Goal: Task Accomplishment & Management: Use online tool/utility

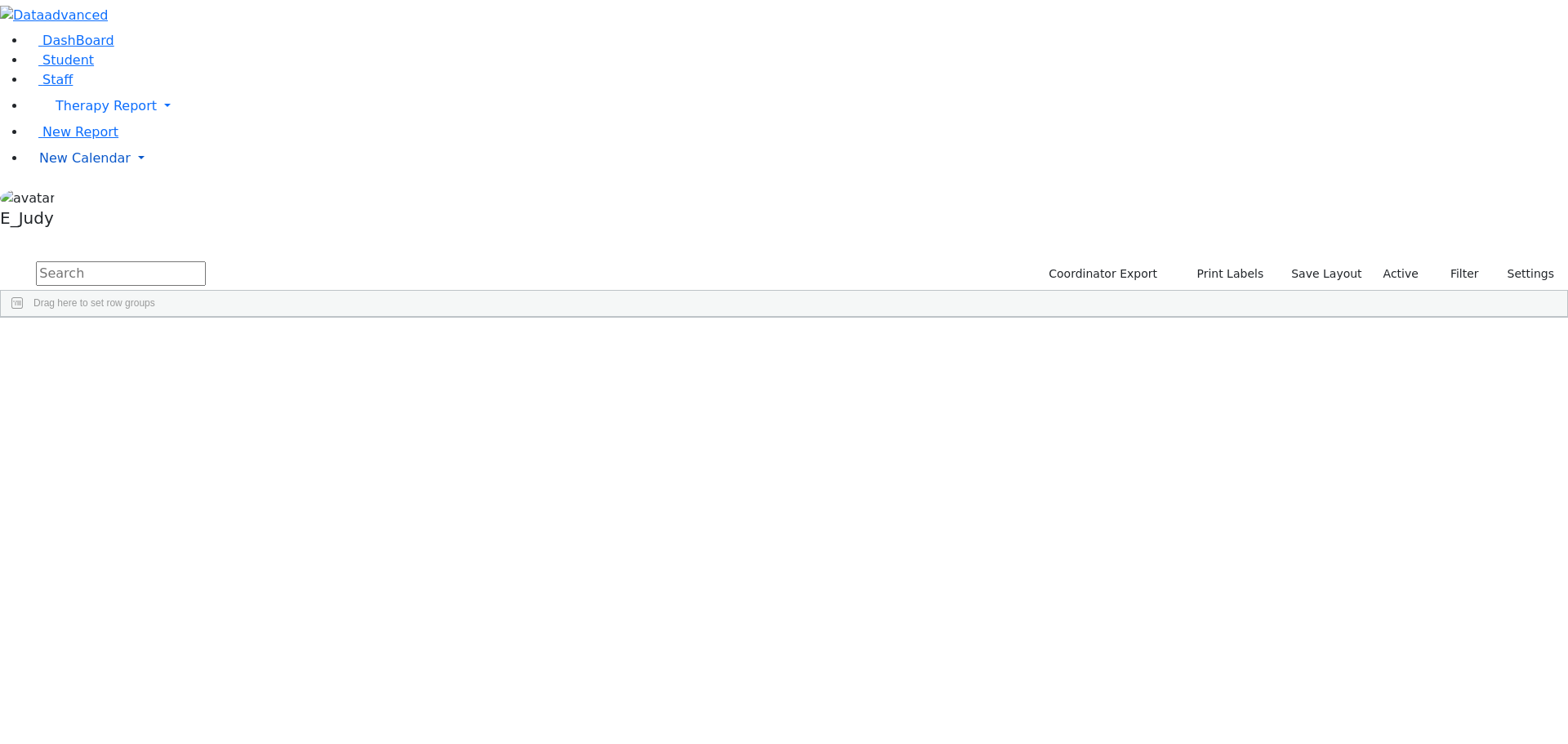
click at [158, 123] on link "New Calendar" at bounding box center [796, 106] width 1541 height 33
click at [94, 198] on span "Calendar" at bounding box center [63, 191] width 58 height 16
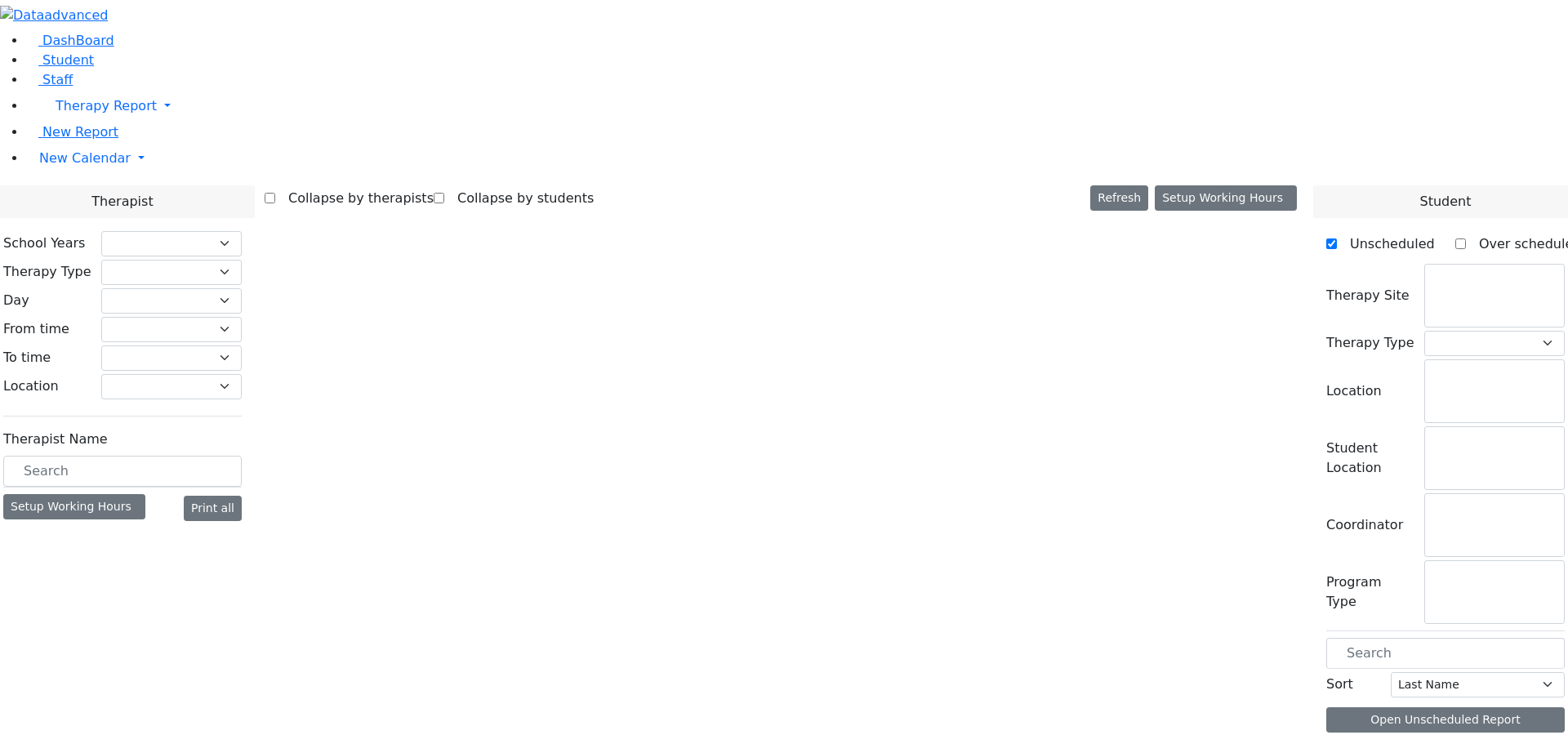
checkbox input "false"
select select "212"
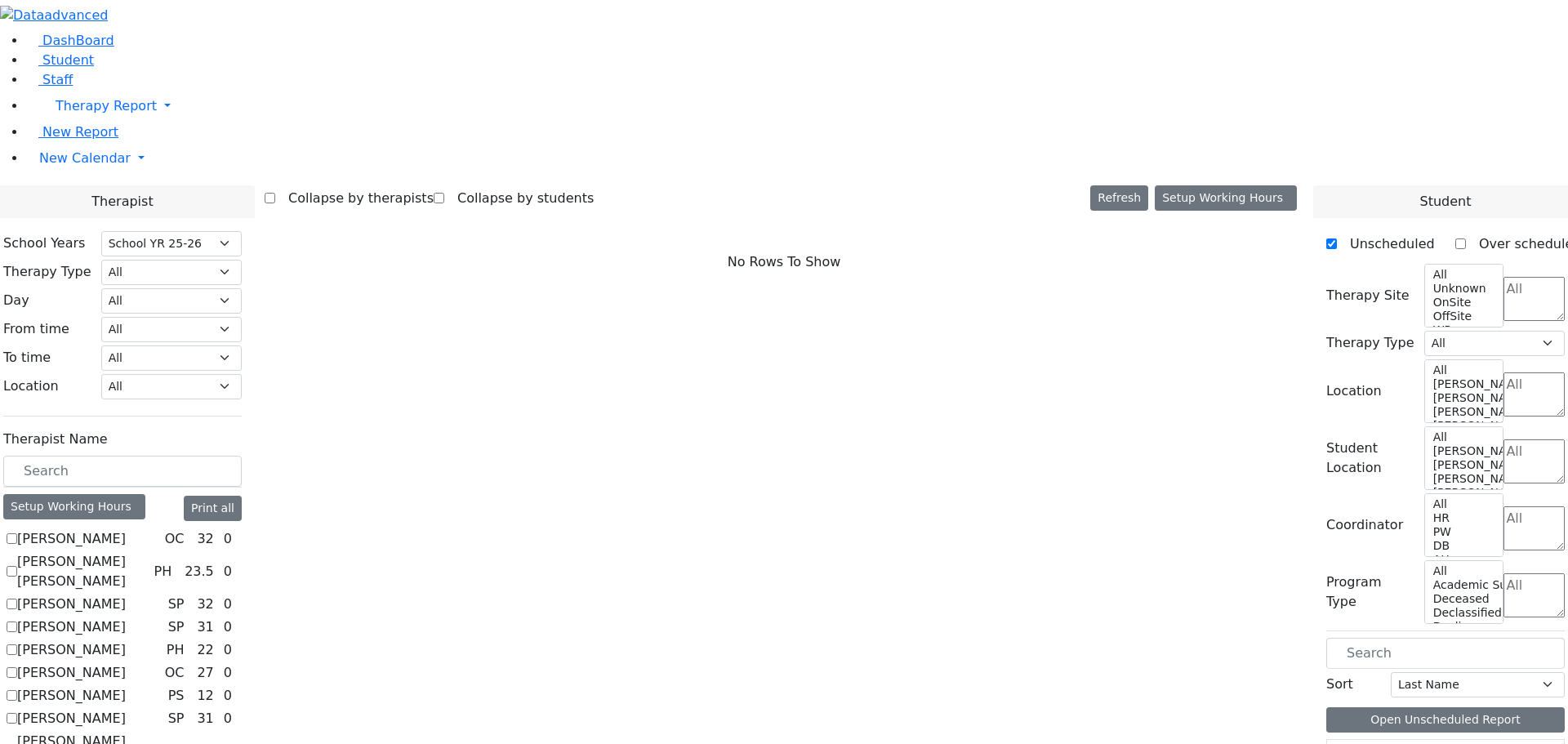
click at [126, 529] on label "Abramczyk ZC" at bounding box center [71, 539] width 109 height 20
click at [17, 533] on input "Abramczyk ZC" at bounding box center [12, 538] width 11 height 11
checkbox input "true"
select select "1"
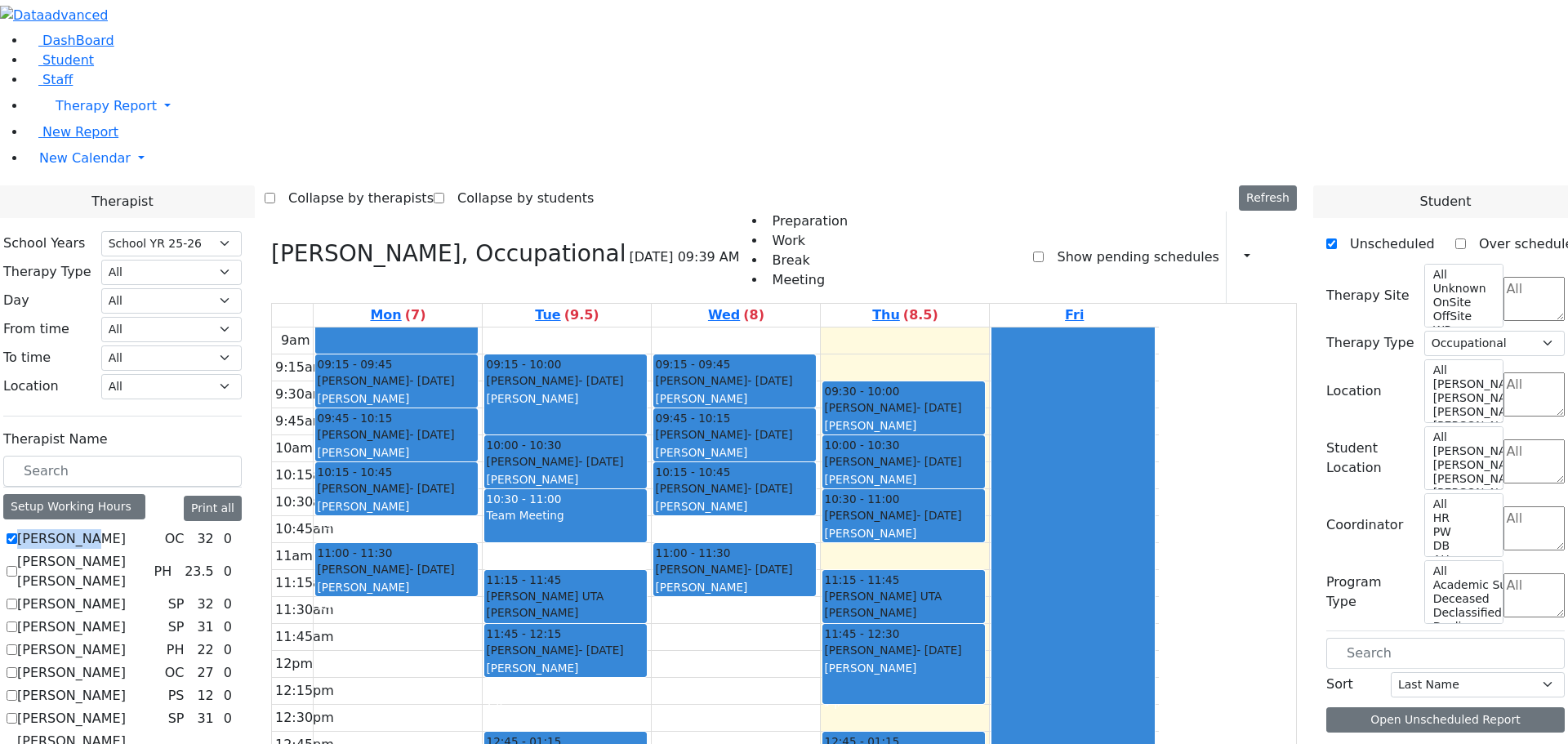
click at [126, 529] on label "[PERSON_NAME]" at bounding box center [71, 539] width 109 height 20
click at [17, 533] on input "Abramczyk ZC" at bounding box center [12, 538] width 11 height 11
checkbox input "false"
select select
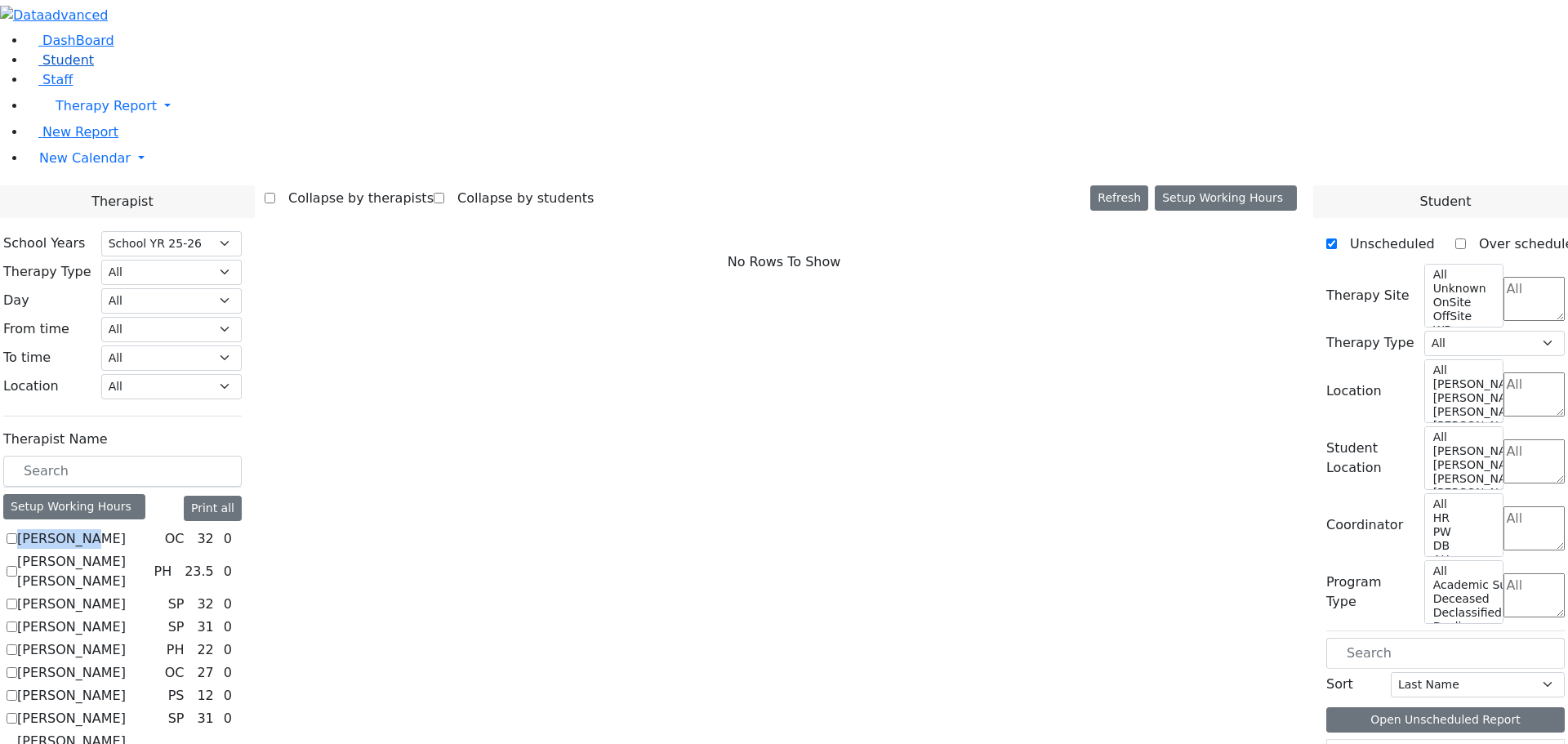
click at [43, 67] on span "Student" at bounding box center [68, 60] width 52 height 16
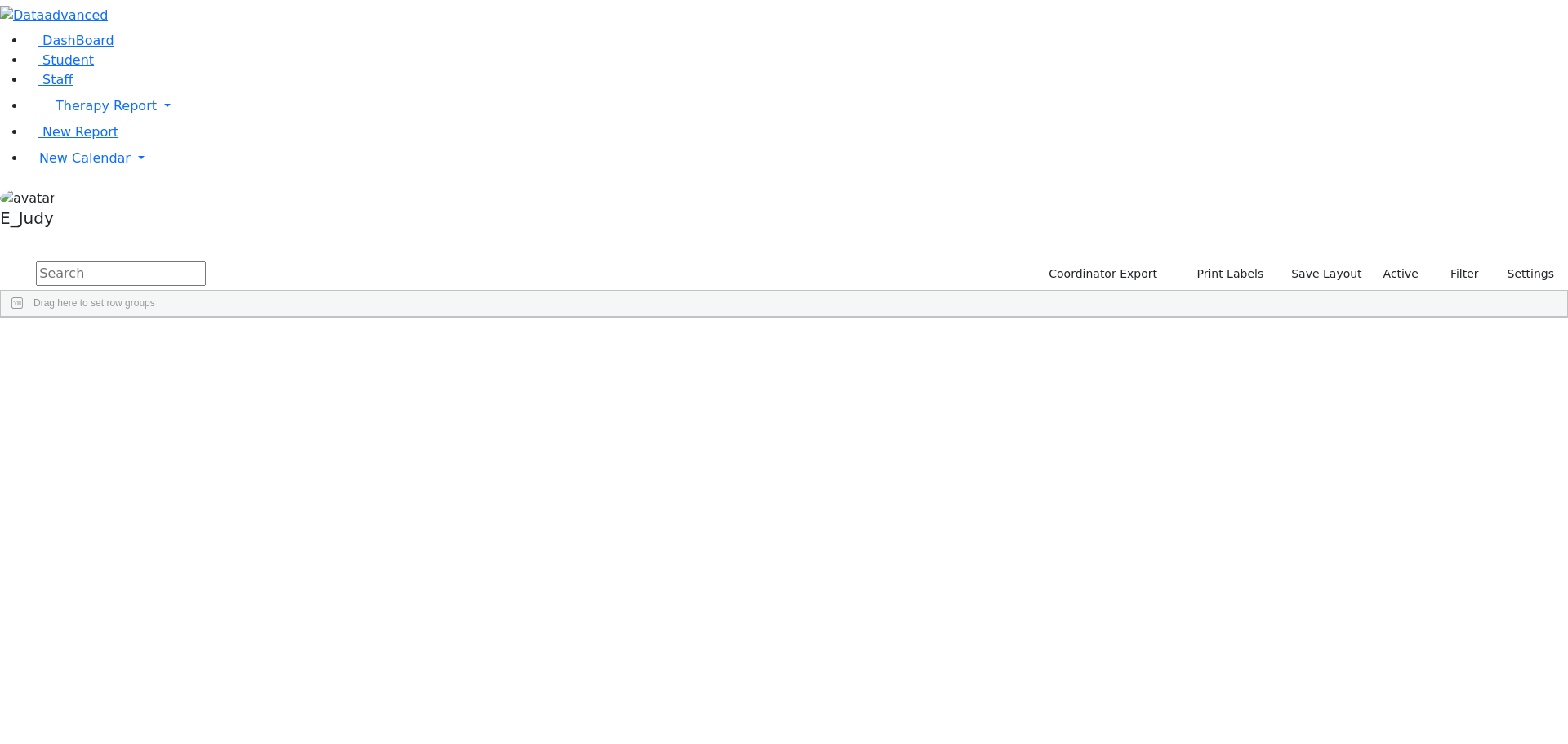
click at [156, 297] on span "Drag here to set row groups" at bounding box center [94, 303] width 122 height 12
click at [206, 262] on input "text" at bounding box center [120, 273] width 169 height 25
drag, startPoint x: 244, startPoint y: 65, endPoint x: 222, endPoint y: 59, distance: 22.8
click at [206, 262] on input "tie" at bounding box center [120, 273] width 169 height 25
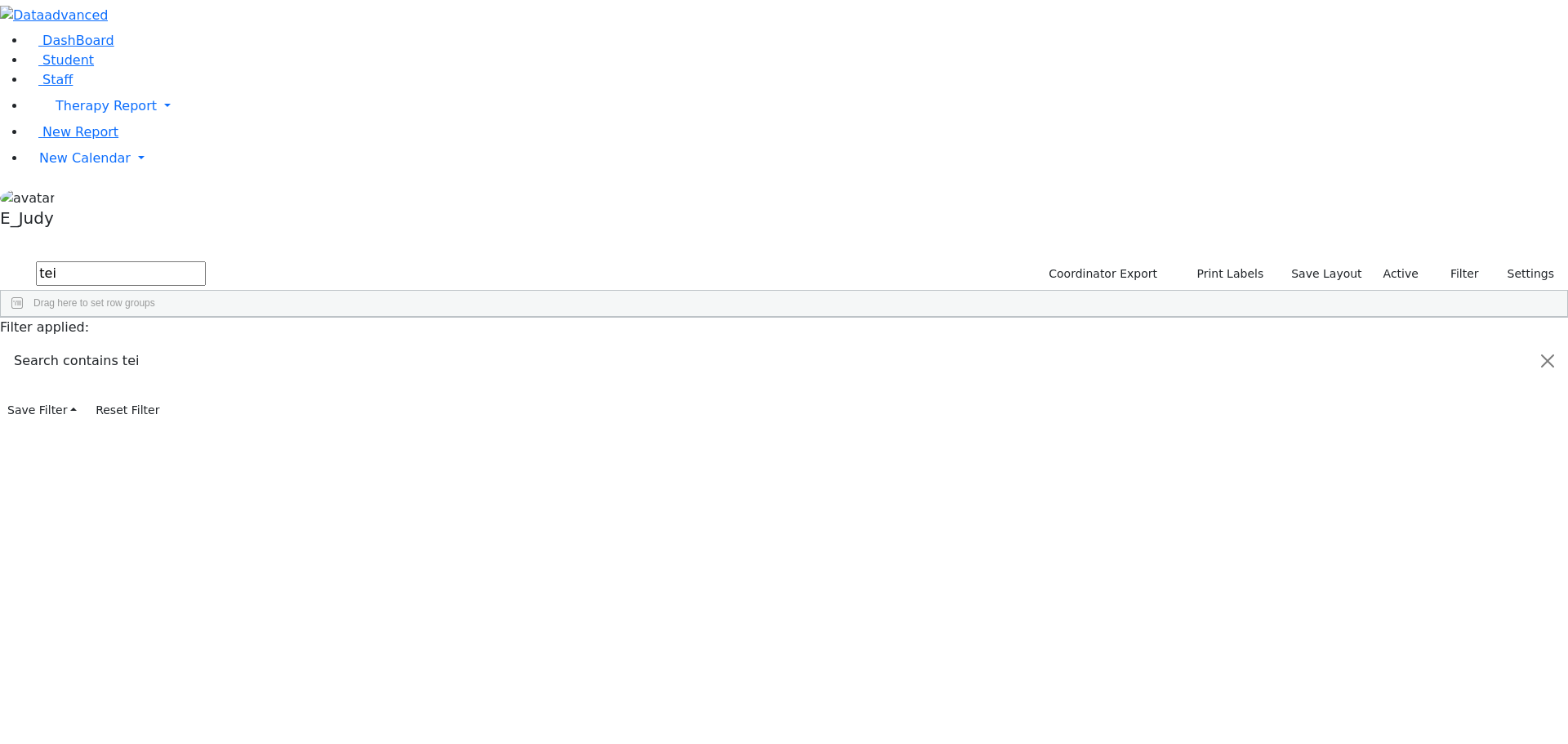
type input "tei"
click at [103, 738] on div "4695" at bounding box center [52, 749] width 102 height 23
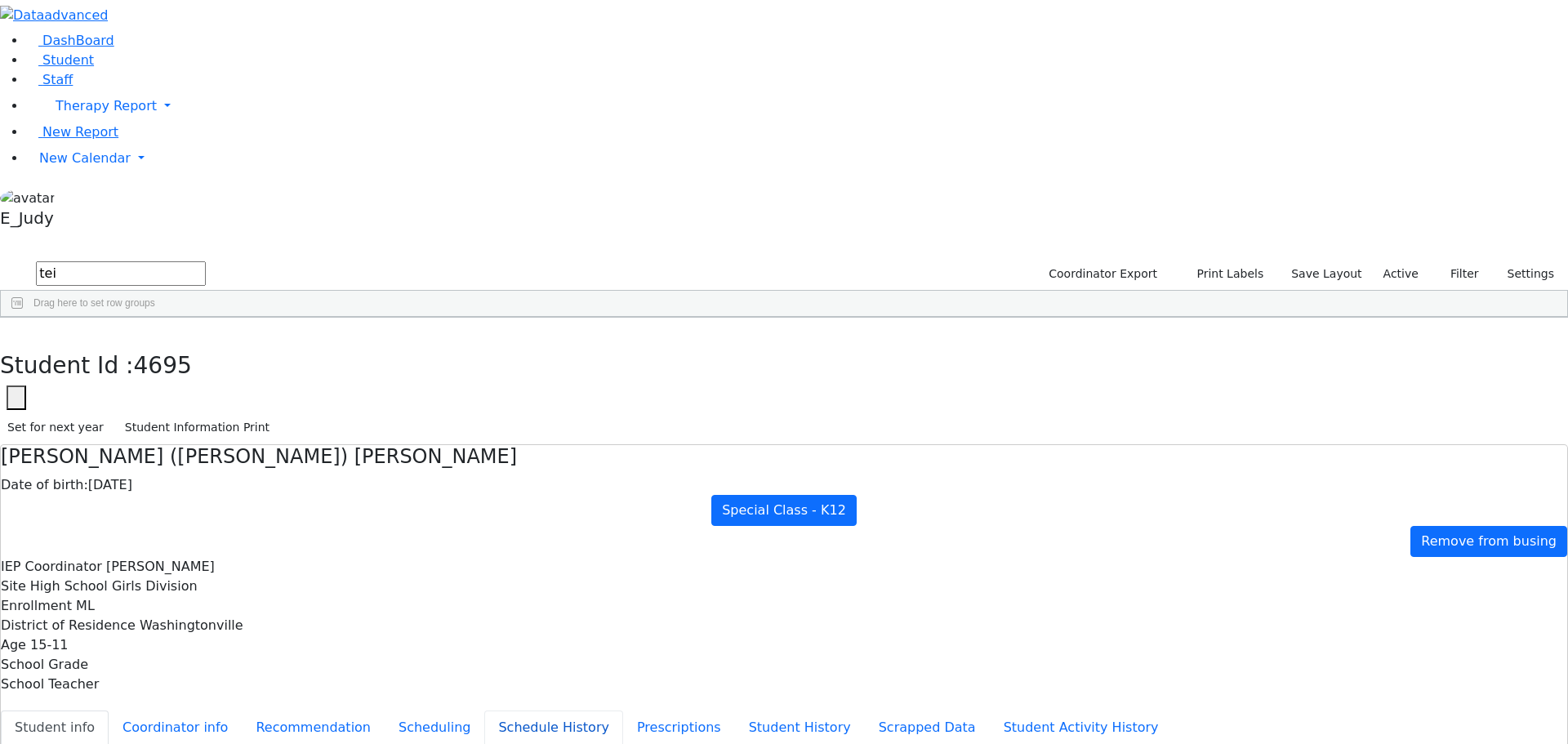
click at [484, 710] on button "Schedule History" at bounding box center [554, 727] width 139 height 35
click at [384, 710] on button "Recommendation" at bounding box center [313, 727] width 143 height 35
checkbox input "true"
click at [484, 710] on button "Schedule History" at bounding box center [554, 727] width 139 height 35
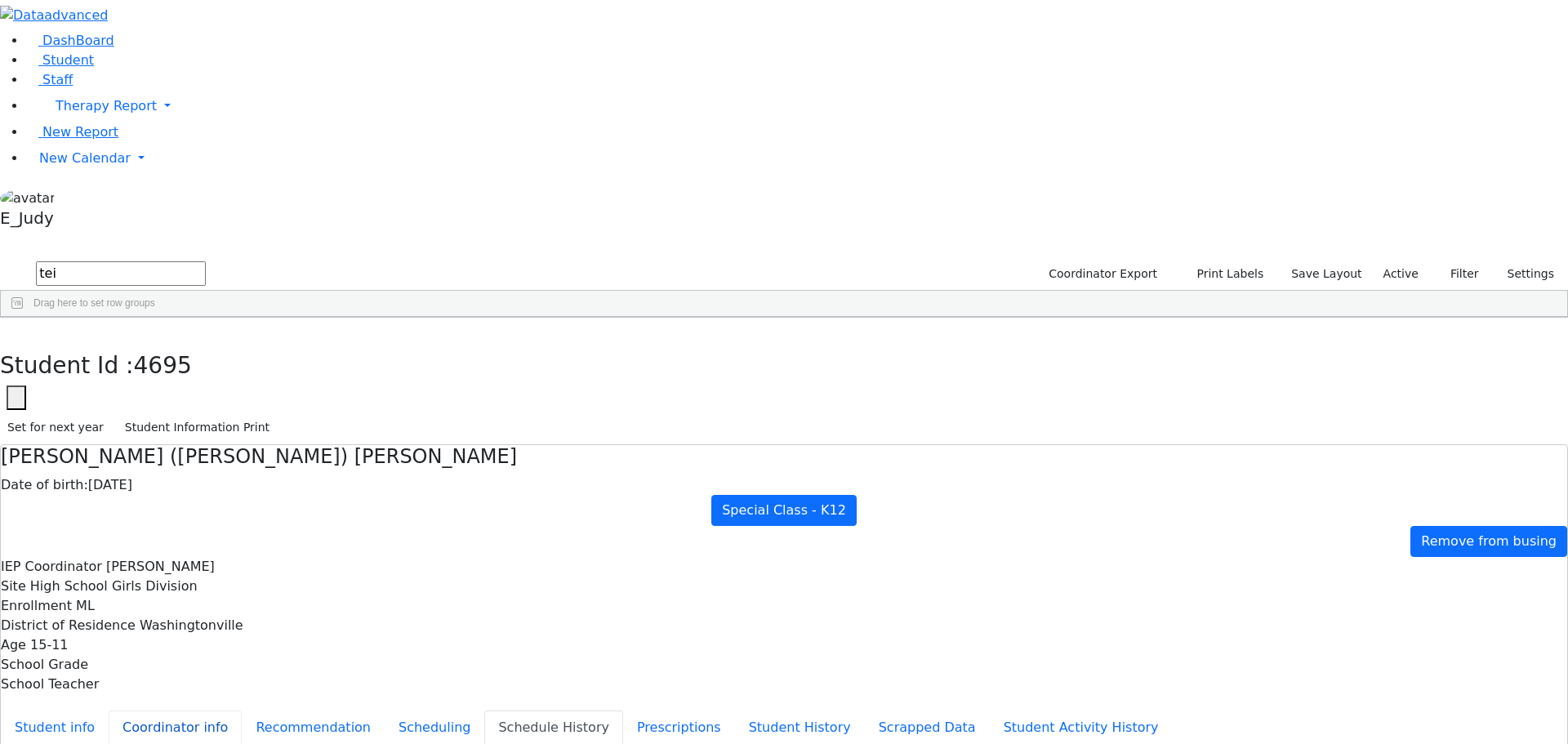
click at [242, 710] on button "Coordinator info" at bounding box center [175, 727] width 133 height 35
click at [384, 710] on button "Scheduling" at bounding box center [434, 727] width 100 height 35
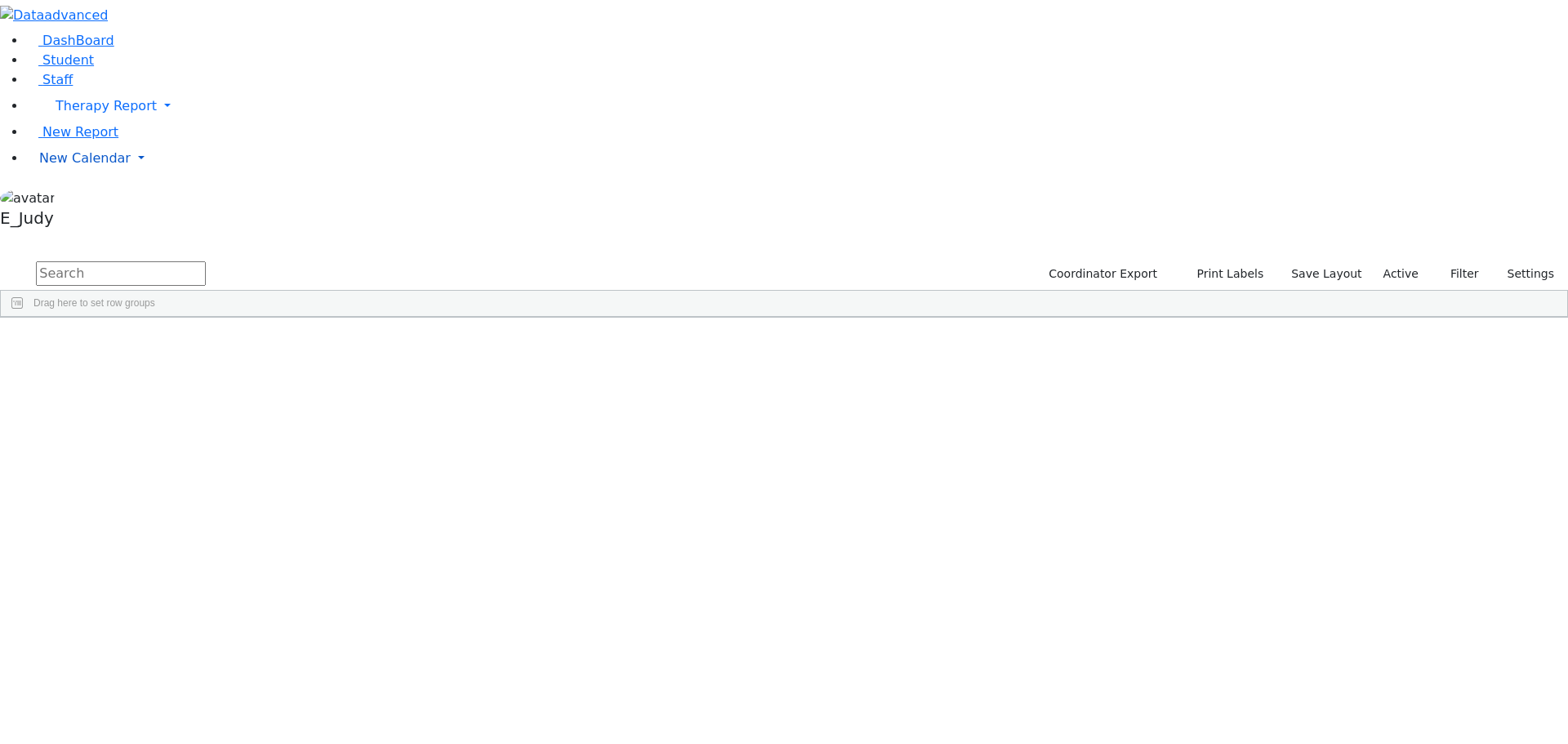
click at [156, 123] on link "New Calendar" at bounding box center [796, 106] width 1541 height 33
click at [94, 198] on span "Calendar" at bounding box center [63, 191] width 58 height 16
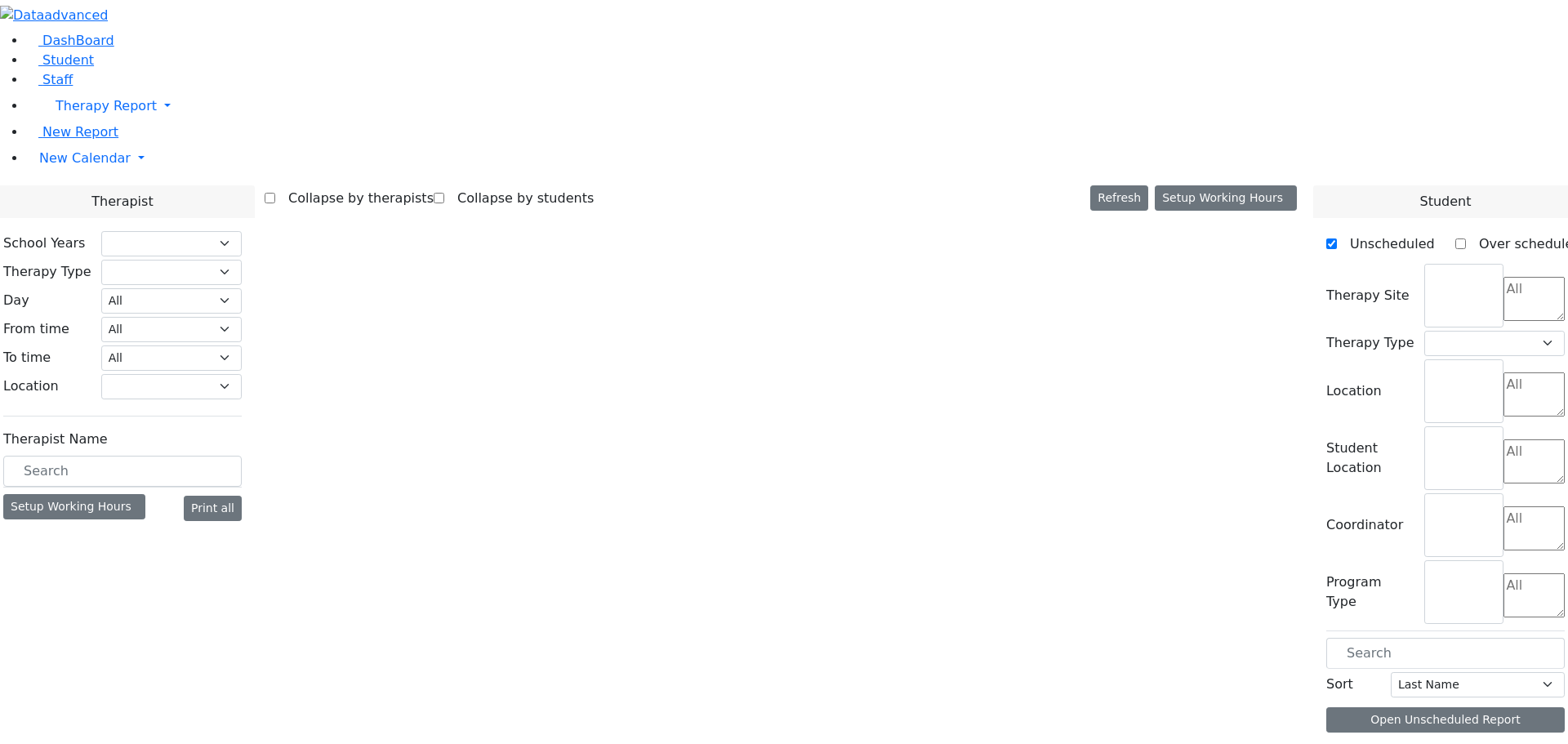
select select "212"
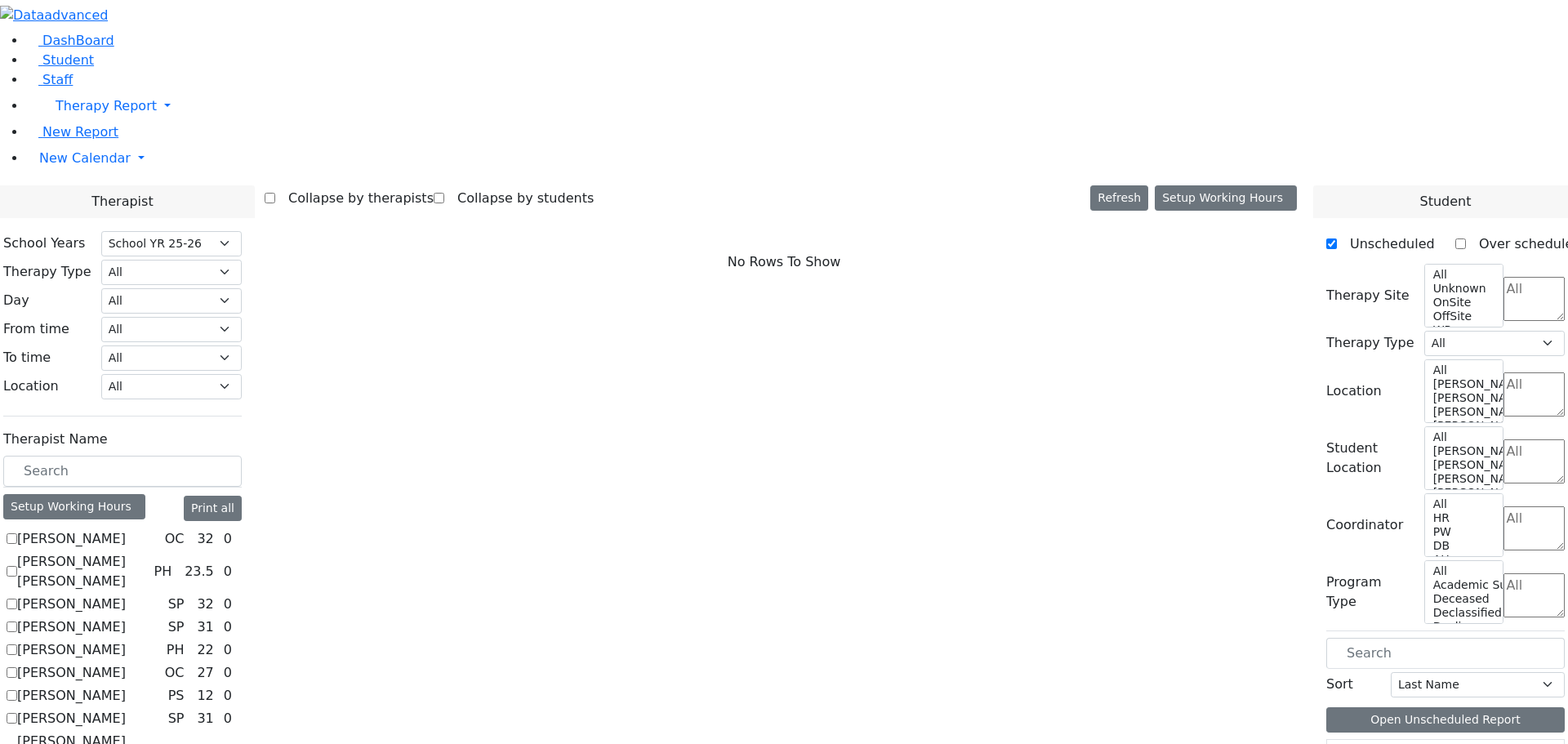
scroll to position [163, 0]
checkbox input "true"
select select "3"
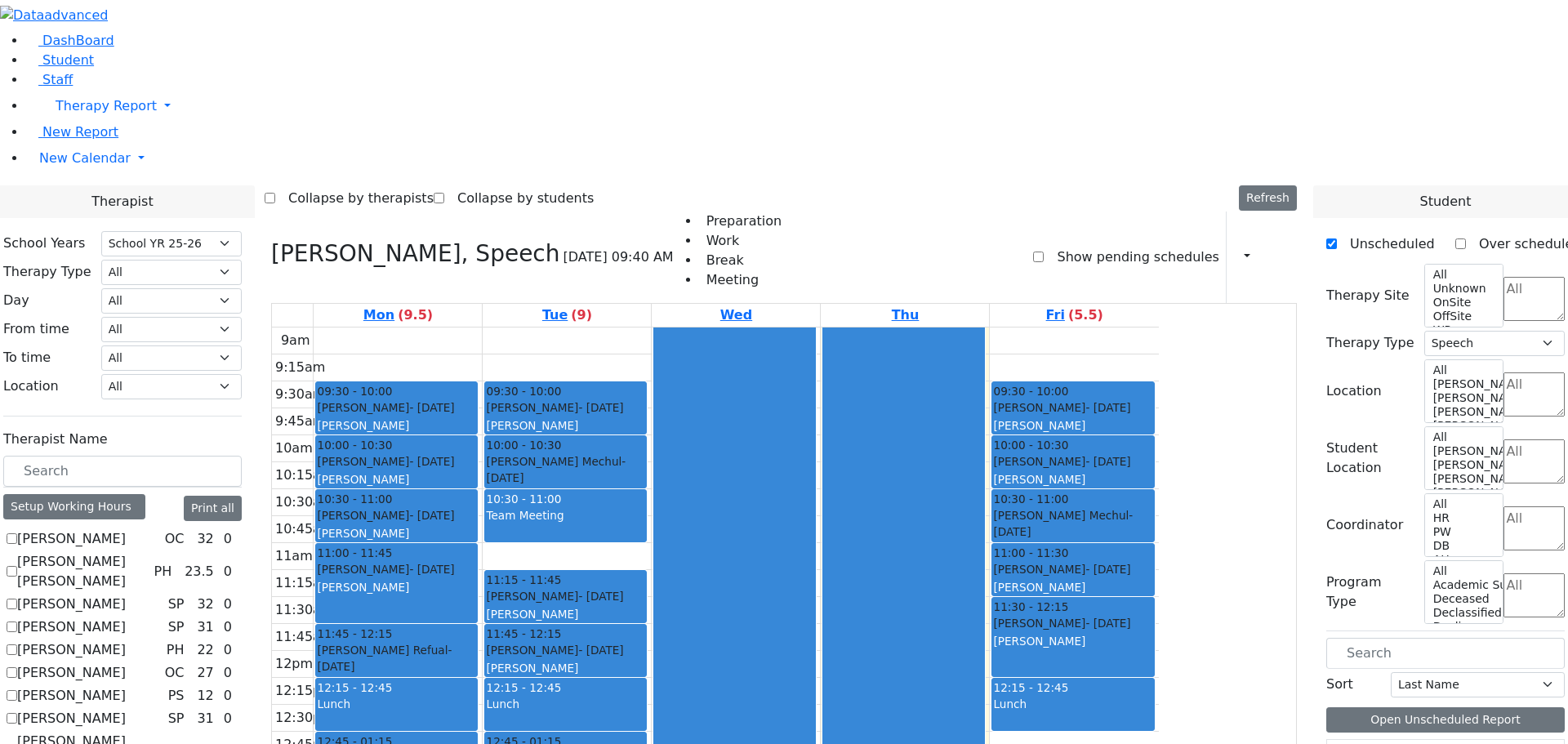
click at [1333, 743] on icon at bounding box center [1333, 756] width 0 height 0
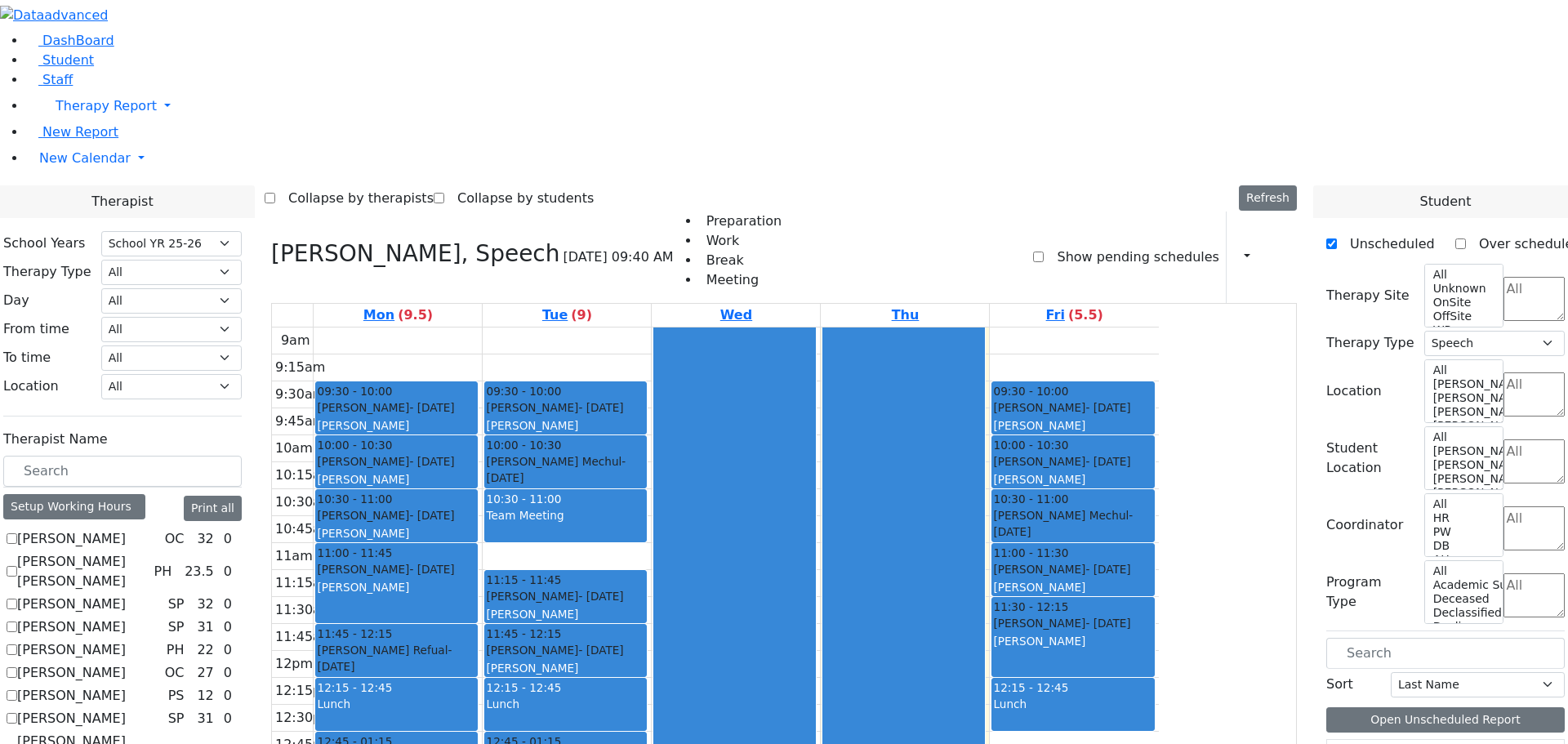
scroll to position [371, 0]
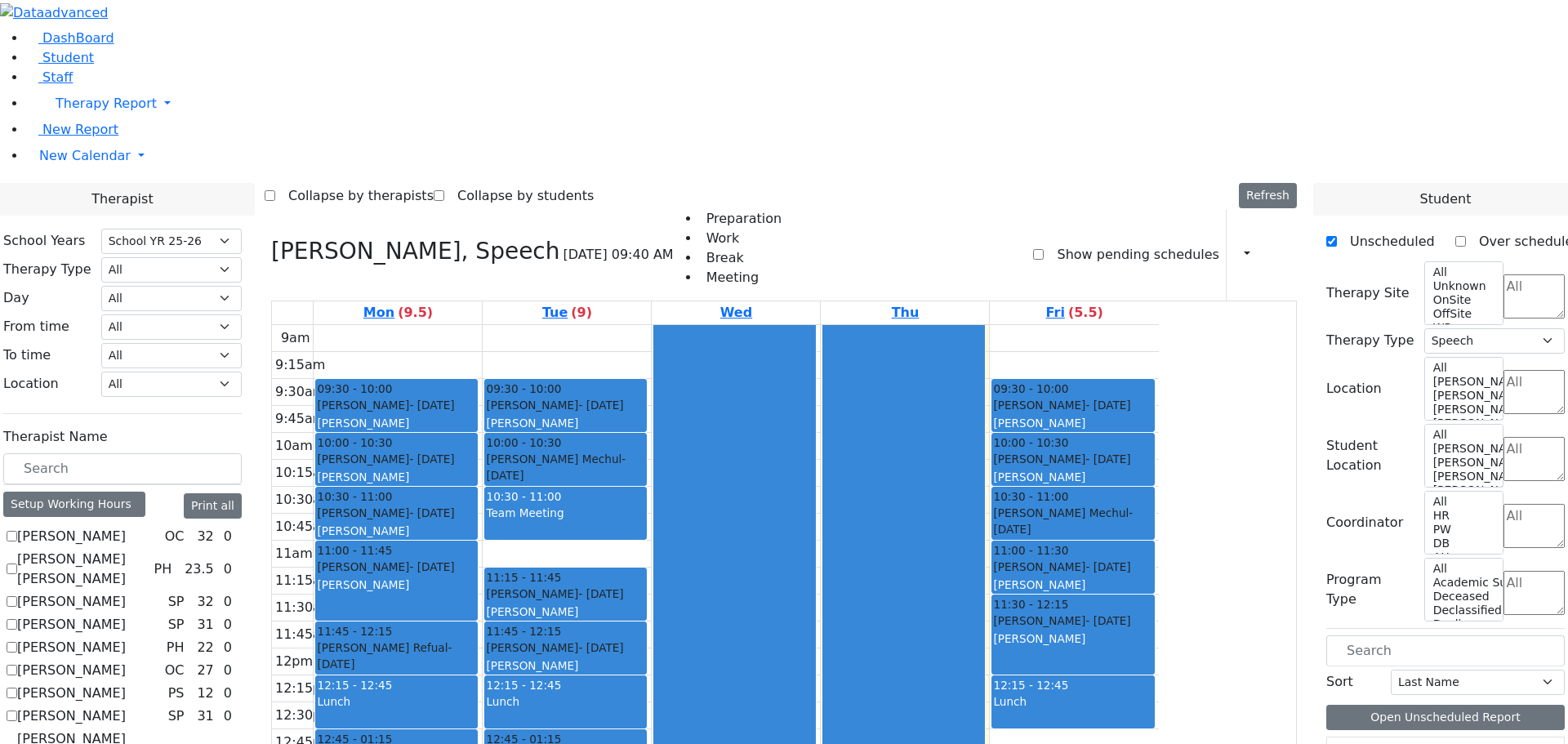
scroll to position [1150, 0]
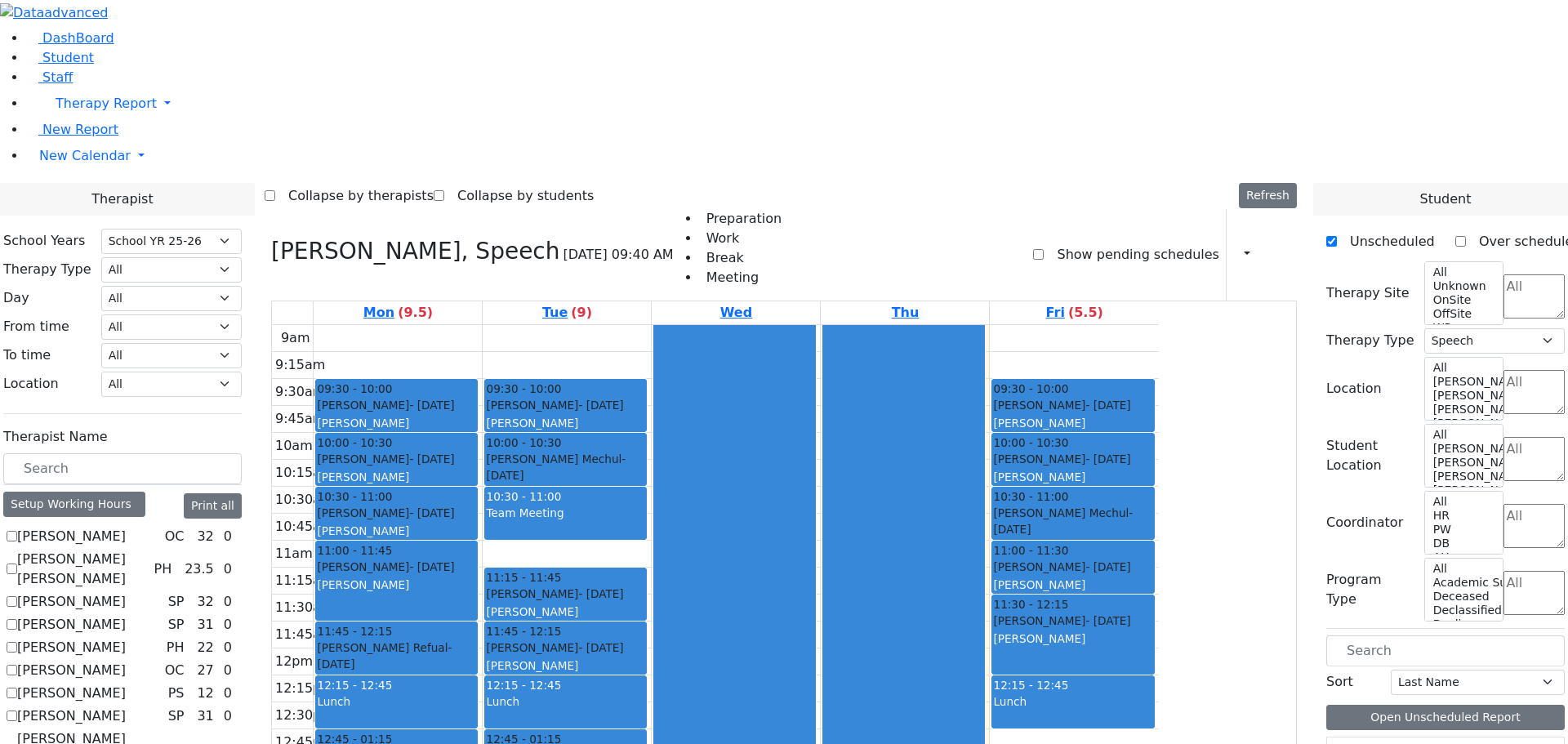
checkbox input "true"
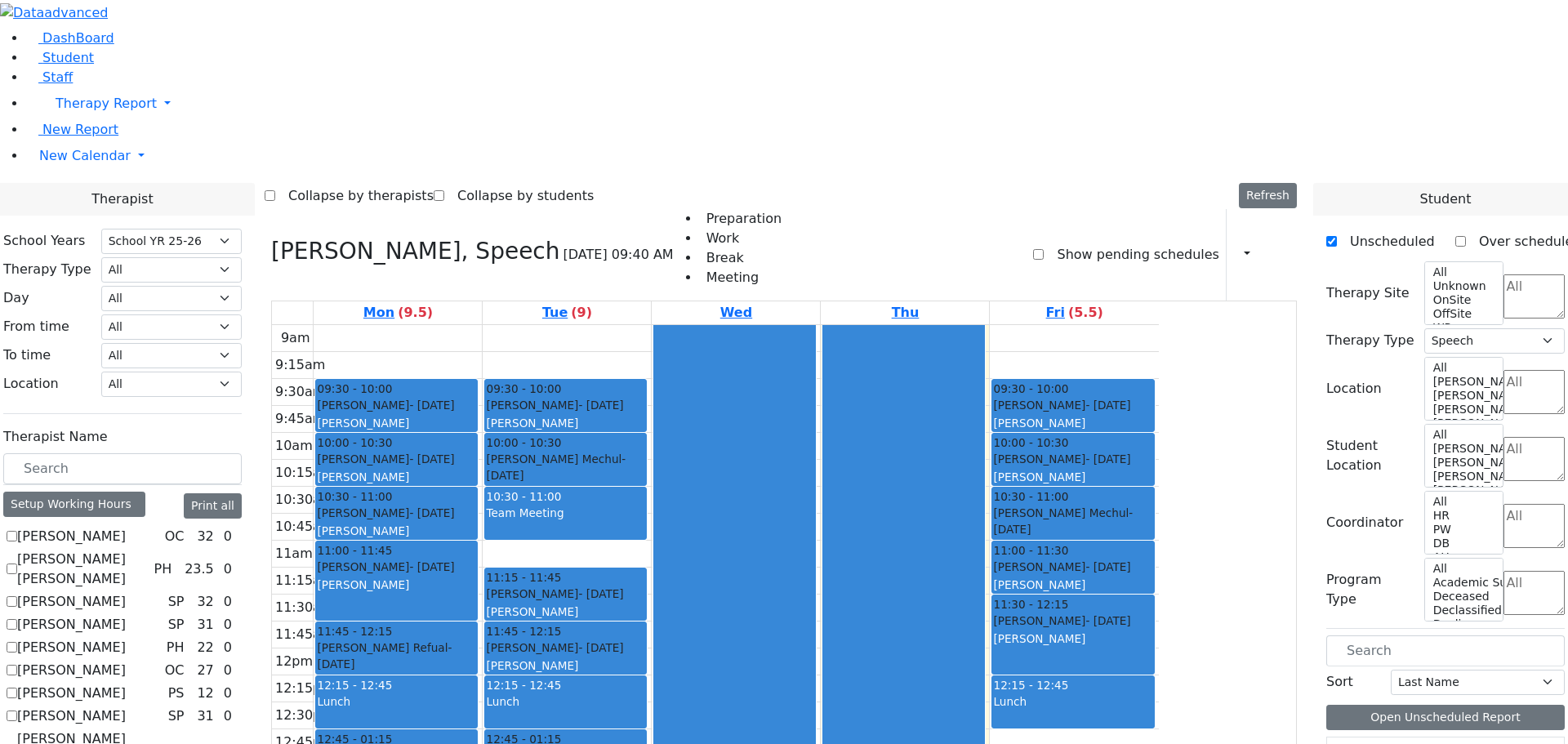
scroll to position [0, 0]
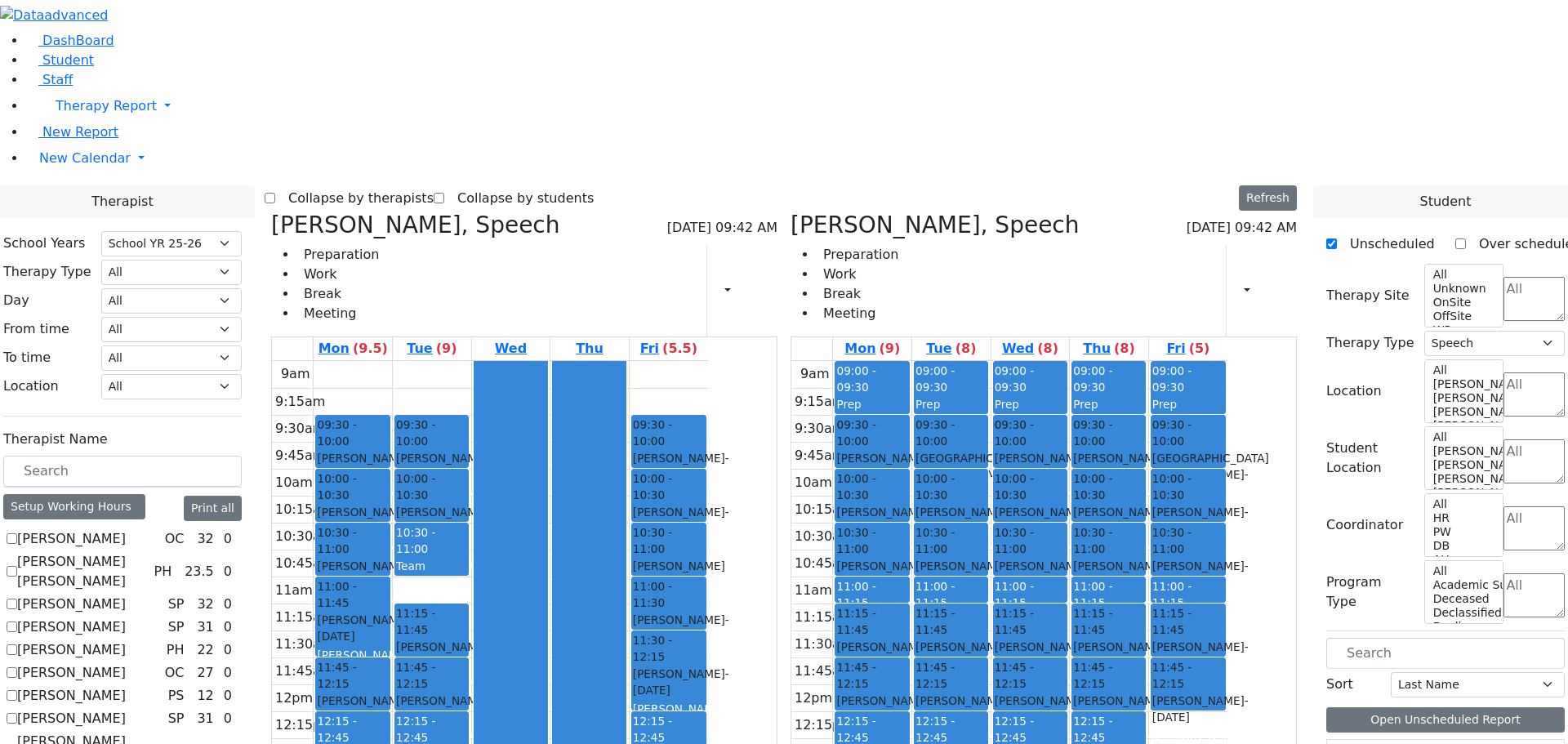
click at [271, 211] on icon at bounding box center [271, 224] width 0 height 27
checkbox input "false"
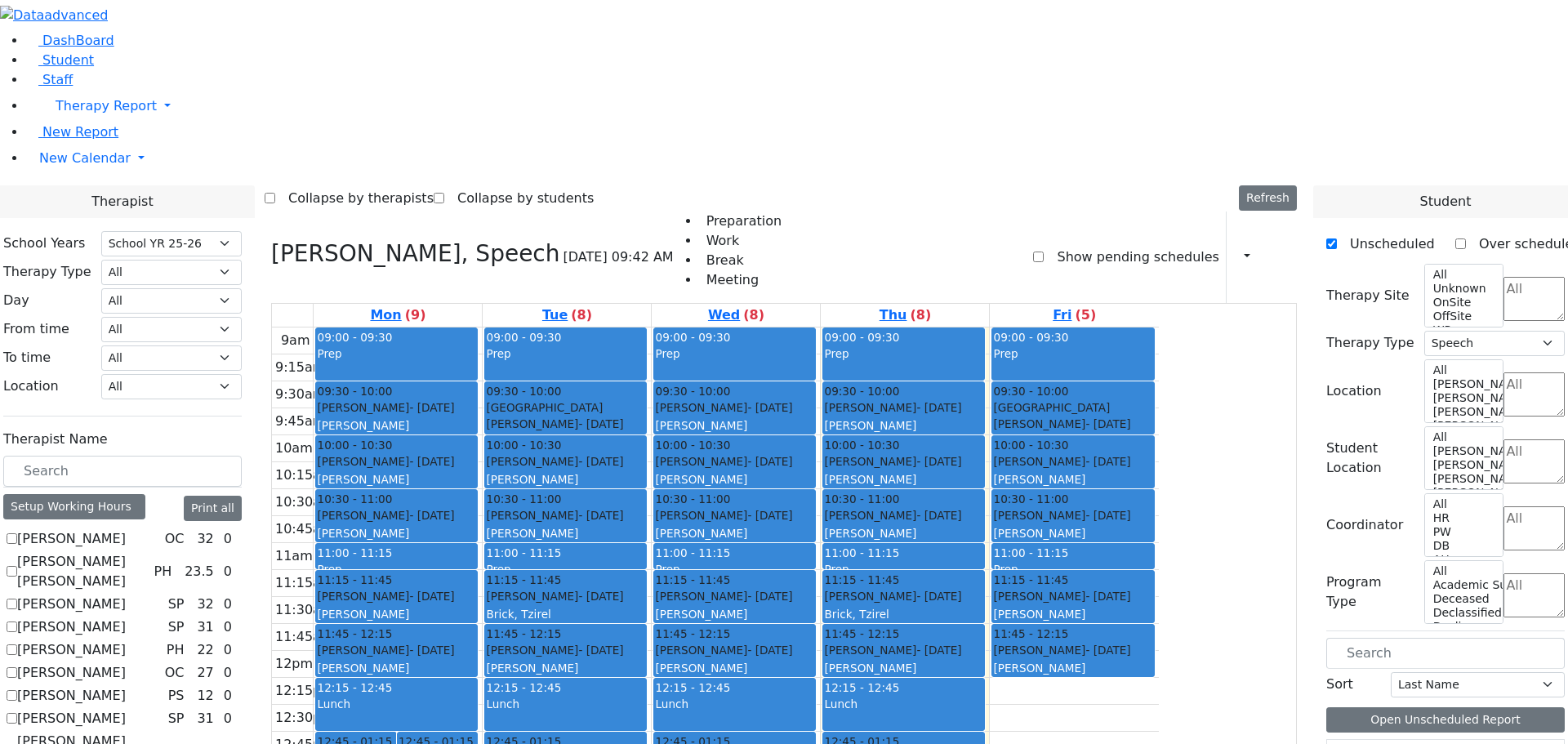
scroll to position [2, 0]
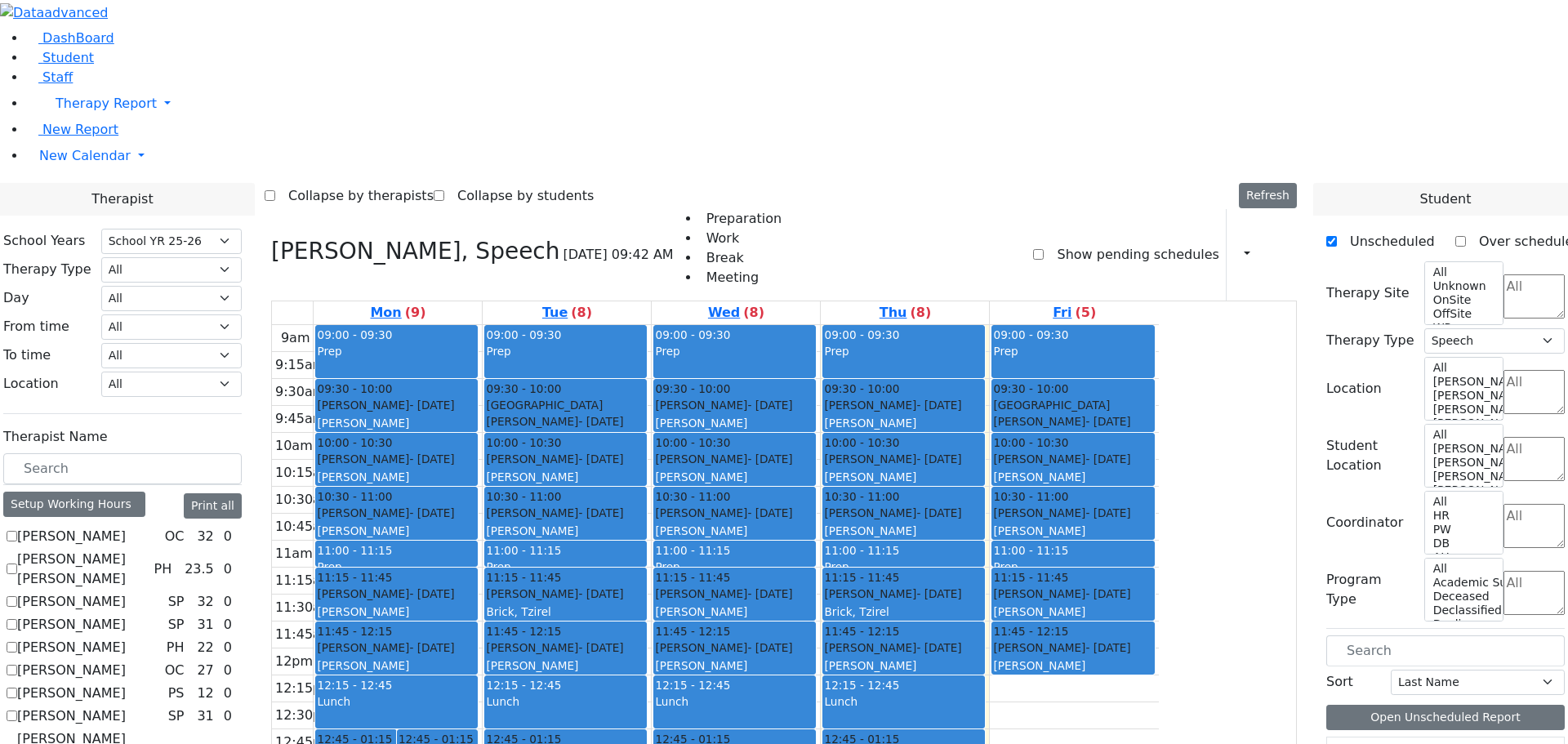
drag, startPoint x: 1343, startPoint y: 705, endPoint x: 1341, endPoint y: 737, distance: 32.1
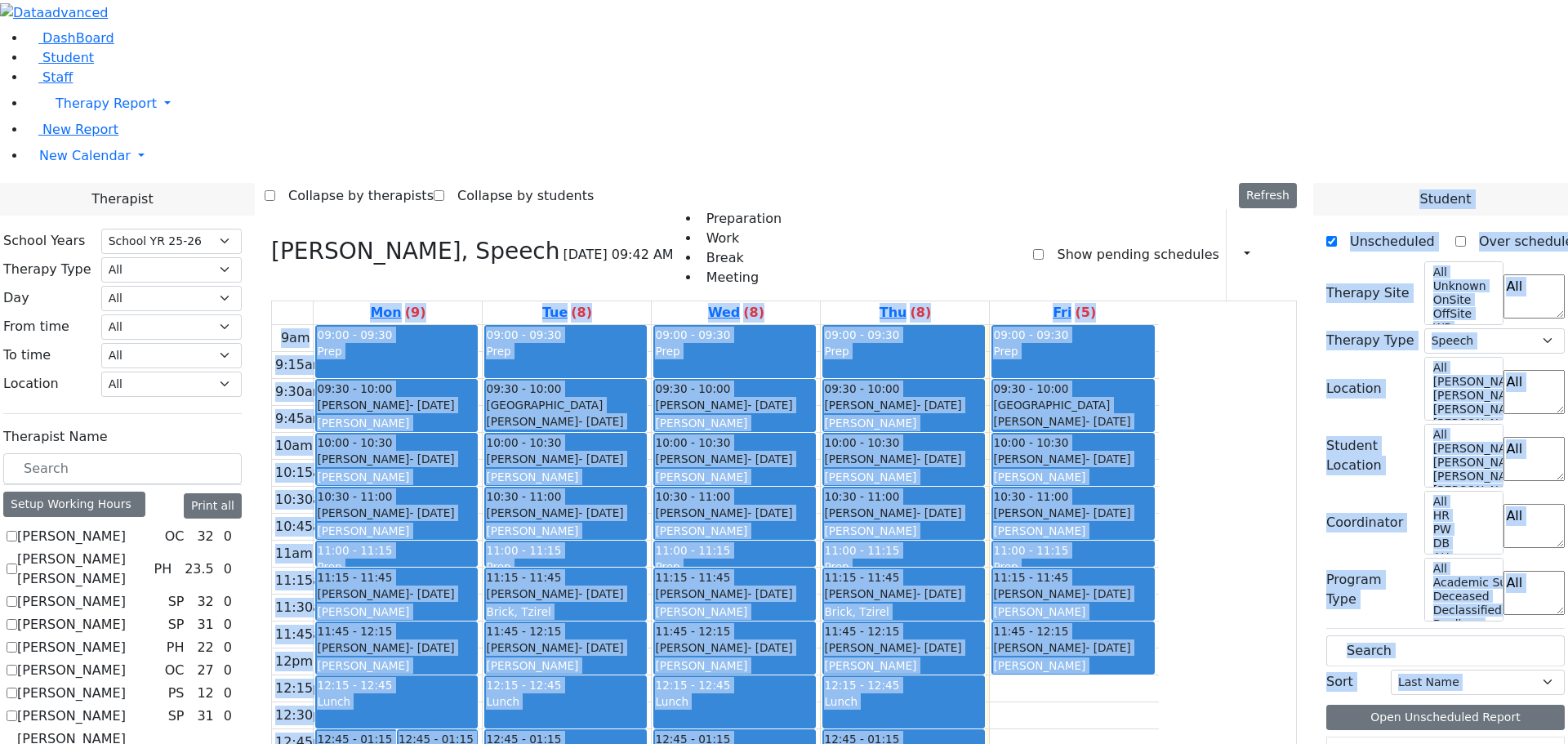
drag, startPoint x: 1336, startPoint y: 677, endPoint x: 1326, endPoint y: 736, distance: 59.8
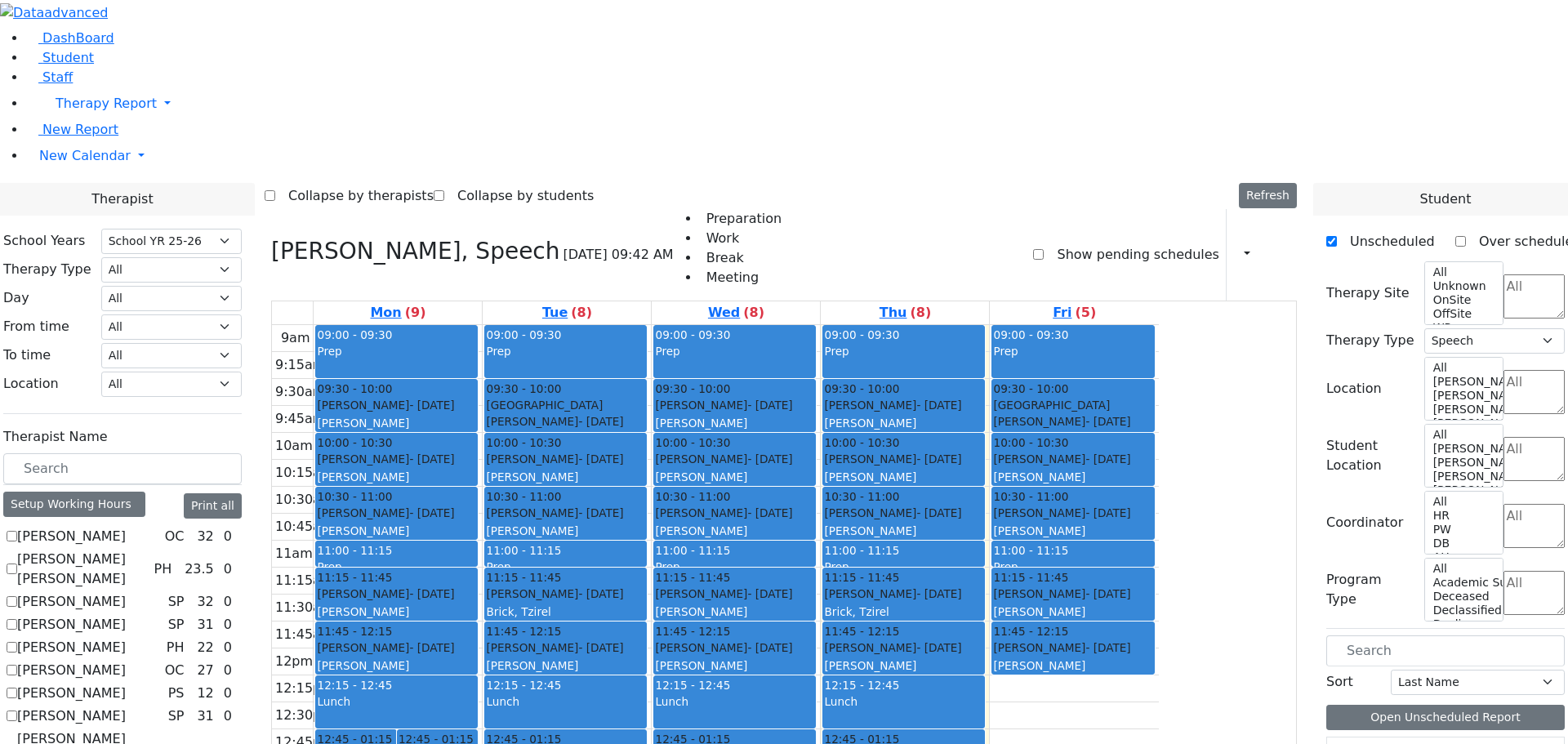
drag, startPoint x: 1343, startPoint y: 723, endPoint x: 1359, endPoint y: 653, distance: 71.8
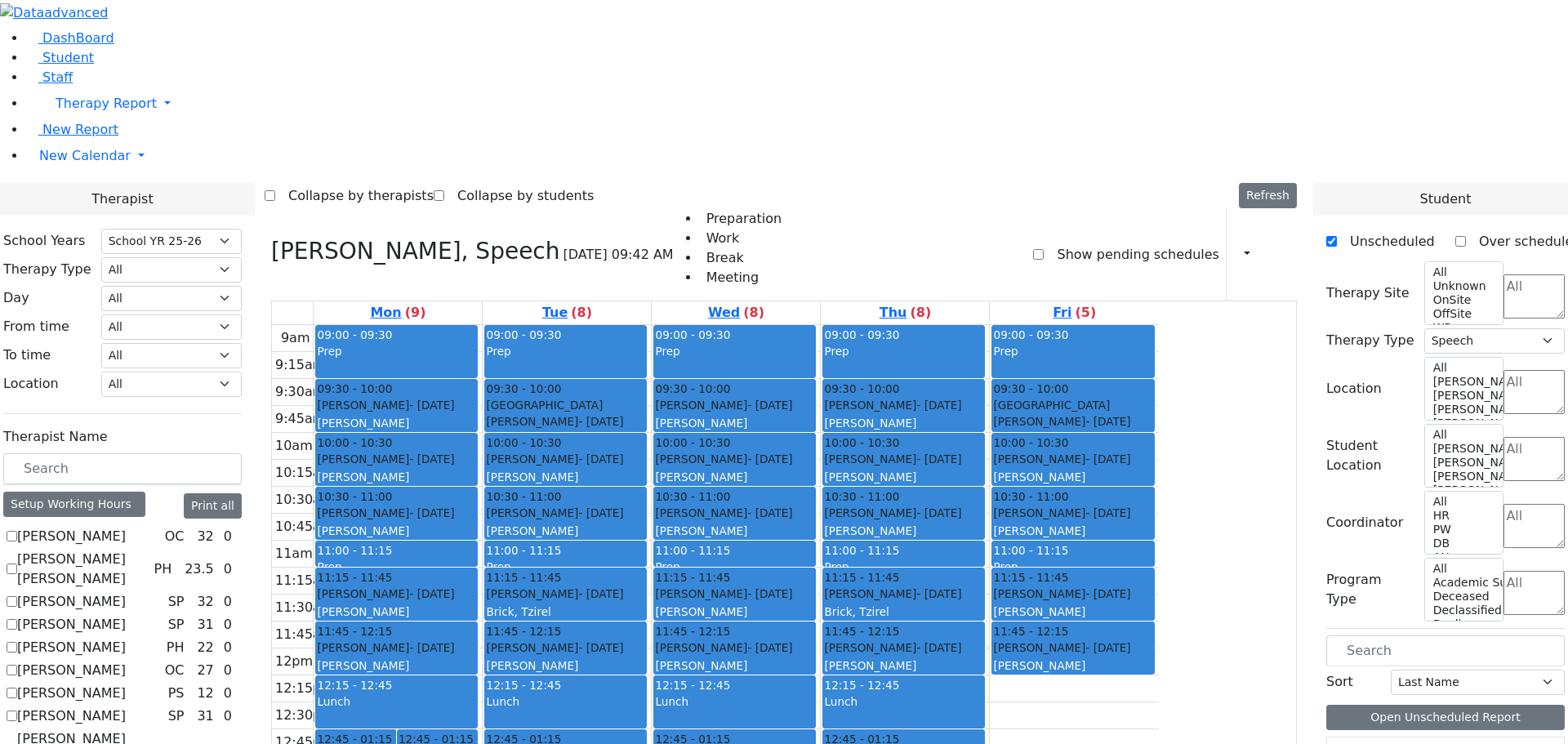
drag, startPoint x: 1344, startPoint y: 674, endPoint x: 1339, endPoint y: 726, distance: 52.2
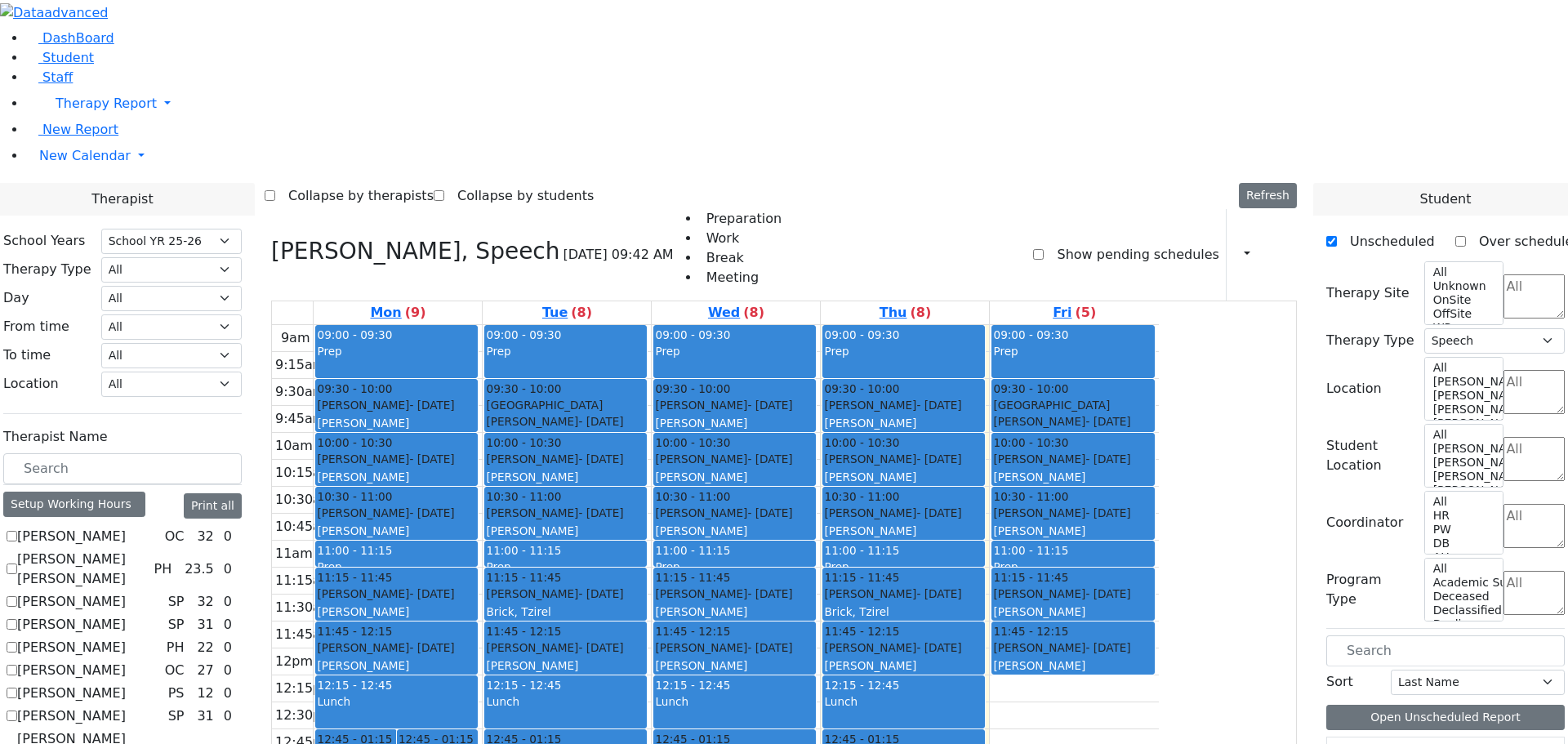
drag, startPoint x: 1563, startPoint y: 732, endPoint x: 1566, endPoint y: 748, distance: 16.3
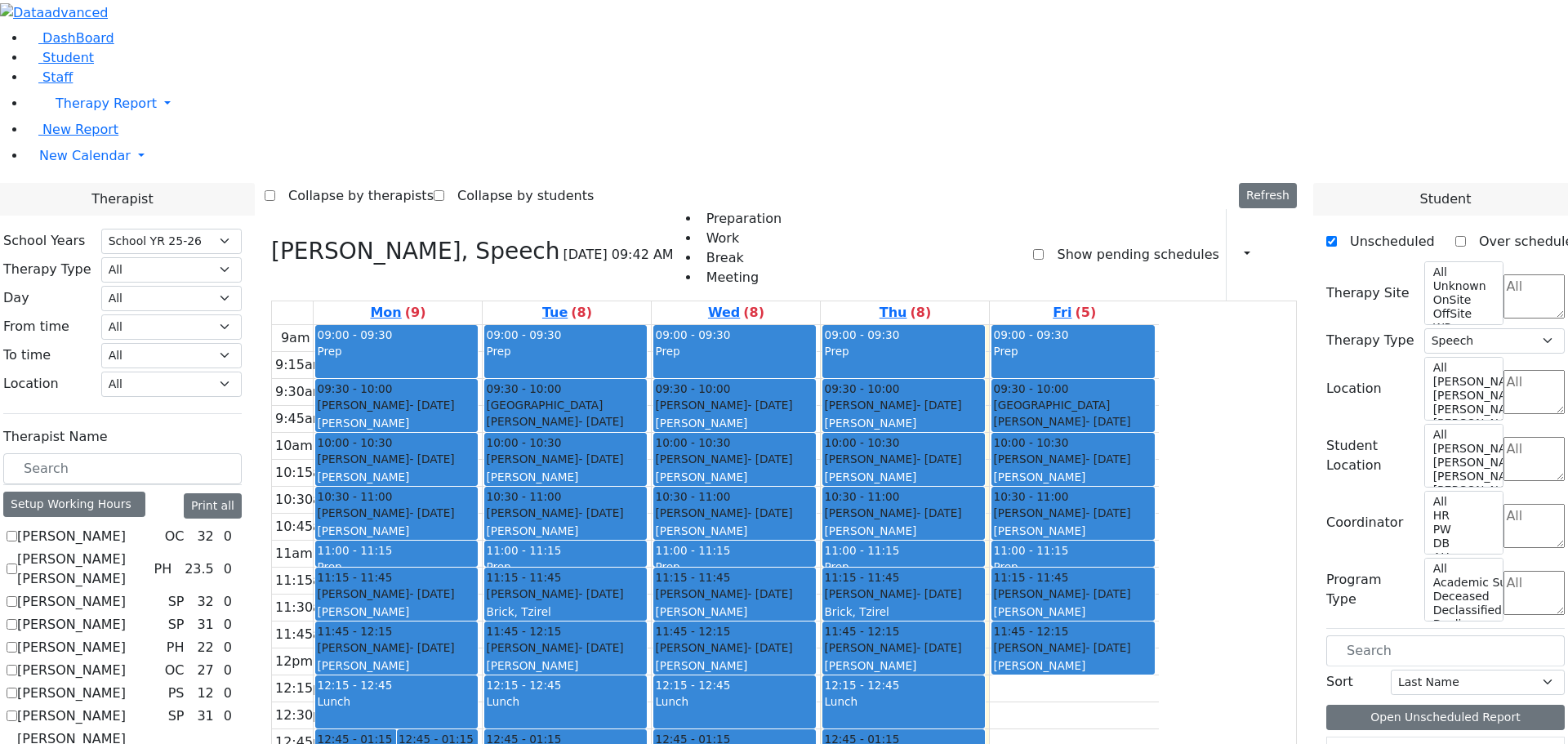
scroll to position [1420, 0]
checkbox input "true"
select select
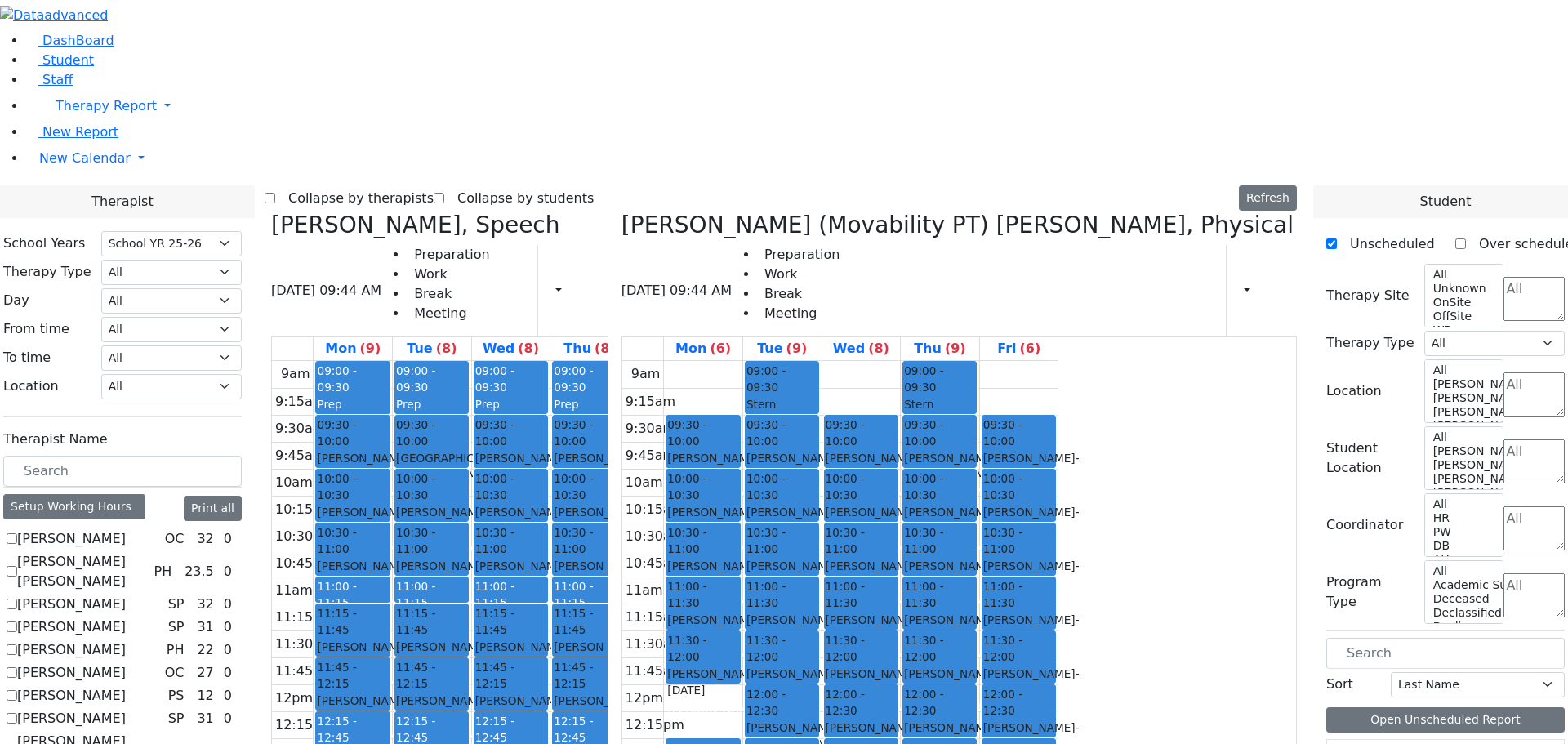
checkbox input "false"
select select "2"
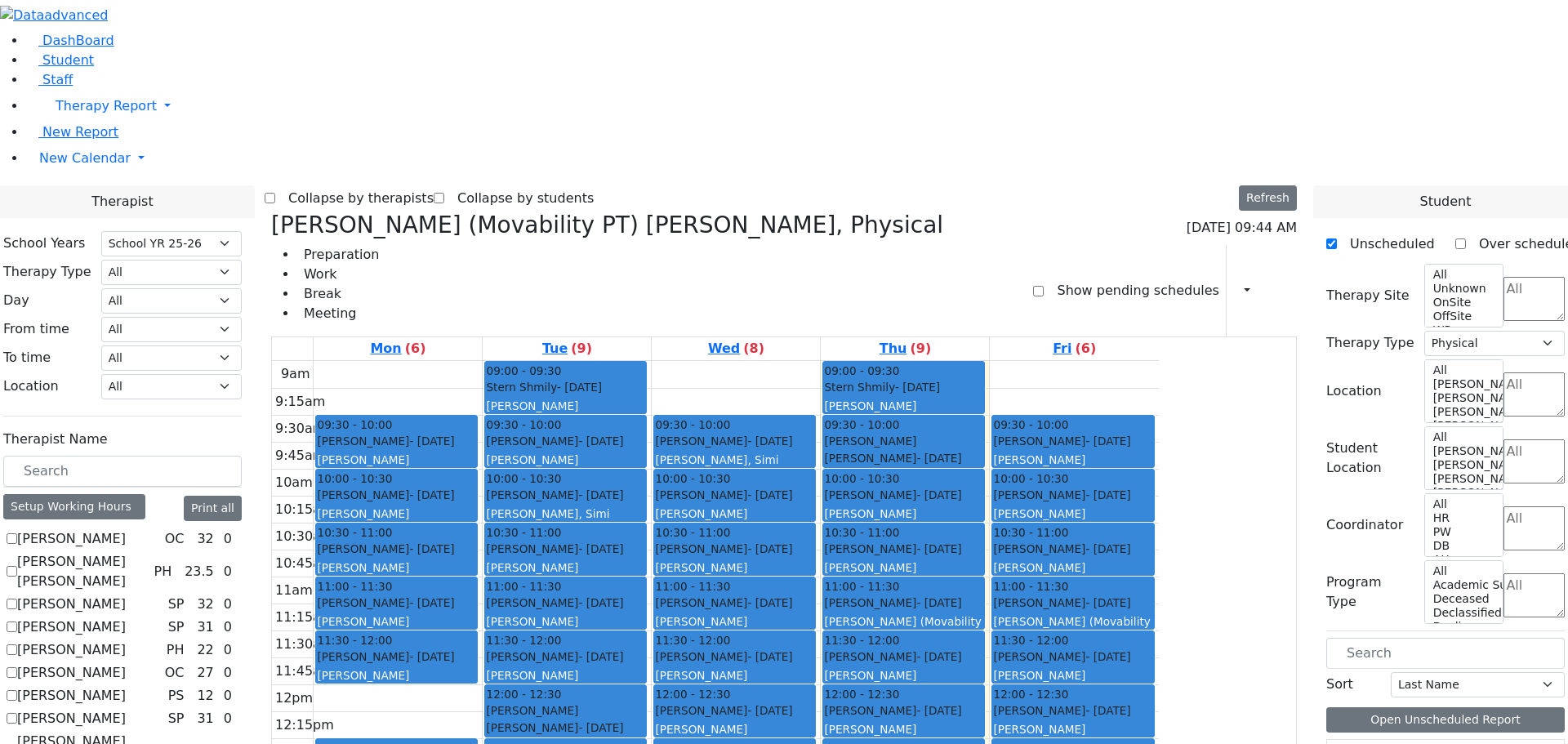
scroll to position [2, 0]
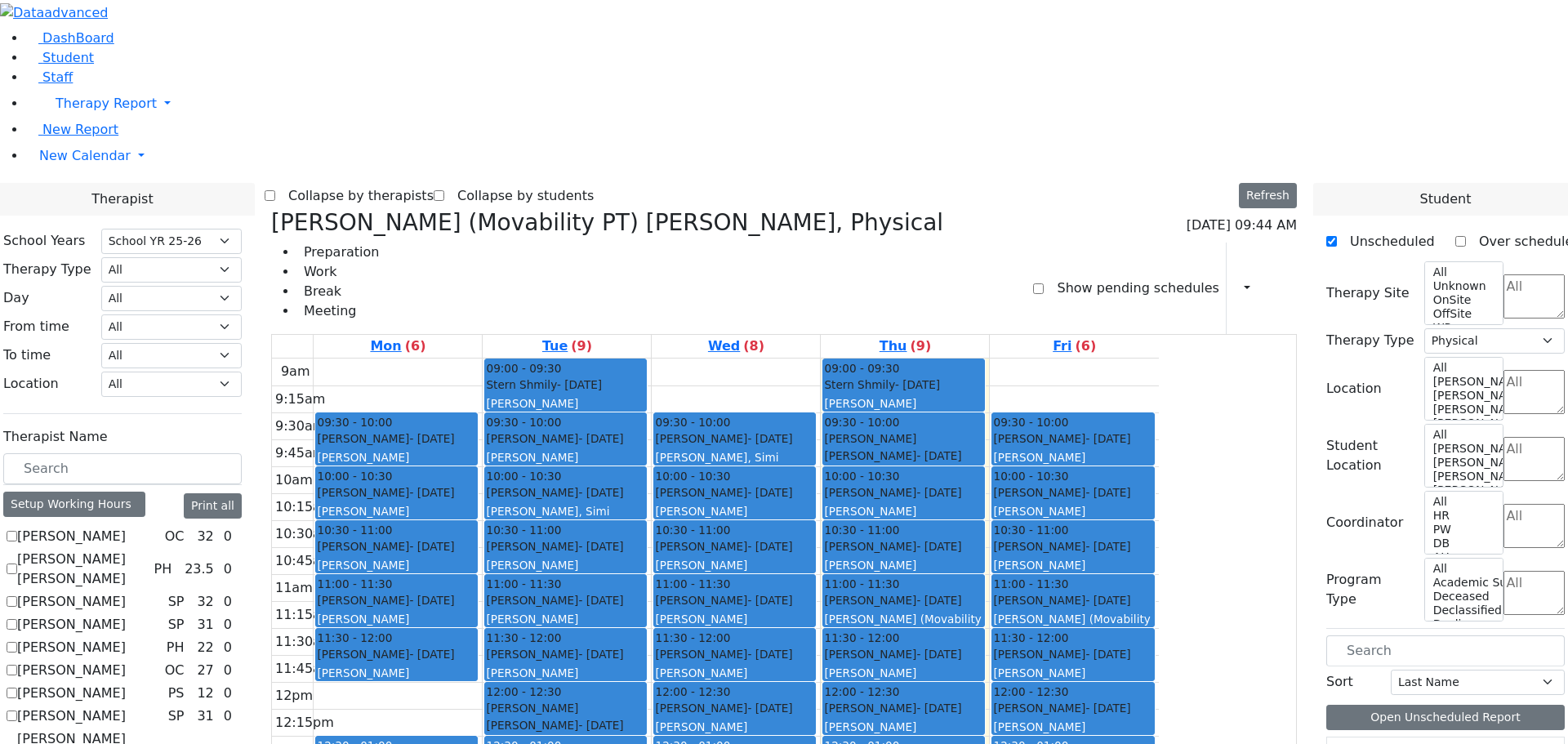
checkbox input "false"
select select
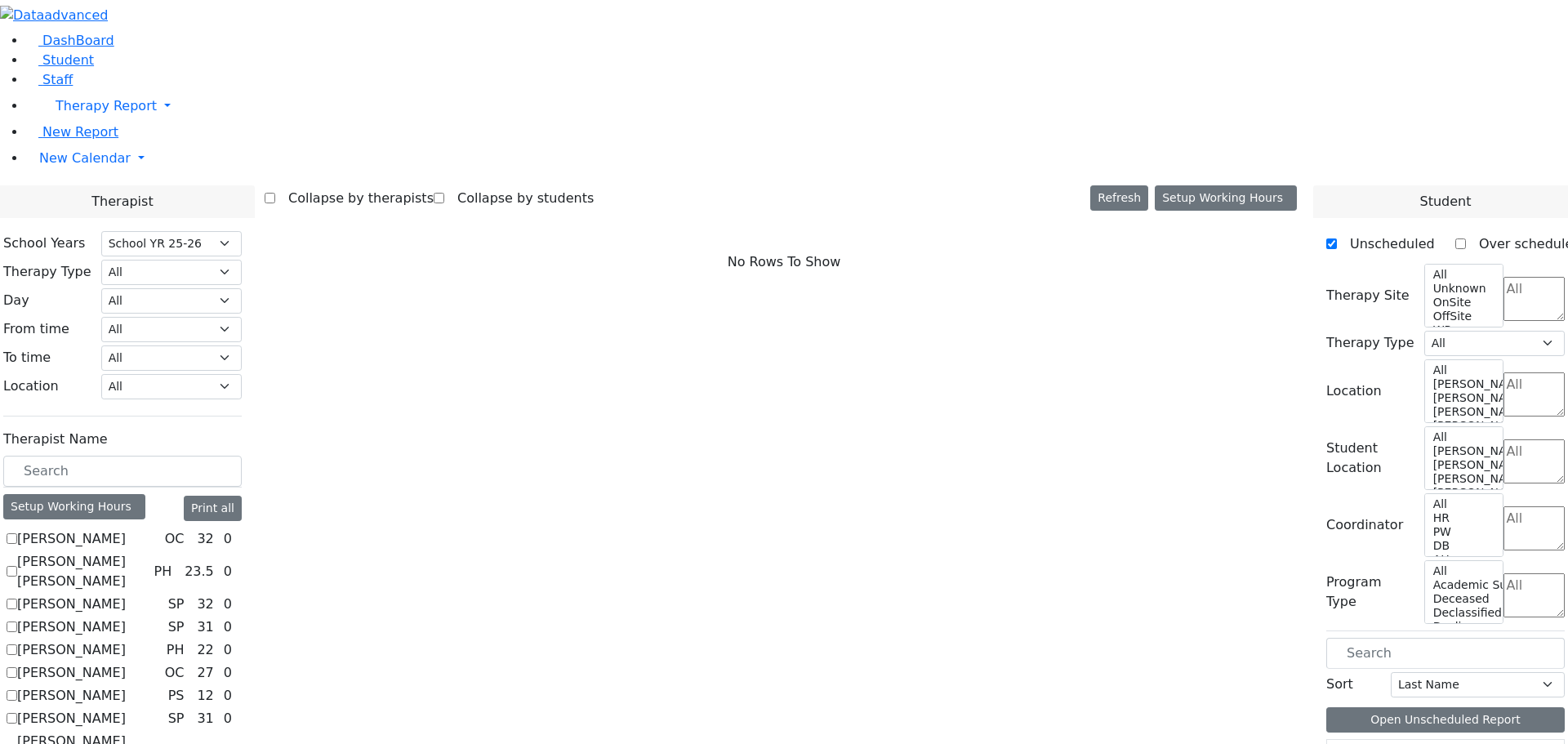
scroll to position [899, 0]
checkbox input "true"
select select "1"
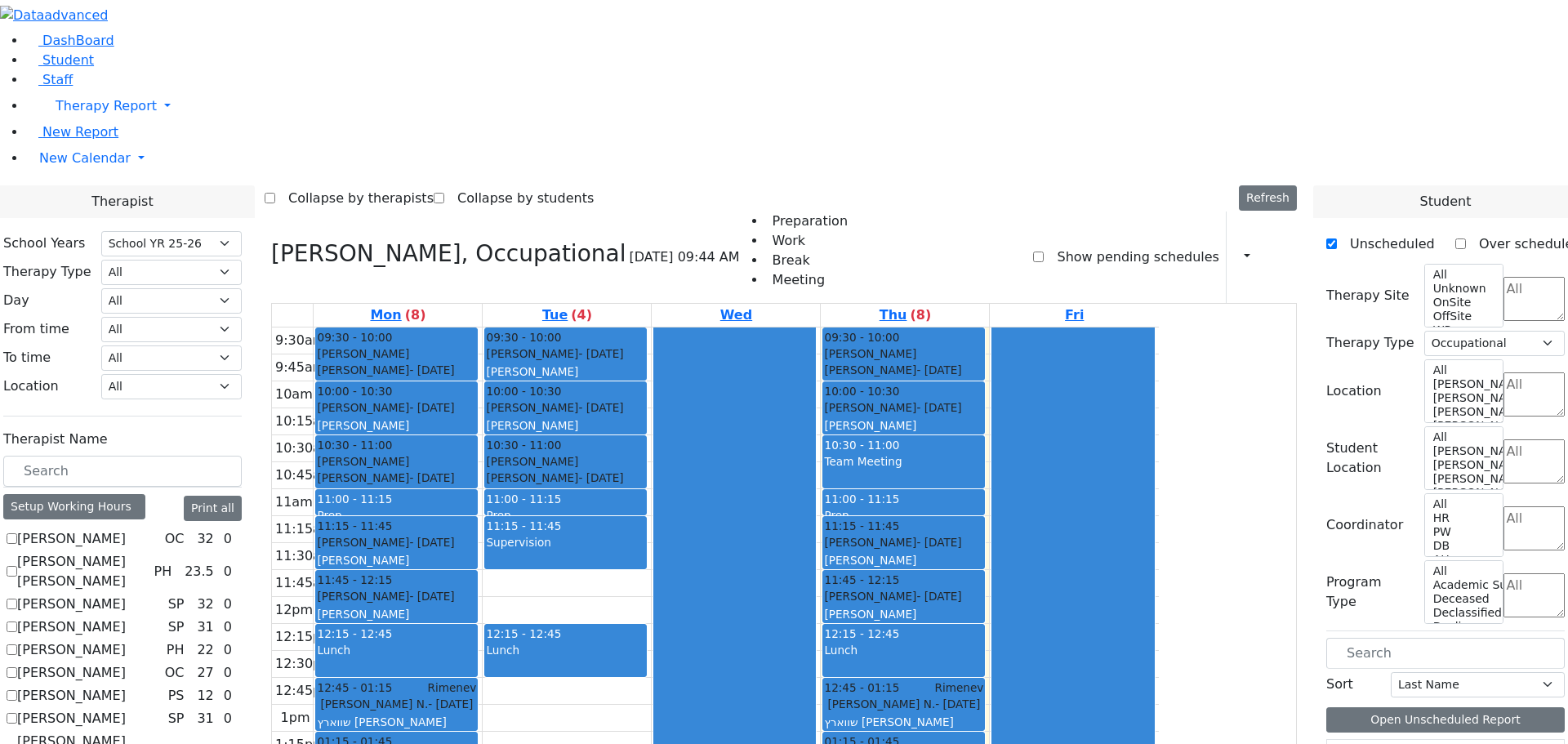
scroll to position [2, 0]
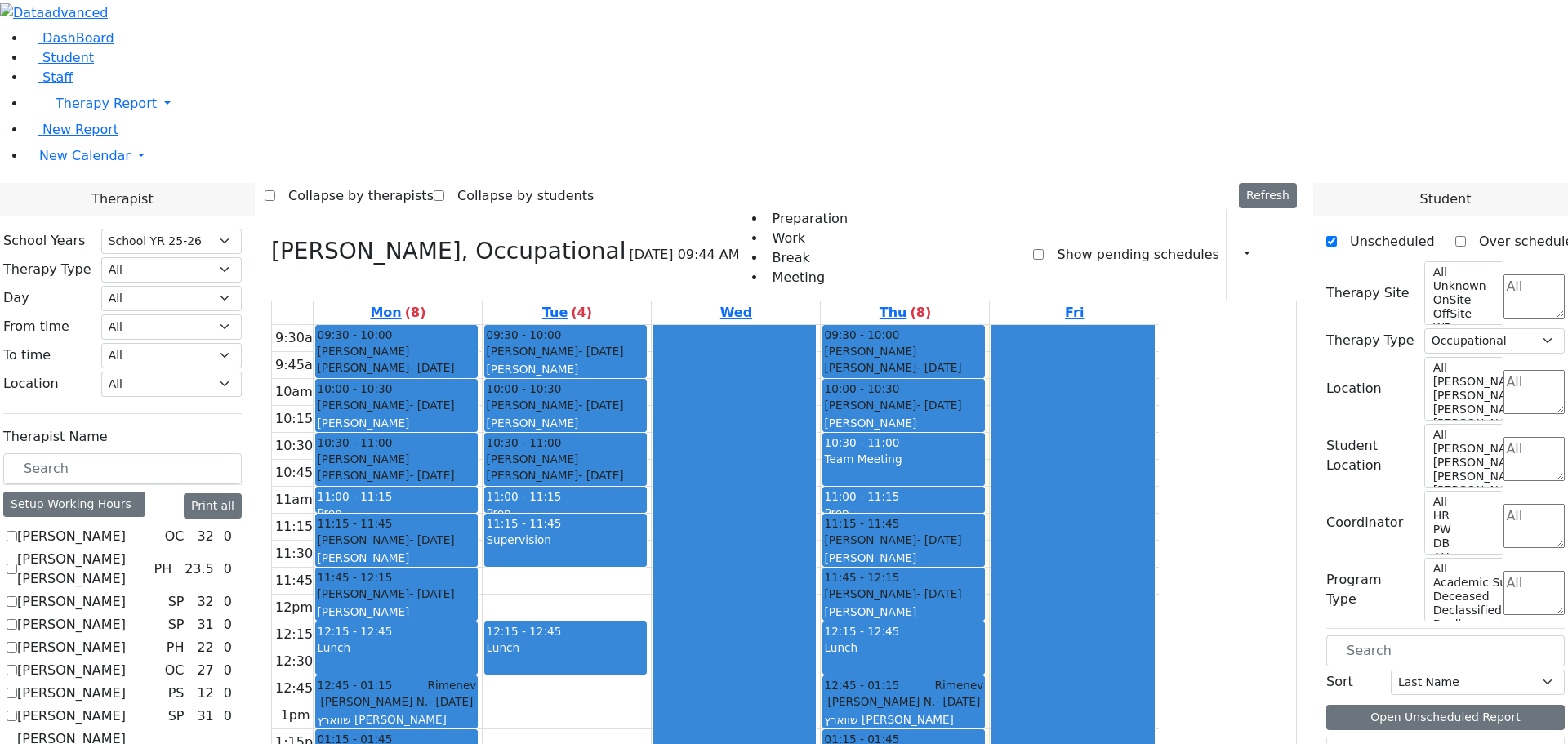
checkbox input "false"
select select
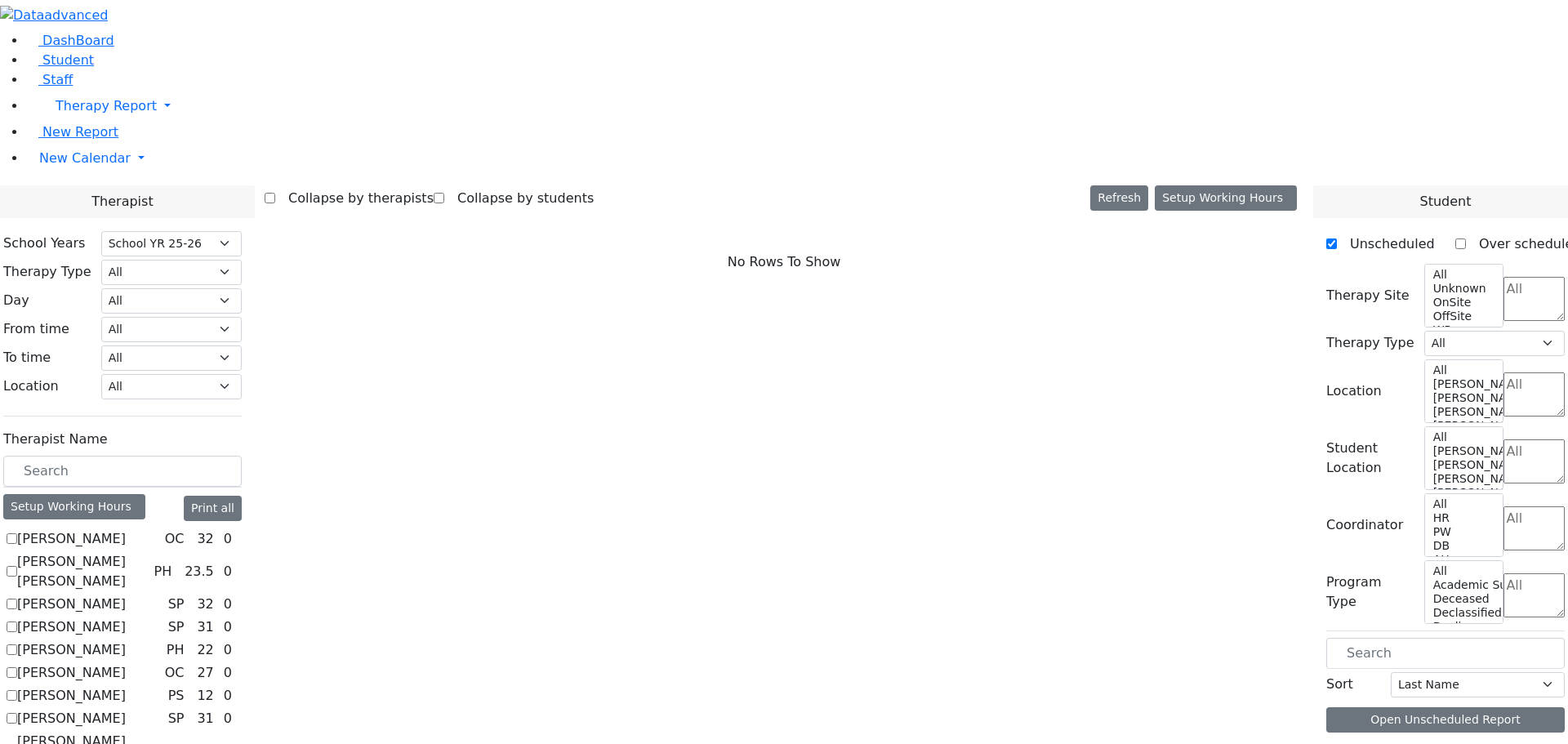
scroll to position [1098, 0]
checkbox input "true"
select select "1"
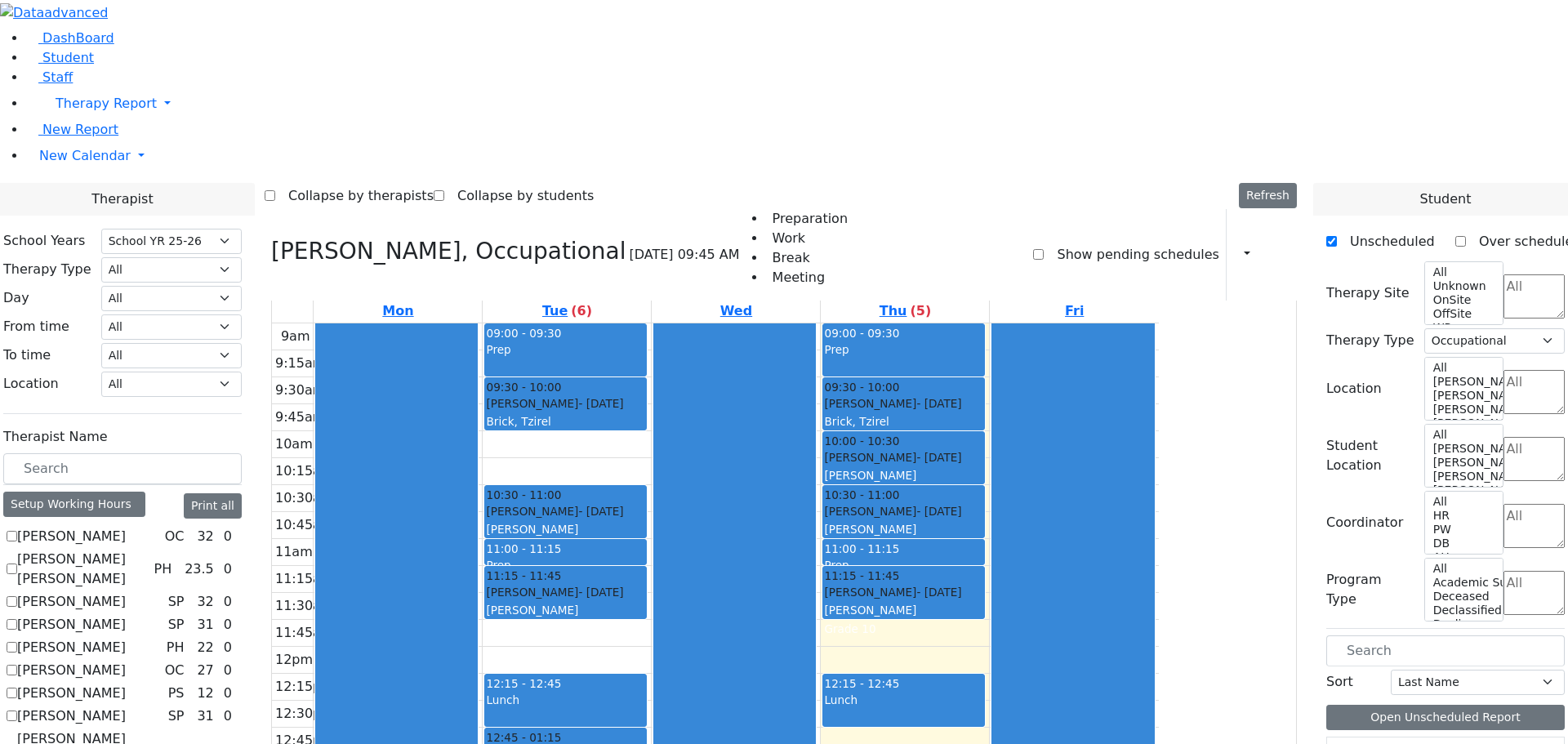
scroll to position [0, 0]
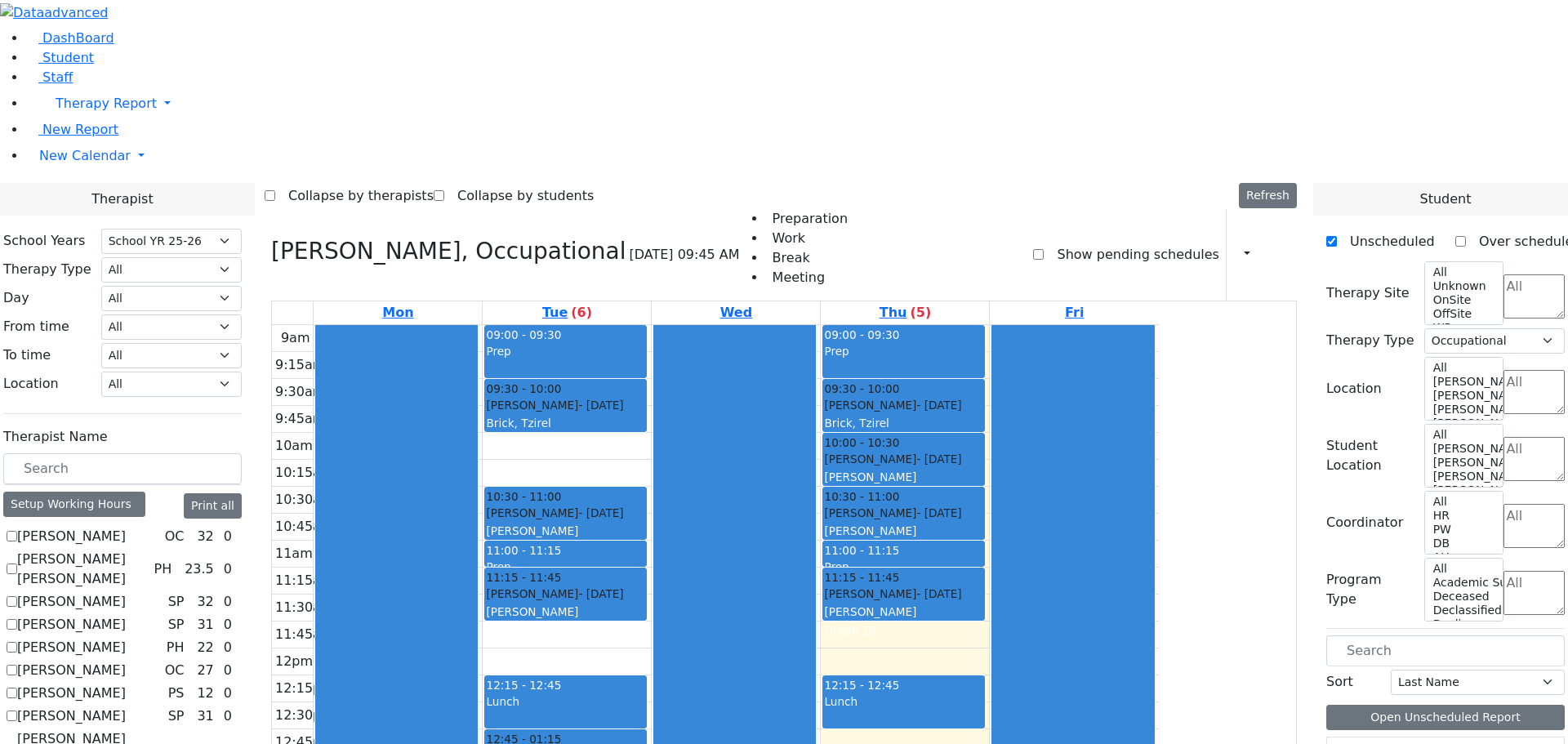
checkbox input "false"
select select
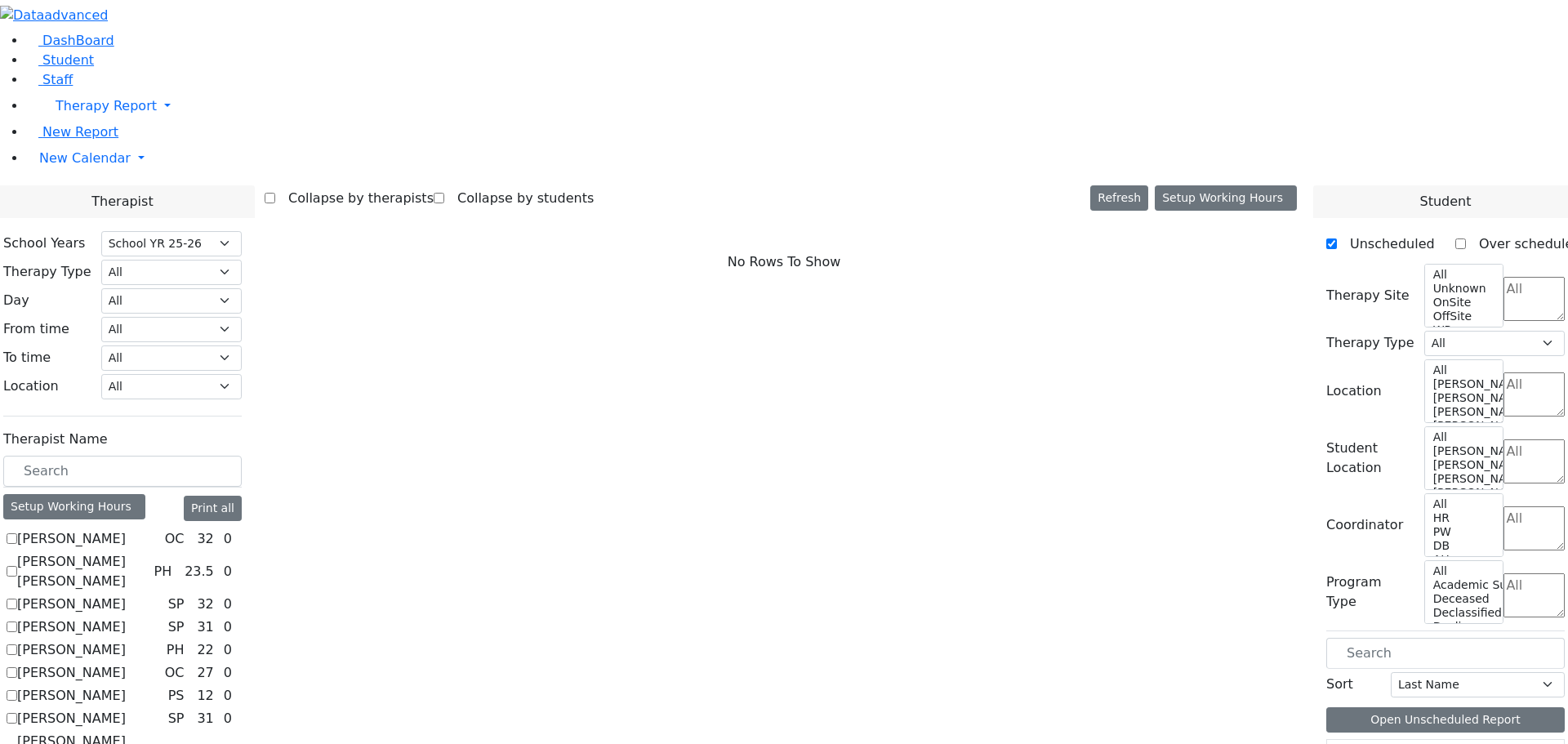
scroll to position [1309, 0]
checkbox input "true"
select select "1"
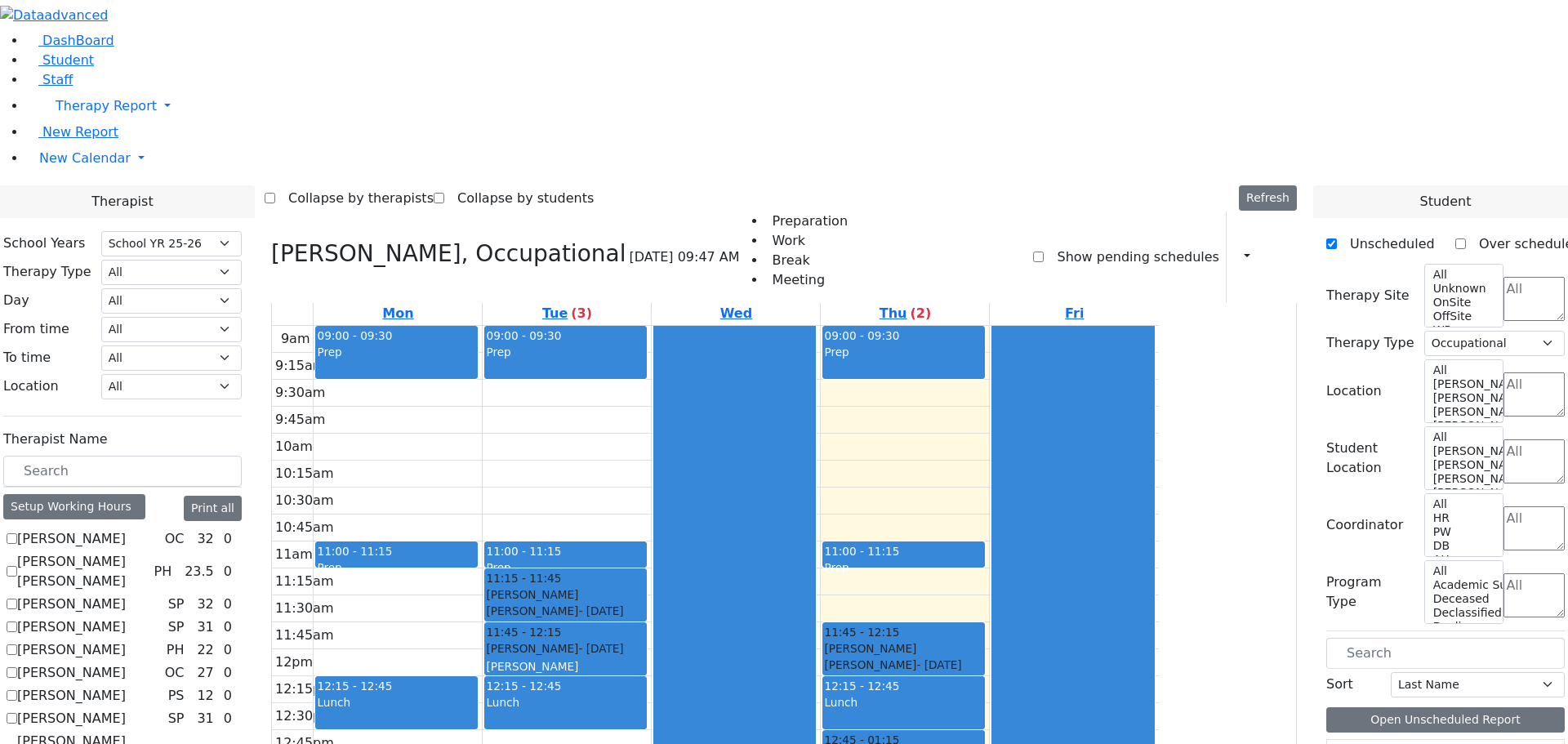
checkbox input "false"
select select
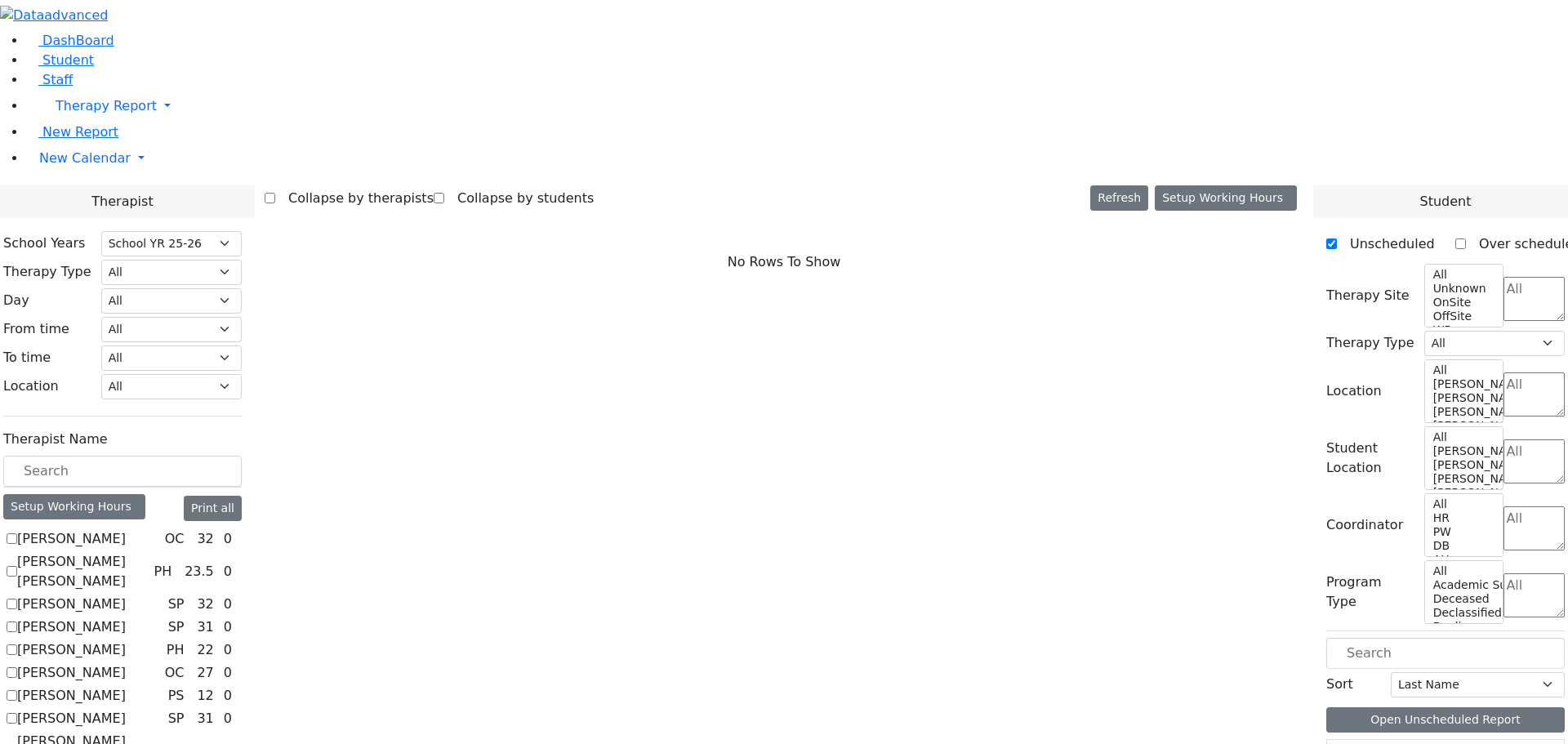
scroll to position [0, 0]
click at [242, 456] on input "text" at bounding box center [122, 471] width 239 height 31
click at [126, 617] on label "[PERSON_NAME]" at bounding box center [71, 627] width 109 height 20
click at [17, 621] on input "[PERSON_NAME]" at bounding box center [12, 626] width 11 height 11
checkbox input "true"
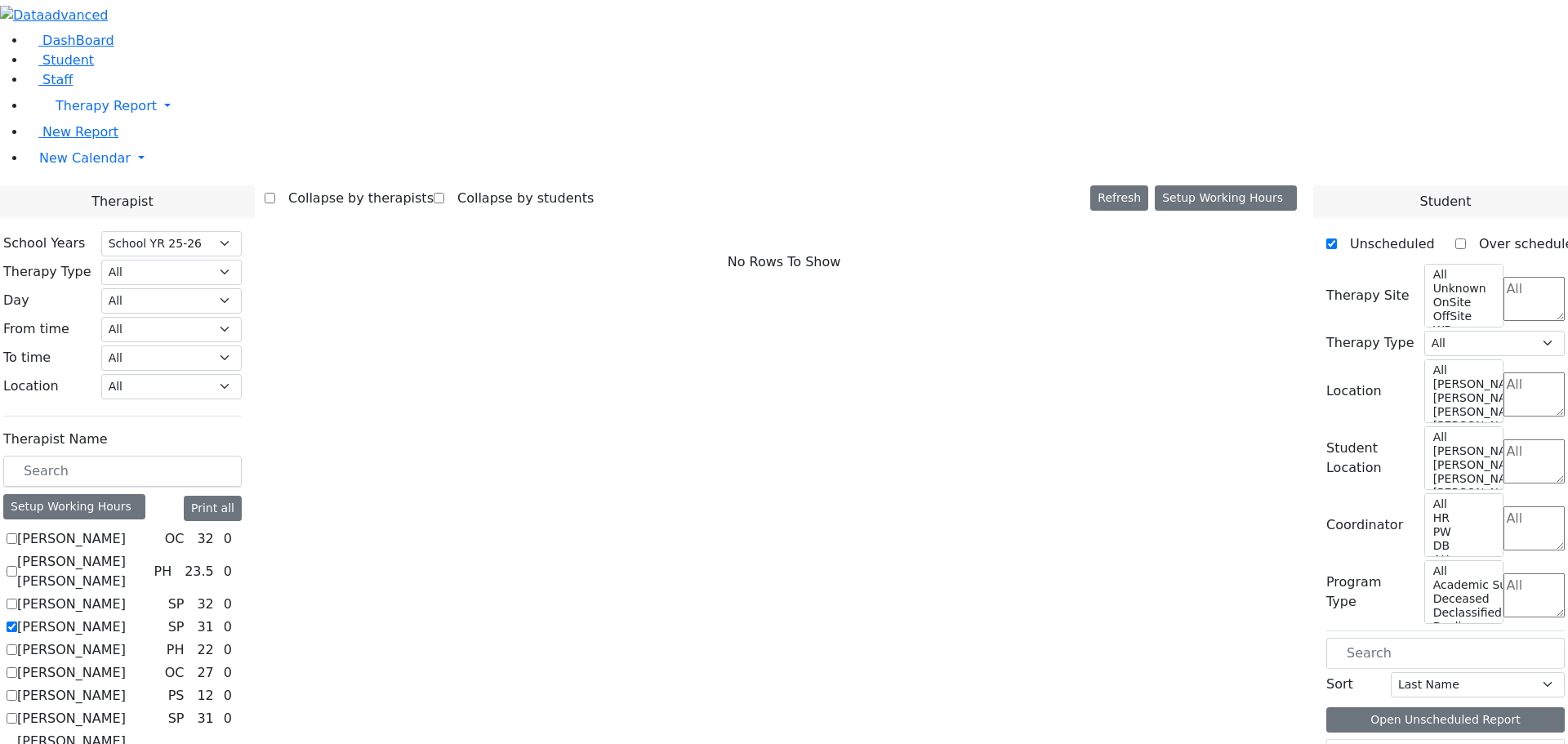
select select "3"
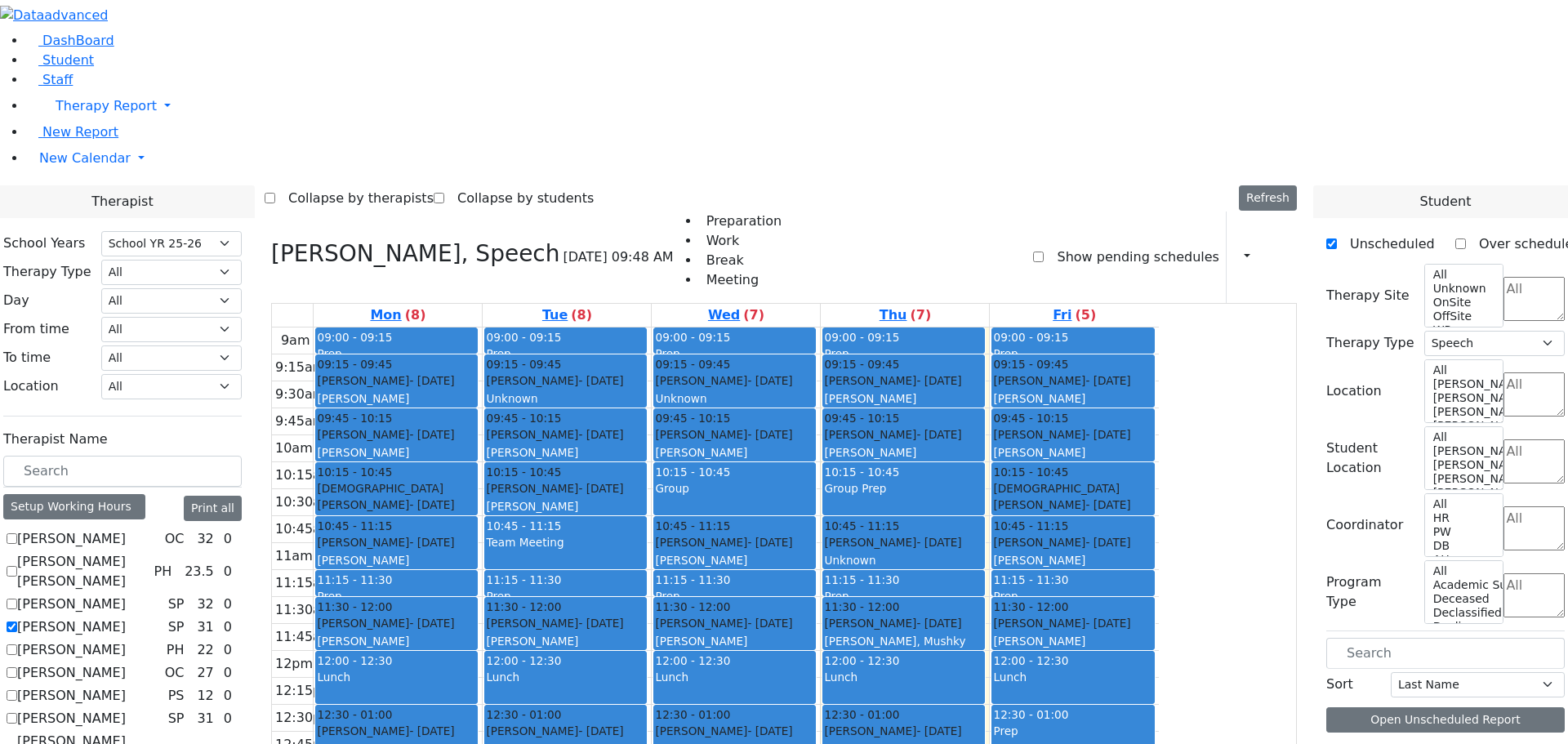
scroll to position [1098, 0]
click at [126, 617] on label "[PERSON_NAME]" at bounding box center [71, 627] width 109 height 20
click at [17, 621] on input "[PERSON_NAME]" at bounding box center [12, 626] width 11 height 11
checkbox input "false"
select select
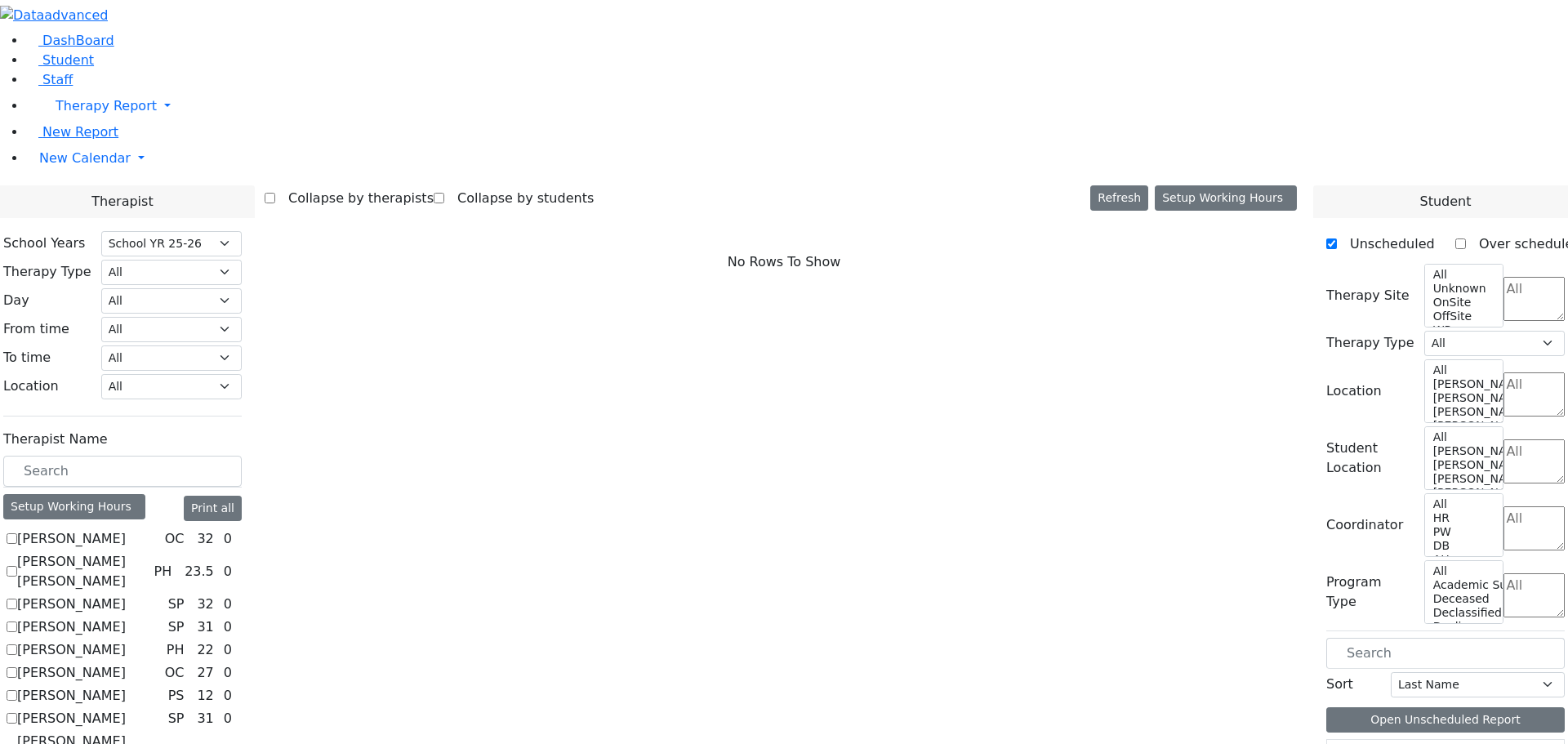
scroll to position [163, 0]
checkbox input "true"
select select "1"
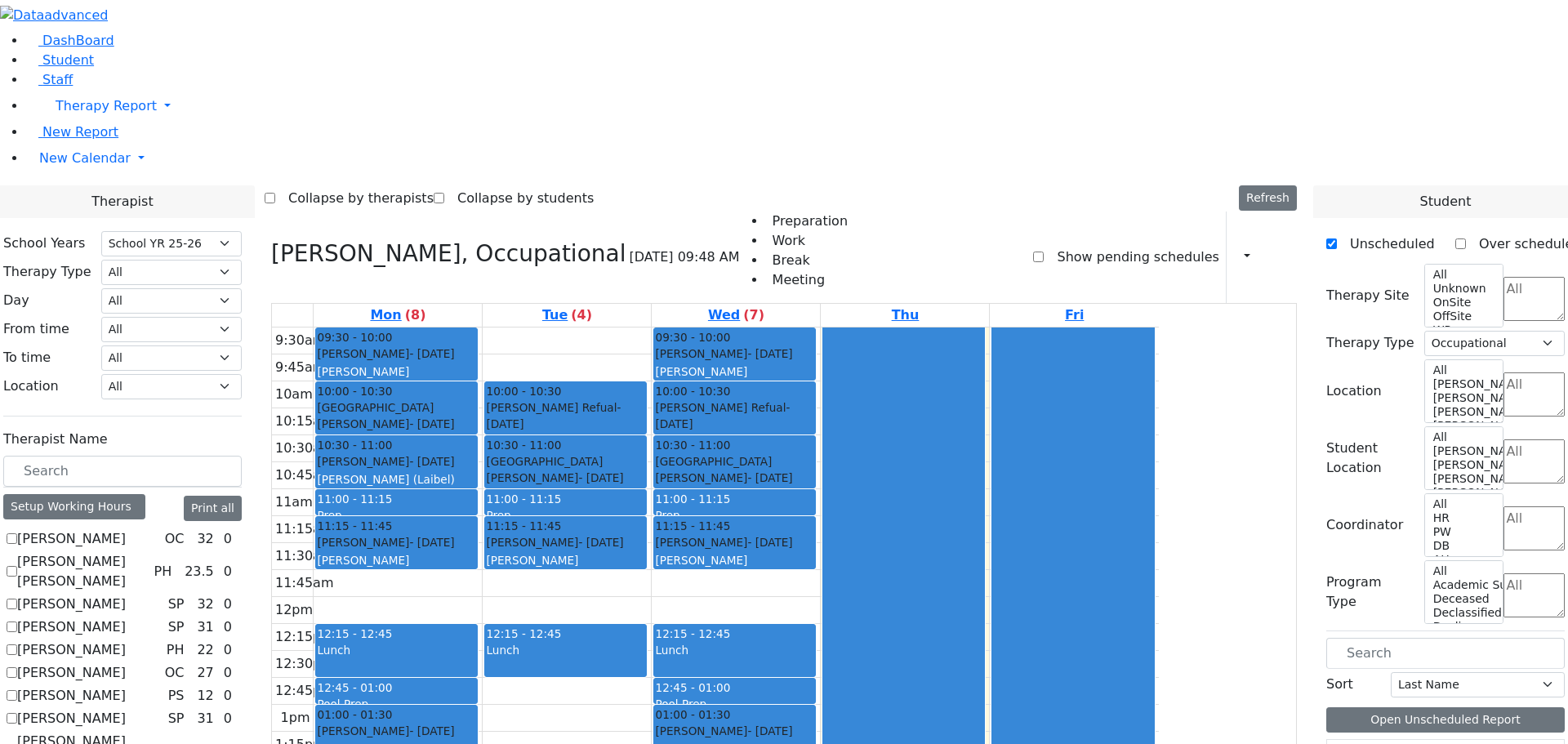
scroll to position [2, 0]
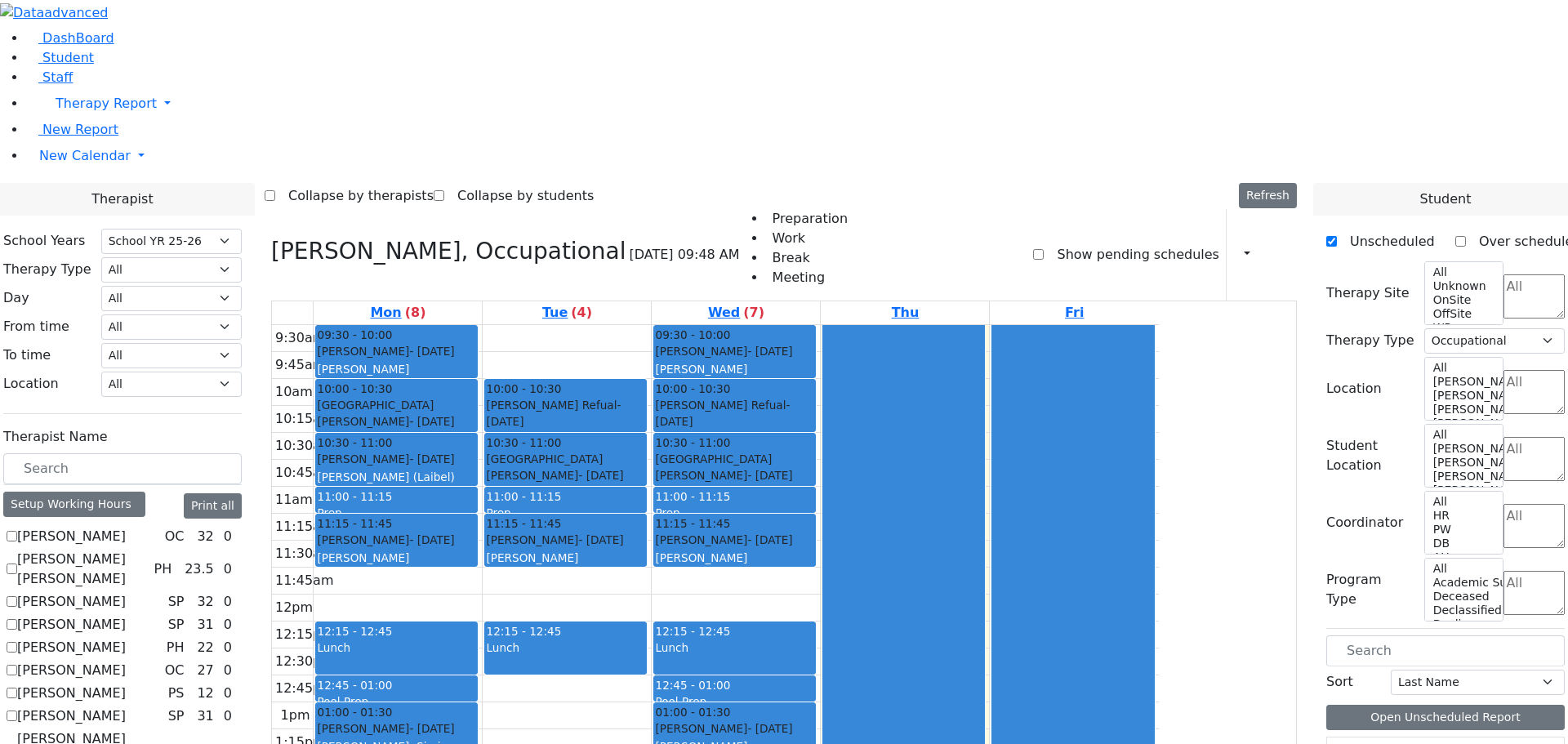
checkbox input "false"
select select
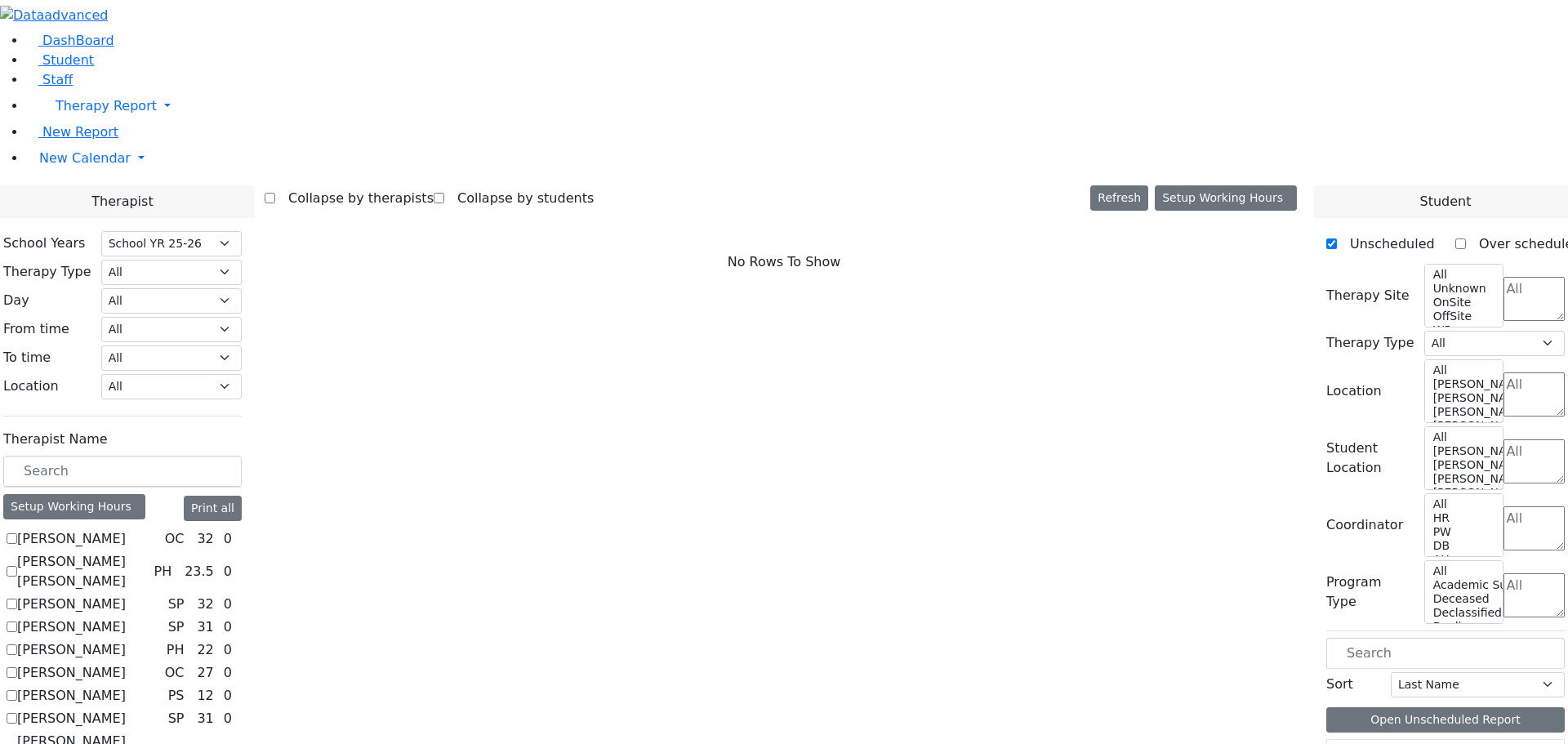
scroll to position [982, 0]
checkbox input "true"
select select "1"
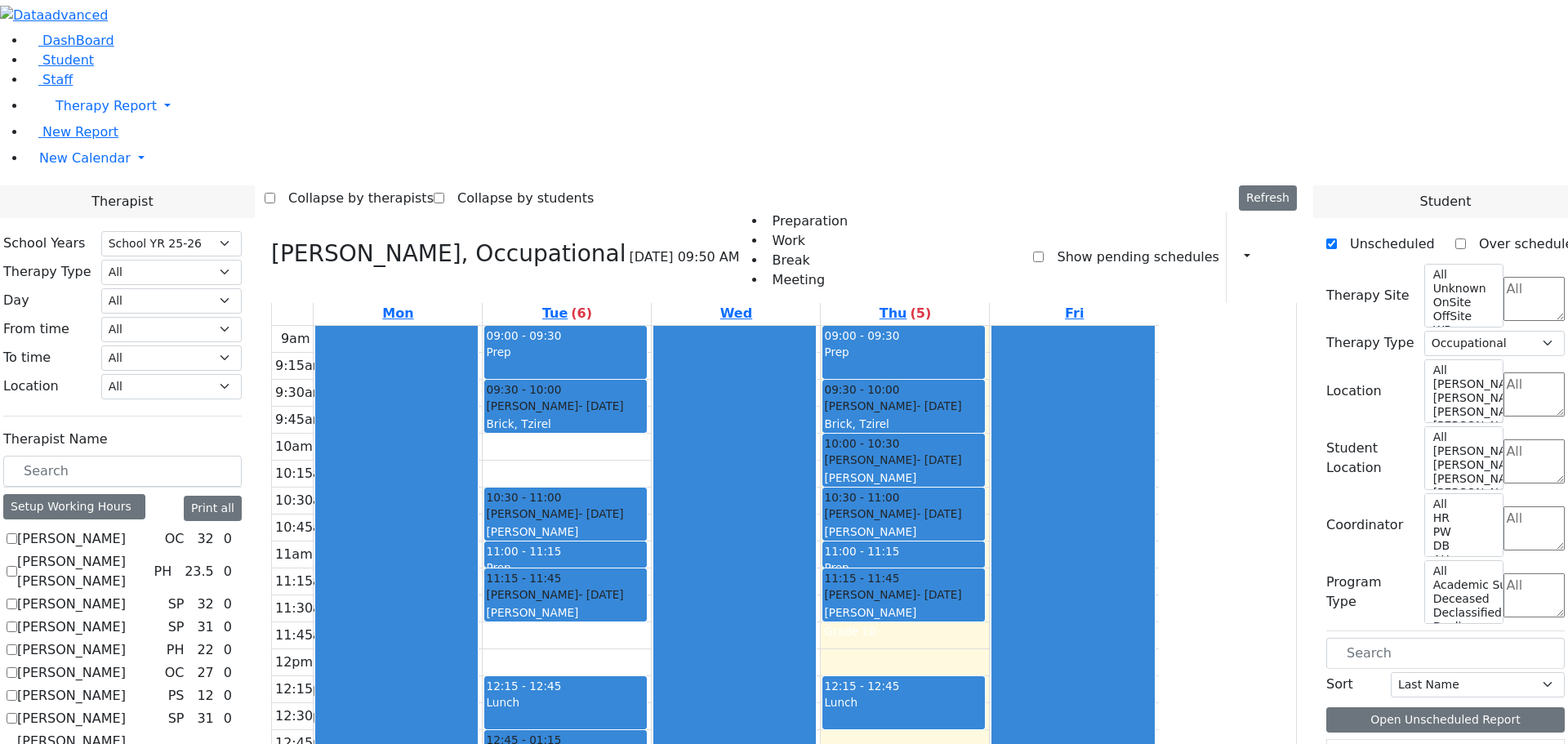
scroll to position [3, 0]
drag, startPoint x: 1363, startPoint y: 682, endPoint x: 1347, endPoint y: 691, distance: 18.4
drag, startPoint x: 1354, startPoint y: 691, endPoint x: 1151, endPoint y: 573, distance: 234.8
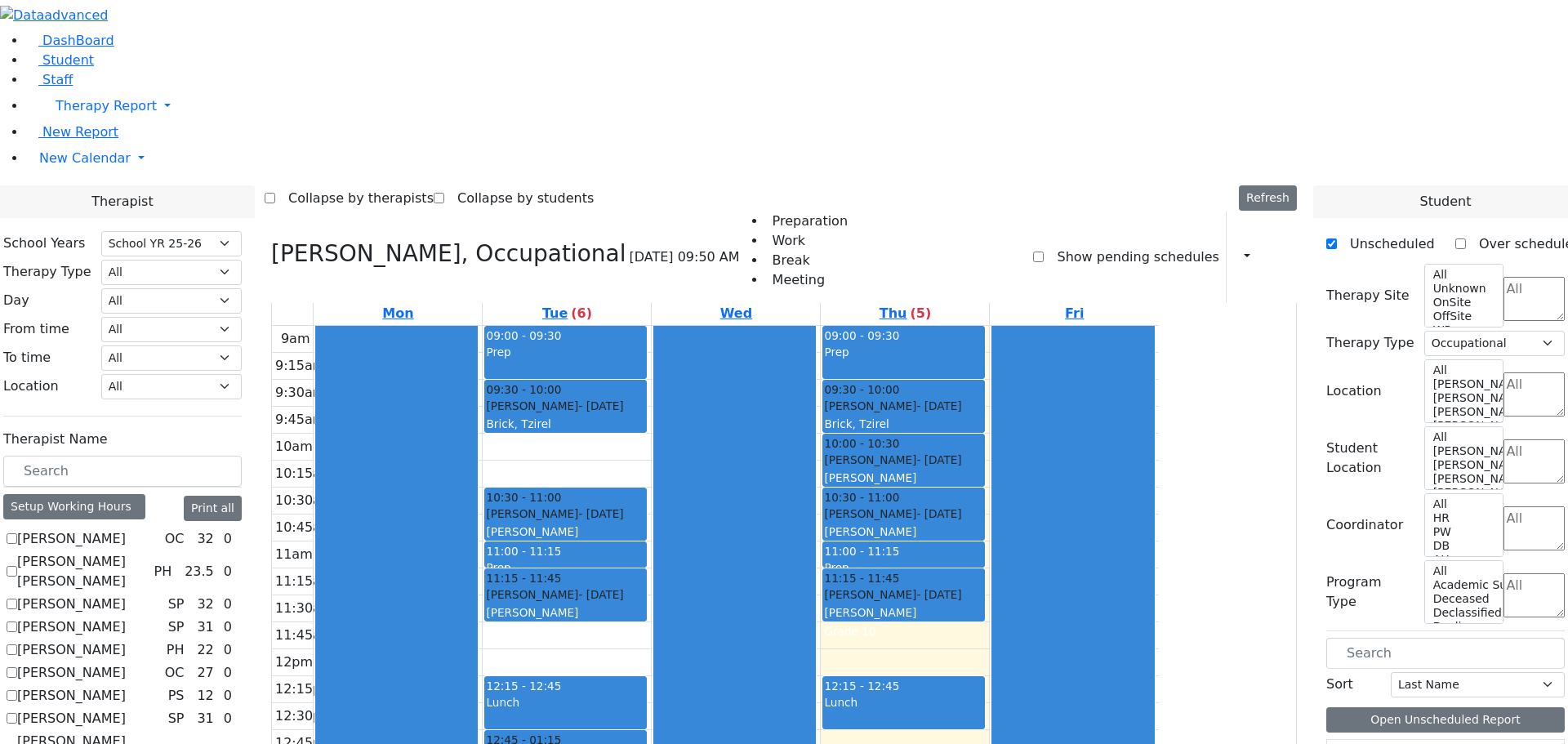
drag, startPoint x: 1372, startPoint y: 684, endPoint x: 1033, endPoint y: 537, distance: 369.5
drag, startPoint x: 1491, startPoint y: 689, endPoint x: 1079, endPoint y: 486, distance: 459.3
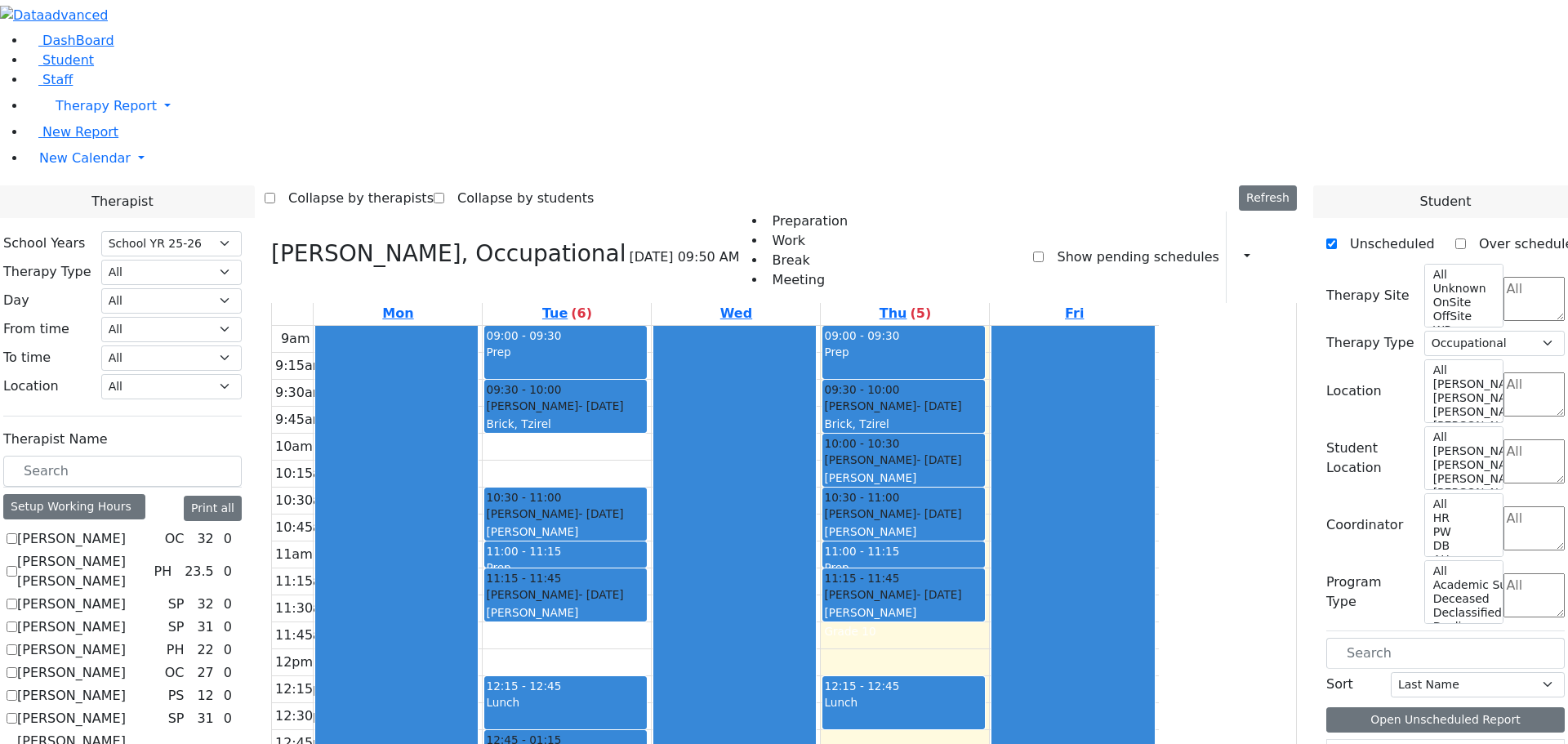
scroll to position [1135, 0]
drag, startPoint x: 1460, startPoint y: 651, endPoint x: 713, endPoint y: 420, distance: 781.9
drag, startPoint x: 1399, startPoint y: 652, endPoint x: 1005, endPoint y: 517, distance: 416.5
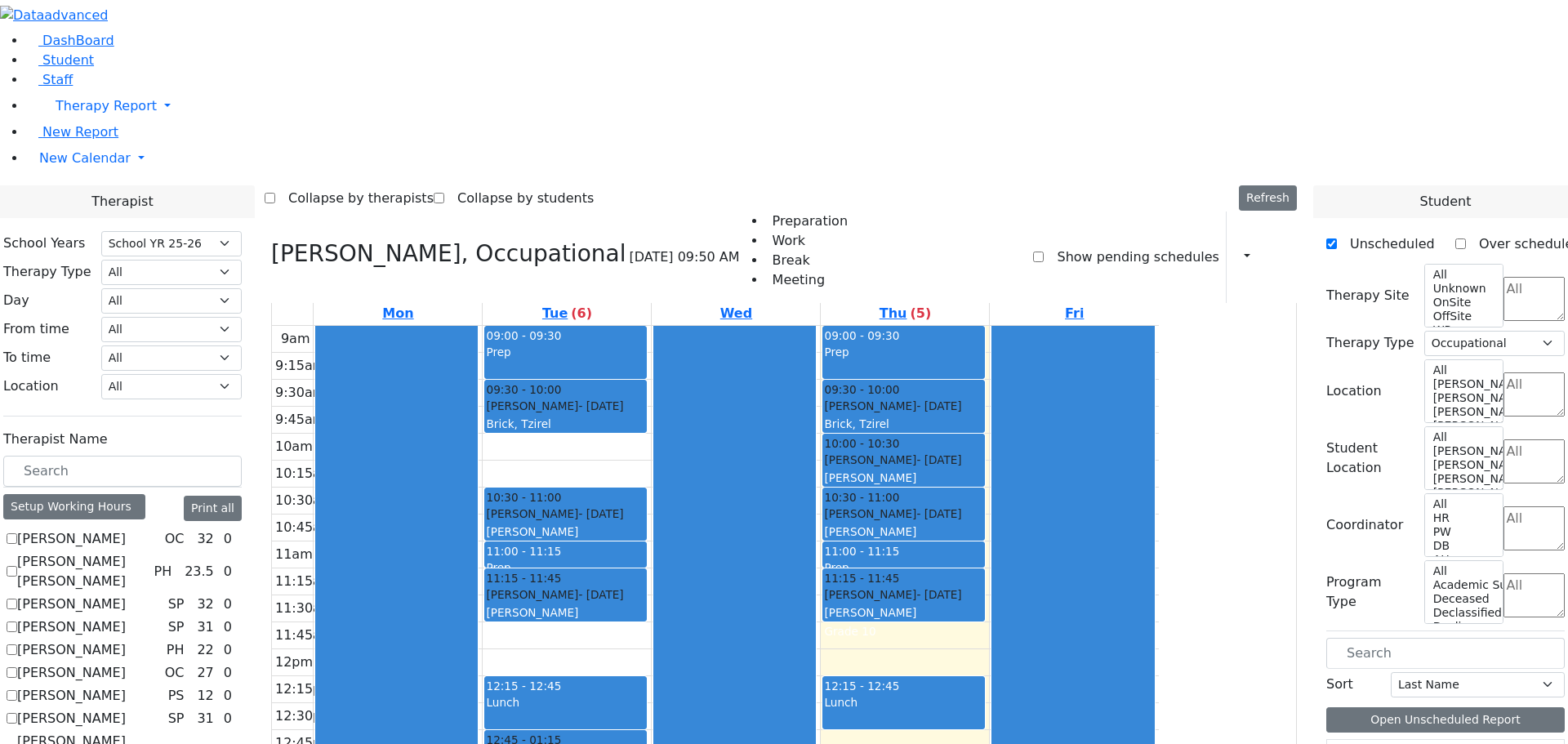
scroll to position [2, 0]
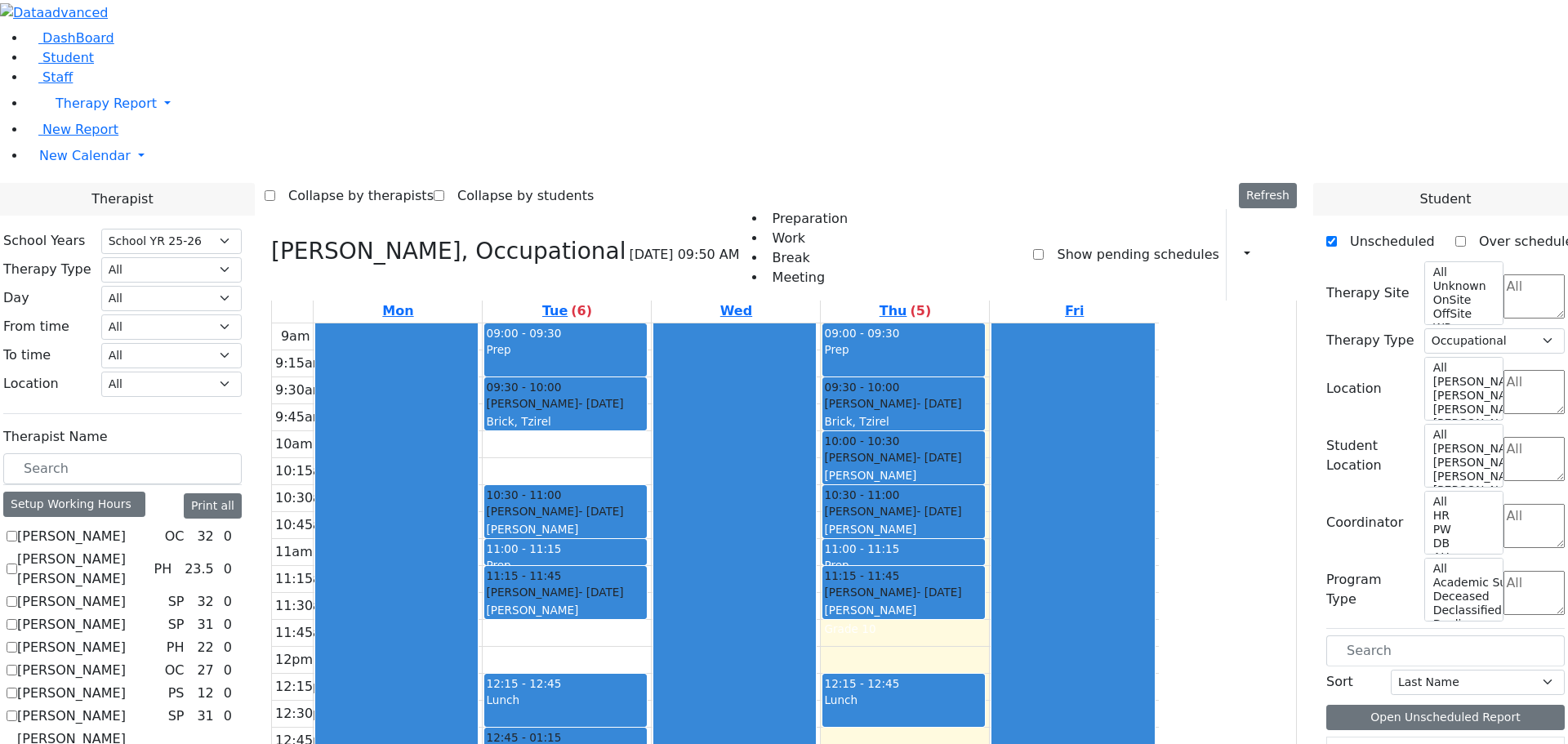
drag, startPoint x: 1421, startPoint y: 648, endPoint x: 922, endPoint y: 546, distance: 509.3
drag, startPoint x: 1360, startPoint y: 646, endPoint x: 1275, endPoint y: 652, distance: 85.2
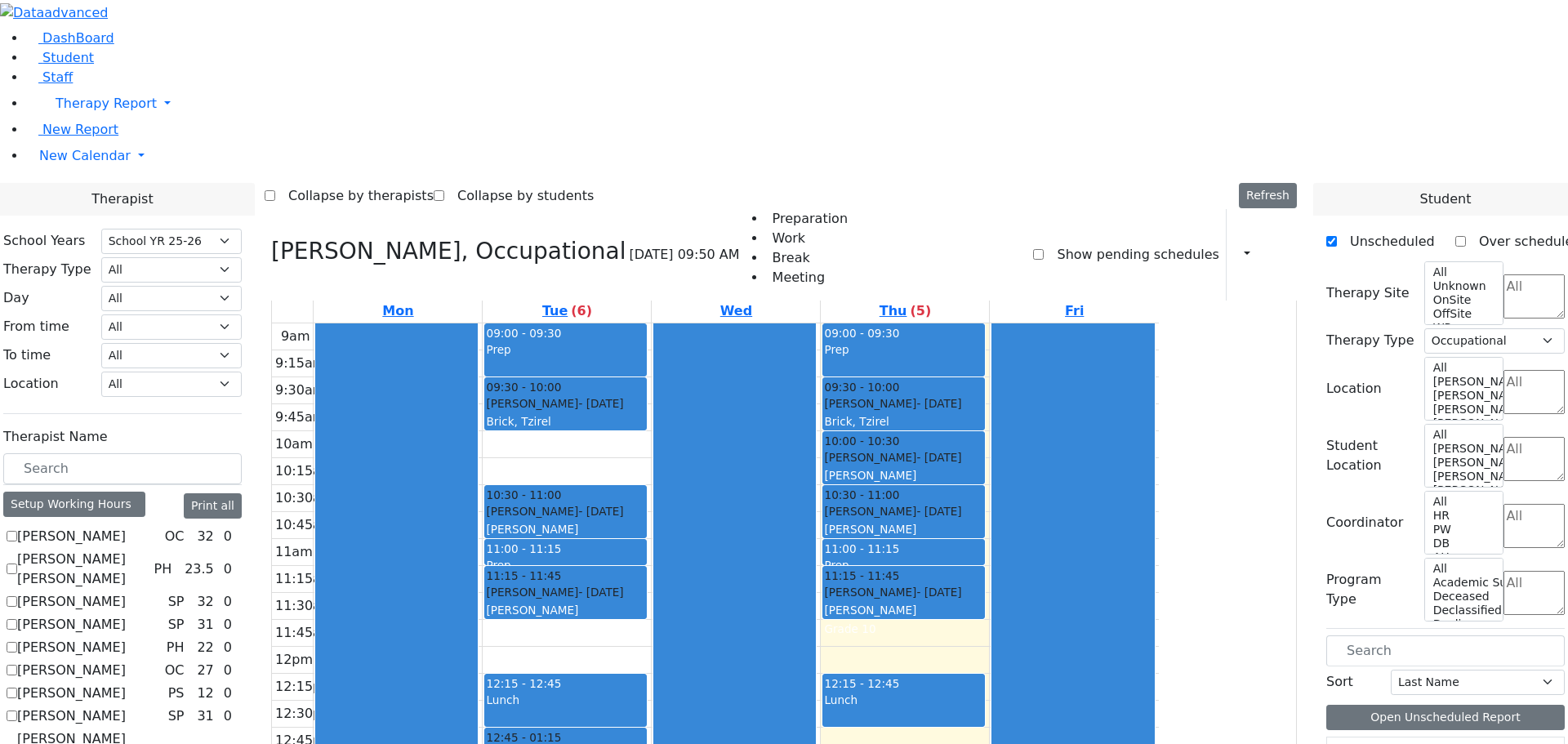
drag, startPoint x: 1503, startPoint y: 642, endPoint x: 1043, endPoint y: 548, distance: 469.5
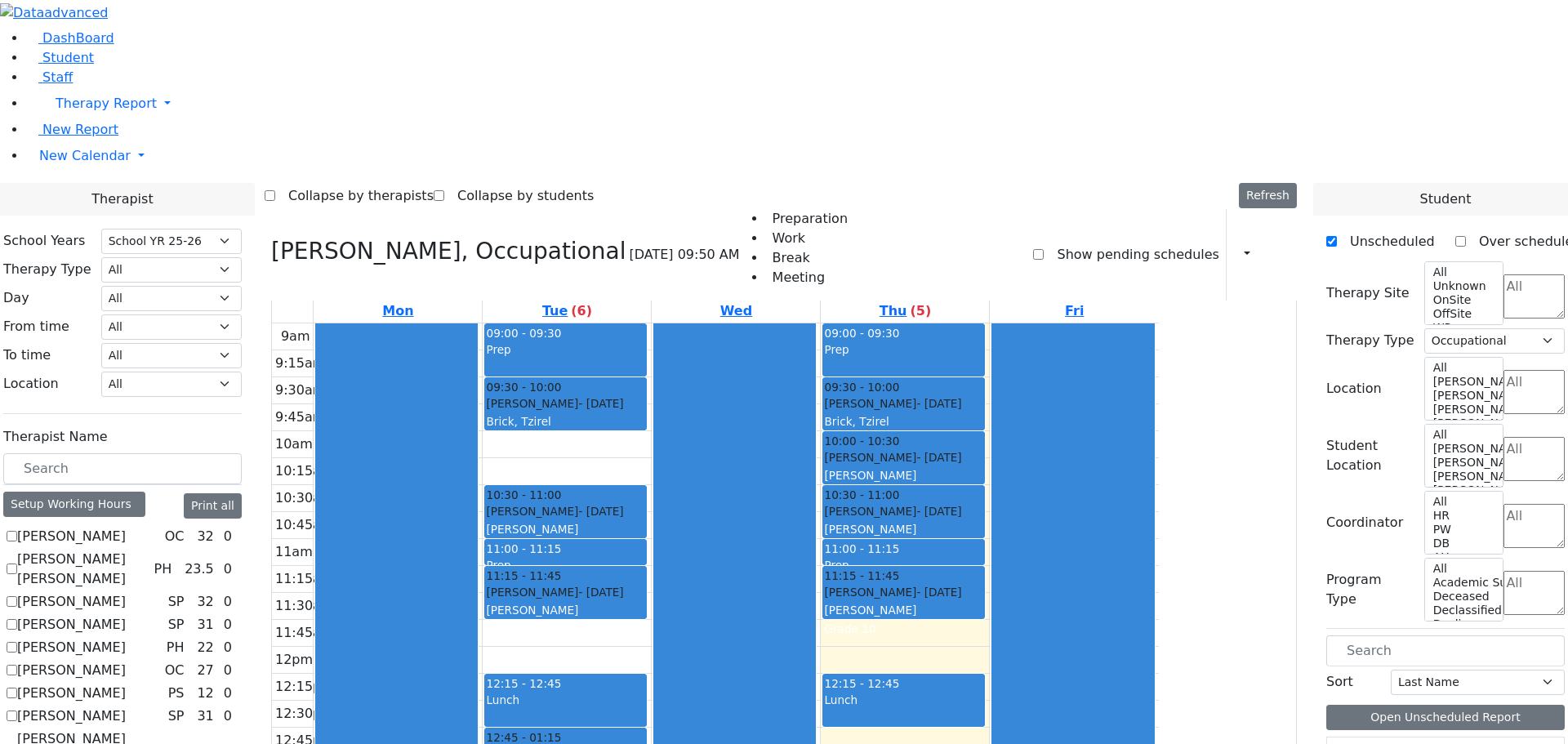
scroll to position [1135, 0]
drag, startPoint x: 1382, startPoint y: 647, endPoint x: 1112, endPoint y: 556, distance: 284.9
drag, startPoint x: 1374, startPoint y: 646, endPoint x: 1071, endPoint y: 549, distance: 318.1
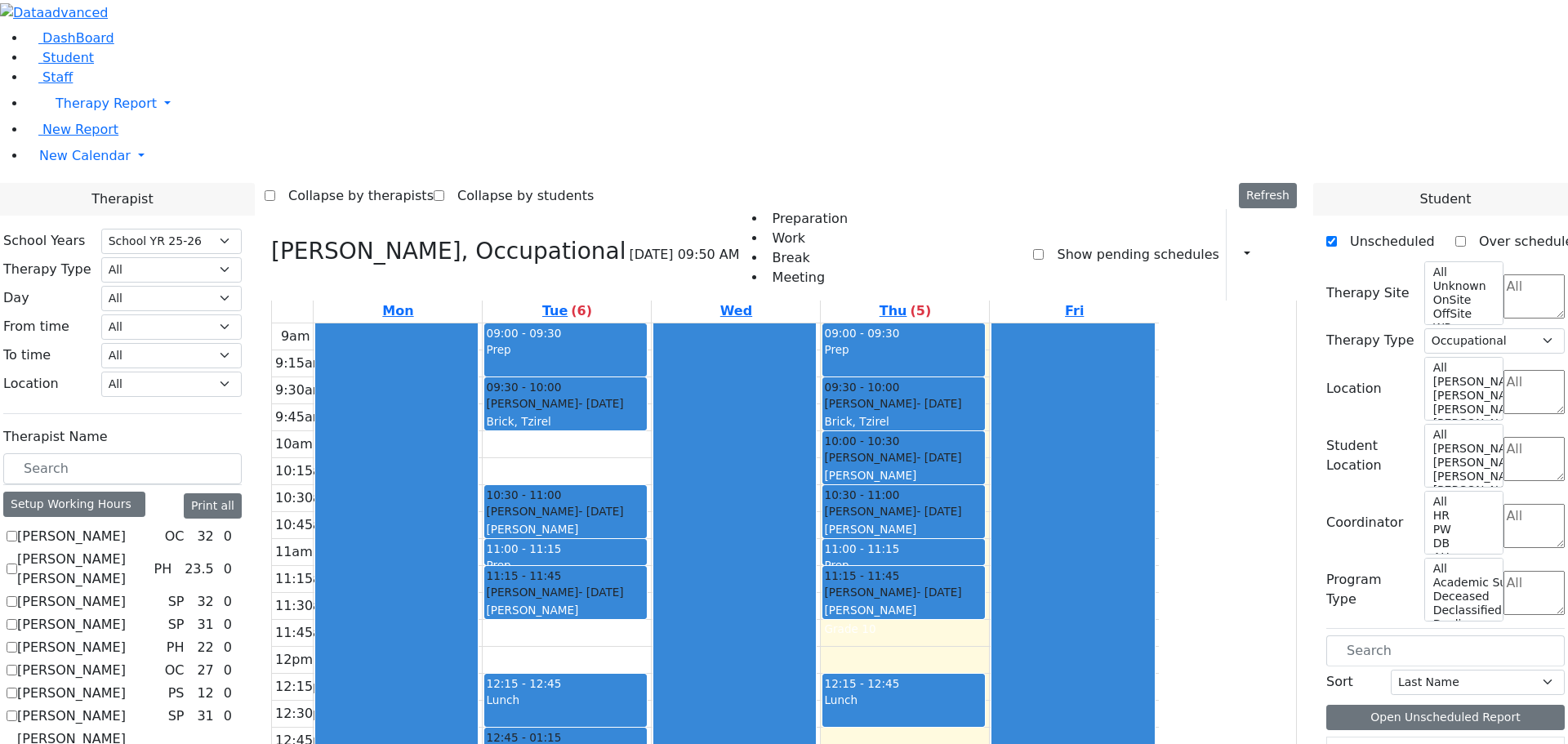
drag, startPoint x: 1366, startPoint y: 646, endPoint x: 1322, endPoint y: 739, distance: 102.9
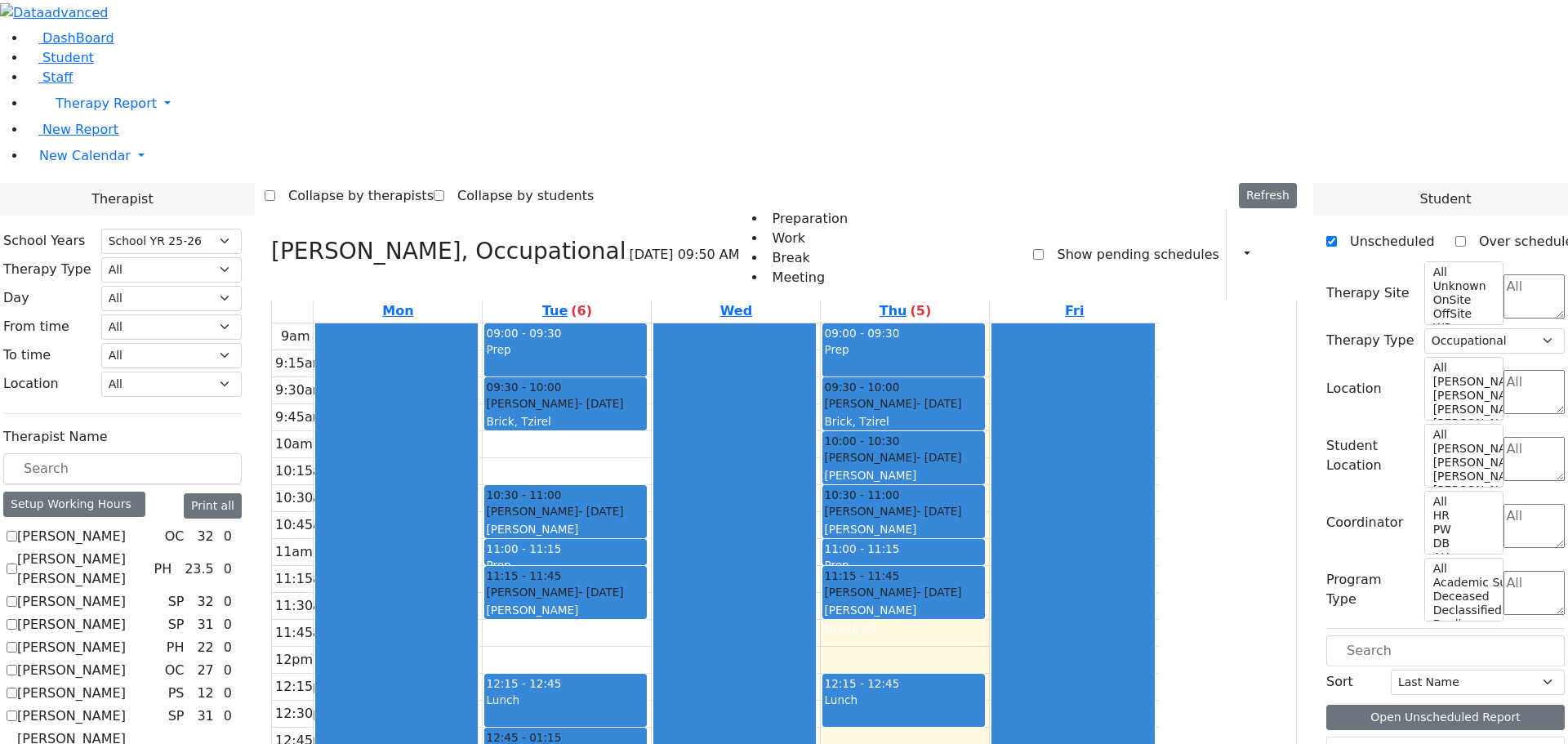
drag, startPoint x: 1361, startPoint y: 643, endPoint x: 1016, endPoint y: 549, distance: 357.6
click at [1297, 183] on button "Refresh" at bounding box center [1267, 196] width 58 height 26
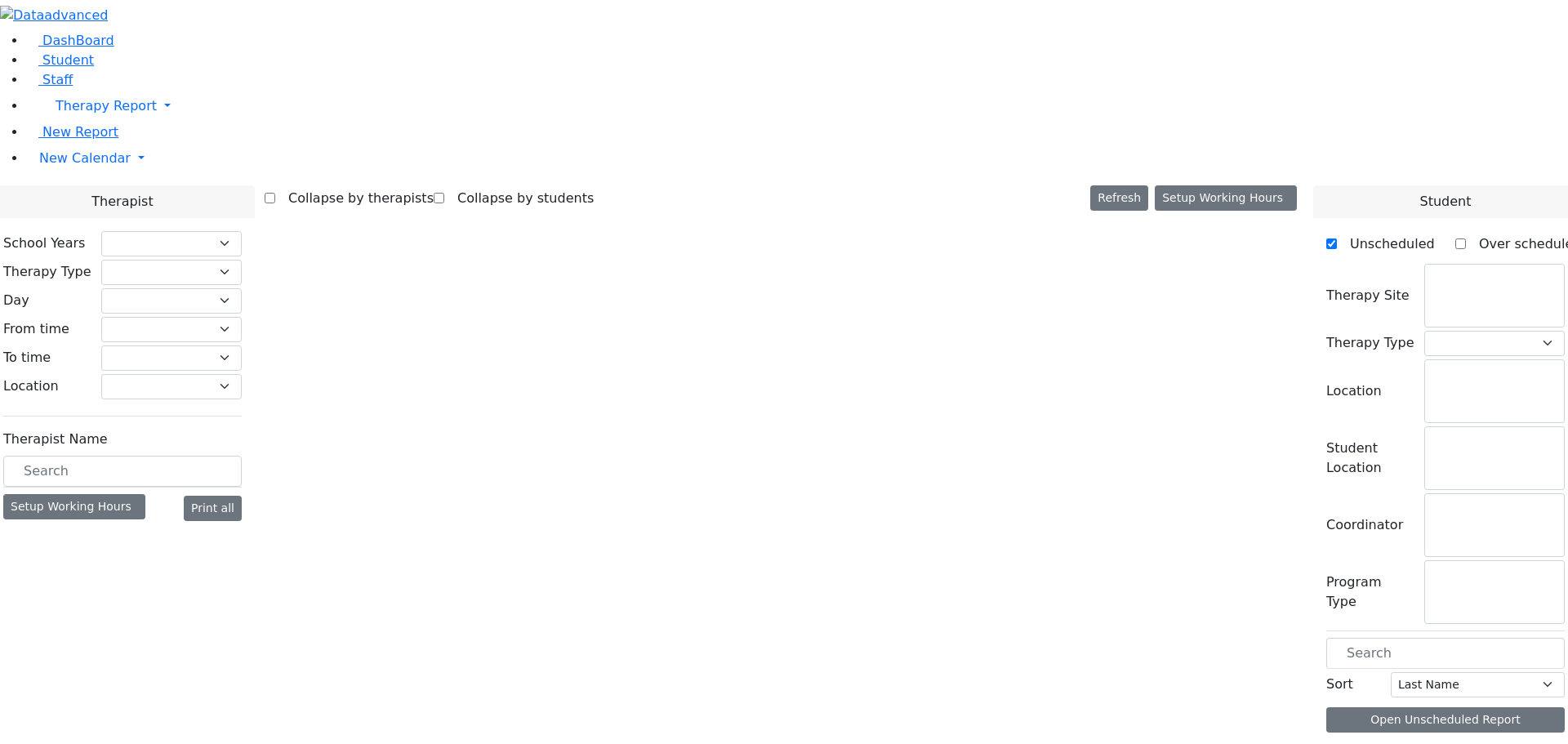
scroll to position [2, 0]
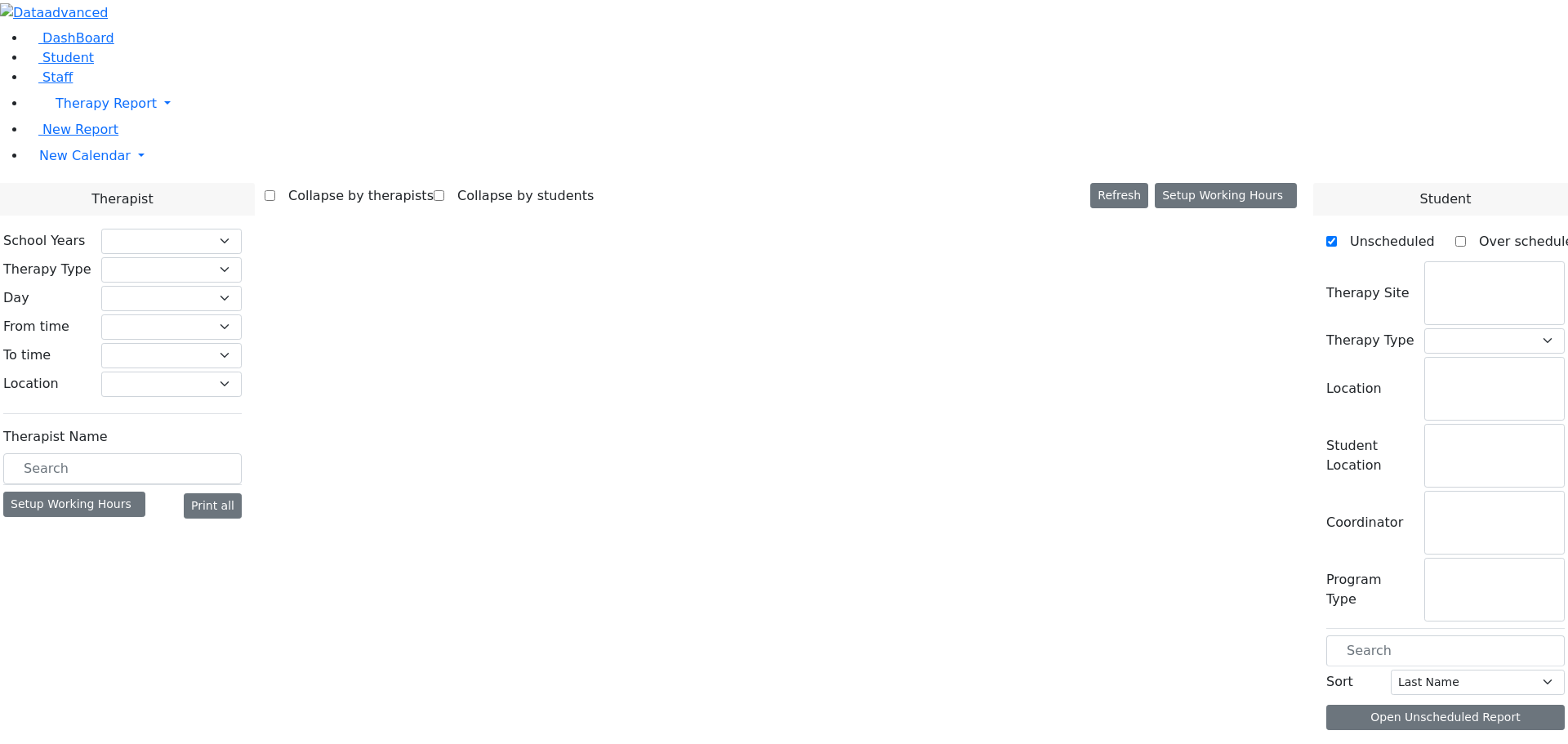
checkbox input "false"
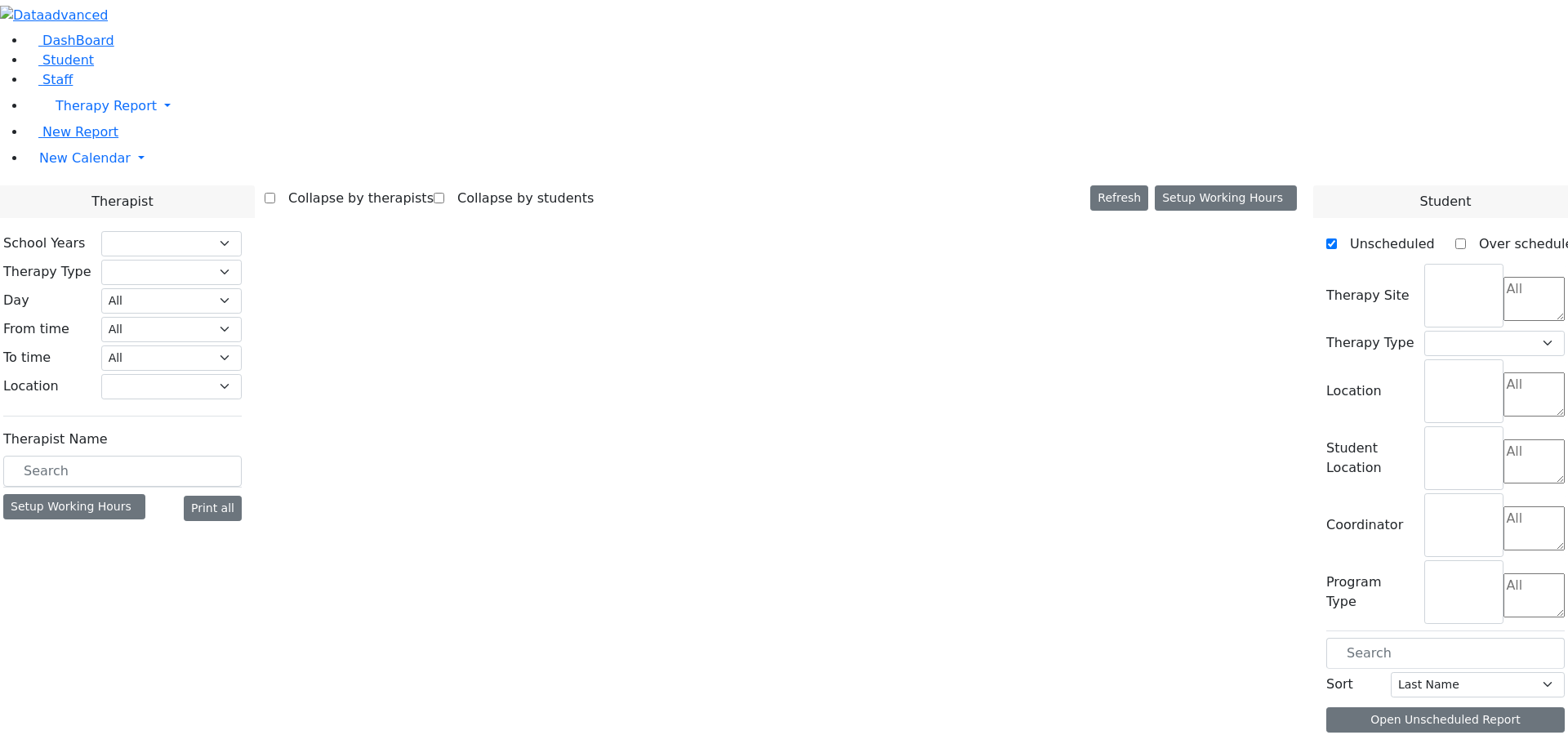
select select "212"
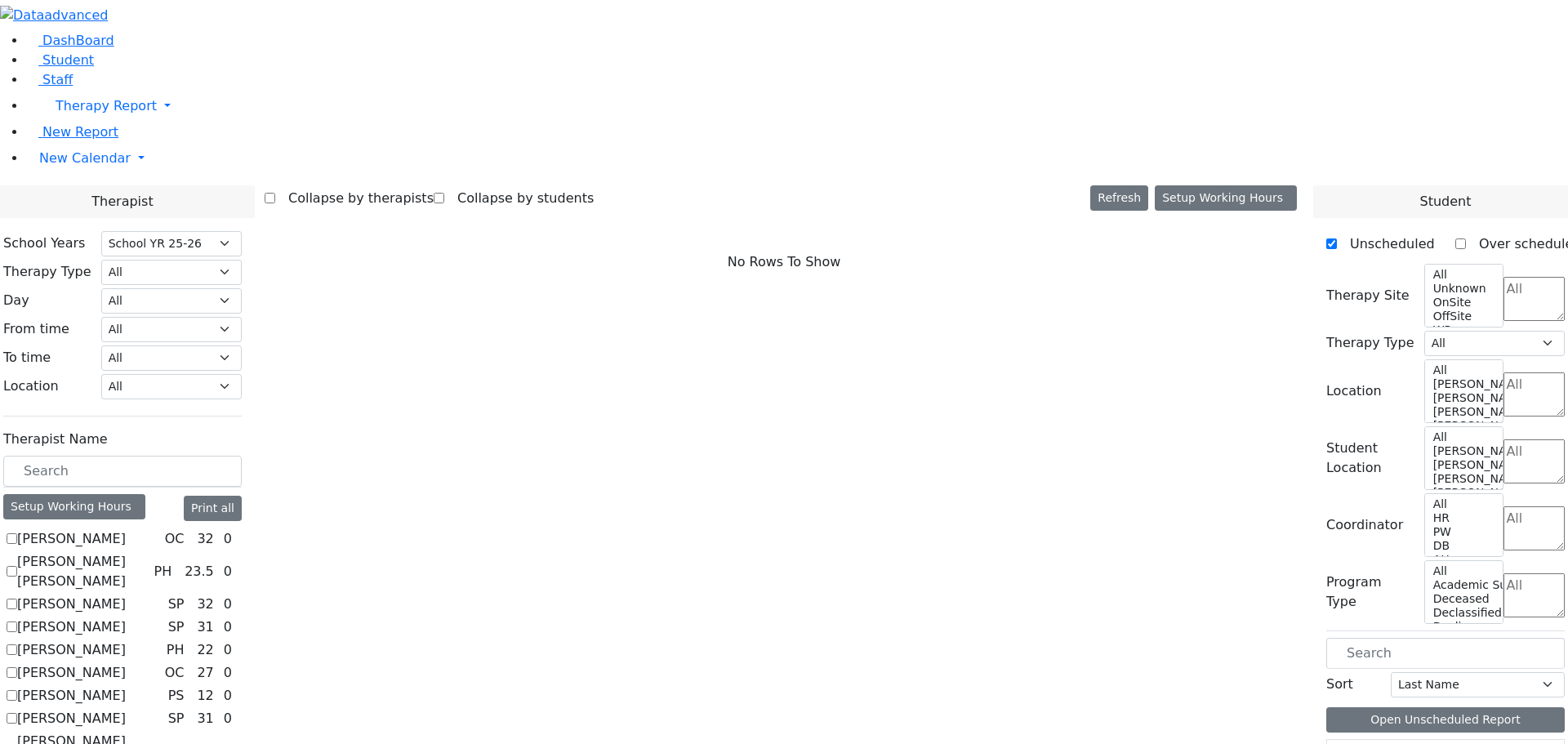
scroll to position [980, 0]
checkbox input "true"
select select "1"
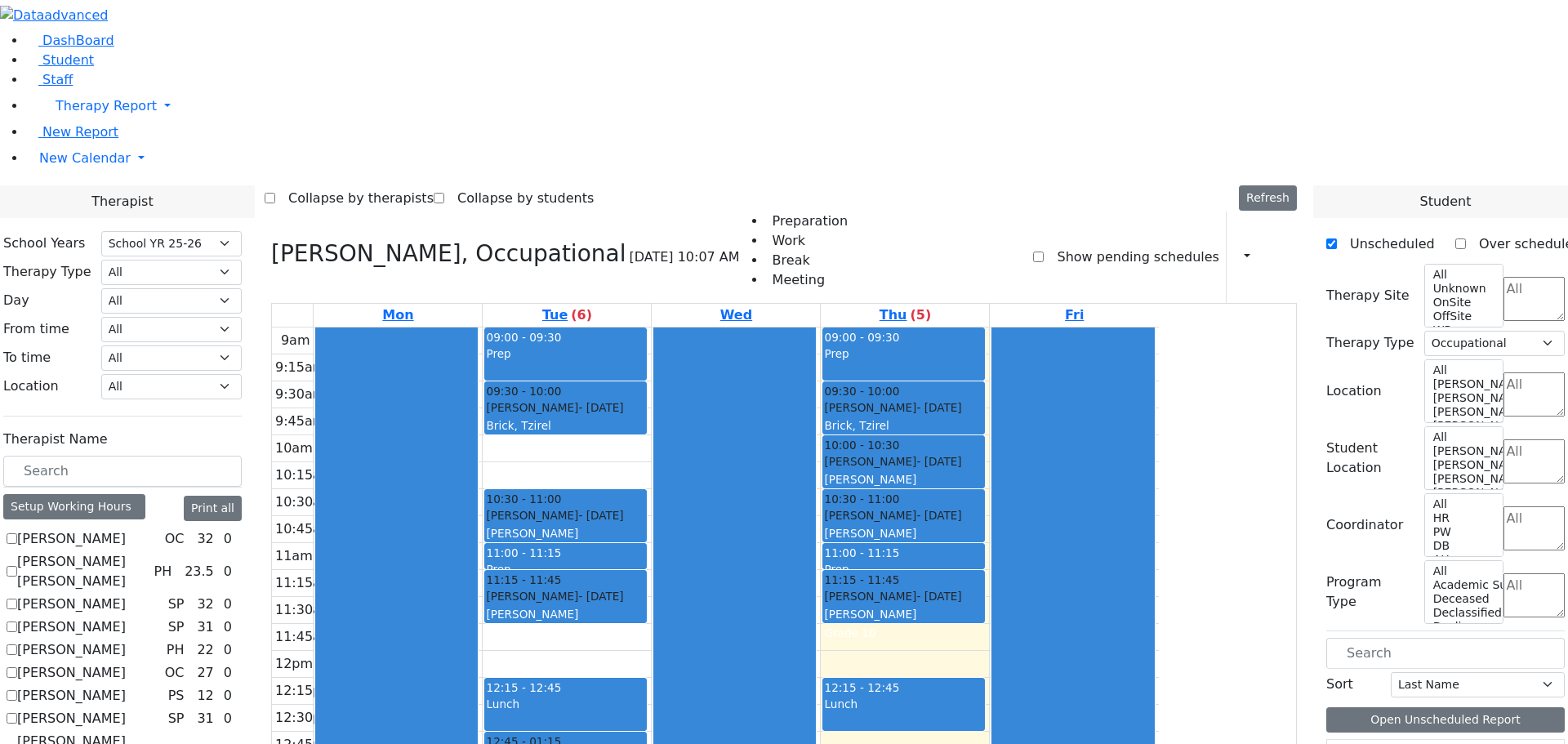
scroll to position [1098, 0]
drag, startPoint x: 1375, startPoint y: 687, endPoint x: 990, endPoint y: 553, distance: 407.7
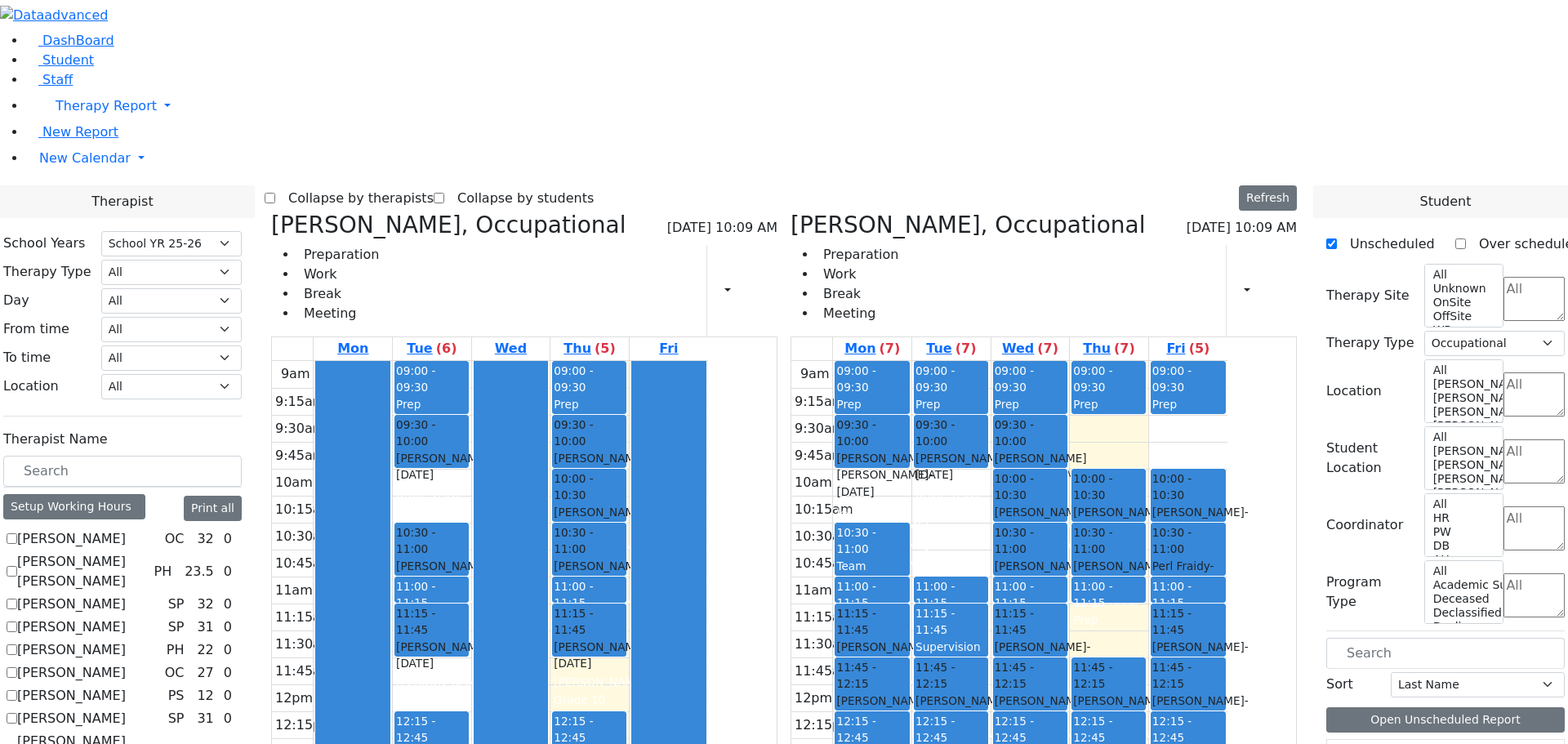
drag, startPoint x: 1273, startPoint y: 179, endPoint x: 583, endPoint y: 620, distance: 818.9
click at [583, 625] on div "Rokowsky Avigail, Occupational 08/21/2025 10:09 AM Preparation Work Break Meeti…" at bounding box center [784, 609] width 1039 height 797
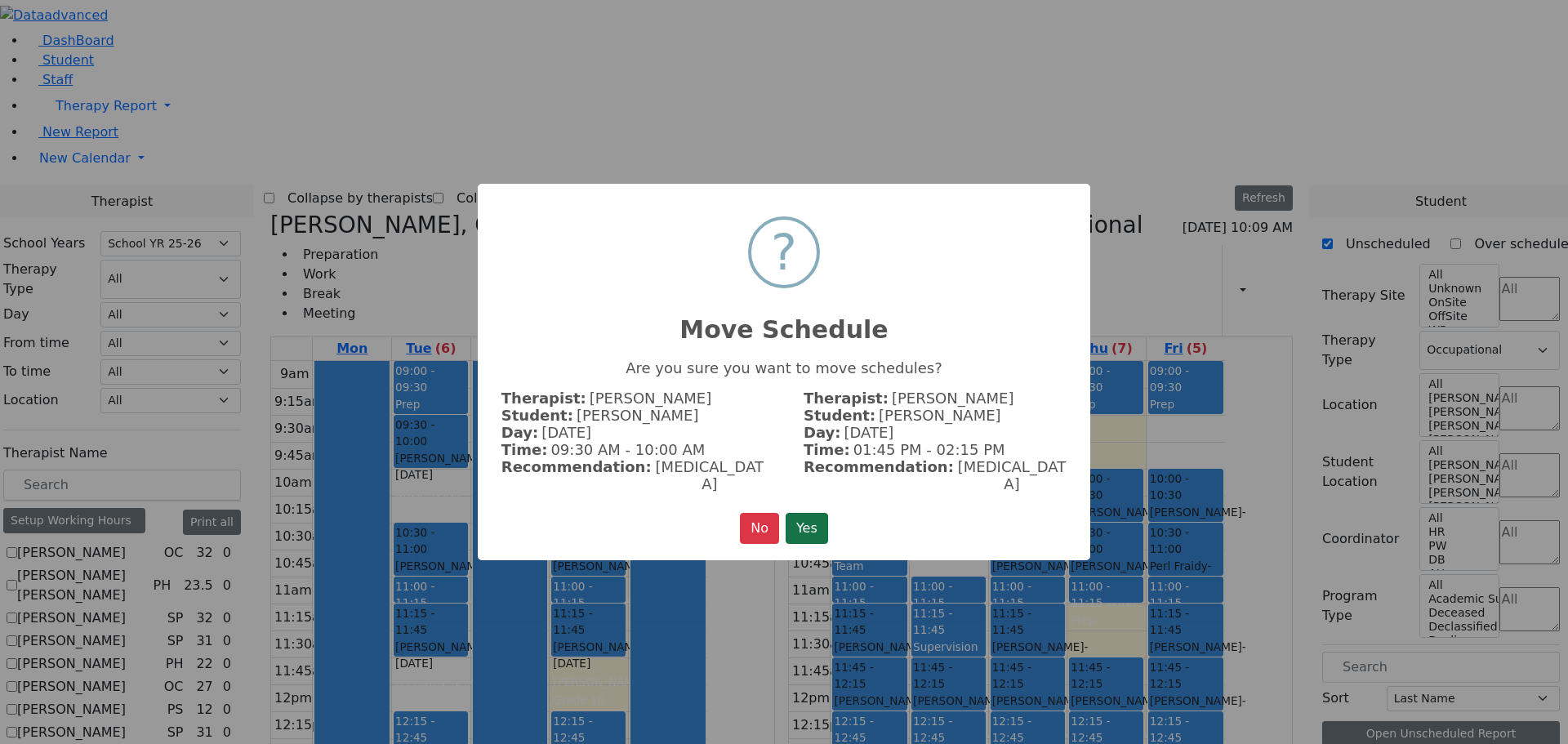
click at [820, 513] on button "Yes" at bounding box center [806, 528] width 43 height 31
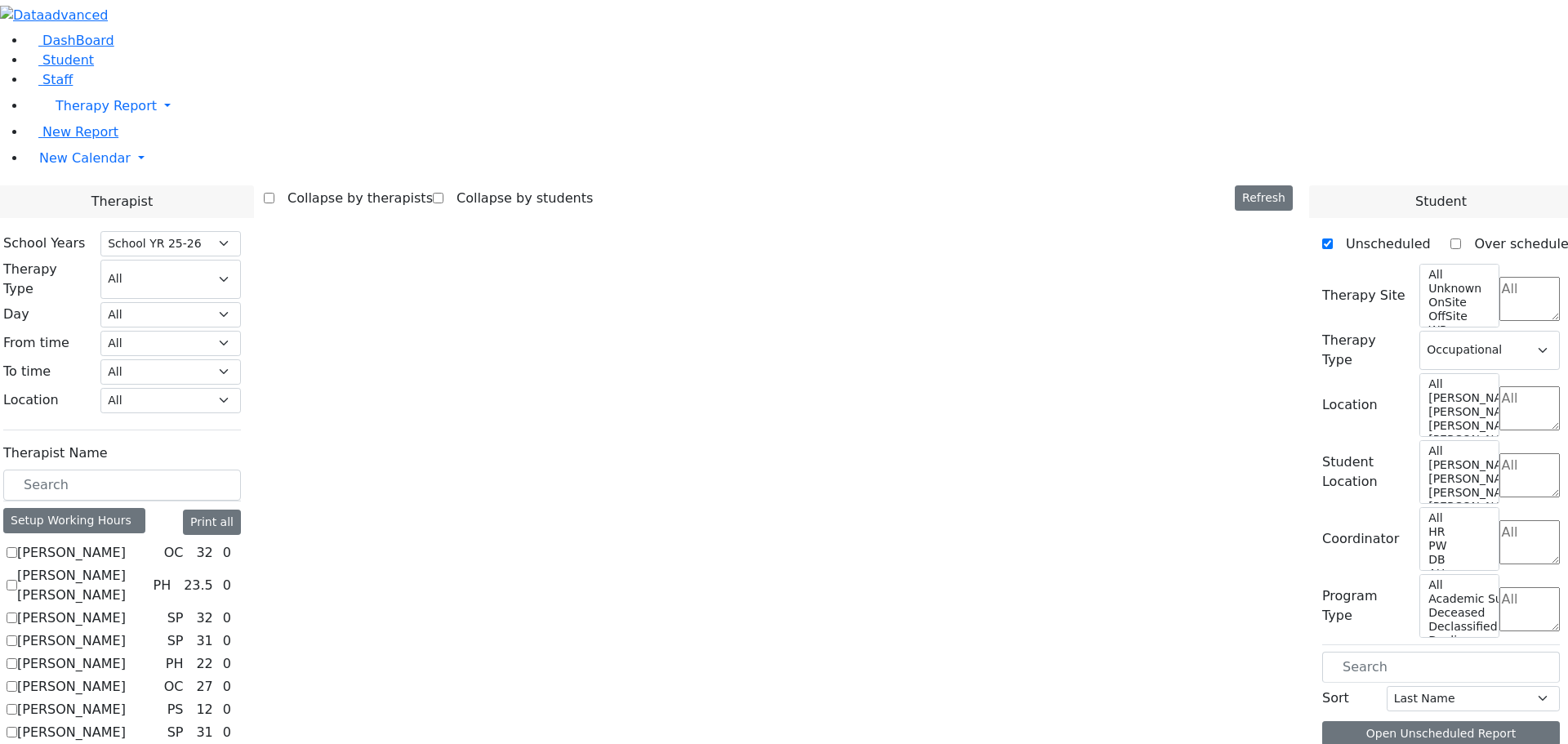
scroll to position [1098, 0]
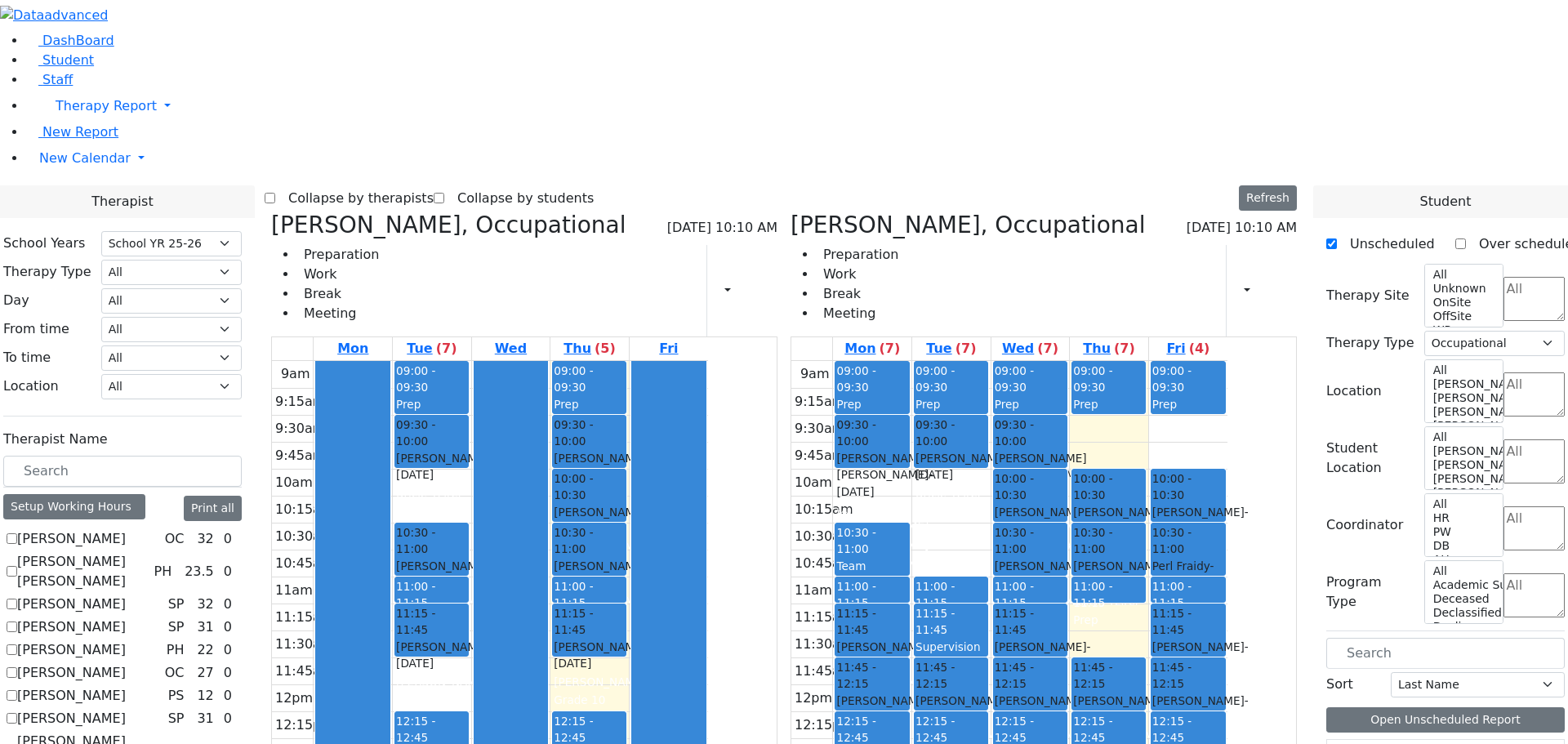
drag, startPoint x: 1186, startPoint y: 543, endPoint x: 718, endPoint y: 537, distance: 468.0
click at [718, 537] on div "Rokowsky Avigail, Occupational 08/21/2025 10:10 AM Preparation Work Break Meeti…" at bounding box center [784, 609] width 1039 height 797
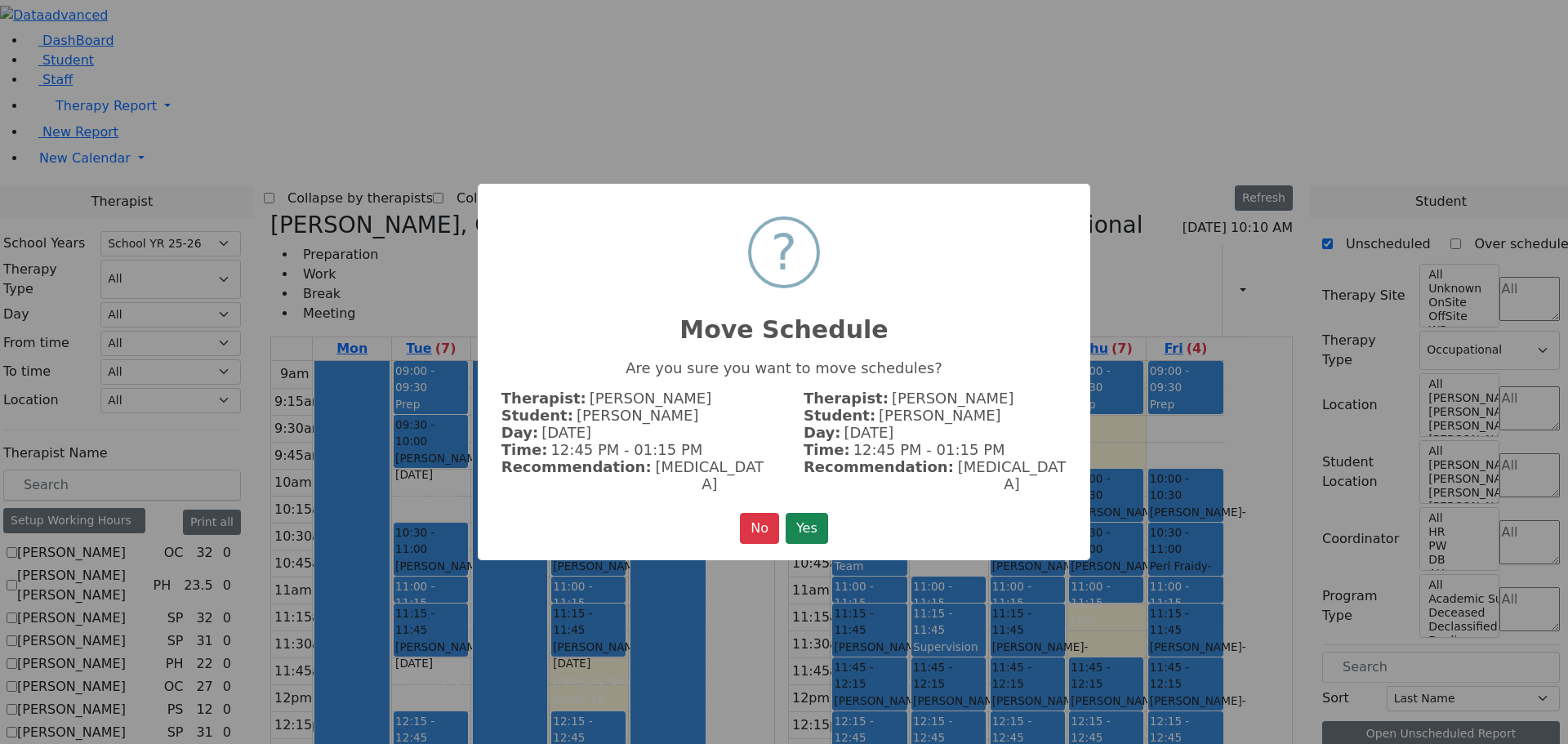
scroll to position [1103, 0]
click at [808, 515] on button "Yes" at bounding box center [806, 528] width 43 height 31
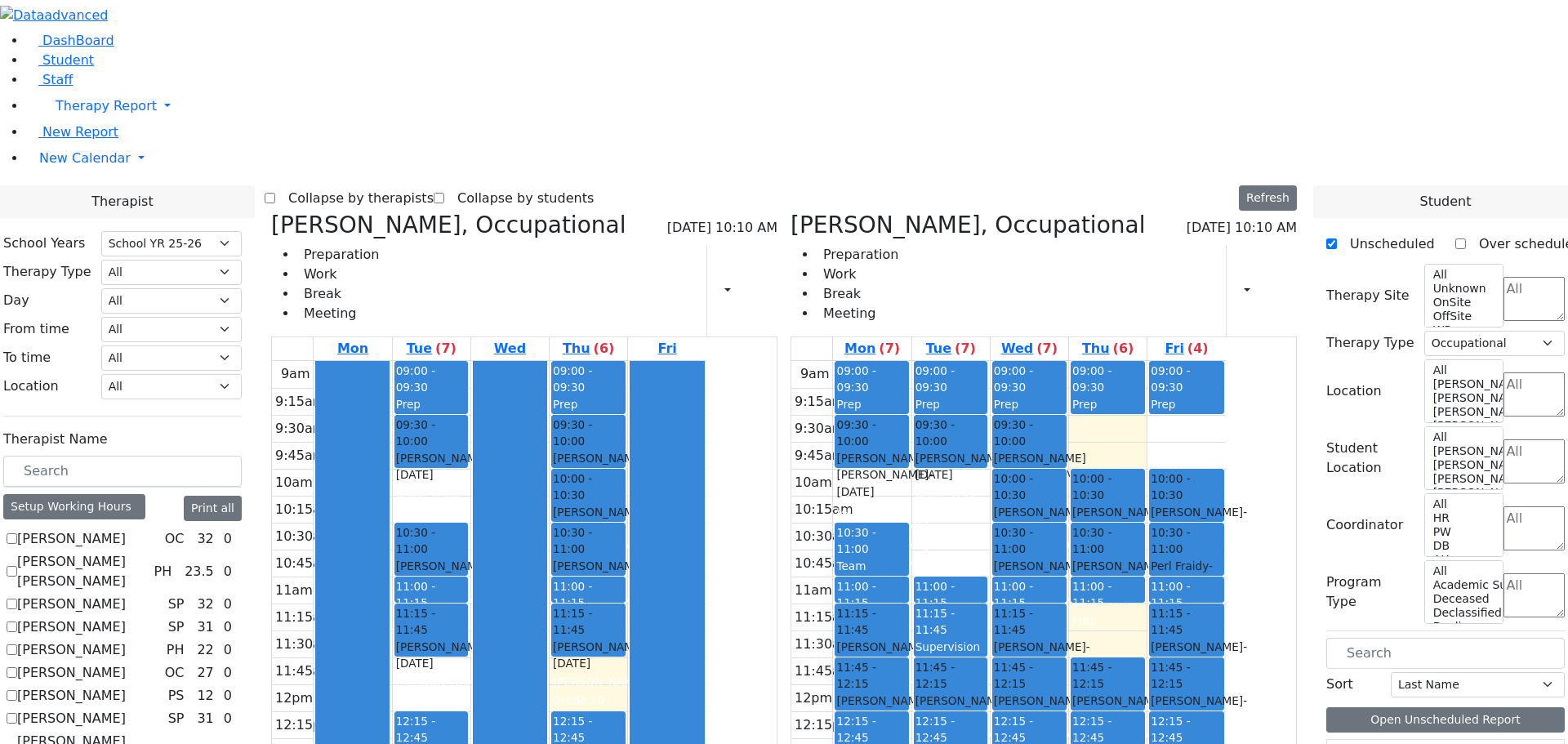
scroll to position [1098, 0]
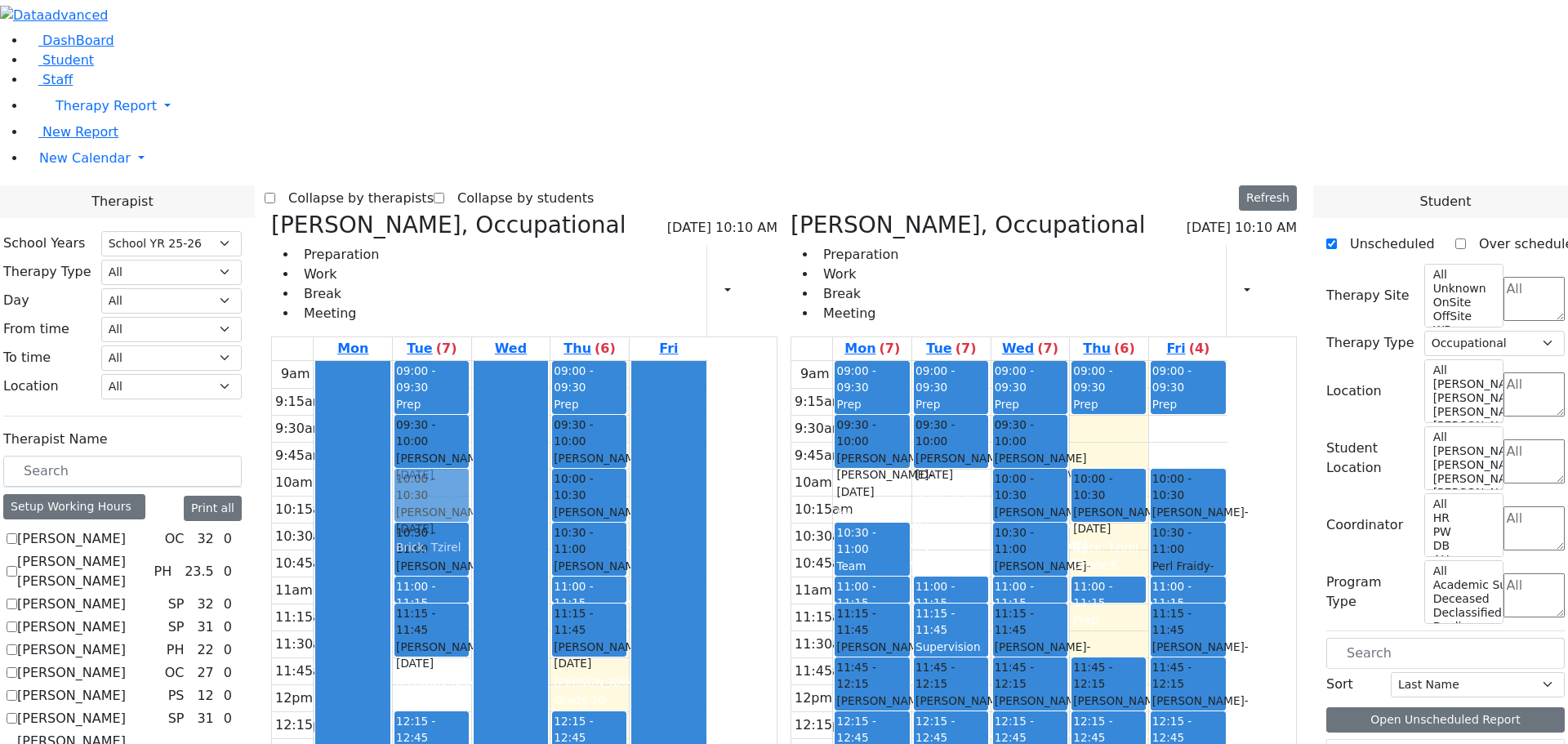
drag, startPoint x: 1192, startPoint y: 305, endPoint x: 616, endPoint y: 249, distance: 578.7
click at [616, 249] on div "Rokowsky Avigail, Occupational 08/21/2025 10:10 AM Preparation Work Break Meeti…" at bounding box center [784, 609] width 1039 height 797
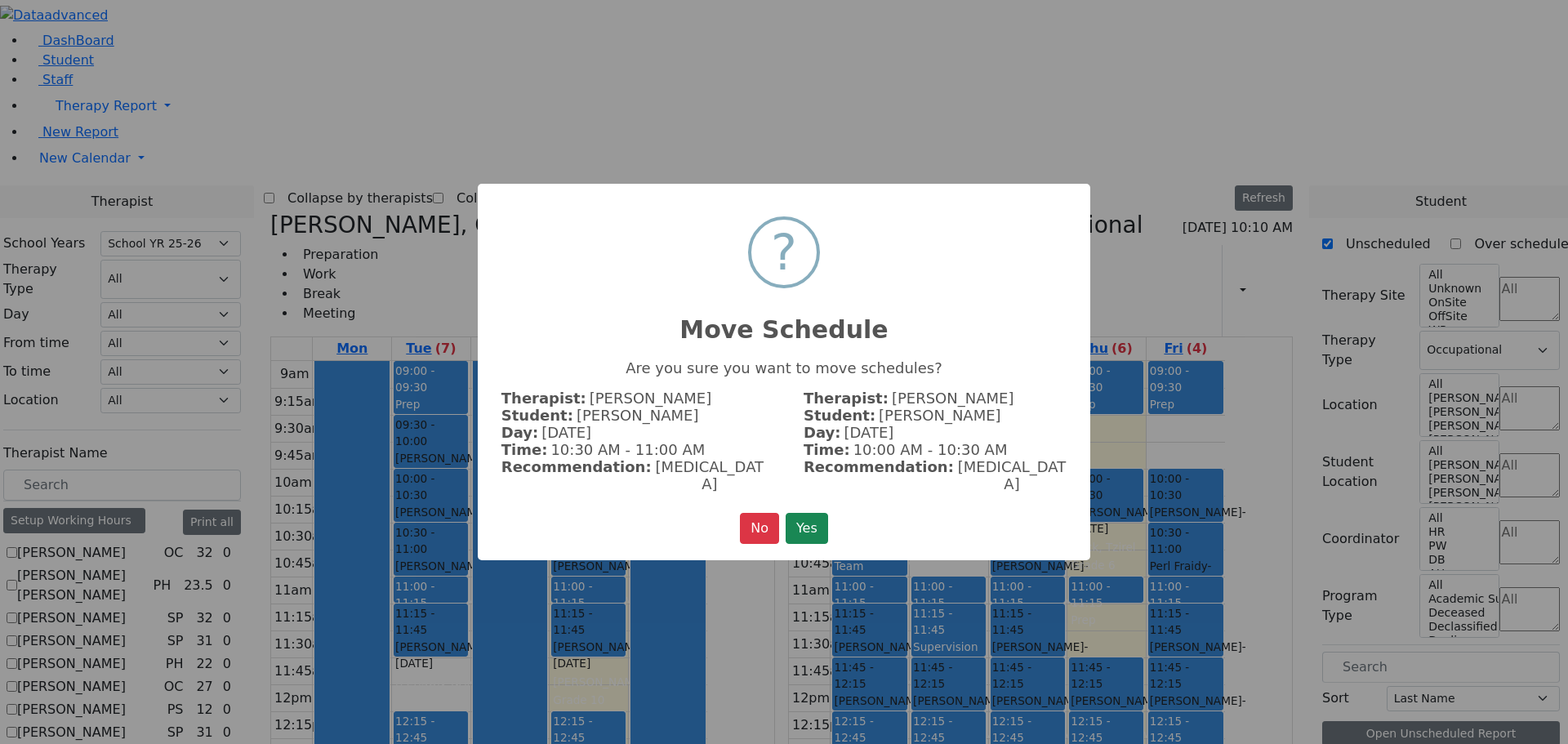
scroll to position [1103, 0]
click at [808, 521] on button "Yes" at bounding box center [806, 528] width 43 height 31
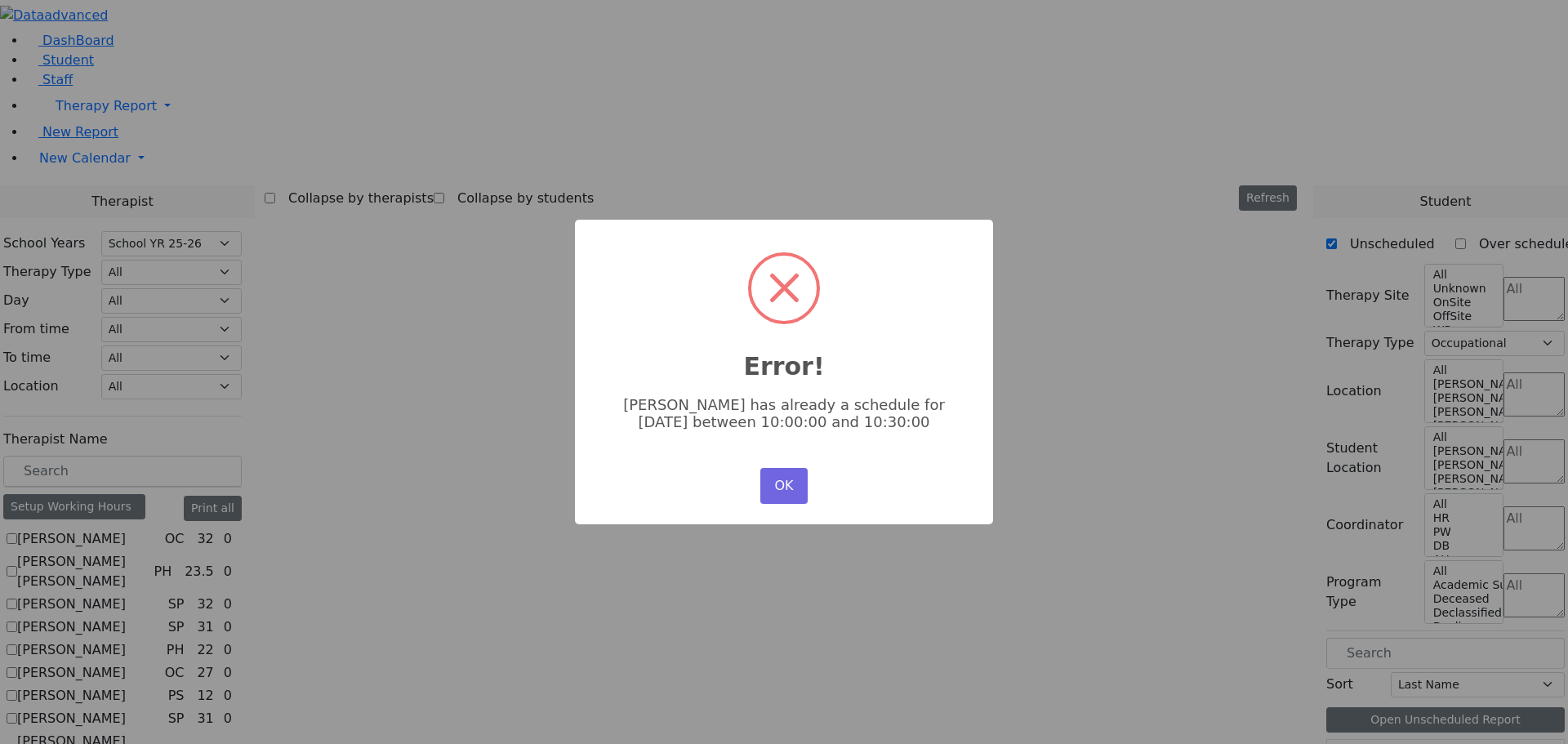
scroll to position [1098, 0]
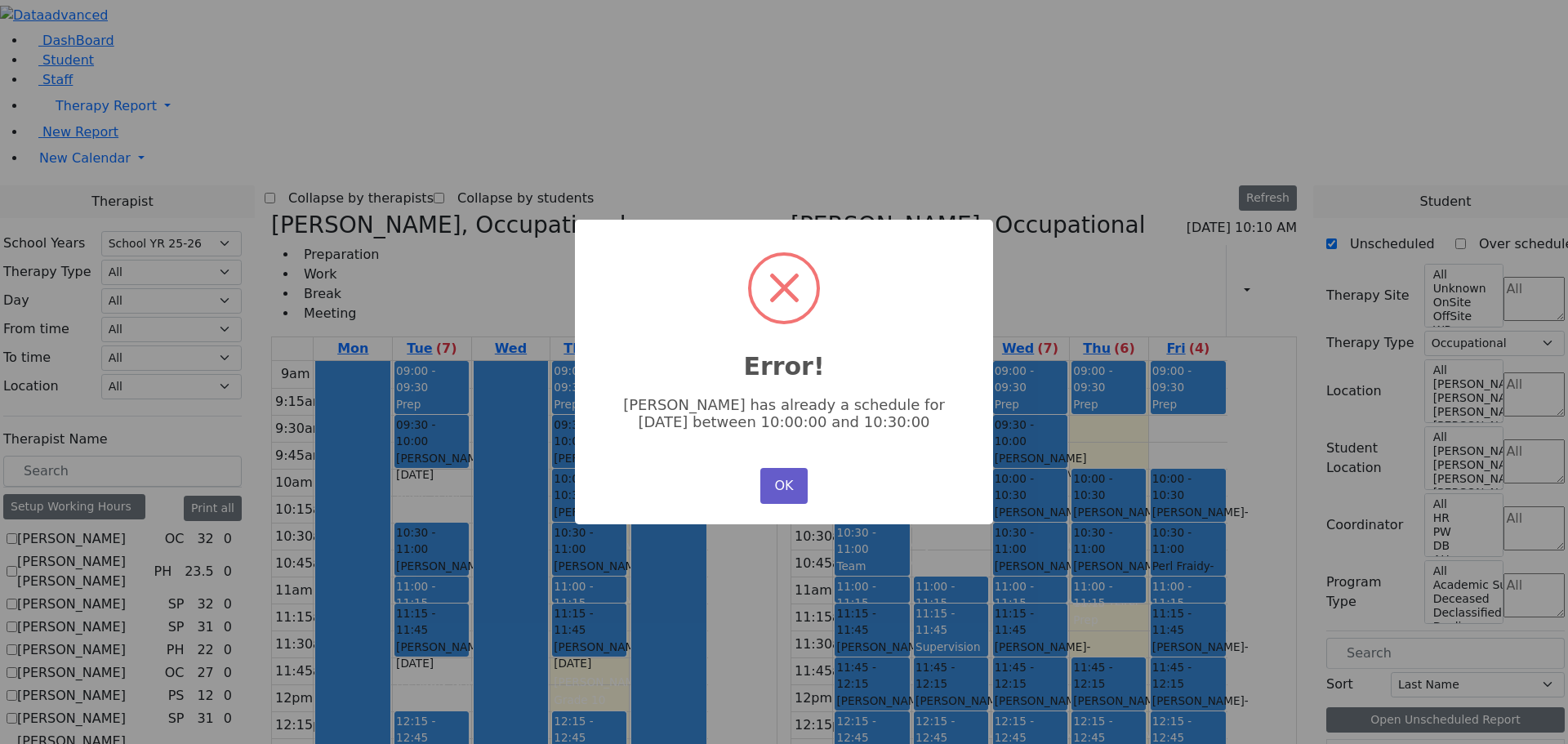
click at [797, 480] on button "OK" at bounding box center [784, 485] width 48 height 36
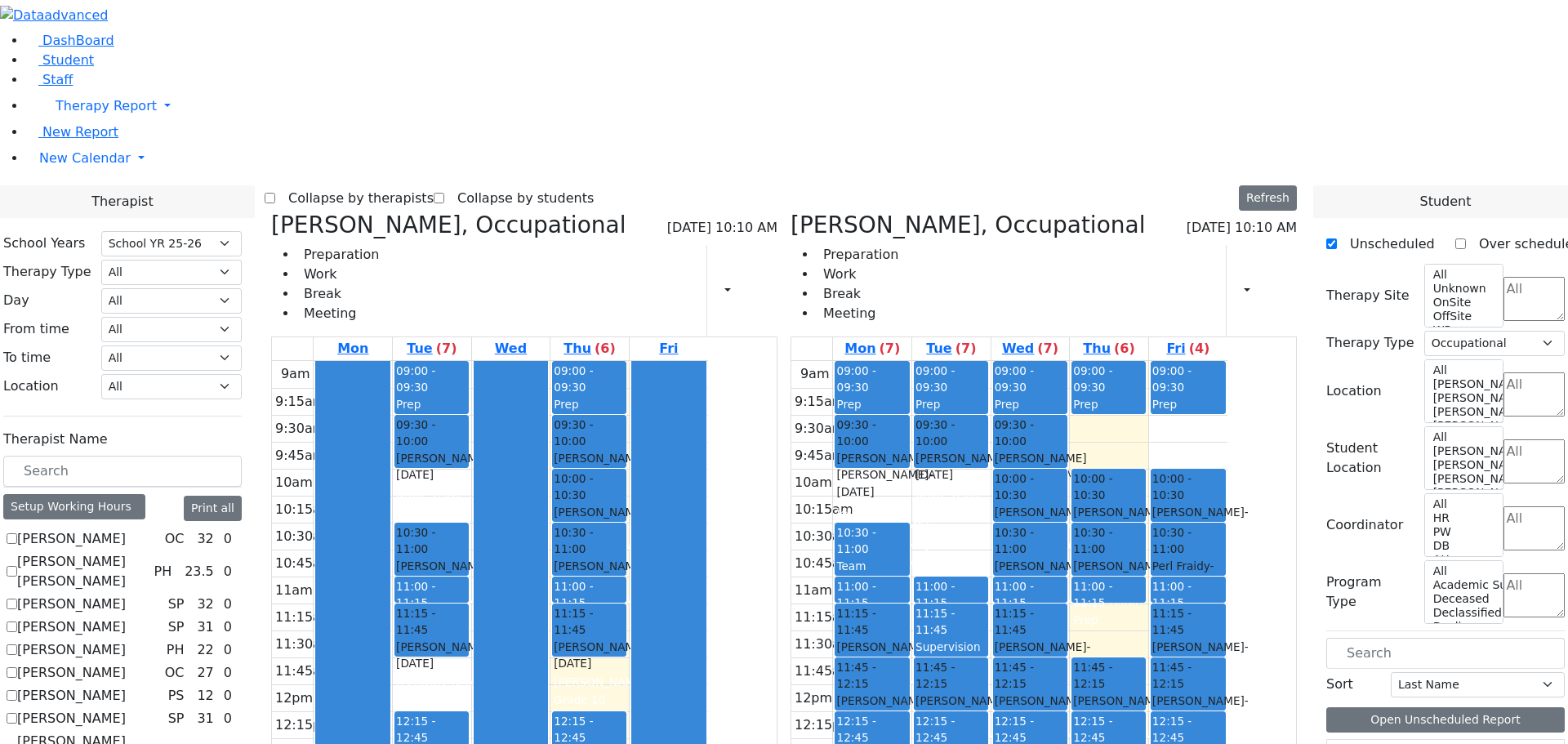
drag, startPoint x: 1113, startPoint y: 605, endPoint x: 772, endPoint y: 596, distance: 341.1
click at [772, 596] on div "Rokowsky Avigail, Occupational 08/21/2025 10:10 AM Preparation Work Break Meeti…" at bounding box center [784, 609] width 1039 height 797
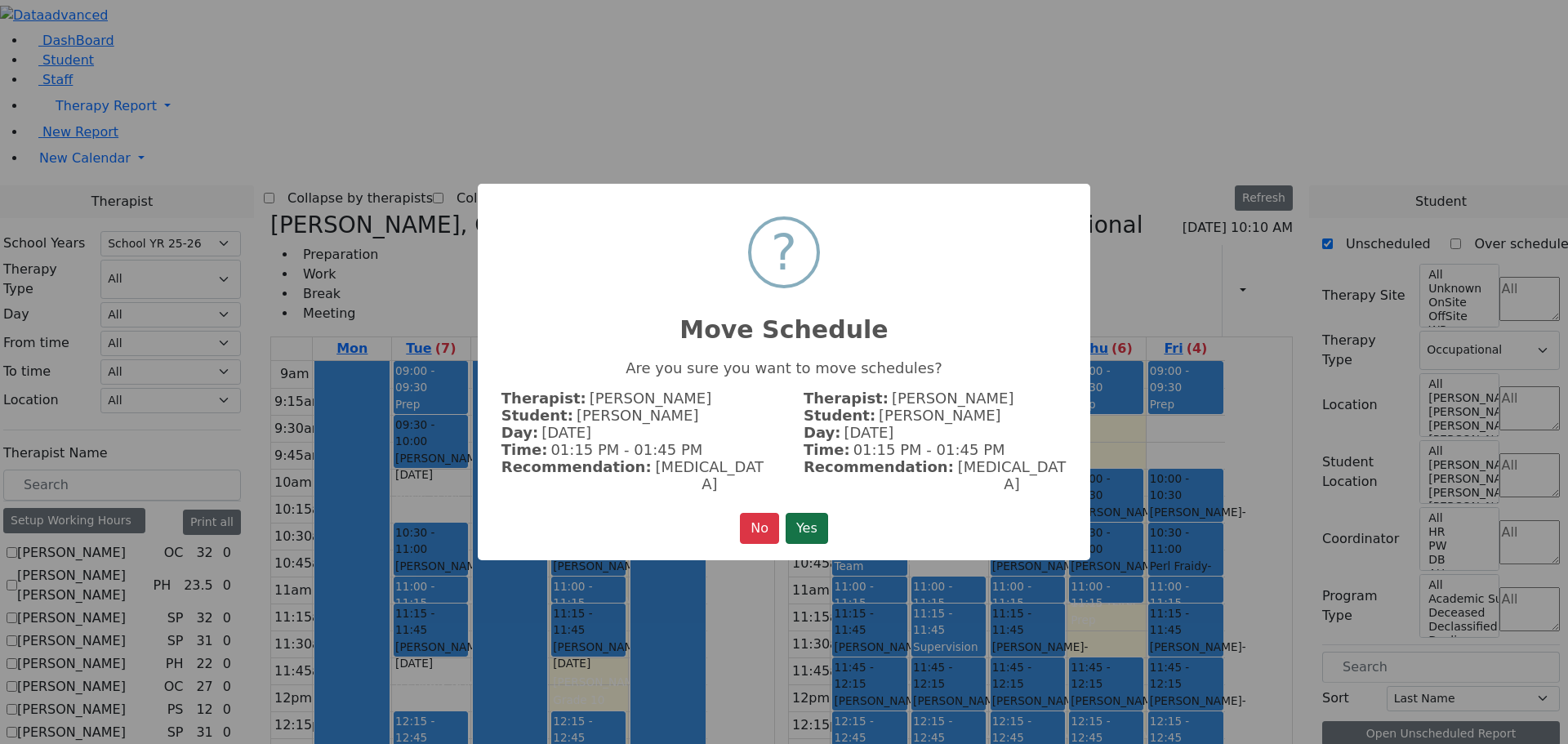
click at [801, 515] on button "Yes" at bounding box center [806, 528] width 43 height 31
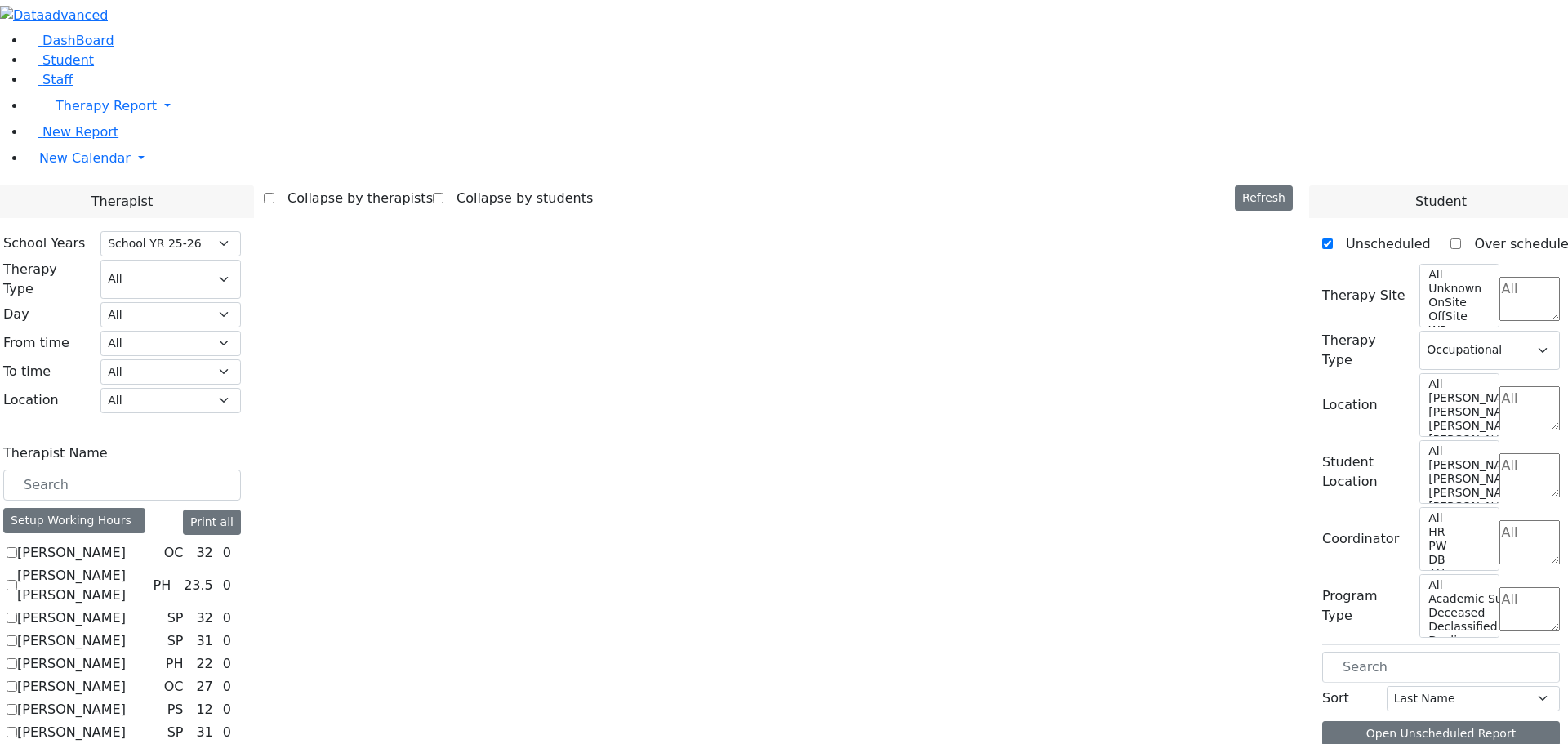
scroll to position [1098, 0]
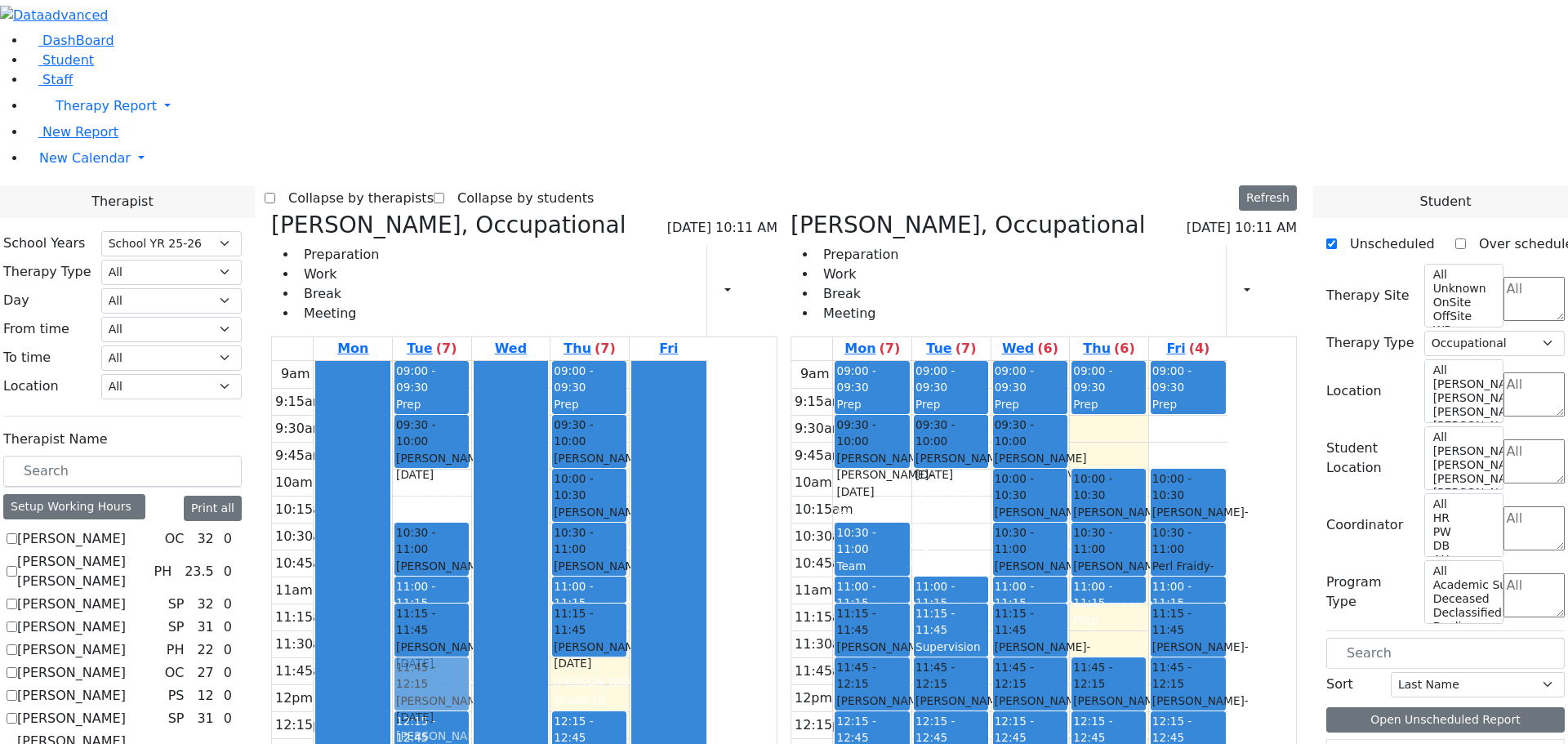
drag, startPoint x: 960, startPoint y: 661, endPoint x: 604, endPoint y: 448, distance: 414.9
click at [604, 448] on div "Rokowsky Avigail, Occupational 08/21/2025 10:11 AM Preparation Work Break Meeti…" at bounding box center [784, 609] width 1039 height 797
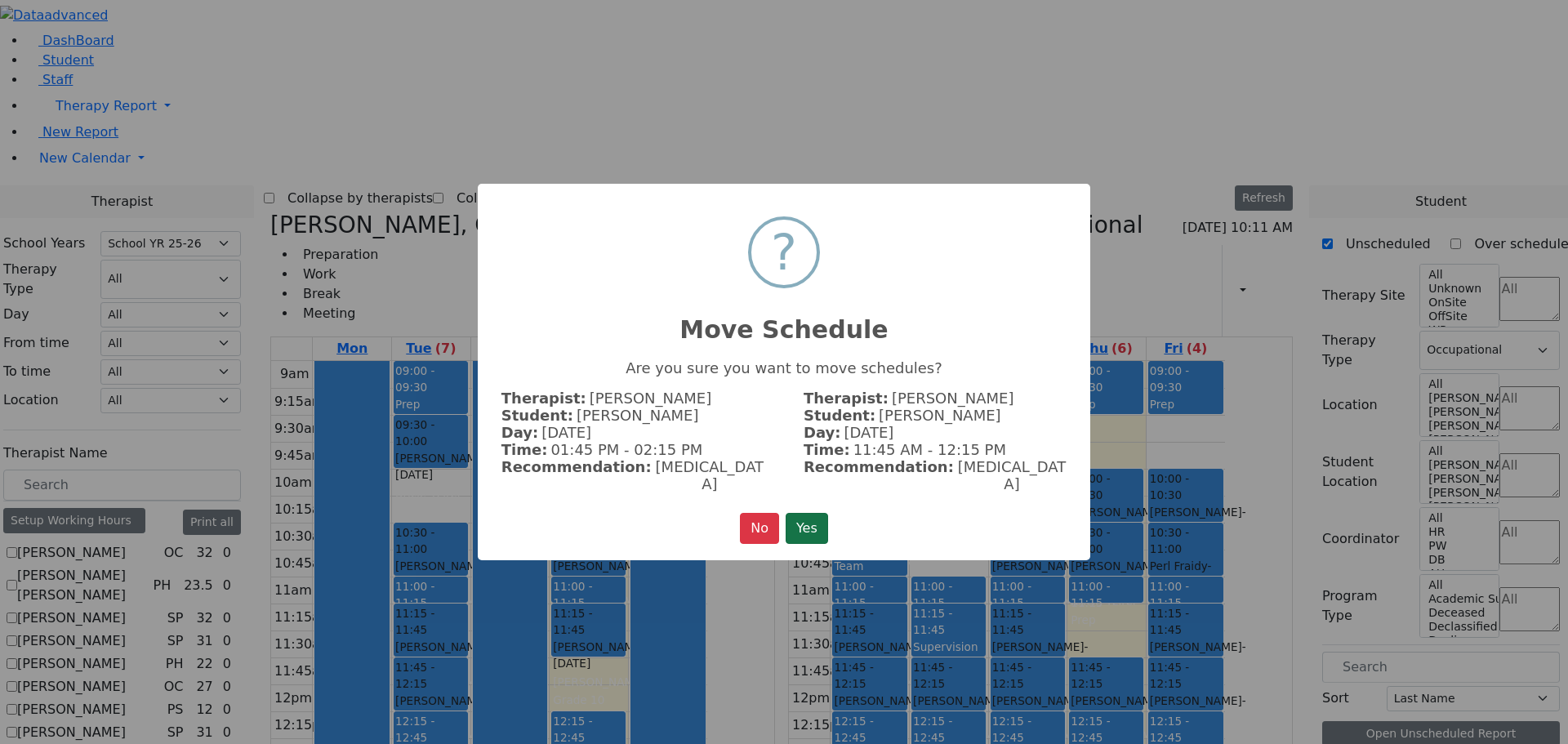
click at [802, 518] on button "Yes" at bounding box center [806, 528] width 43 height 31
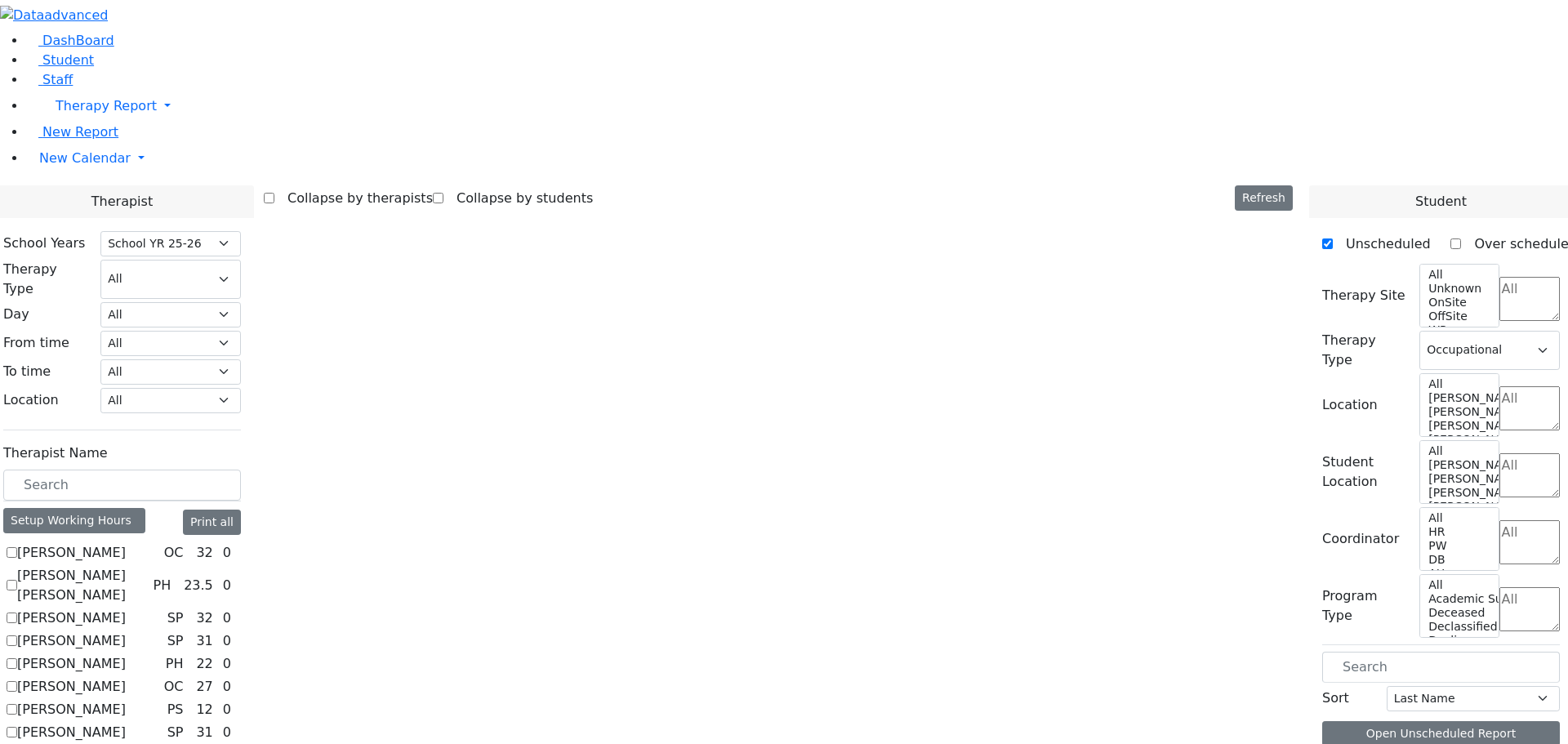
scroll to position [1098, 0]
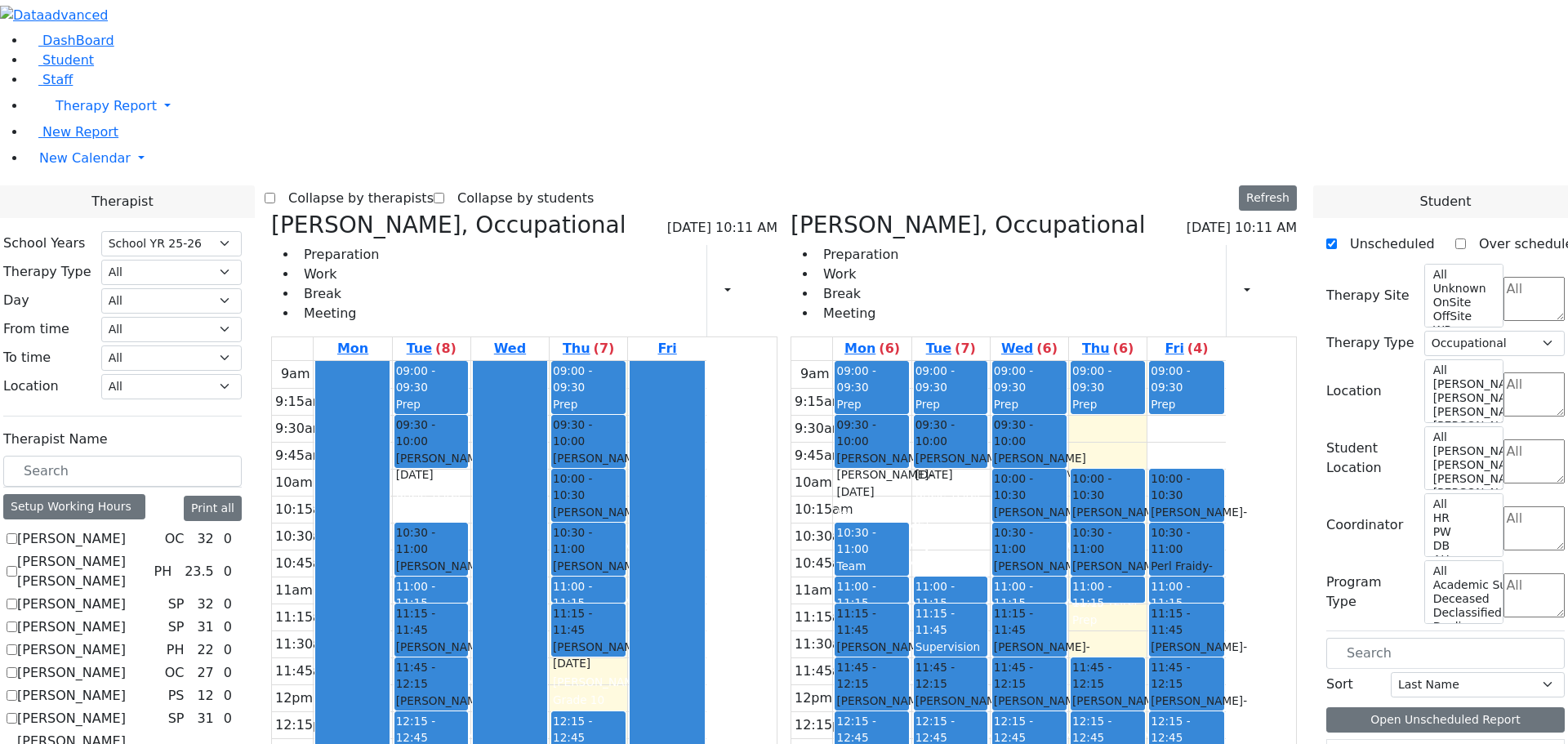
checkbox input "false"
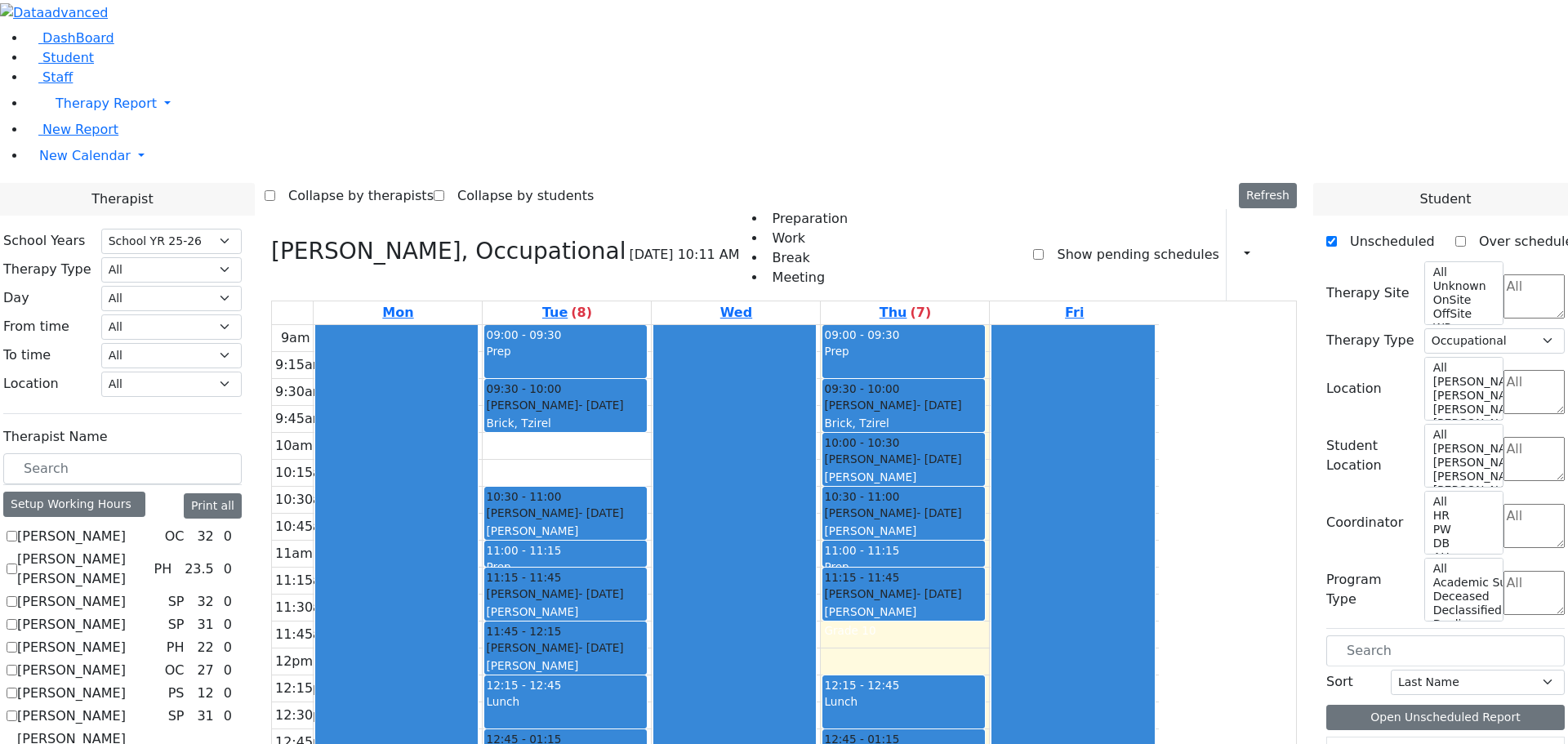
scroll to position [1063, 0]
checkbox input "false"
select select
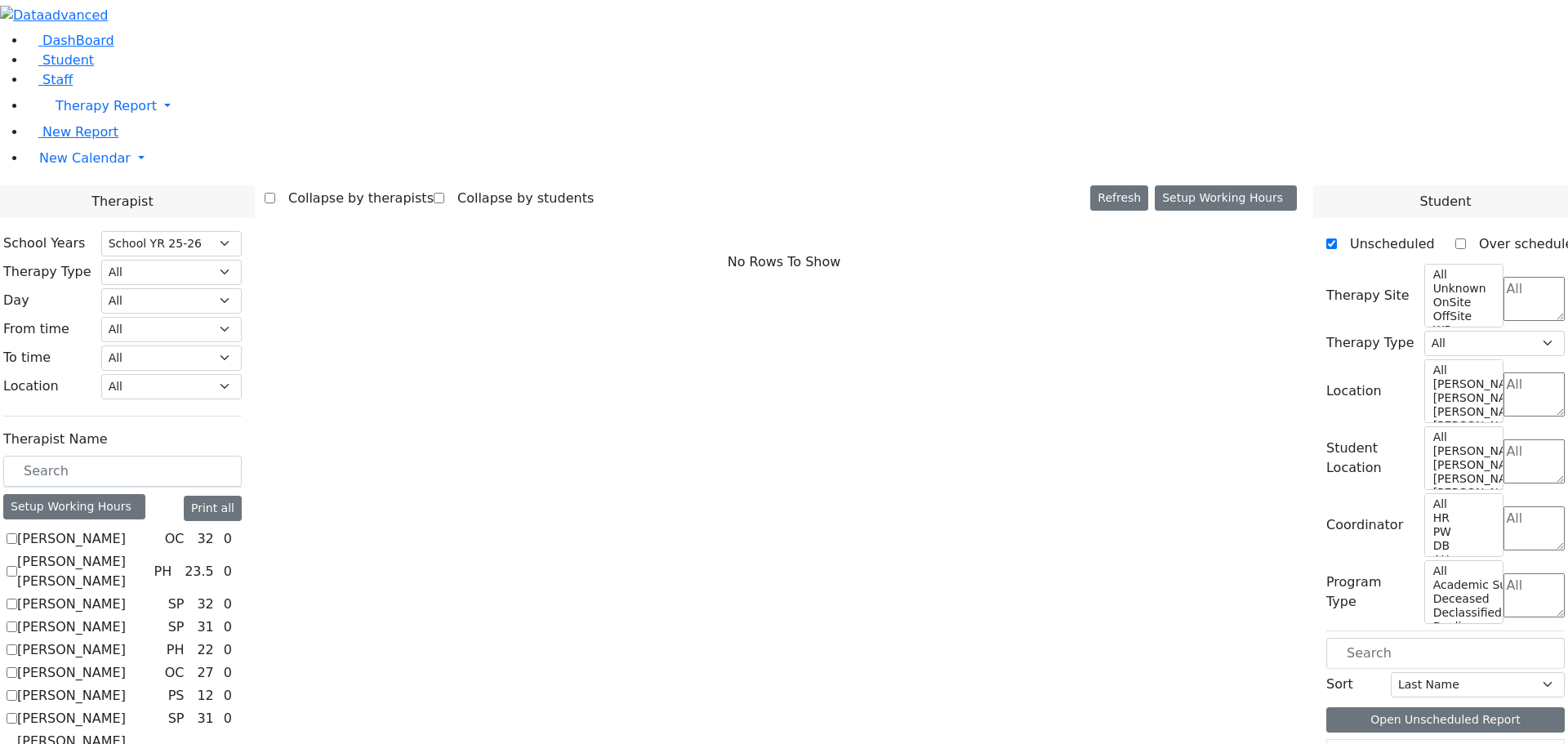
scroll to position [1471, 0]
checkbox input "true"
select select "3"
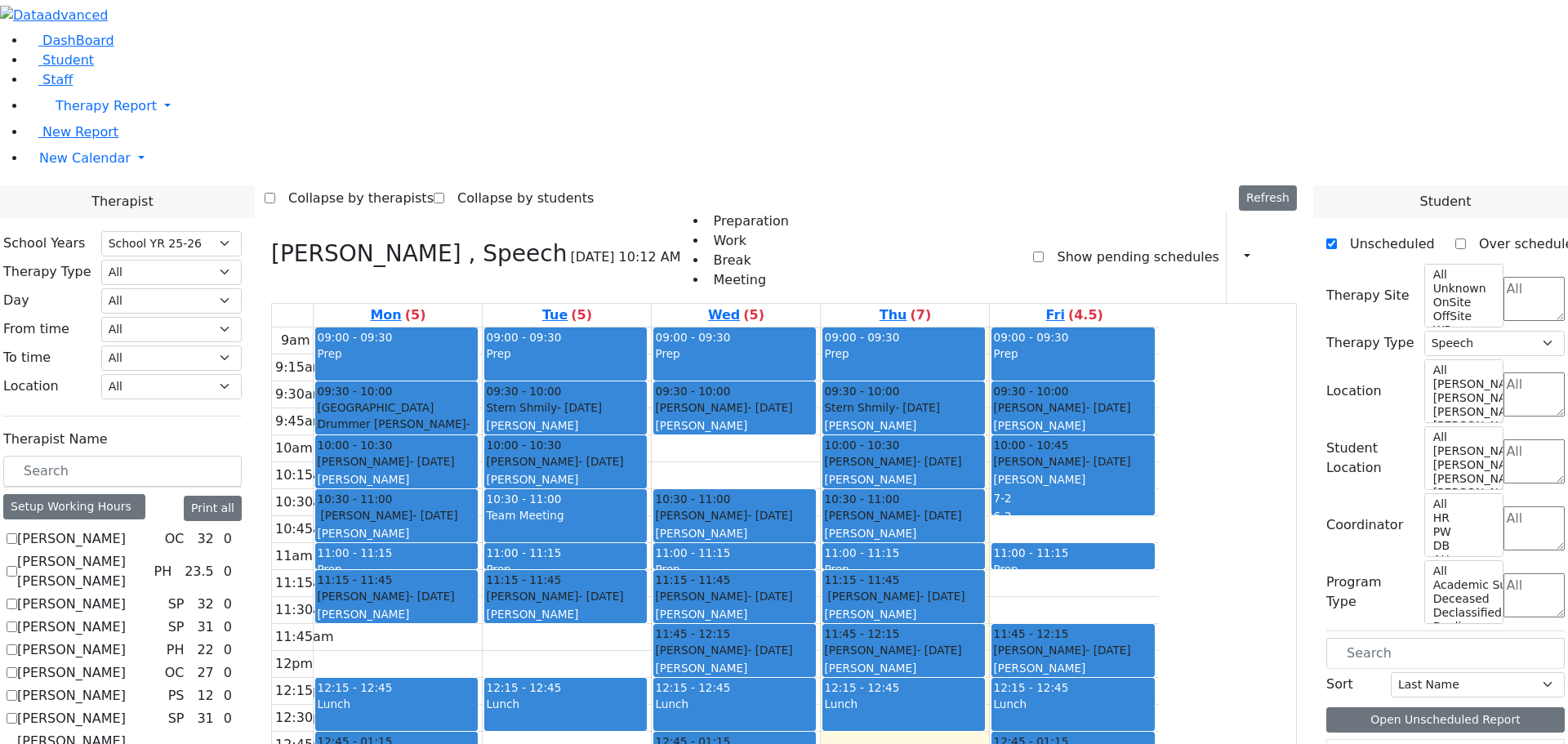
scroll to position [0, 0]
click at [1333, 743] on icon at bounding box center [1333, 756] width 0 height 0
drag, startPoint x: 1371, startPoint y: 416, endPoint x: 1085, endPoint y: 518, distance: 303.6
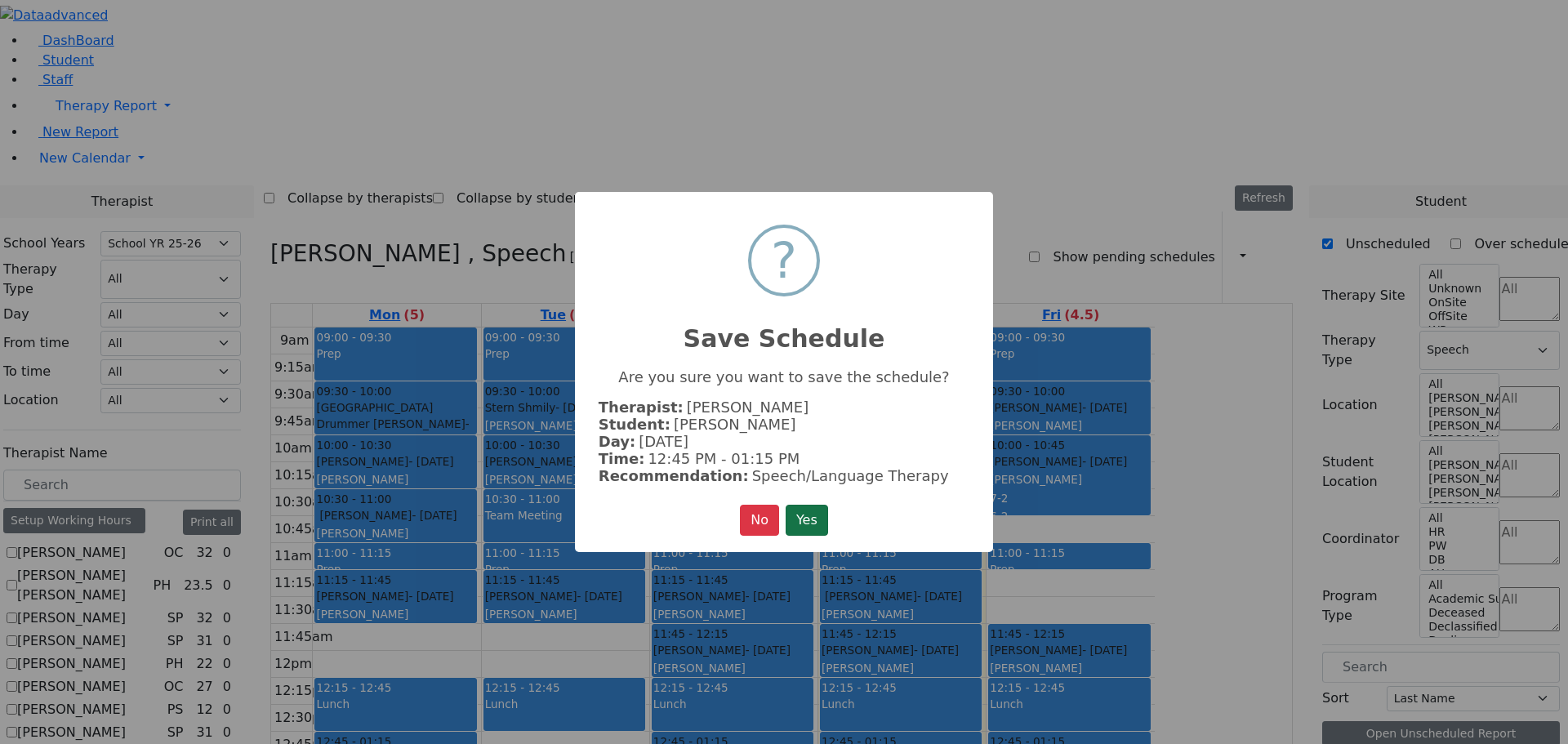
click at [802, 518] on button "Yes" at bounding box center [806, 519] width 43 height 31
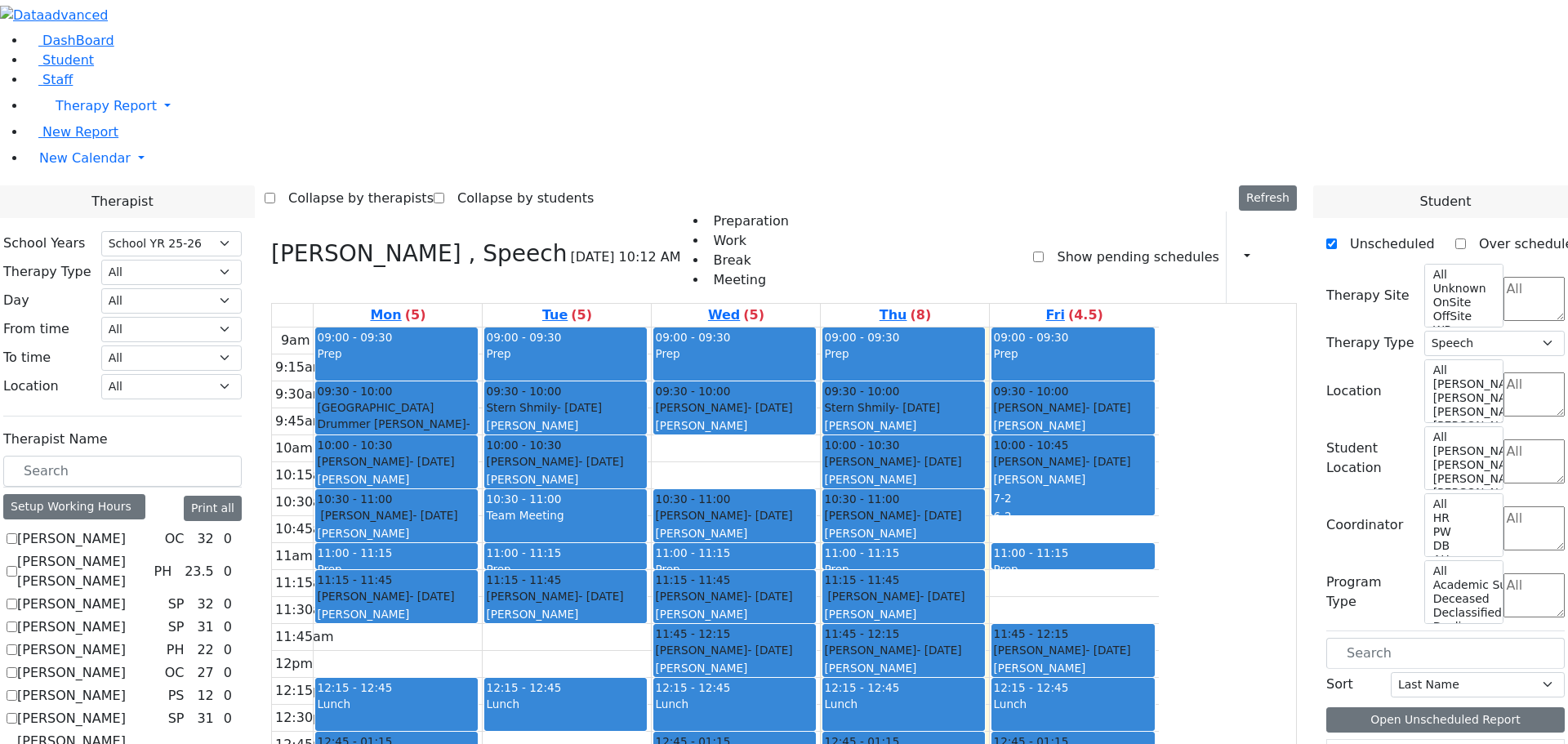
click at [1333, 743] on icon at bounding box center [1333, 756] width 0 height 0
drag, startPoint x: 1387, startPoint y: 421, endPoint x: 730, endPoint y: 517, distance: 664.0
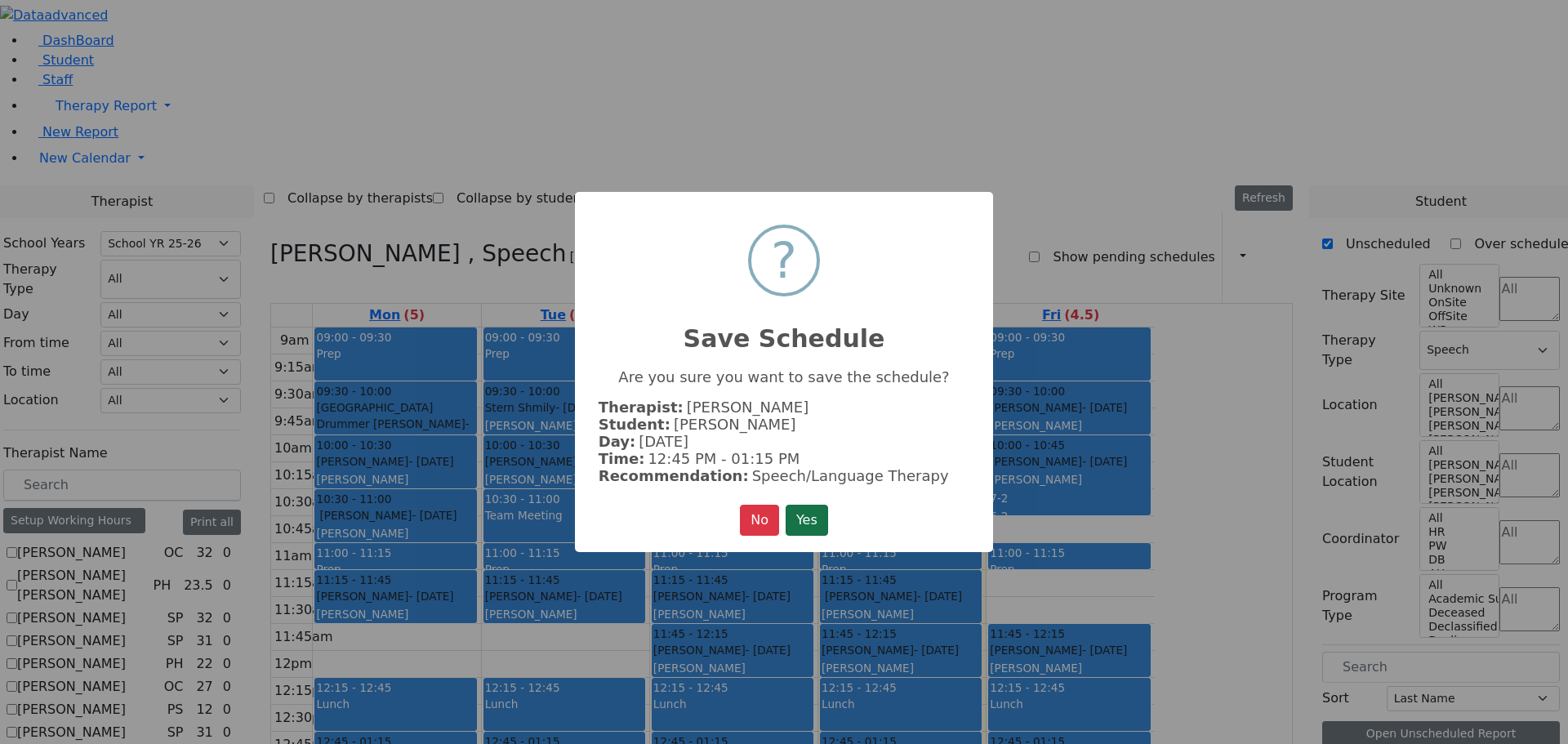
click at [817, 514] on button "Yes" at bounding box center [806, 519] width 43 height 31
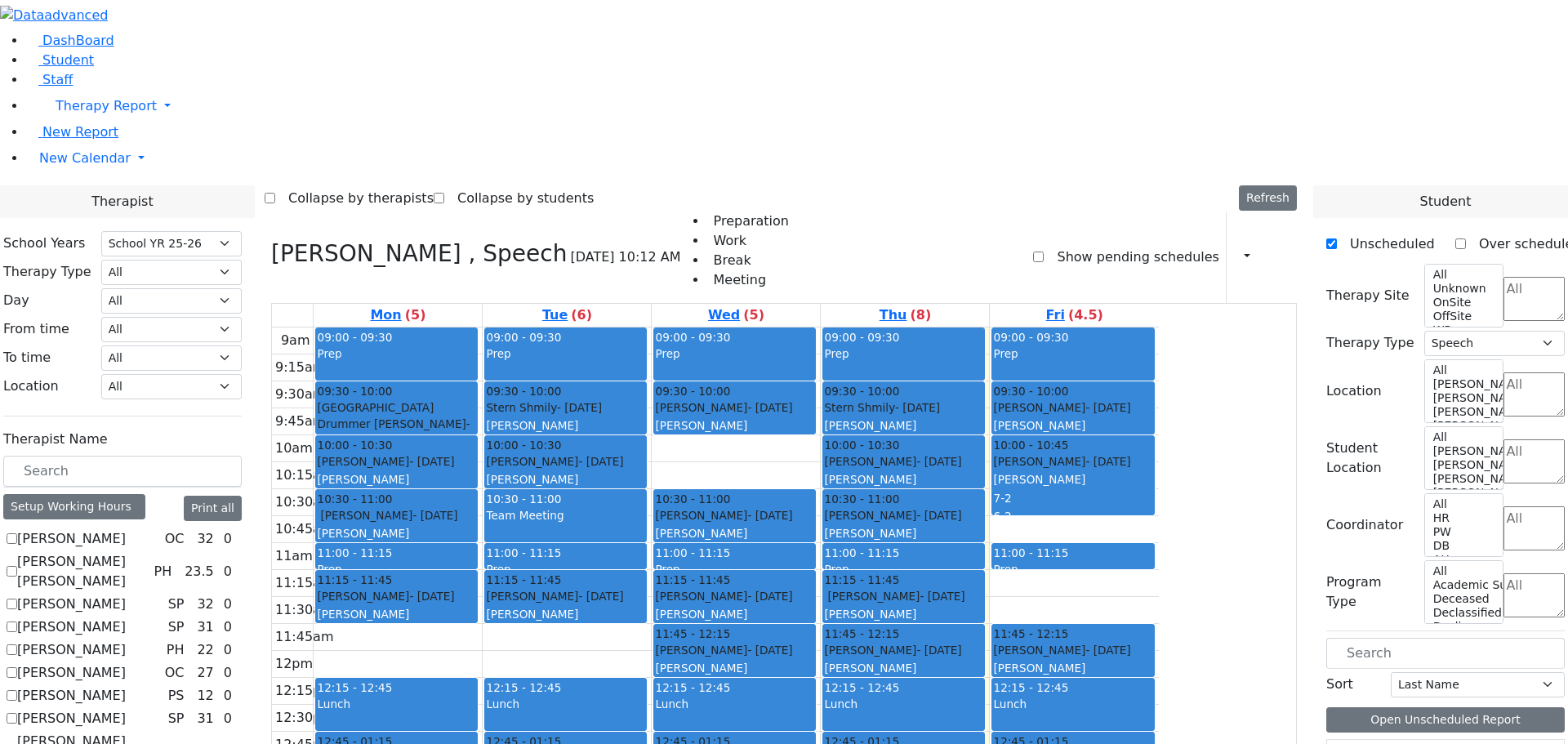
click at [1333, 743] on icon at bounding box center [1333, 756] width 0 height 0
drag, startPoint x: 1378, startPoint y: 418, endPoint x: 598, endPoint y: 561, distance: 793.0
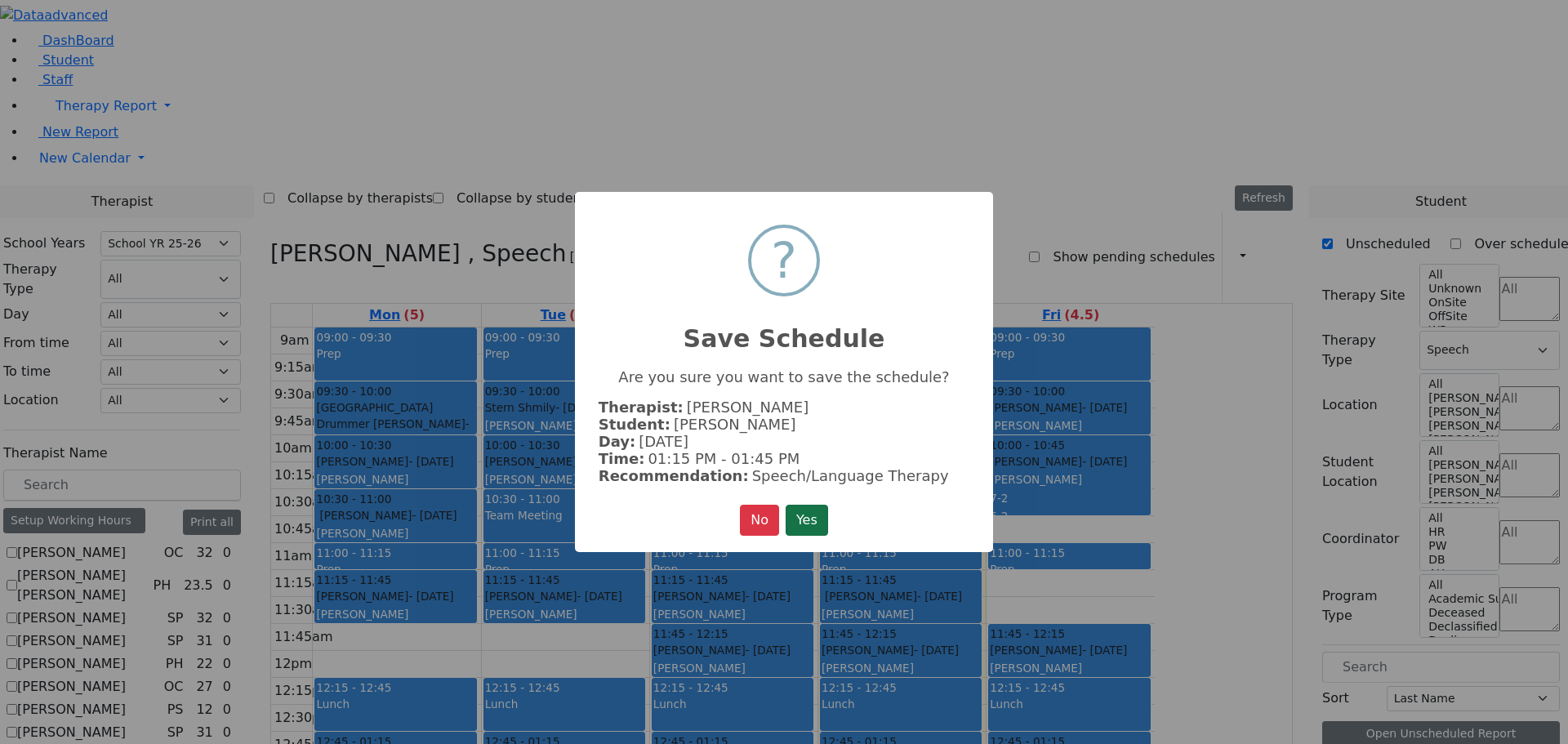
click at [818, 517] on button "Yes" at bounding box center [806, 519] width 43 height 31
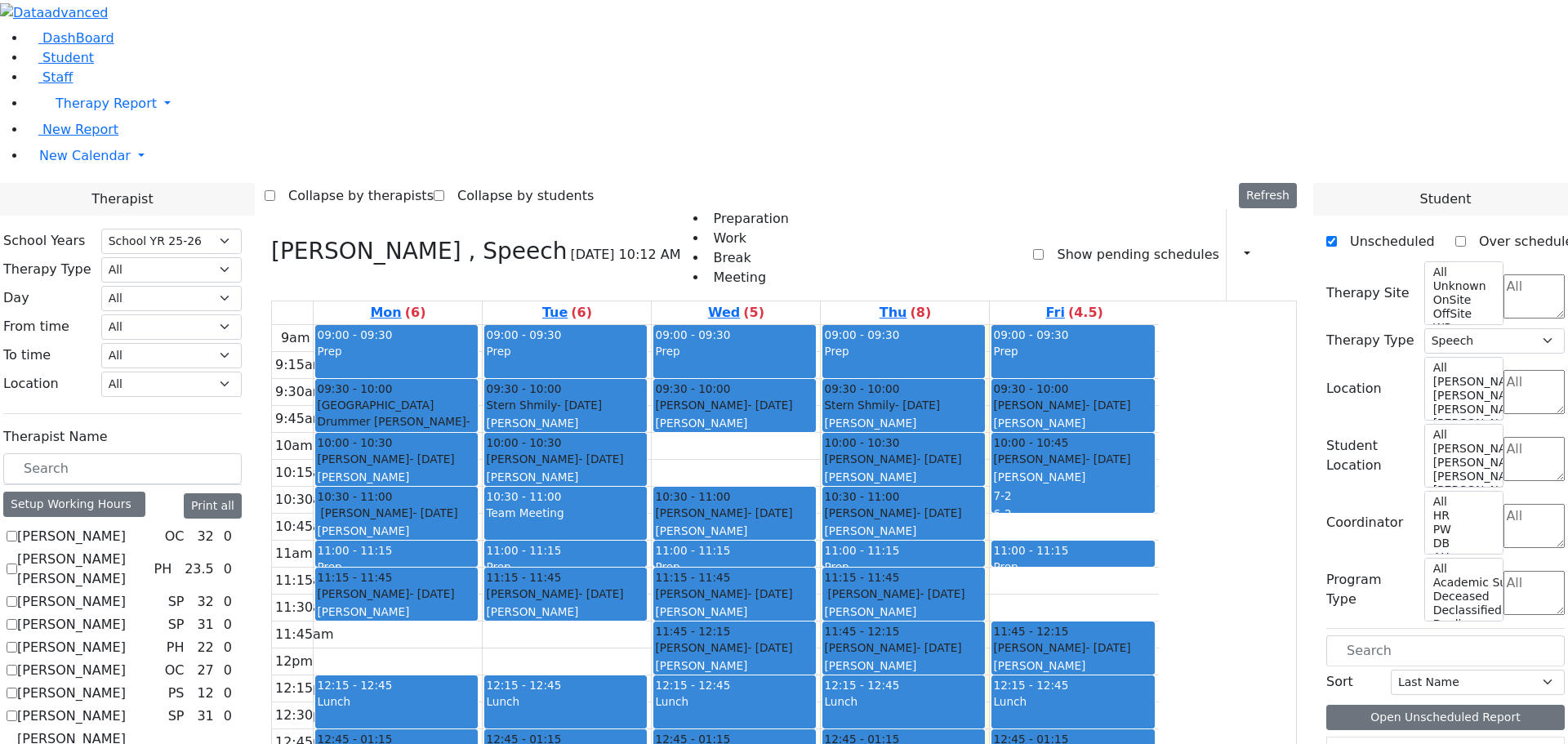
scroll to position [1025, 0]
drag, startPoint x: 1363, startPoint y: 532, endPoint x: 922, endPoint y: 579, distance: 443.5
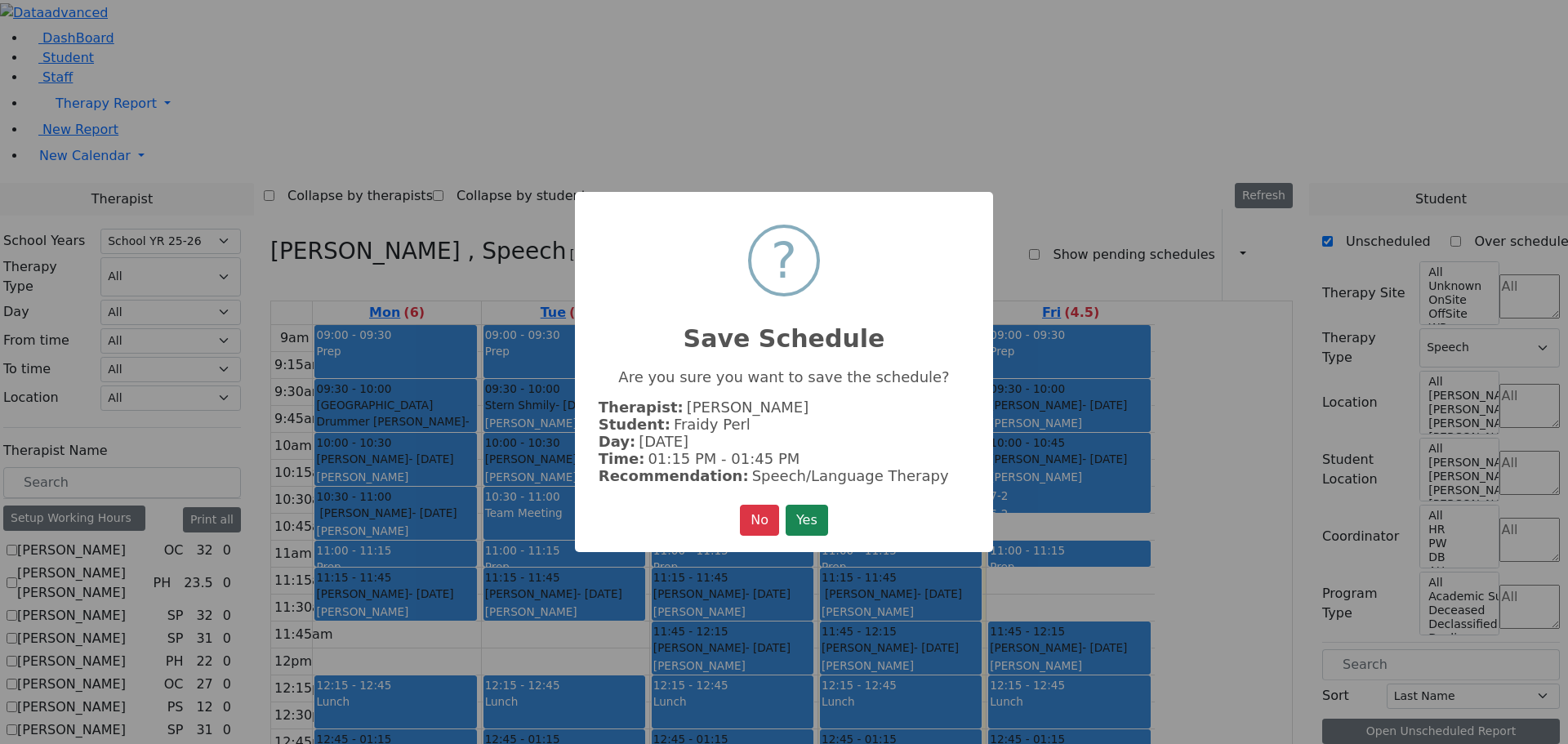
scroll to position [1149, 0]
click at [808, 518] on button "Yes" at bounding box center [806, 519] width 43 height 31
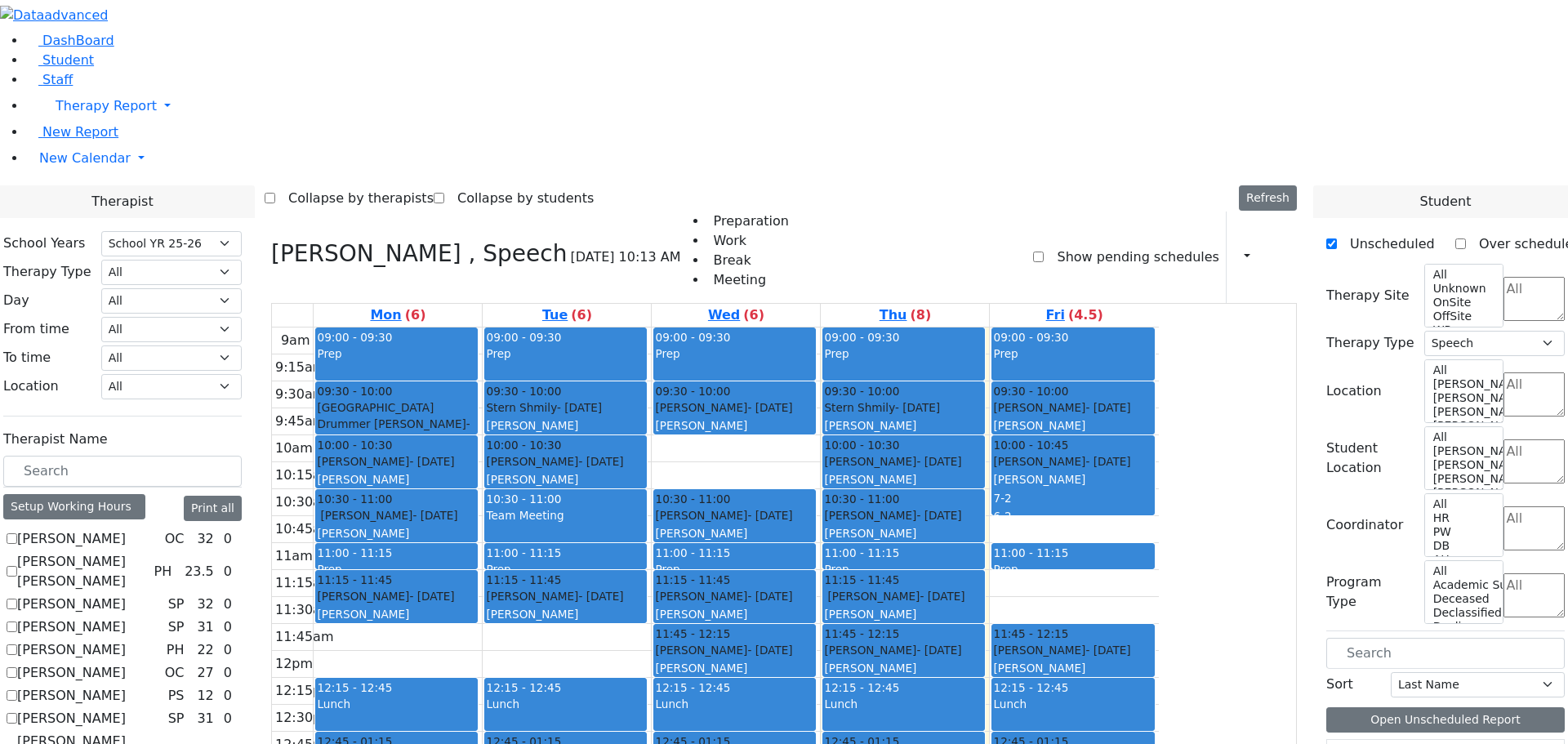
scroll to position [1188, 0]
drag, startPoint x: 1373, startPoint y: 485, endPoint x: 731, endPoint y: 416, distance: 645.7
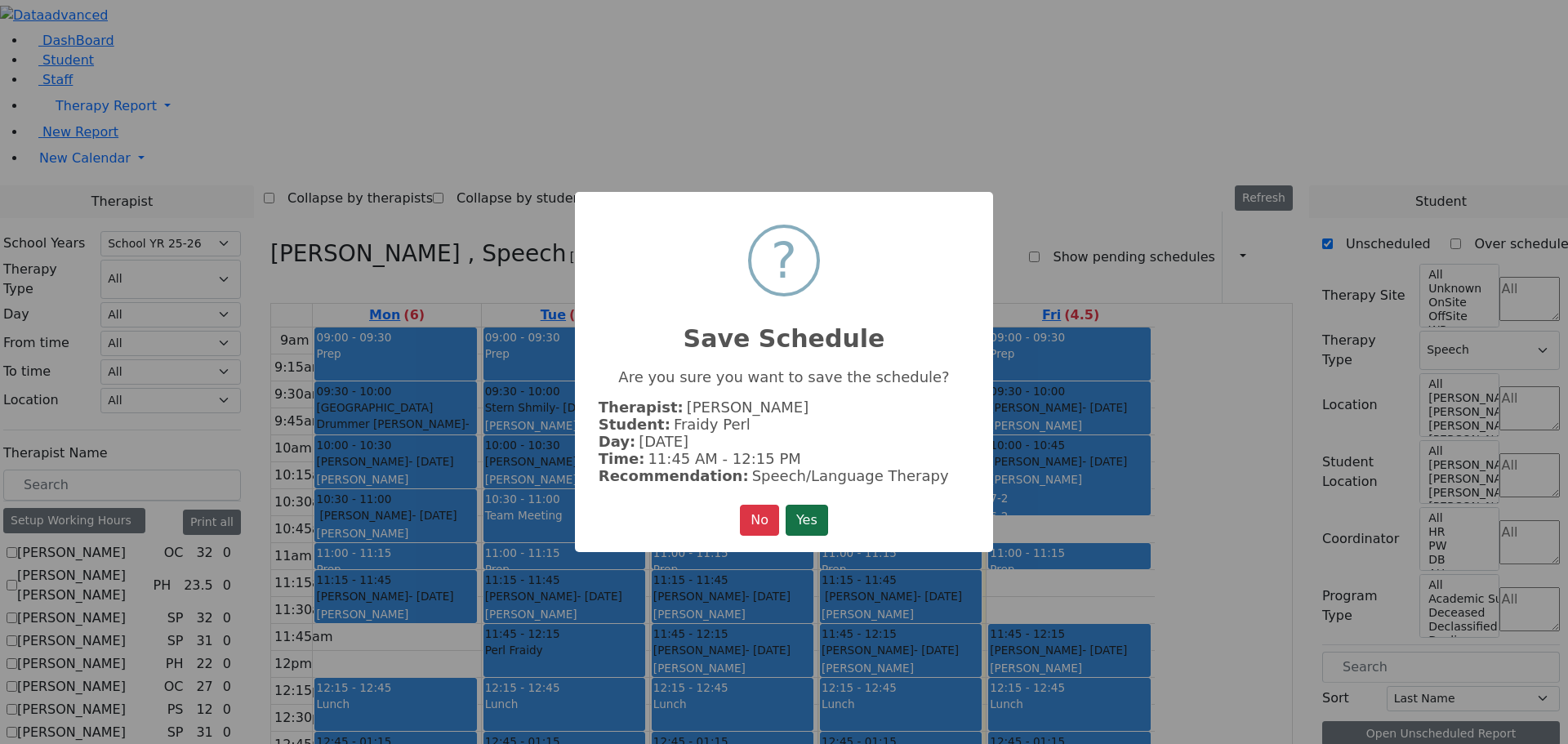
click at [801, 514] on button "Yes" at bounding box center [806, 519] width 43 height 31
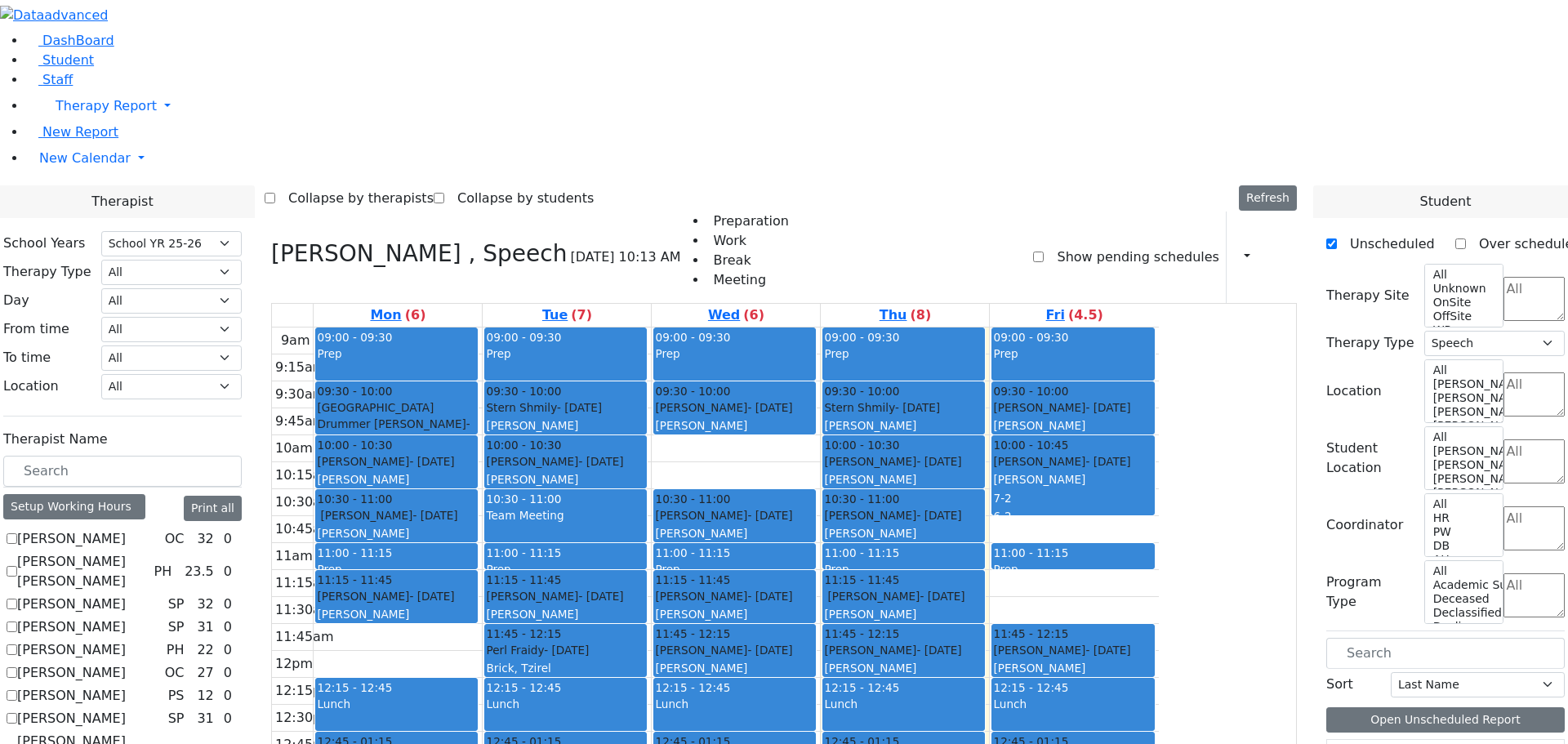
checkbox input "false"
select select
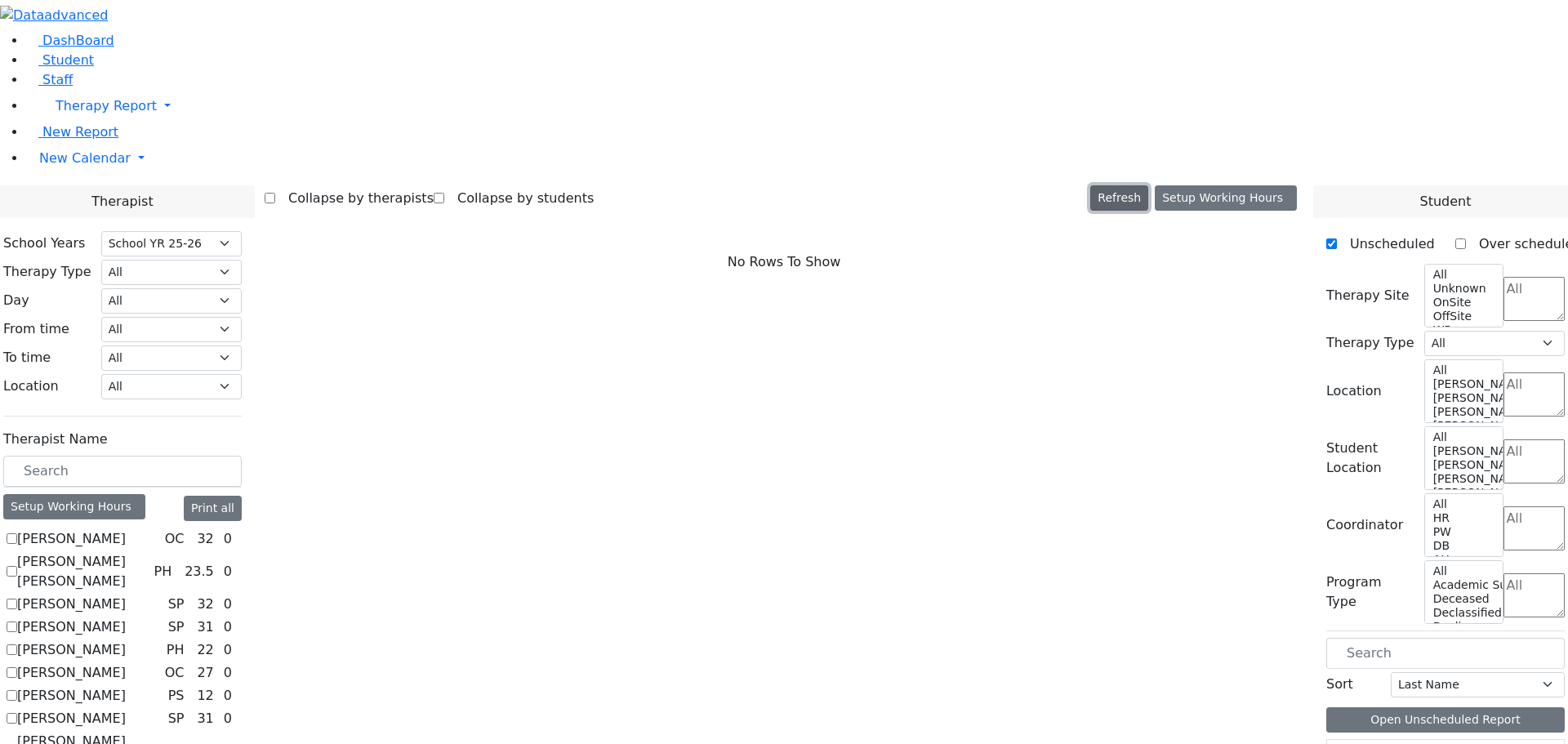
click at [1141, 185] on button "Refresh" at bounding box center [1118, 198] width 58 height 26
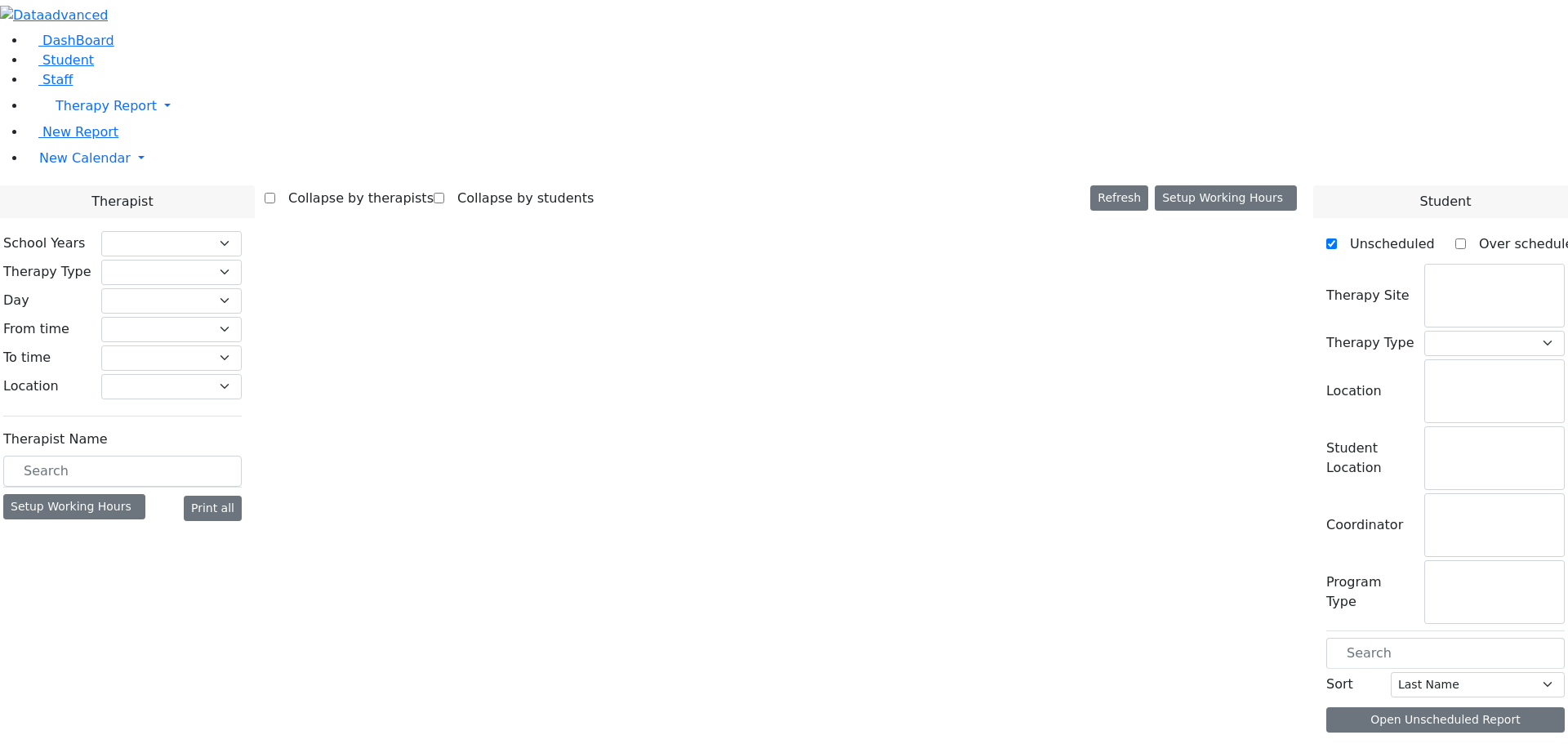
checkbox input "false"
select select "212"
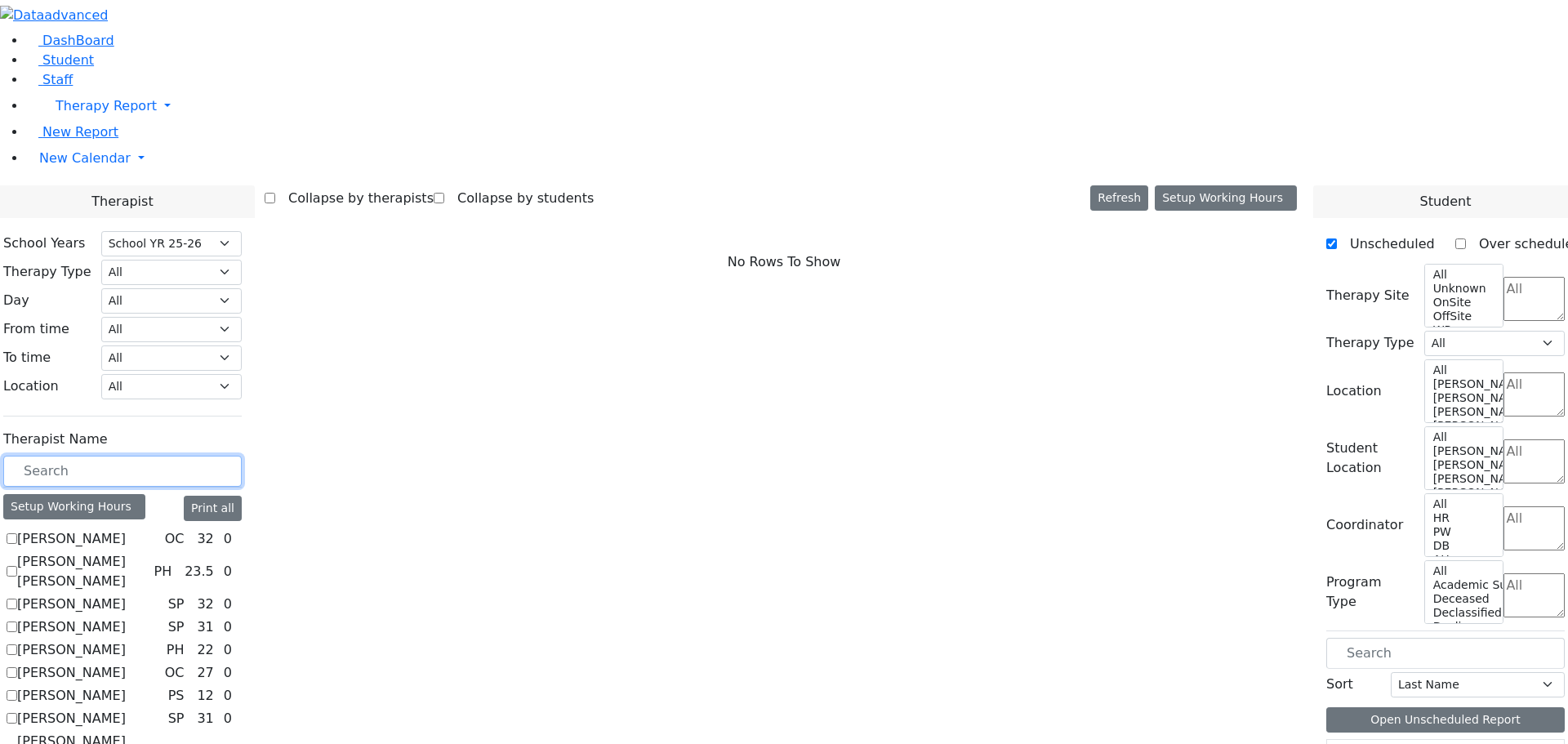
click at [242, 456] on input "text" at bounding box center [122, 471] width 239 height 31
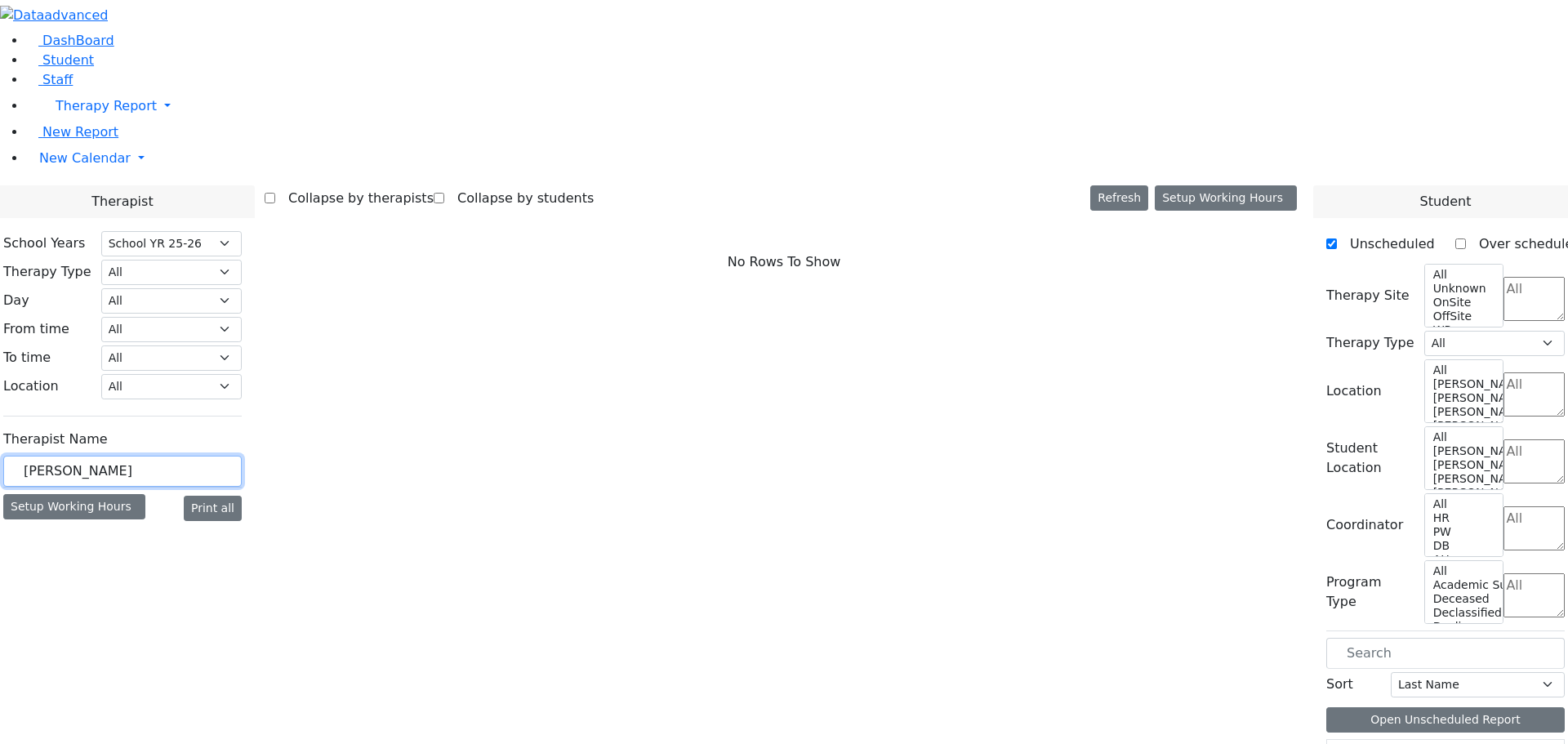
type input "[PERSON_NAME]"
click at [242, 529] on div at bounding box center [122, 529] width 239 height 0
click at [55, 235] on aside "DashBoard Student Staff Therapy Report Student Old Calendar" at bounding box center [784, 117] width 1568 height 235
drag, startPoint x: 521, startPoint y: 306, endPoint x: 486, endPoint y: 304, distance: 35.1
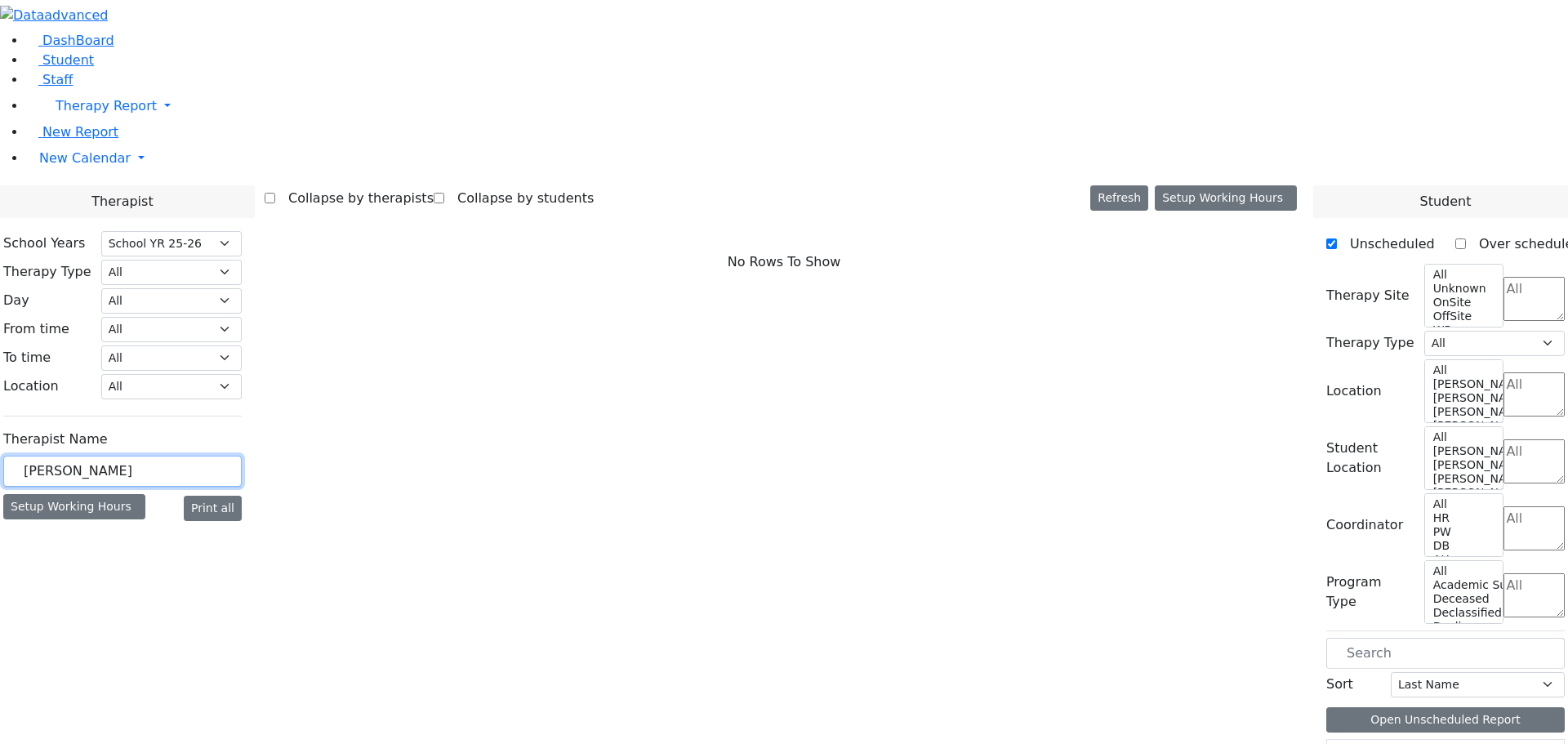
drag, startPoint x: 271, startPoint y: 286, endPoint x: 167, endPoint y: 270, distance: 105.2
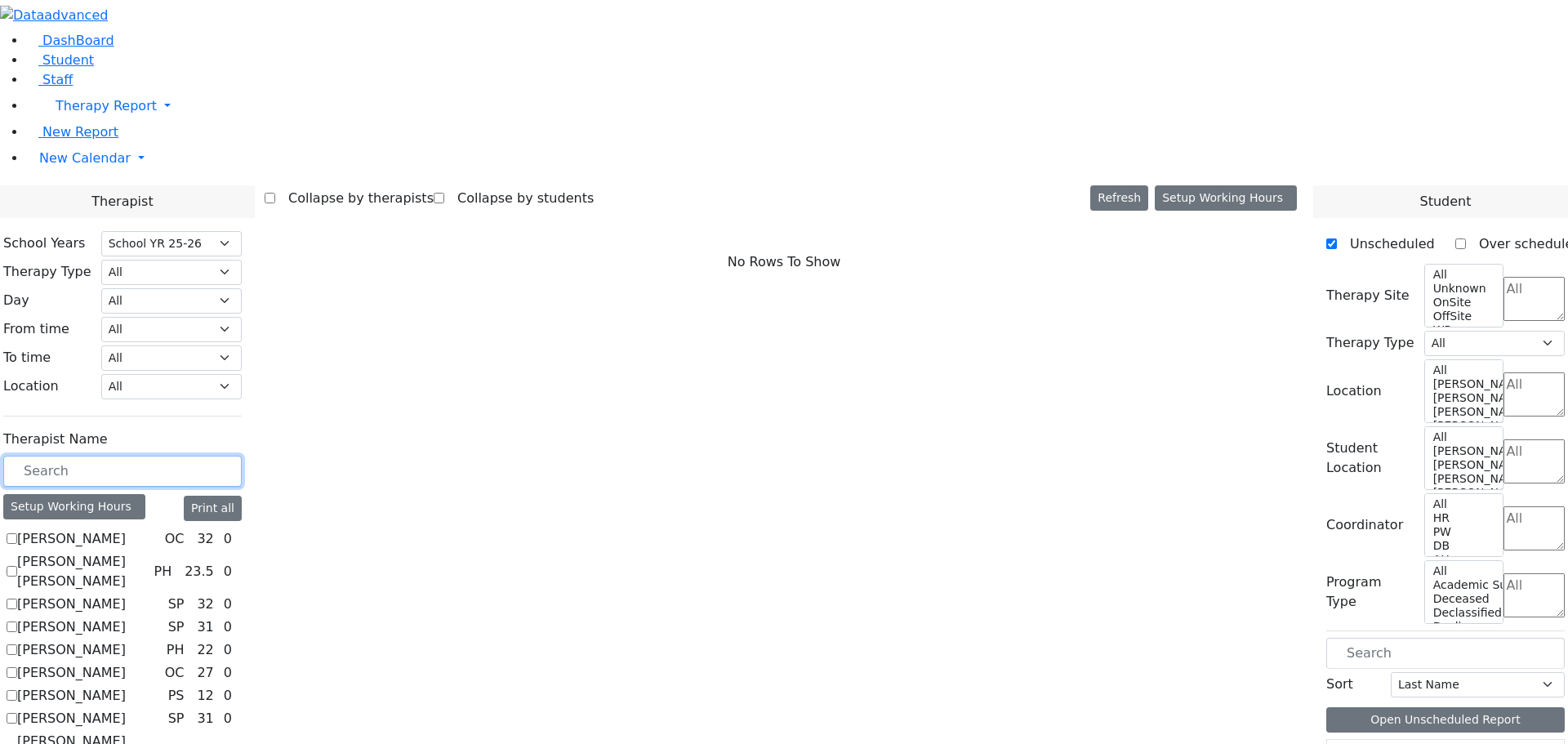
scroll to position [1224, 0]
checkbox input "true"
select select "3"
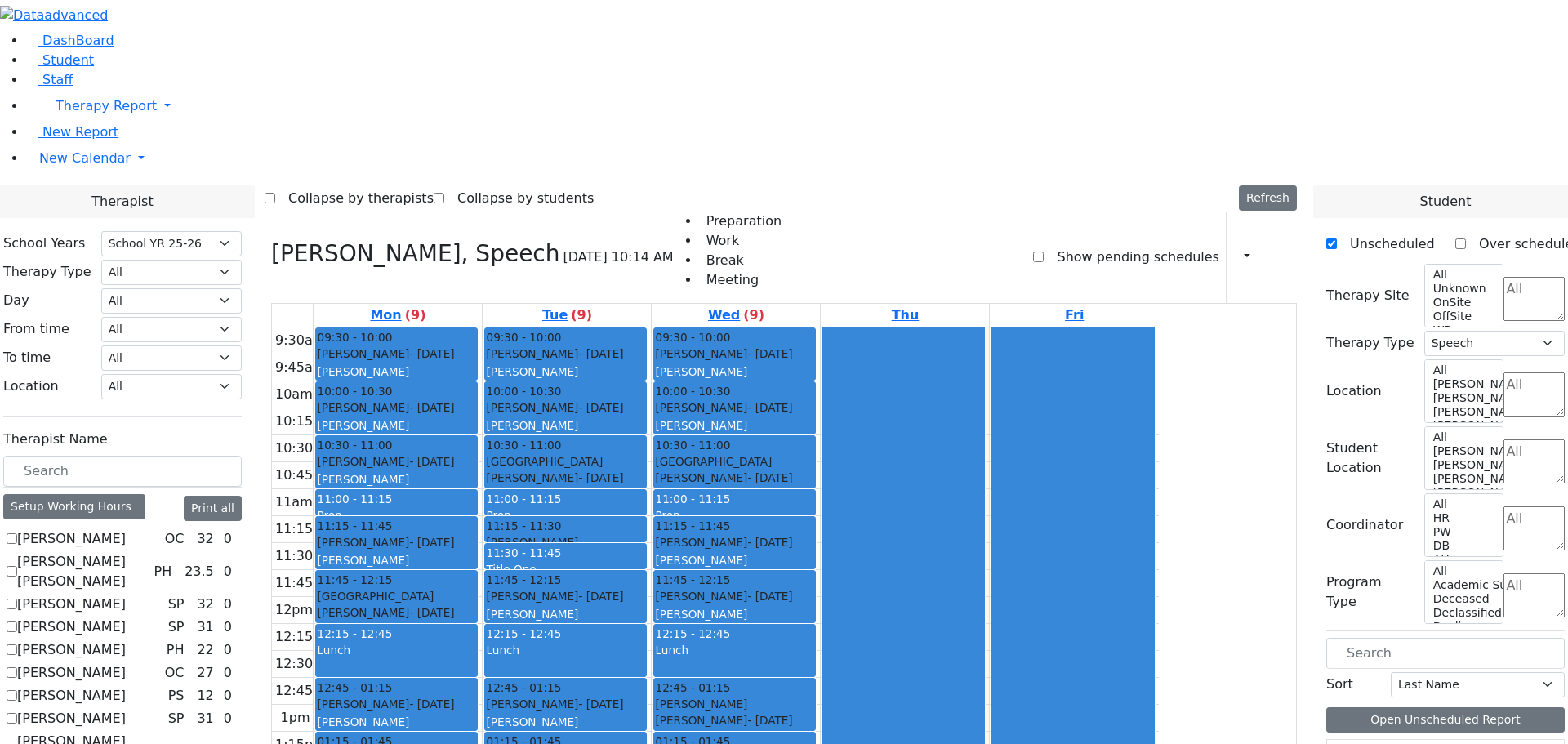
checkbox input "false"
select select
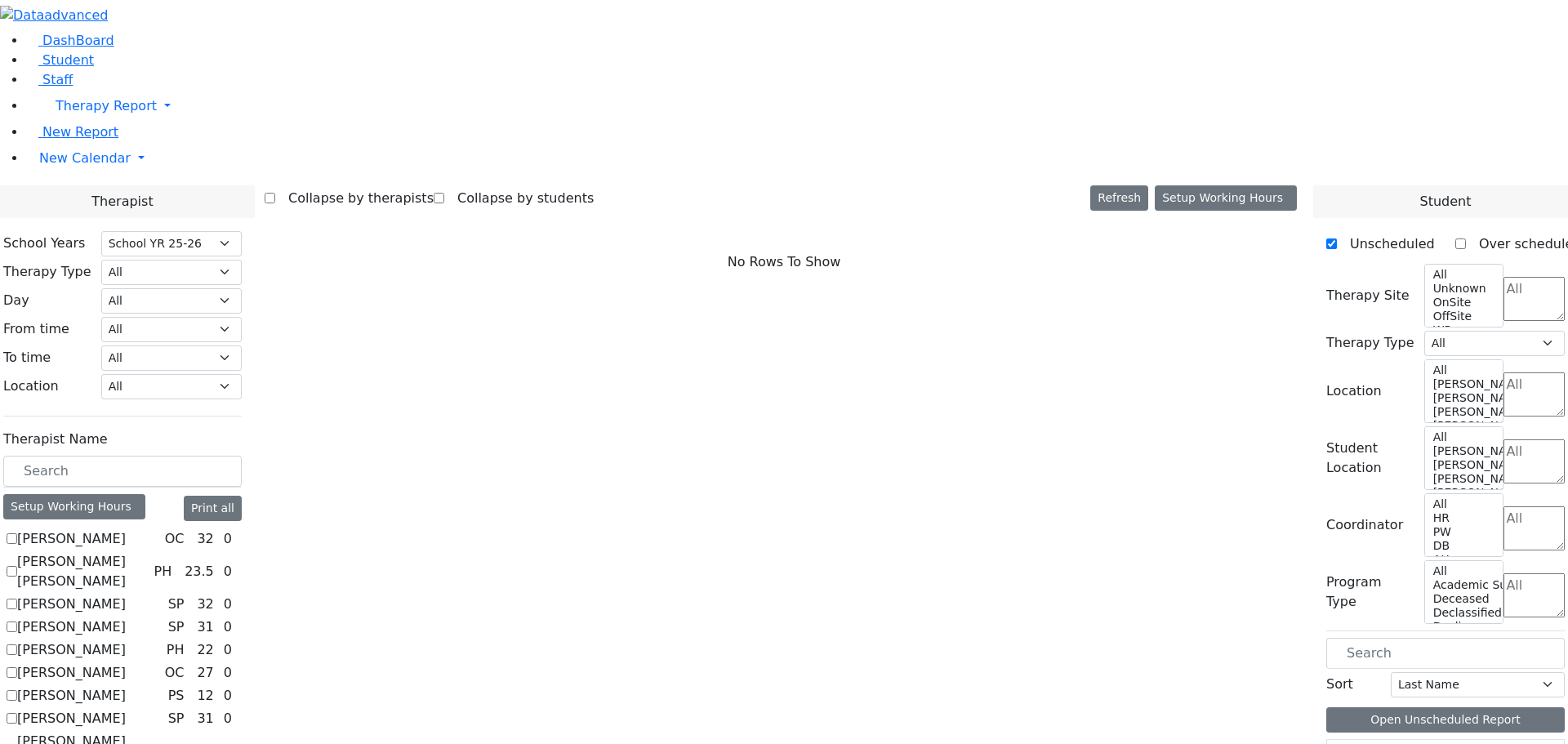
scroll to position [1062, 0]
checkbox input "true"
select select "1"
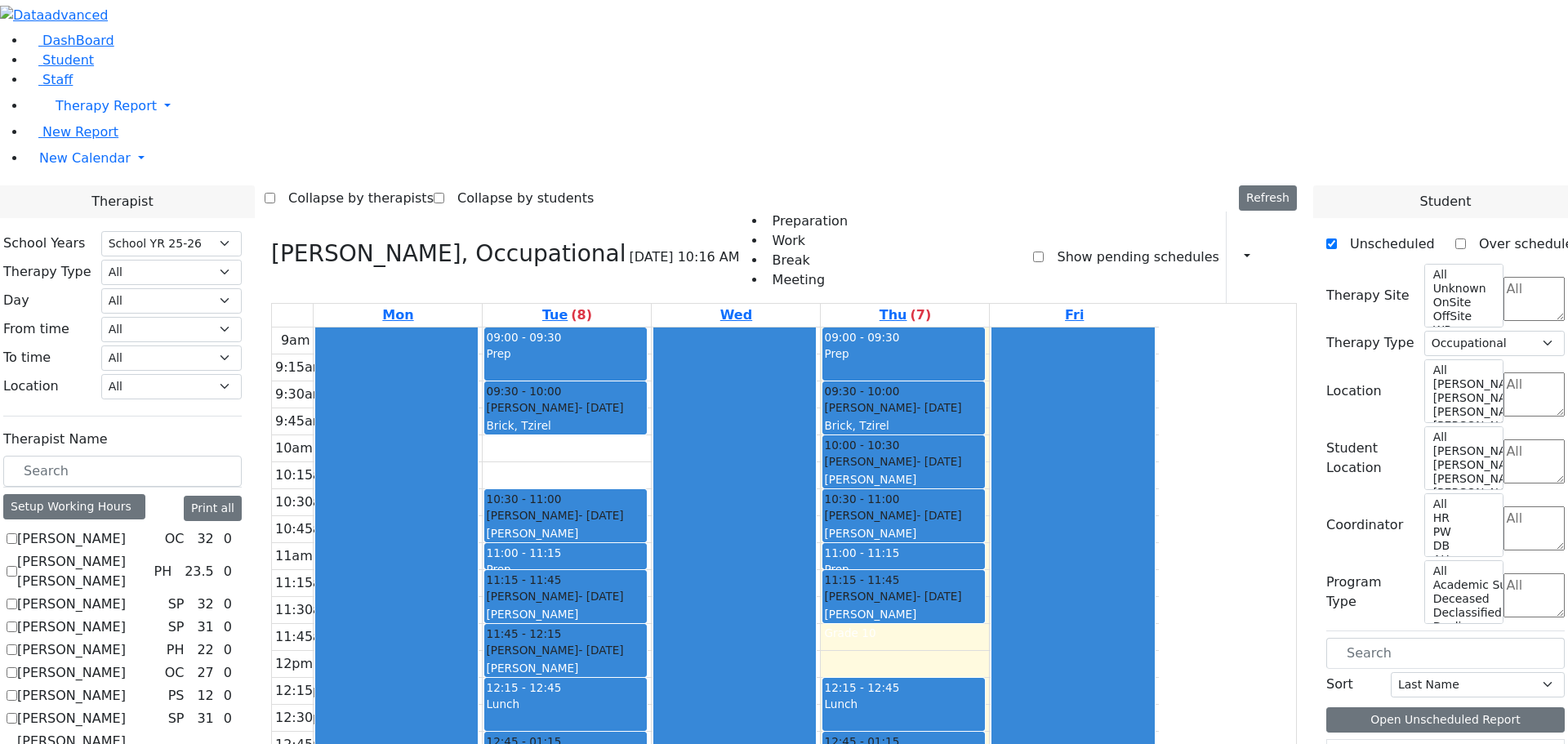
scroll to position [327, 0]
click at [1291, 185] on button "Refresh" at bounding box center [1267, 198] width 58 height 26
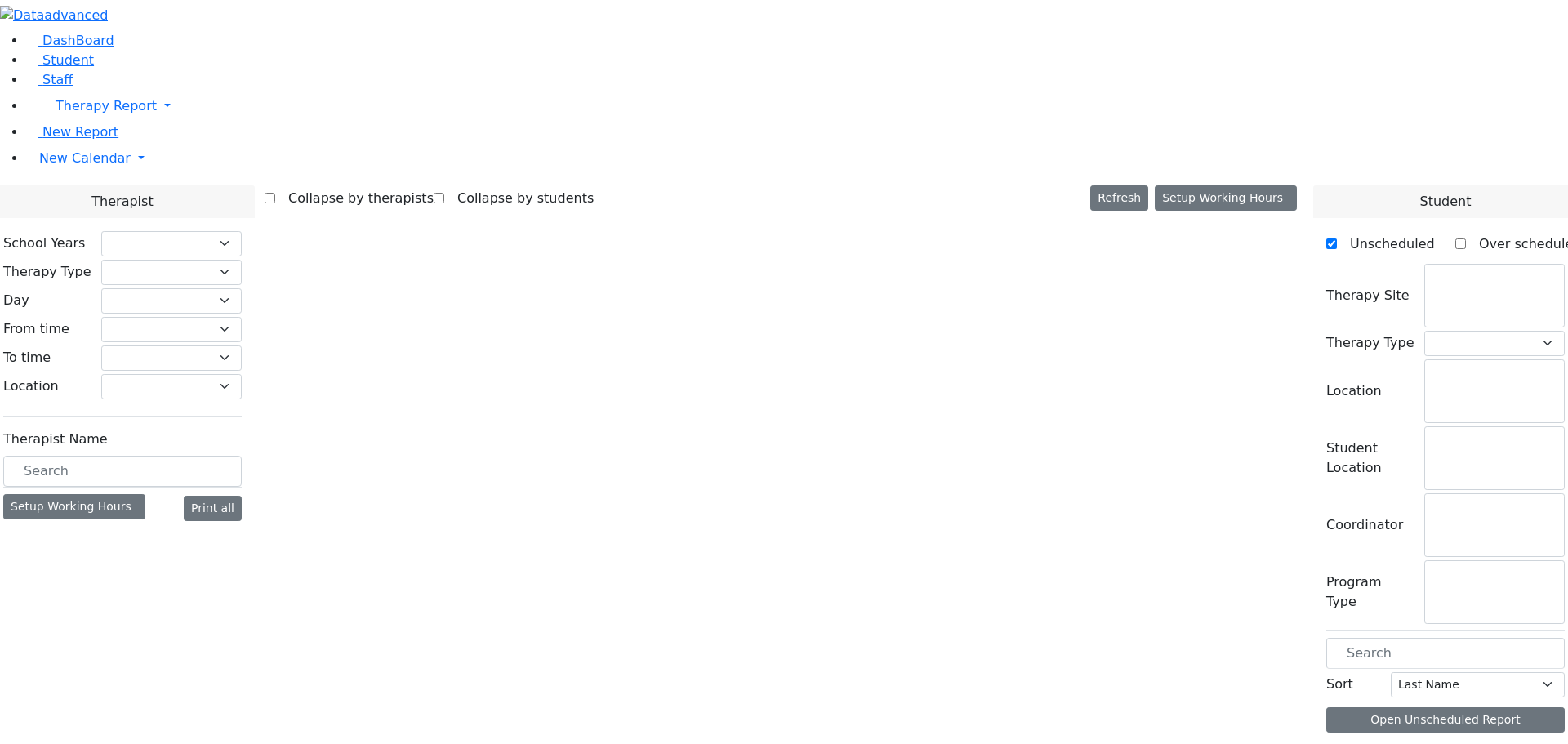
checkbox input "false"
select select "212"
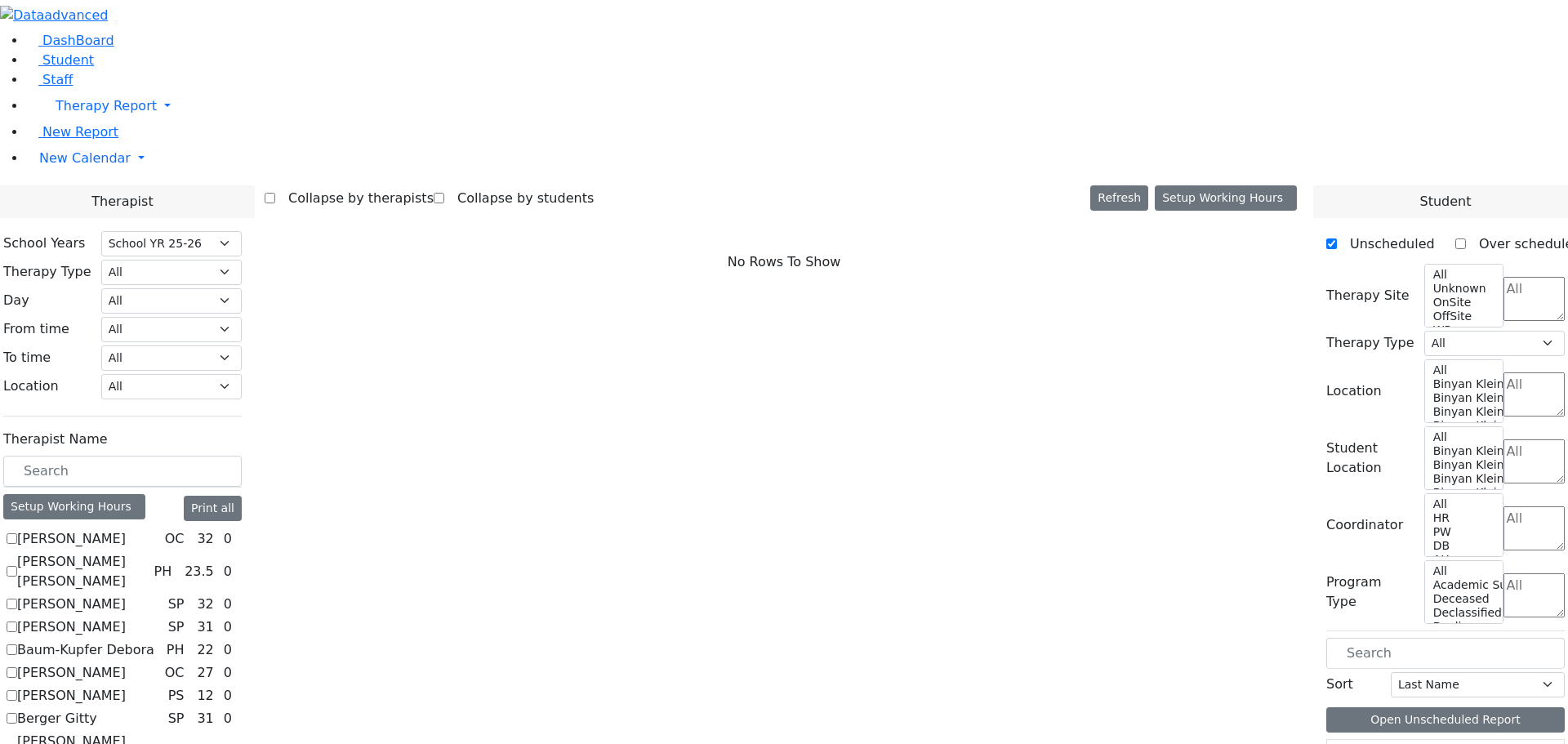
scroll to position [1145, 0]
checkbox input "true"
select select "1"
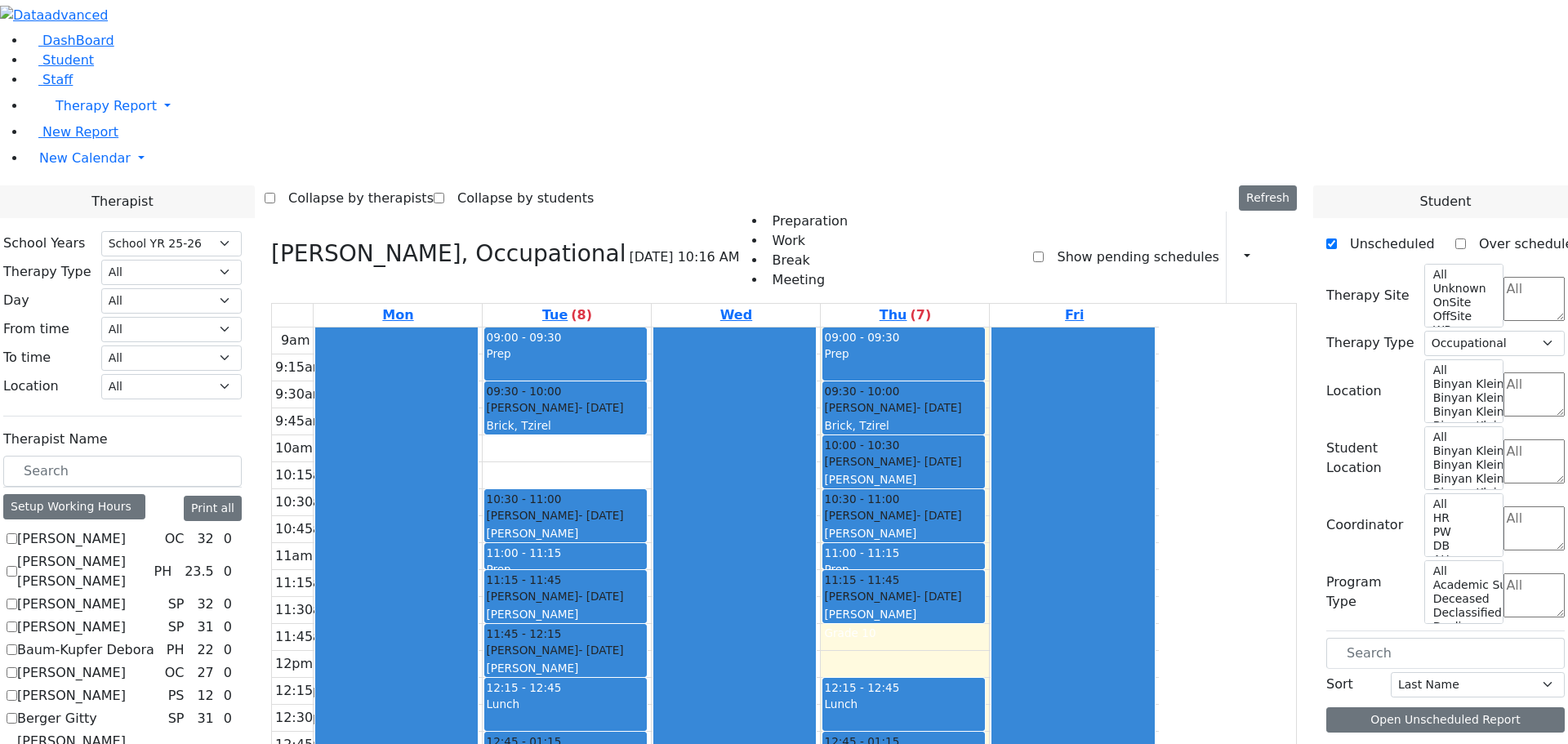
scroll to position [1098, 0]
drag, startPoint x: 1381, startPoint y: 691, endPoint x: 1059, endPoint y: 433, distance: 412.6
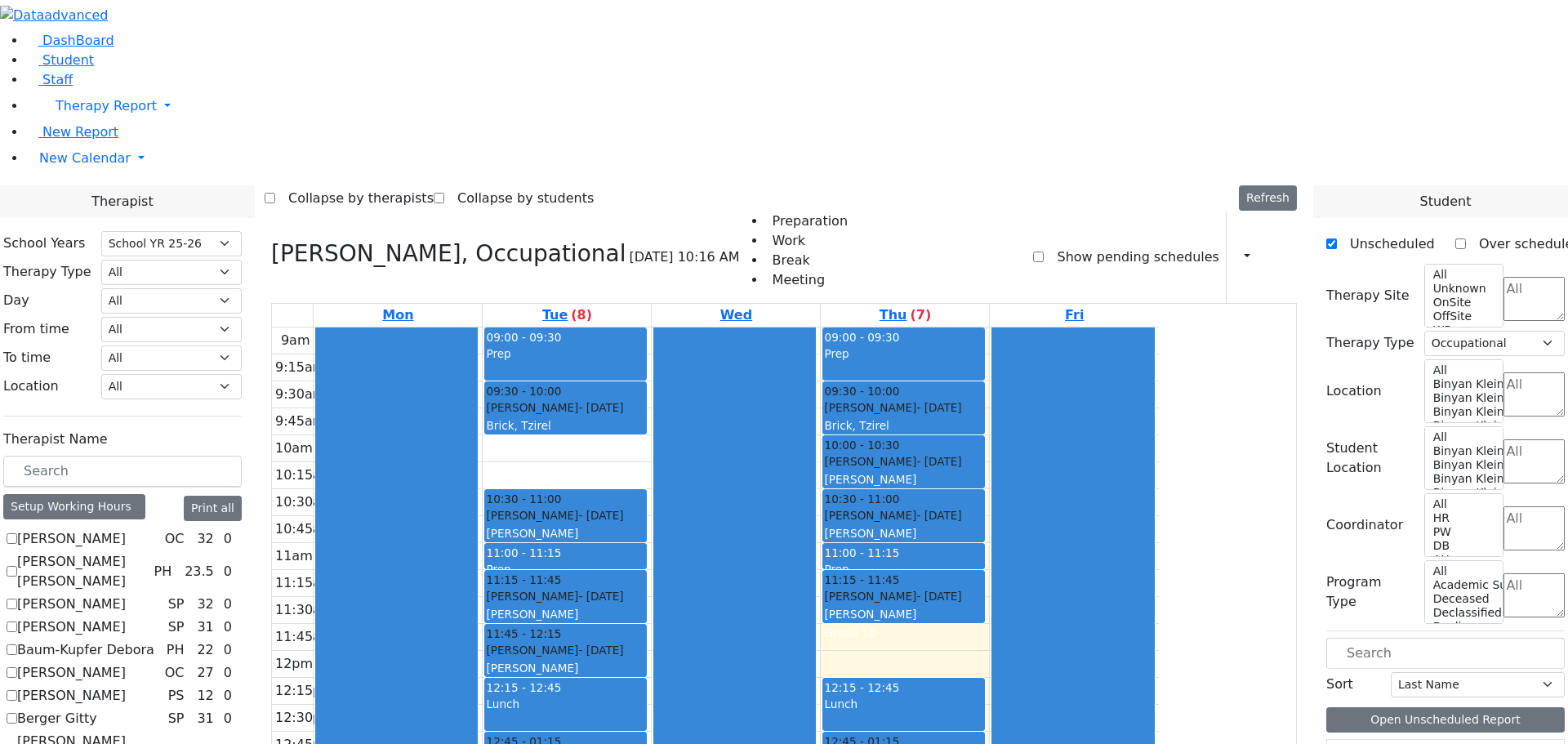
checkbox input "false"
select select
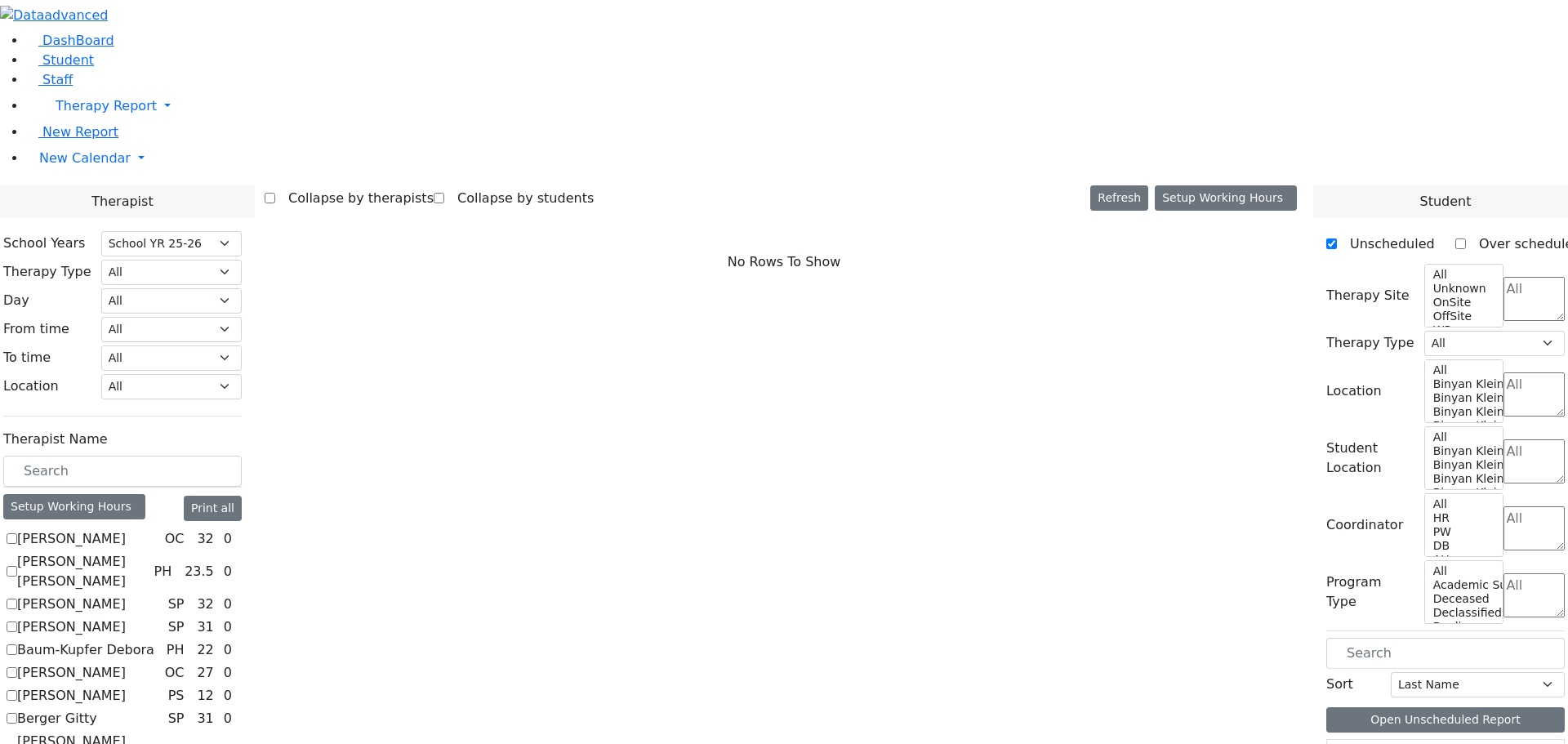
checkbox input "true"
select select "3"
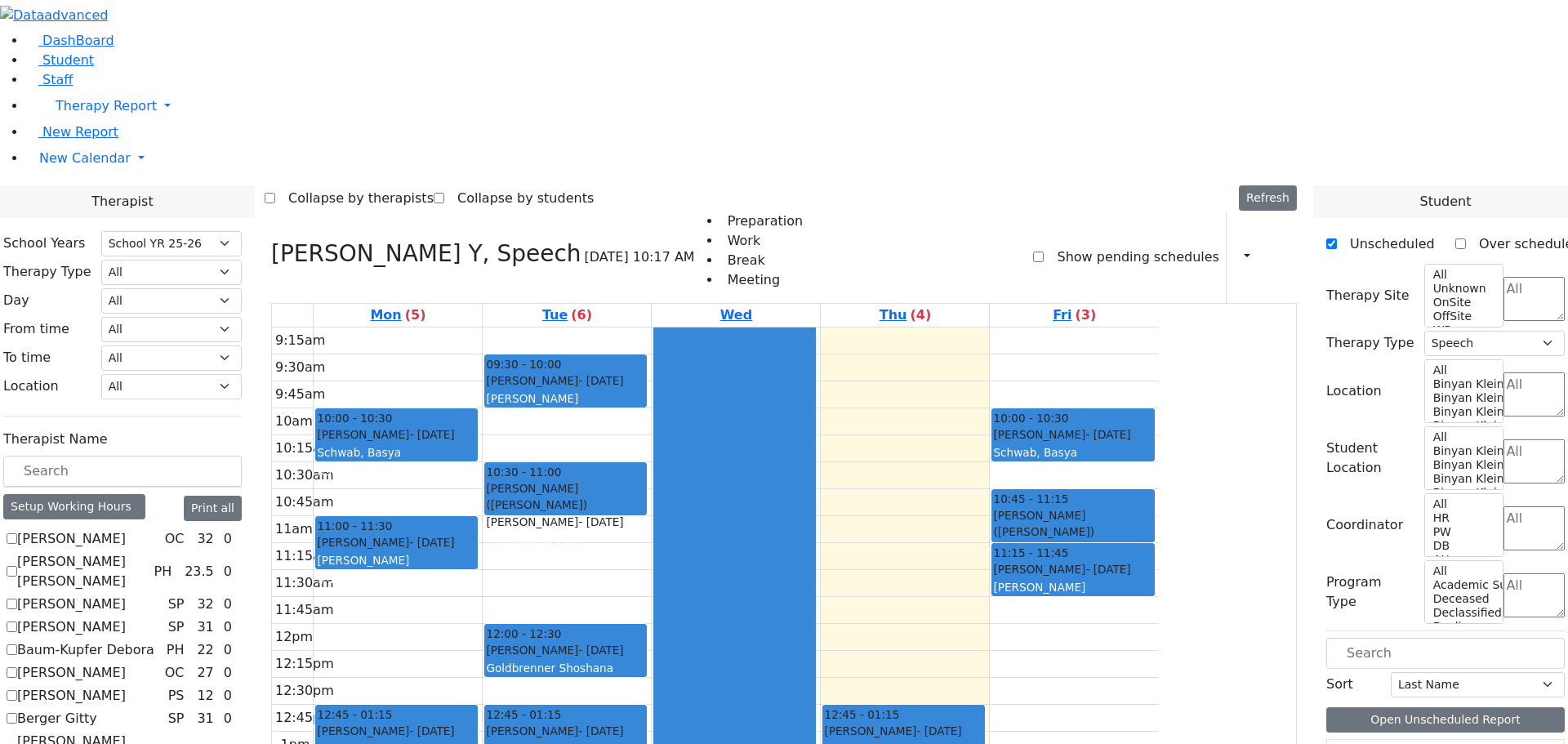
scroll to position [899, 0]
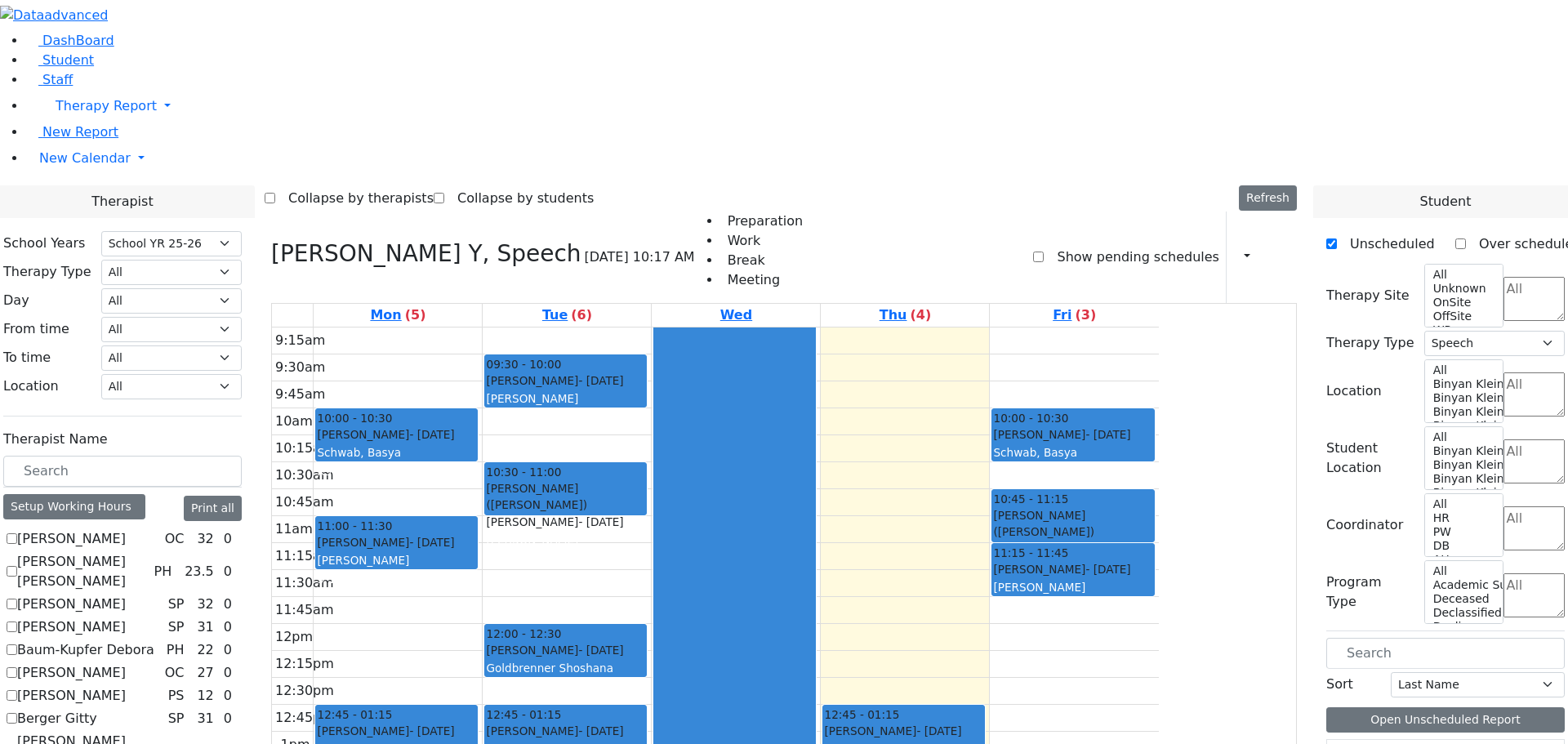
checkbox input "false"
select select
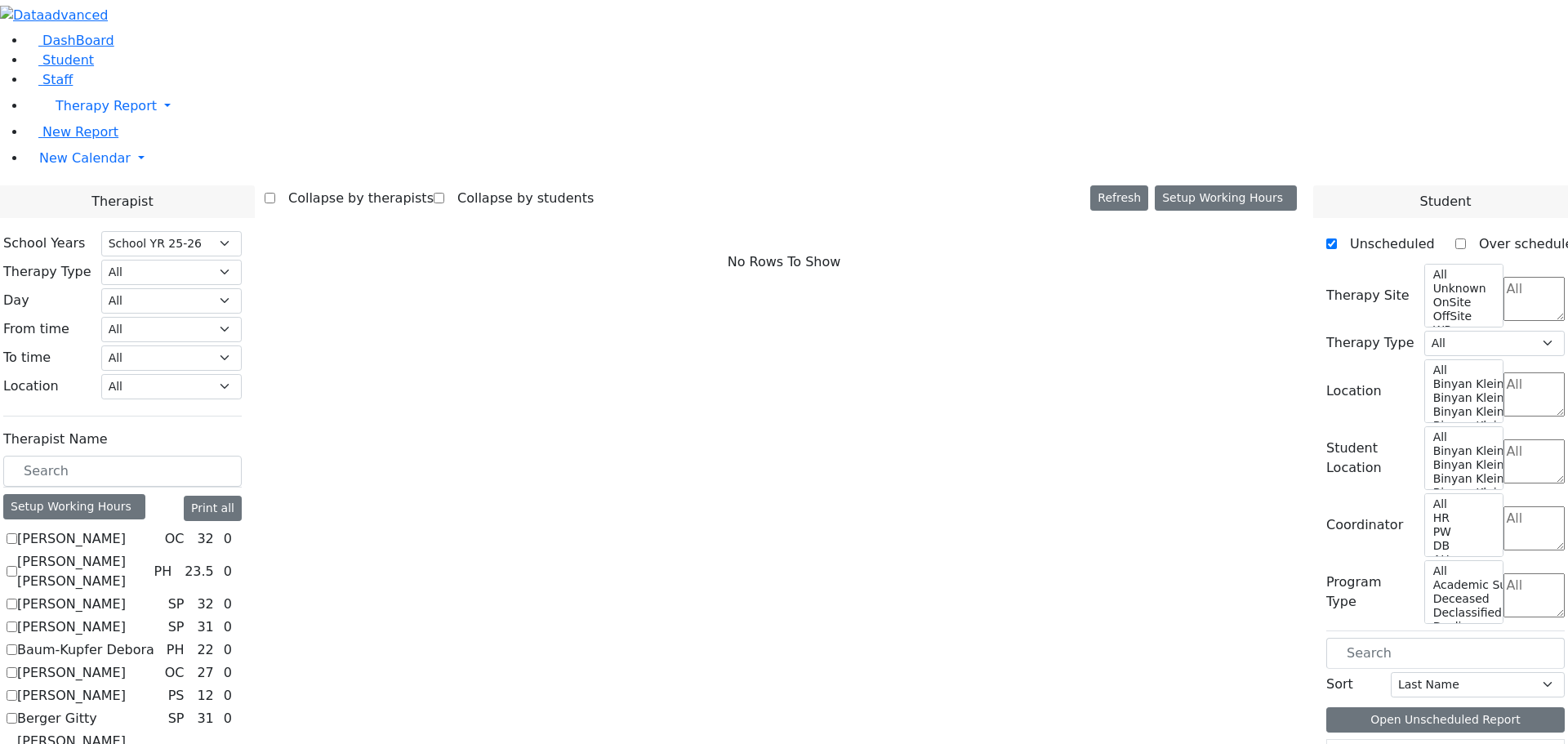
scroll to position [572, 0]
click at [146, 494] on div "Setup Working Hours" at bounding box center [73, 507] width 142 height 26
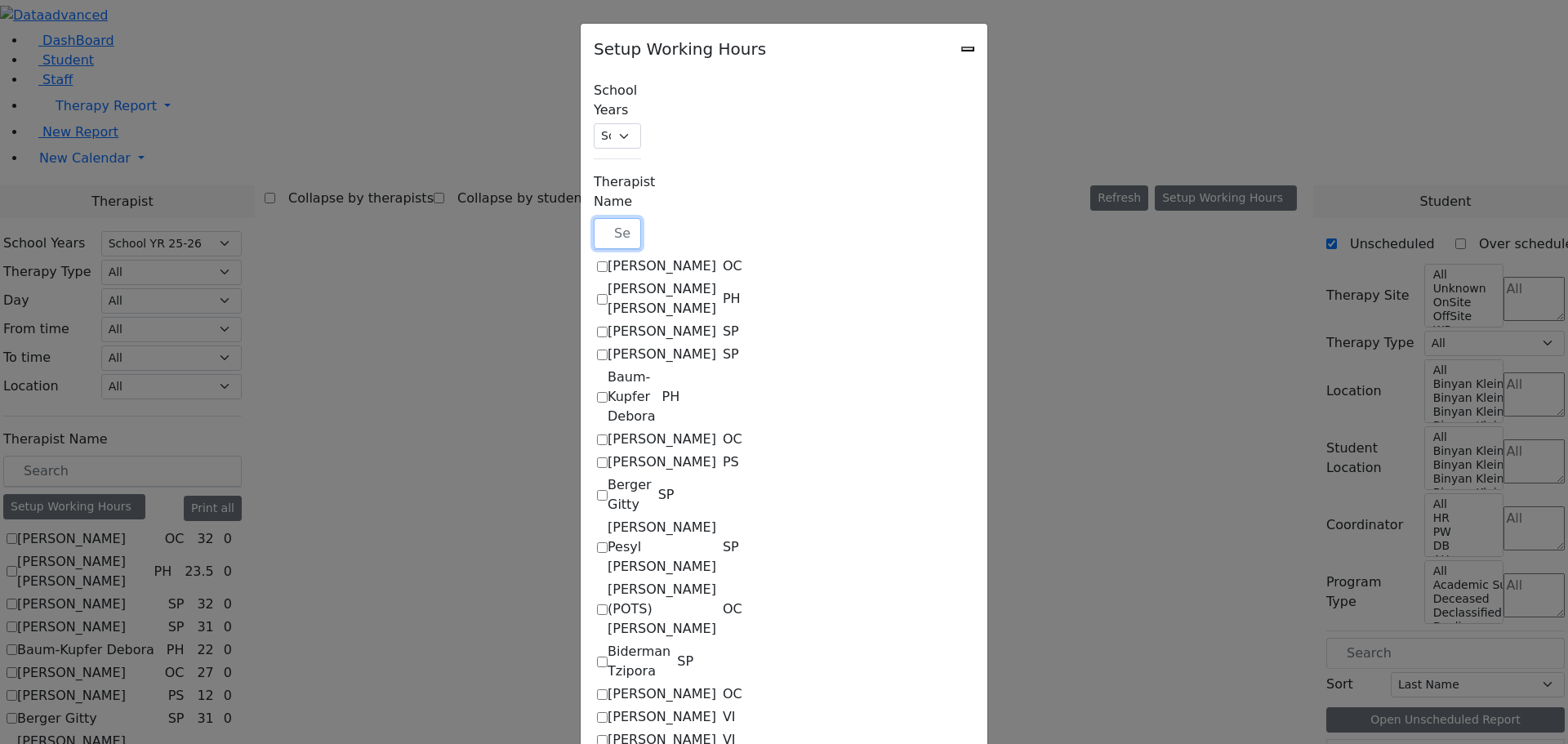
click at [593, 218] on input "text" at bounding box center [617, 233] width 48 height 31
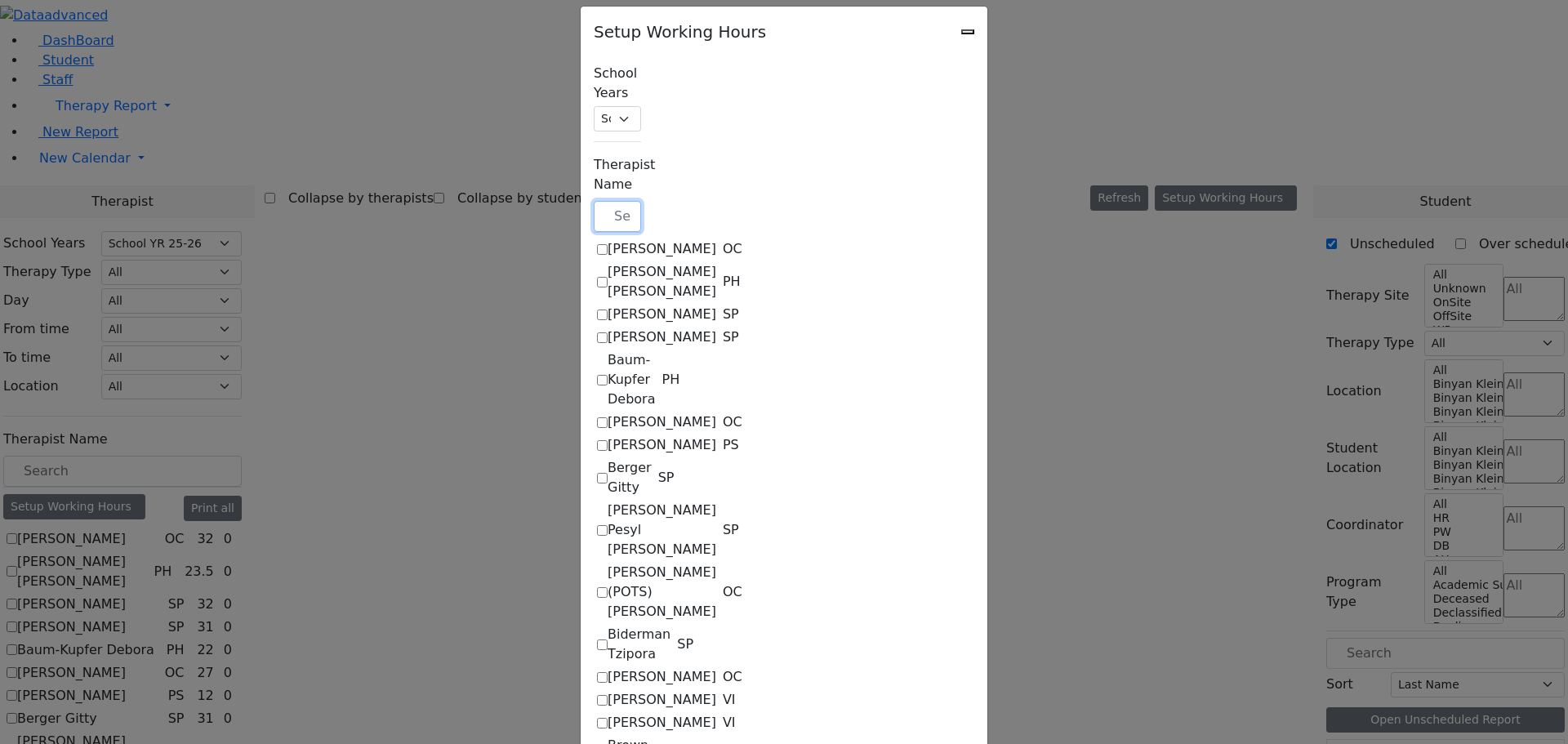
scroll to position [22, 0]
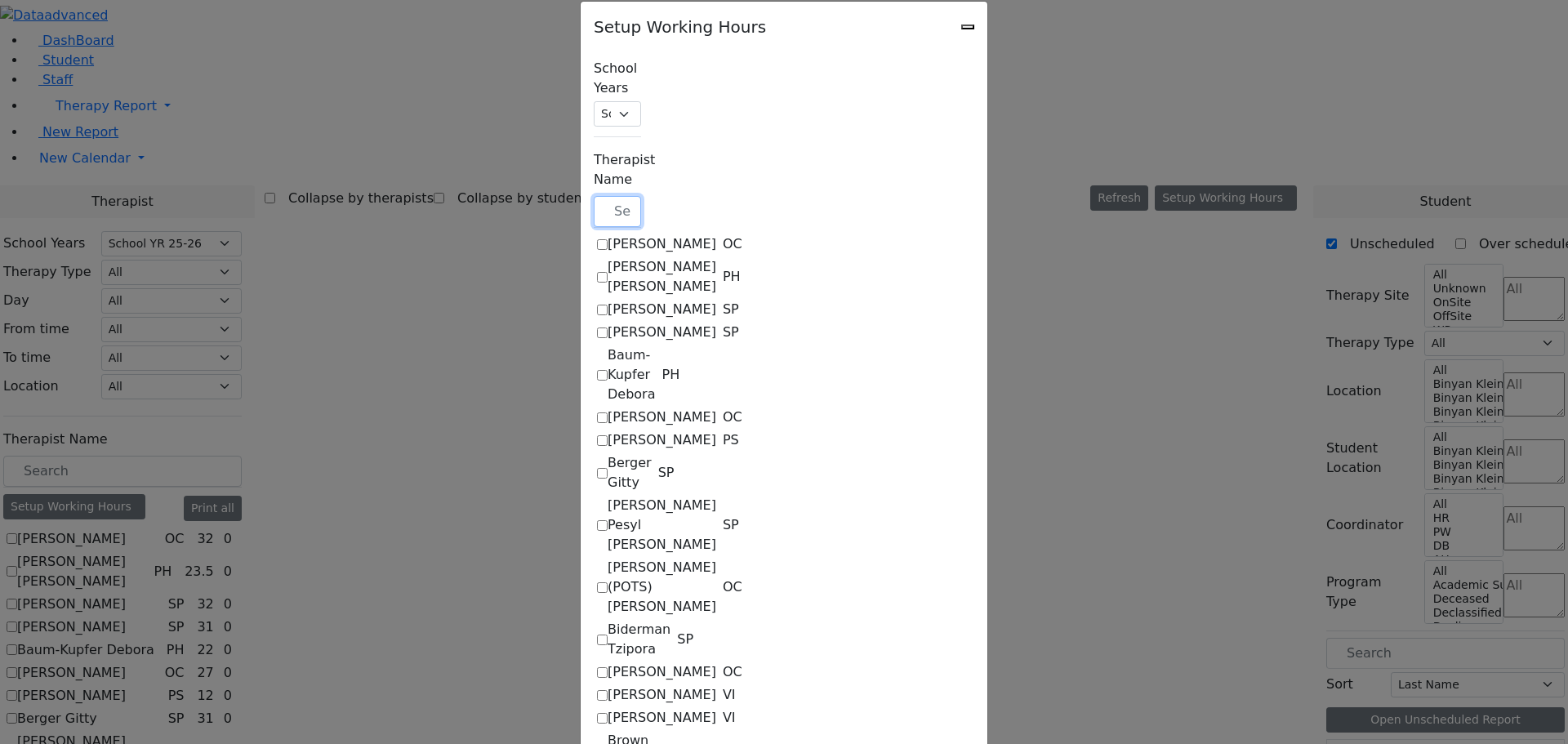
click at [593, 196] on input "text" at bounding box center [617, 211] width 48 height 31
checkbox input "true"
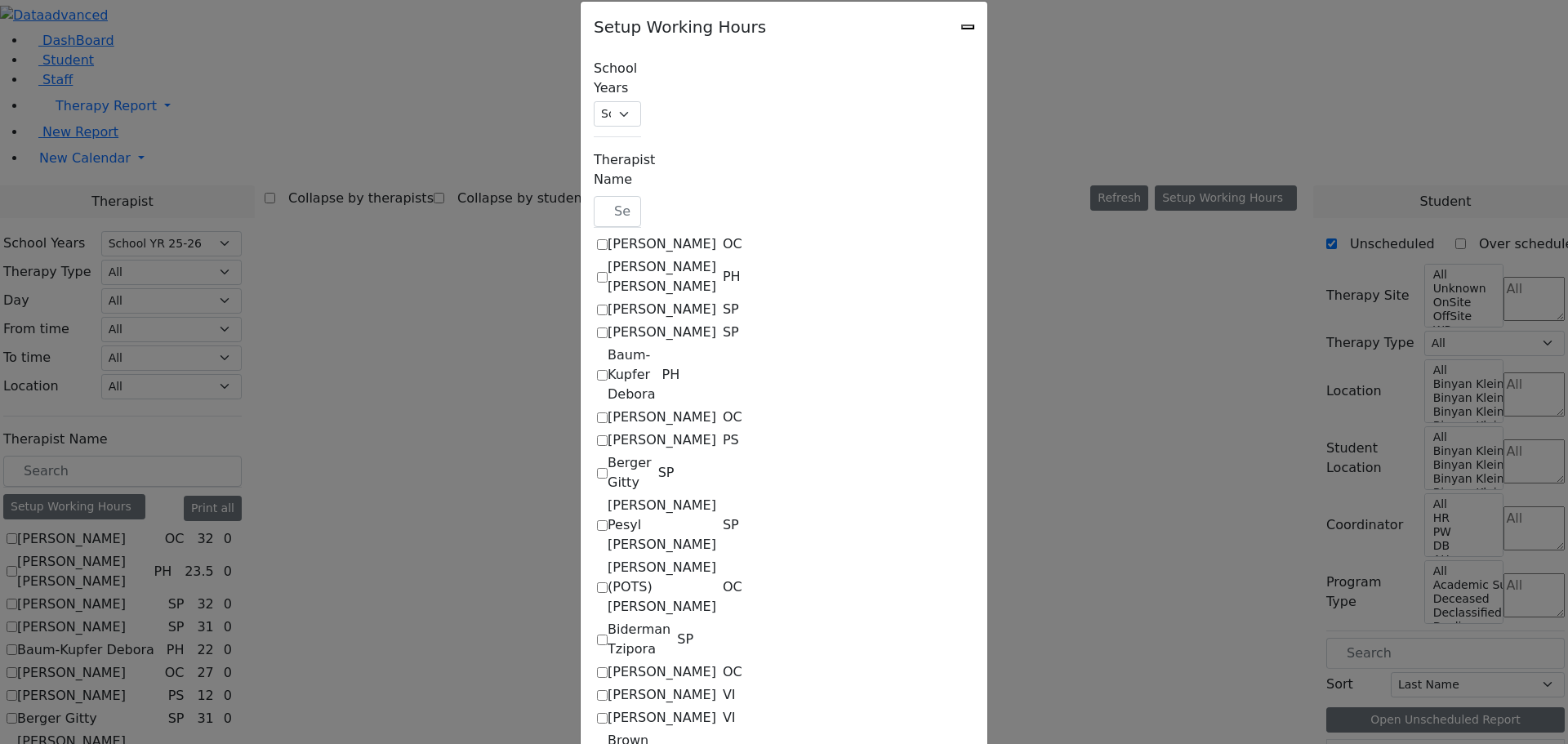
select select "19:00:00"
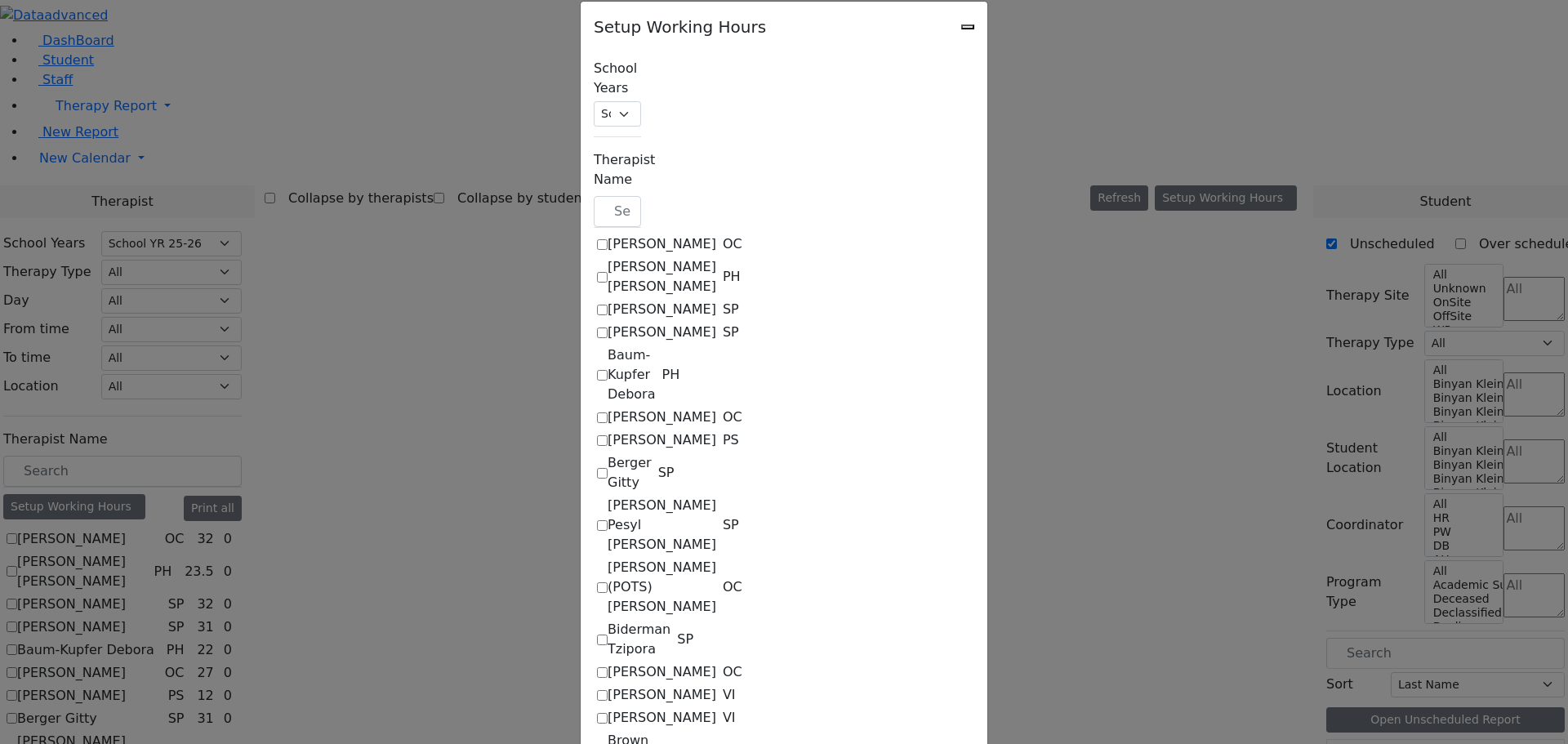
select select "19:00:00"
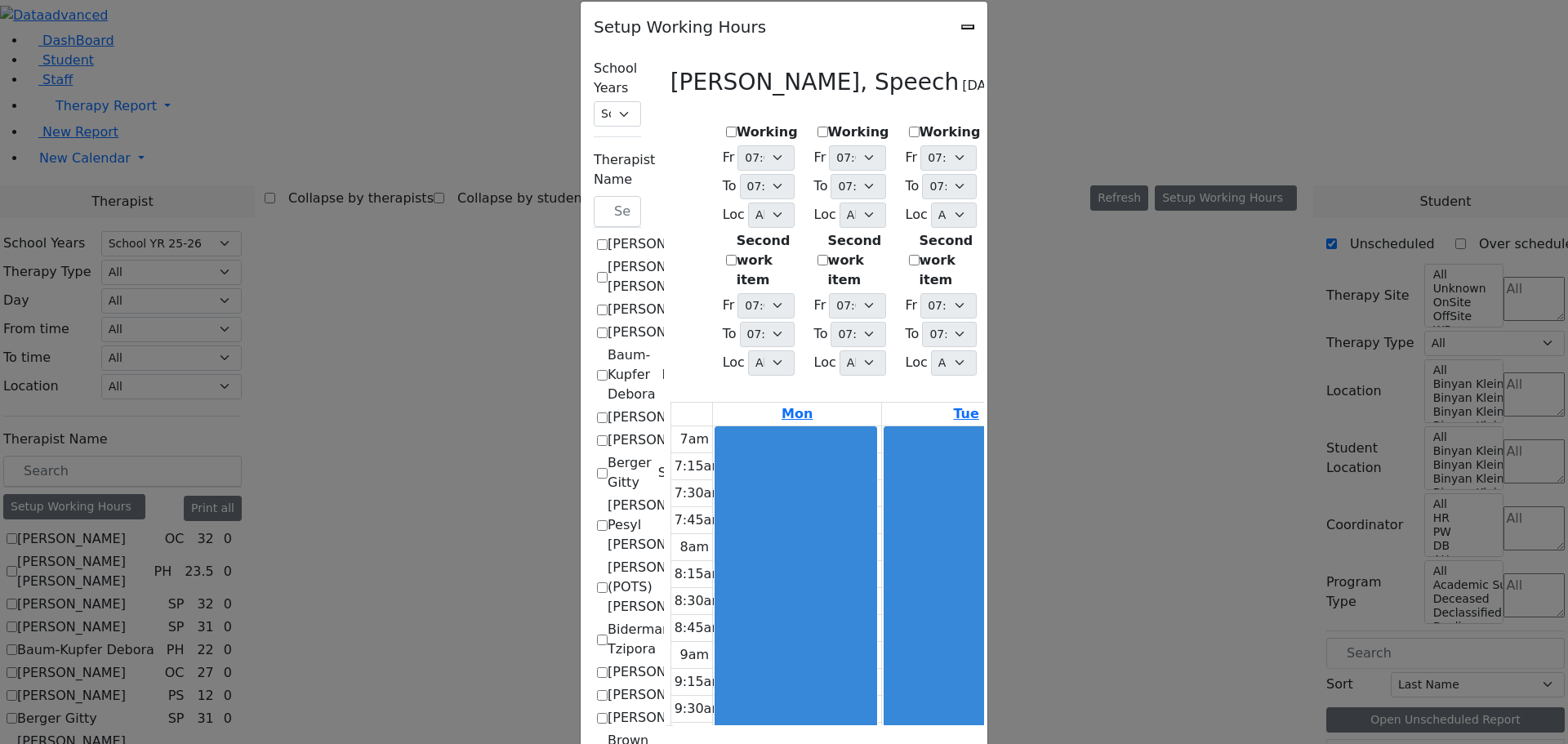
click at [737, 123] on label "Working" at bounding box center [768, 133] width 61 height 20
click at [726, 127] on input "Working" at bounding box center [731, 132] width 11 height 11
checkbox input "true"
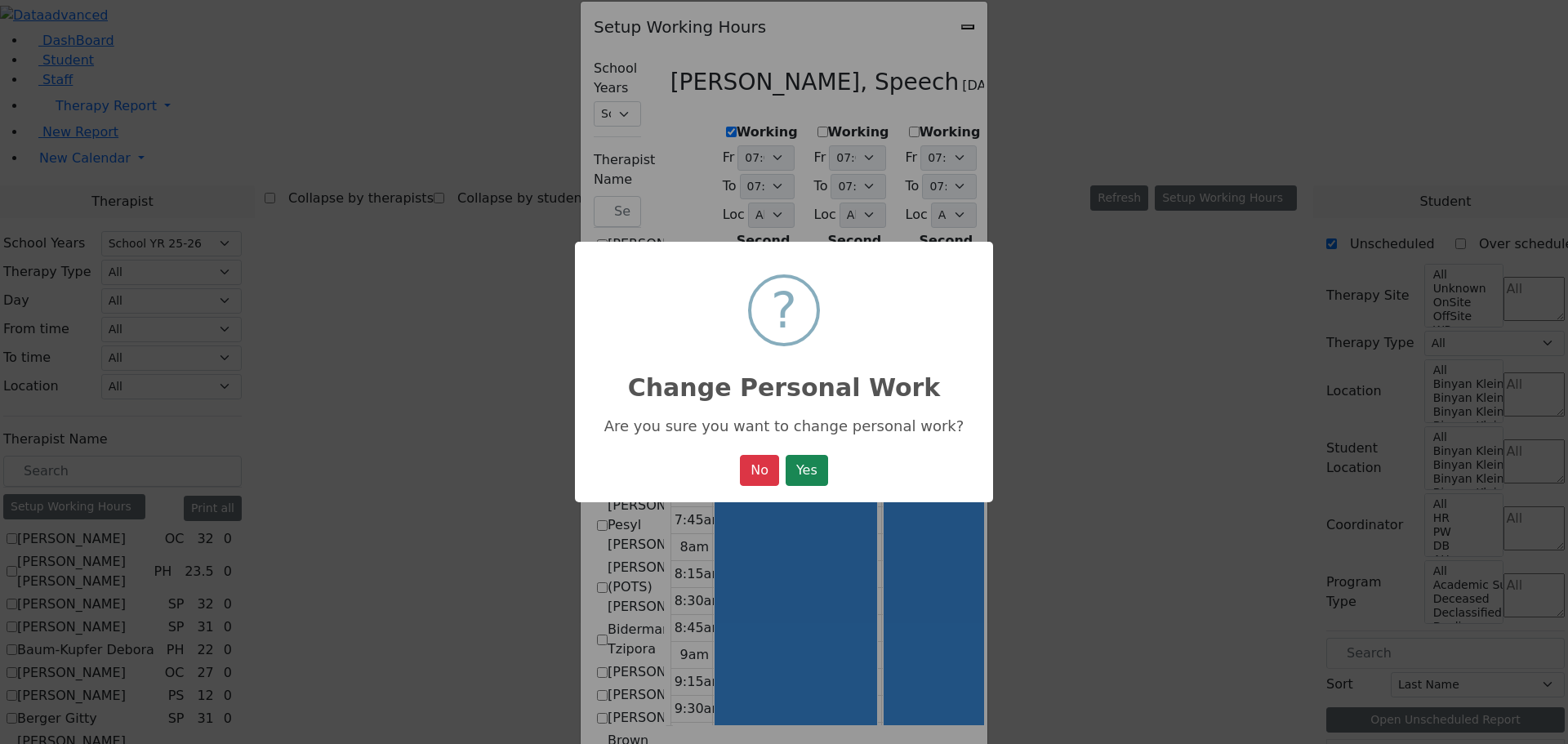
click at [546, 441] on div "× ? Change Personal Work Are you sure you want to change personal work? No No Y…" at bounding box center [784, 372] width 1568 height 744
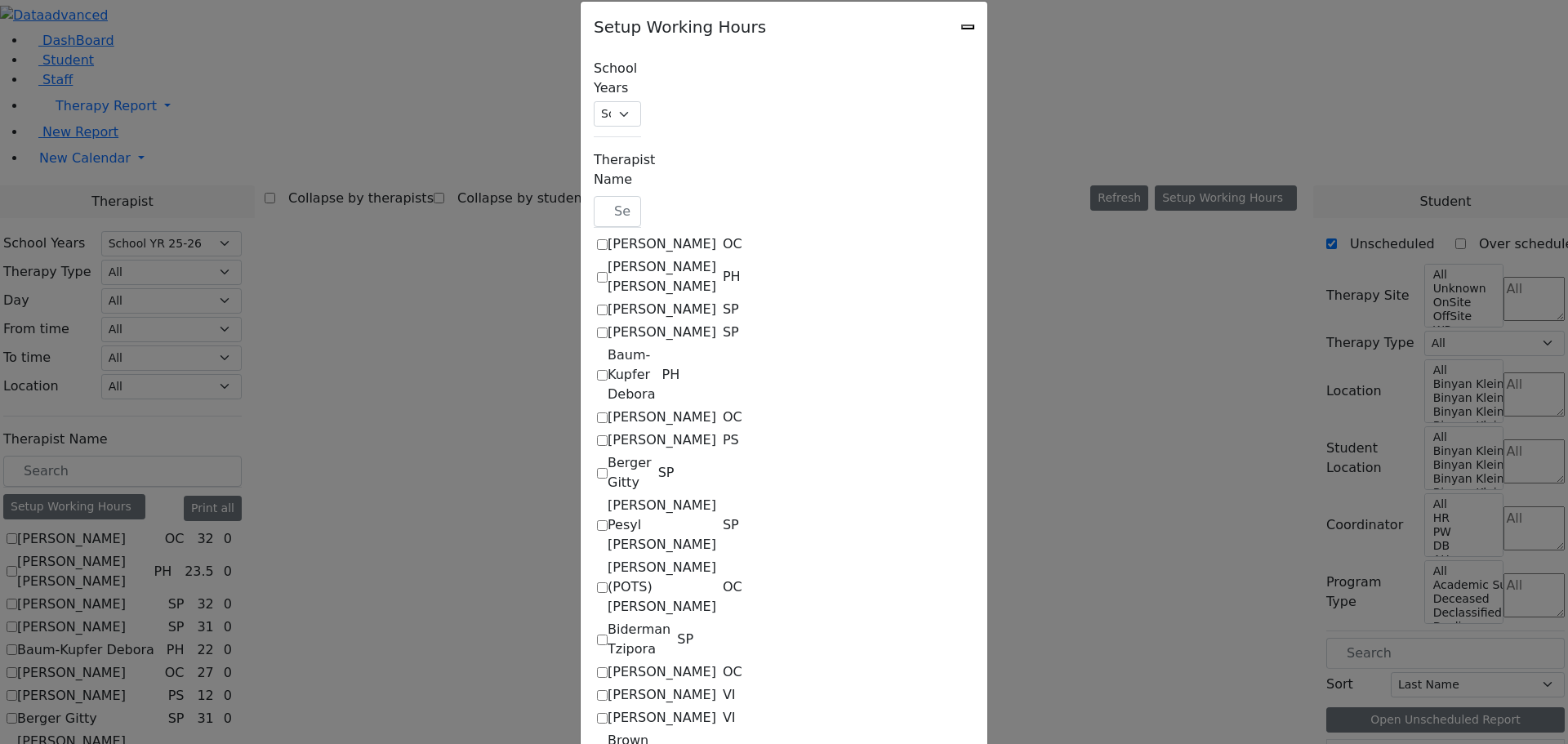
select select "19:00:00"
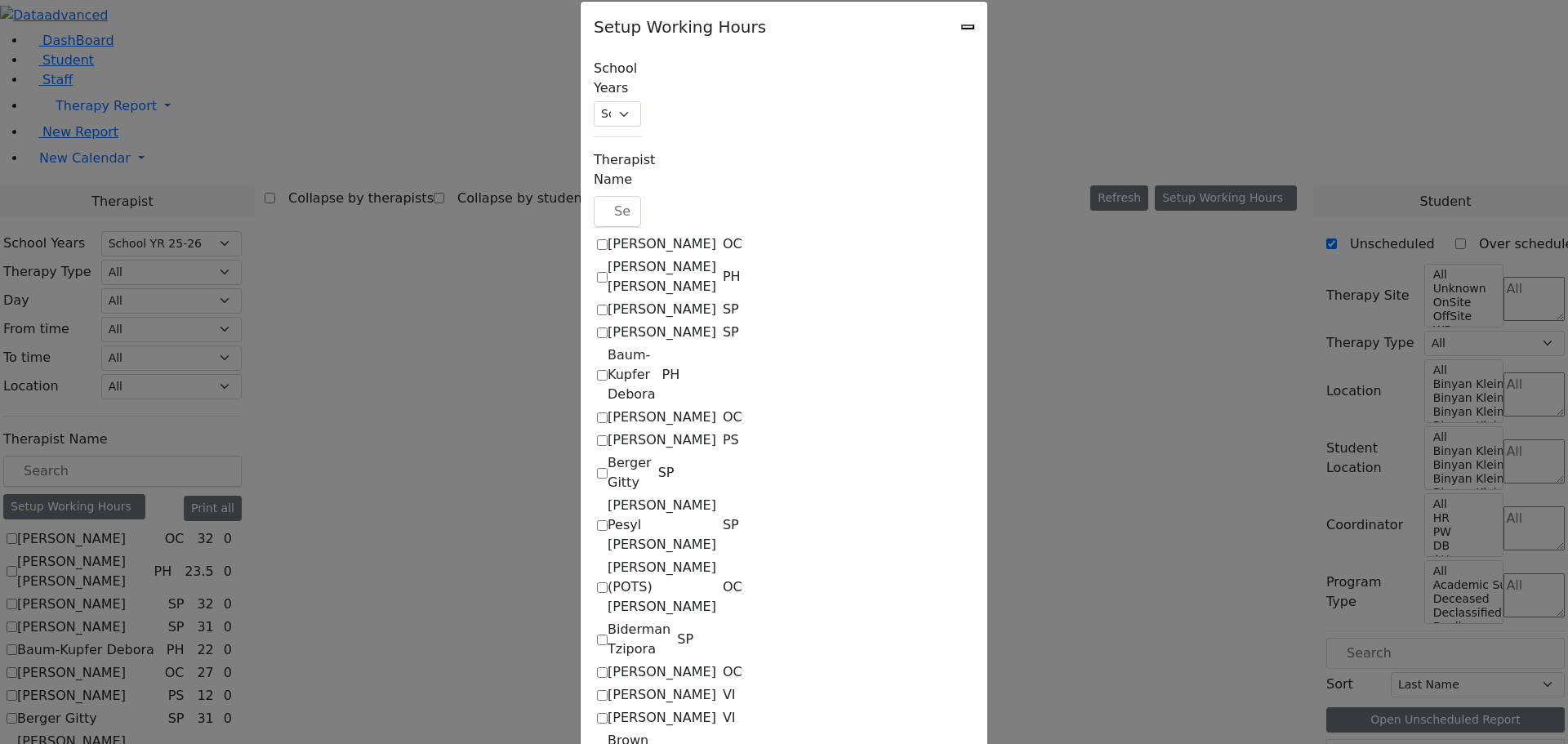
select select "19:00:00"
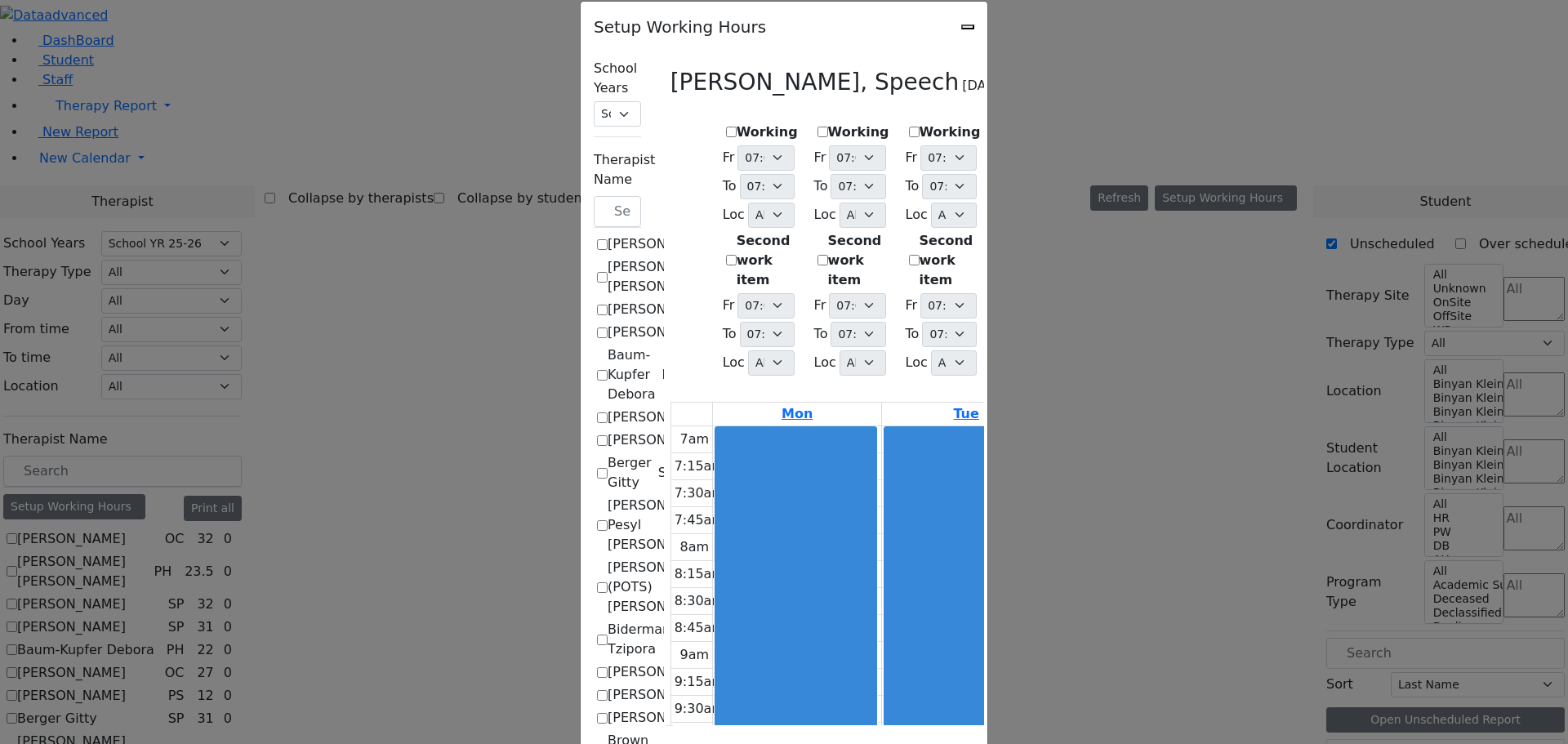
click at [737, 123] on label "Working" at bounding box center [768, 133] width 61 height 20
click at [726, 127] on input "Working" at bounding box center [731, 132] width 11 height 11
checkbox input "true"
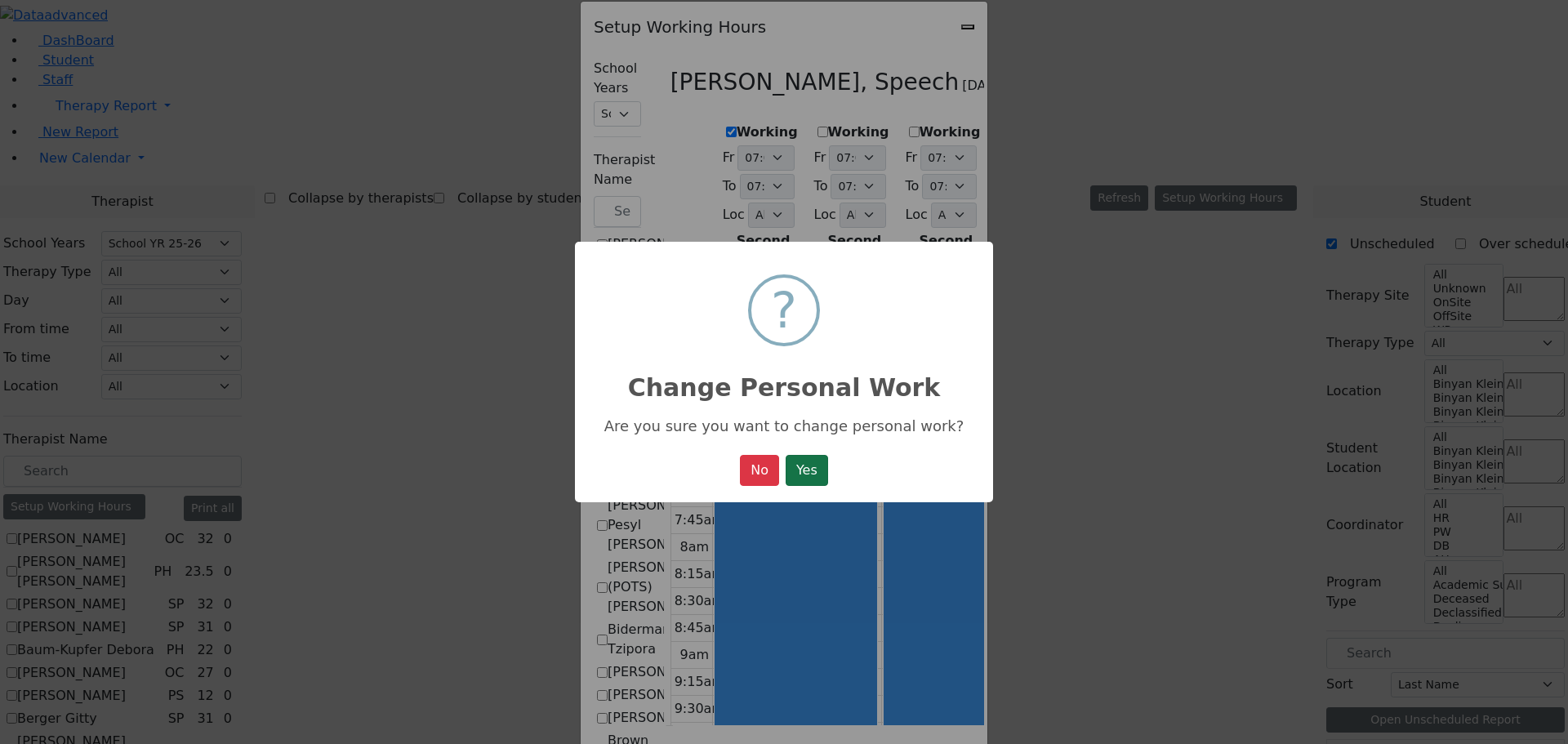
click at [820, 473] on button "Yes" at bounding box center [806, 470] width 43 height 31
select select "19:00:00"
select select "36"
select select "15:00:00"
select select "19:00:00"
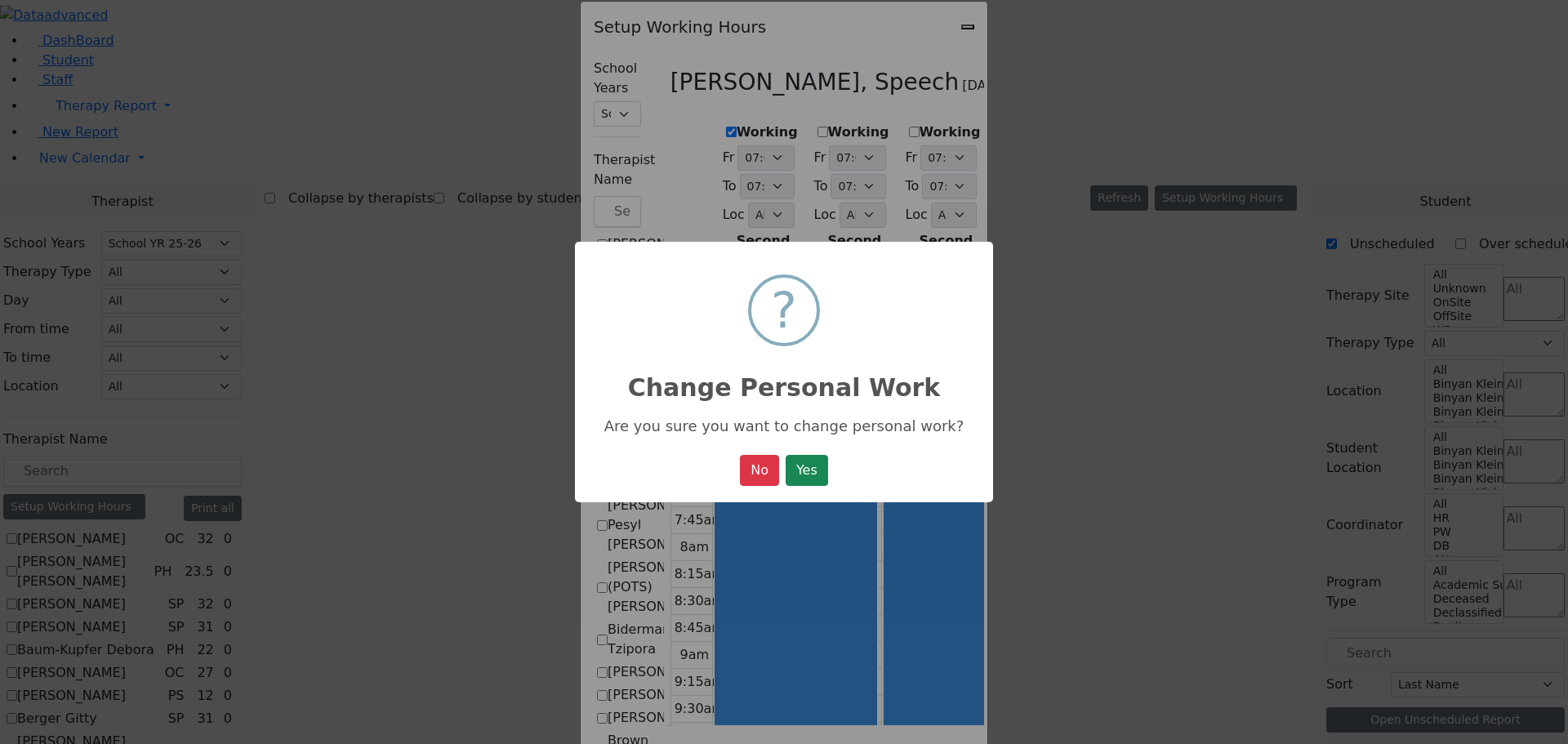
select select "19:00:00"
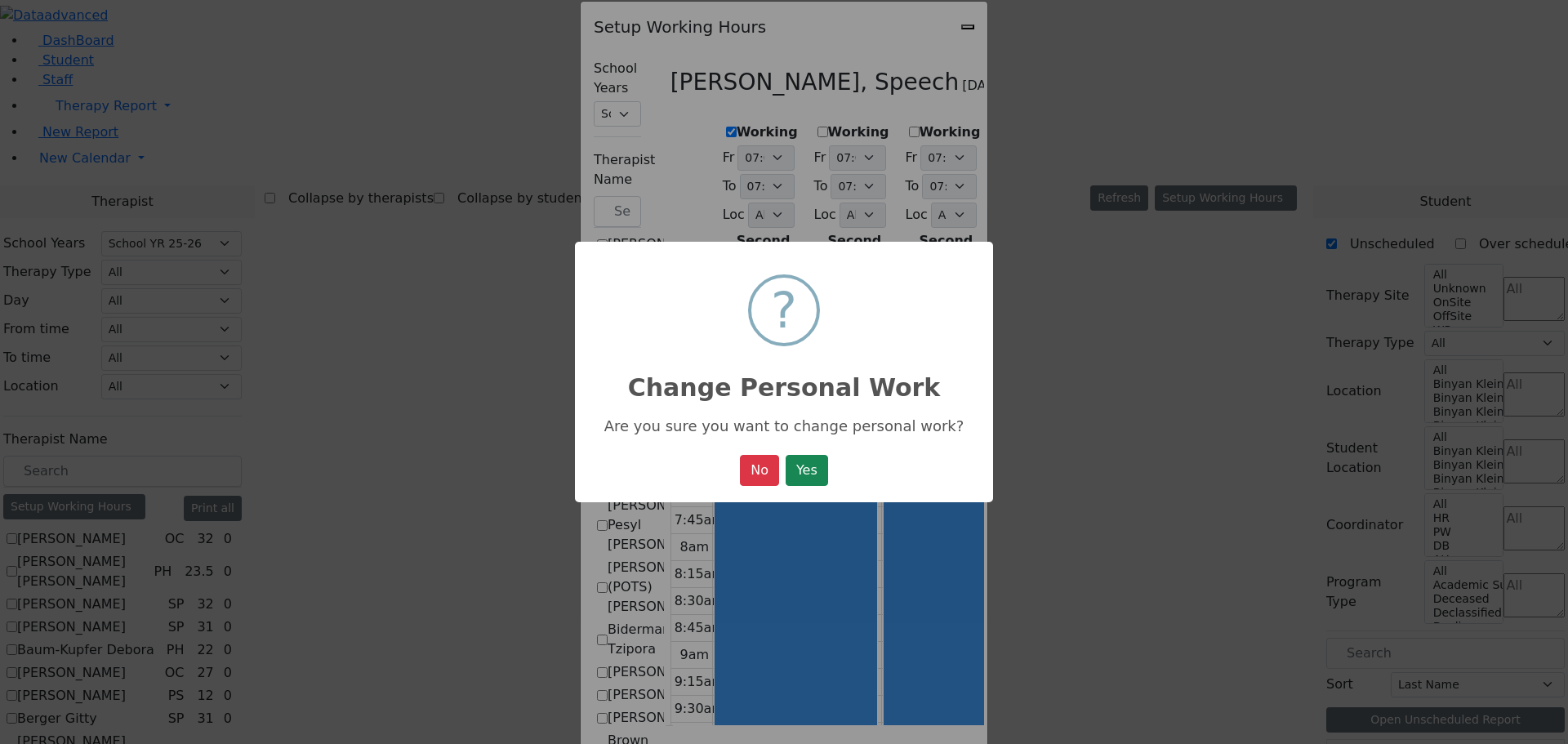
select select "19:00:00"
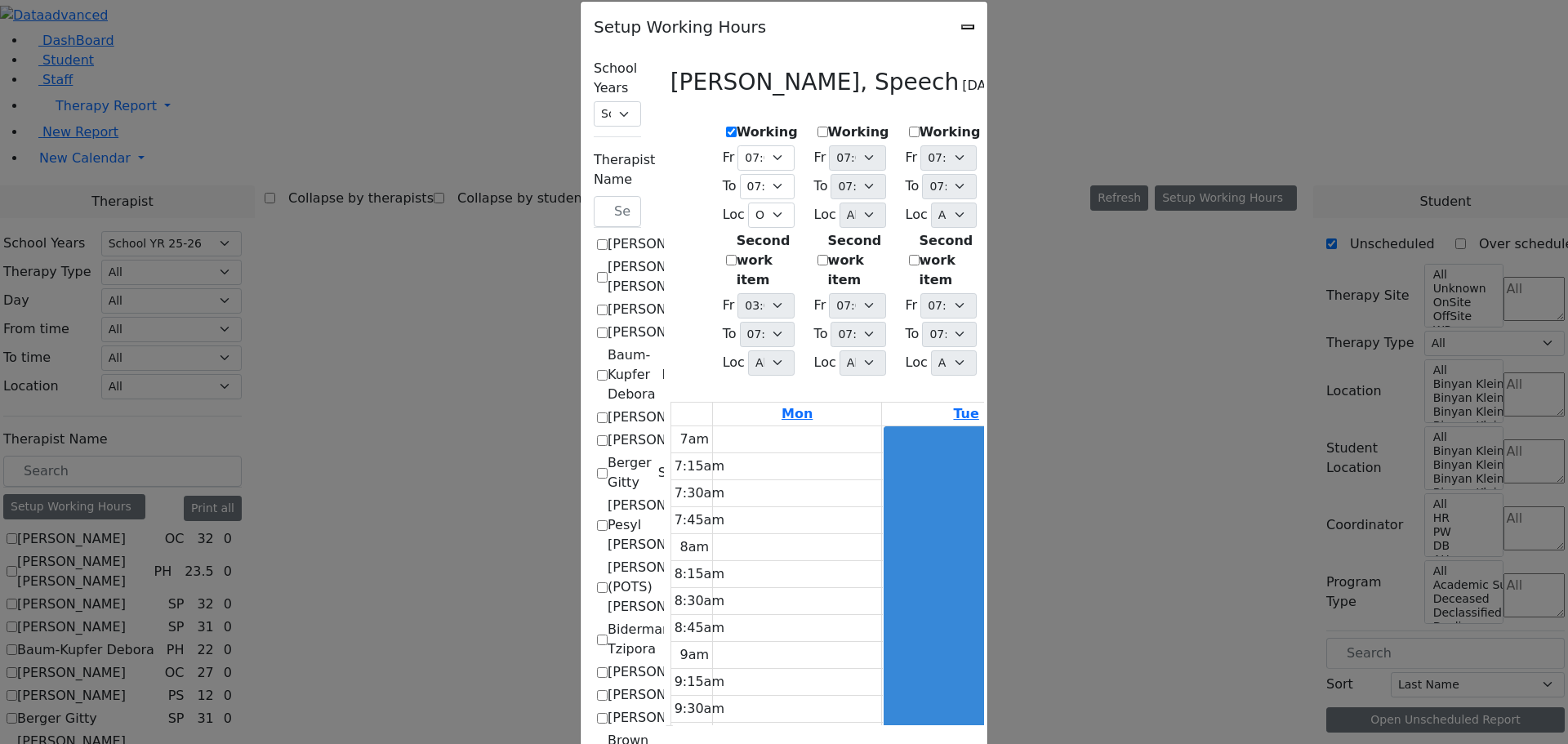
scroll to position [1351, 0]
click at [737, 146] on select "07:00 AM 07:15 AM 07:30 AM 07:45 AM 08:00 AM 08:15 AM 08:30 AM 08:45 AM 09:00 A…" at bounding box center [765, 159] width 56 height 26
select select "09:00:00"
click at [737, 146] on select "07:00 AM 07:15 AM 07:30 AM 07:45 AM 08:00 AM 08:15 AM 08:30 AM 08:45 AM 09:00 A…" at bounding box center [765, 159] width 56 height 26
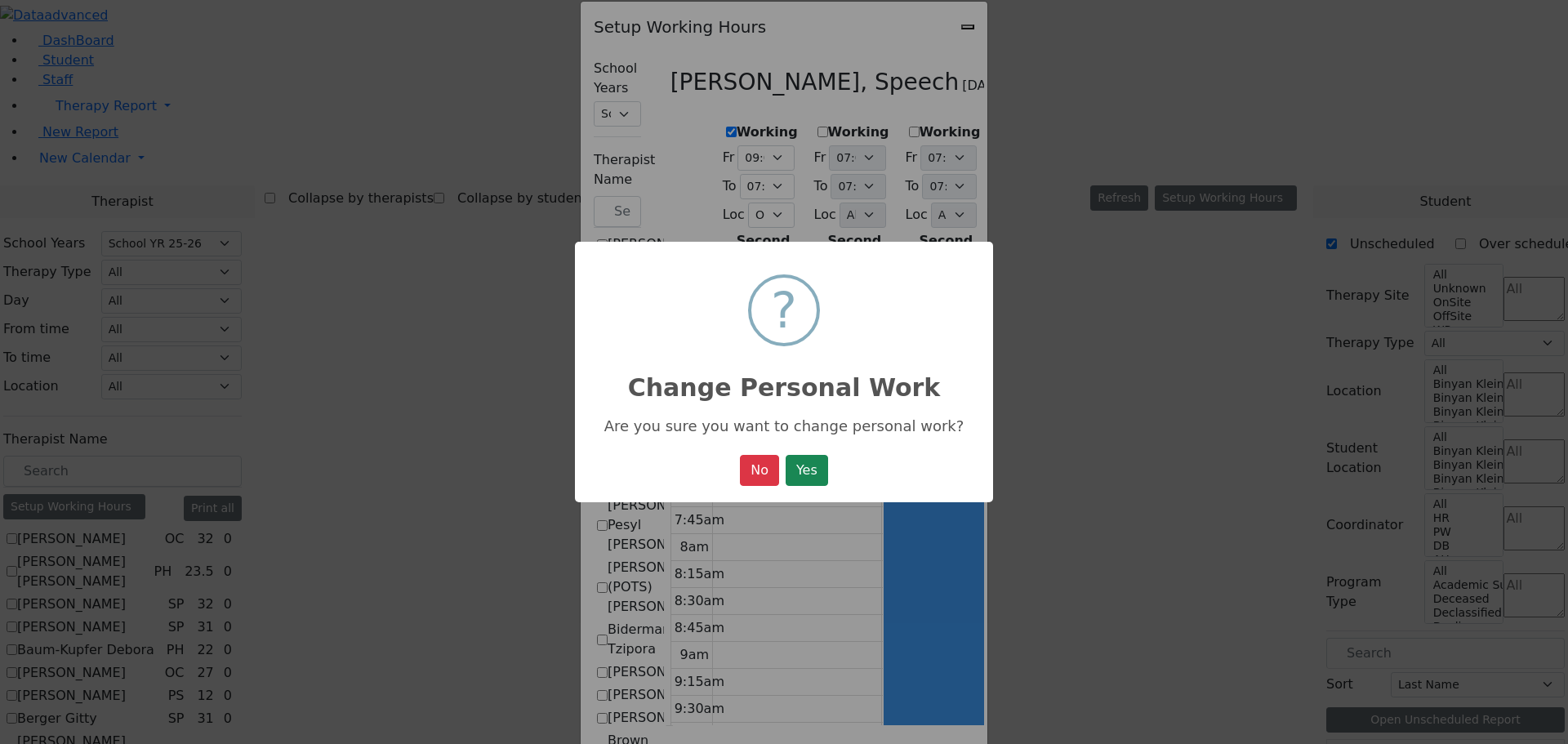
drag, startPoint x: 747, startPoint y: 469, endPoint x: 738, endPoint y: 455, distance: 16.6
click at [746, 468] on button "No" at bounding box center [760, 470] width 40 height 31
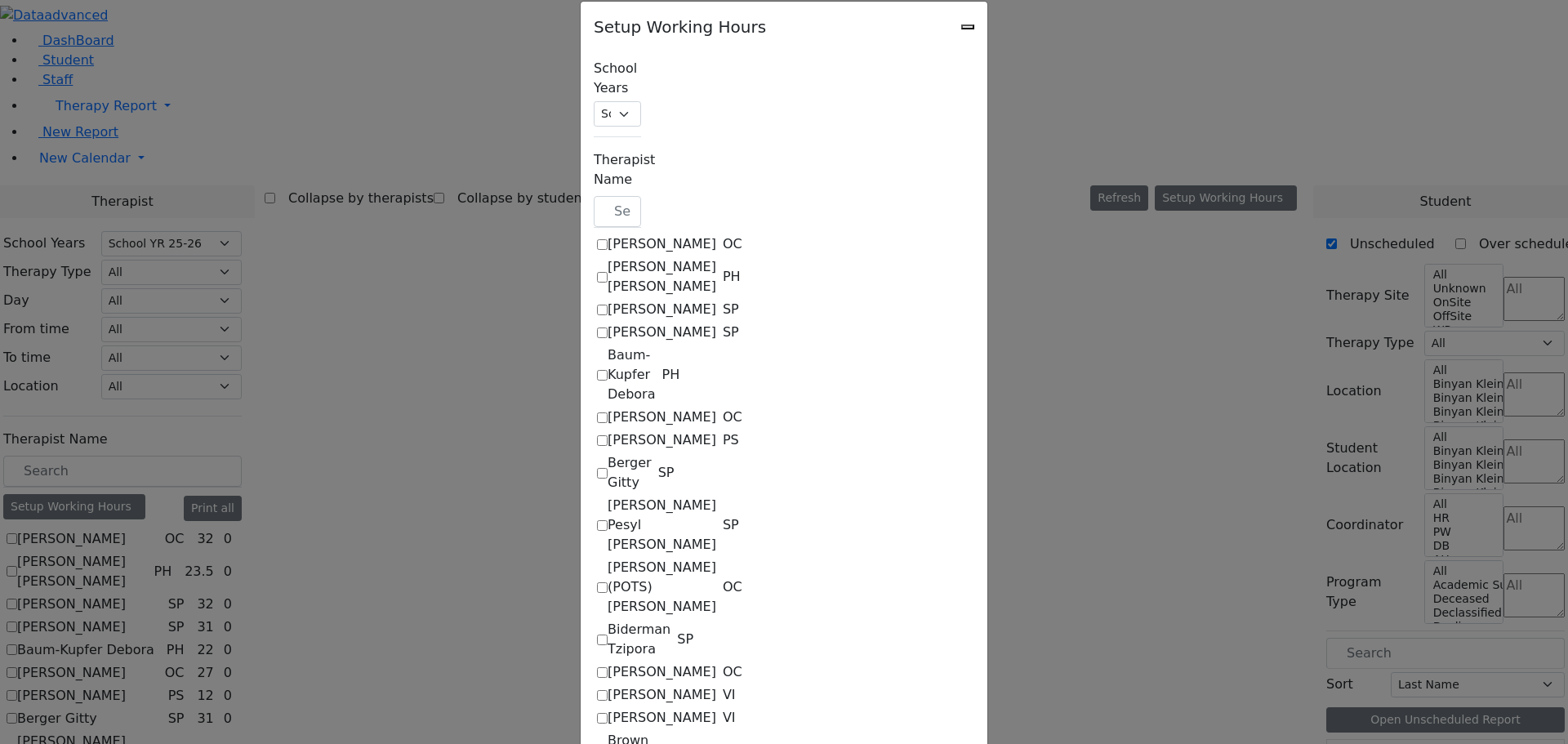
select select "19:00:00"
select select "36"
select select "15:00:00"
select select "19:00:00"
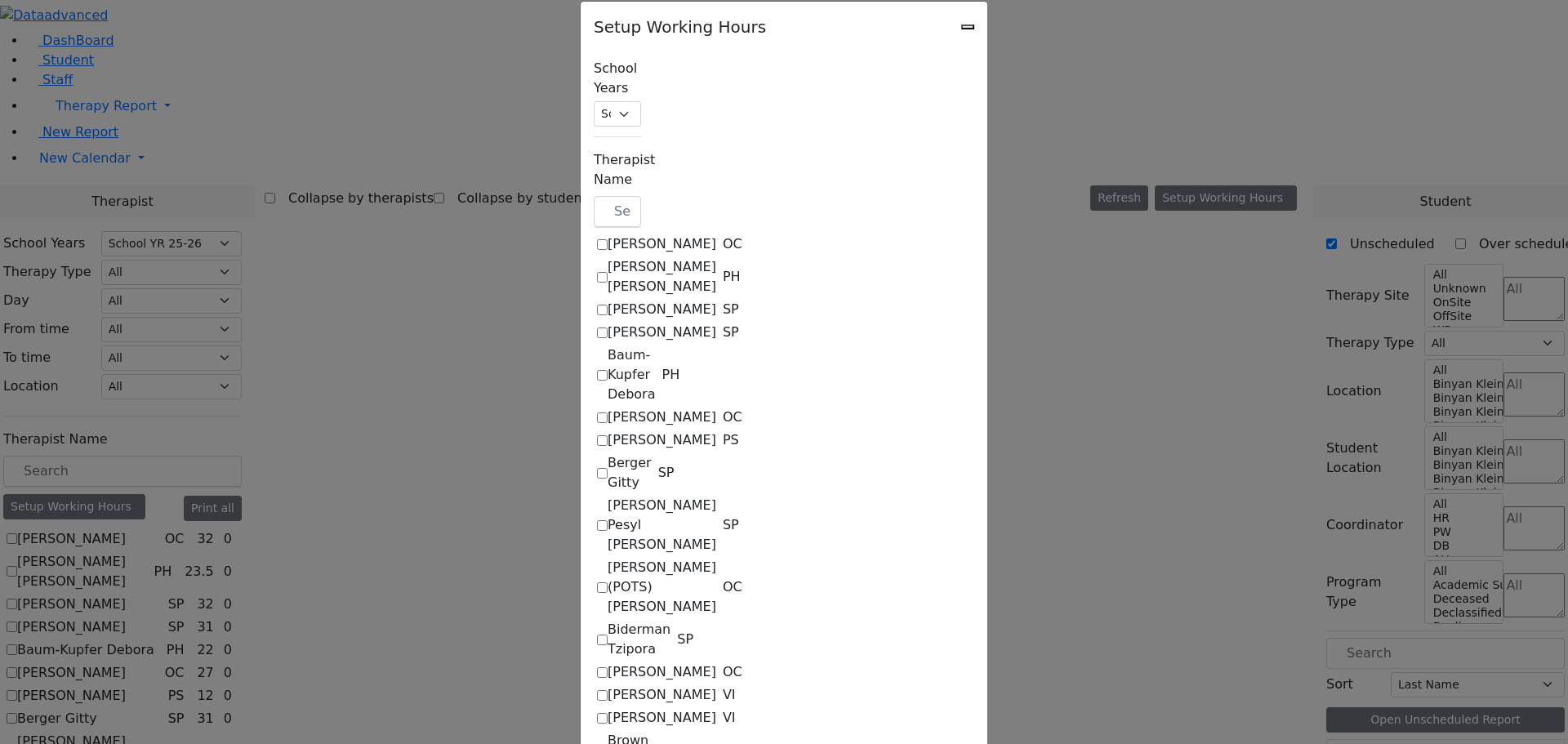
select select "19:00:00"
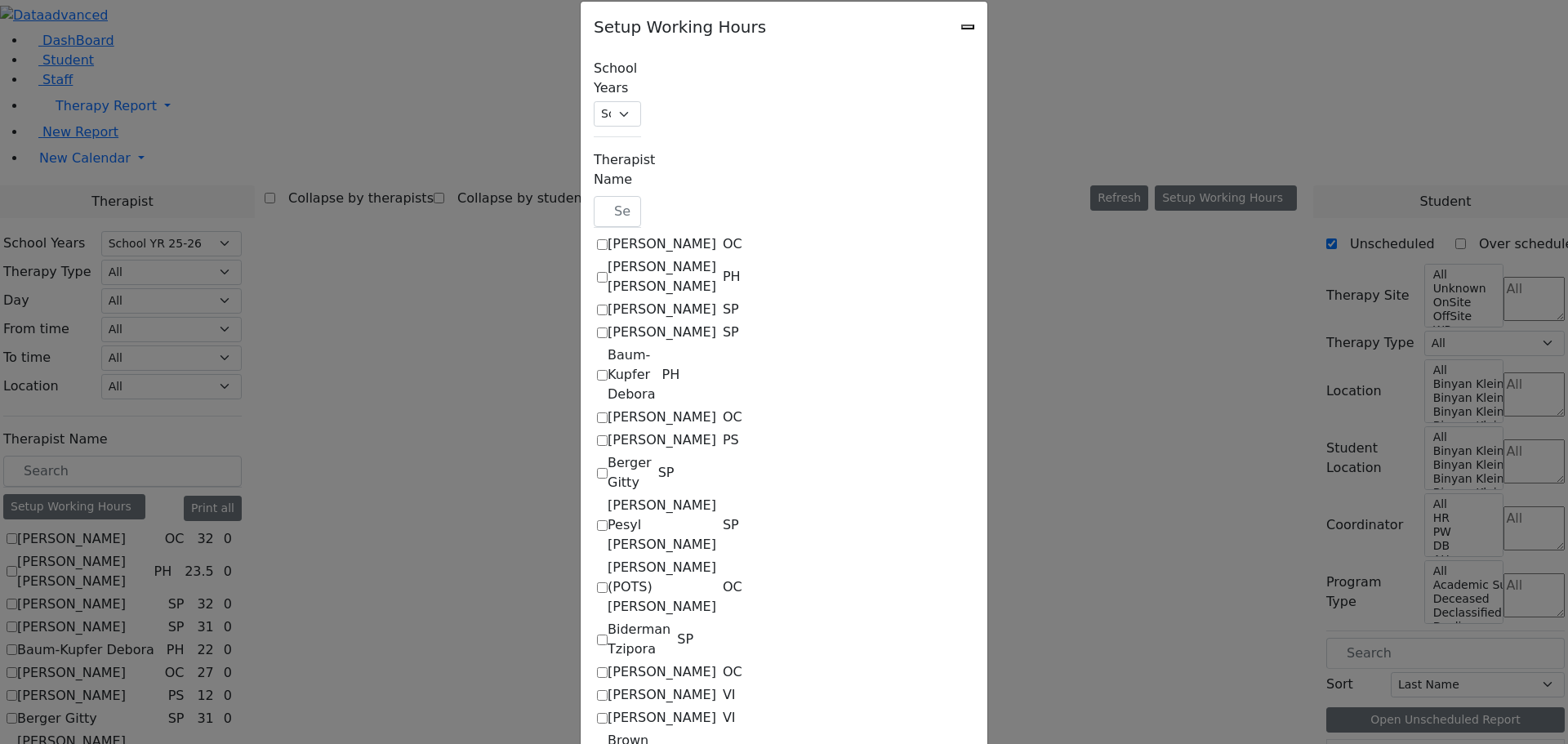
select select "19:00:00"
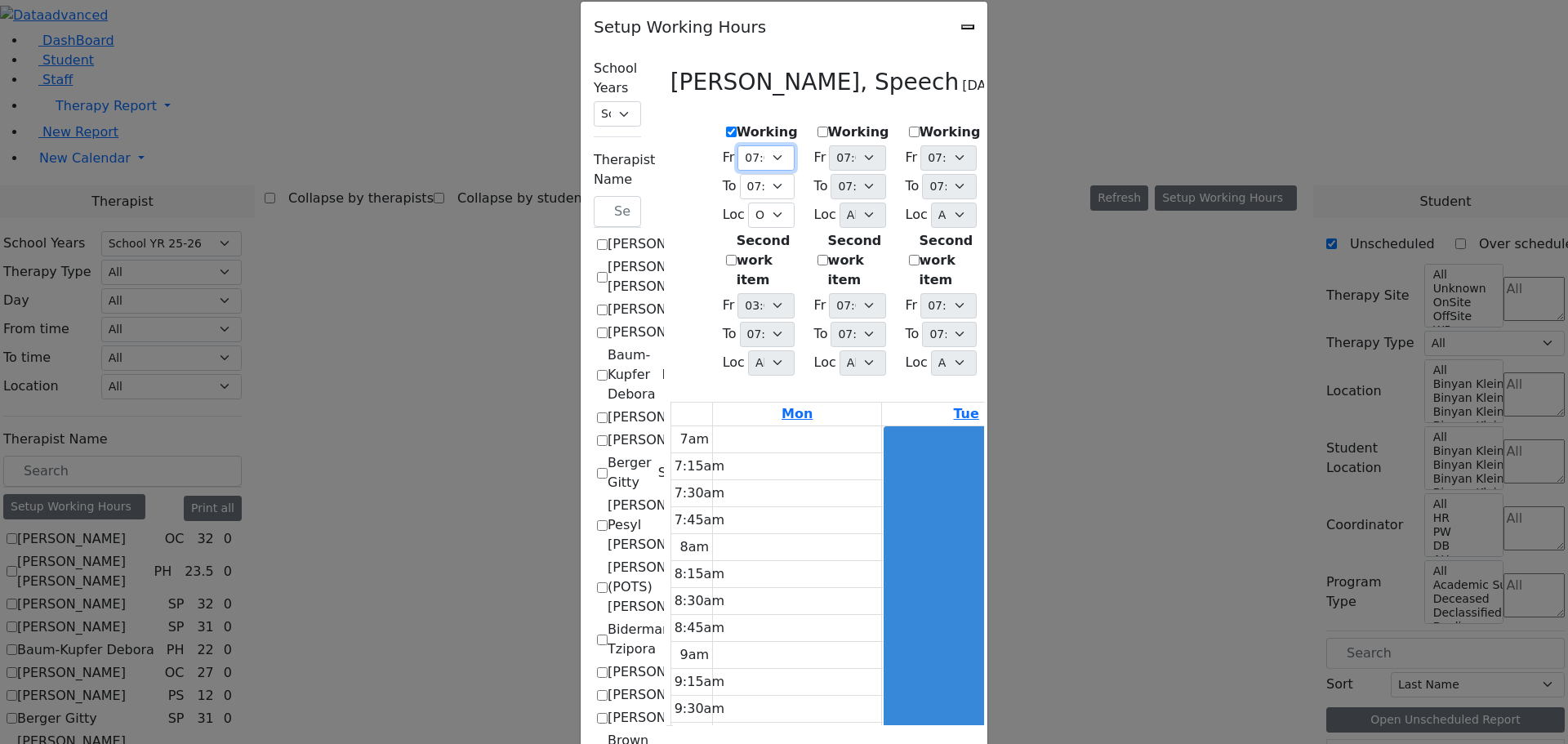
click at [737, 150] on select "07:00 AM 07:15 AM 07:30 AM 07:45 AM 08:00 AM 08:15 AM 08:30 AM 08:45 AM 09:00 A…" at bounding box center [765, 159] width 56 height 26
select select "09:30:00"
click at [737, 146] on select "07:00 AM 07:15 AM 07:30 AM 07:45 AM 08:00 AM 08:15 AM 08:30 AM 08:45 AM 09:00 A…" at bounding box center [765, 159] width 56 height 26
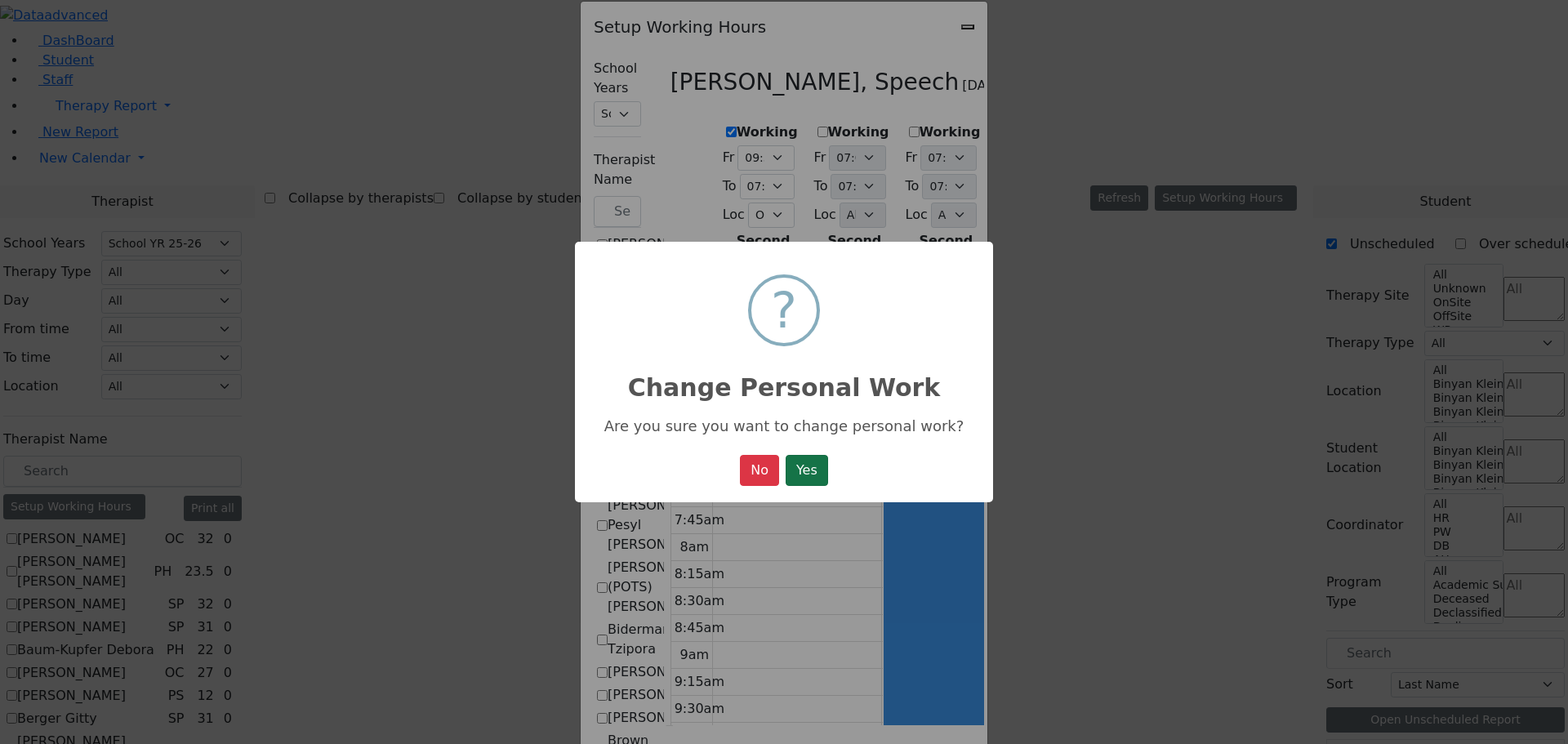
click at [795, 476] on button "Yes" at bounding box center [806, 470] width 43 height 31
select select "09:30:00"
select select "19:00:00"
select select "36"
select select "15:00:00"
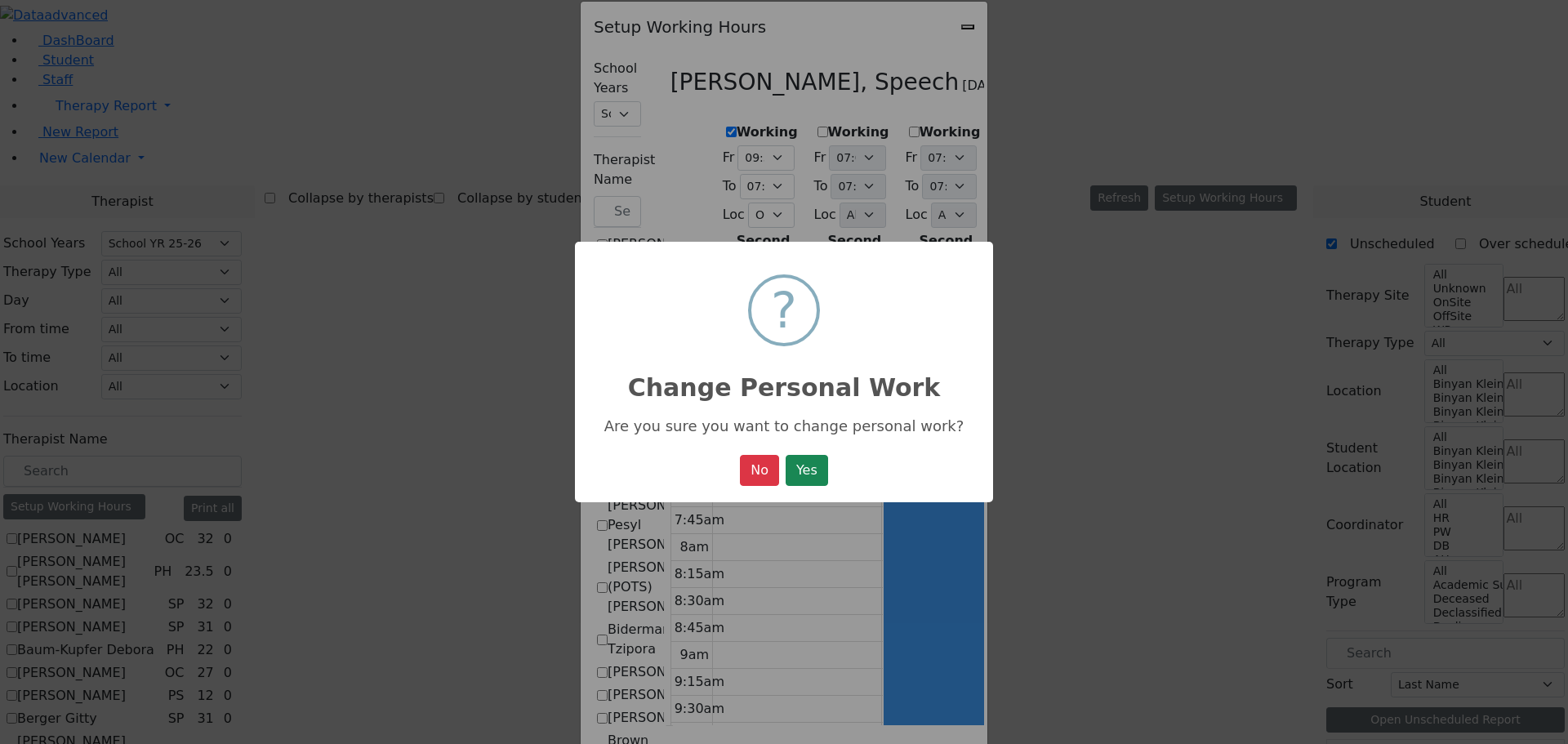
select select "19:00:00"
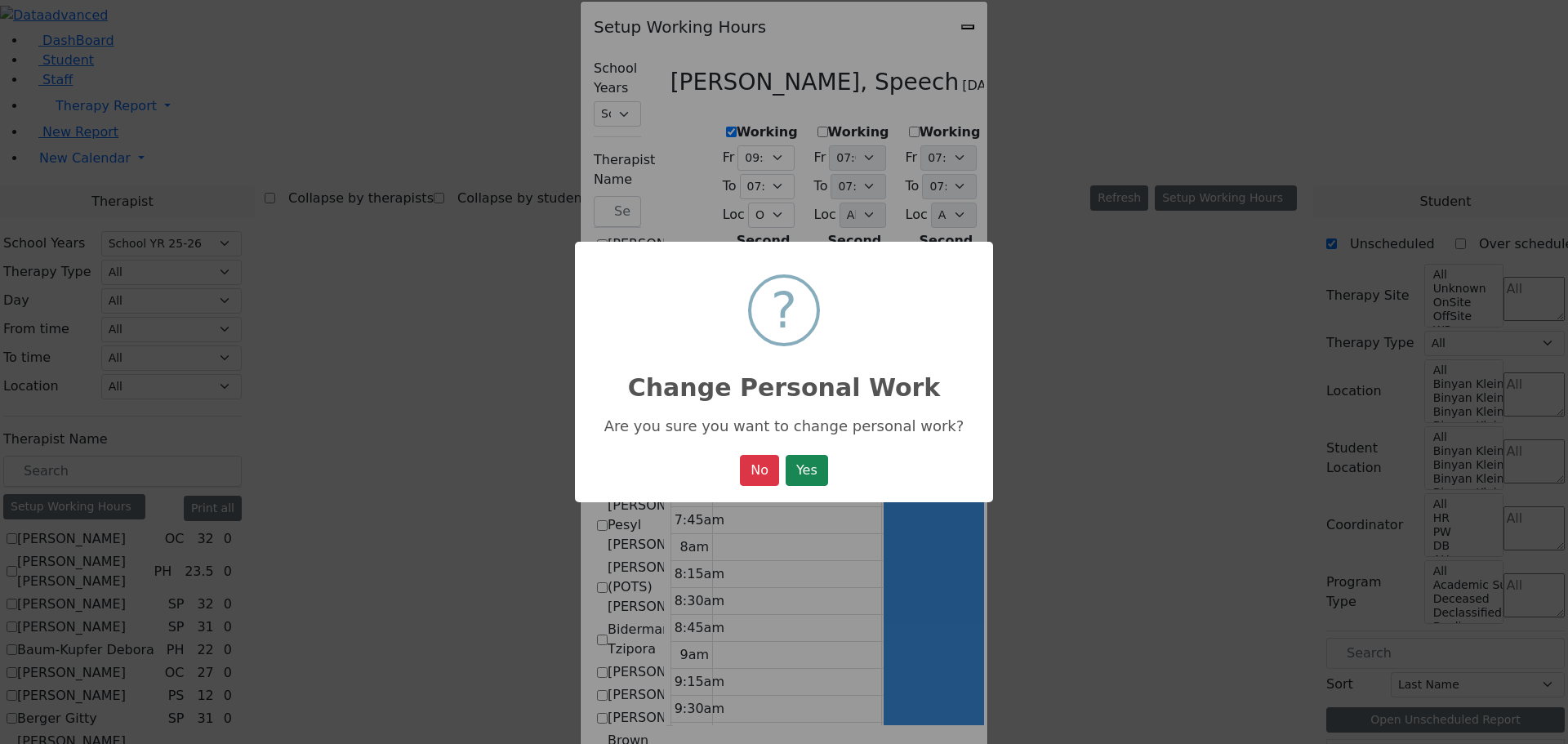
select select "19:00:00"
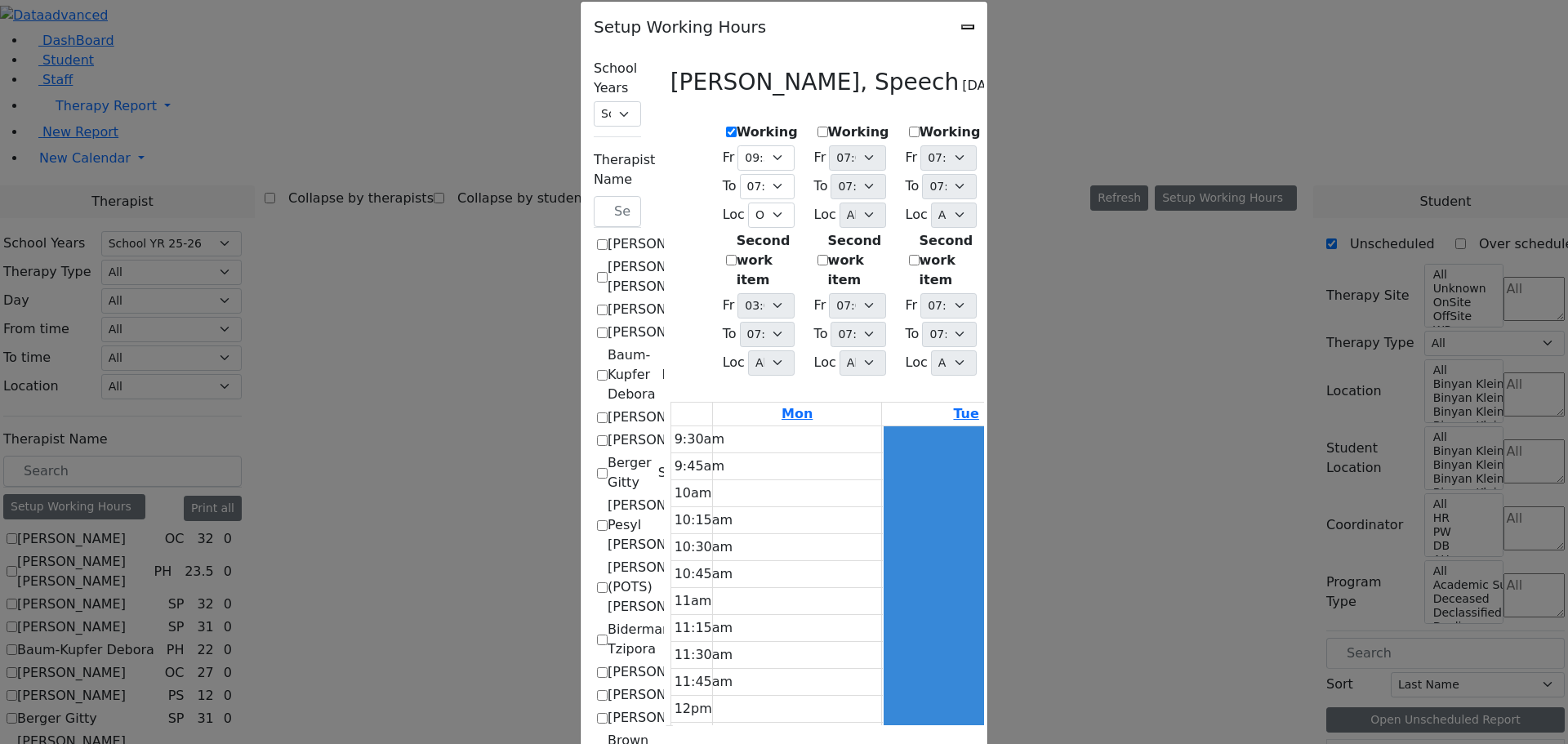
click at [919, 123] on label "Working" at bounding box center [950, 133] width 61 height 20
click at [908, 127] on input "Working" at bounding box center [913, 132] width 11 height 11
checkbox input "true"
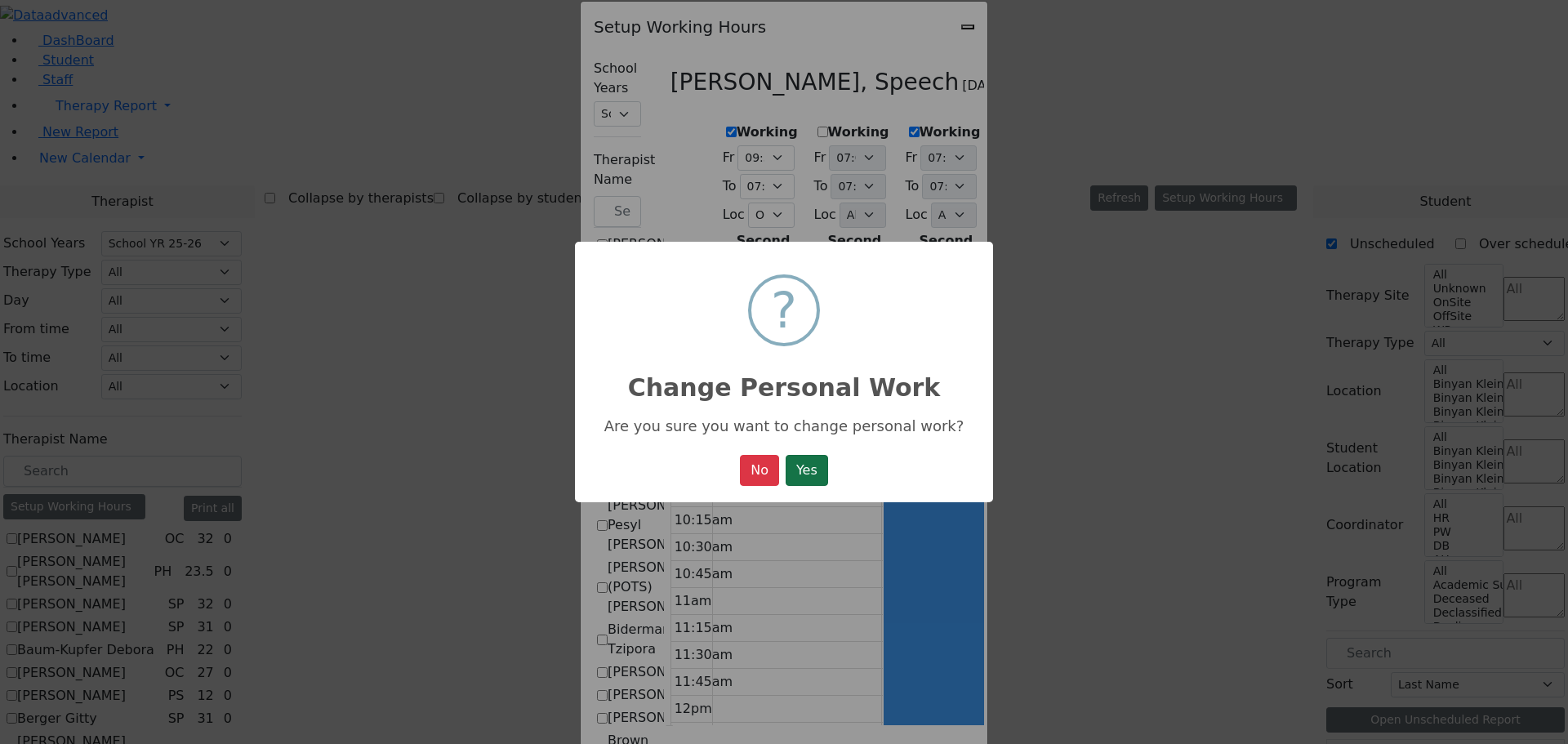
click at [810, 469] on button "Yes" at bounding box center [806, 470] width 43 height 31
select select "09:30:00"
select select "19:00:00"
select select "36"
select select "15:00:00"
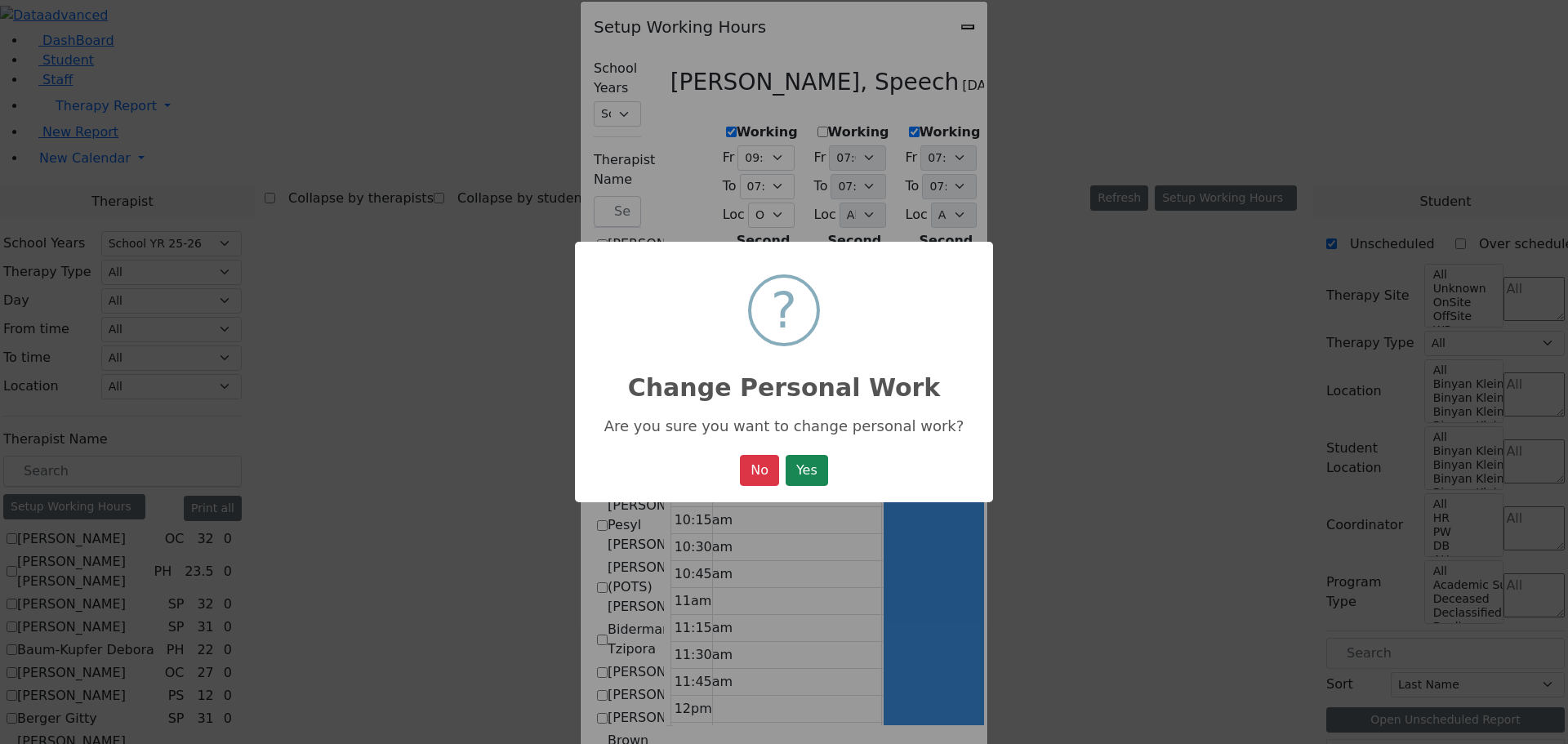
select select "19:00:00"
select select "36"
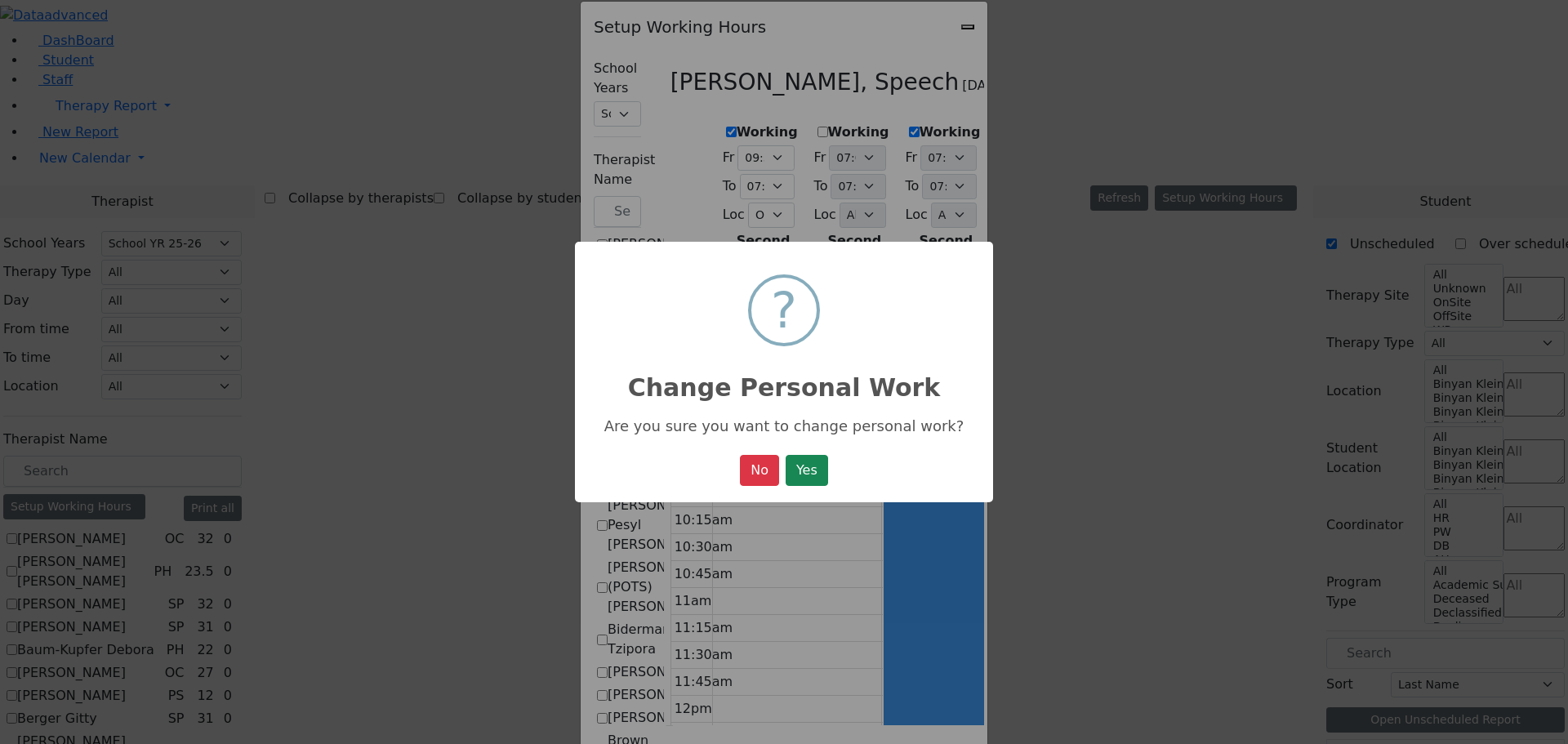
select select "15:00:00"
select select "19:00:00"
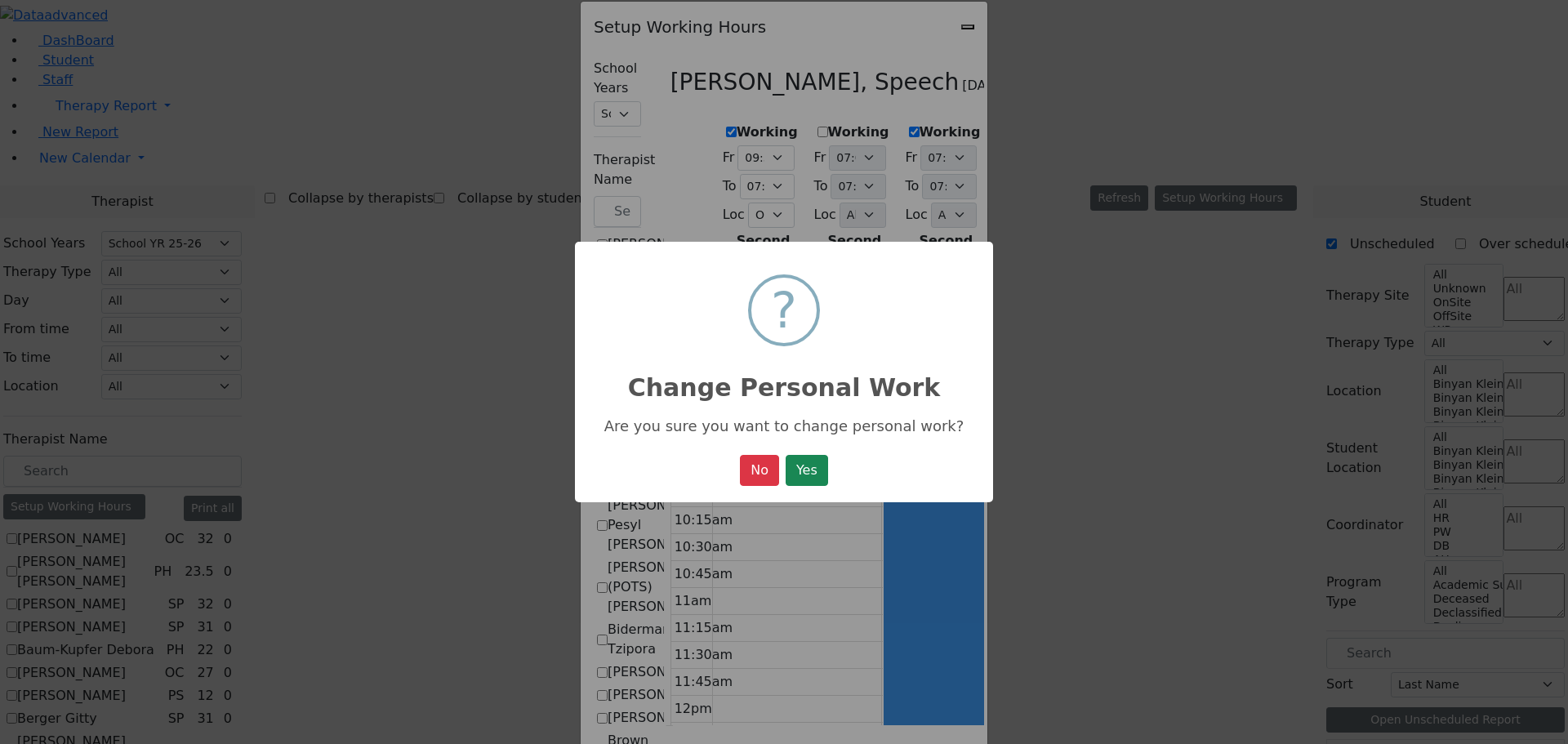
select select "19:00:00"
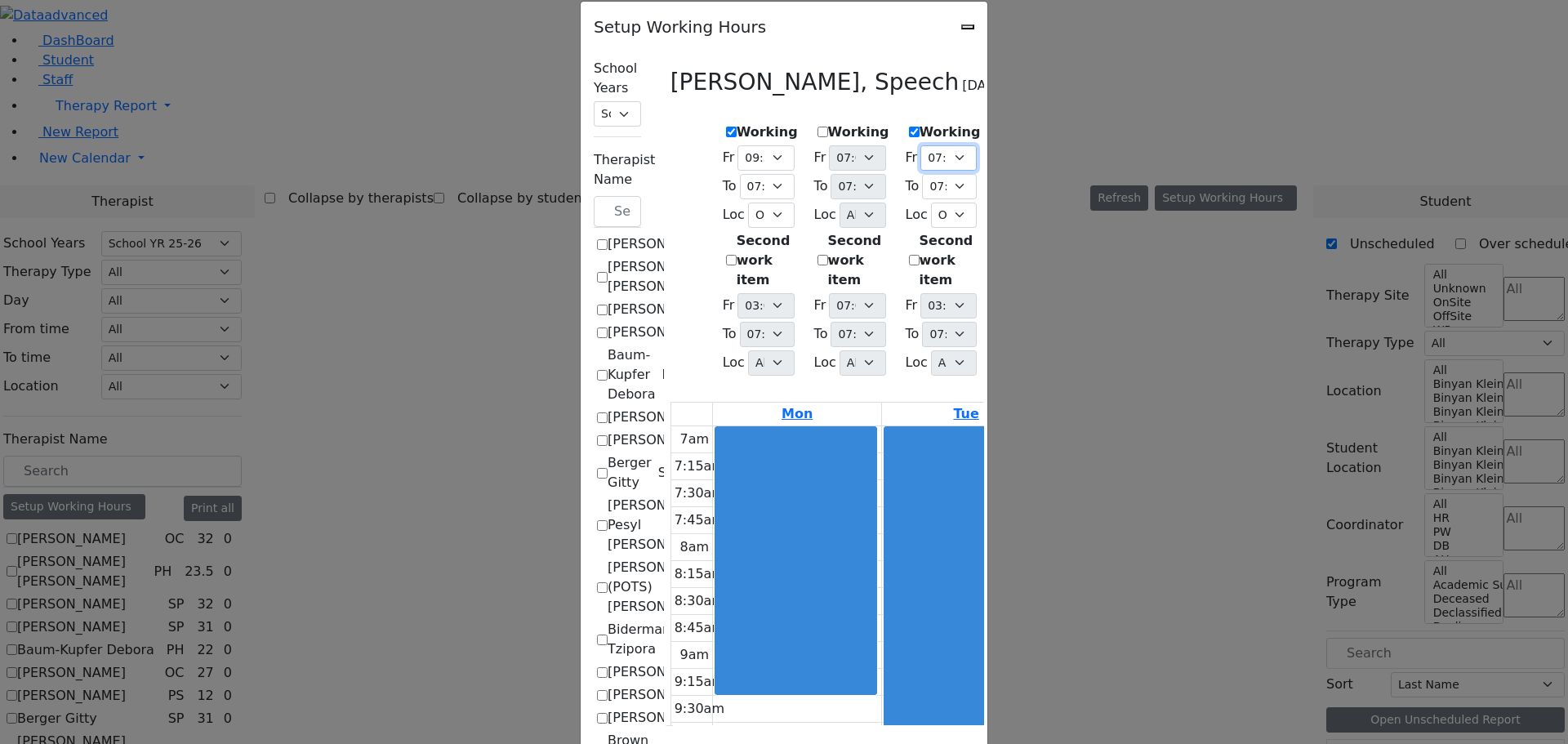
click at [960, 151] on select "07:00 AM 07:15 AM 07:30 AM 07:45 AM 08:00 AM 08:15 AM 08:30 AM 08:45 AM 09:00 A…" at bounding box center [948, 159] width 56 height 26
select select "09:30:00"
click at [920, 146] on select "07:00 AM 07:15 AM 07:30 AM 07:45 AM 08:00 AM 08:15 AM 08:30 AM 08:45 AM 09:00 A…" at bounding box center [948, 159] width 56 height 26
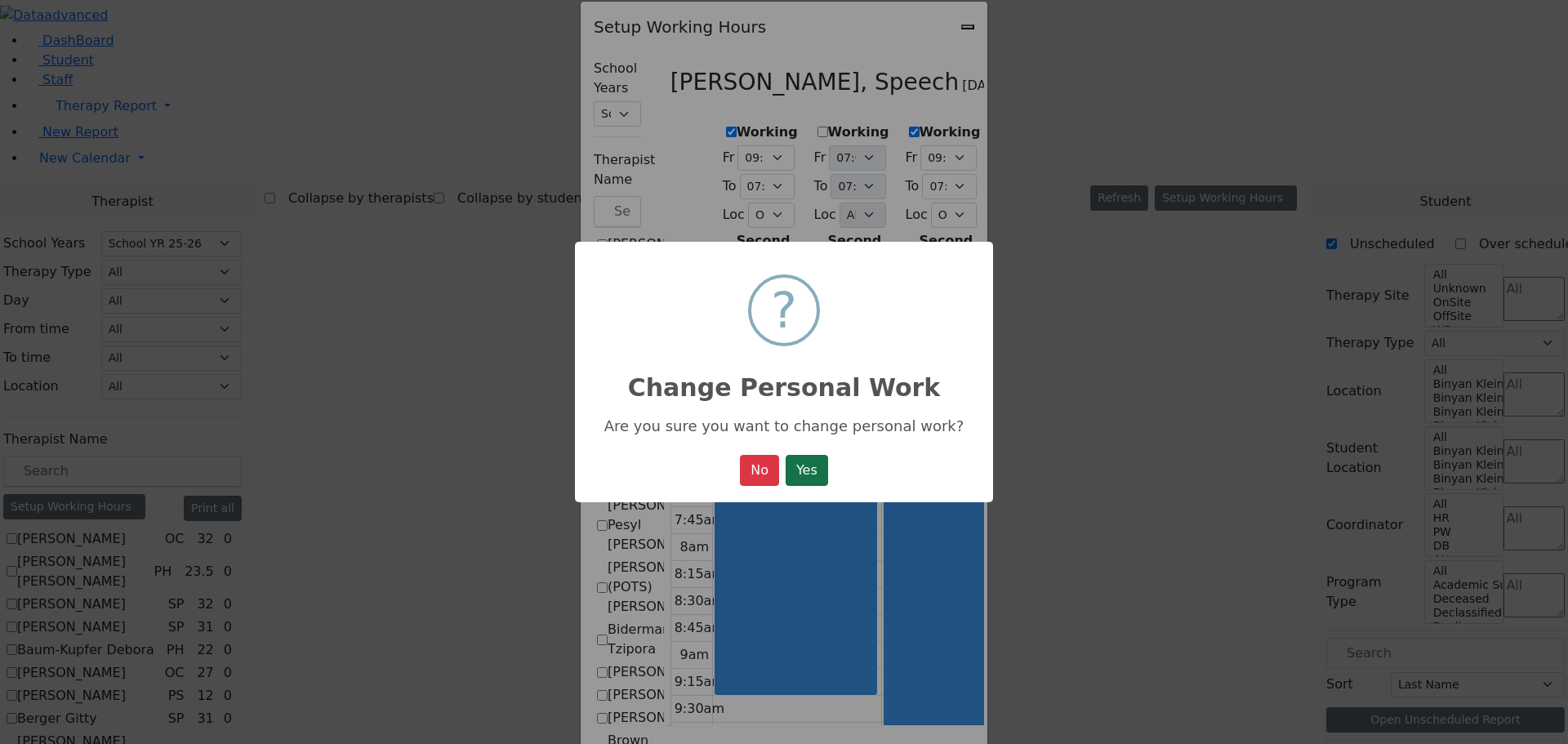
click at [815, 473] on button "Yes" at bounding box center [806, 470] width 43 height 31
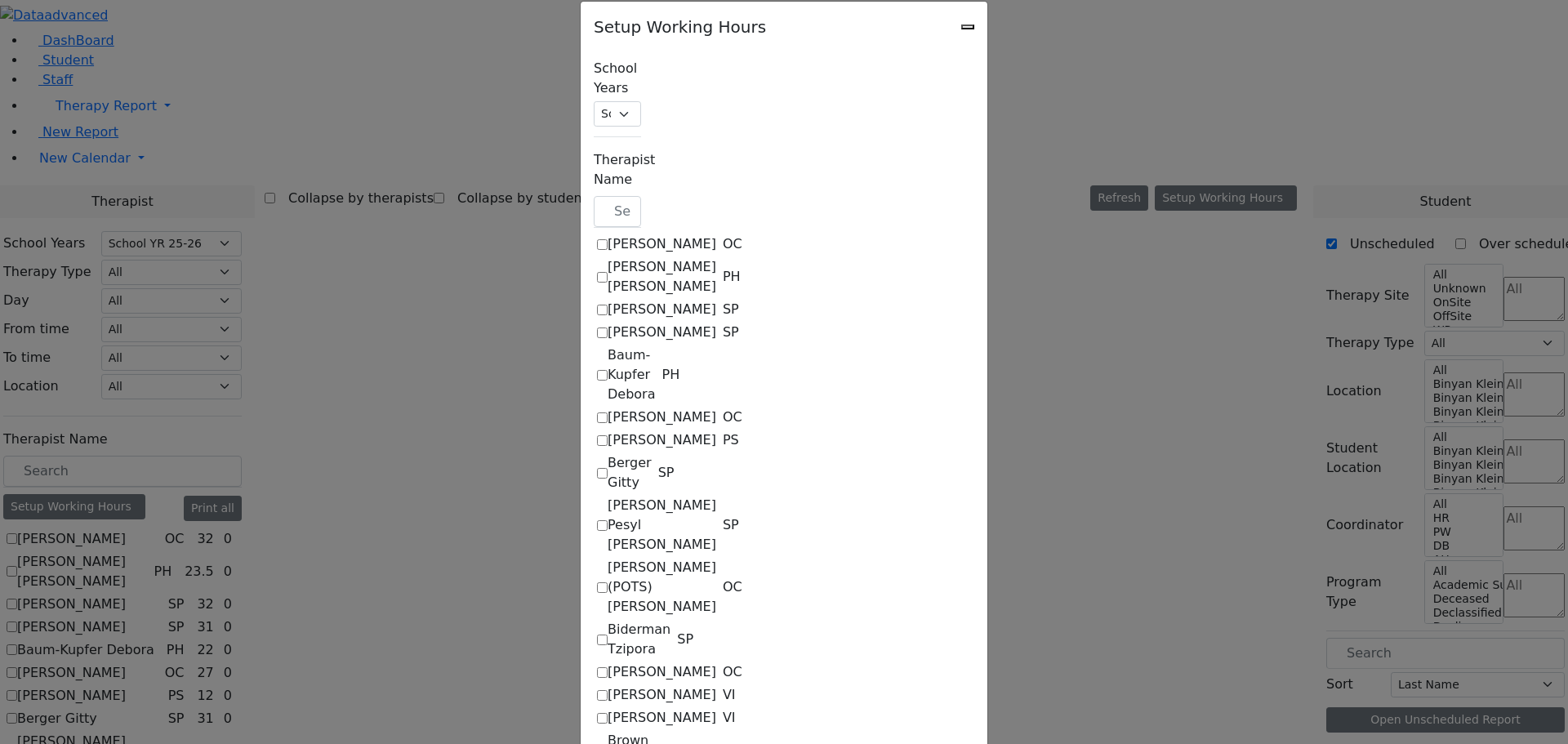
select select "09:30:00"
select select "19:00:00"
select select "36"
select select "15:00:00"
select select "19:00:00"
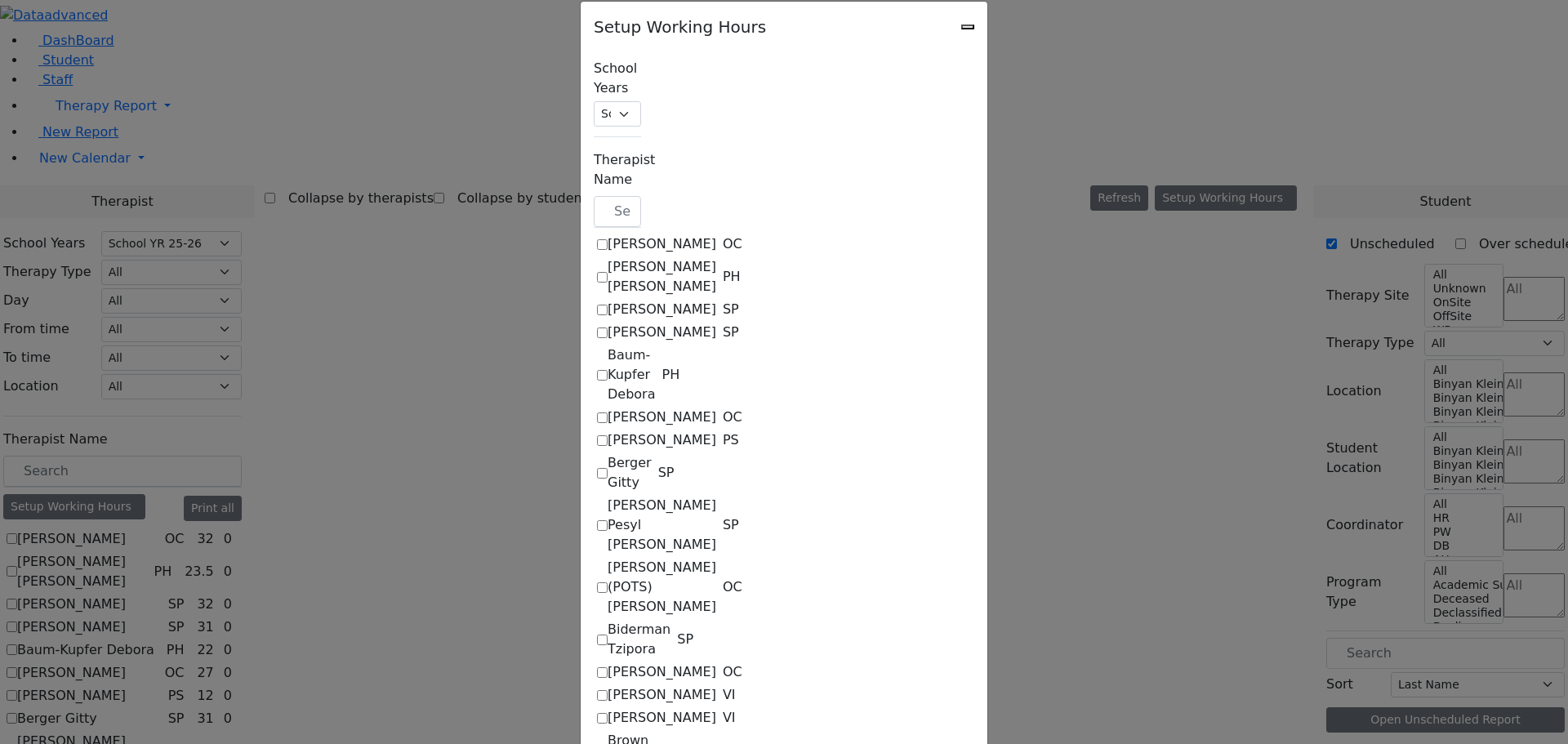
select select "19:00:00"
select select "09:30:00"
select select "19:00:00"
select select "36"
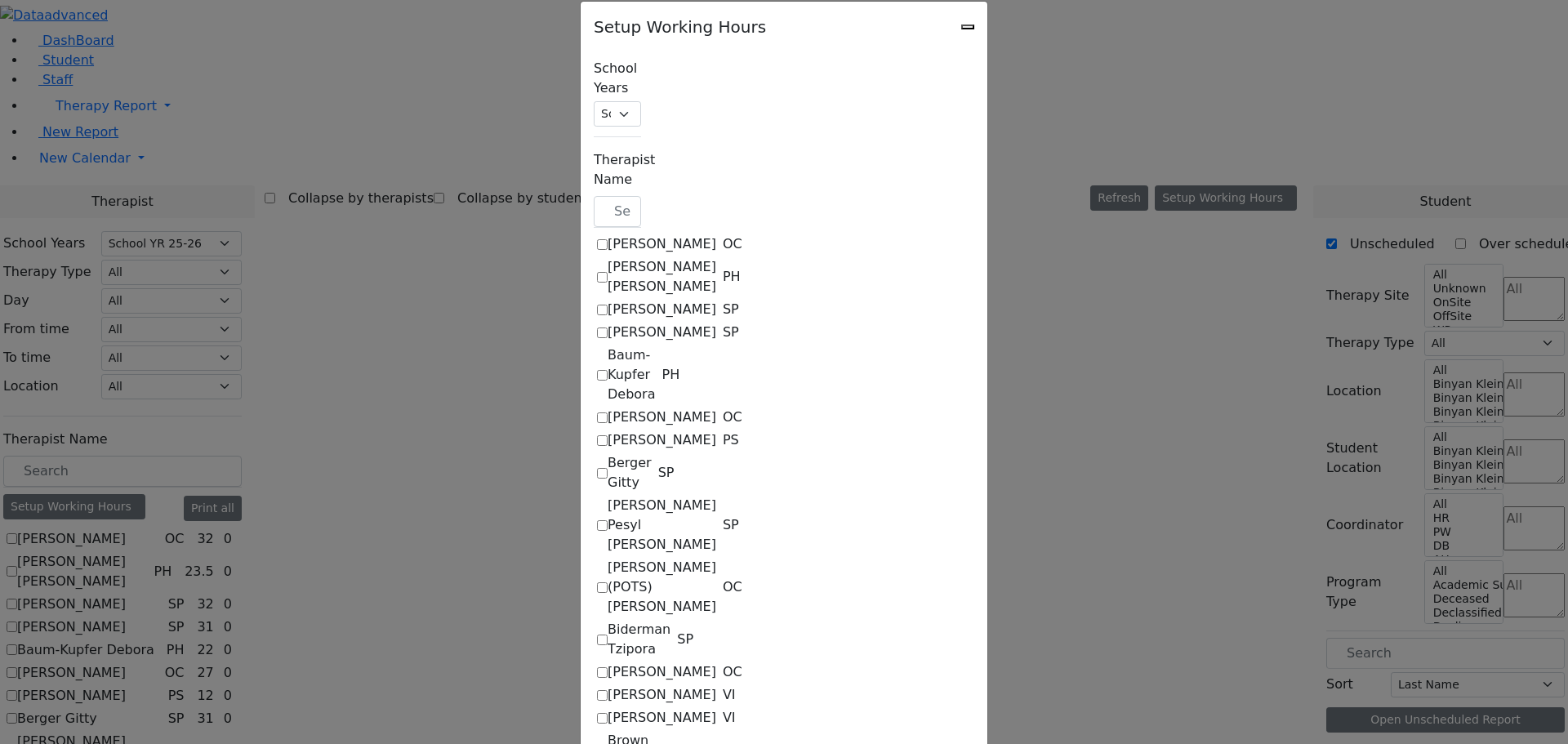
select select "15:00:00"
select select "19:00:00"
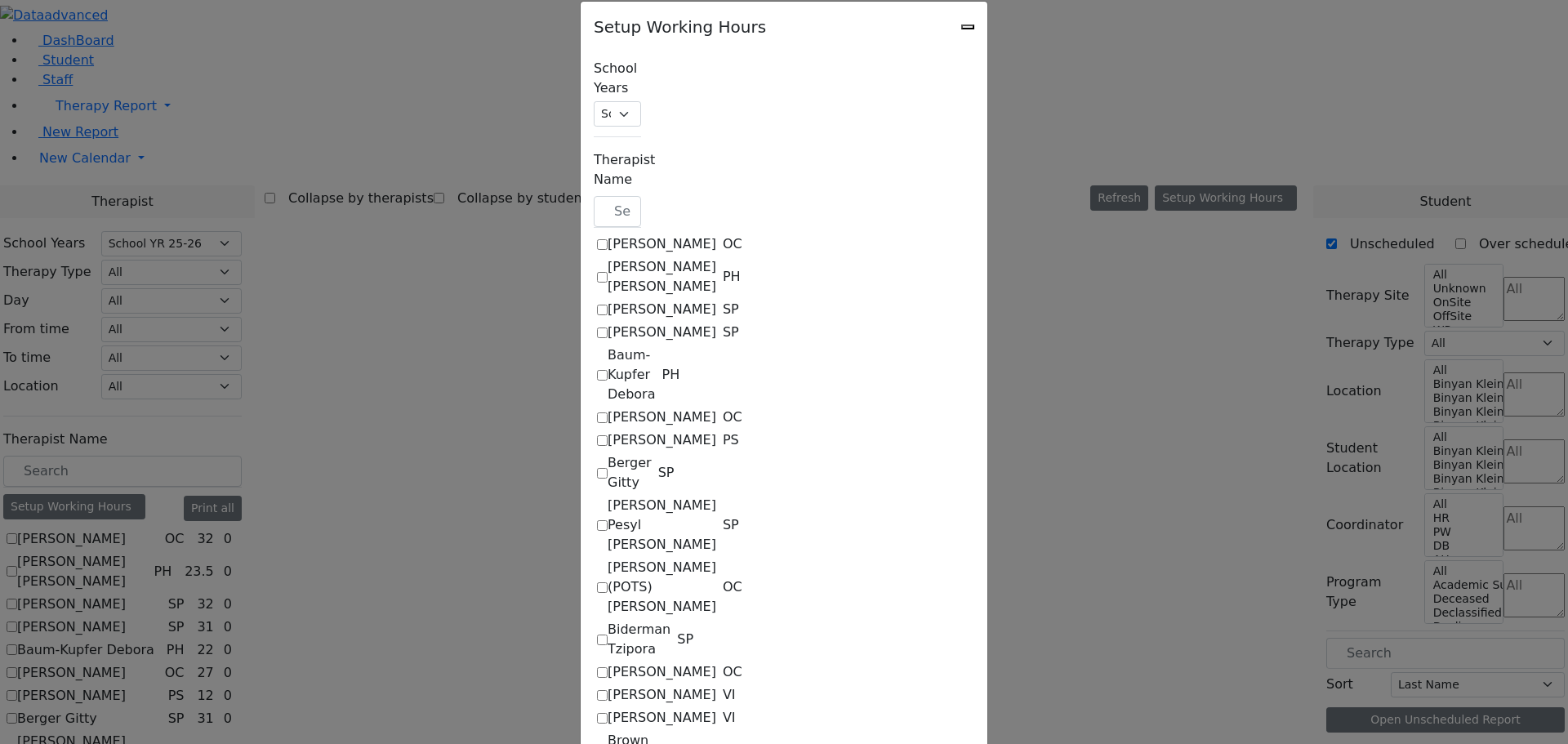
select select "19:00:00"
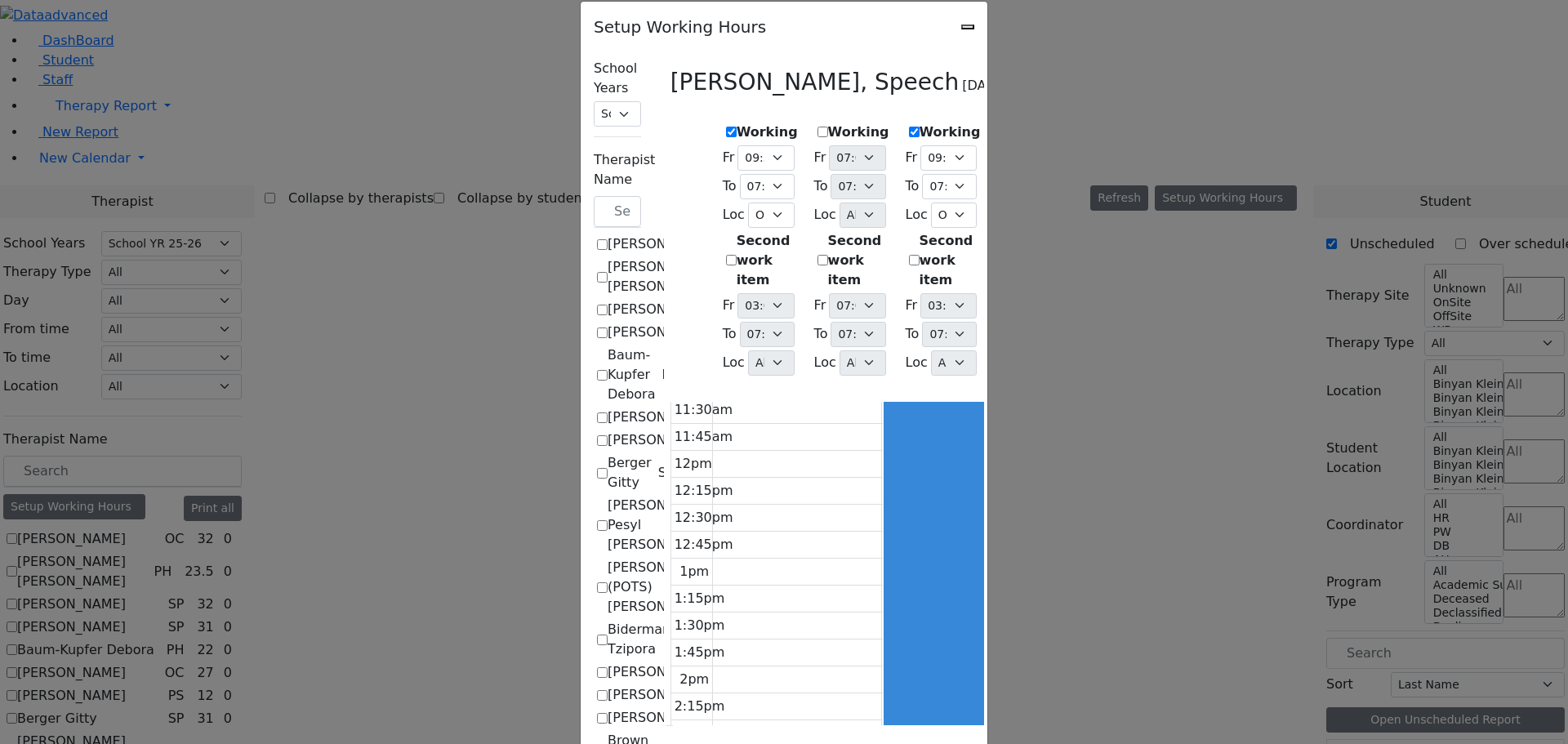
scroll to position [0, 0]
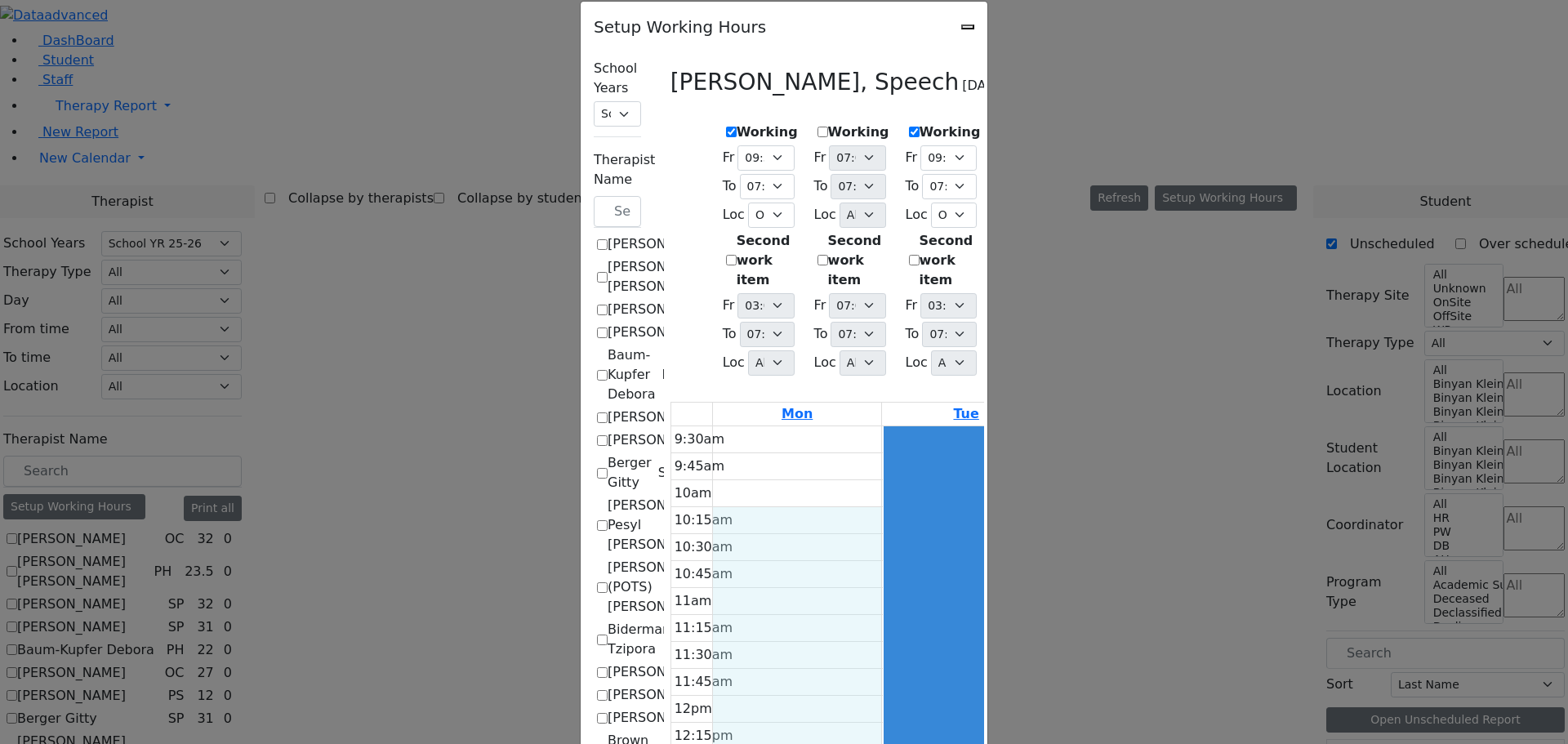
drag, startPoint x: 534, startPoint y: 439, endPoint x: 539, endPoint y: 453, distance: 14.9
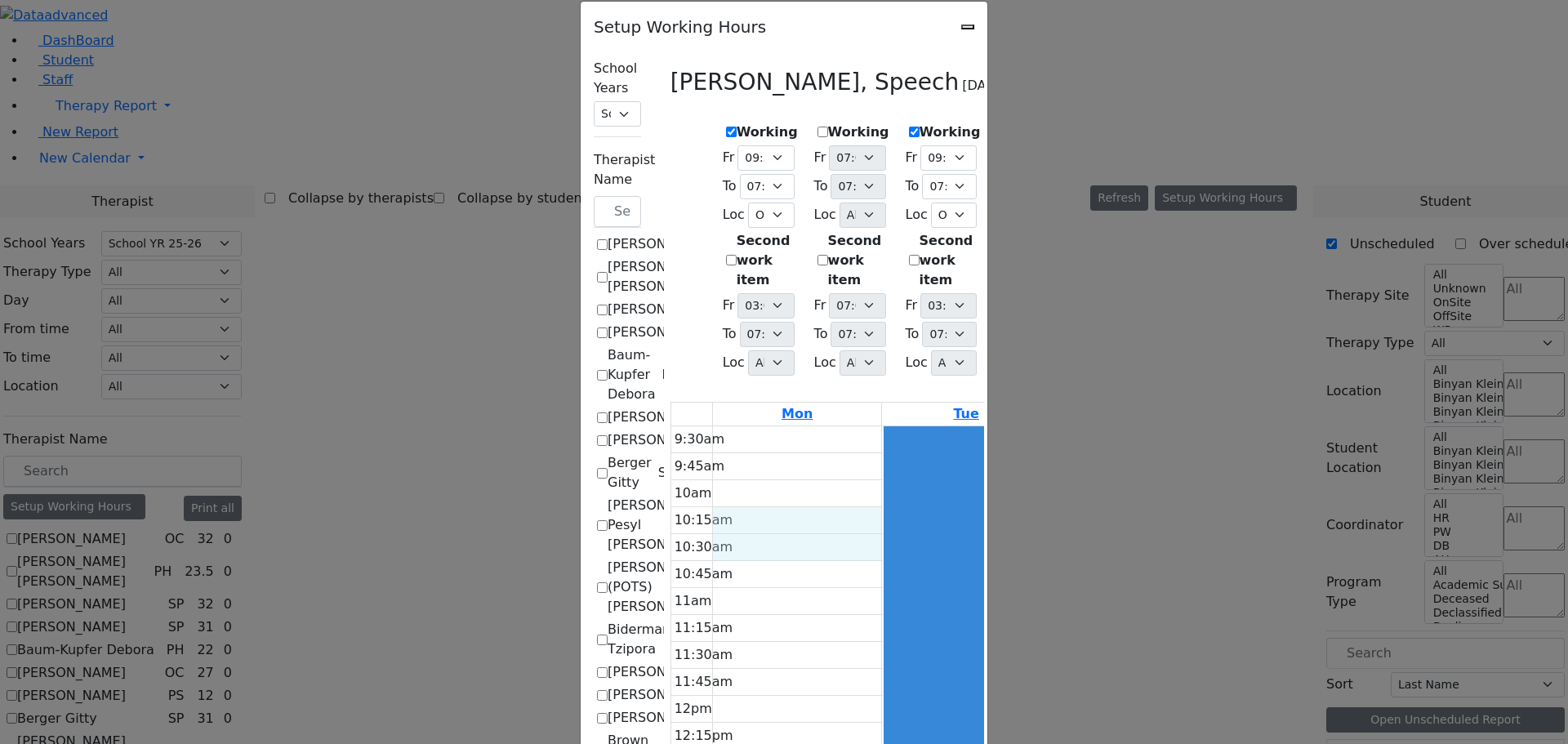
drag, startPoint x: 540, startPoint y: 462, endPoint x: 542, endPoint y: 477, distance: 15.1
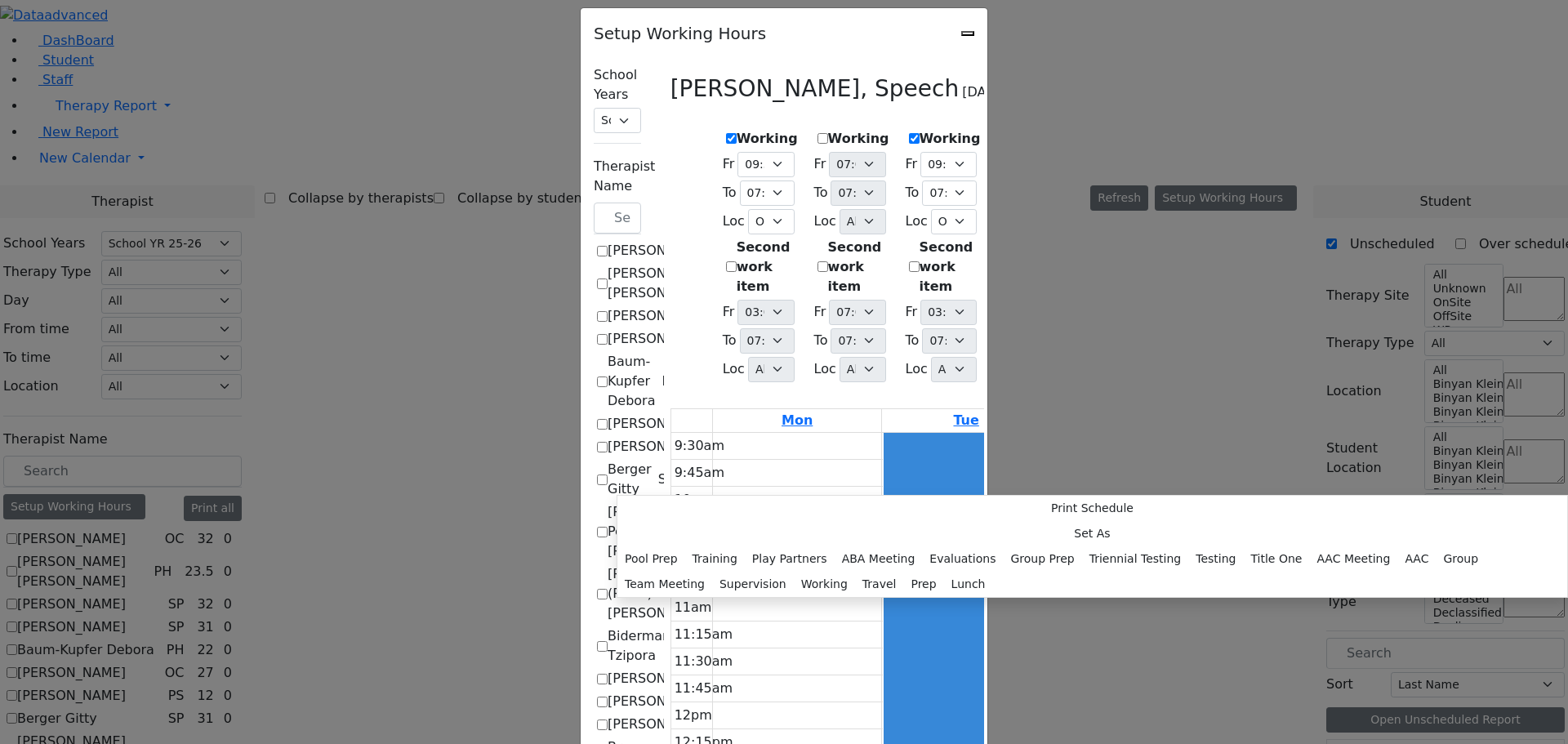
scroll to position [22, 0]
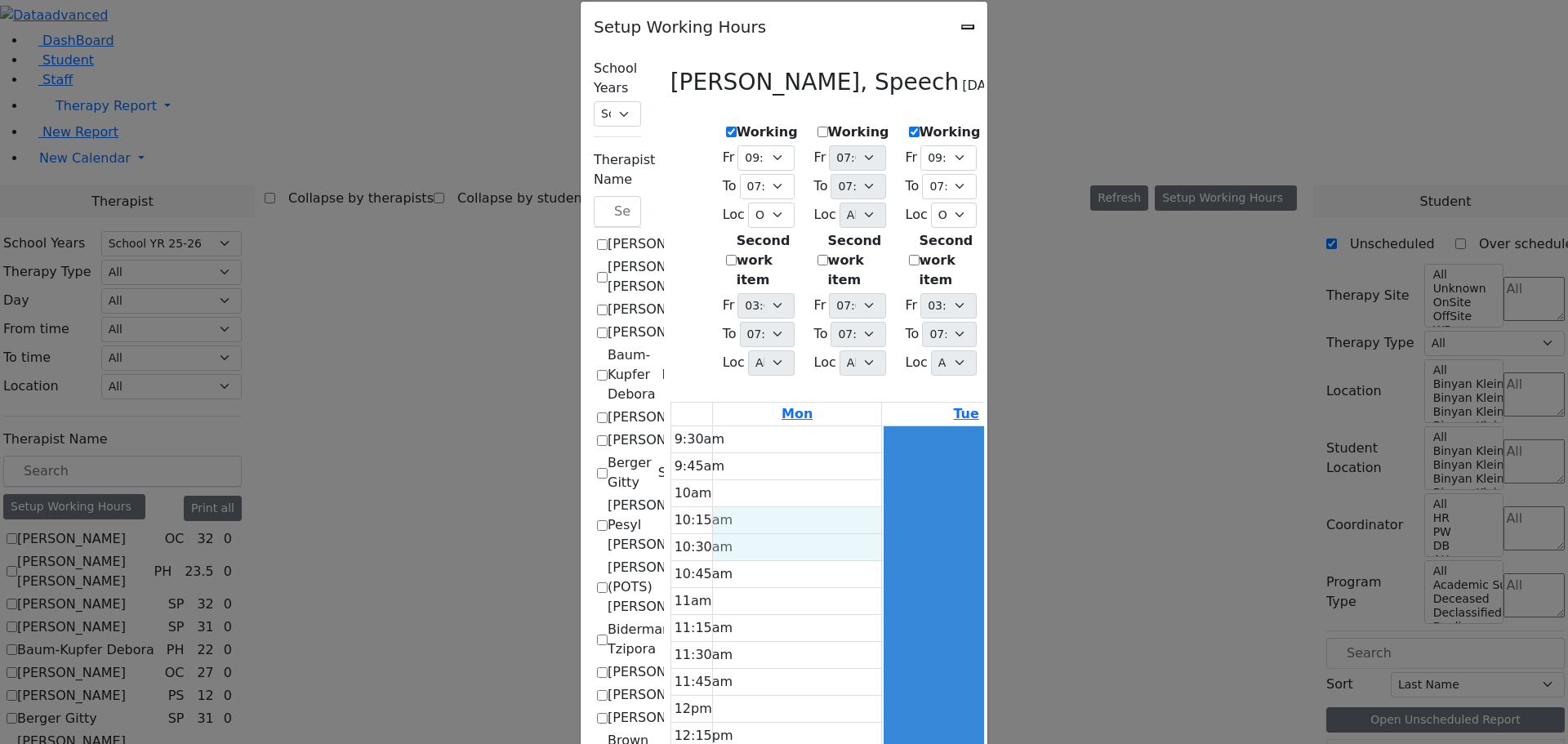
click at [968, 27] on icon "Close" at bounding box center [968, 27] width 0 height 0
checkbox input "false"
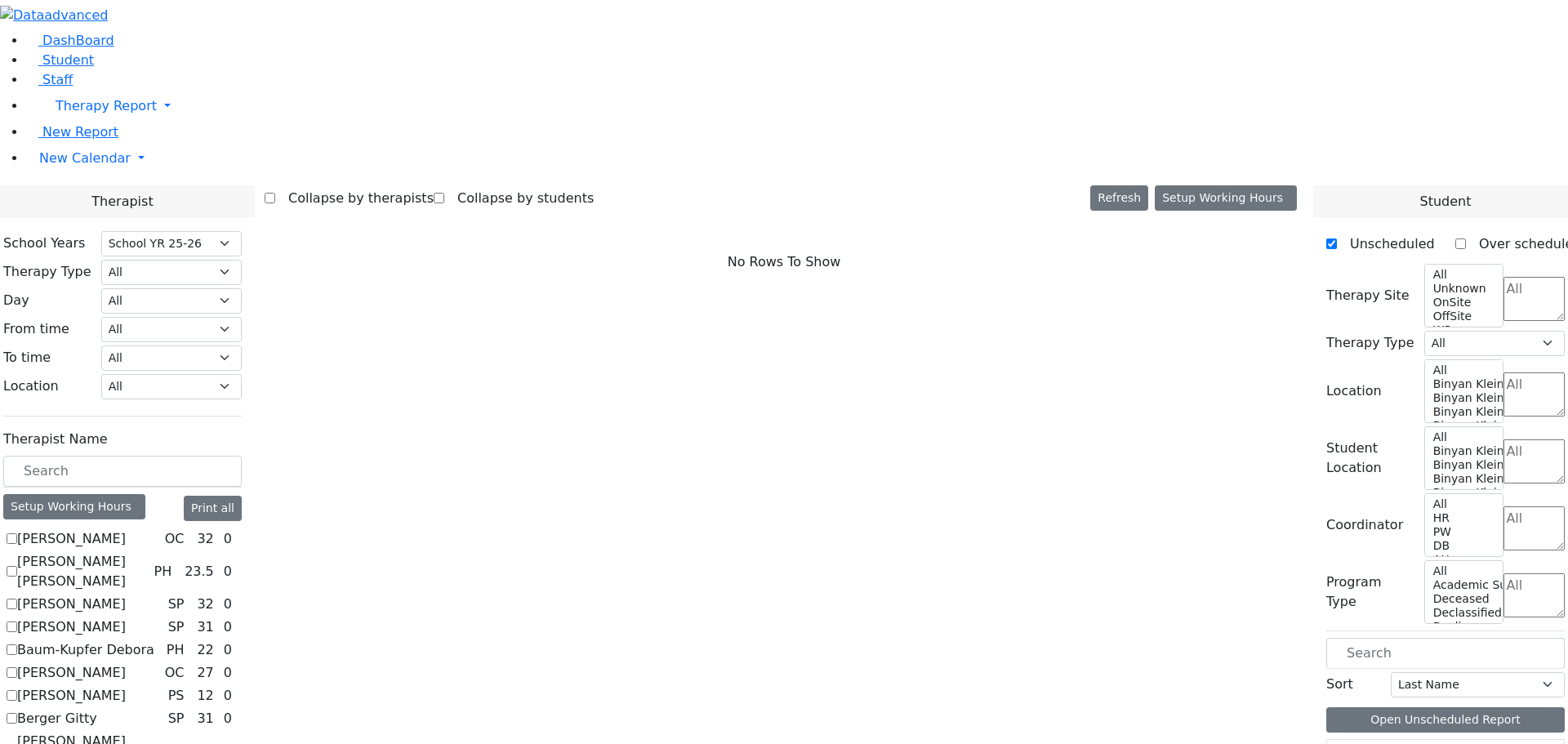
checkbox input "true"
select select "3"
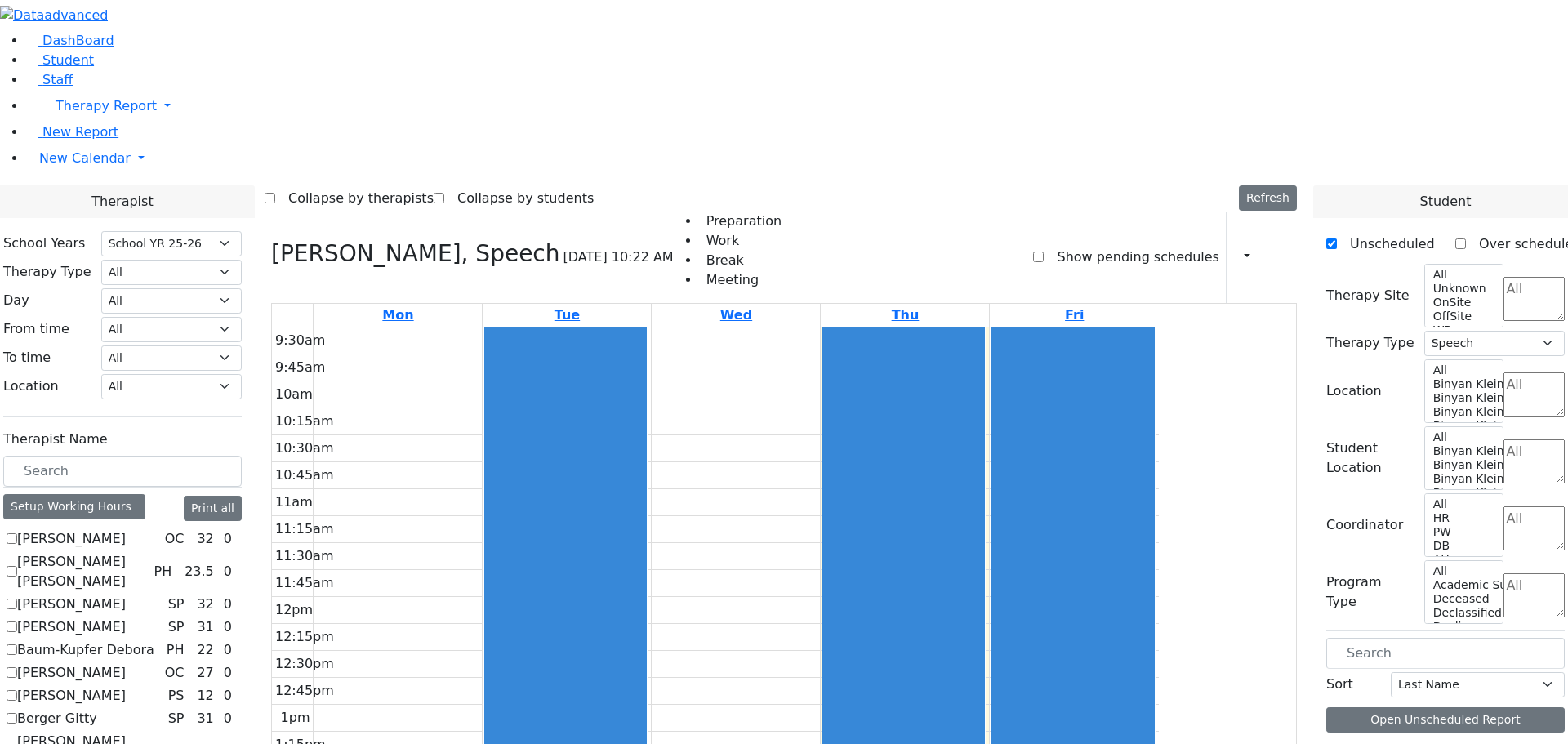
scroll to position [1351, 0]
drag, startPoint x: 555, startPoint y: 173, endPoint x: 555, endPoint y: 183, distance: 10.0
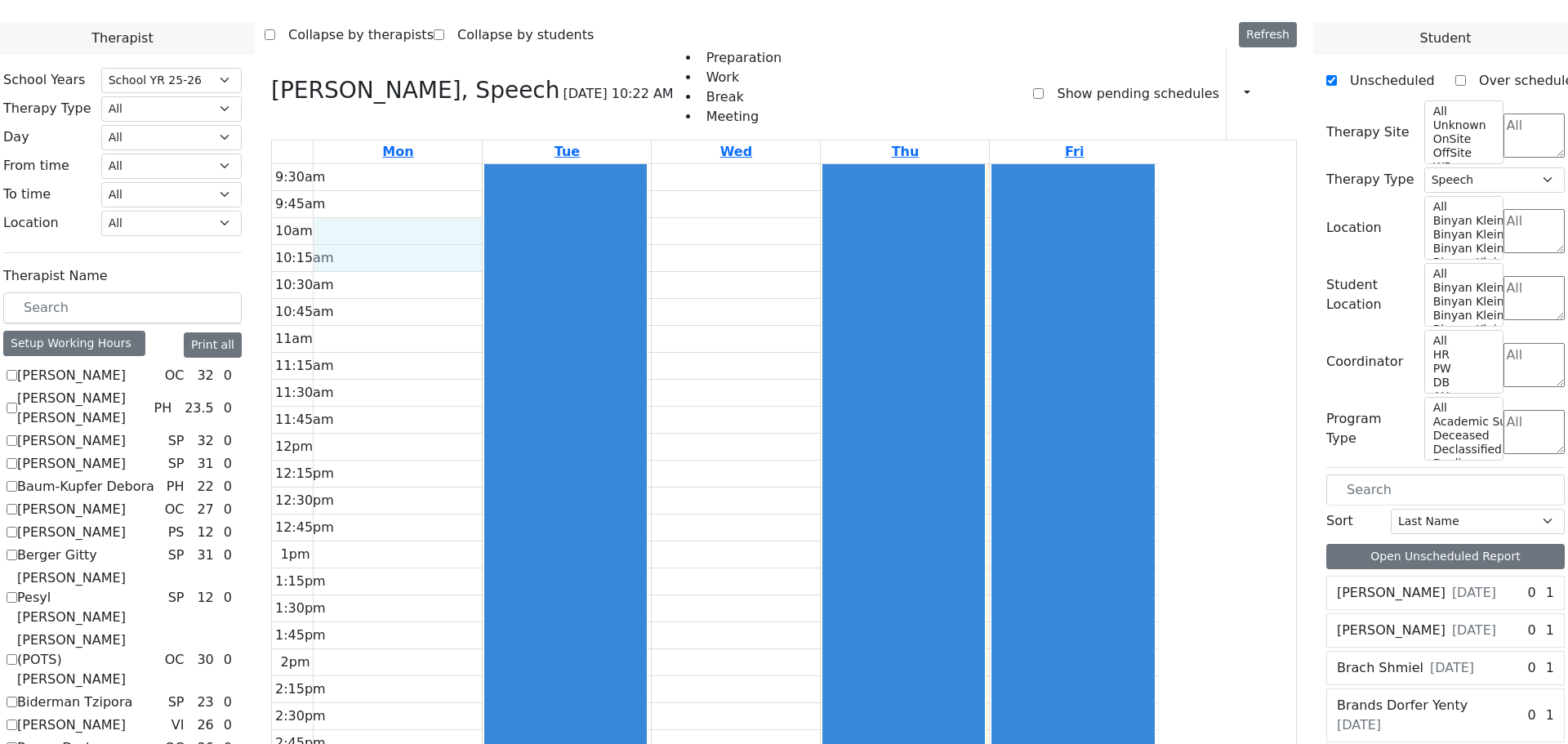
scroll to position [862, 0]
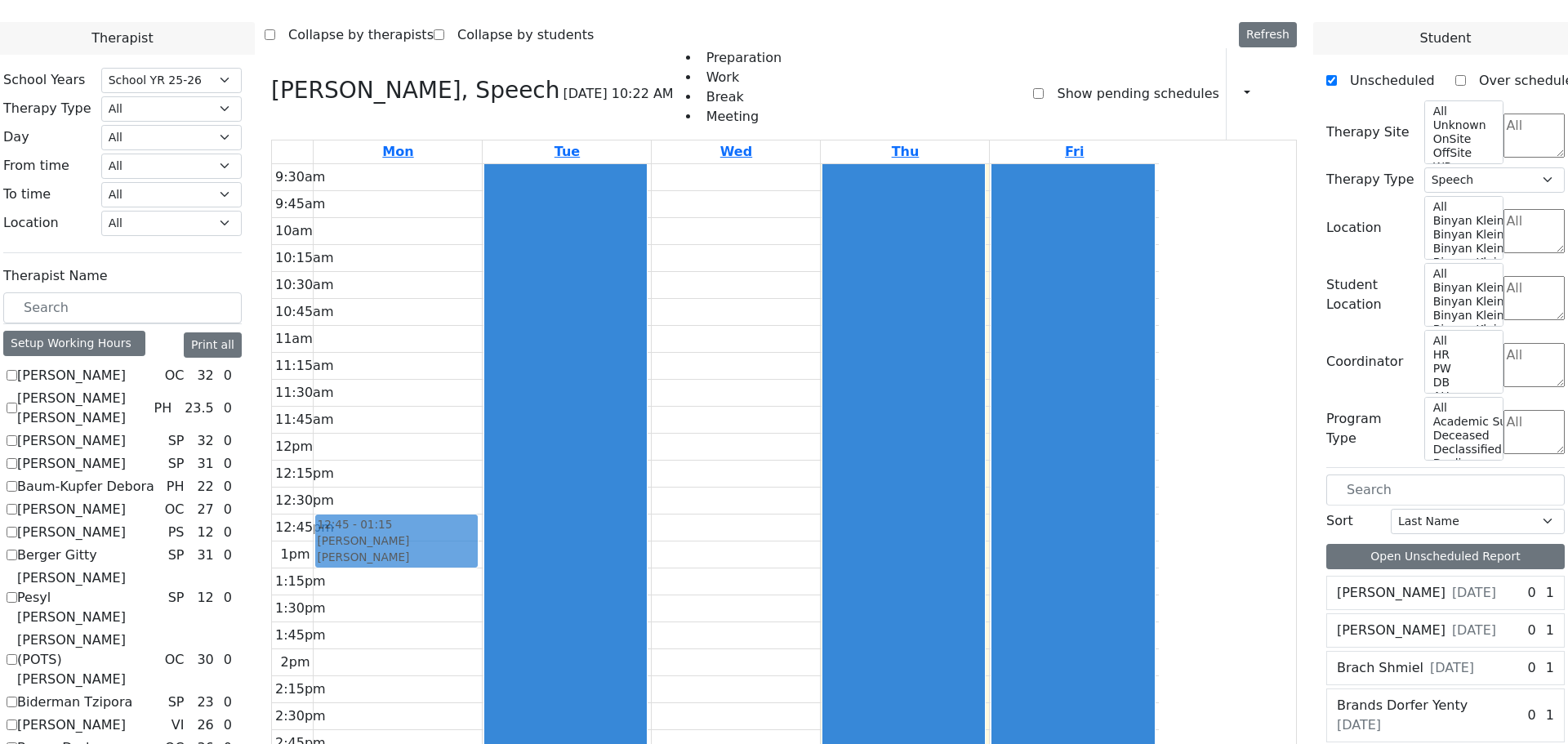
drag, startPoint x: 1382, startPoint y: 518, endPoint x: 510, endPoint y: 315, distance: 895.3
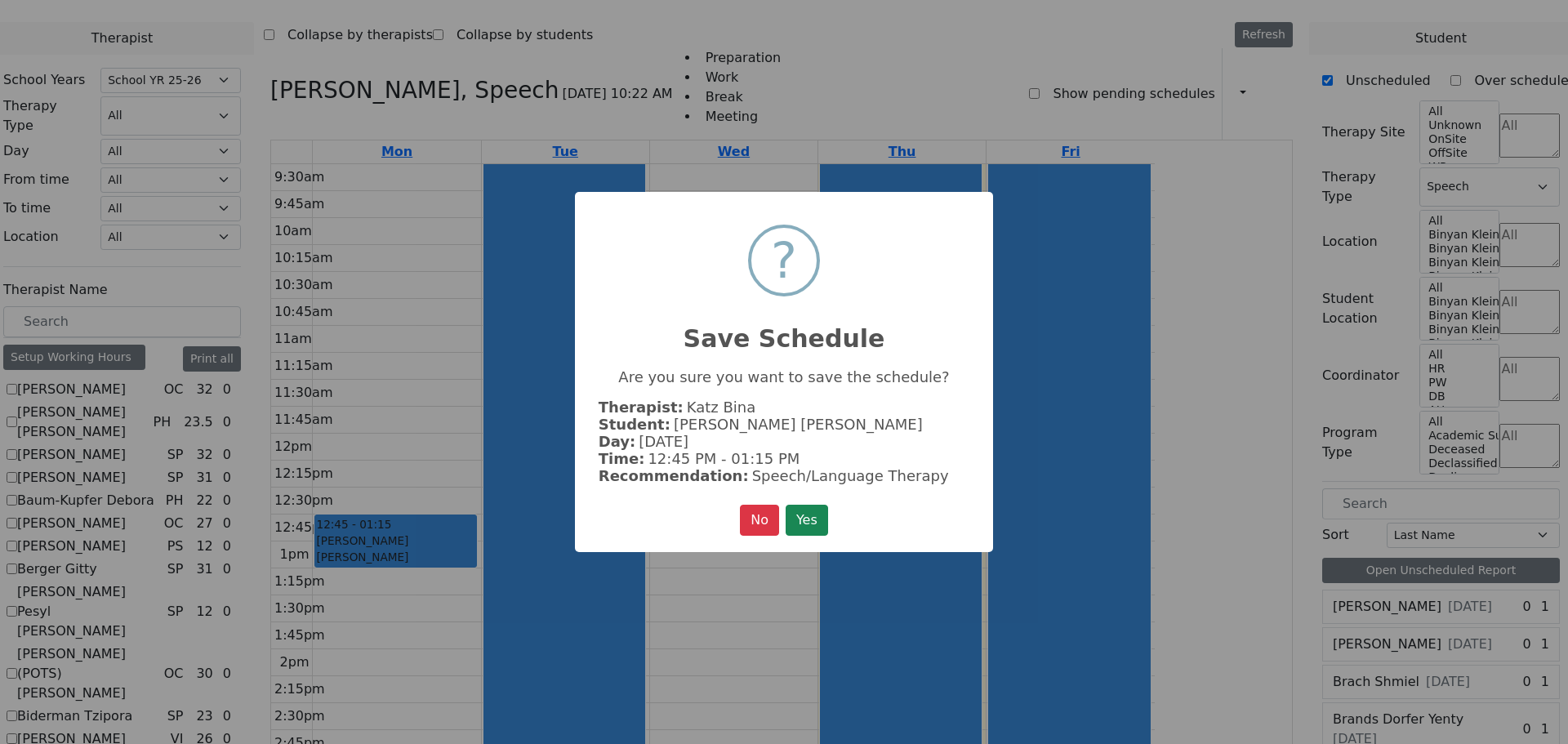
scroll to position [867, 0]
click at [797, 518] on button "Yes" at bounding box center [806, 519] width 43 height 31
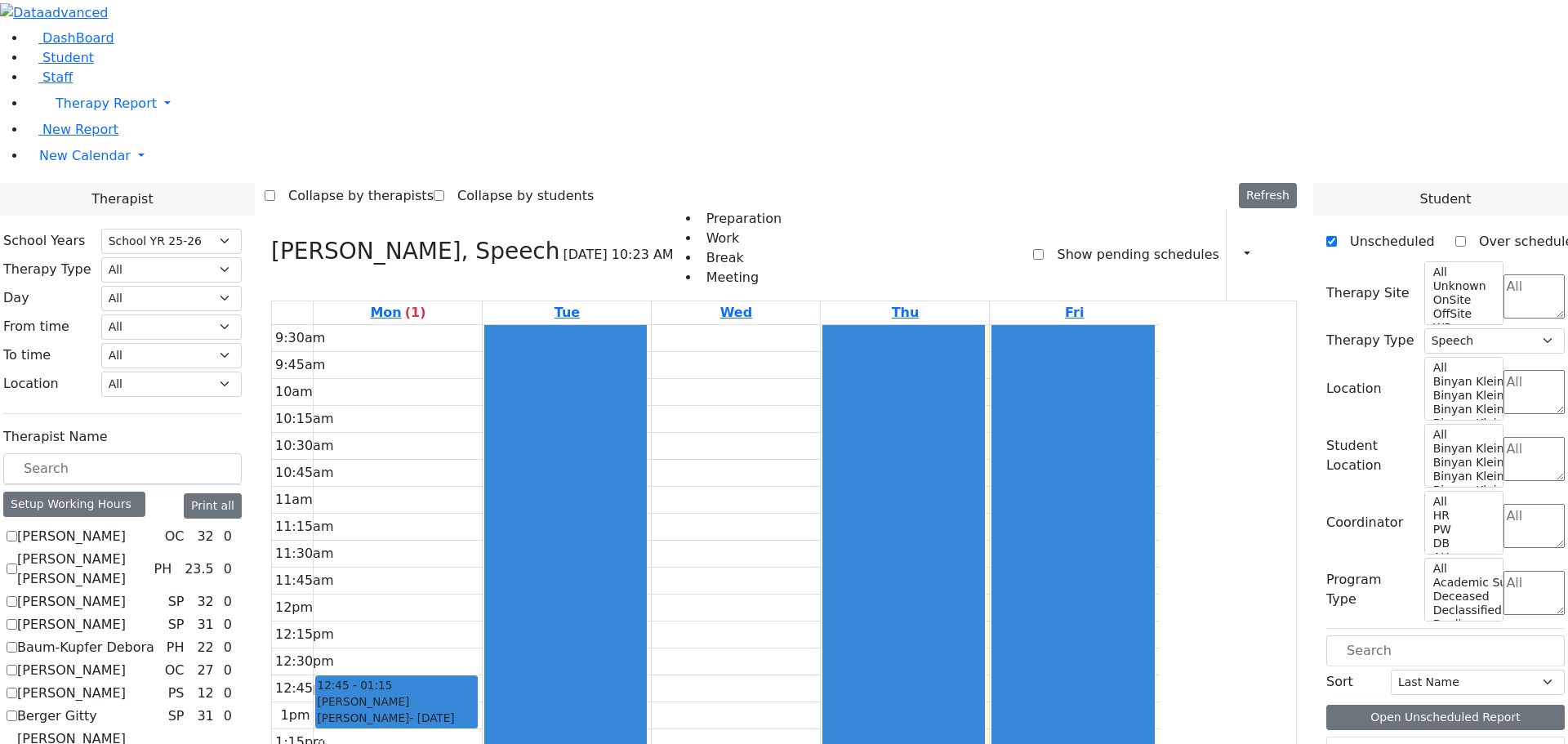
scroll to position [0, 0]
checkbox input "true"
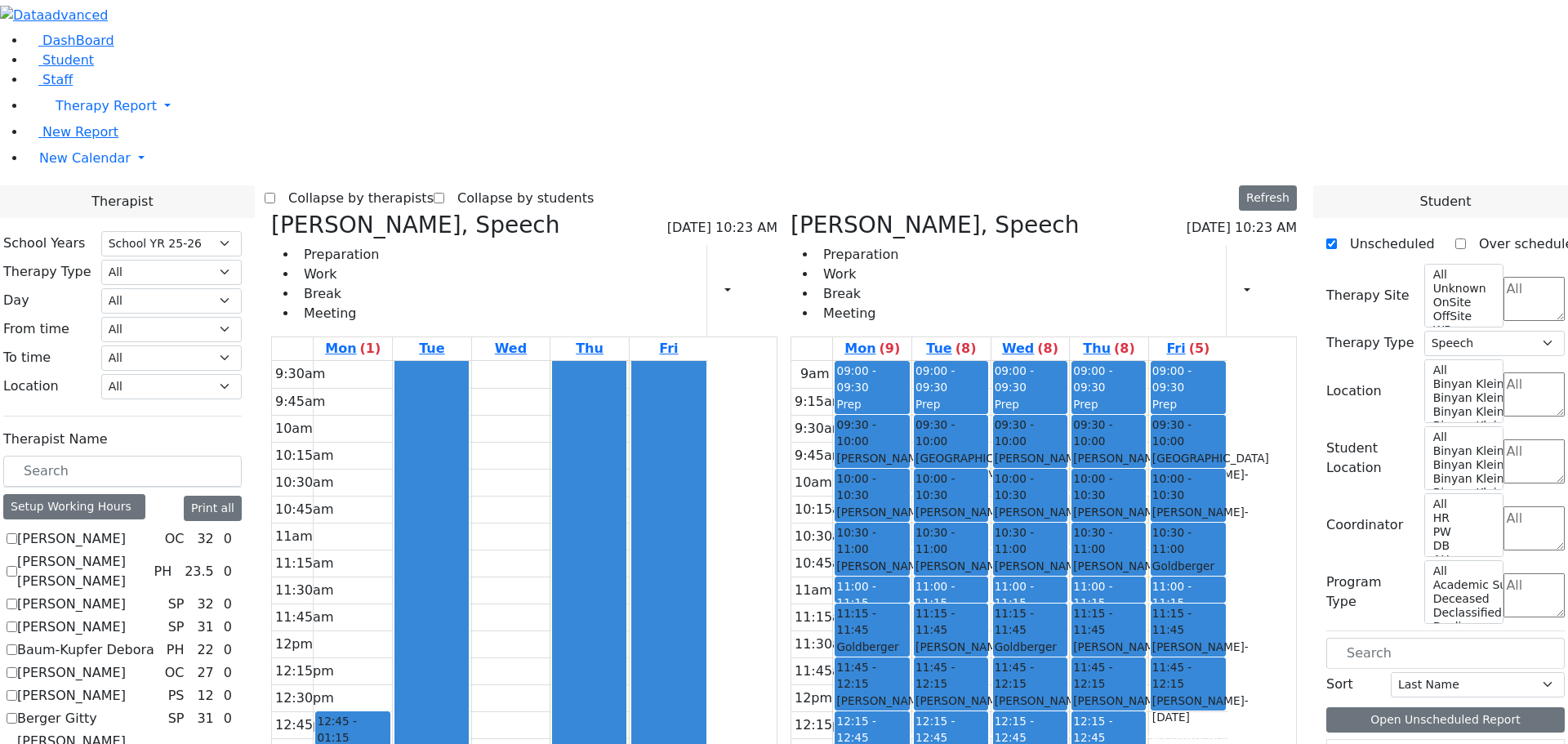
scroll to position [408, 0]
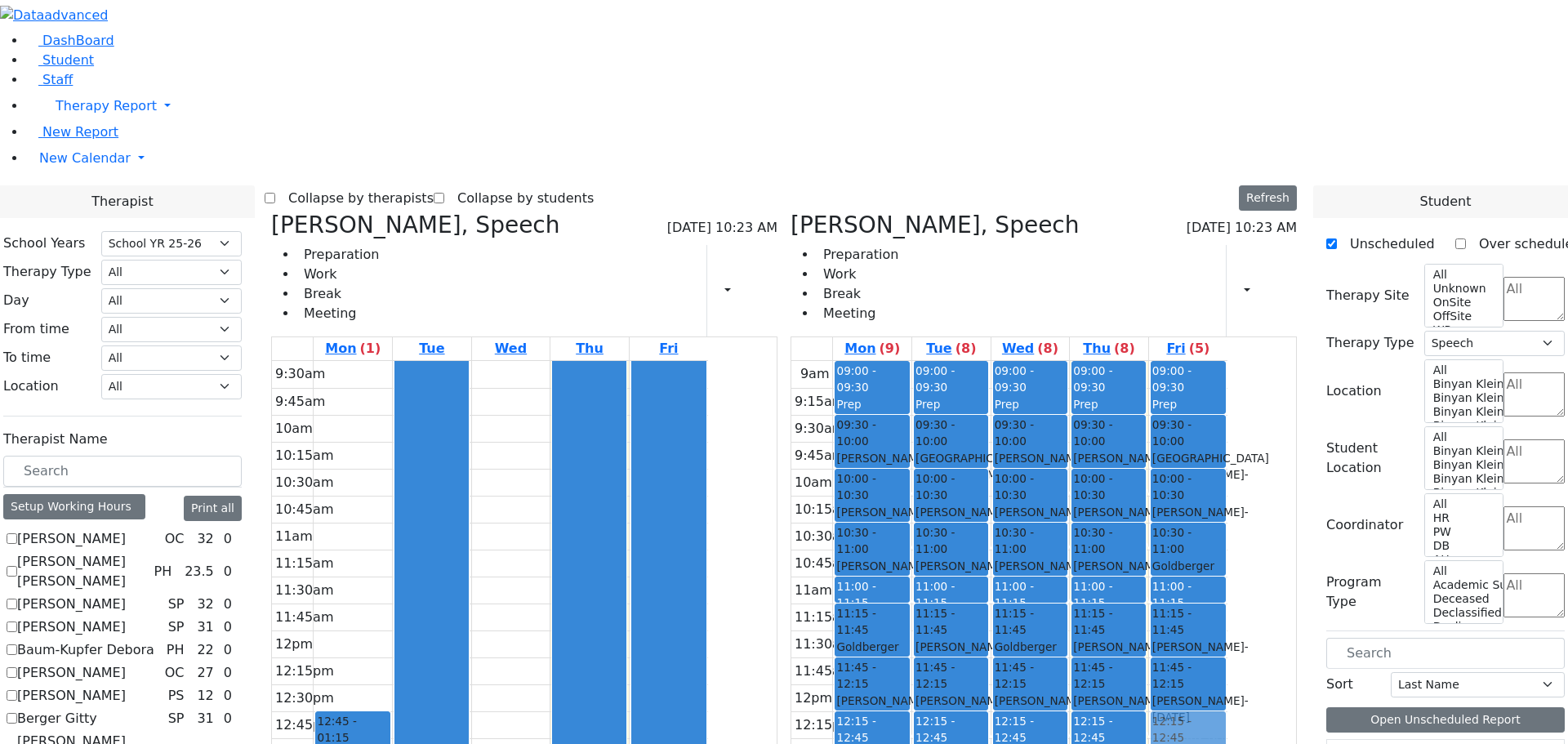
drag, startPoint x: 1369, startPoint y: 477, endPoint x: 1269, endPoint y: 485, distance: 100.3
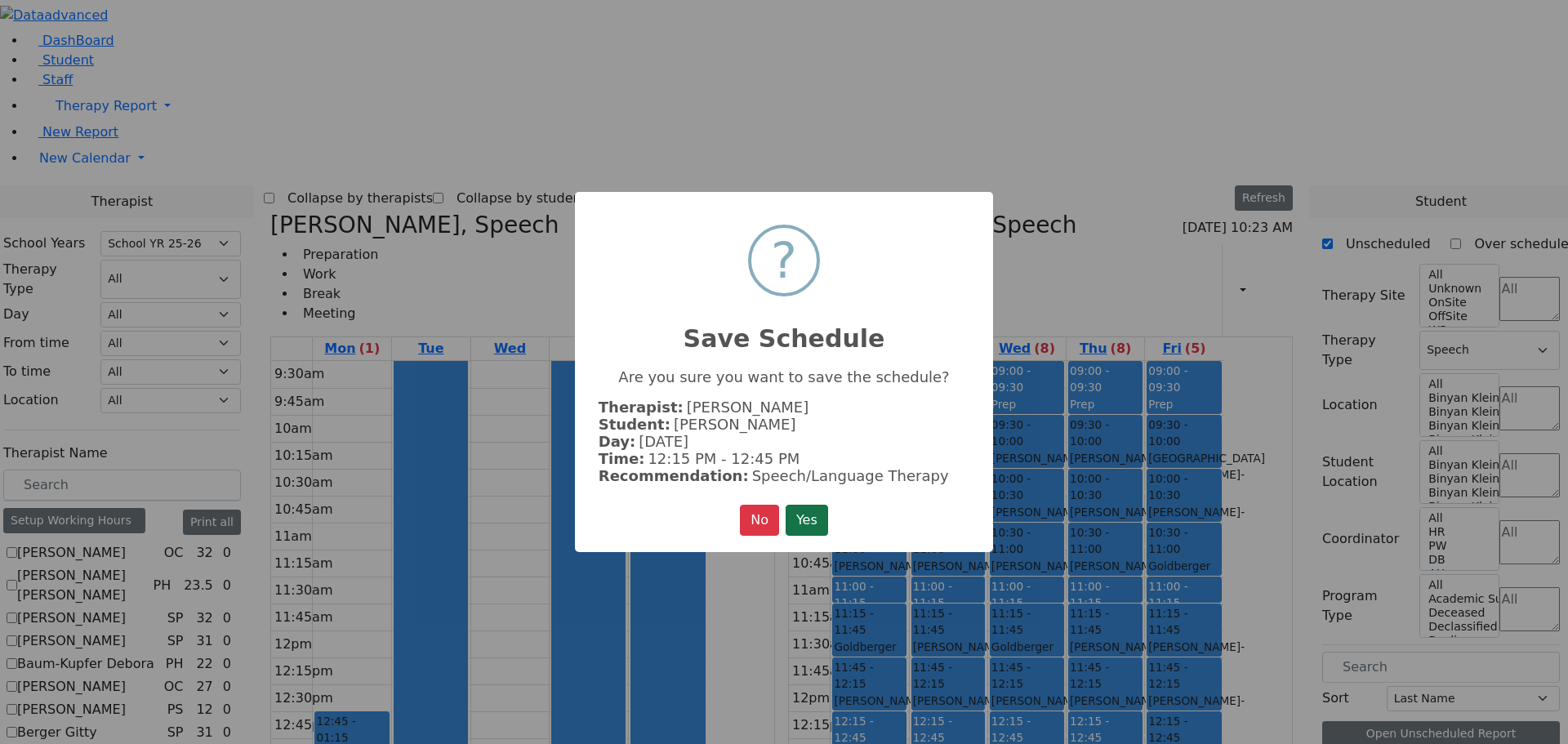
click at [804, 517] on button "Yes" at bounding box center [806, 519] width 43 height 31
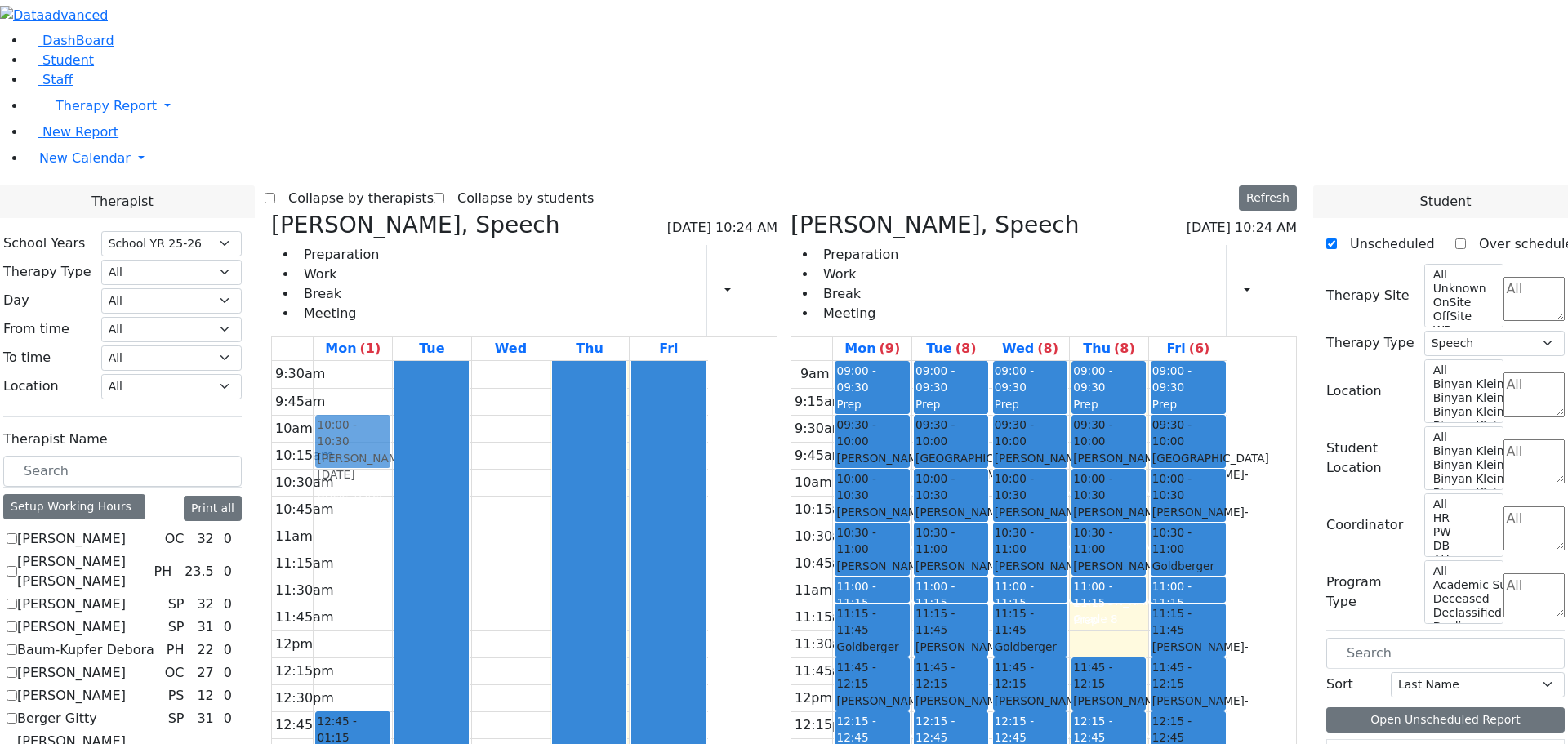
drag, startPoint x: 1157, startPoint y: 381, endPoint x: 536, endPoint y: 206, distance: 645.2
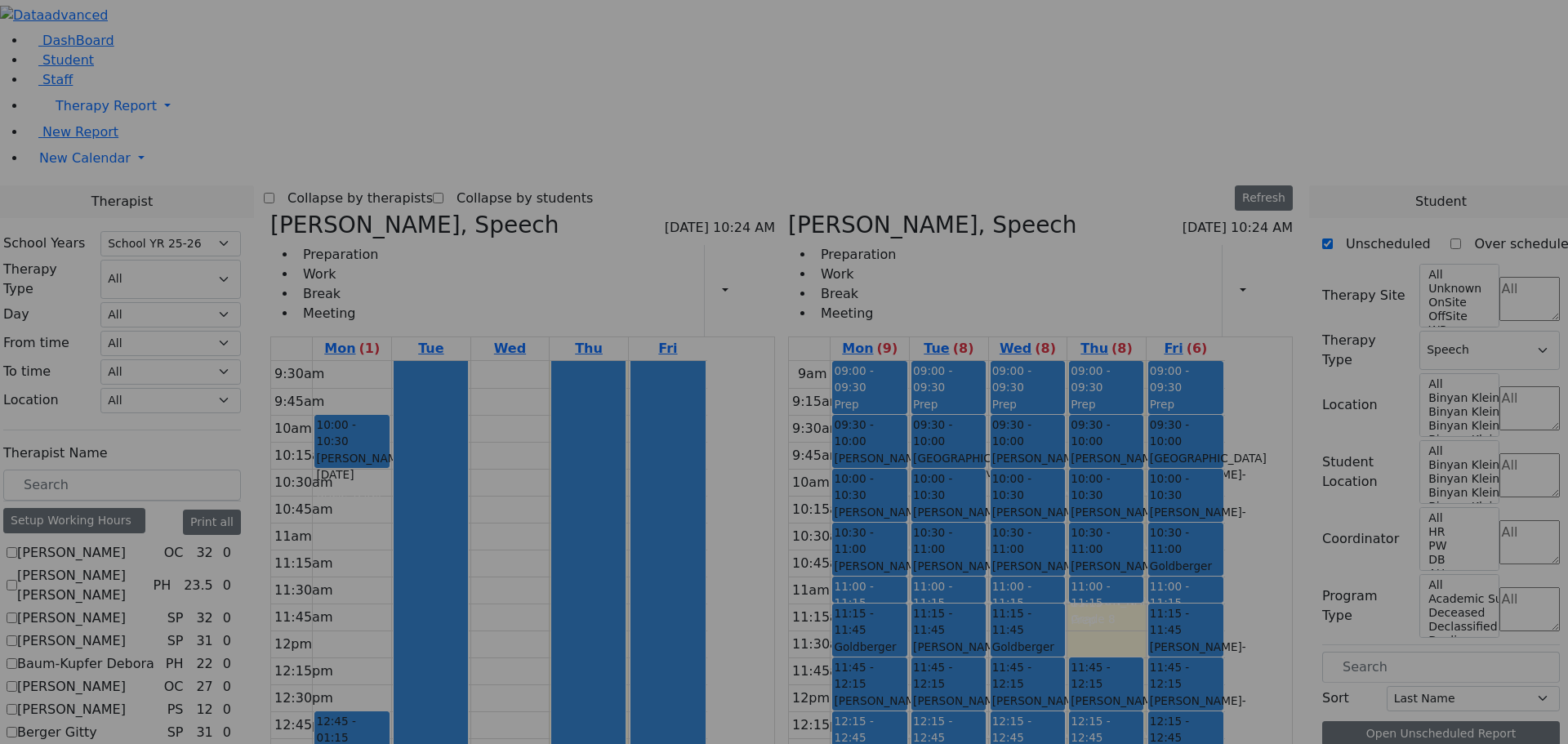
scroll to position [663, 0]
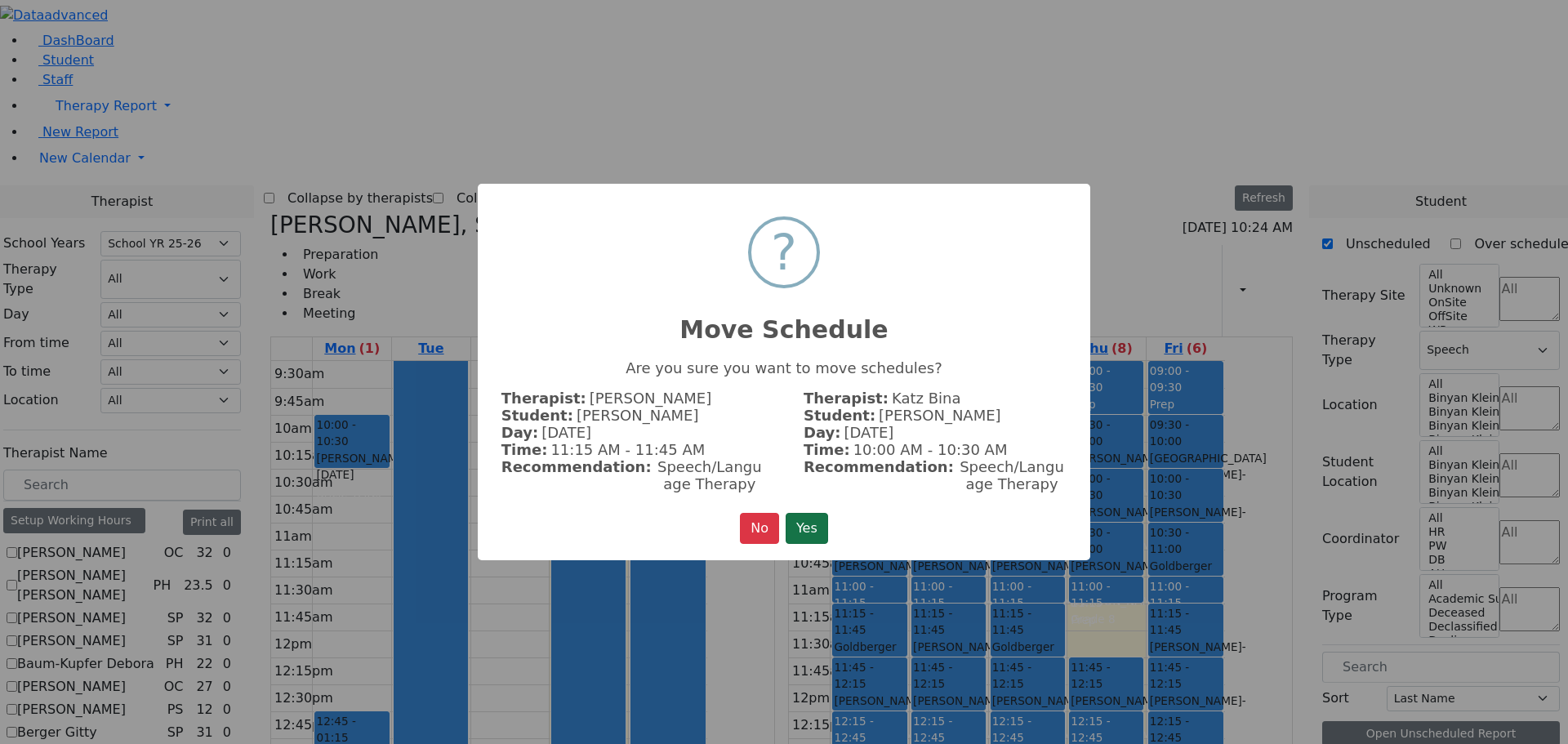
click at [818, 523] on button "Yes" at bounding box center [806, 528] width 43 height 31
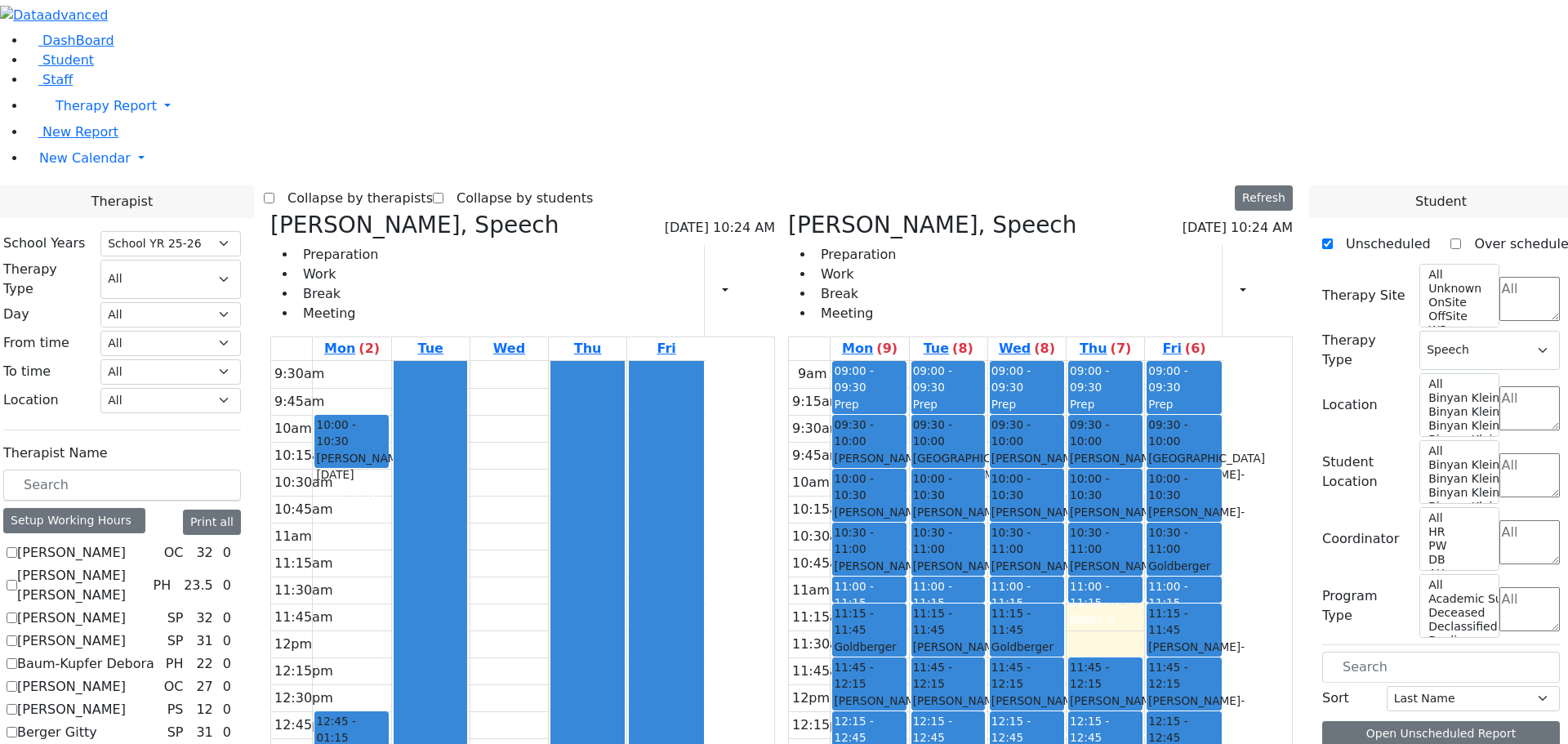
scroll to position [658, 0]
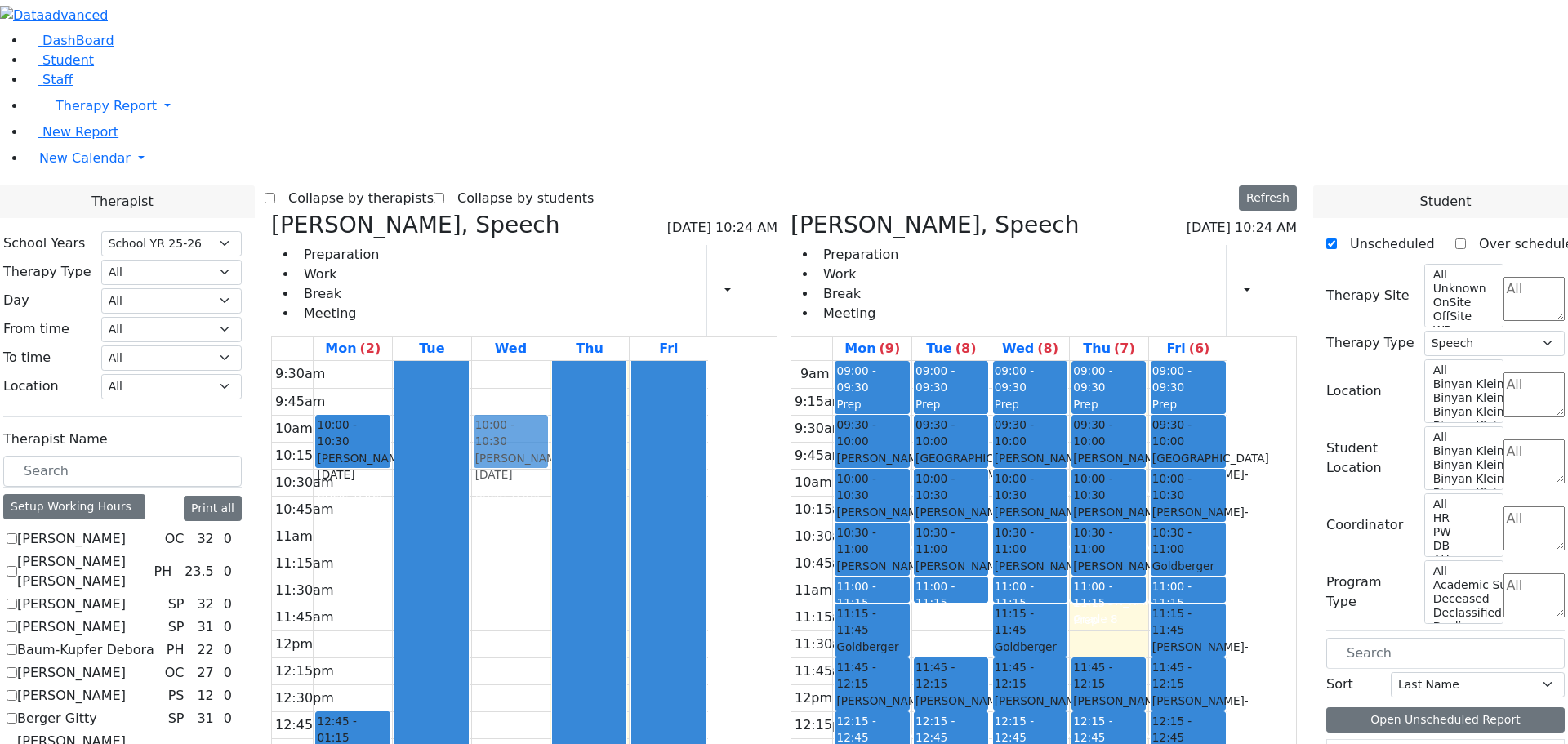
drag, startPoint x: 1027, startPoint y: 378, endPoint x: 654, endPoint y: 193, distance: 416.4
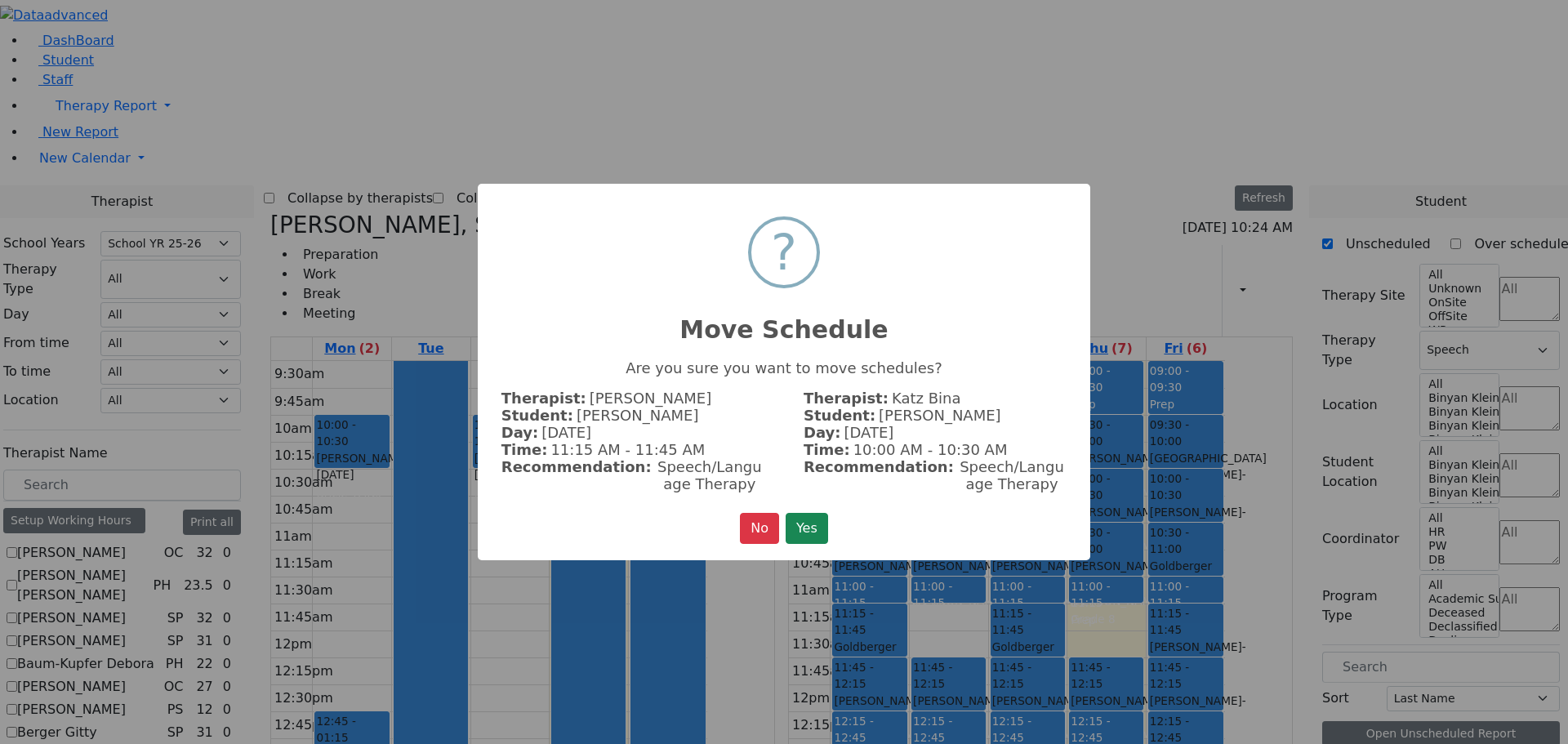
scroll to position [663, 0]
click at [802, 518] on button "Yes" at bounding box center [806, 528] width 43 height 31
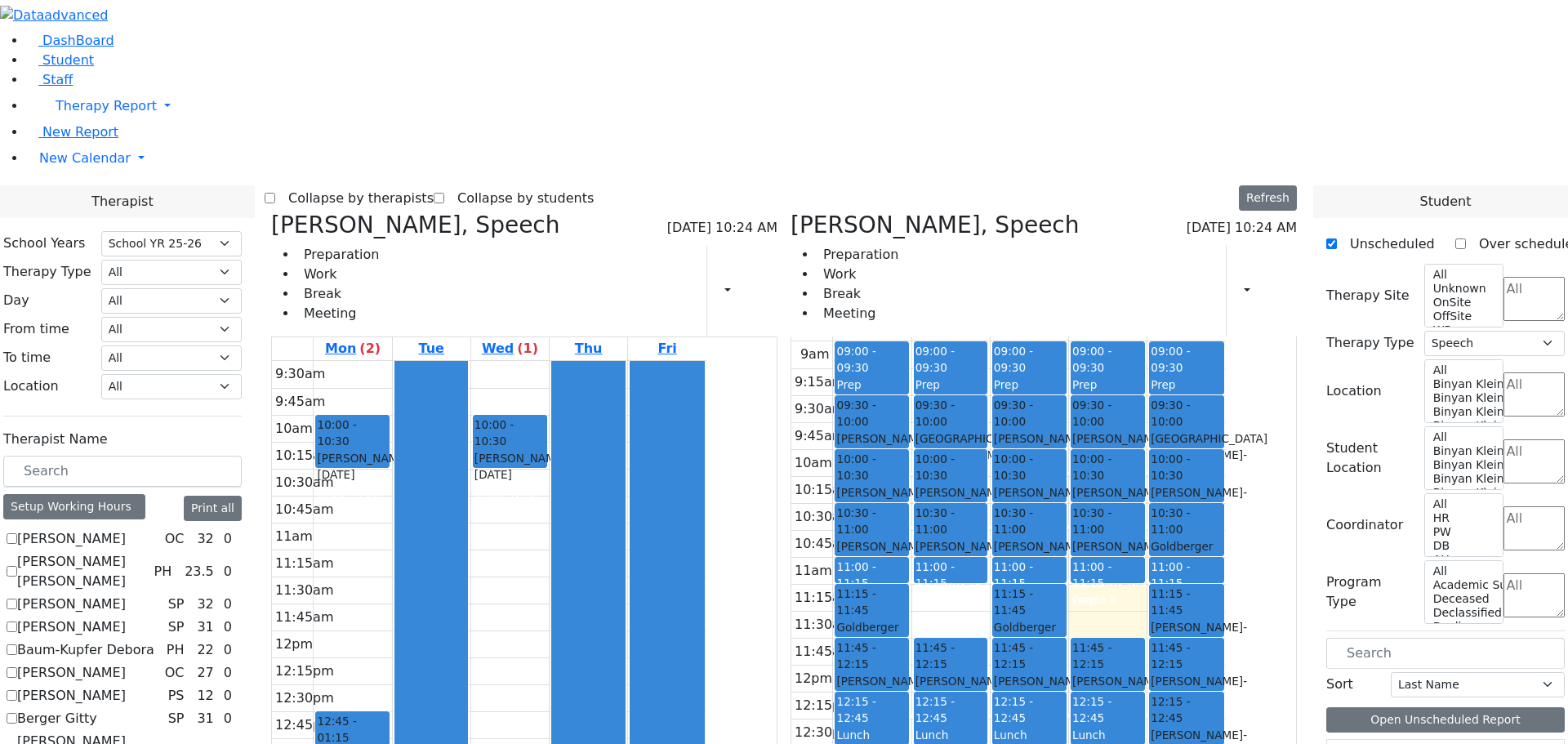
scroll to position [24, 0]
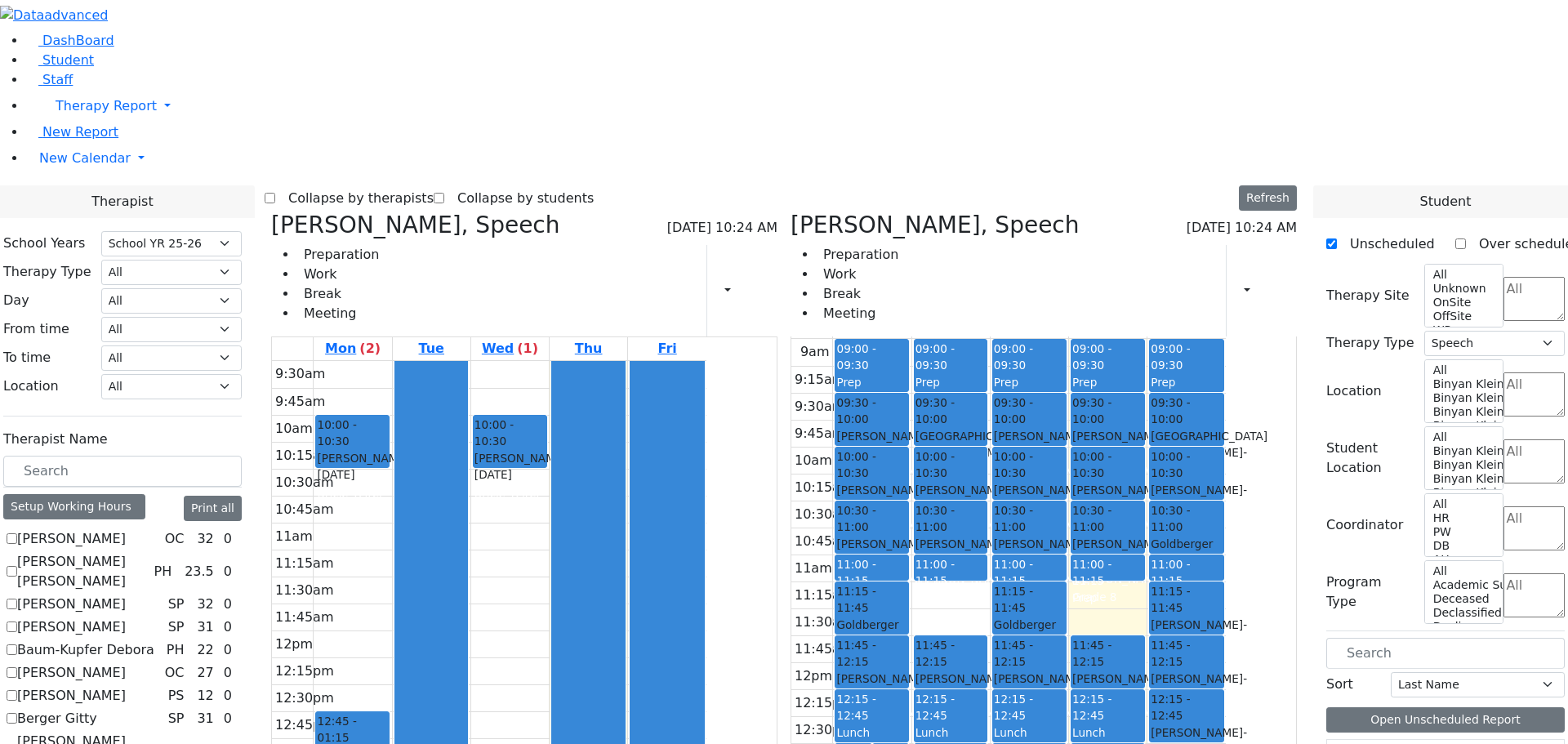
click at [790, 211] on icon at bounding box center [790, 224] width 0 height 27
checkbox input "false"
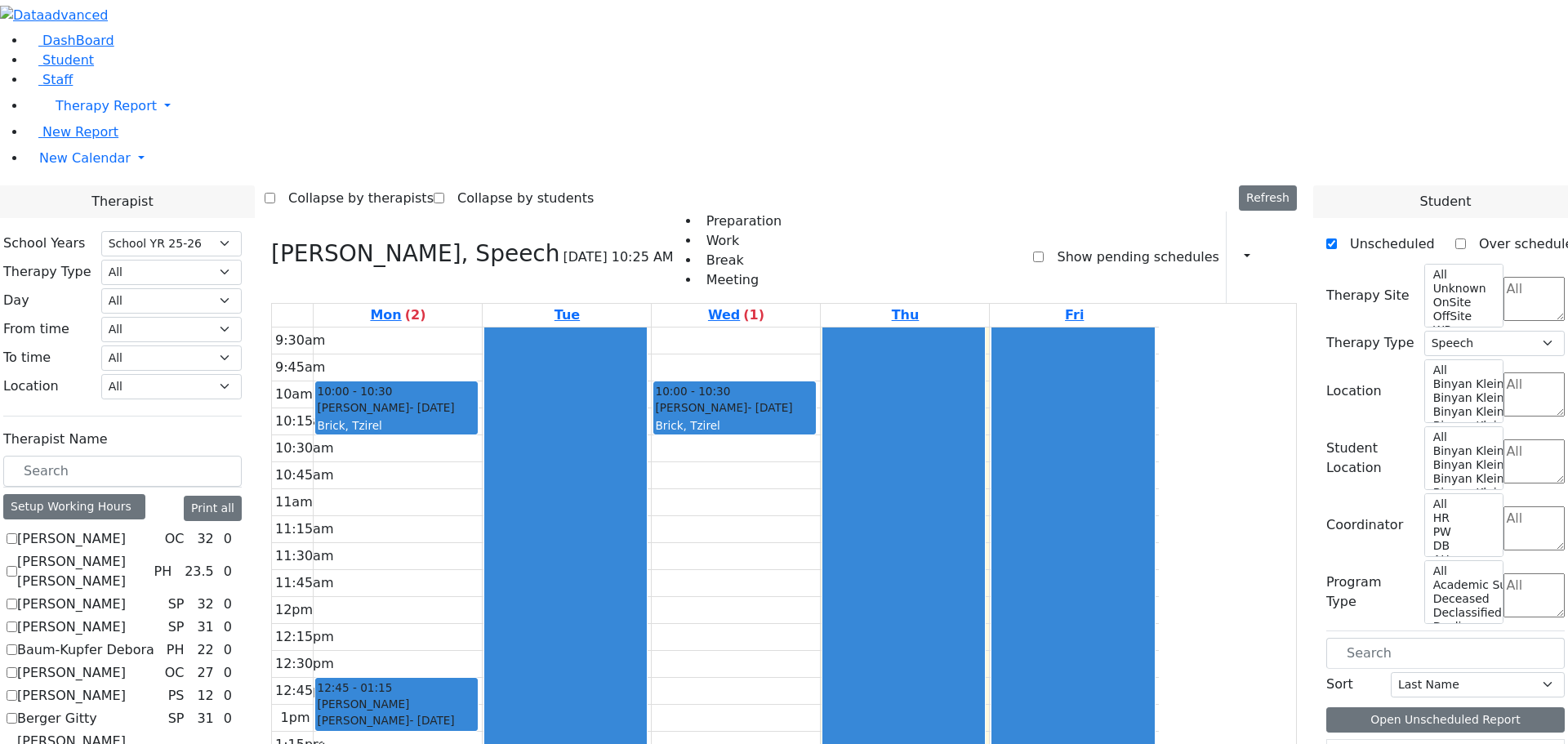
scroll to position [0, 0]
click at [1361, 740] on div "Berkowitz Nechie 6/28/2006" at bounding box center [1413, 756] width 175 height 33
drag, startPoint x: 1381, startPoint y: 422, endPoint x: 903, endPoint y: 226, distance: 516.6
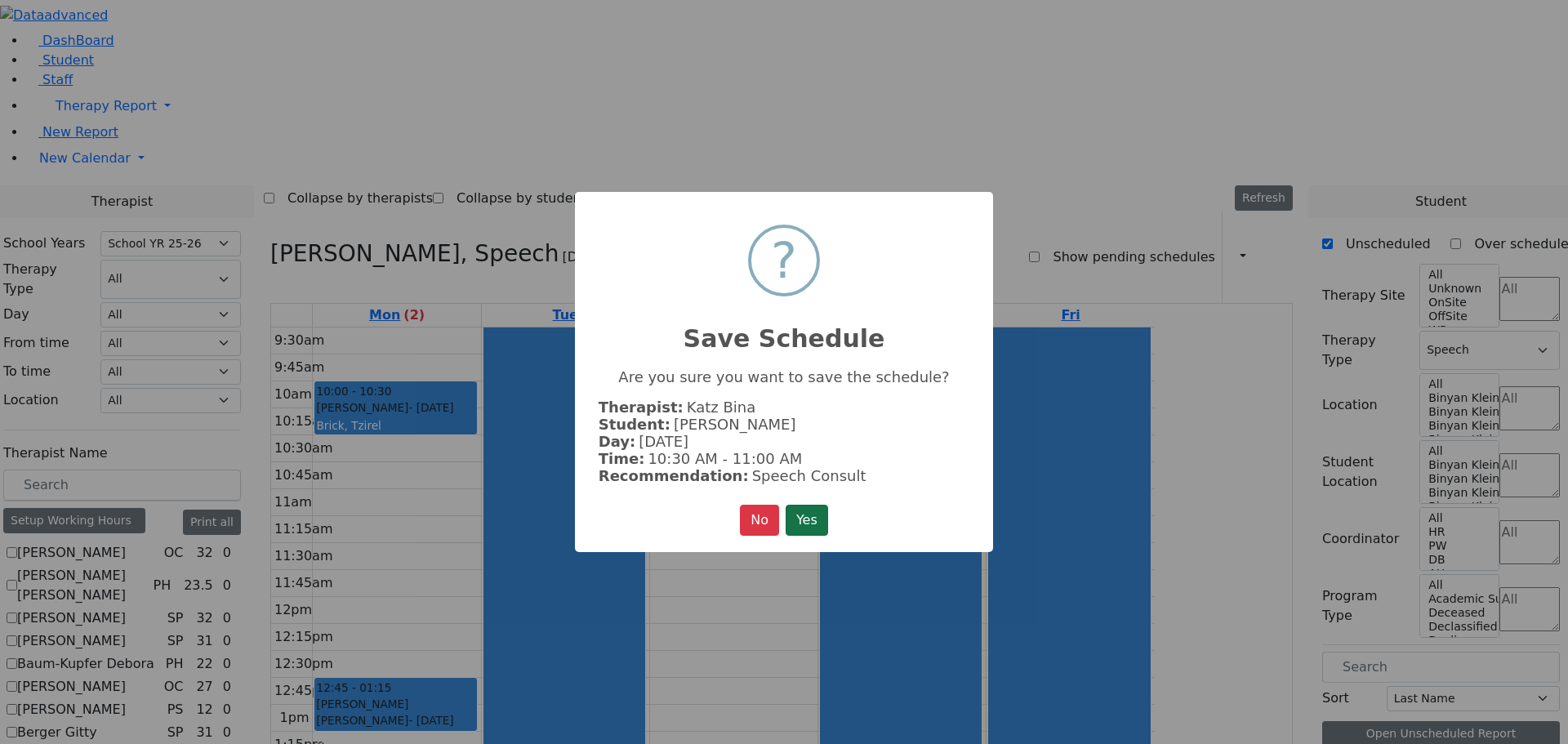
click at [809, 519] on button "Yes" at bounding box center [806, 519] width 43 height 31
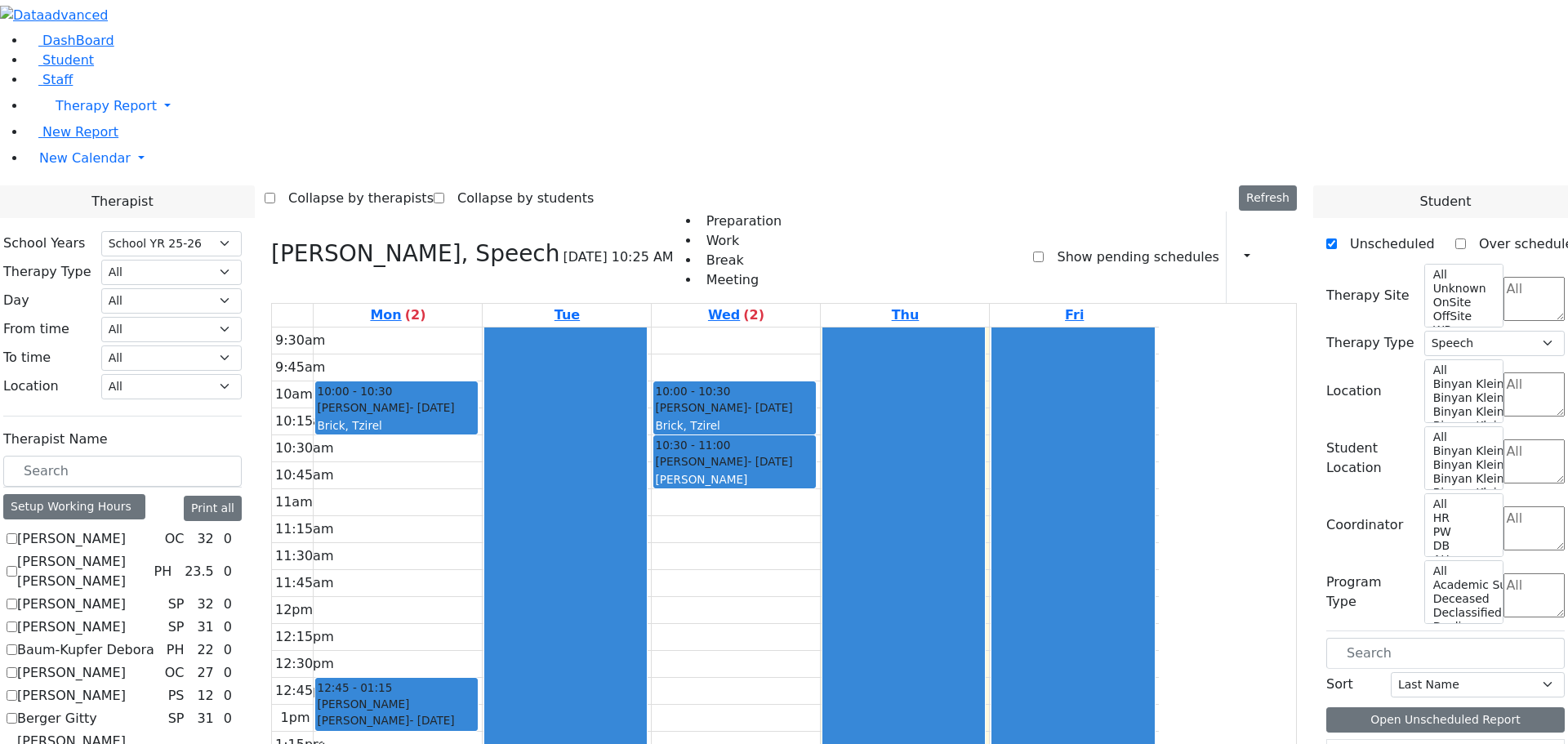
scroll to position [1062, 0]
checkbox input "true"
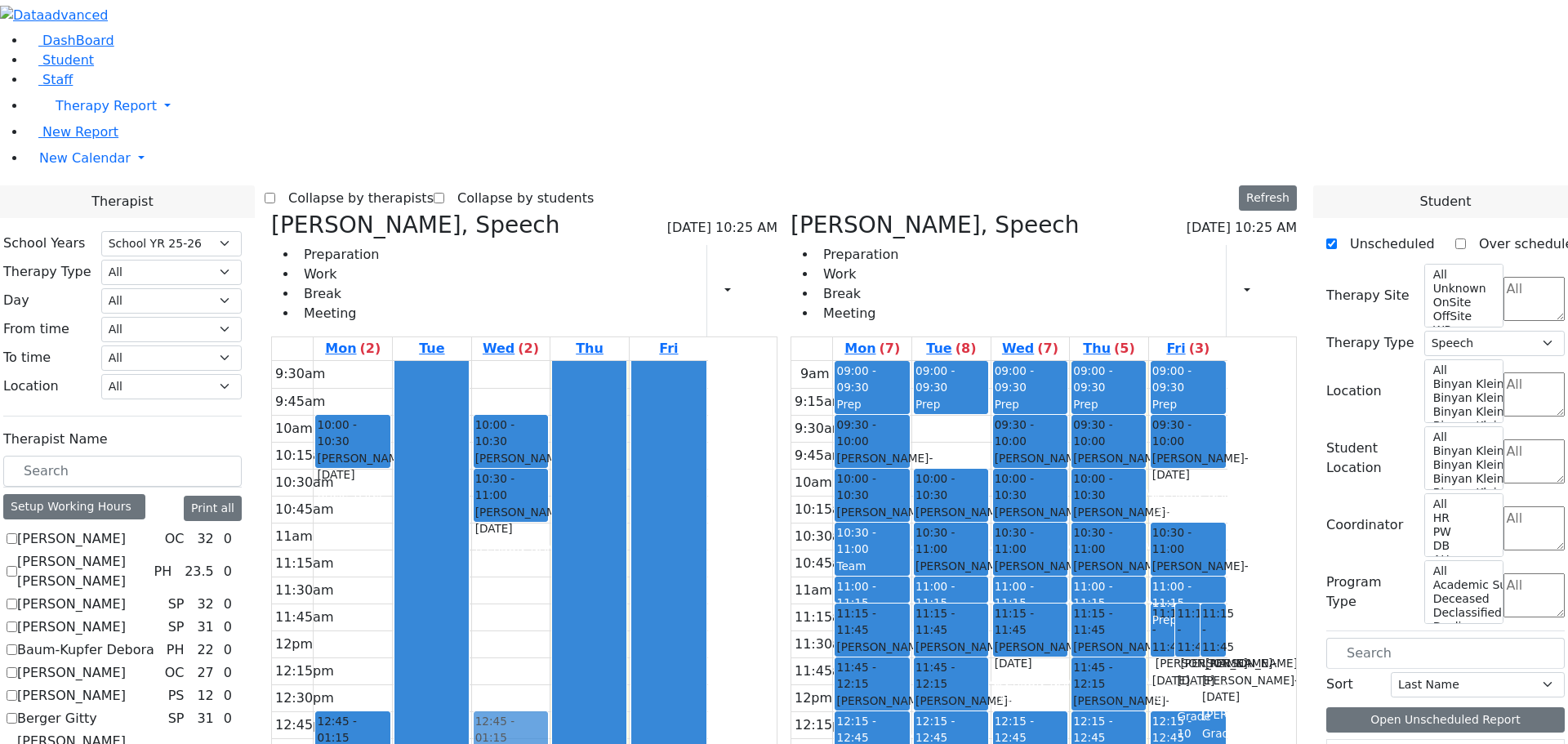
drag, startPoint x: 1115, startPoint y: 436, endPoint x: 646, endPoint y: 495, distance: 472.7
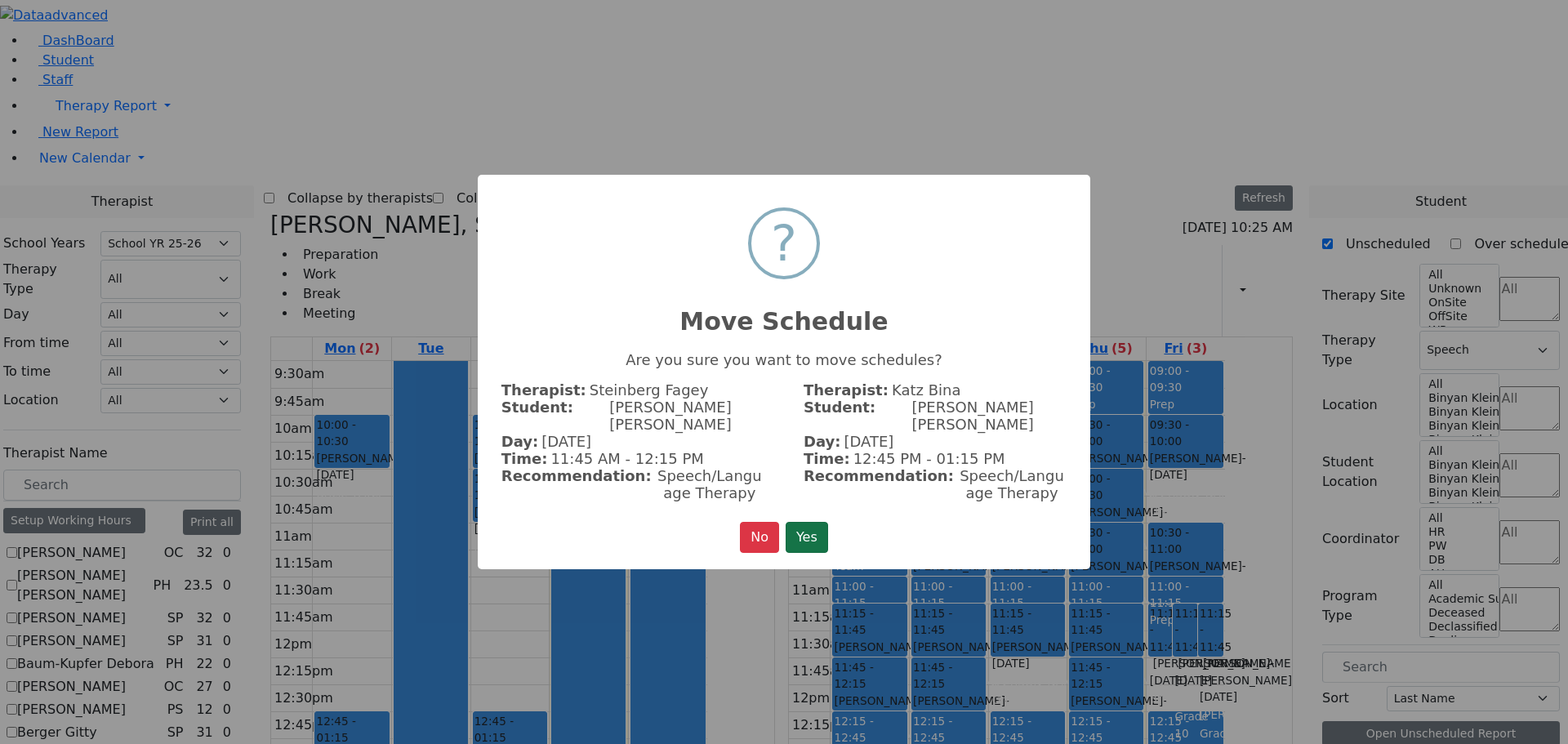
click at [802, 522] on button "Yes" at bounding box center [806, 537] width 43 height 31
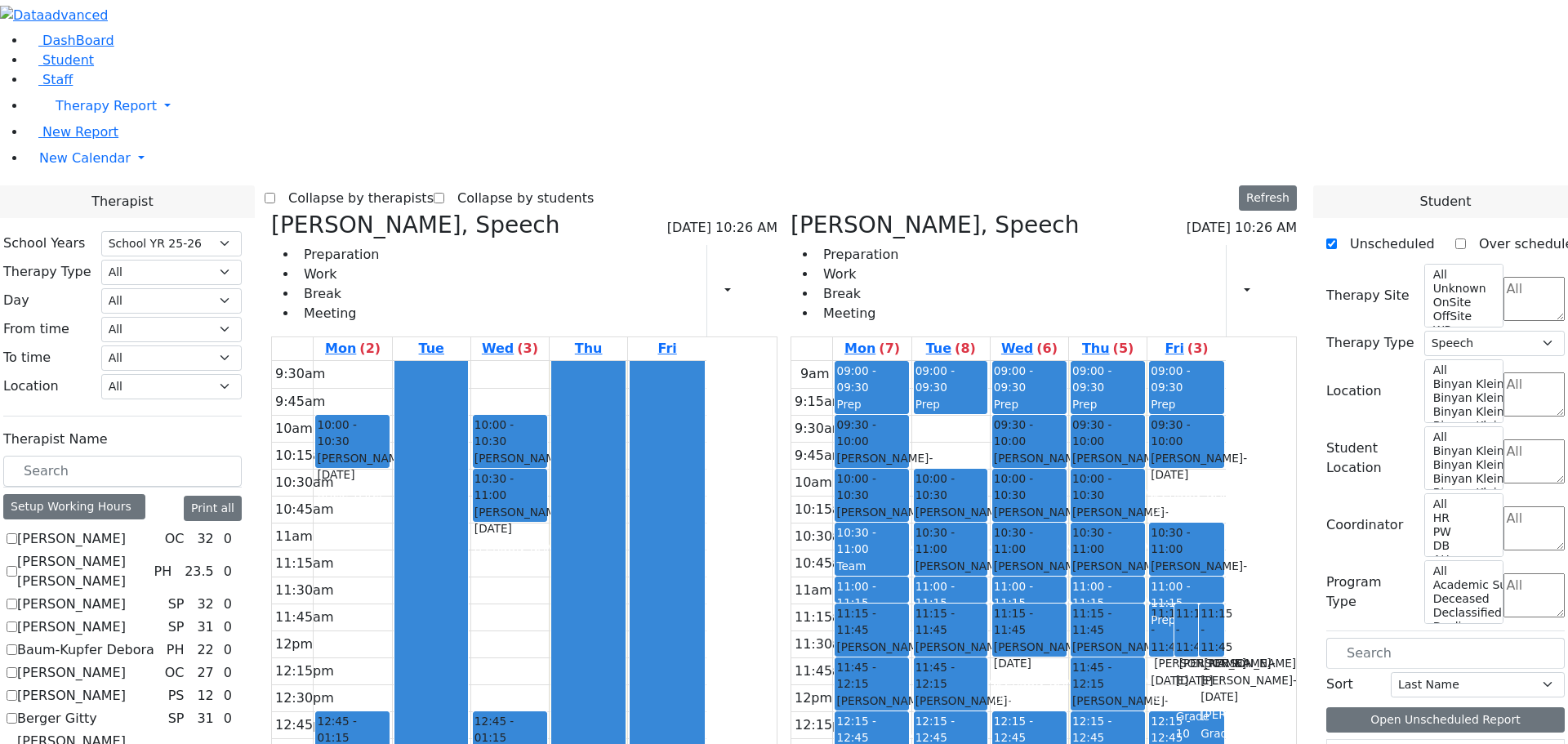
scroll to position [1242, 0]
click at [271, 211] on icon at bounding box center [271, 224] width 0 height 27
checkbox input "false"
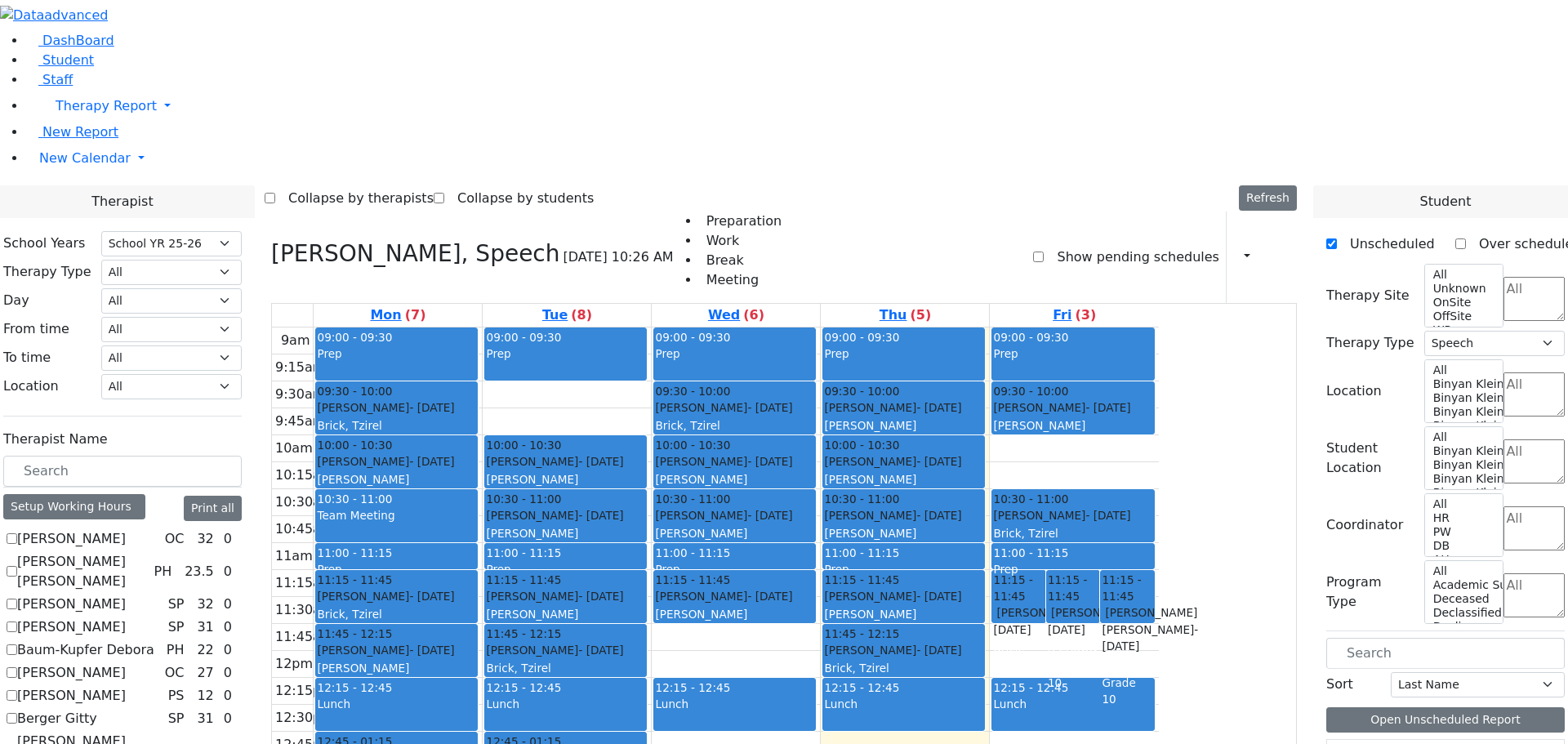
click at [271, 240] on icon at bounding box center [271, 253] width 0 height 27
select select
checkbox input "false"
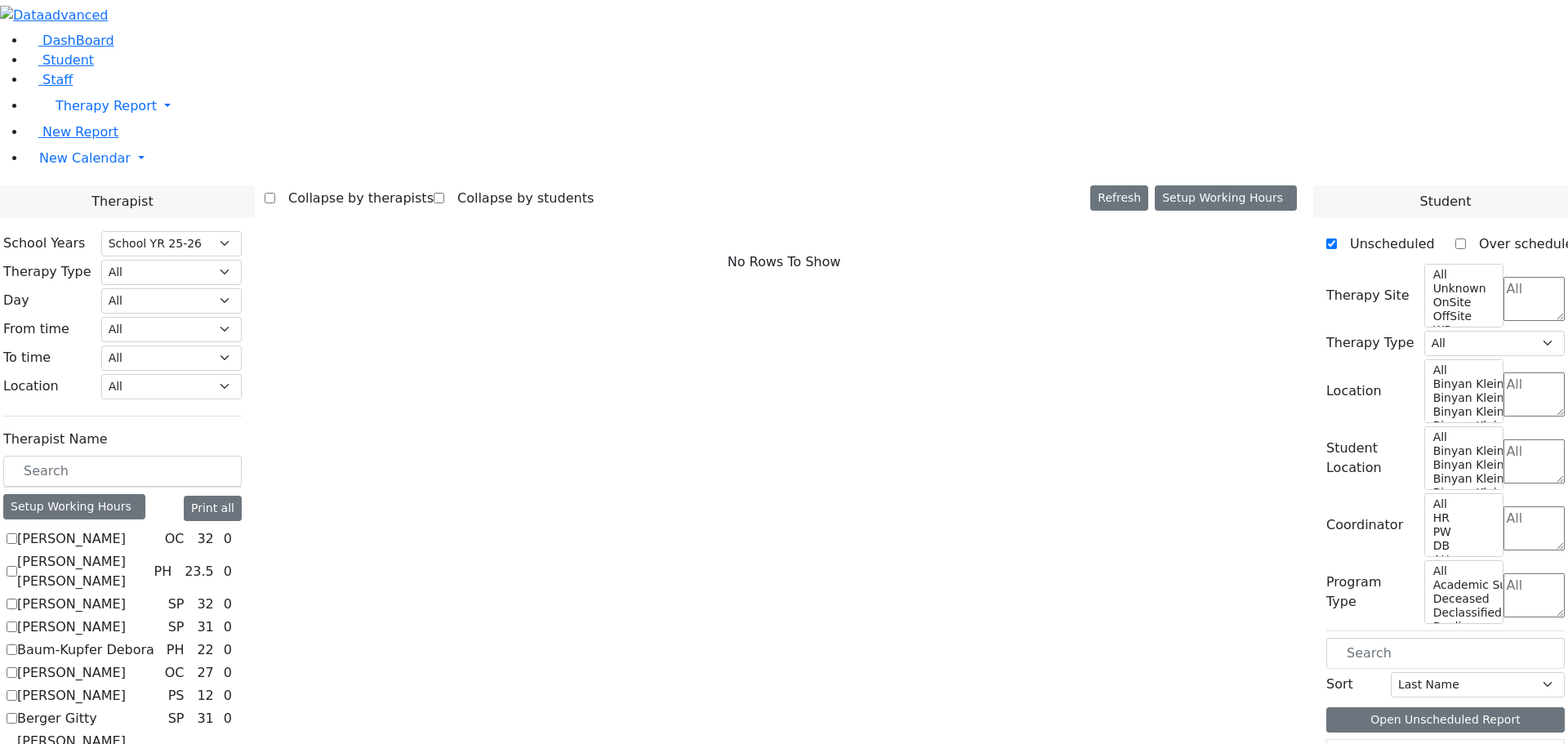
scroll to position [980, 0]
checkbox input "true"
select select "1"
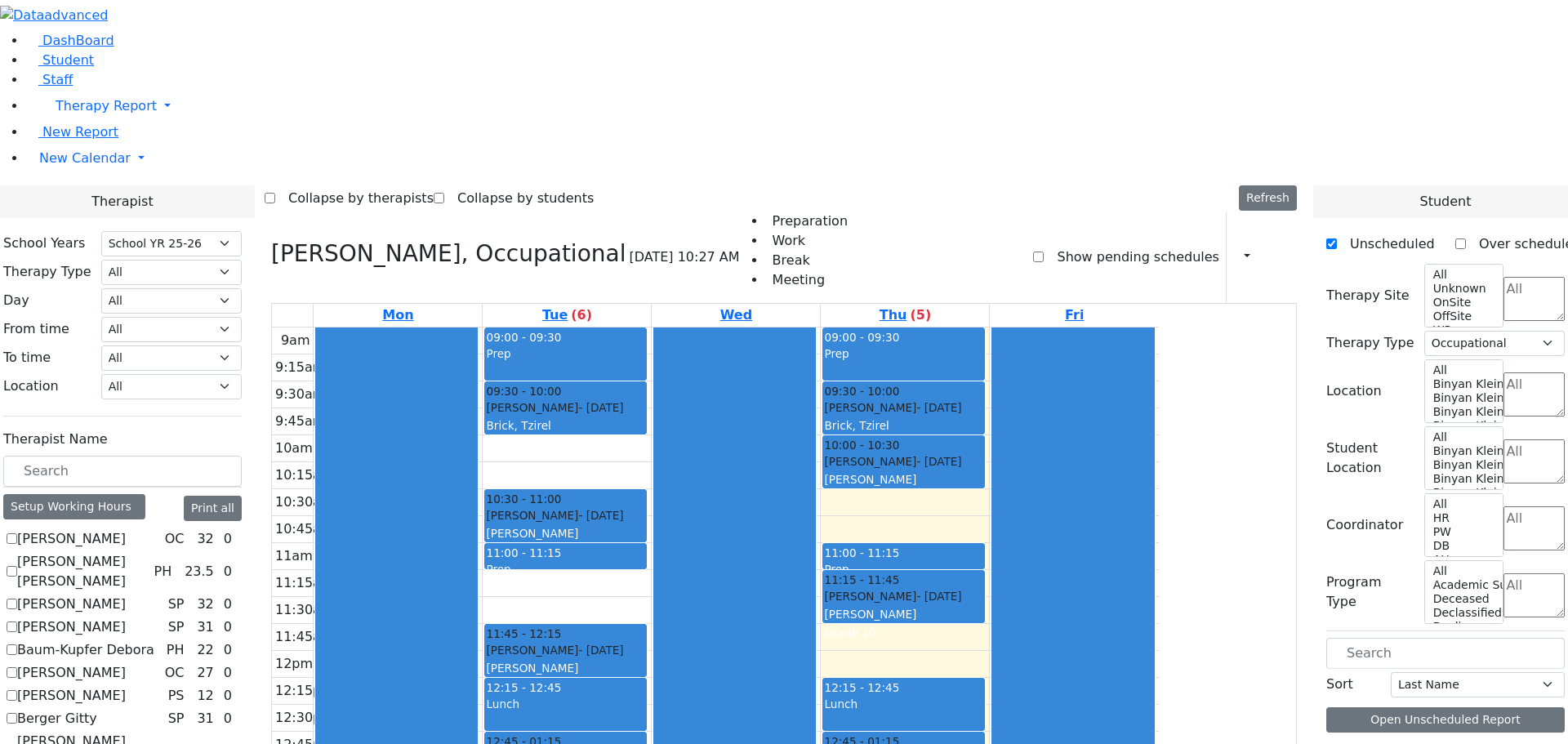
scroll to position [1098, 0]
drag, startPoint x: 1376, startPoint y: 685, endPoint x: 1033, endPoint y: 630, distance: 347.4
drag, startPoint x: 1033, startPoint y: 630, endPoint x: 1474, endPoint y: 627, distance: 441.0
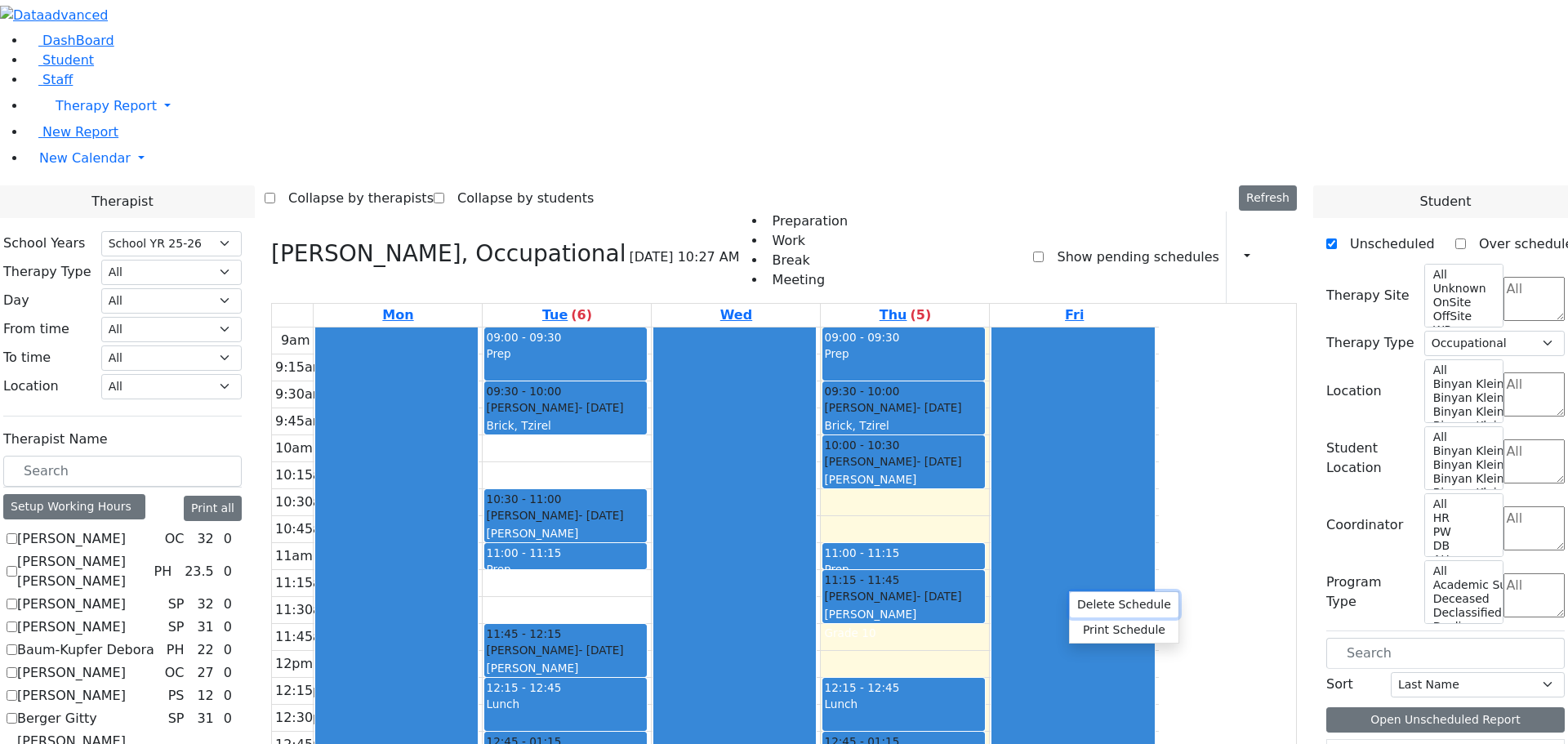
click at [1078, 602] on button "Delete Schedule" at bounding box center [1124, 605] width 109 height 26
click at [1045, 609] on button "Delete Schedule" at bounding box center [1091, 615] width 109 height 26
click at [1153, 546] on div at bounding box center [1073, 650] width 160 height 645
click at [1089, 595] on button "Delete Schedule" at bounding box center [1110, 600] width 109 height 26
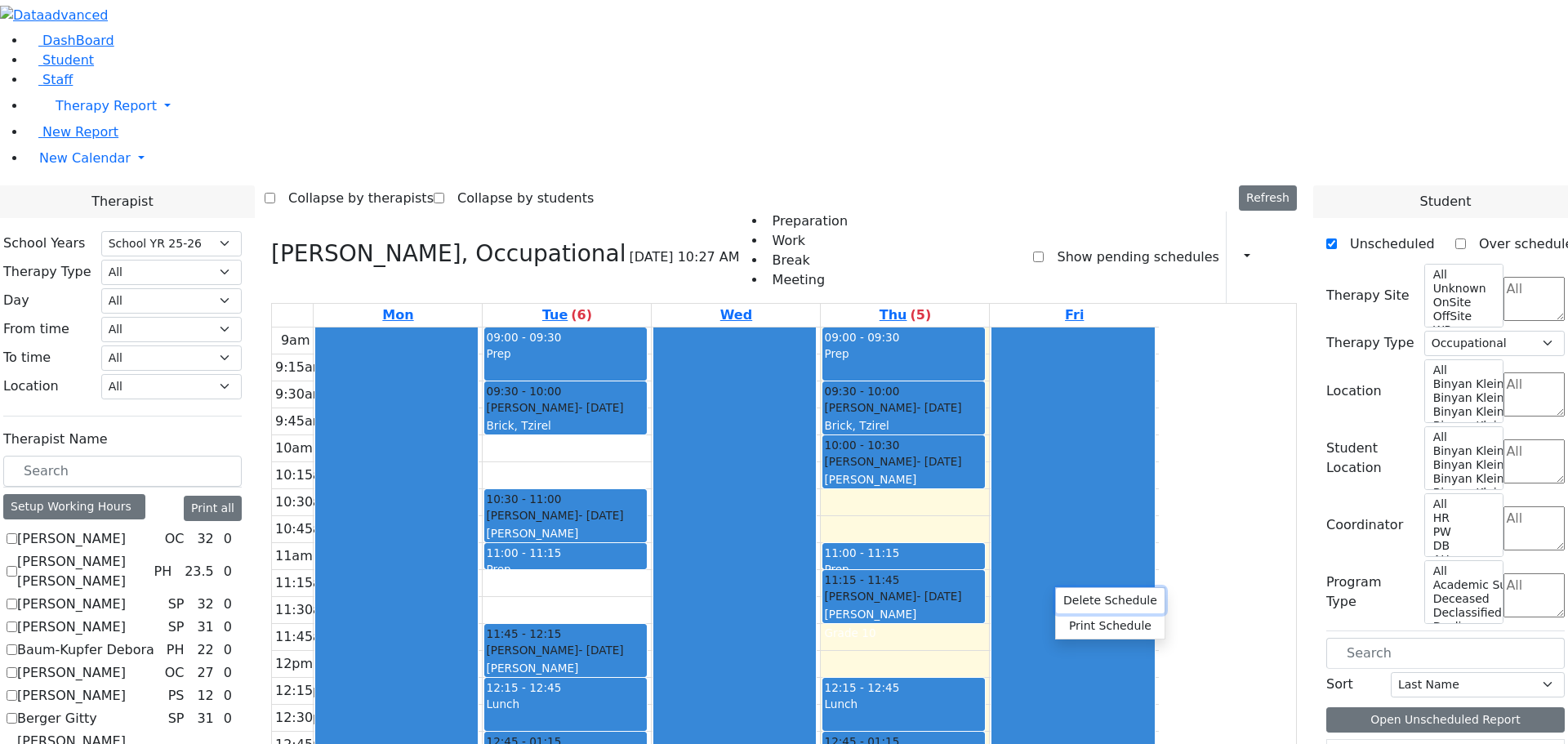
click at [1120, 598] on button "Delete Schedule" at bounding box center [1110, 600] width 109 height 26
click at [1112, 593] on button "Delete Schedule" at bounding box center [1110, 600] width 109 height 26
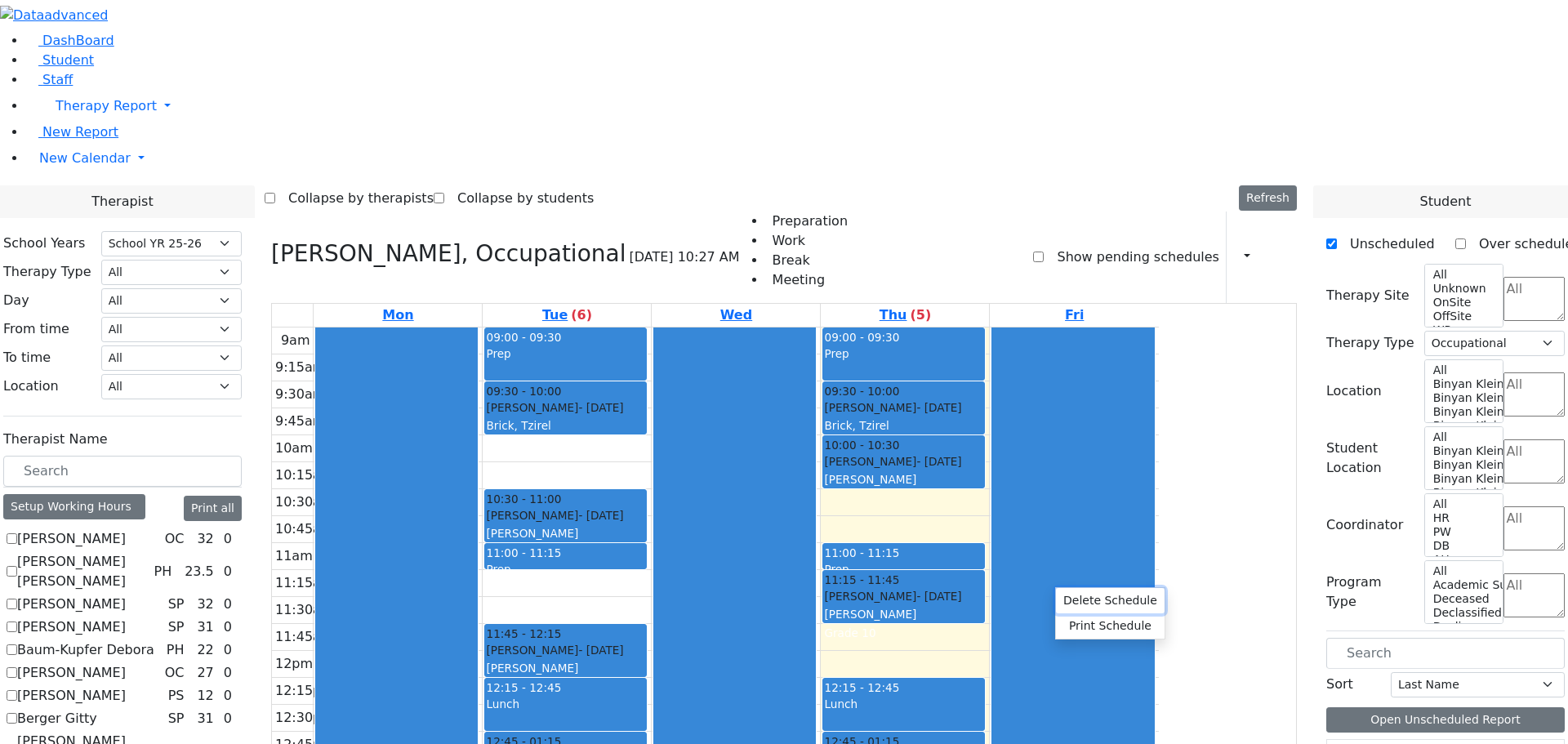
drag, startPoint x: 1112, startPoint y: 593, endPoint x: 1114, endPoint y: 605, distance: 12.2
click at [1114, 605] on button "Delete Schedule" at bounding box center [1110, 600] width 109 height 26
click at [1280, 185] on button "Refresh" at bounding box center [1267, 198] width 58 height 26
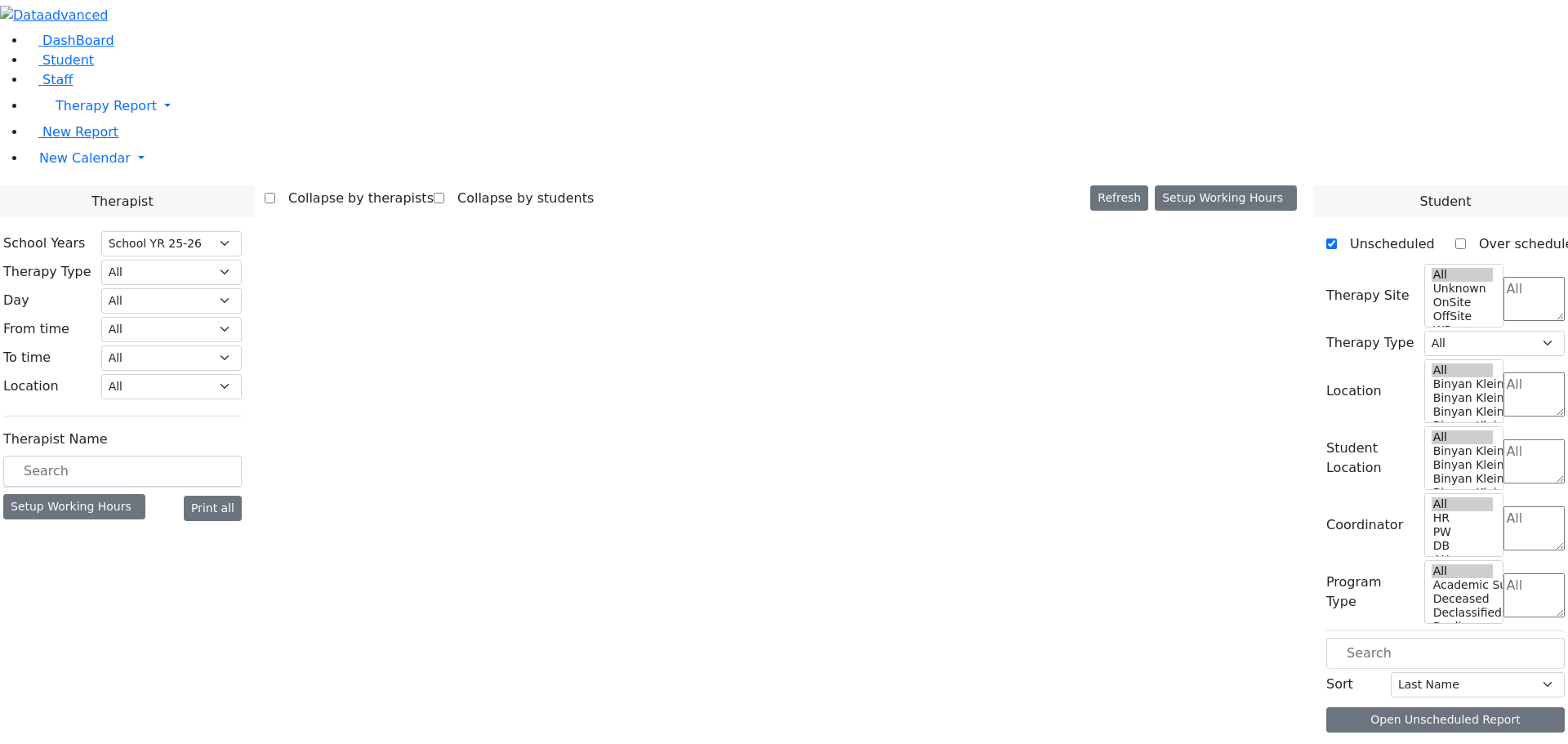
select select "212"
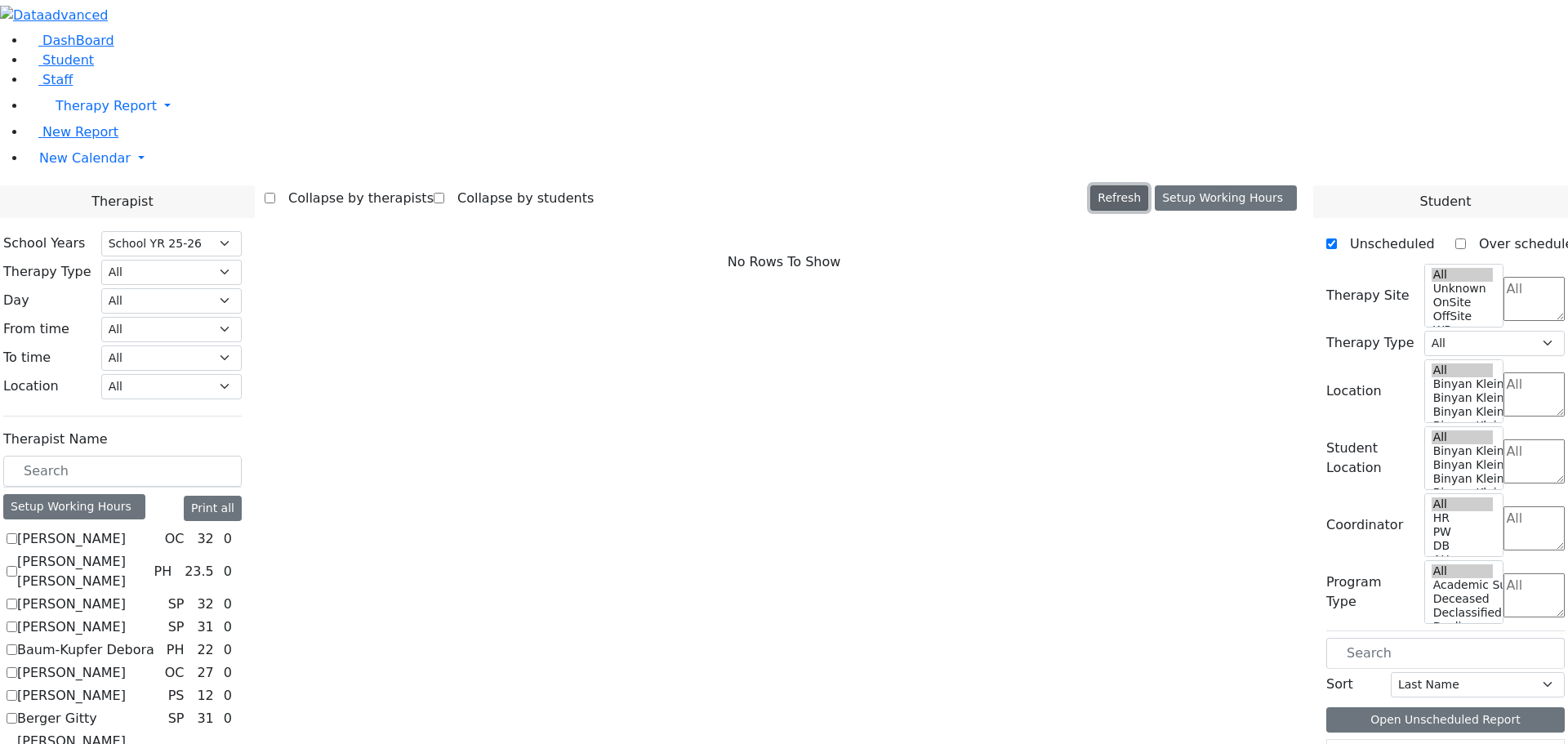
click at [1147, 185] on button "Refresh" at bounding box center [1118, 198] width 58 height 26
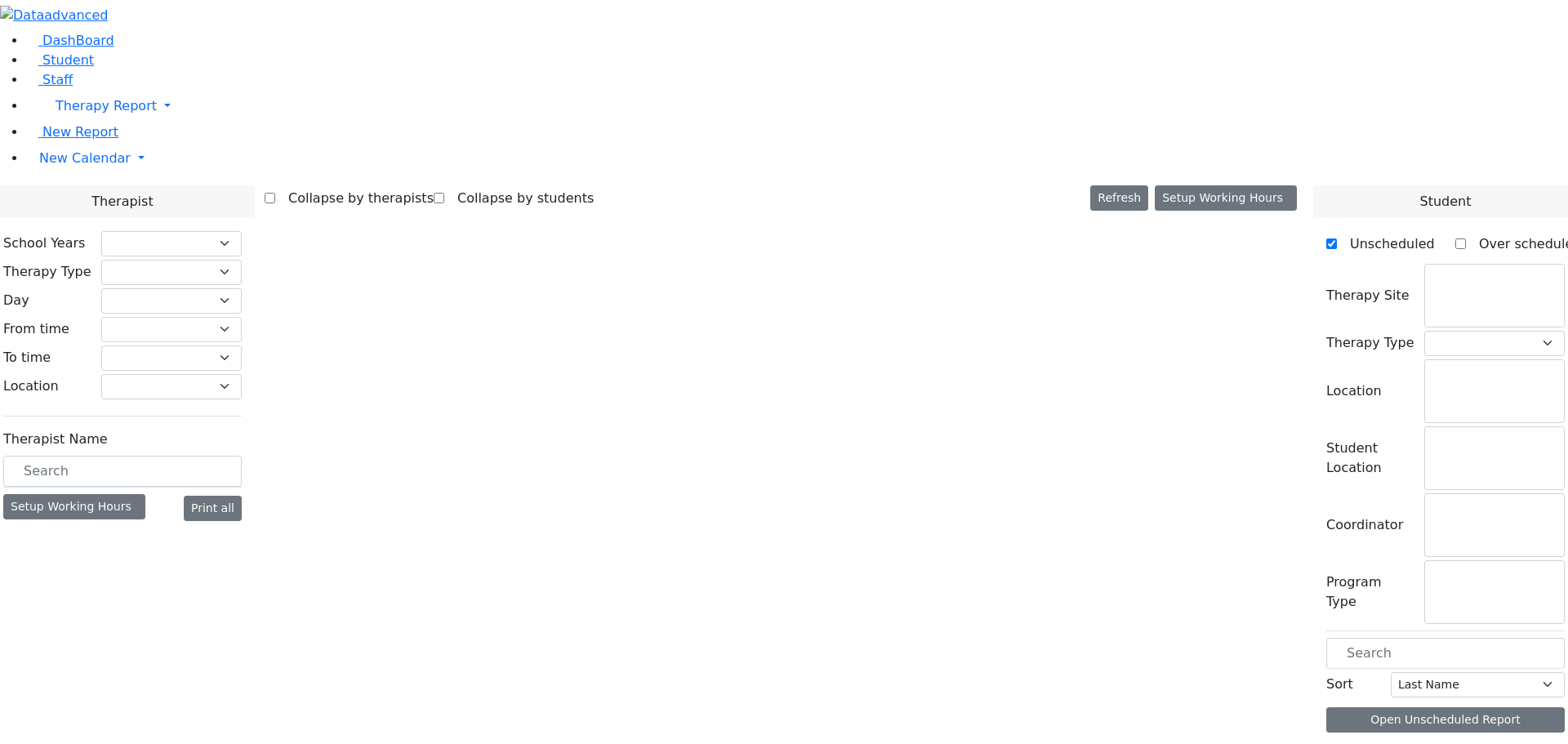
checkbox input "false"
select select "212"
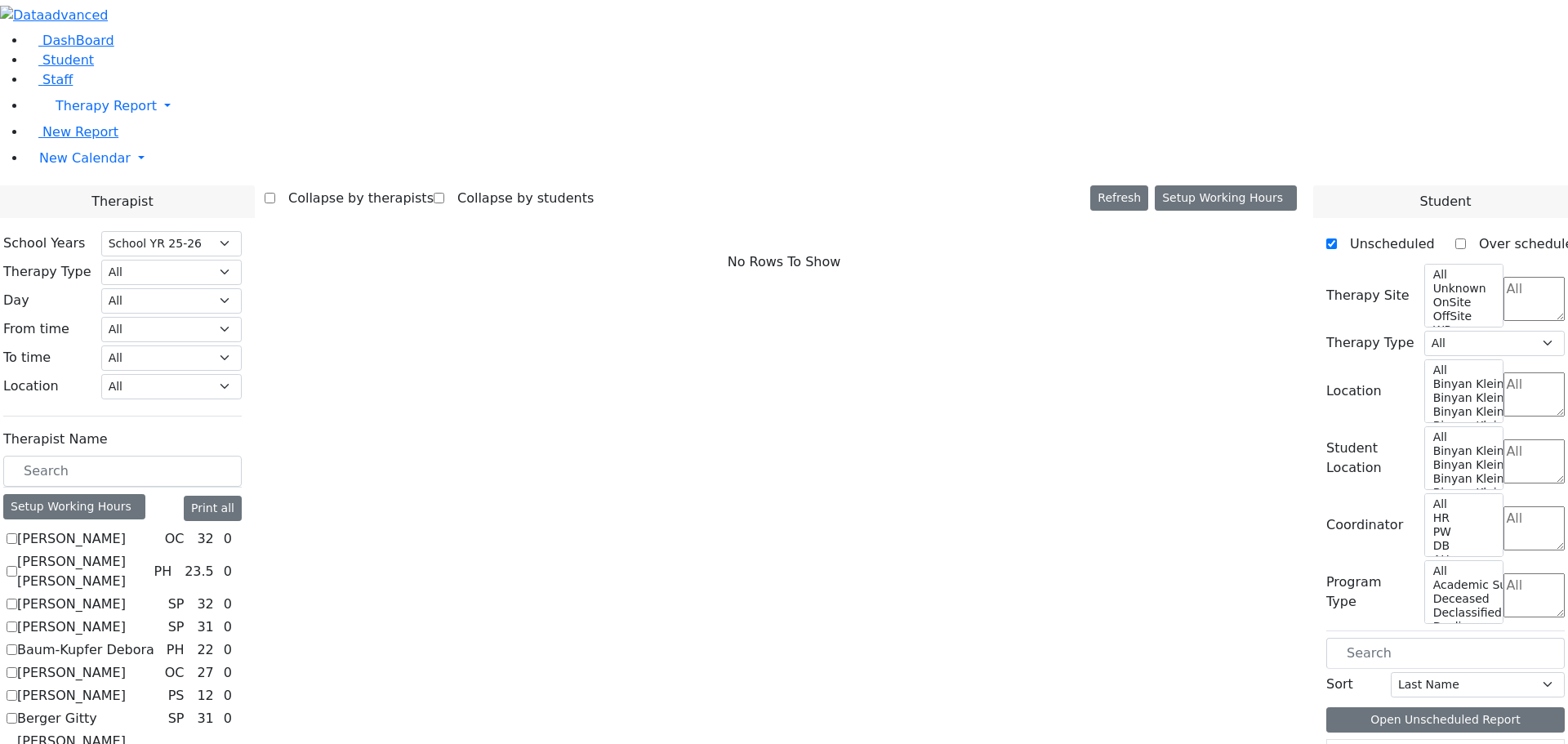
scroll to position [1143, 0]
checkbox input "true"
select select "1"
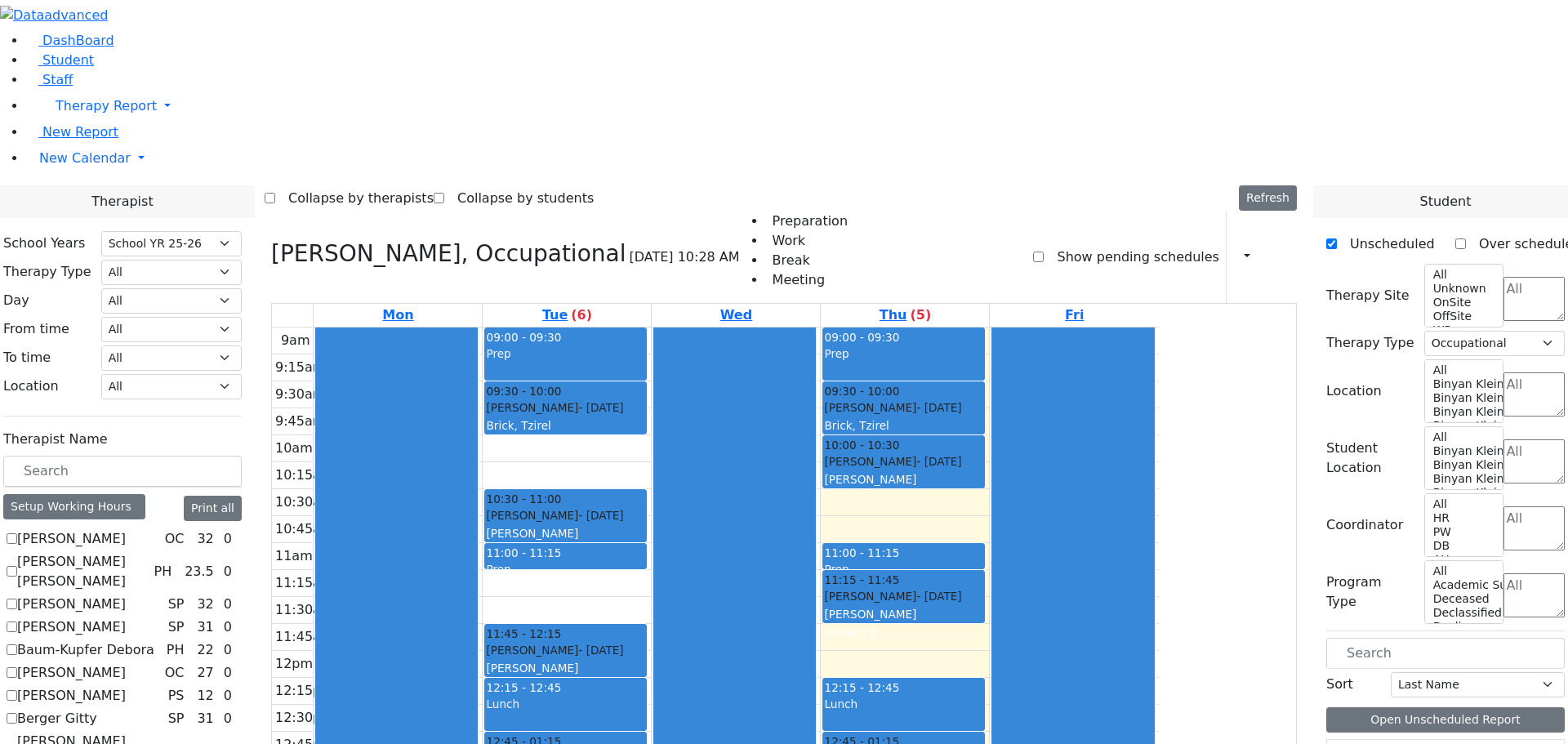
scroll to position [1098, 0]
drag, startPoint x: 1382, startPoint y: 691, endPoint x: 1108, endPoint y: 677, distance: 274.4
drag, startPoint x: 1371, startPoint y: 686, endPoint x: 995, endPoint y: 663, distance: 376.7
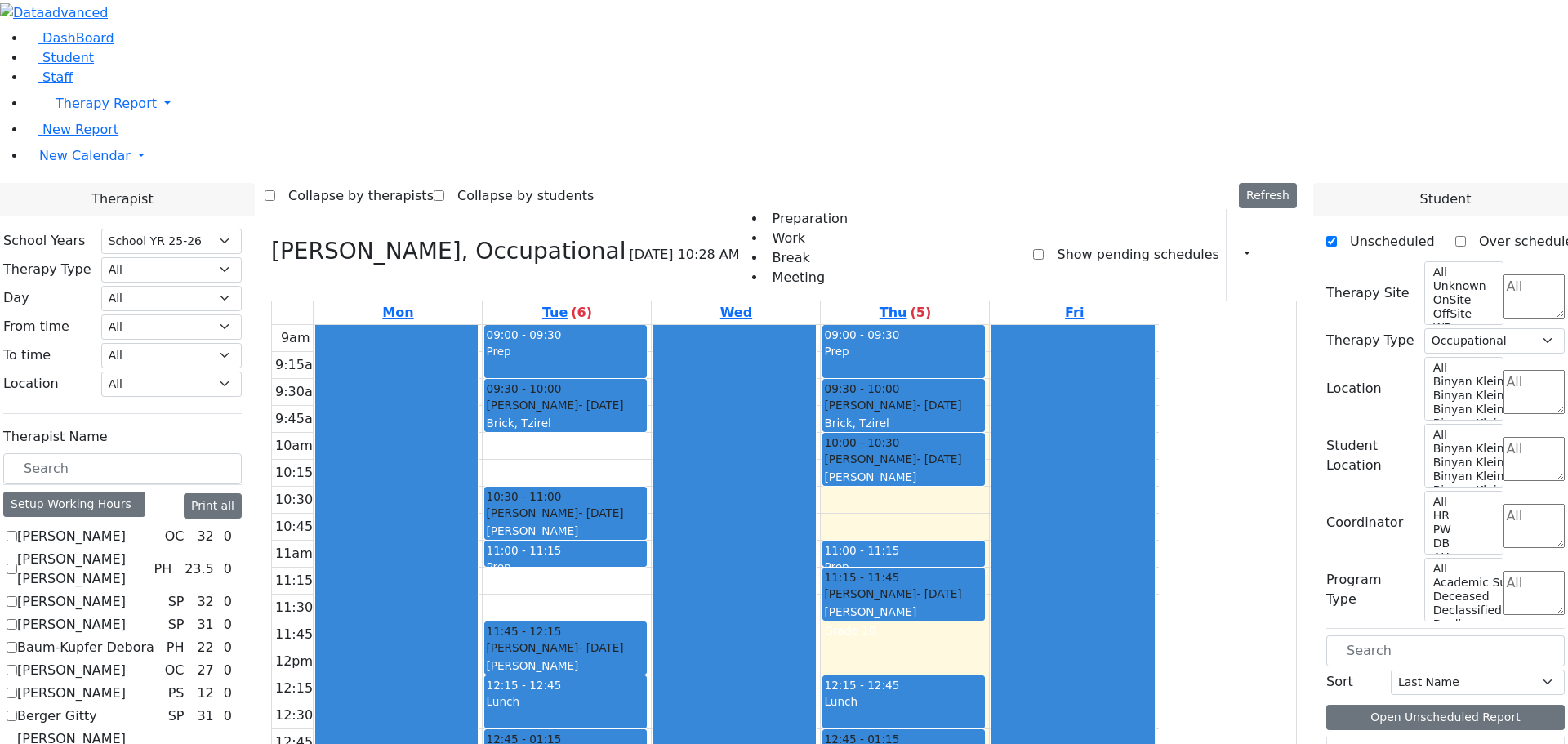
drag, startPoint x: 1369, startPoint y: 682, endPoint x: 1092, endPoint y: 690, distance: 277.1
click at [146, 232] on aside "DashBoard Student Staff Therapy Report Student Old Calendar" at bounding box center [784, 115] width 1568 height 235
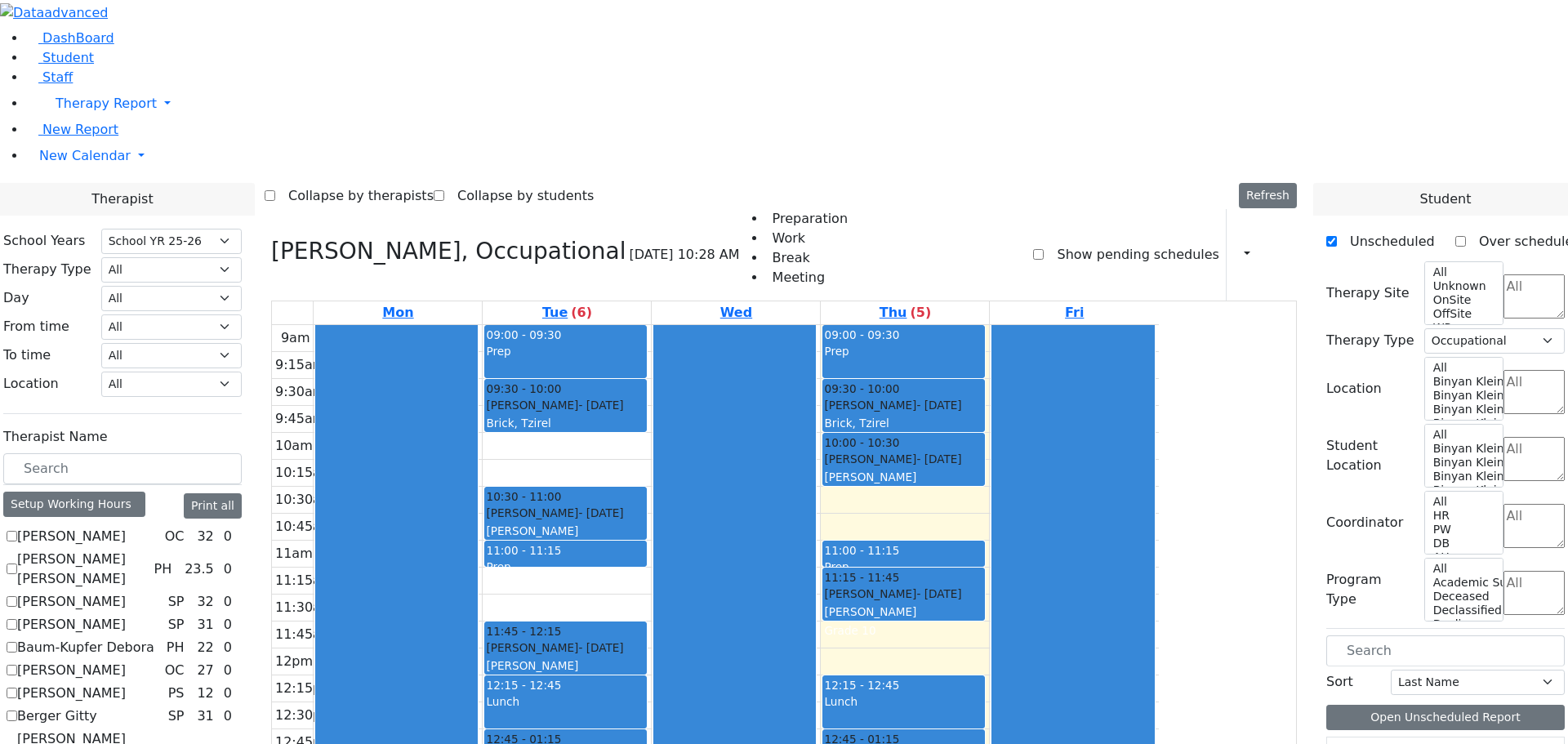
click at [125, 232] on aside "DashBoard Student Staff Therapy Report Student Old Calendar" at bounding box center [784, 115] width 1568 height 235
checkbox input "false"
select select
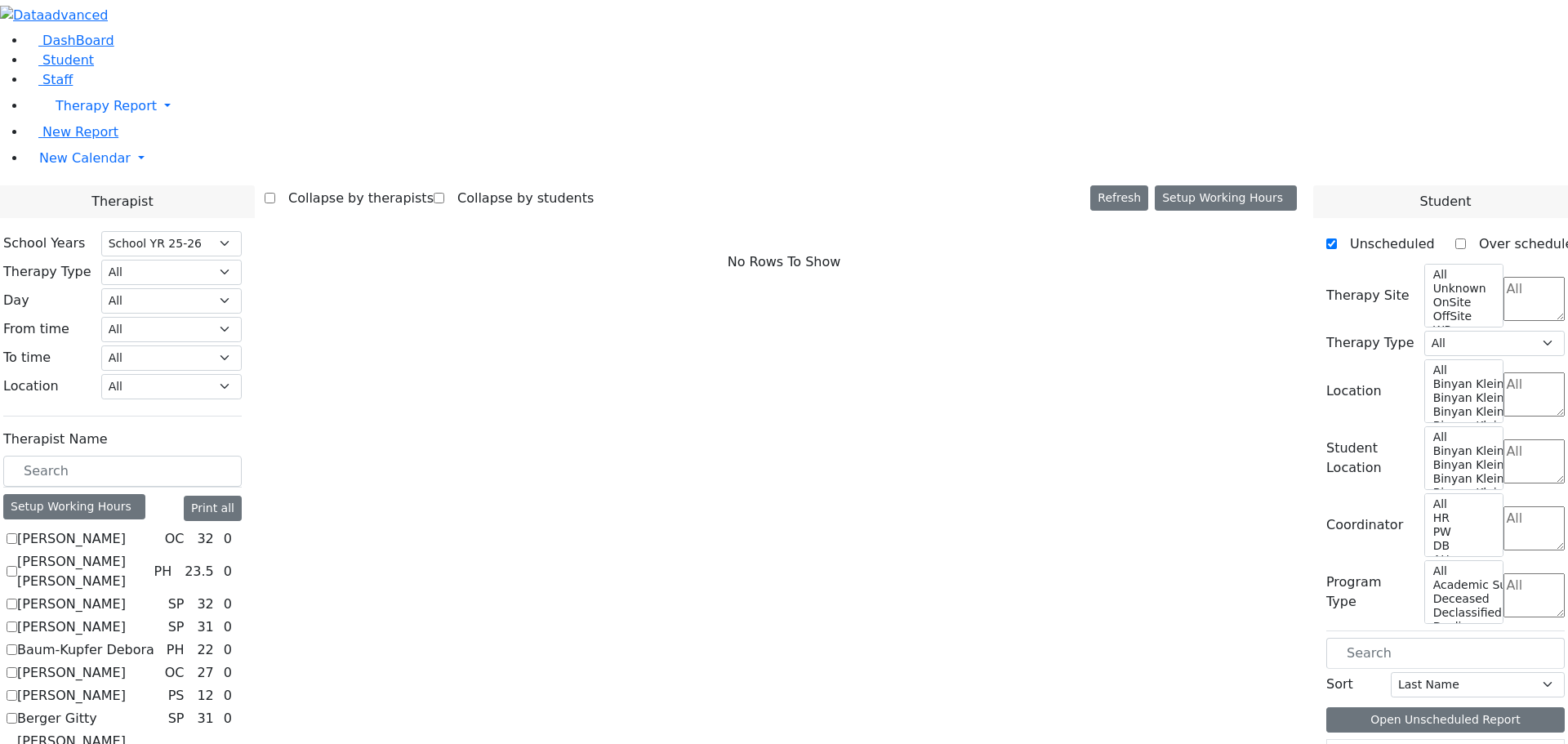
scroll to position [0, 0]
drag, startPoint x: 206, startPoint y: 616, endPoint x: 198, endPoint y: 612, distance: 8.9
checkbox input "true"
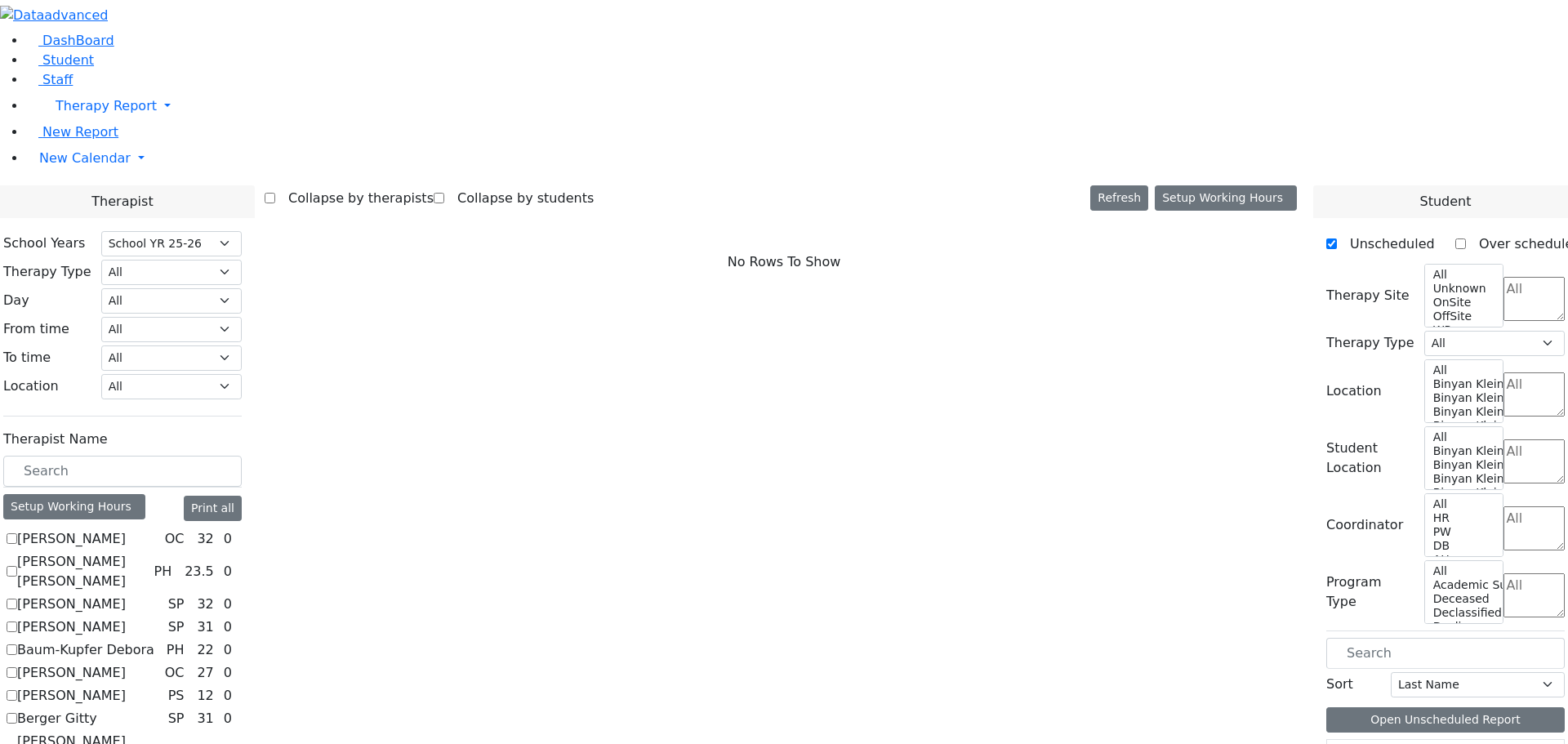
select select "3"
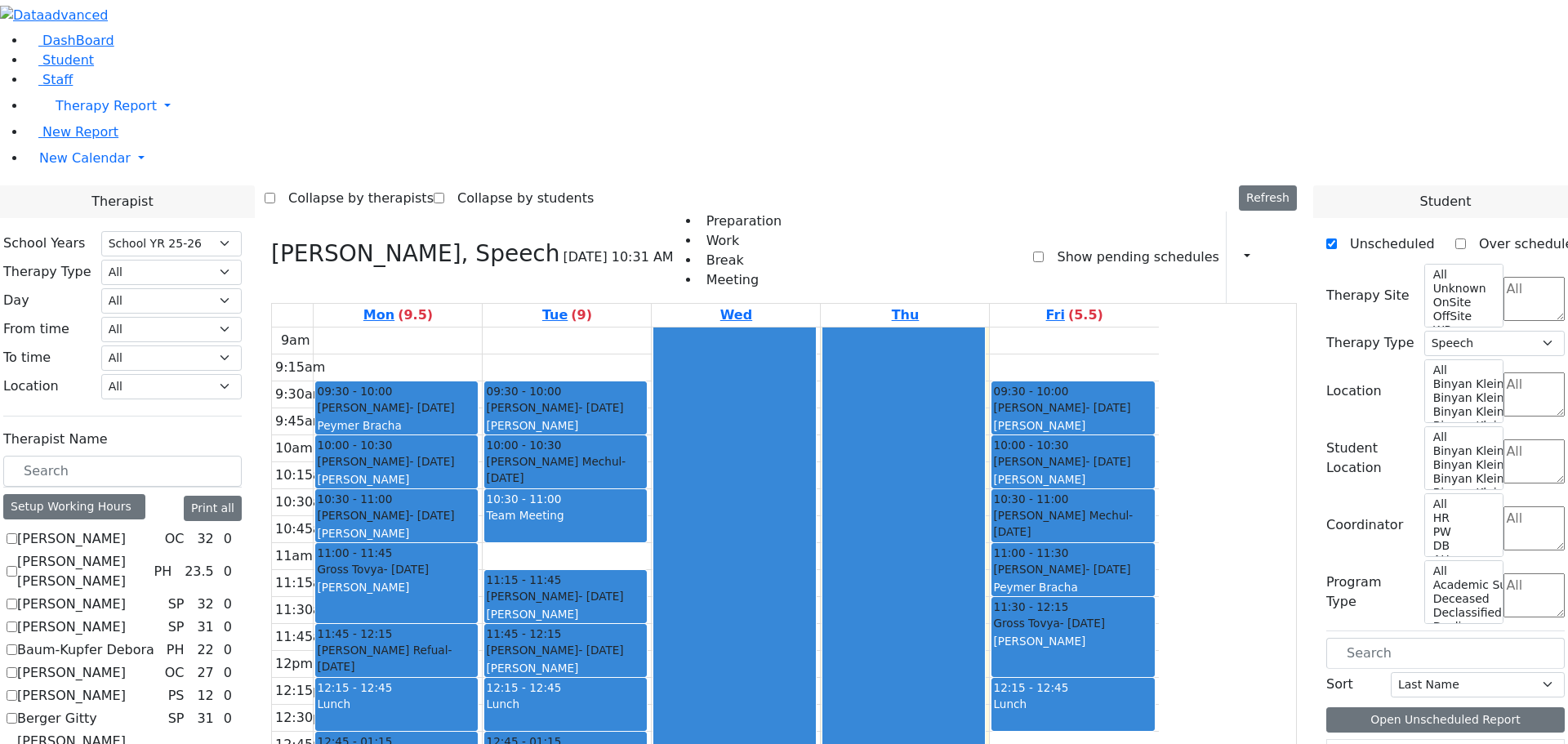
scroll to position [1098, 0]
click at [1288, 185] on button "Refresh" at bounding box center [1267, 198] width 58 height 26
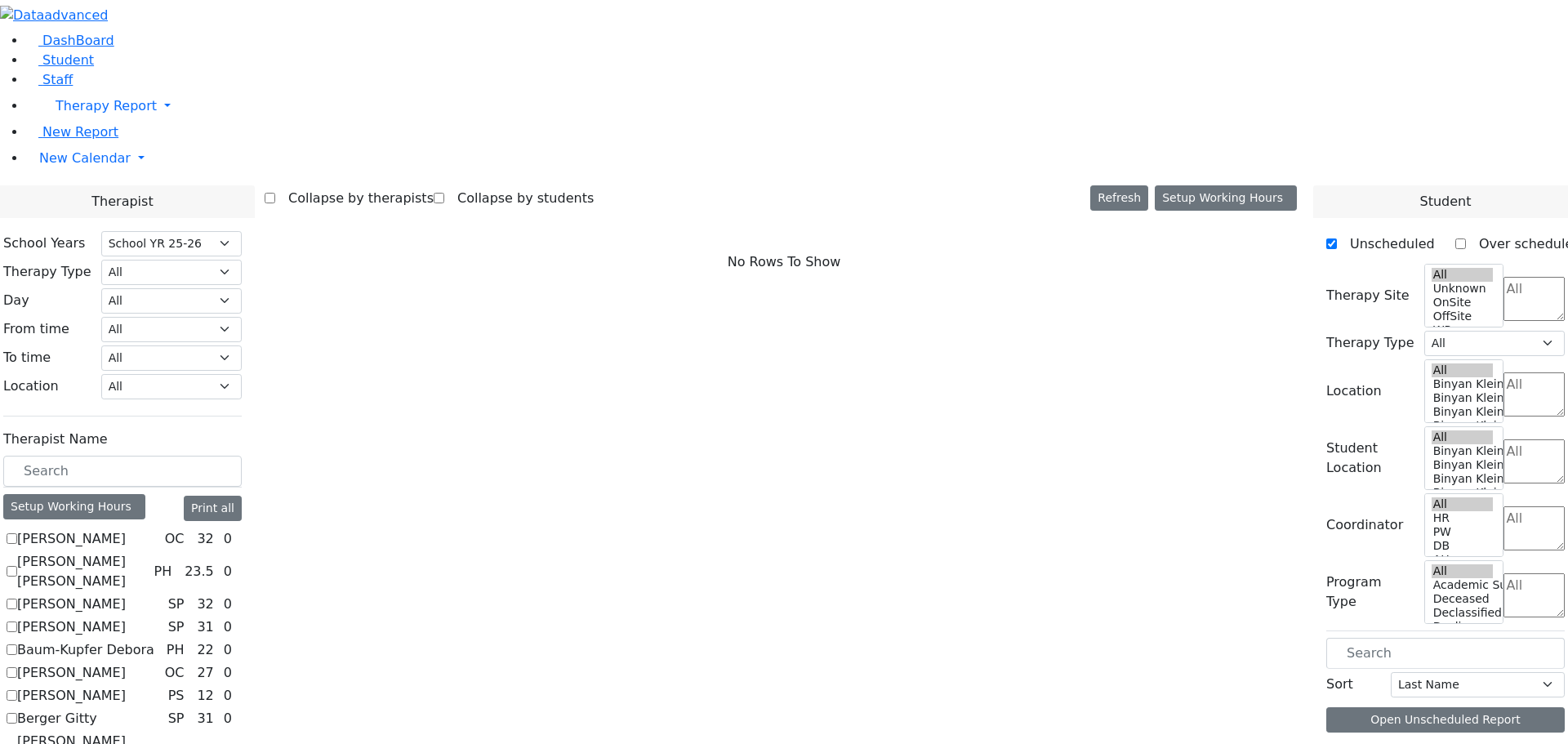
select select "212"
checkbox input "true"
select select "3"
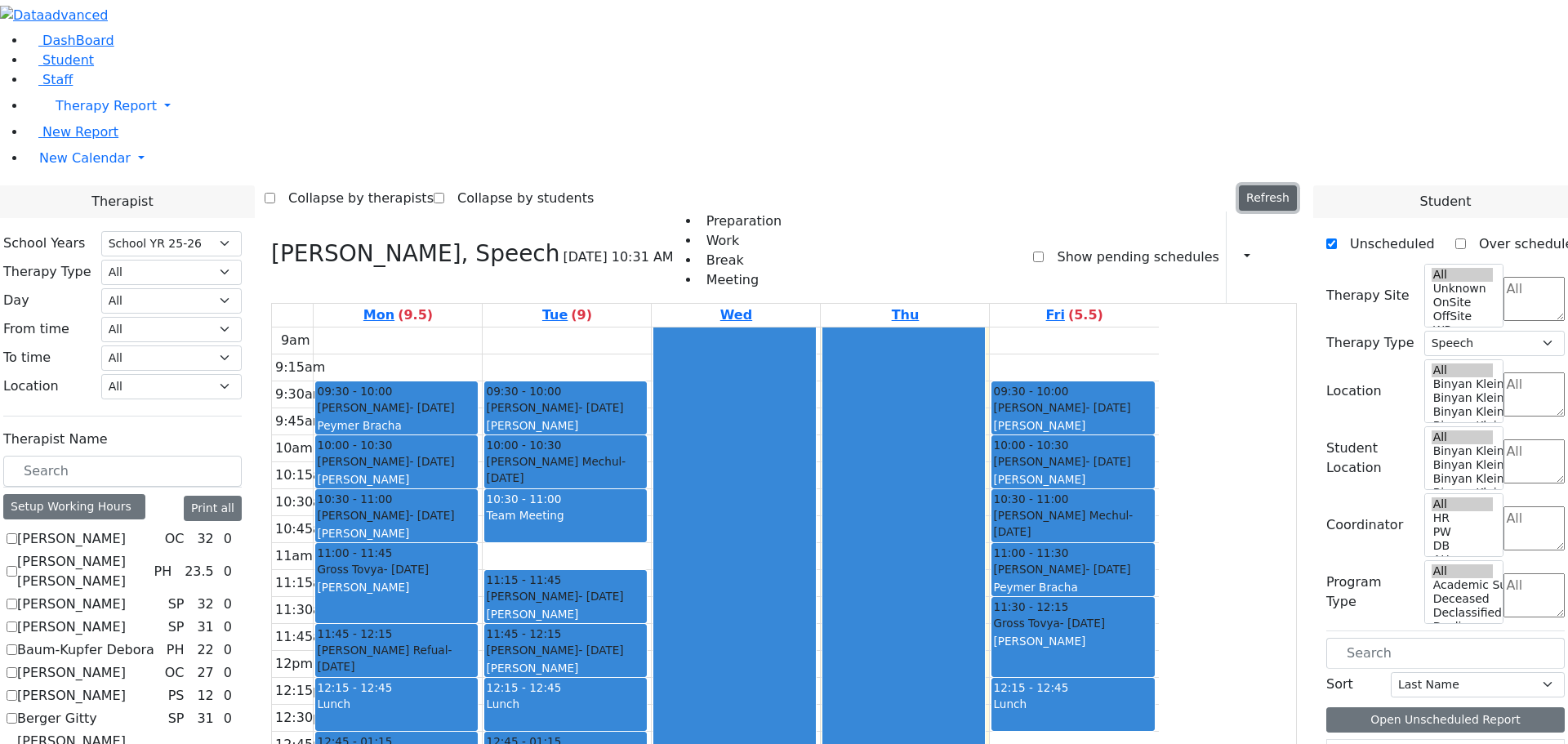
click at [1297, 185] on button "Refresh" at bounding box center [1267, 198] width 58 height 26
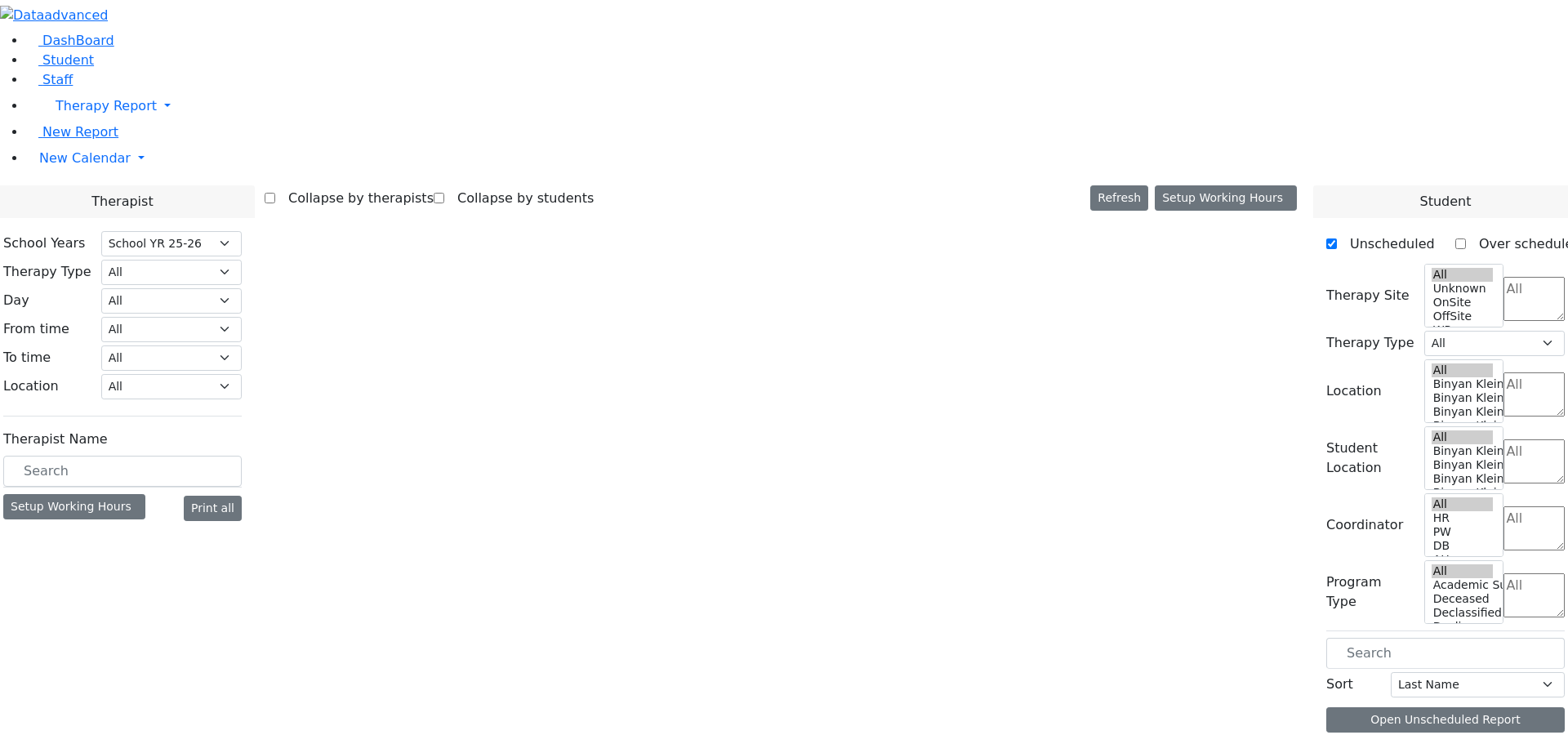
select select "212"
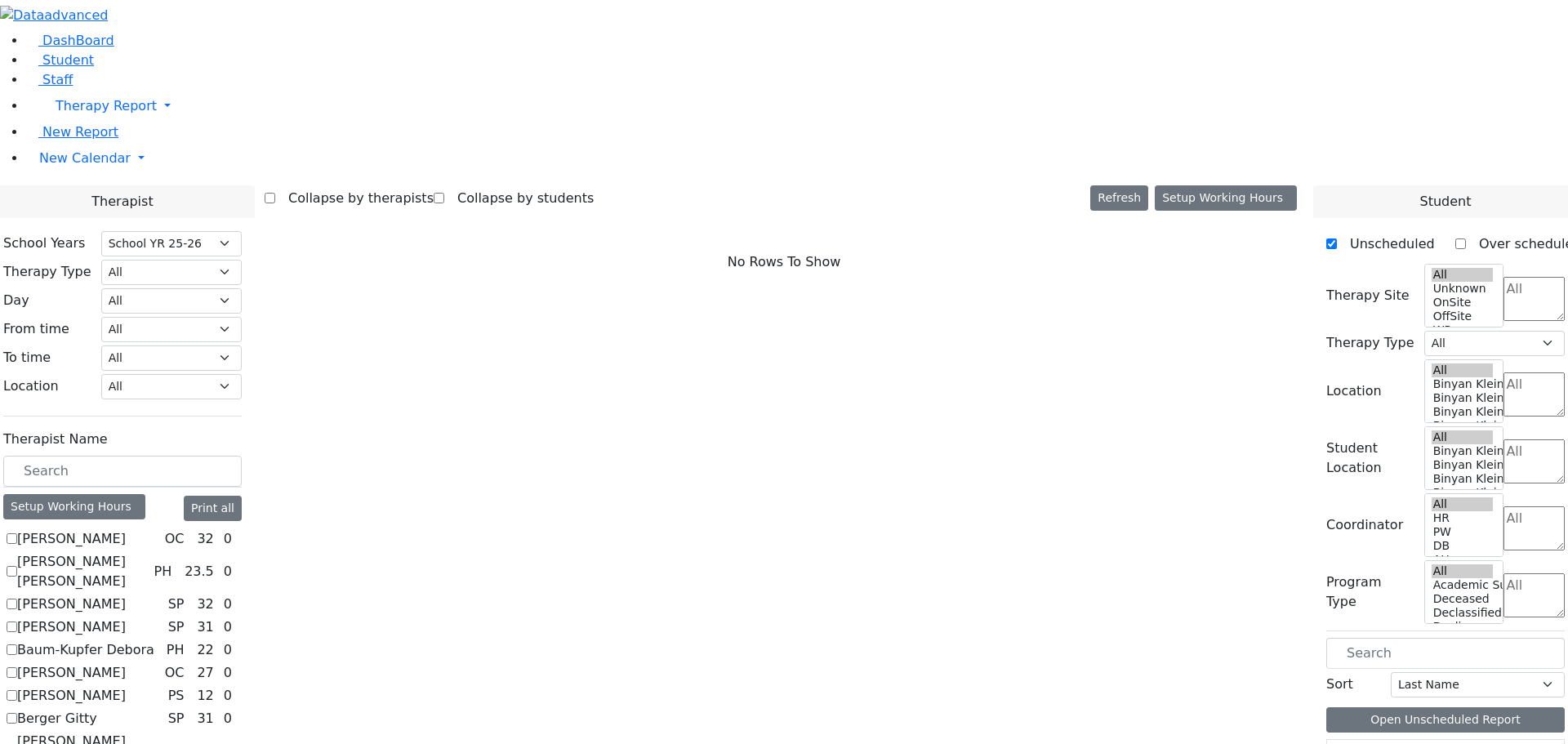
checkbox input "true"
select select "3"
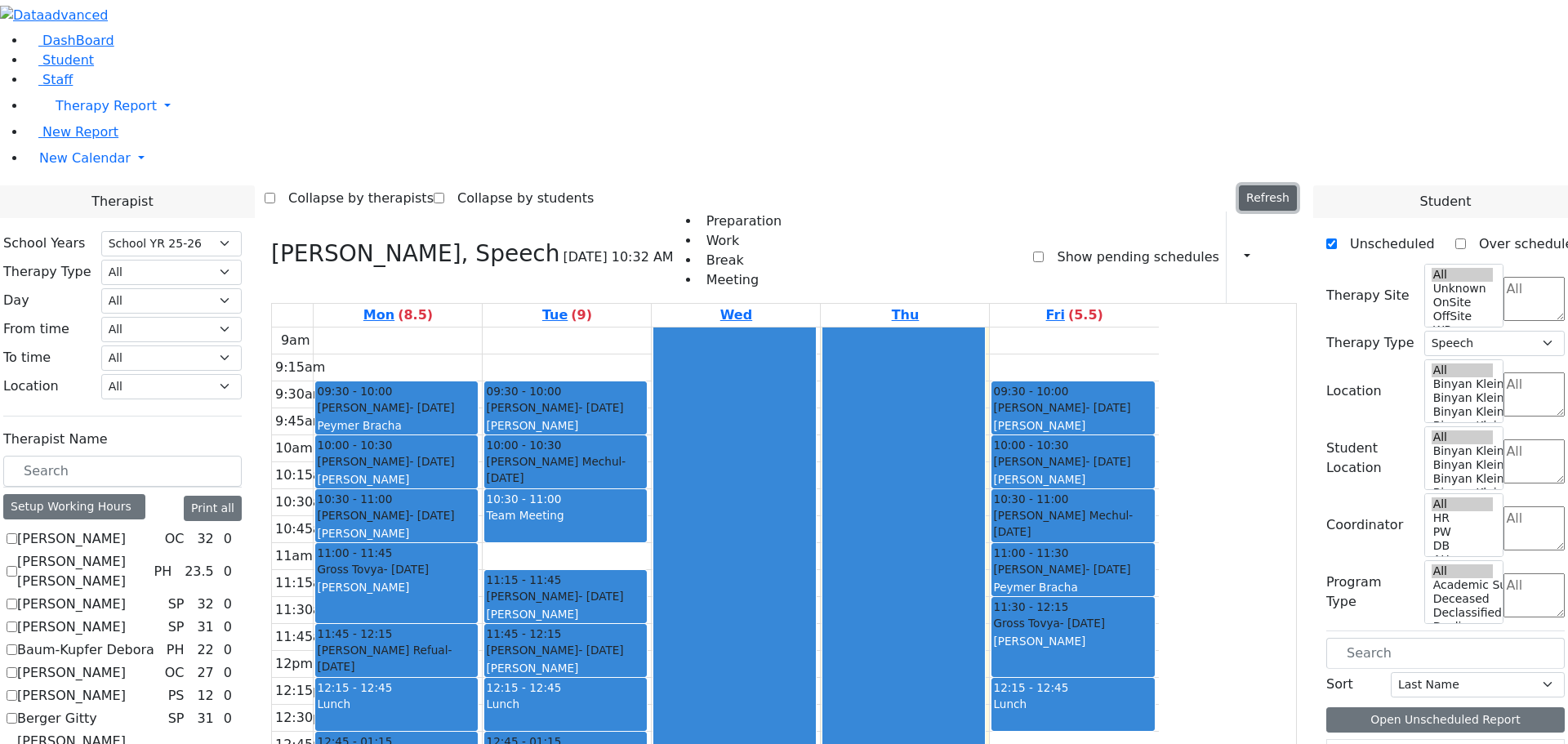
click at [1282, 185] on button "Refresh" at bounding box center [1267, 198] width 58 height 26
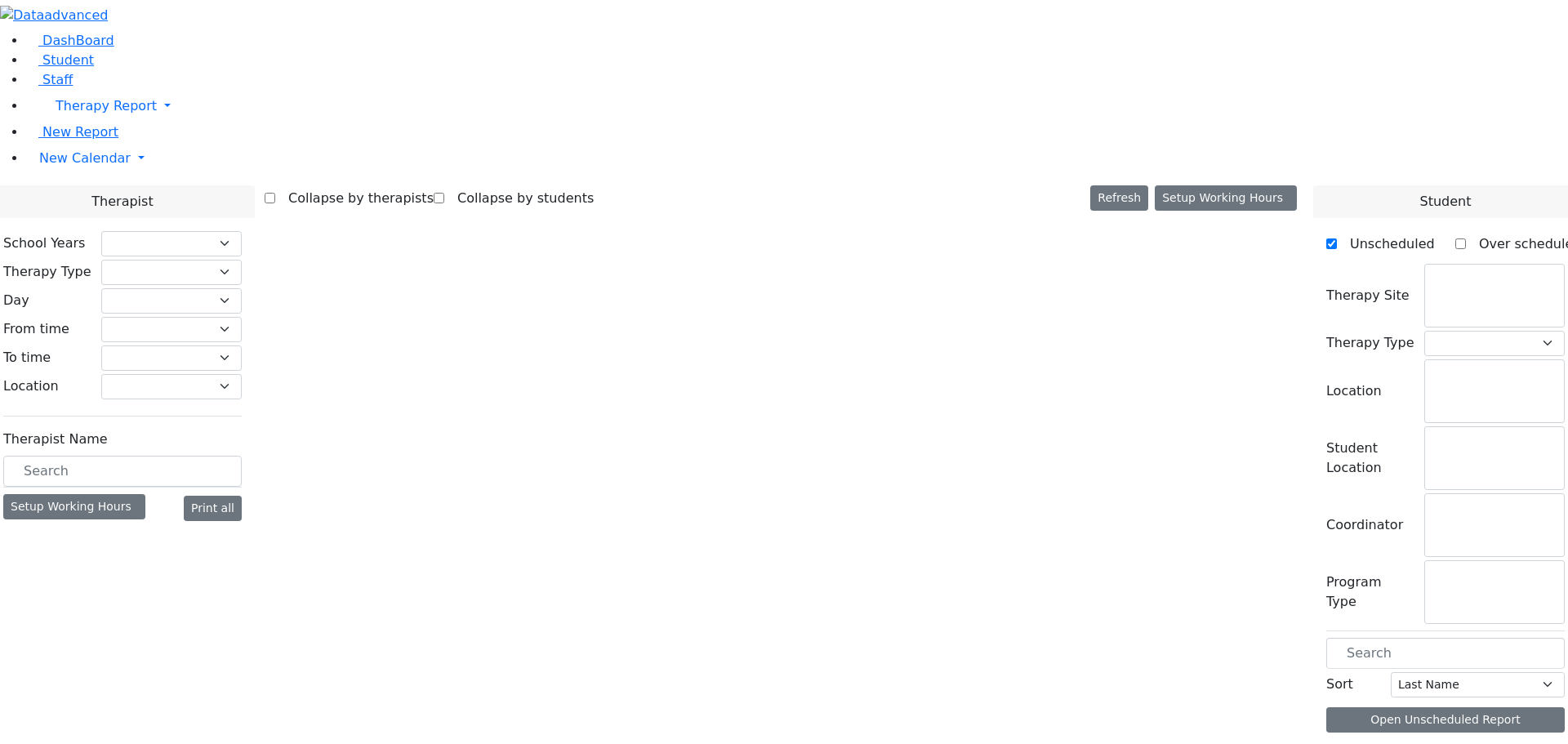
checkbox input "false"
select select "212"
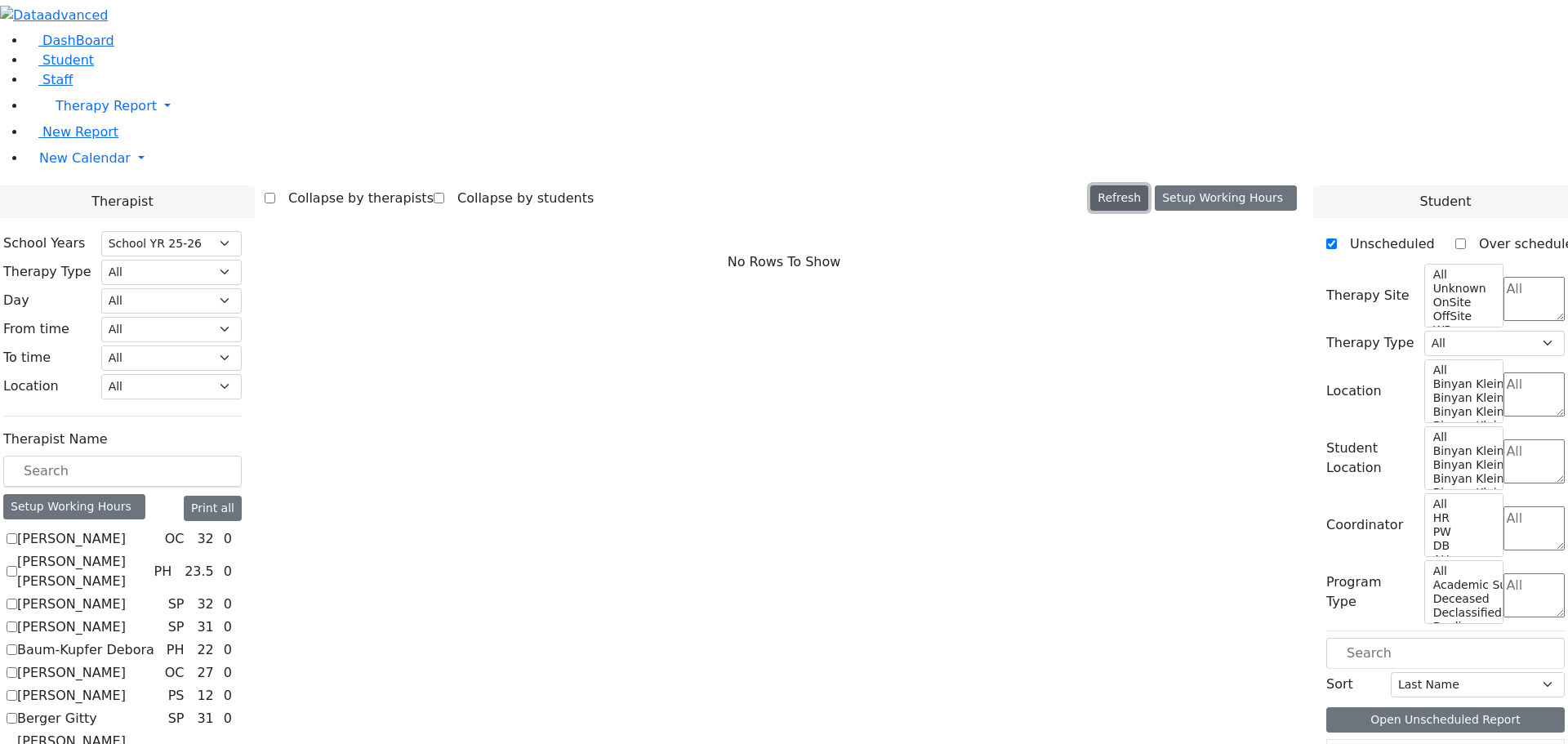
click at [1147, 185] on button "Refresh" at bounding box center [1118, 198] width 58 height 26
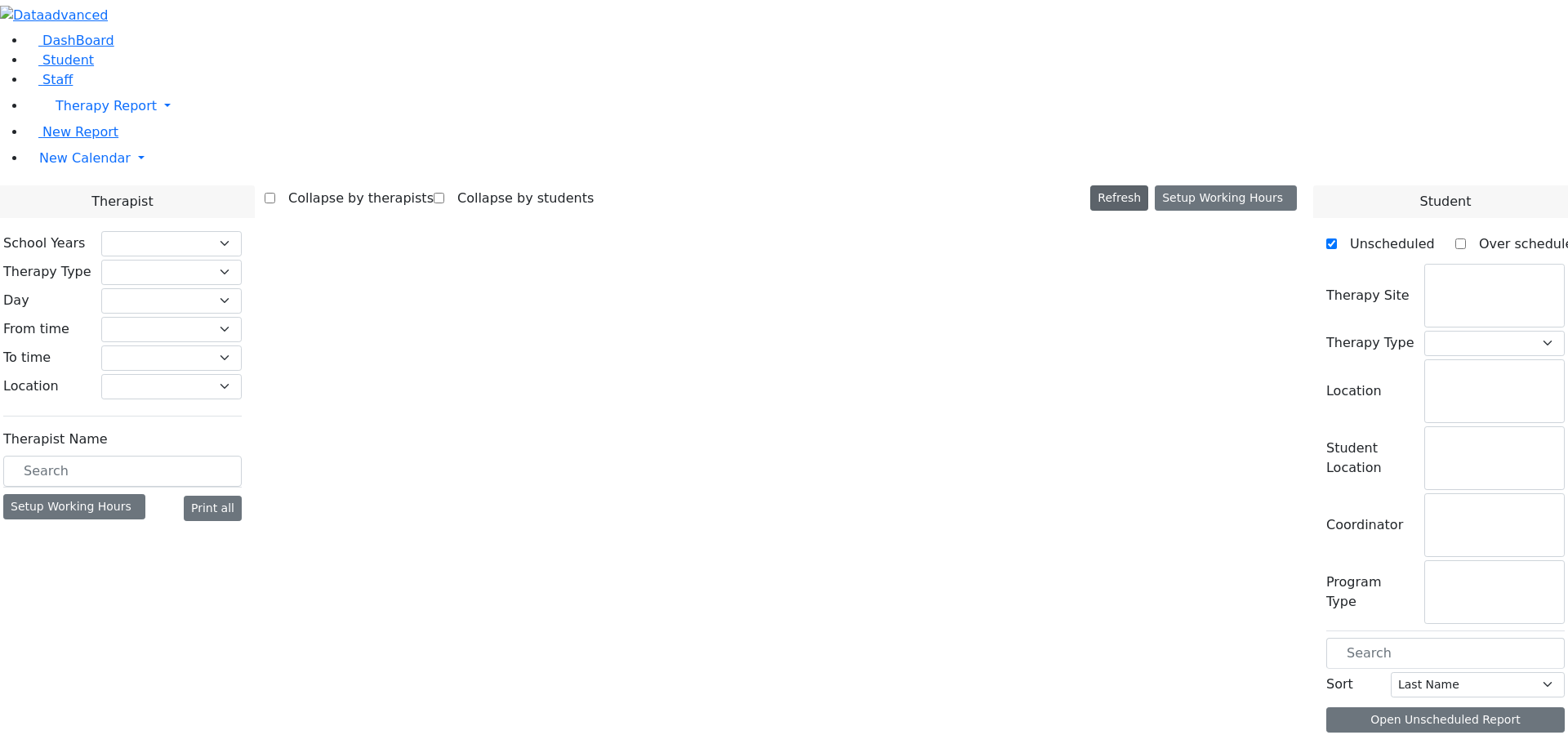
checkbox input "false"
select select "212"
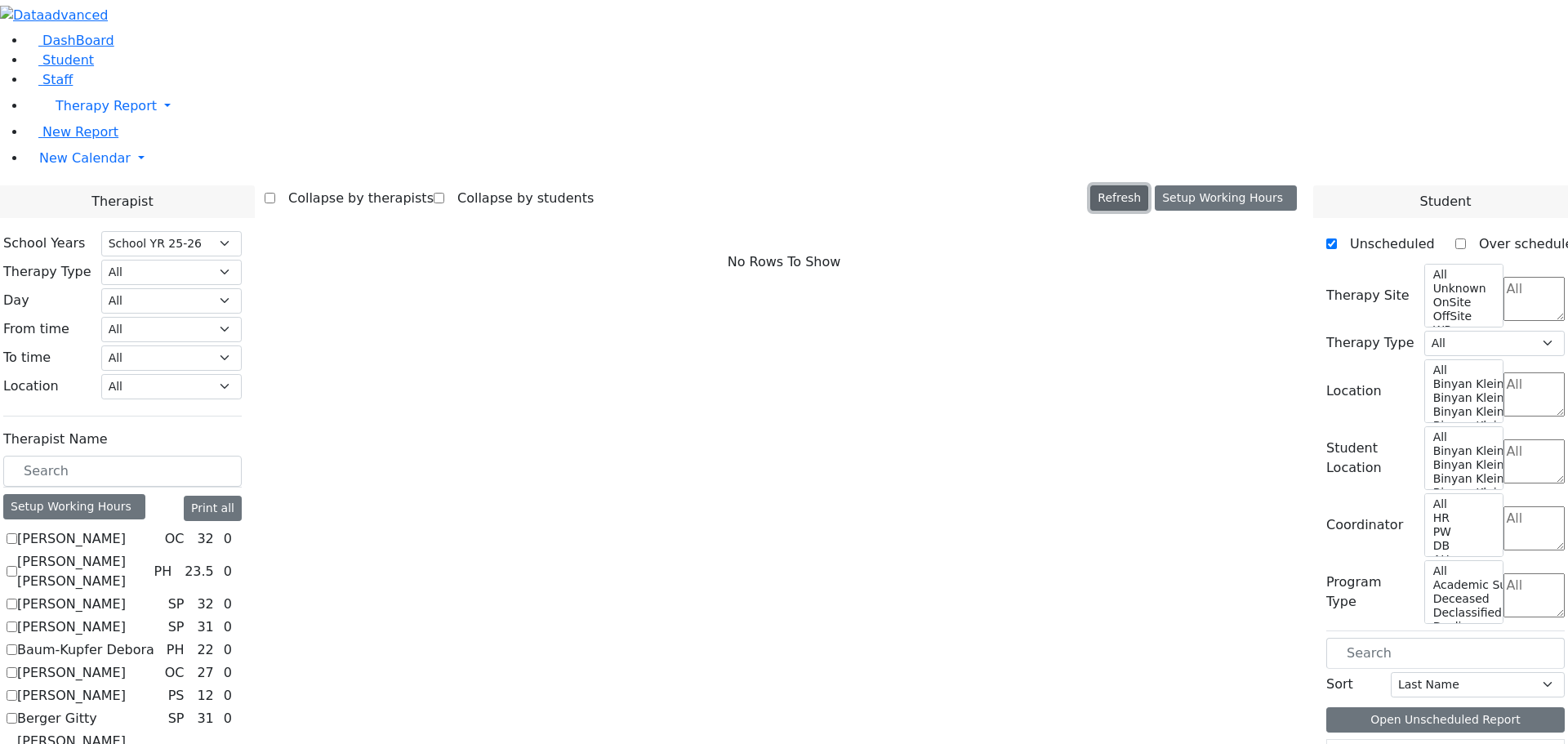
click at [1146, 185] on button "Refresh" at bounding box center [1118, 198] width 58 height 26
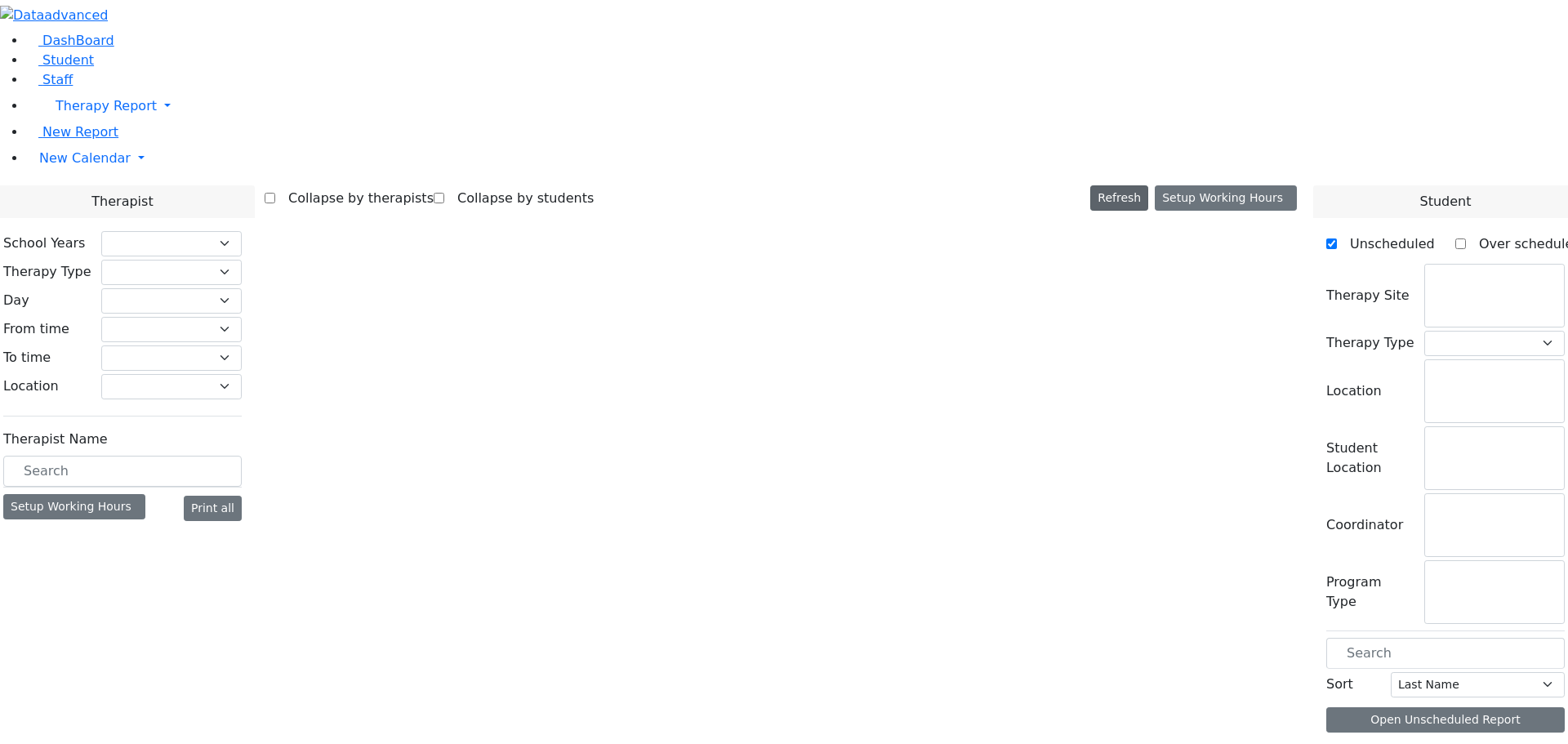
checkbox input "false"
select select "212"
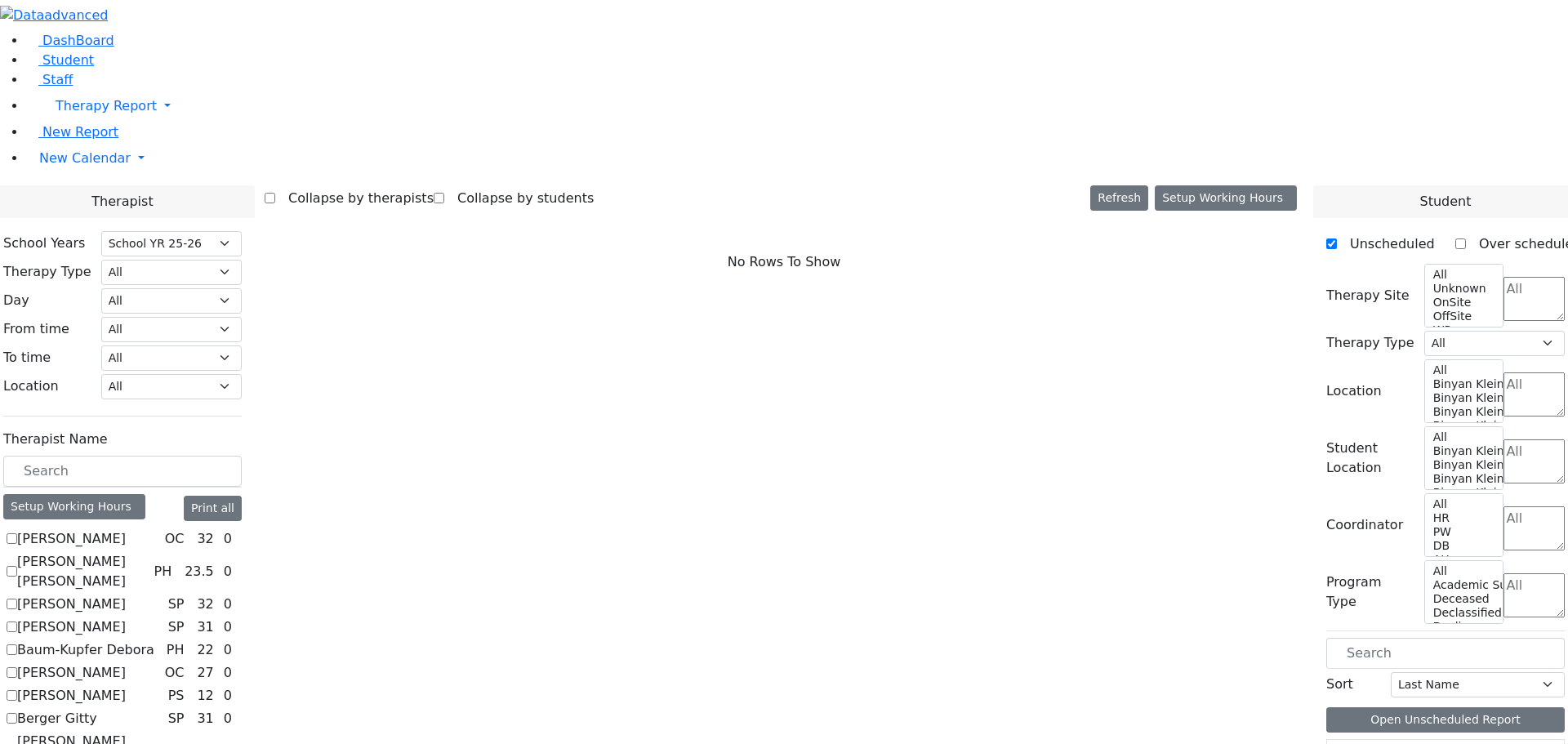
checkbox input "true"
select select "3"
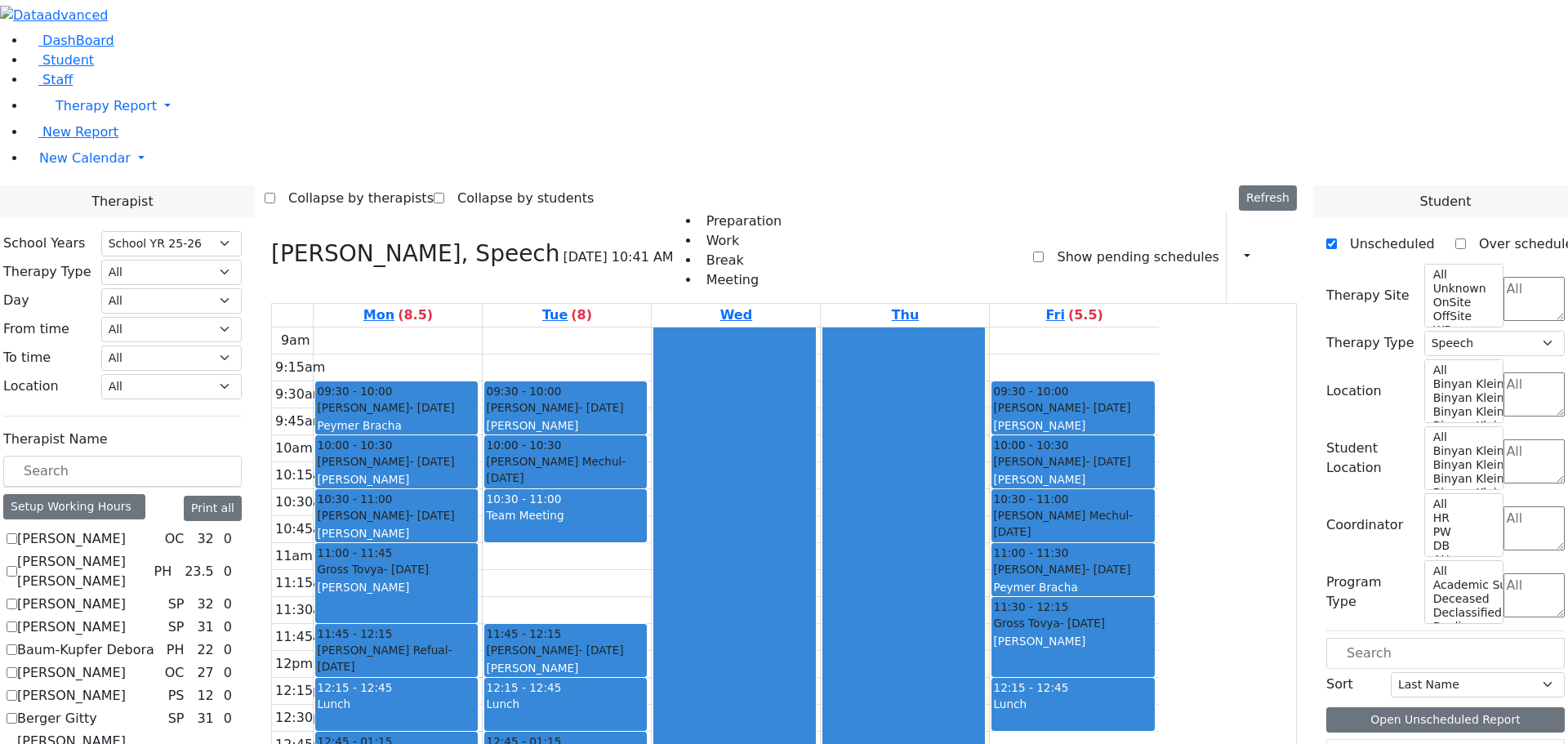
scroll to position [1242, 0]
drag, startPoint x: 1381, startPoint y: 617, endPoint x: 837, endPoint y: 434, distance: 574.0
drag, startPoint x: 1364, startPoint y: 619, endPoint x: 946, endPoint y: 509, distance: 432.2
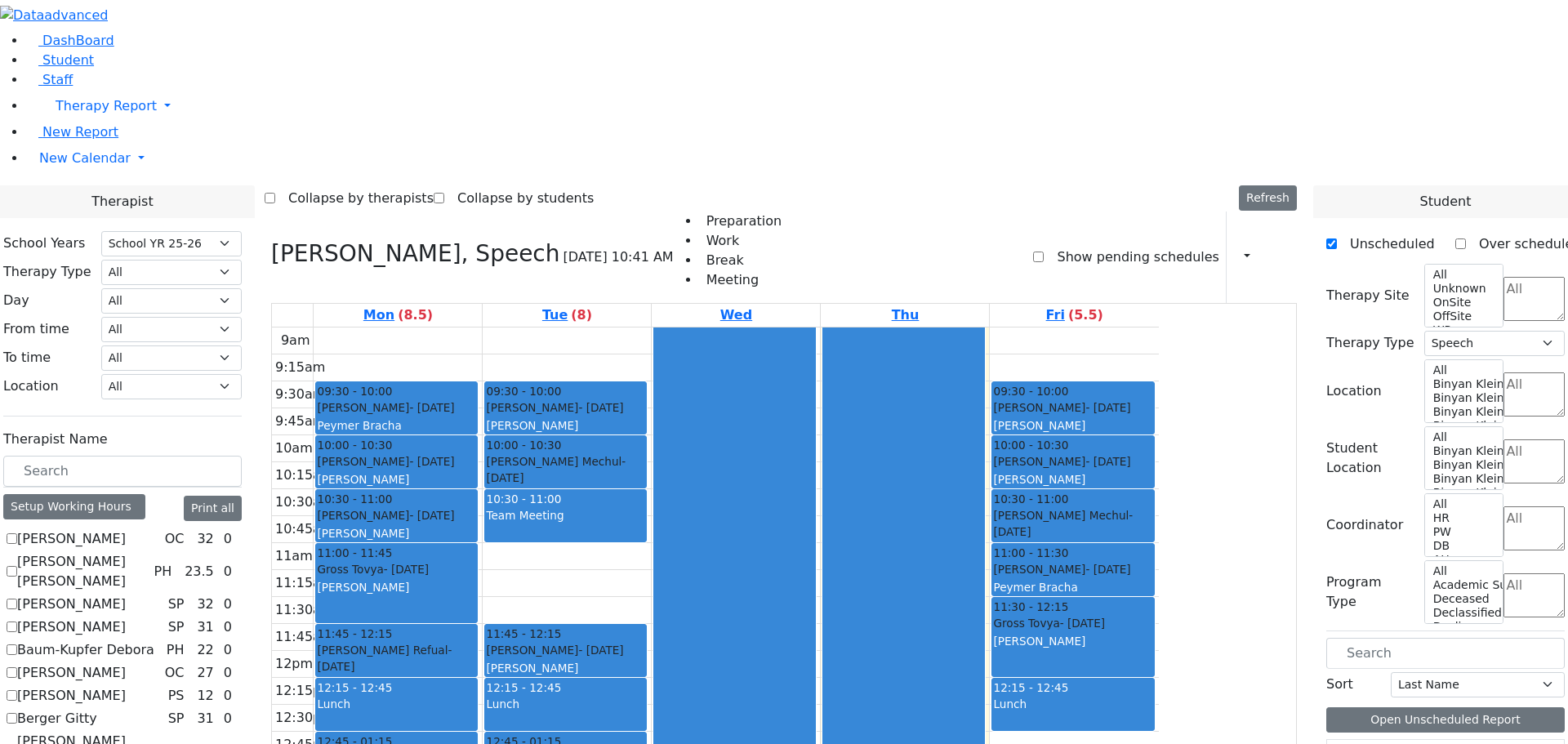
click at [578, 706] on div "9am 9:15am 9:30am 9:45am 10am 10:15am 10:30am 10:45am 11am 11:15am 11:30am 11:4…" at bounding box center [714, 651] width 887 height 647
click at [71, 235] on aside "DashBoard Student Staff Therapy Report Student Old Calendar" at bounding box center [784, 117] width 1568 height 235
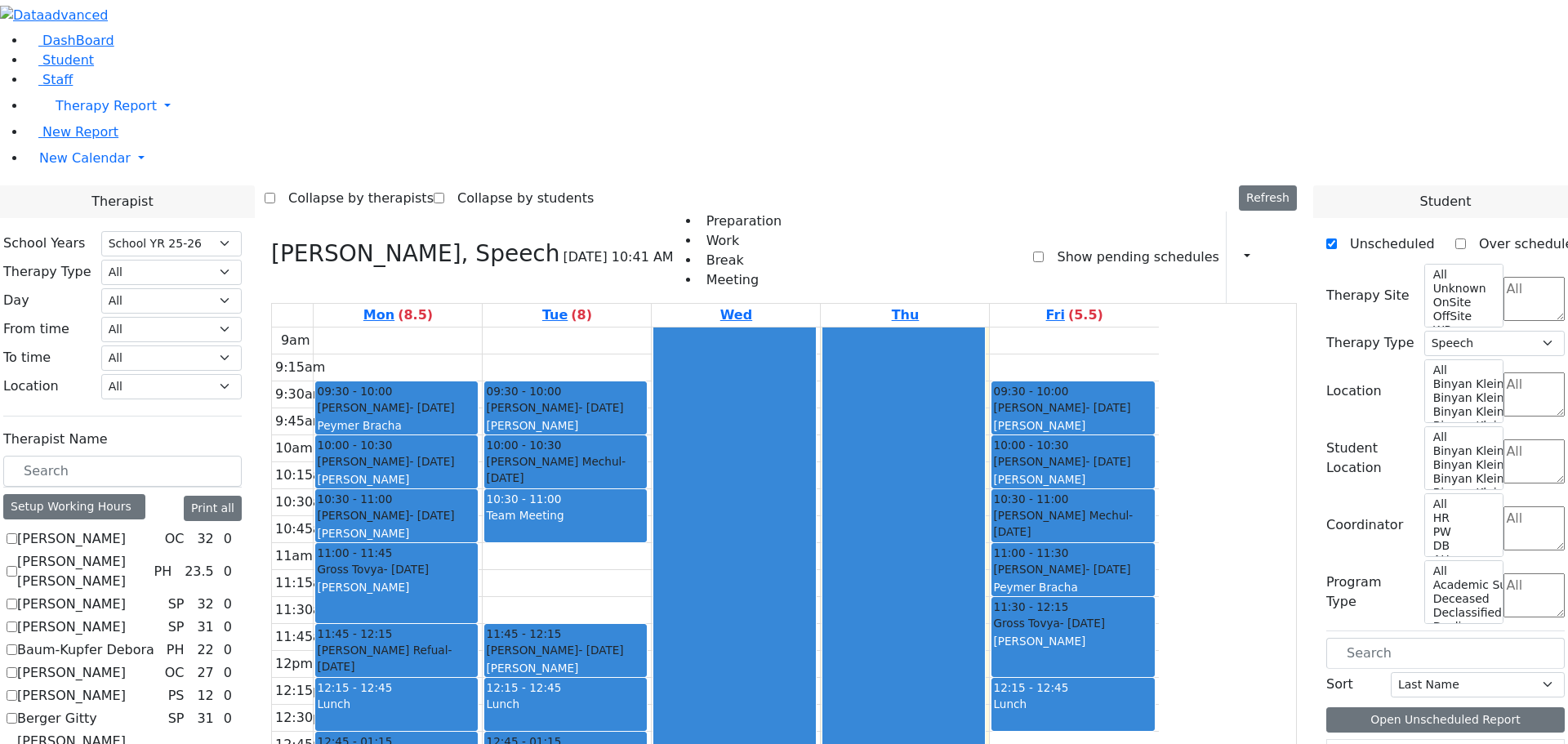
checkbox input "false"
select select
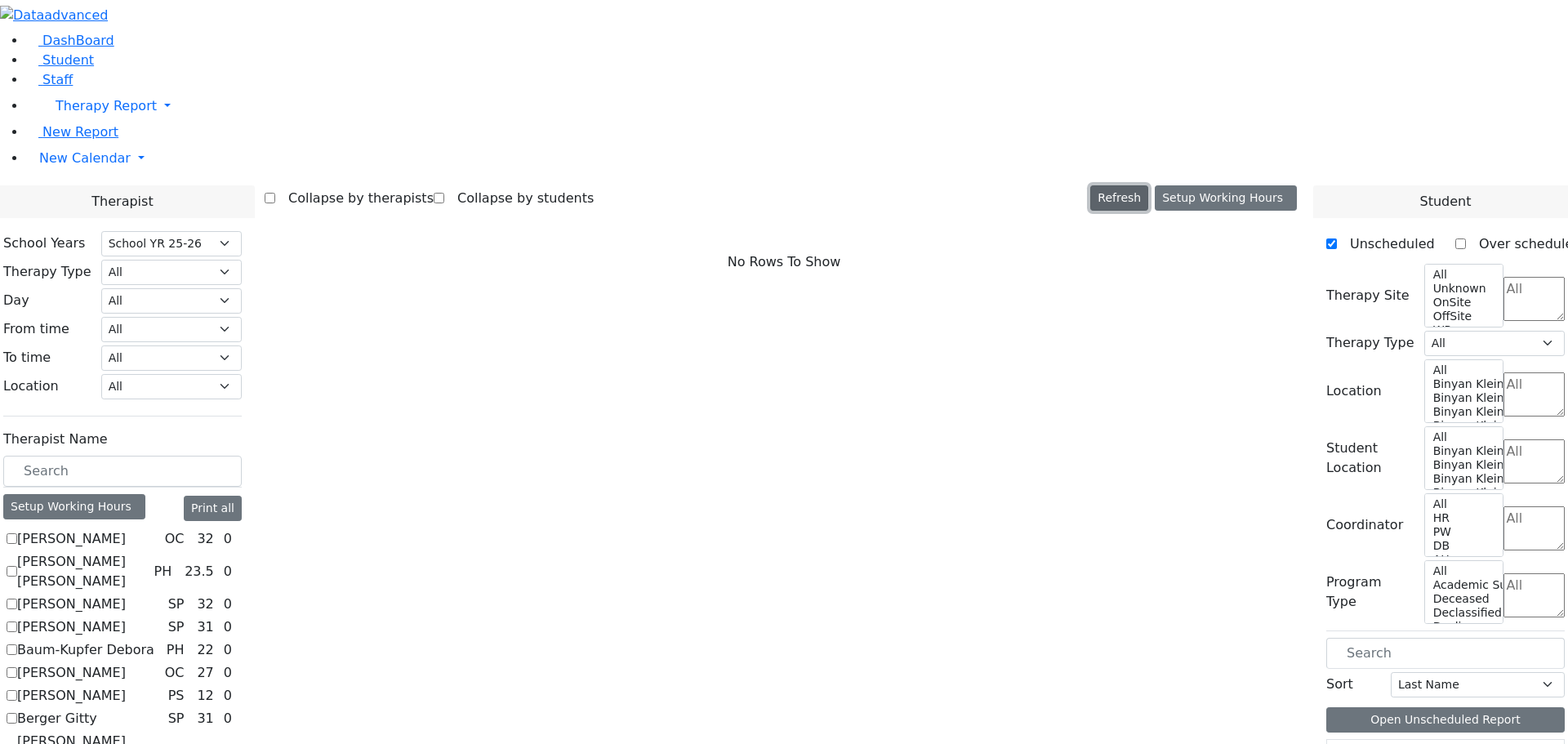
click at [1148, 185] on button "Refresh" at bounding box center [1118, 198] width 58 height 26
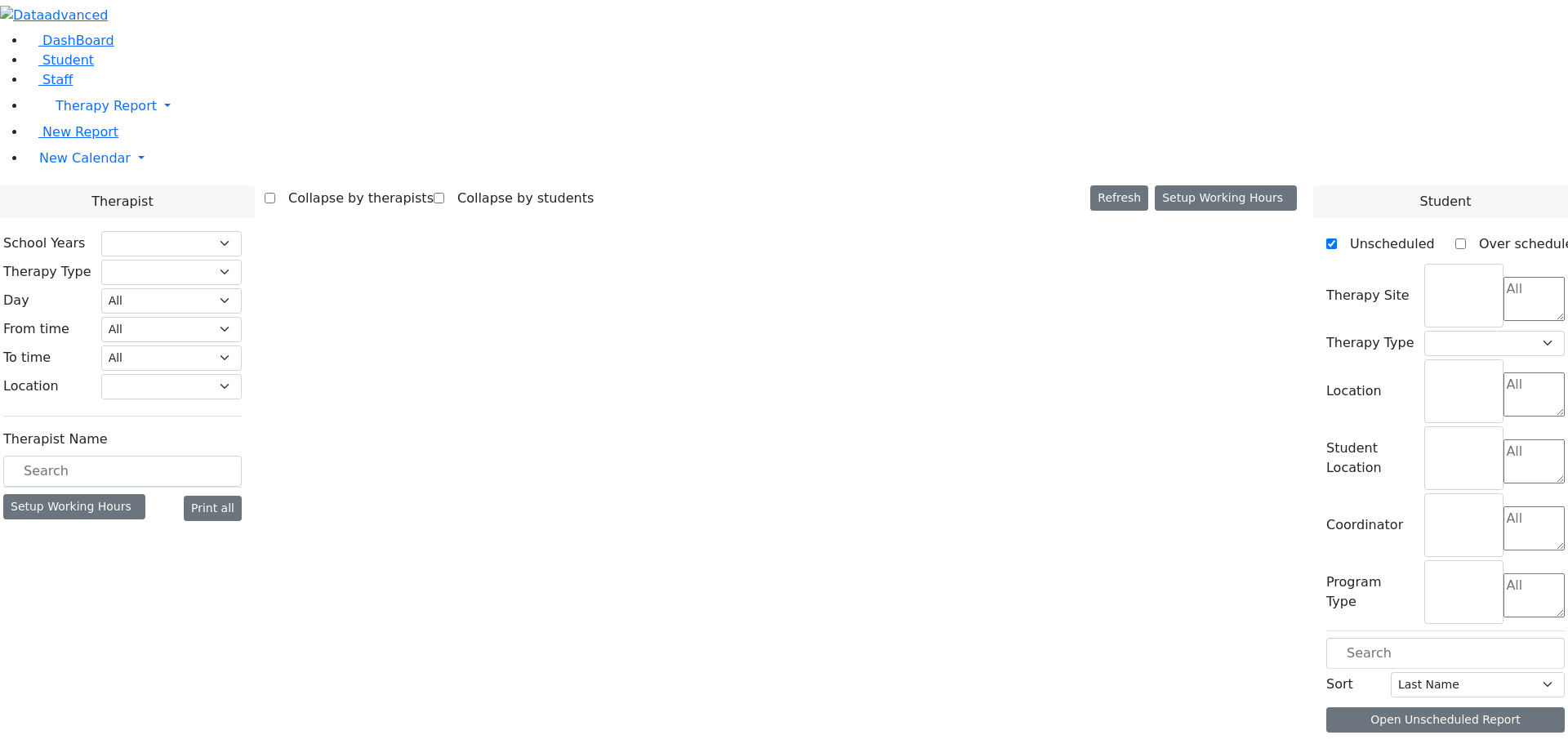
select select "212"
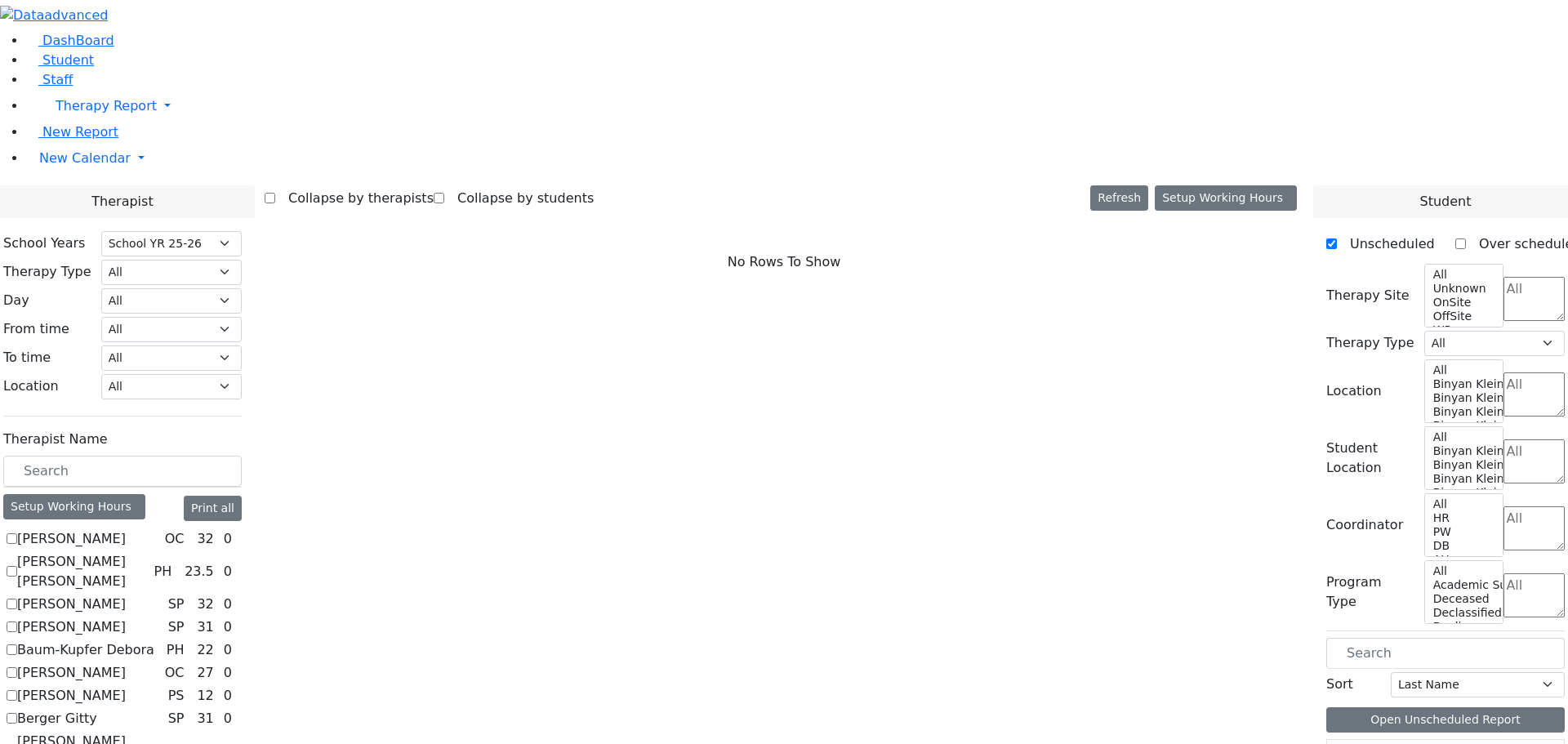
scroll to position [1143, 0]
checkbox input "true"
select select "3"
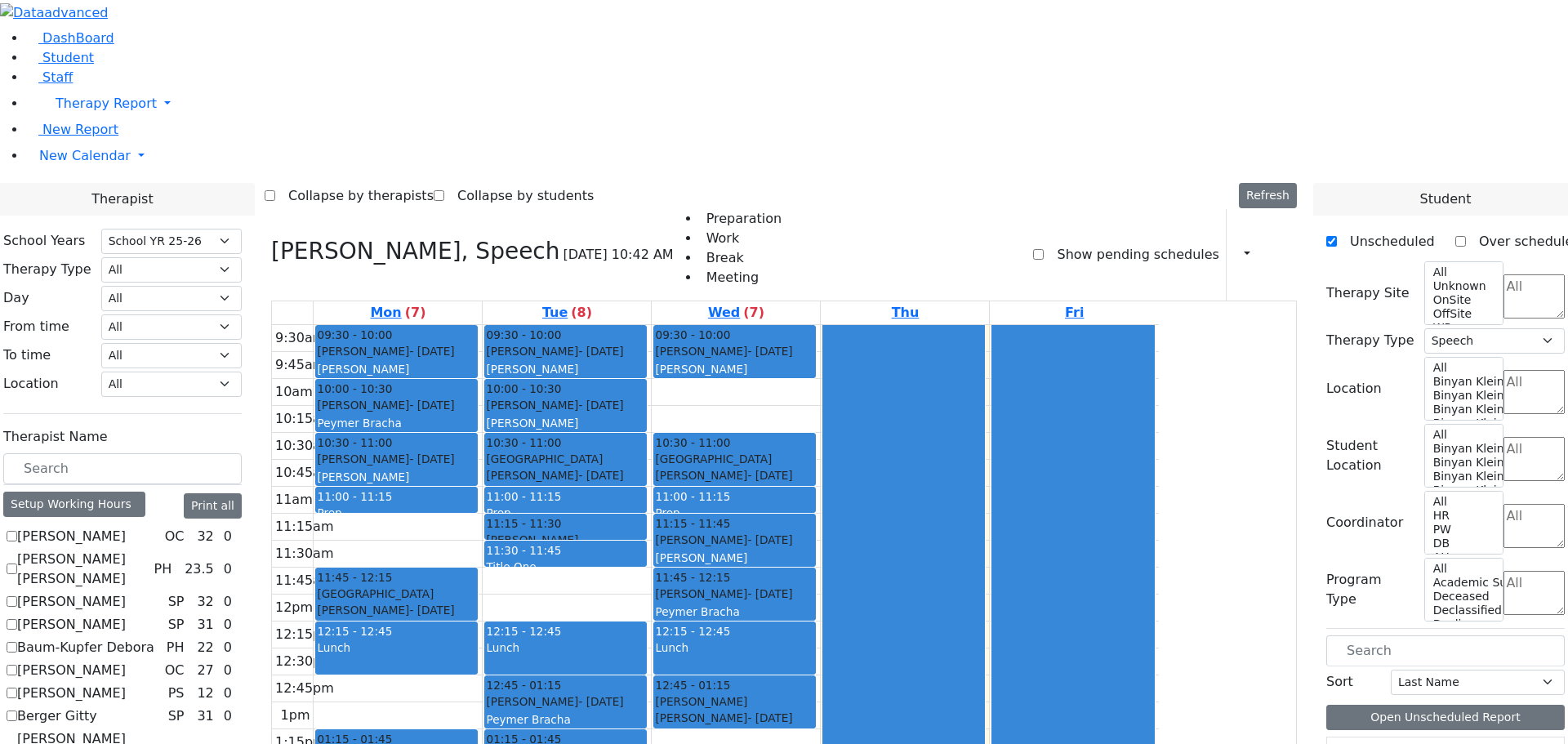
scroll to position [1242, 0]
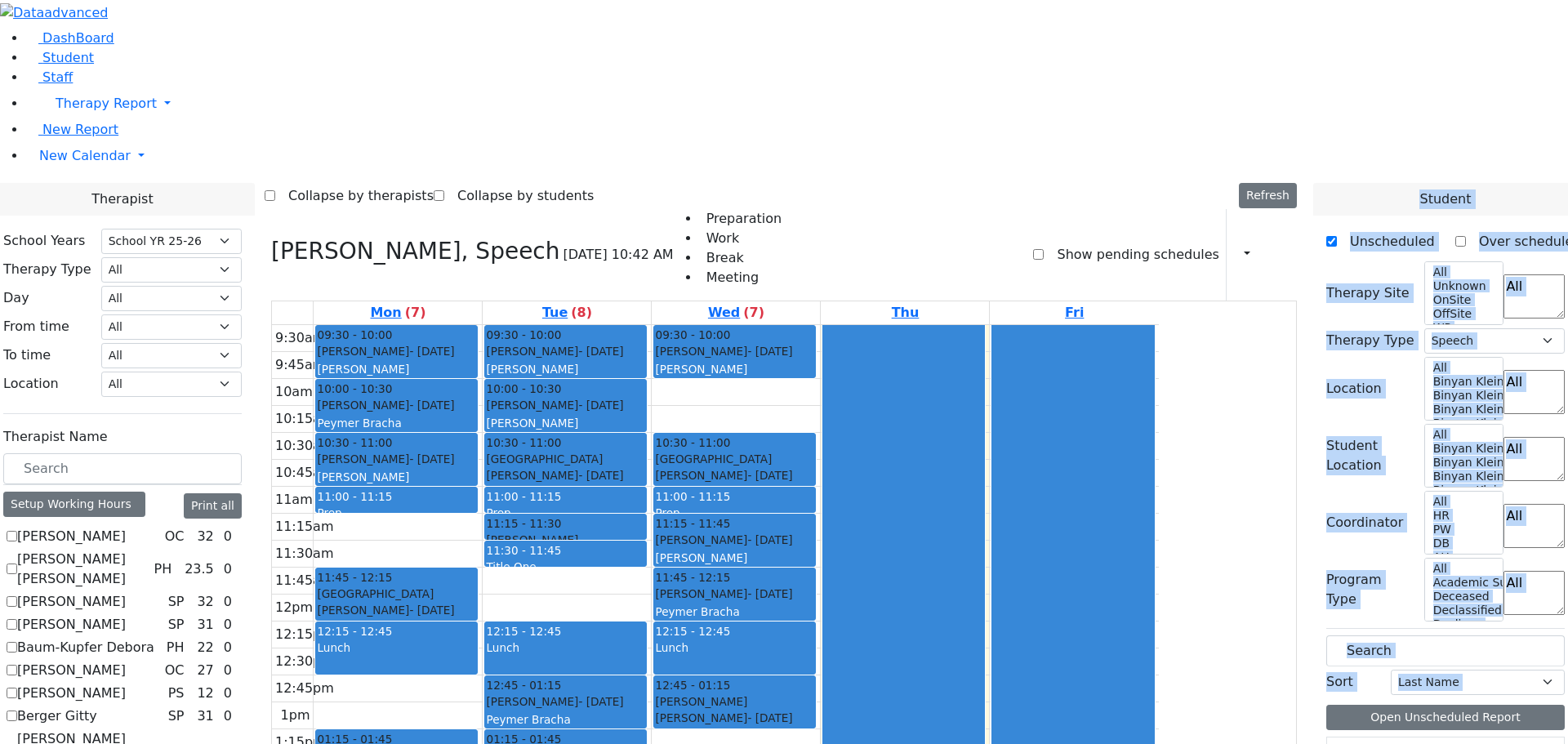
drag, startPoint x: 1354, startPoint y: 574, endPoint x: 1153, endPoint y: 556, distance: 201.8
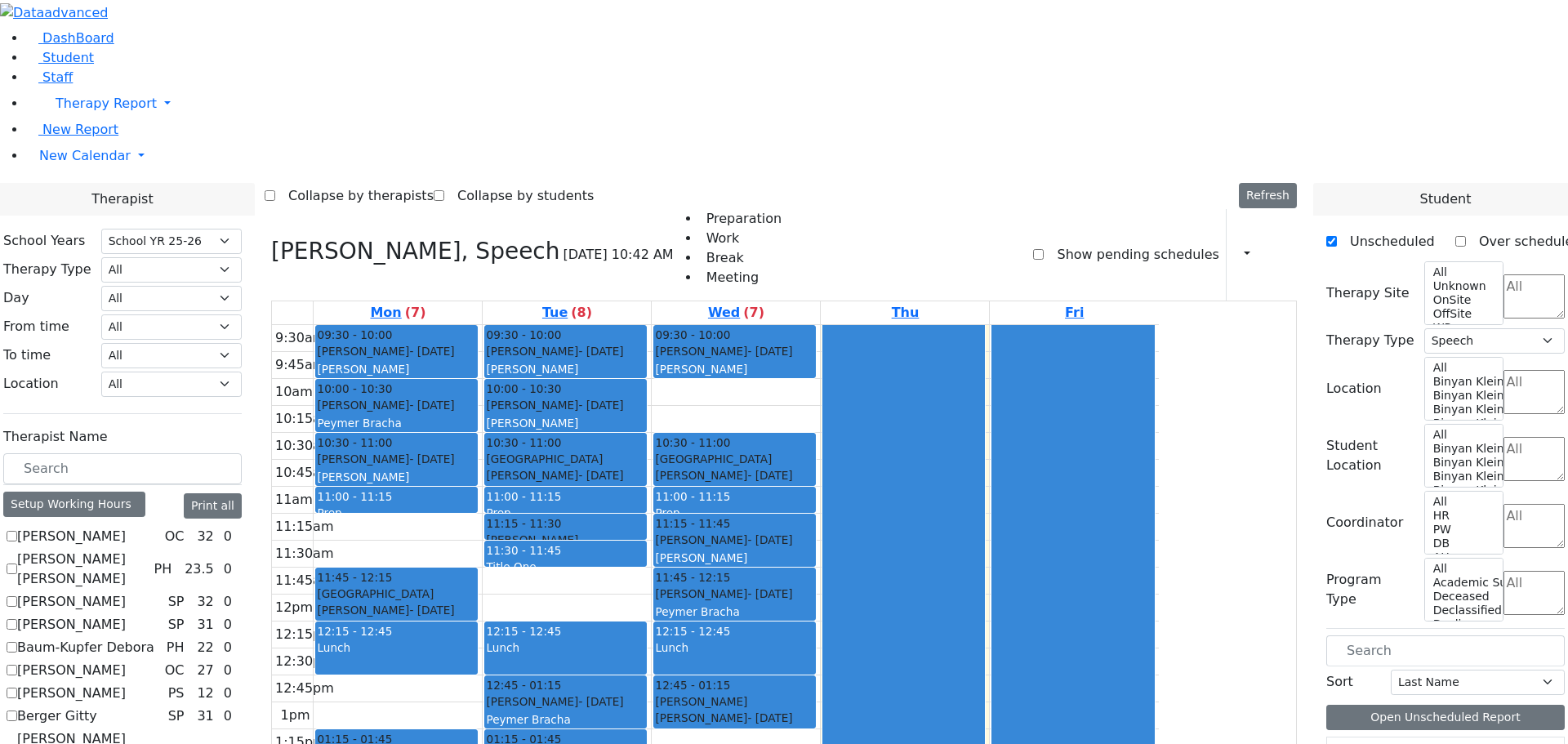
drag, startPoint x: 1372, startPoint y: 620, endPoint x: 1137, endPoint y: 608, distance: 235.3
click at [242, 453] on input "text" at bounding box center [122, 468] width 239 height 31
click at [146, 491] on div "Setup Working Hours" at bounding box center [73, 504] width 142 height 26
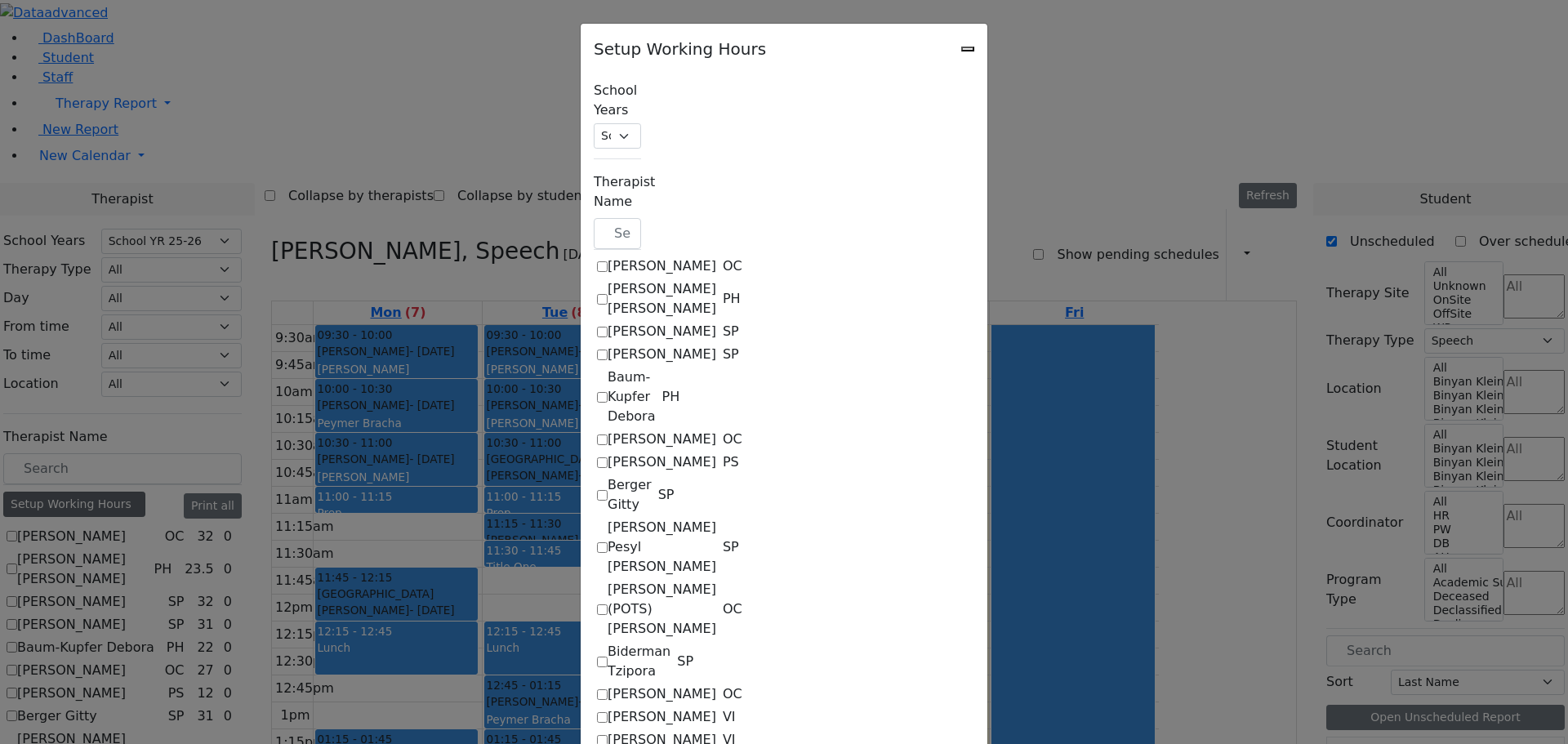
checkbox input "true"
select select "09:30:00"
select select "15:00:00"
select select "36"
select select "15:00:00"
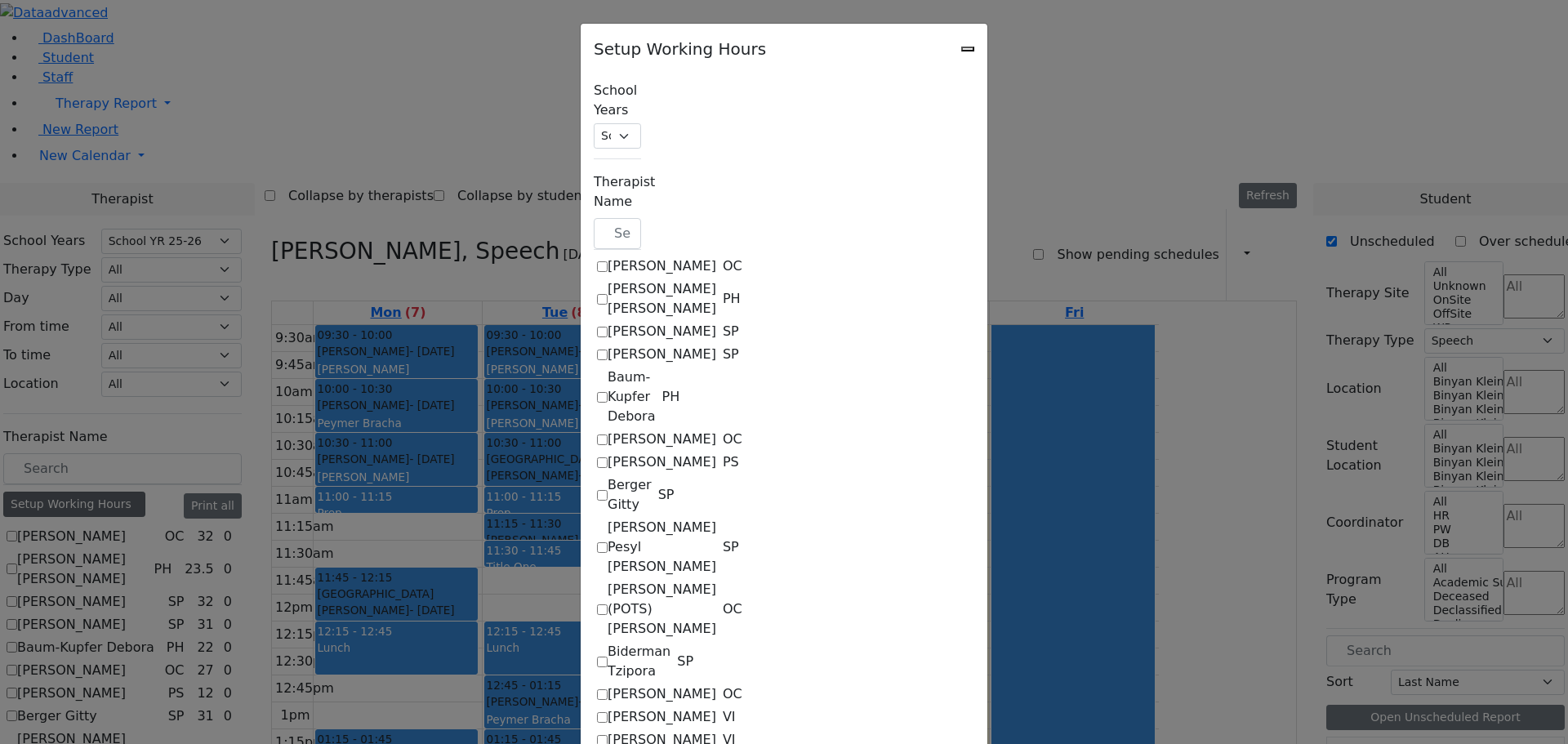
select select "19:00:00"
select select "09:30:00"
select select "15:00:00"
select select "36"
select select "15:00:00"
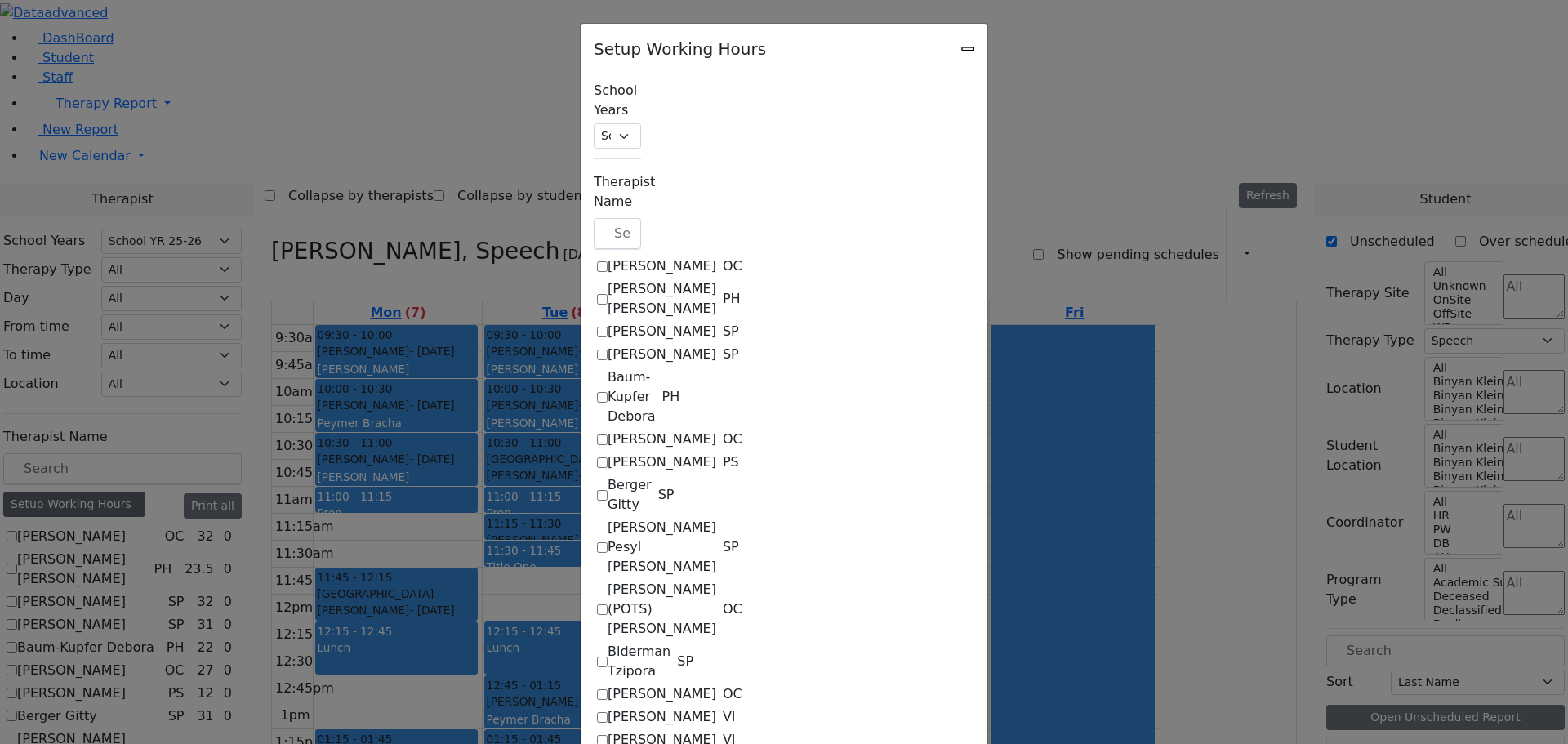
select select "19:00:00"
select select "09:30:00"
select select "15:00:00"
select select "36"
select select "15:00:00"
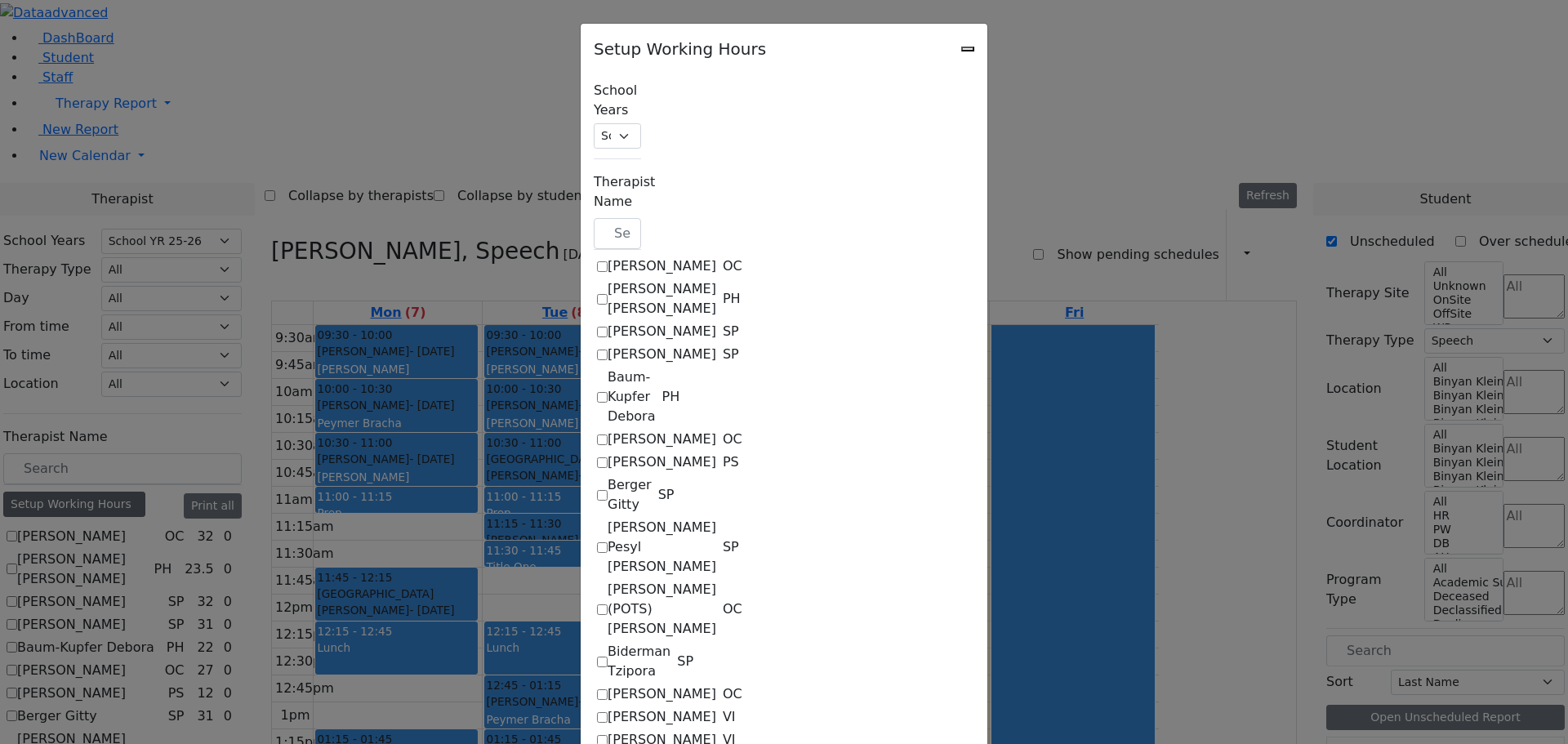
select select "19:00:00"
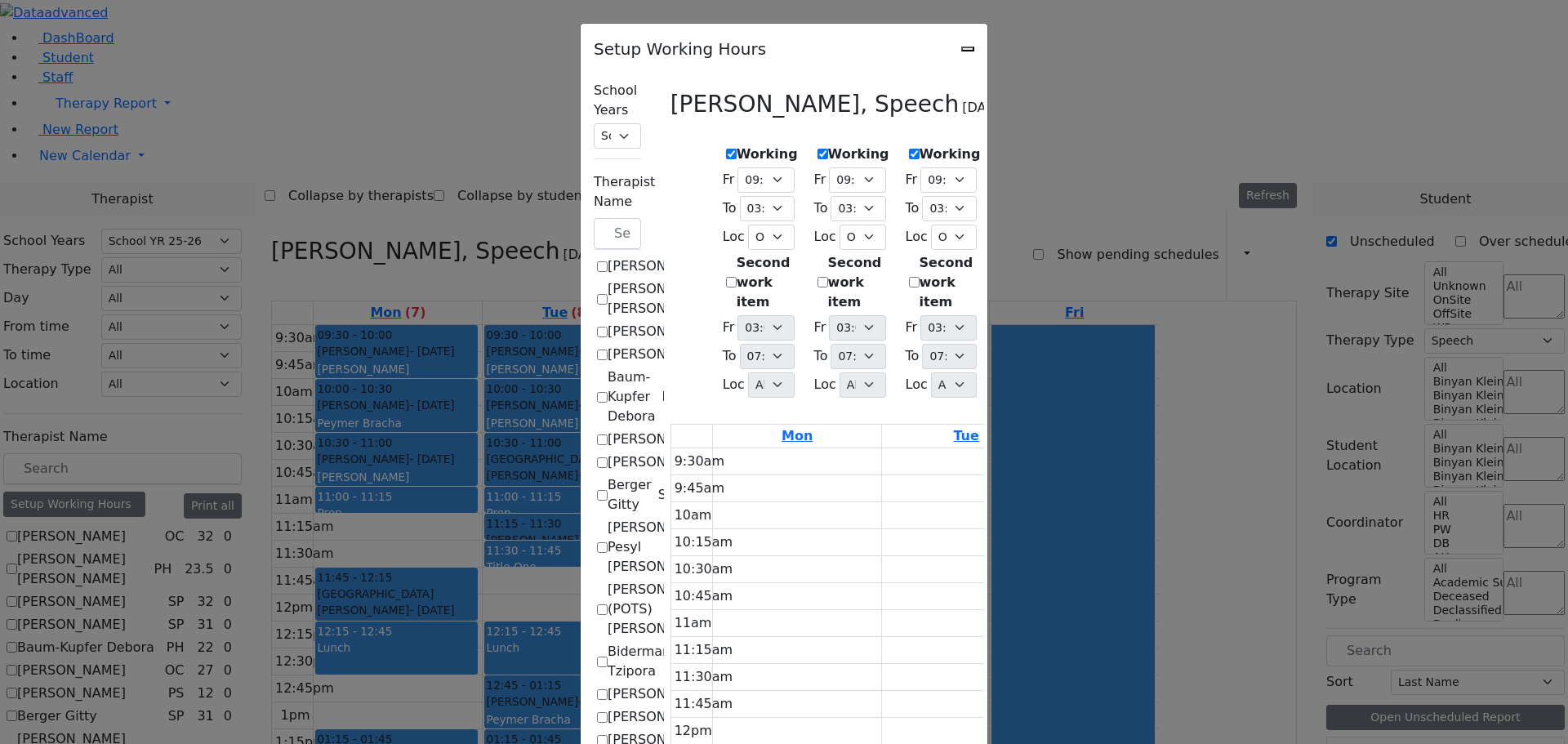
scroll to position [980, 0]
checkbox input "true"
checkbox input "false"
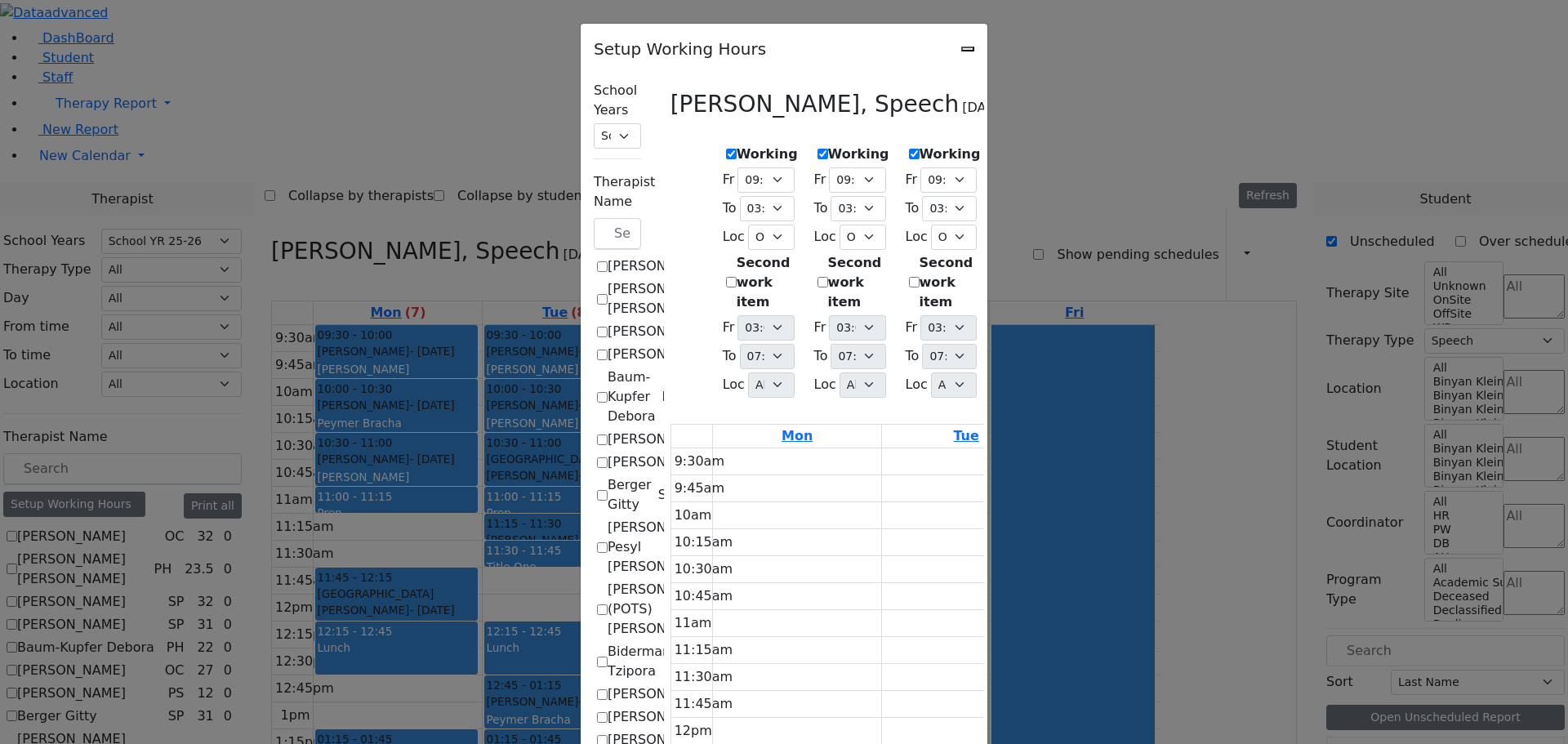
select select "09:00:00"
select select "15:00:00"
select select "1"
select select "15:00:00"
select select "19:00:00"
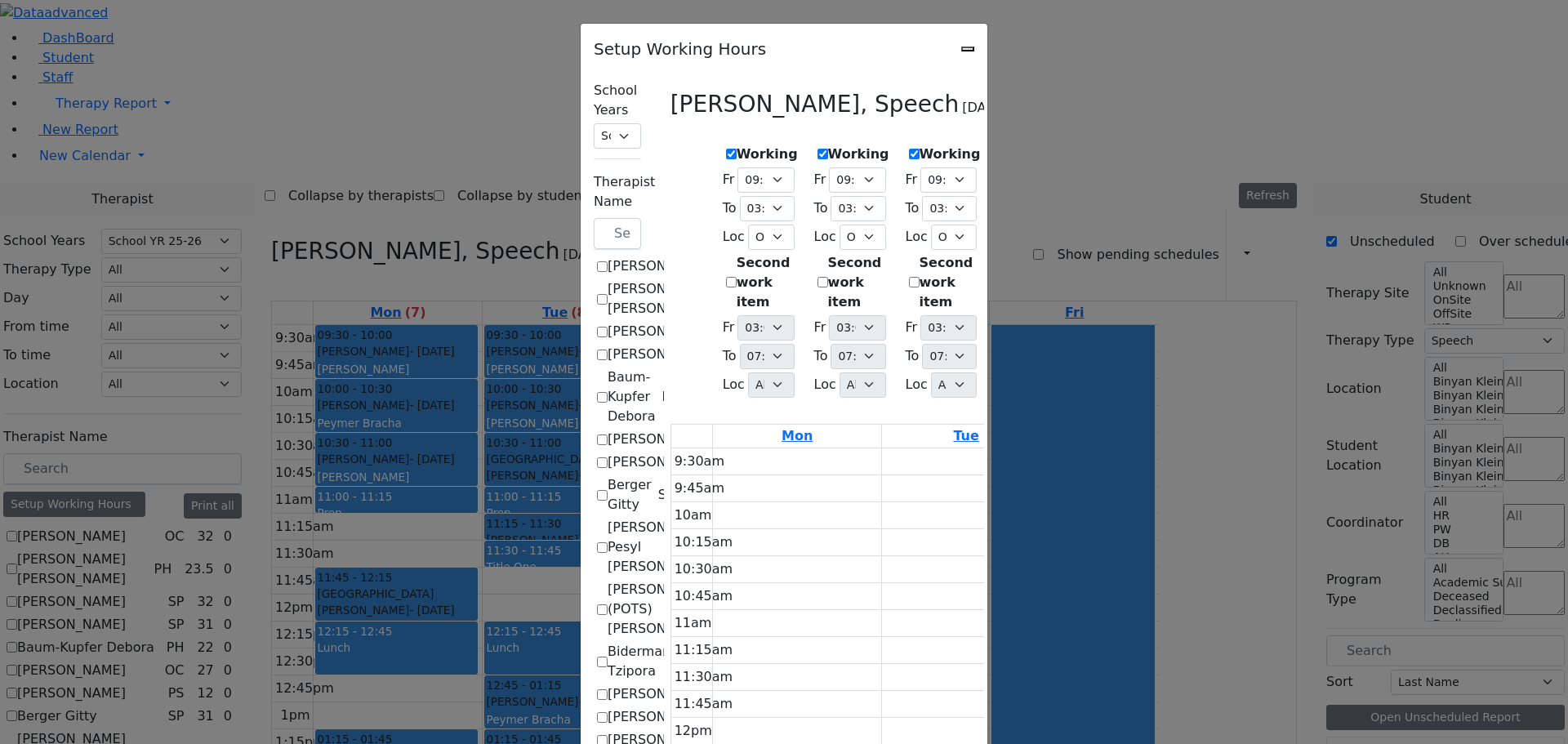
select select "09:00:00"
select select "15:00:00"
select select "1"
select select "15:00:00"
select select "19:00:00"
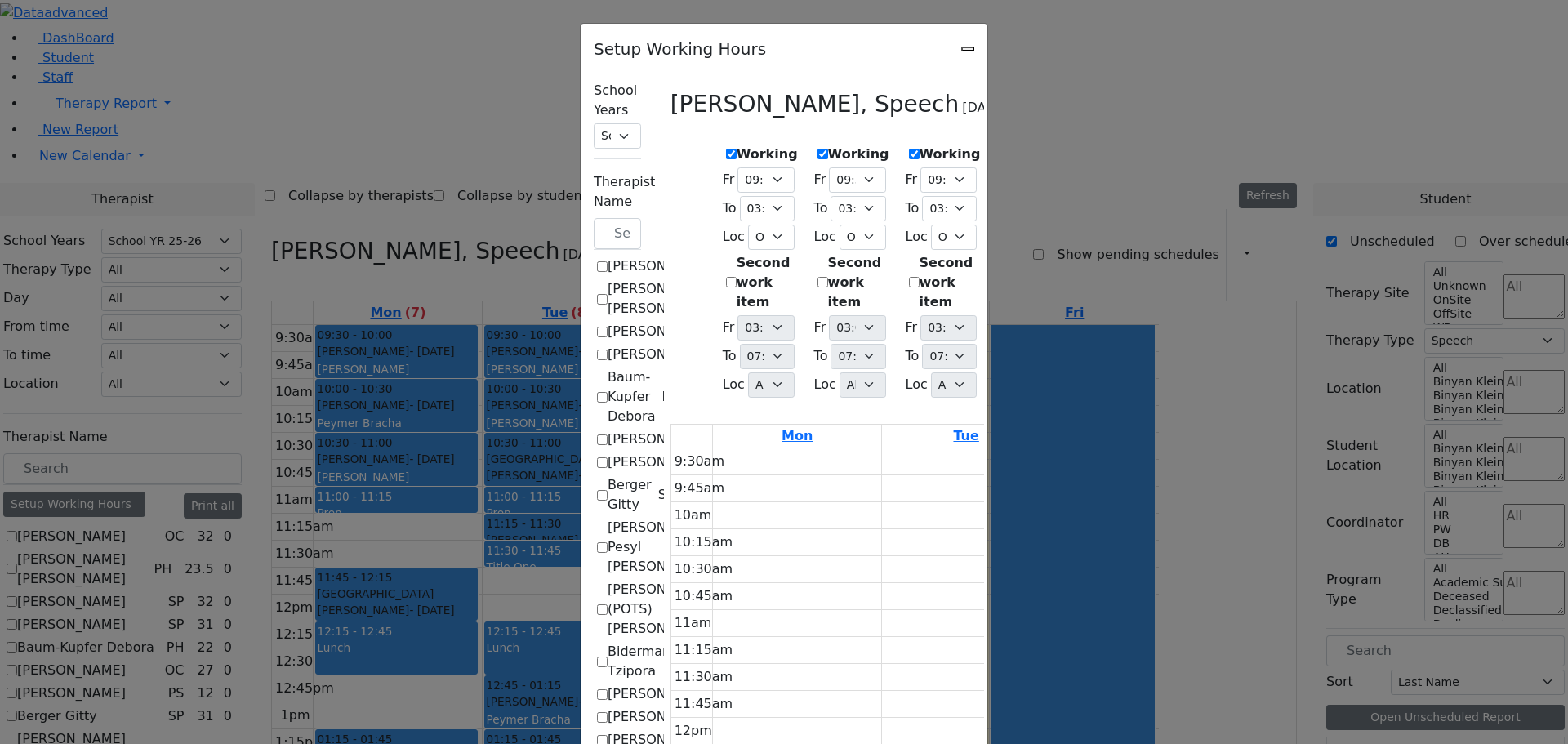
select select "09:00:00"
select select "15:00:00"
select select "1"
select select "15:00:00"
select select "19:00:00"
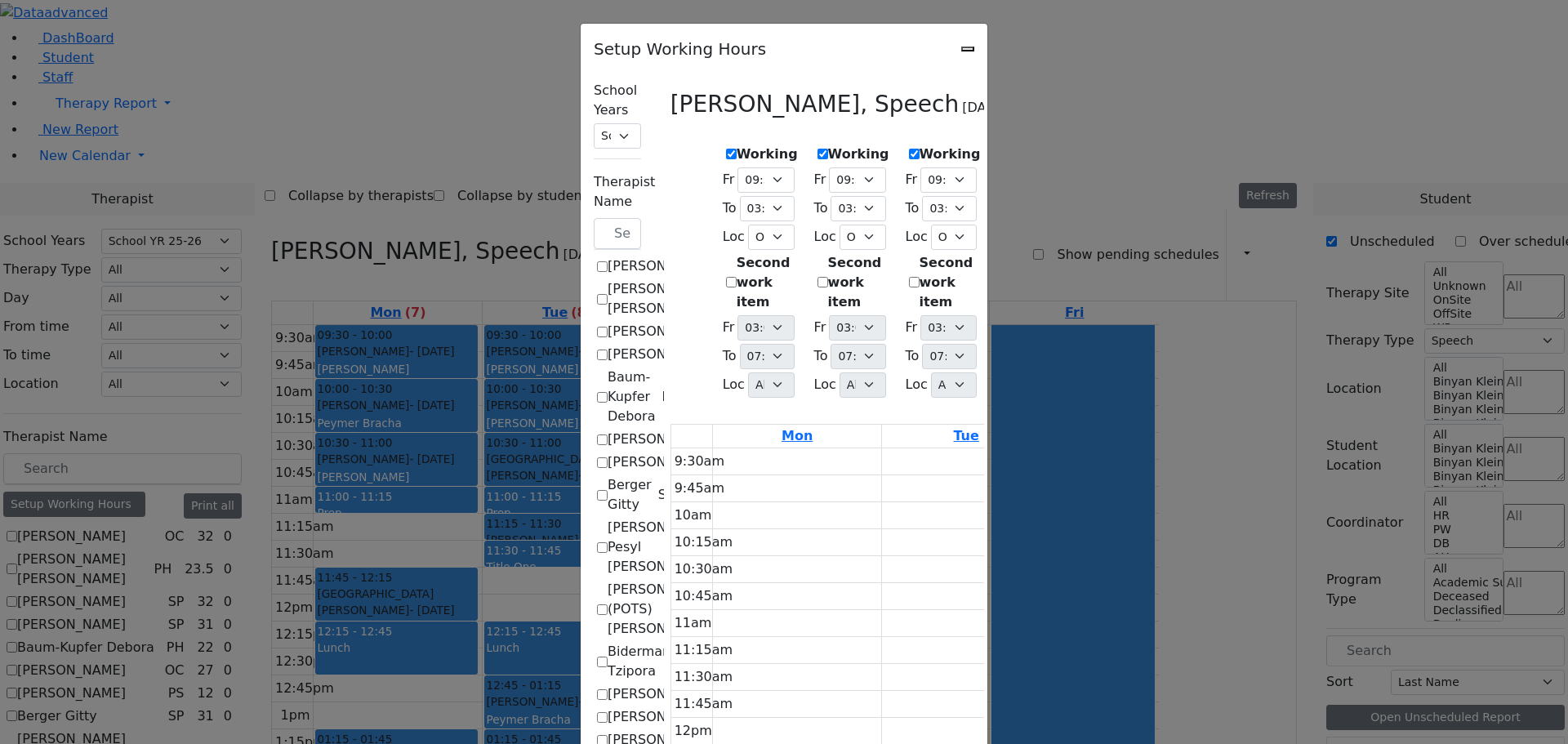
select select "09:00:00"
select select "15:00:00"
select select "1"
select select "15:00:00"
select select "19:00:00"
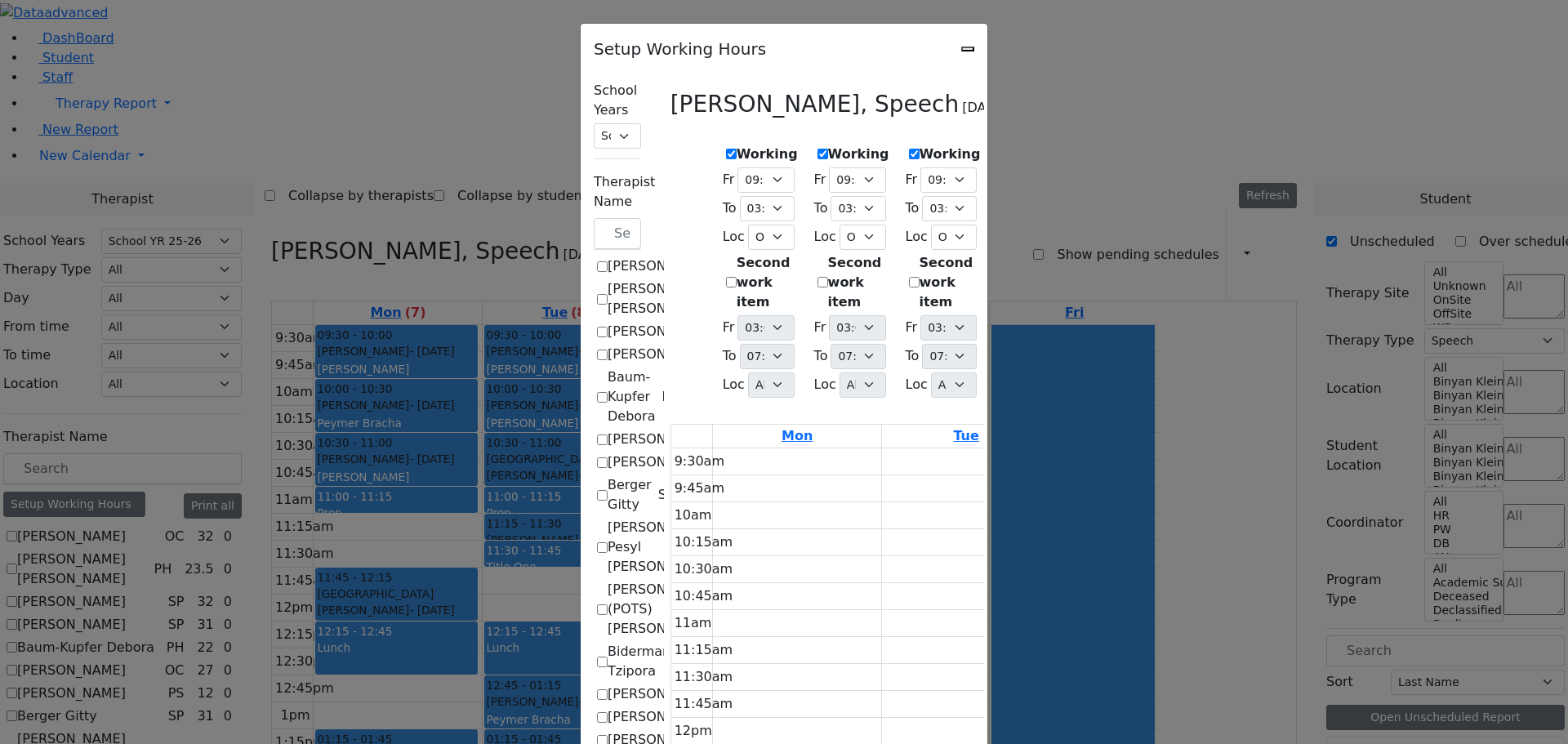
select select "09:00:00"
select select "13:00:00"
select select "1"
select select "15:00:00"
select select "19:00:00"
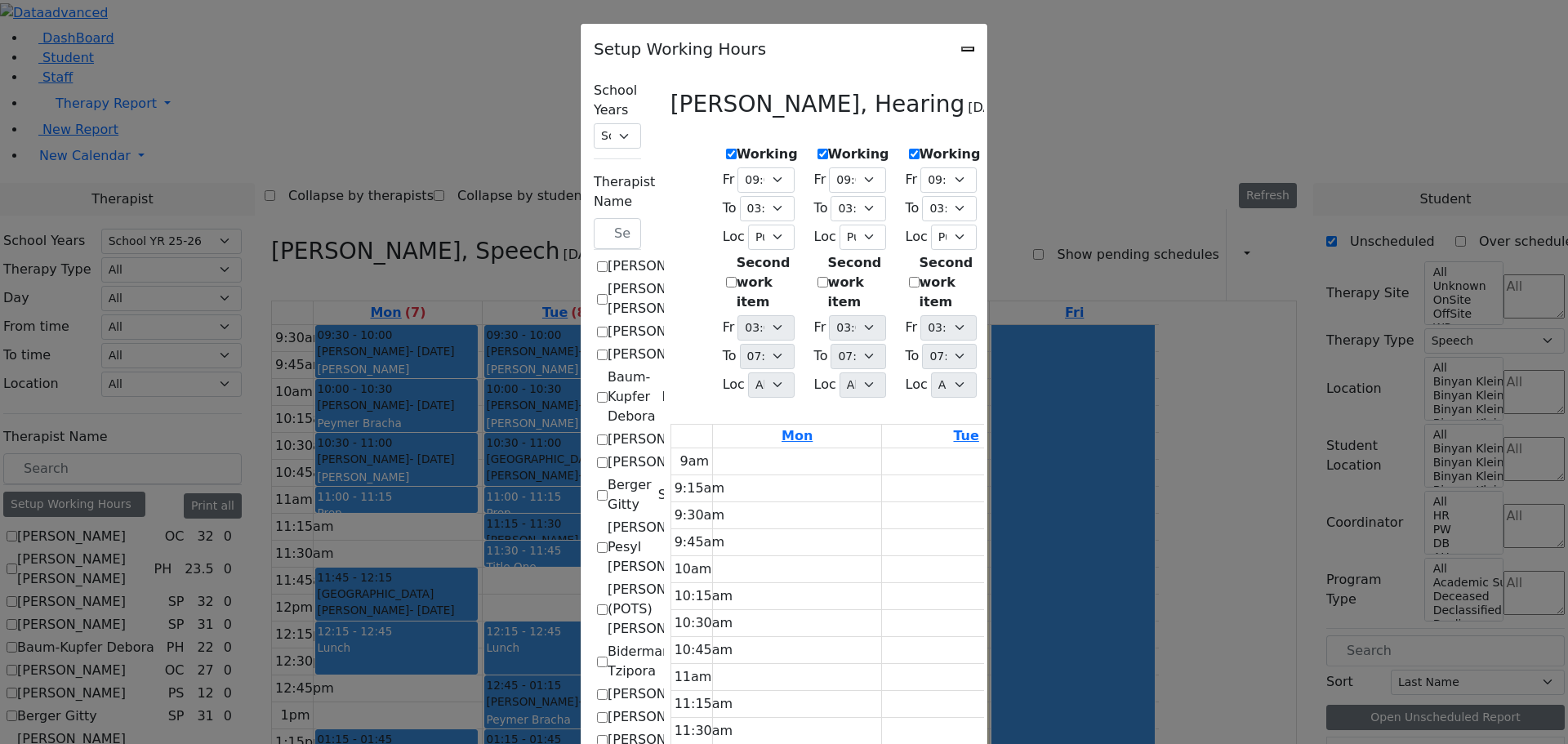
click at [737, 149] on label "Working" at bounding box center [768, 155] width 61 height 20
click at [726, 149] on input "Working" at bounding box center [731, 154] width 11 height 11
checkbox input "false"
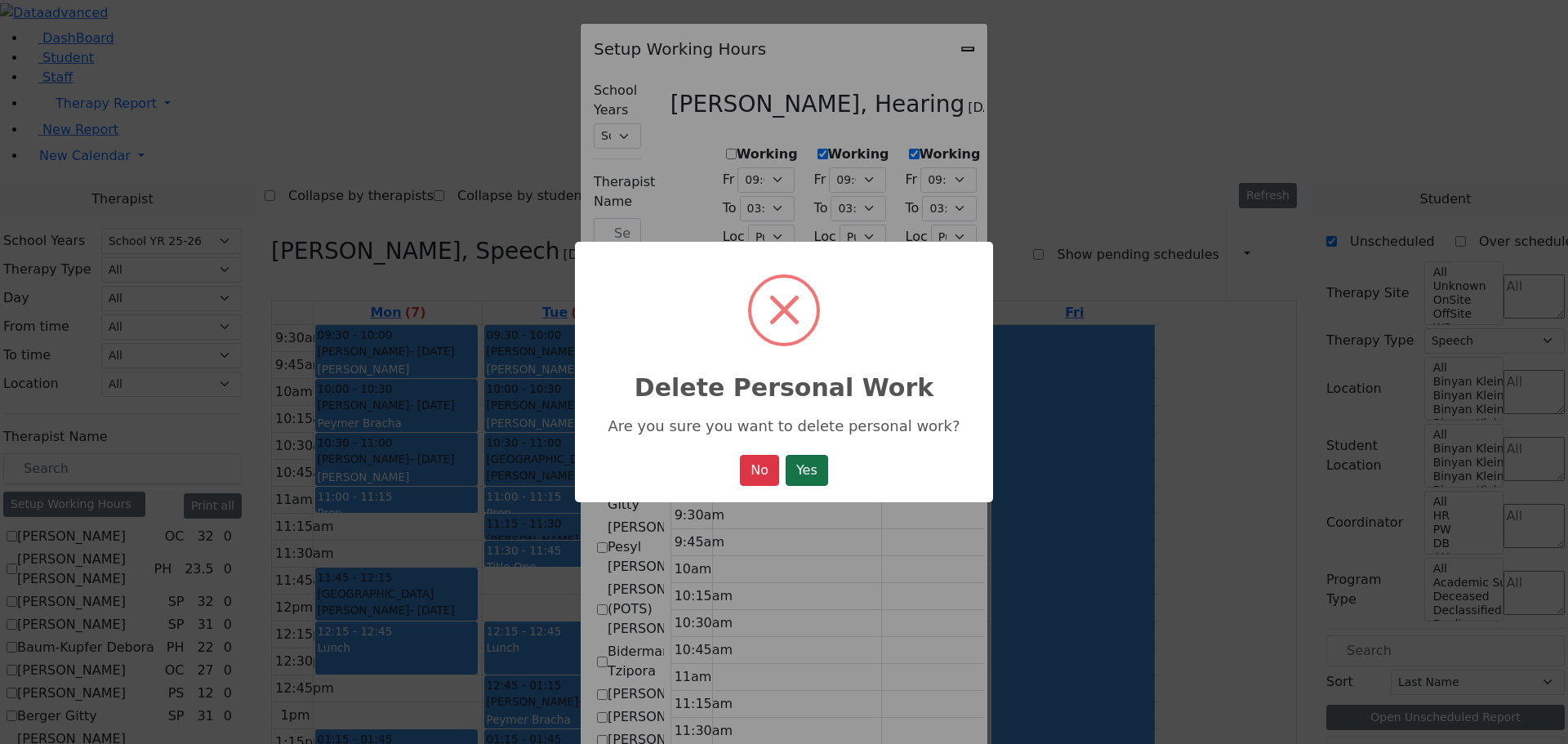
click at [815, 477] on button "Yes" at bounding box center [806, 470] width 43 height 31
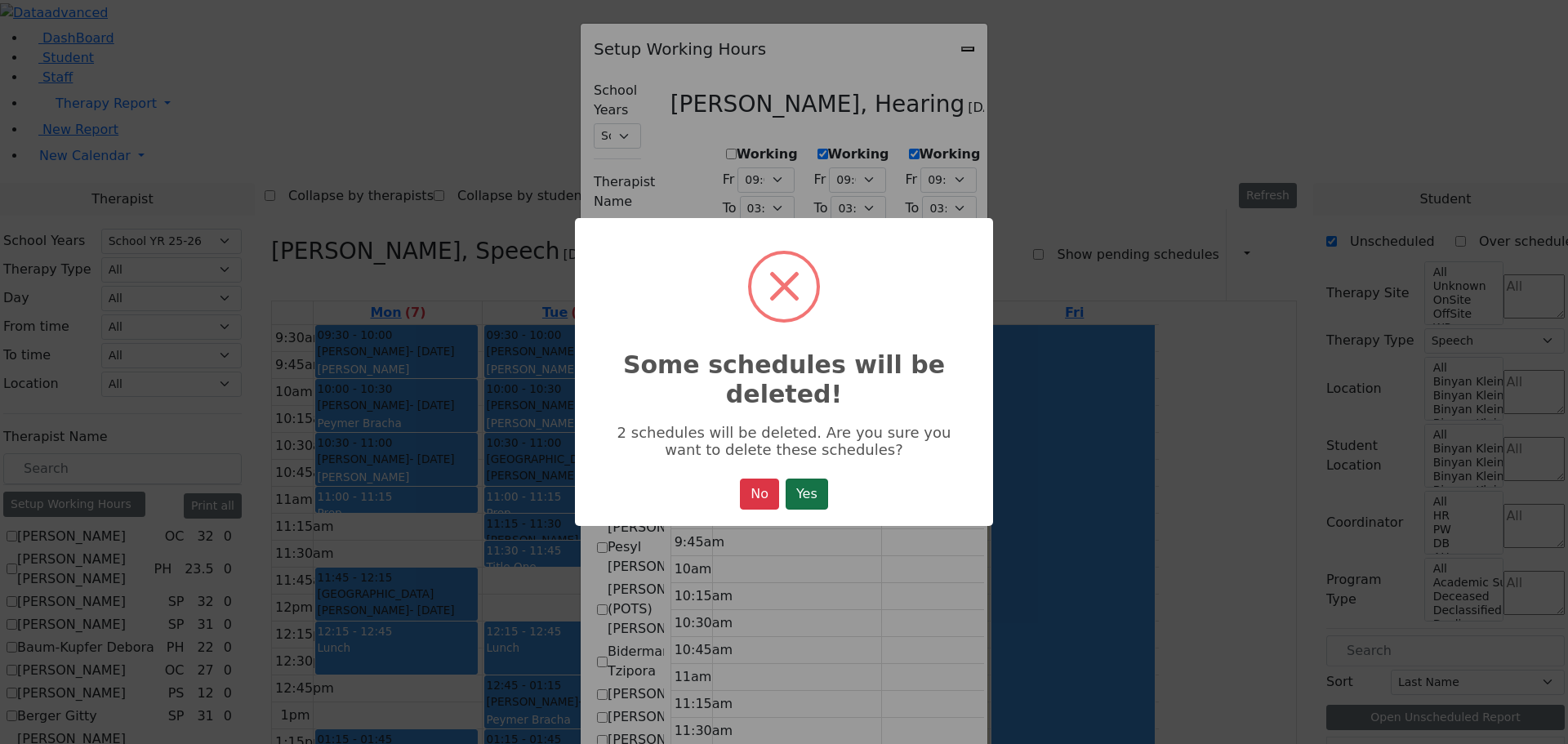
click at [806, 501] on button "Yes" at bounding box center [806, 493] width 43 height 31
select select "19:00:00"
select select "09:00:00"
select select "15:00:00"
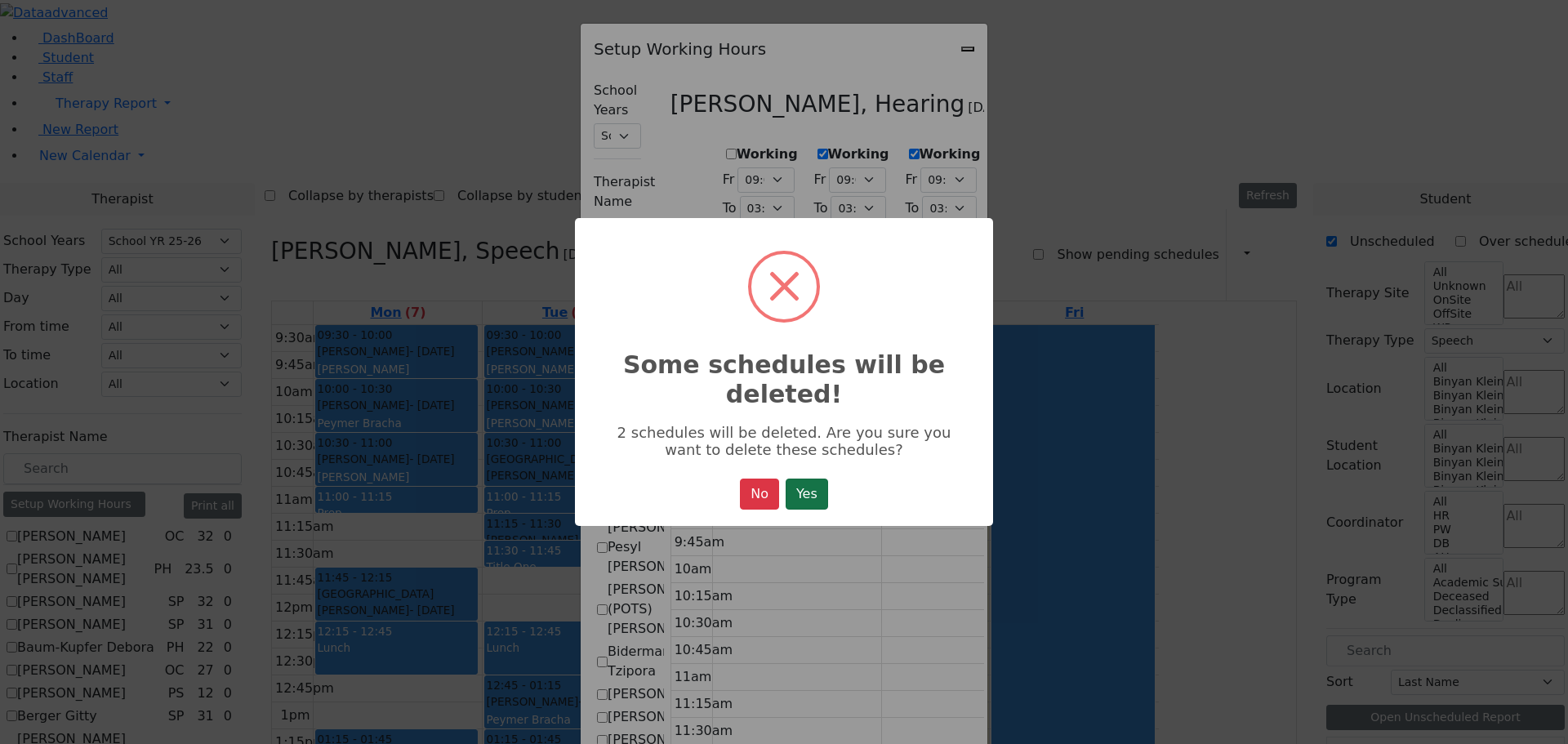
select select "1"
select select "15:00:00"
select select "19:00:00"
select select "09:00:00"
select select "15:00:00"
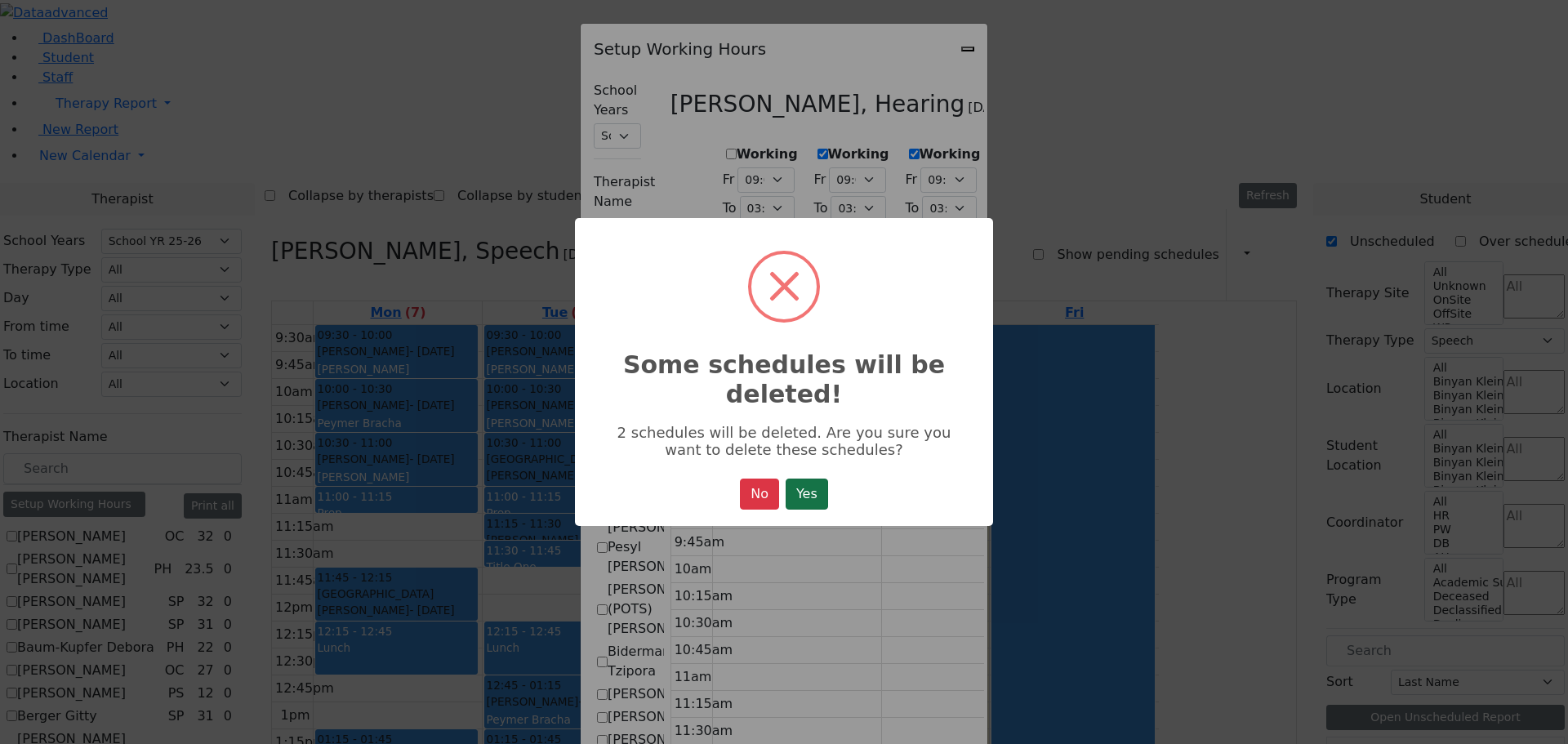
select select "1"
select select "15:00:00"
select select "19:00:00"
select select "09:00:00"
select select "15:00:00"
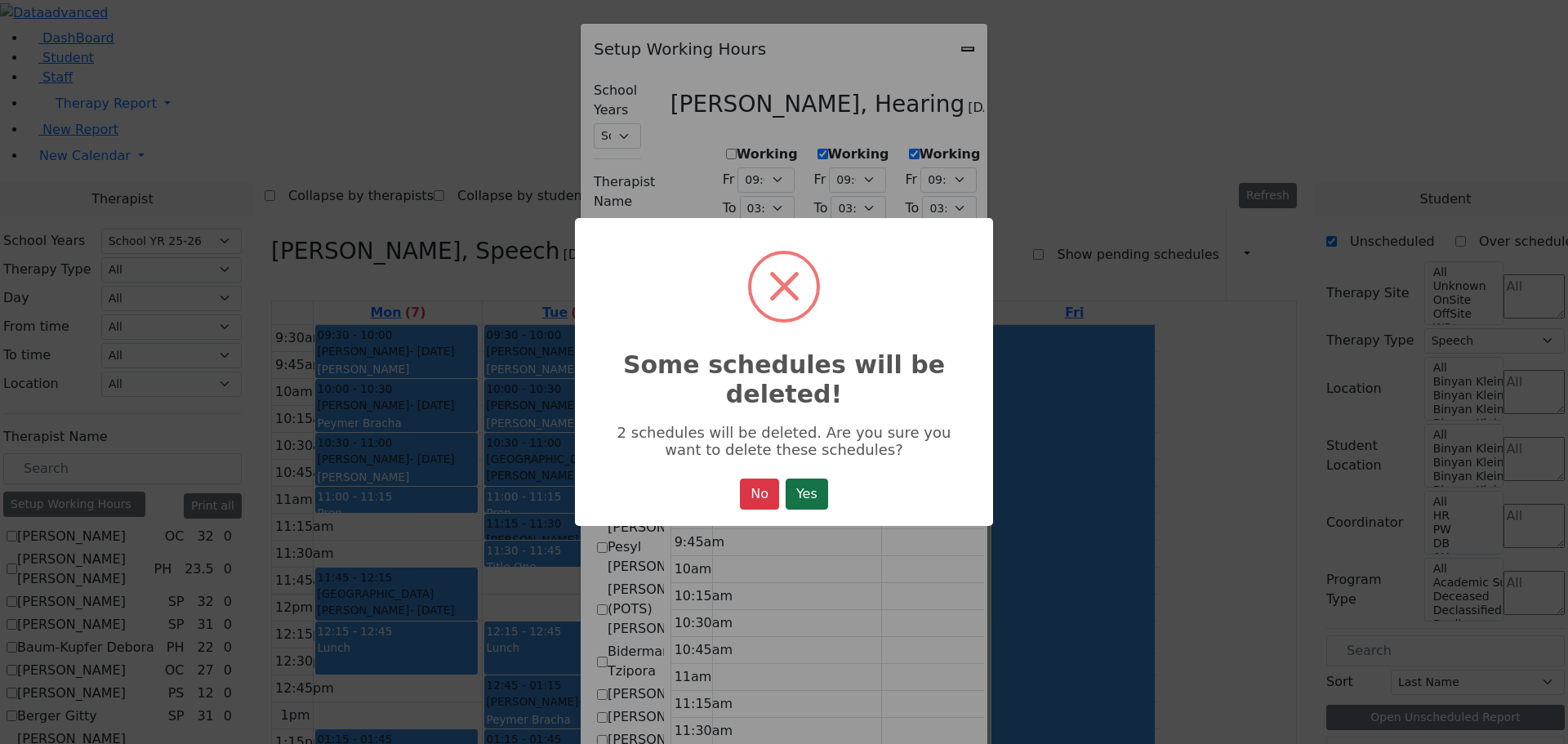
select select "1"
select select "15:00:00"
select select "19:00:00"
select select "09:00:00"
select select "13:00:00"
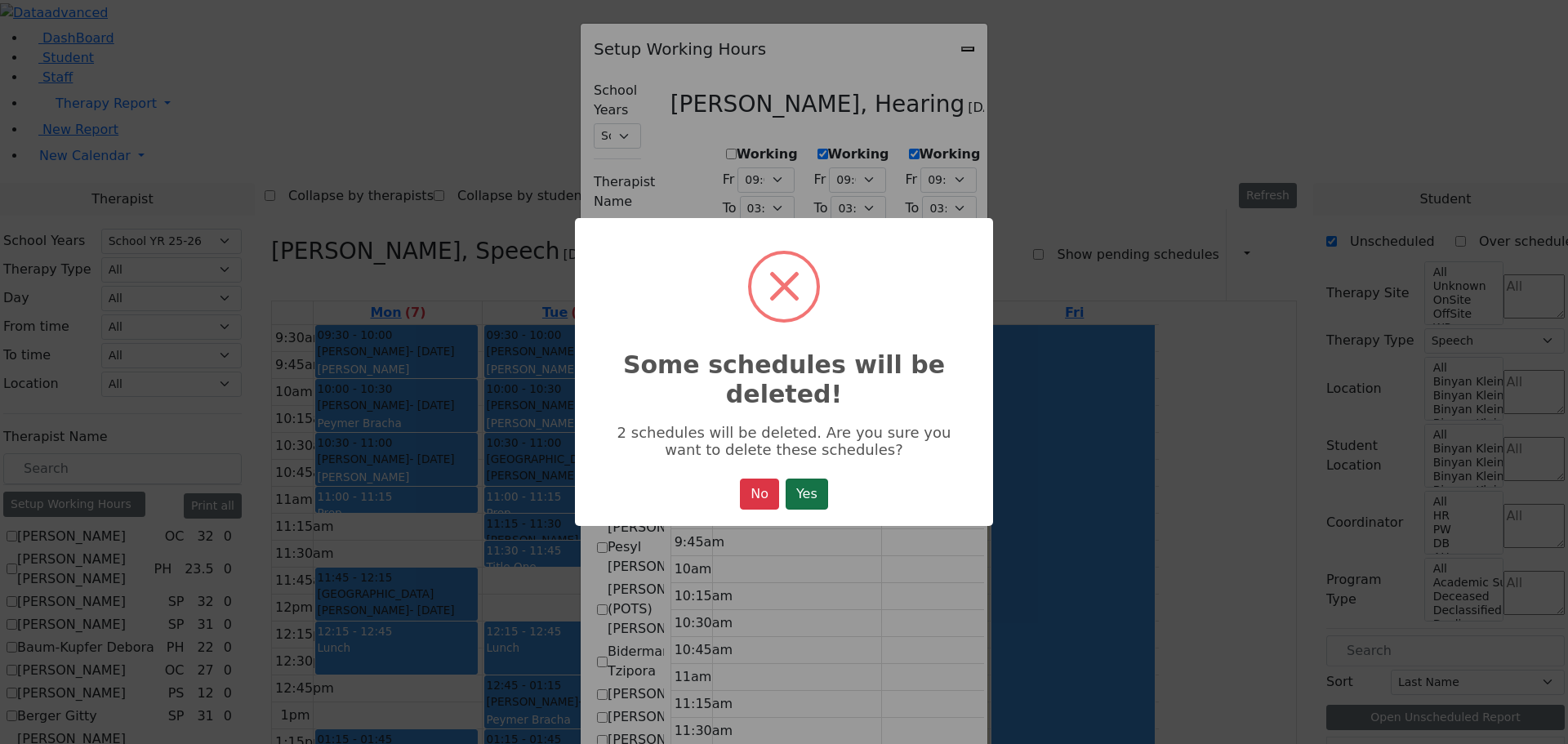
select select "1"
select select "15:00:00"
select select "19:00:00"
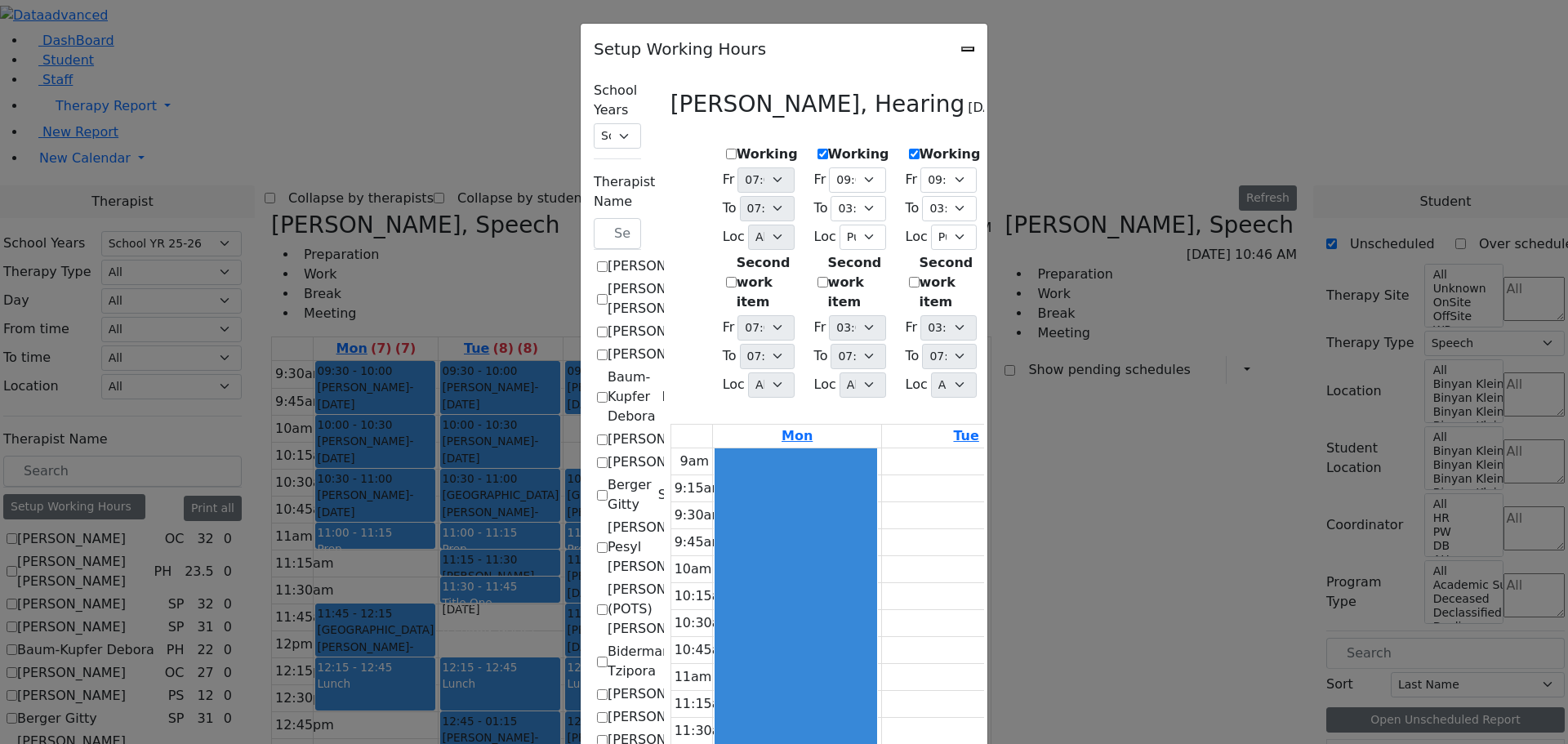
scroll to position [1242, 0]
click at [737, 148] on label "Working" at bounding box center [768, 155] width 61 height 20
click at [726, 149] on input "Working" at bounding box center [731, 154] width 11 height 11
checkbox input "true"
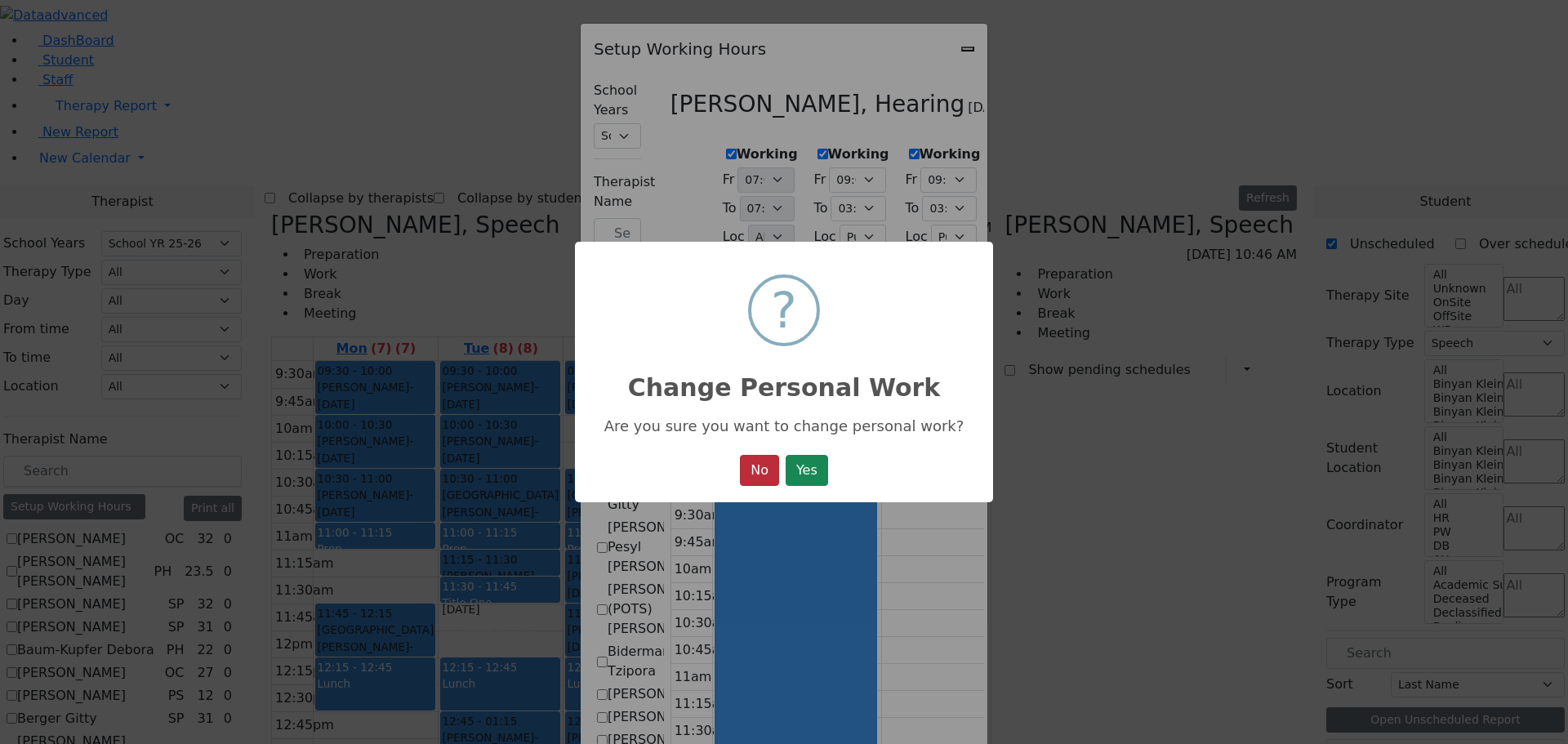
click at [757, 478] on button "No" at bounding box center [760, 470] width 40 height 31
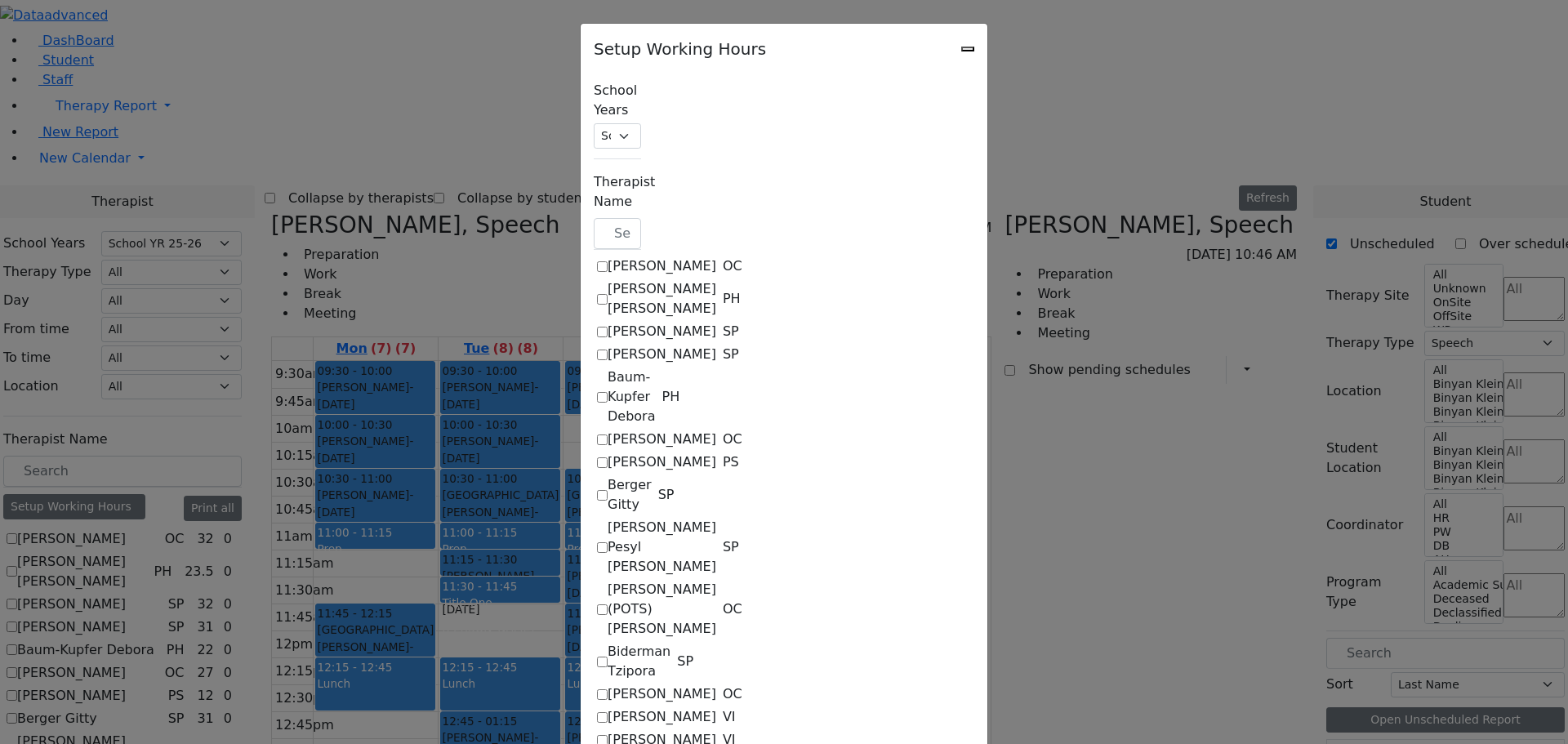
select select "19:00:00"
select select "09:00:00"
select select "15:00:00"
select select "1"
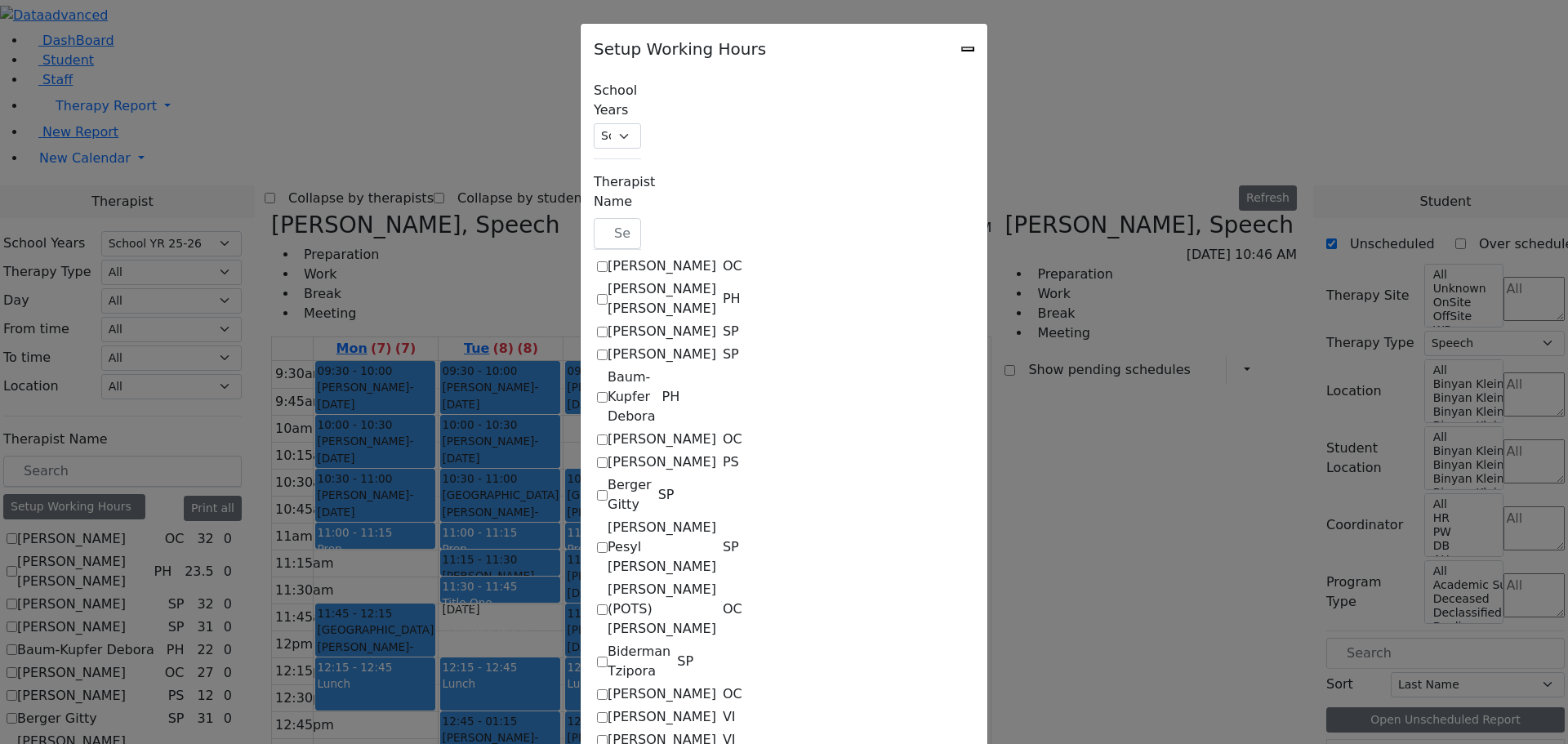
select select "15:00:00"
select select "19:00:00"
select select "09:00:00"
select select "15:00:00"
select select "1"
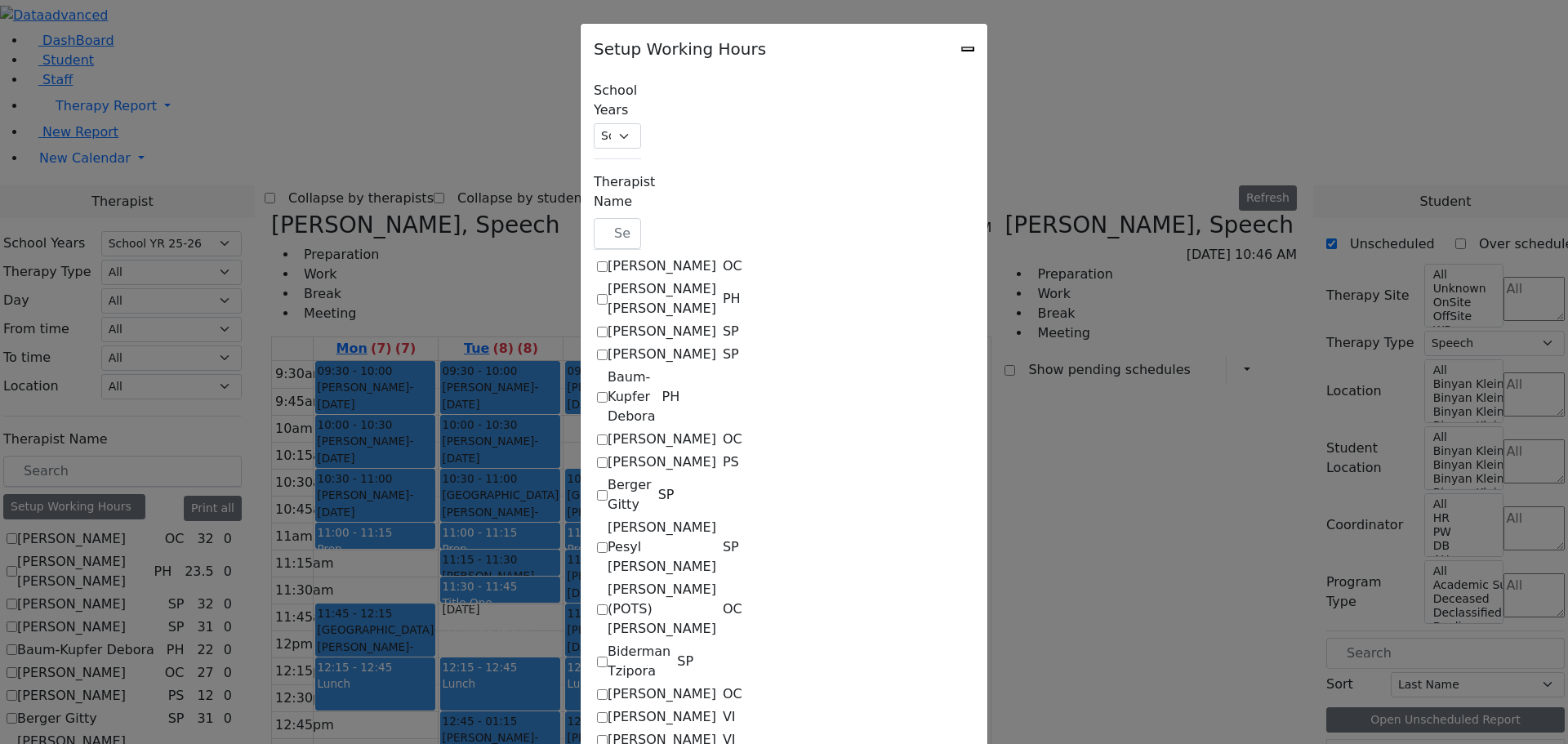
select select "15:00:00"
select select "19:00:00"
select select "09:00:00"
select select "15:00:00"
select select "1"
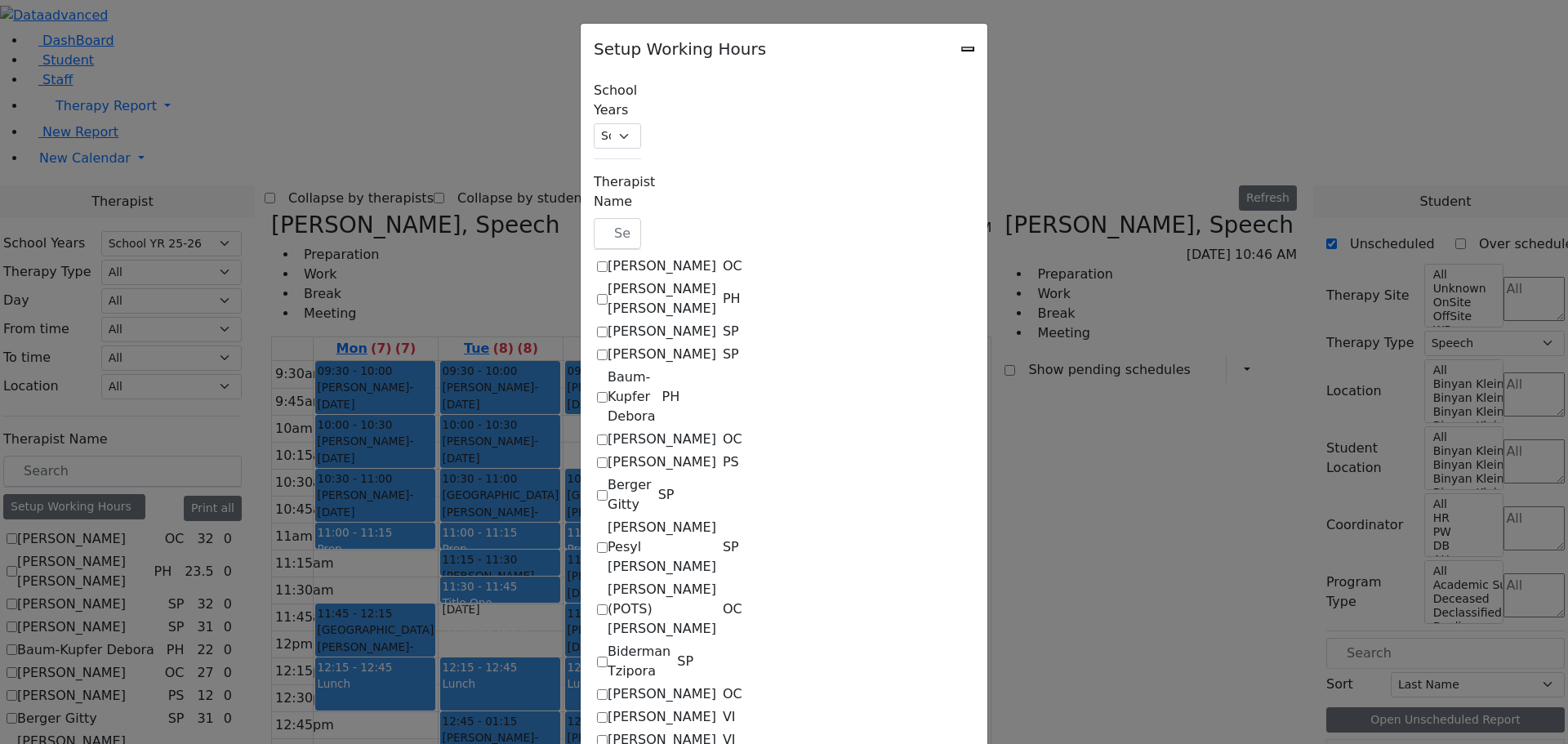
select select "15:00:00"
select select "19:00:00"
select select "09:00:00"
select select "13:00:00"
select select "1"
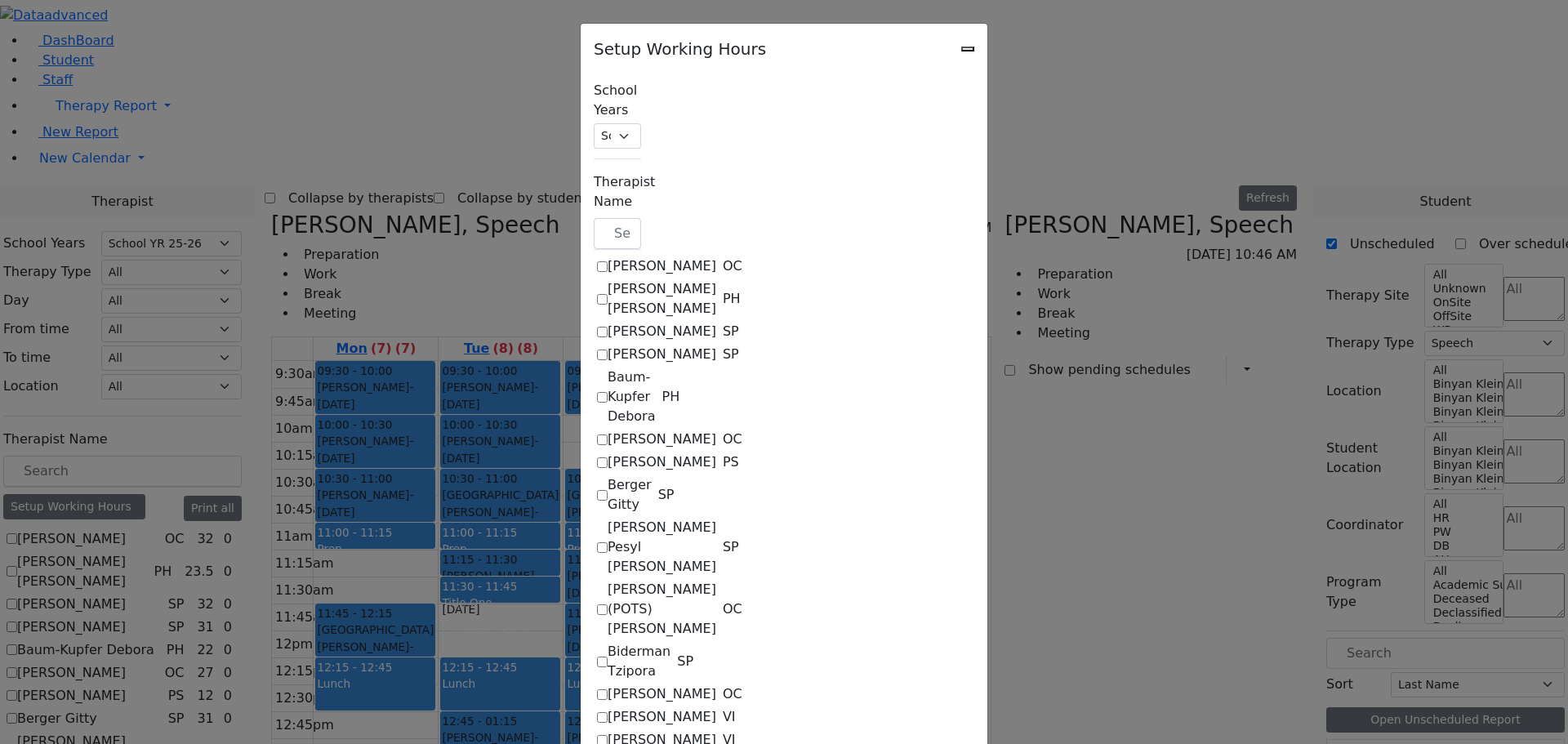
select select "15:00:00"
select select "19:00:00"
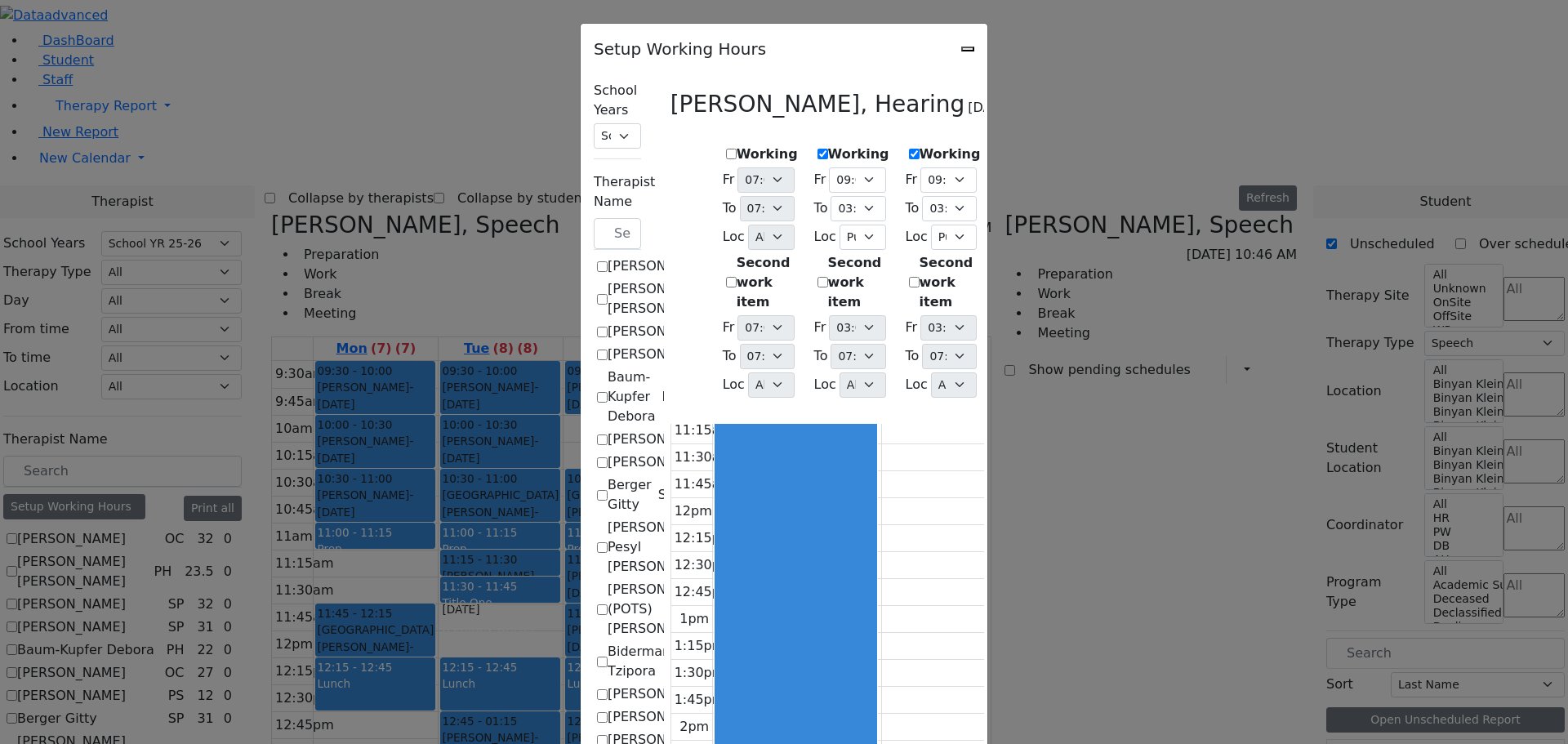
scroll to position [245, 0]
drag, startPoint x: 560, startPoint y: 527, endPoint x: 560, endPoint y: 539, distance: 12.0
click at [715, 539] on div at bounding box center [795, 525] width 160 height 645
click at [737, 147] on label "Working" at bounding box center [768, 155] width 61 height 20
click at [726, 149] on input "Working" at bounding box center [731, 154] width 11 height 11
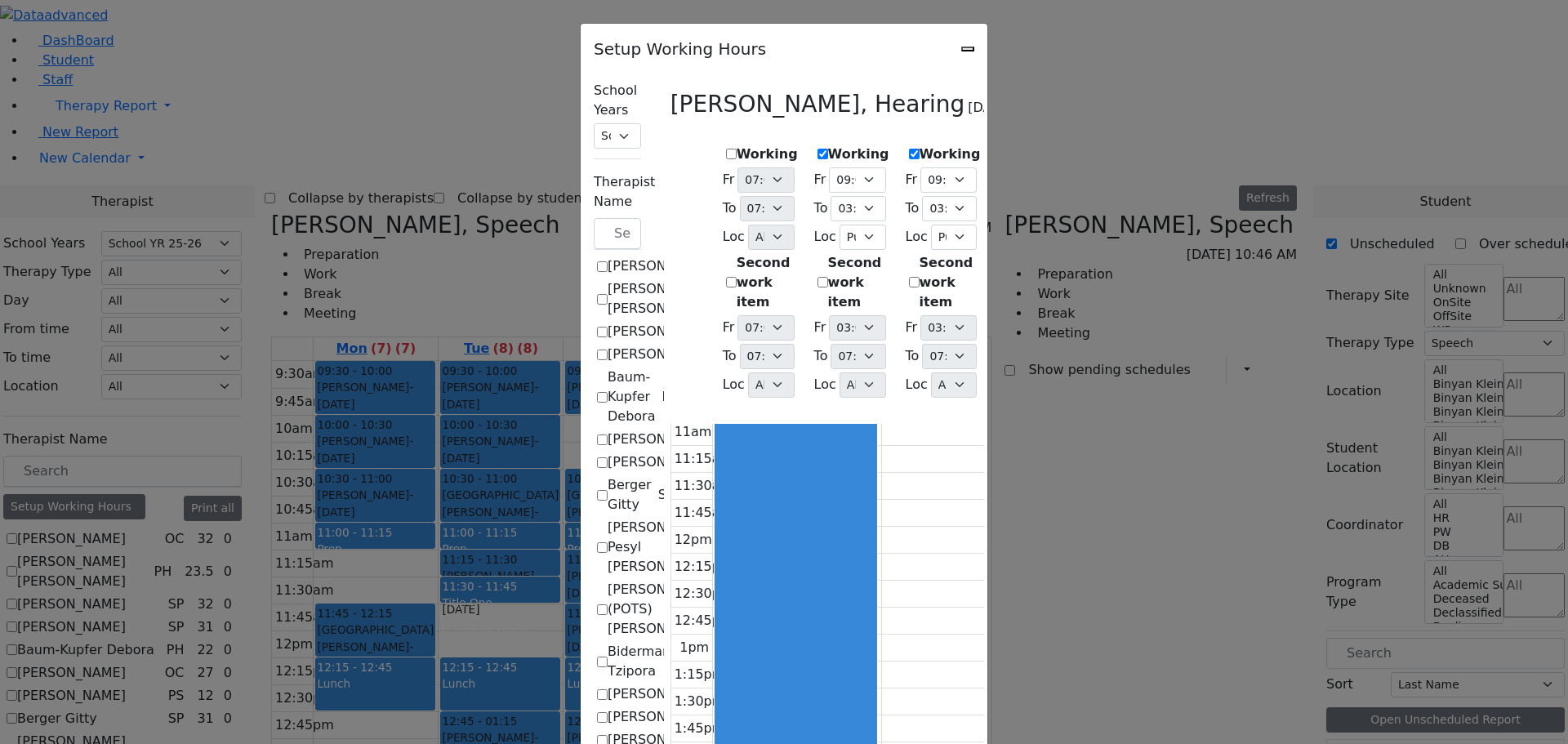
checkbox input "true"
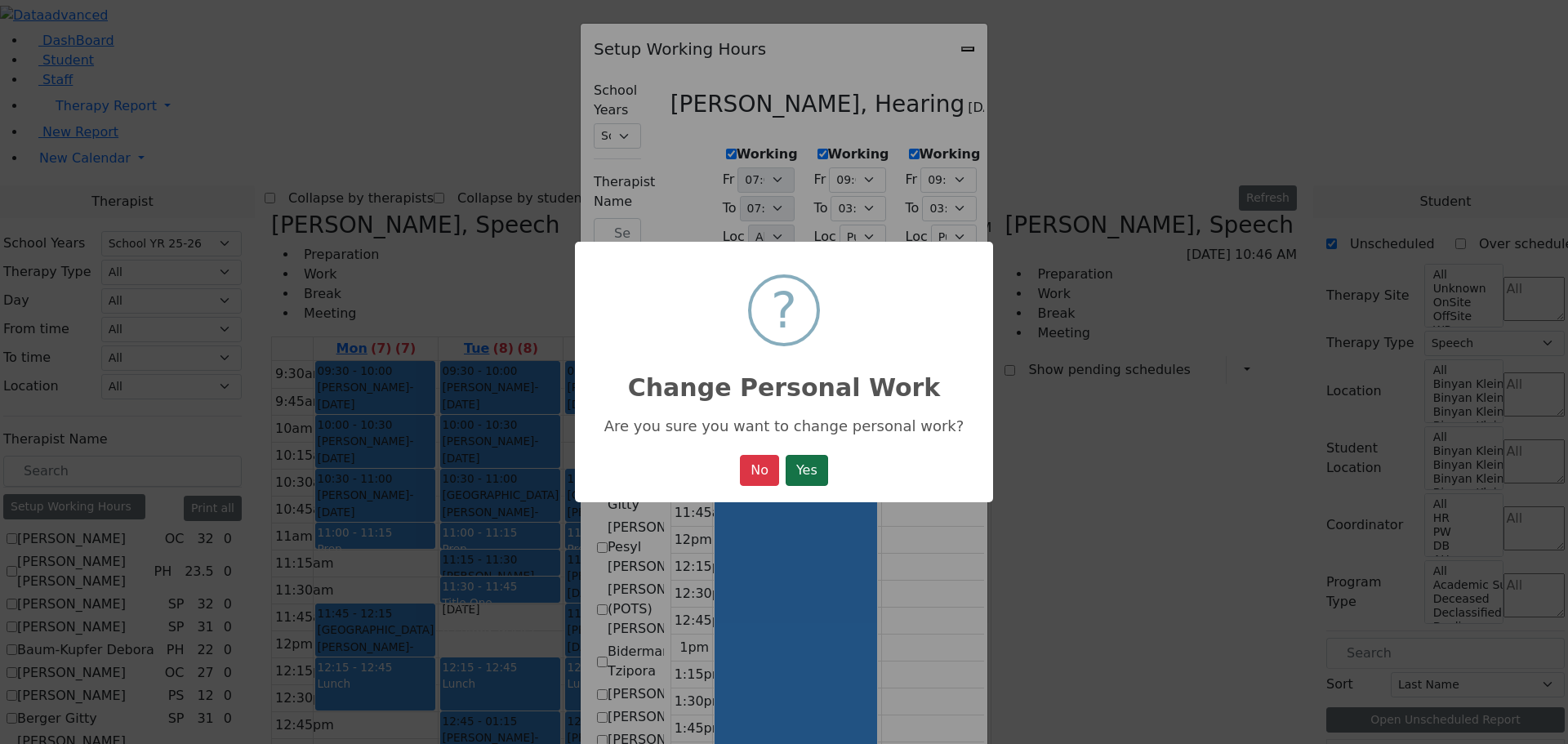
click at [809, 466] on button "Yes" at bounding box center [806, 470] width 43 height 31
select select "19:00:00"
select select "1"
select select "15:00:00"
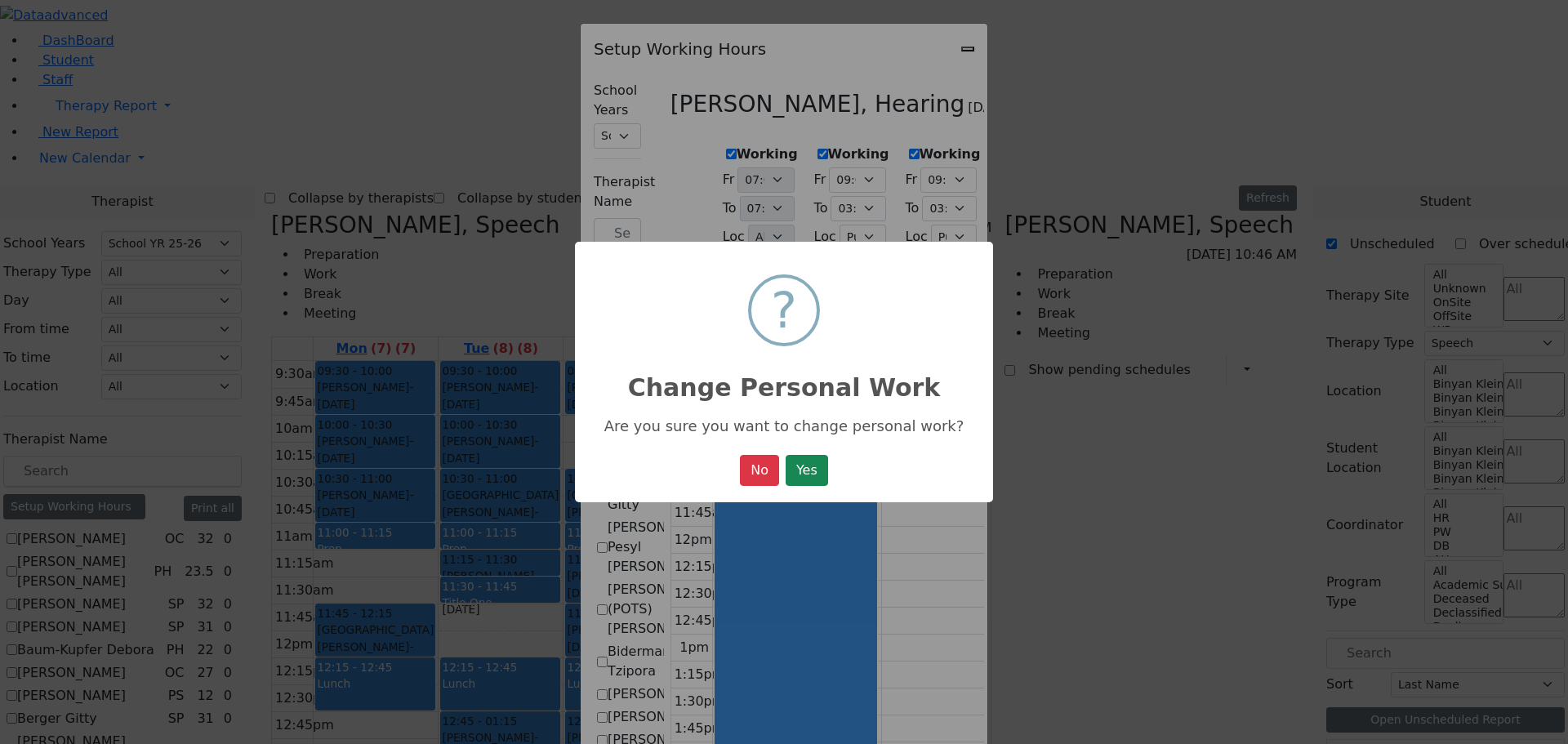
select select "19:00:00"
select select "09:00:00"
select select "15:00:00"
select select "1"
select select "15:00:00"
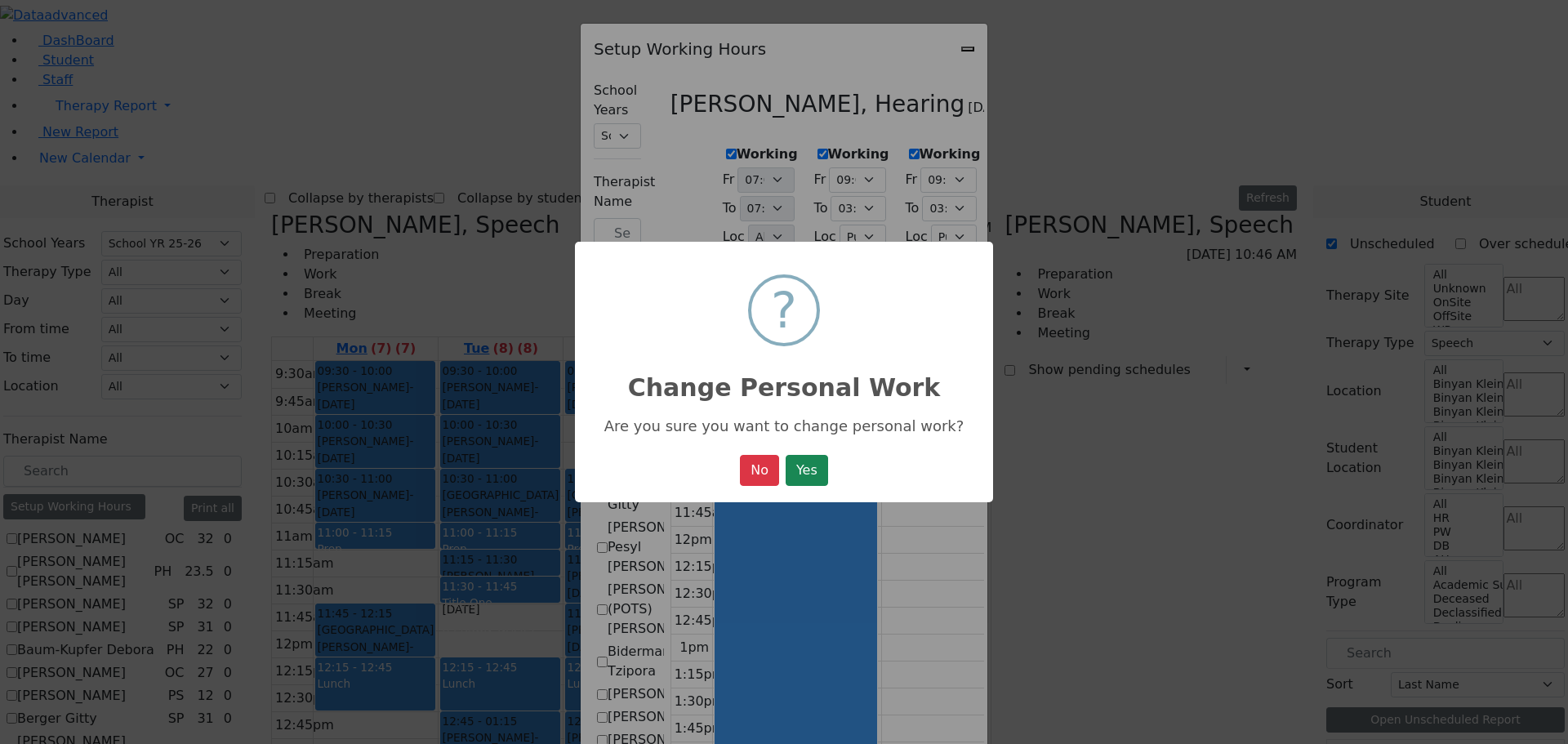
select select "19:00:00"
select select "09:00:00"
select select "15:00:00"
select select "1"
select select "15:00:00"
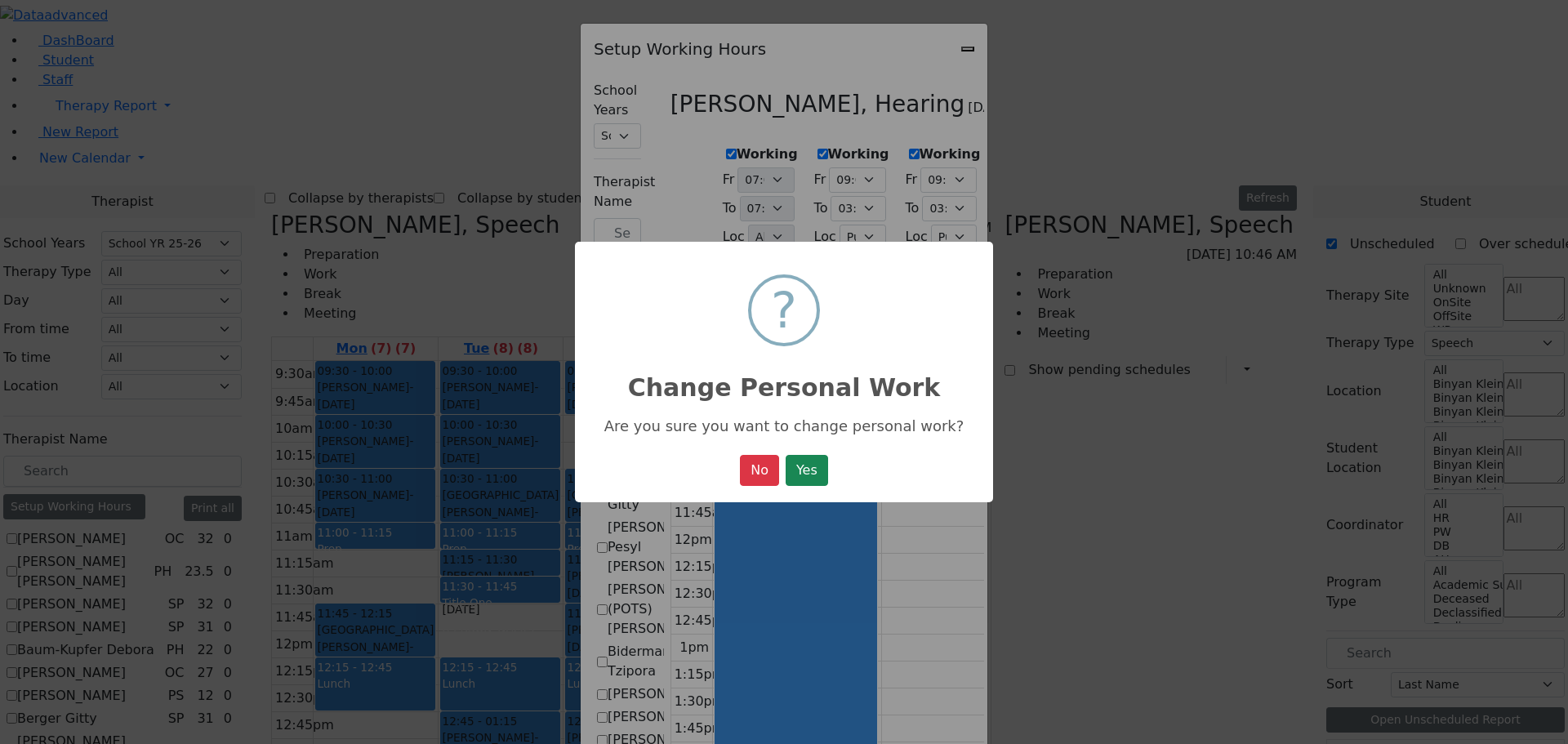
select select "19:00:00"
select select "09:00:00"
select select "15:00:00"
select select "1"
select select "15:00:00"
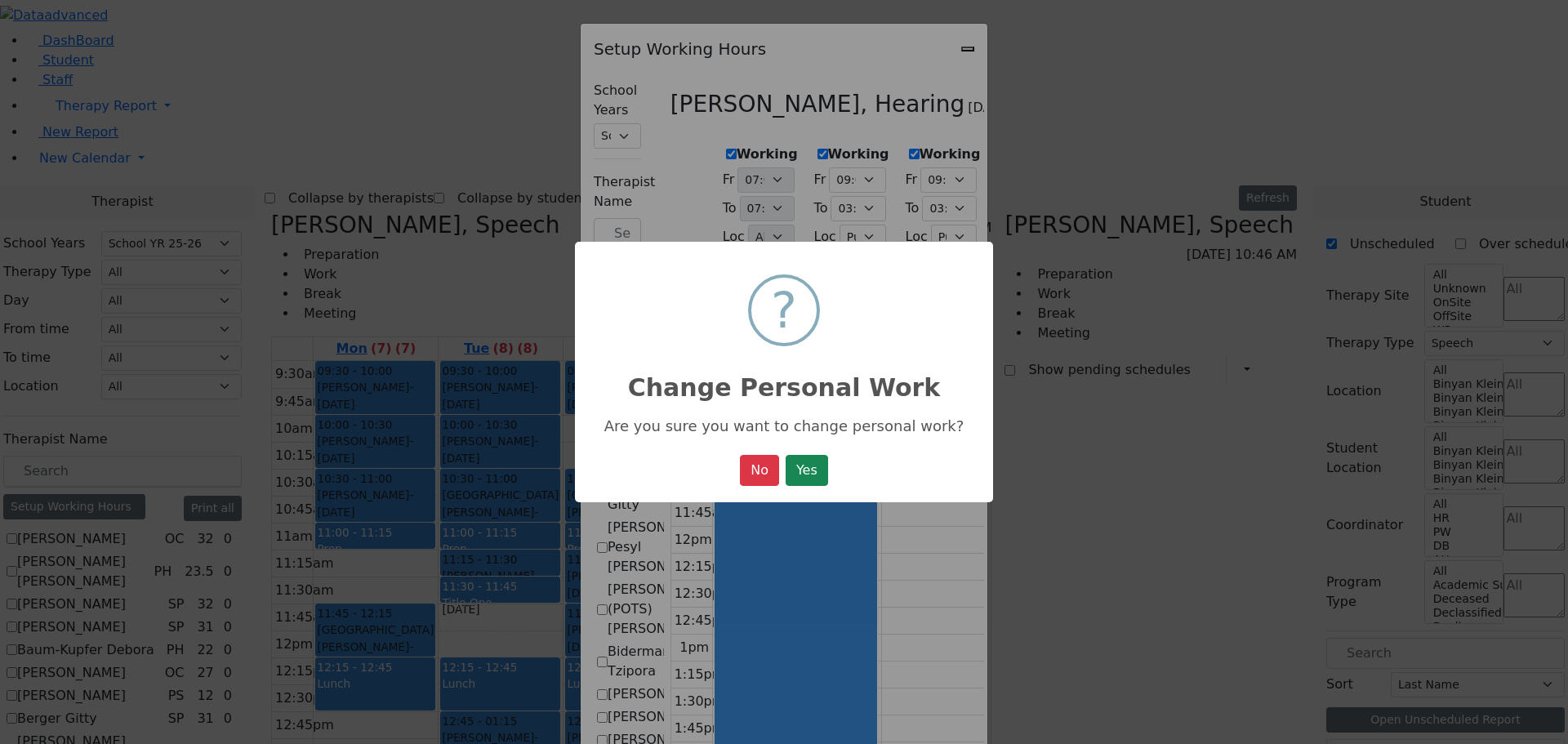
select select "19:00:00"
select select "09:00:00"
select select "13:00:00"
select select "1"
select select "15:00:00"
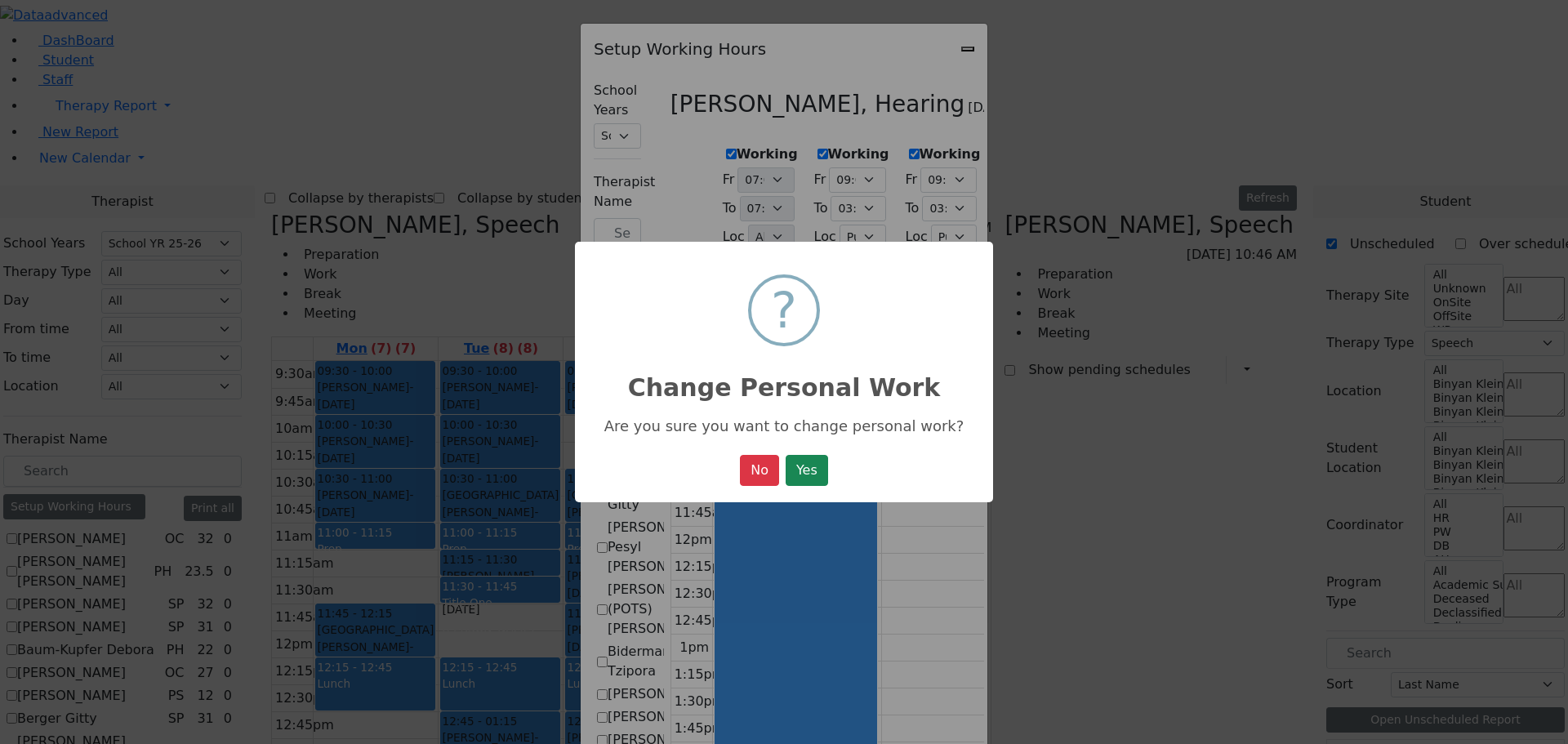
select select "19:00:00"
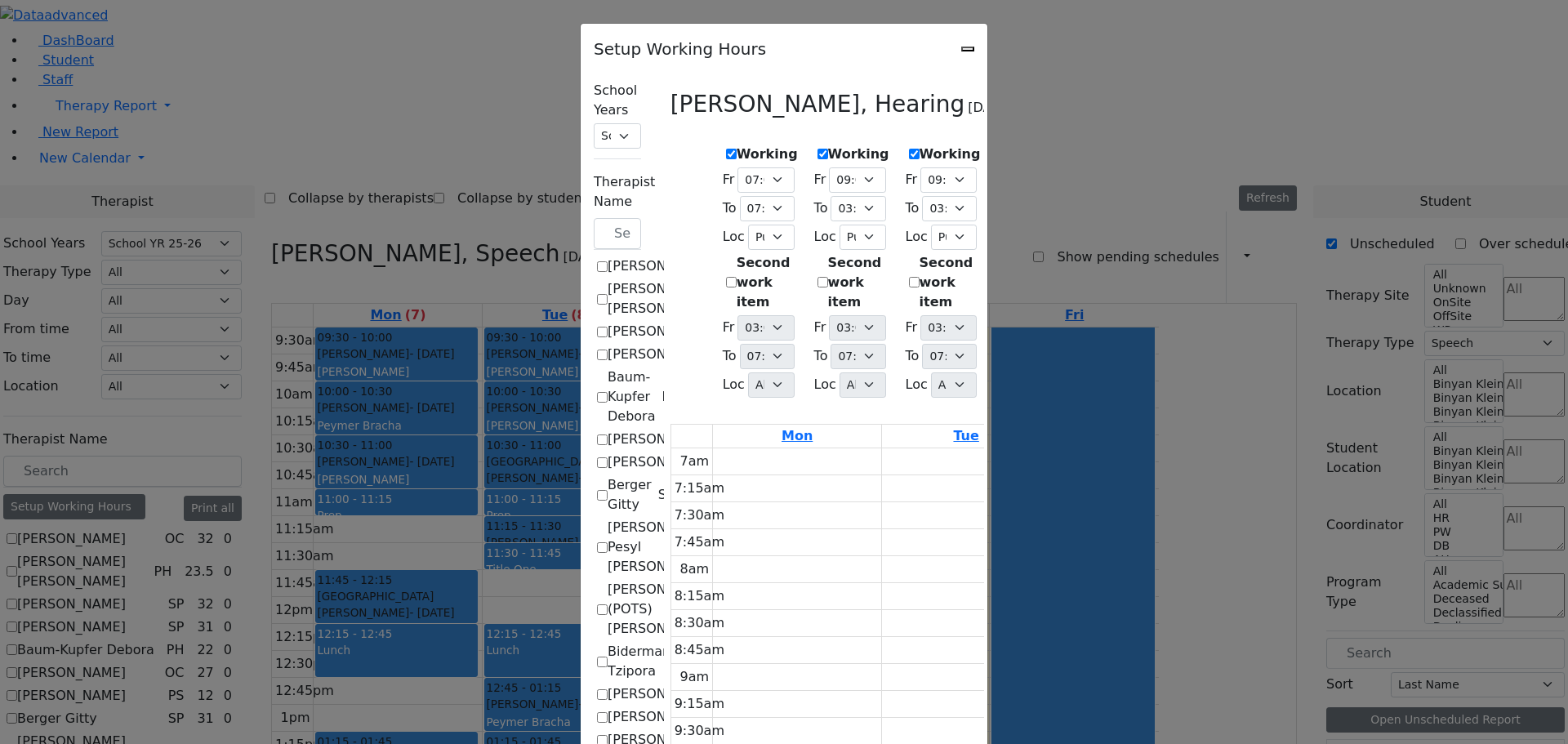
scroll to position [1242, 0]
click at [968, 49] on icon "Close" at bounding box center [968, 49] width 0 height 0
checkbox input "false"
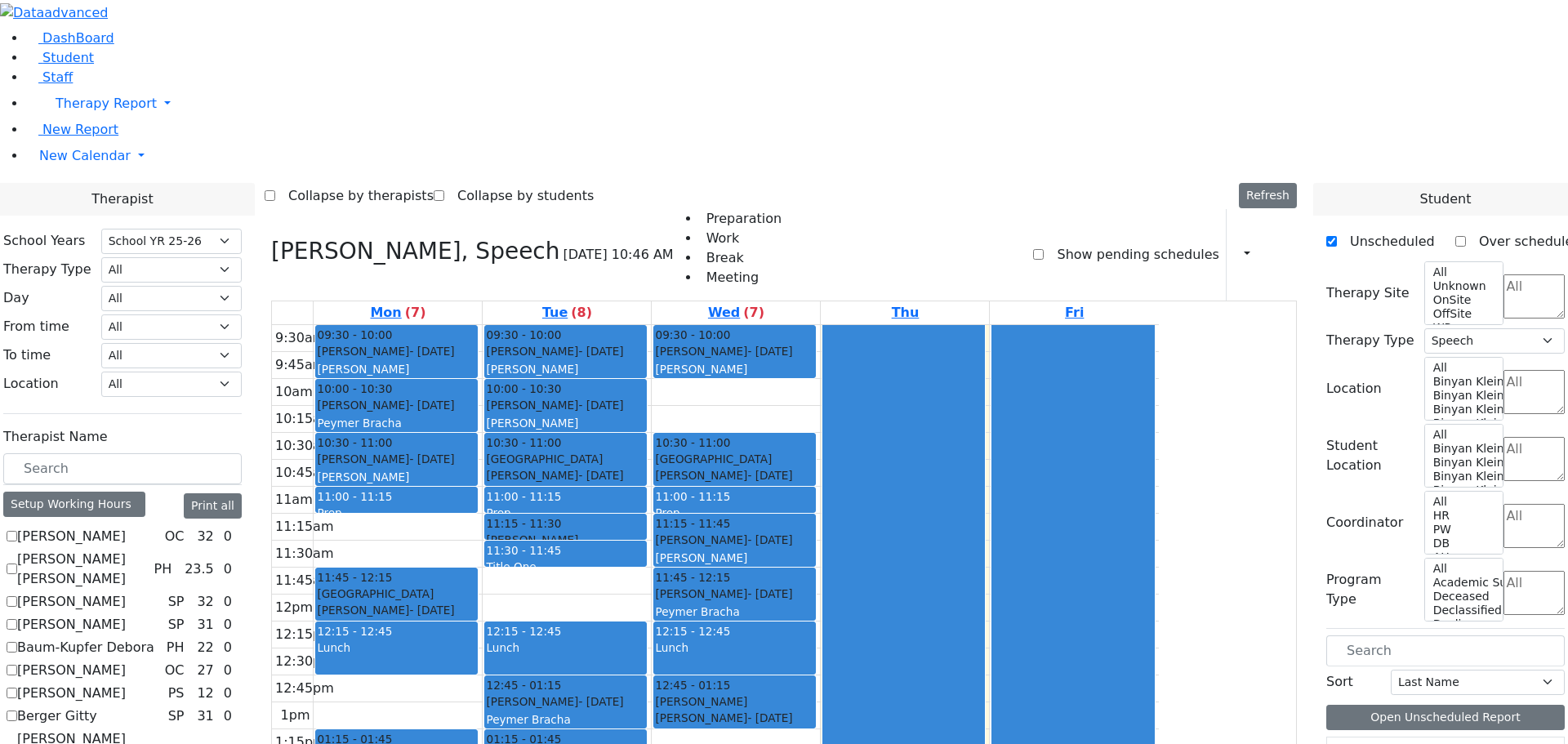
scroll to position [1218, 0]
checkbox input "false"
select select
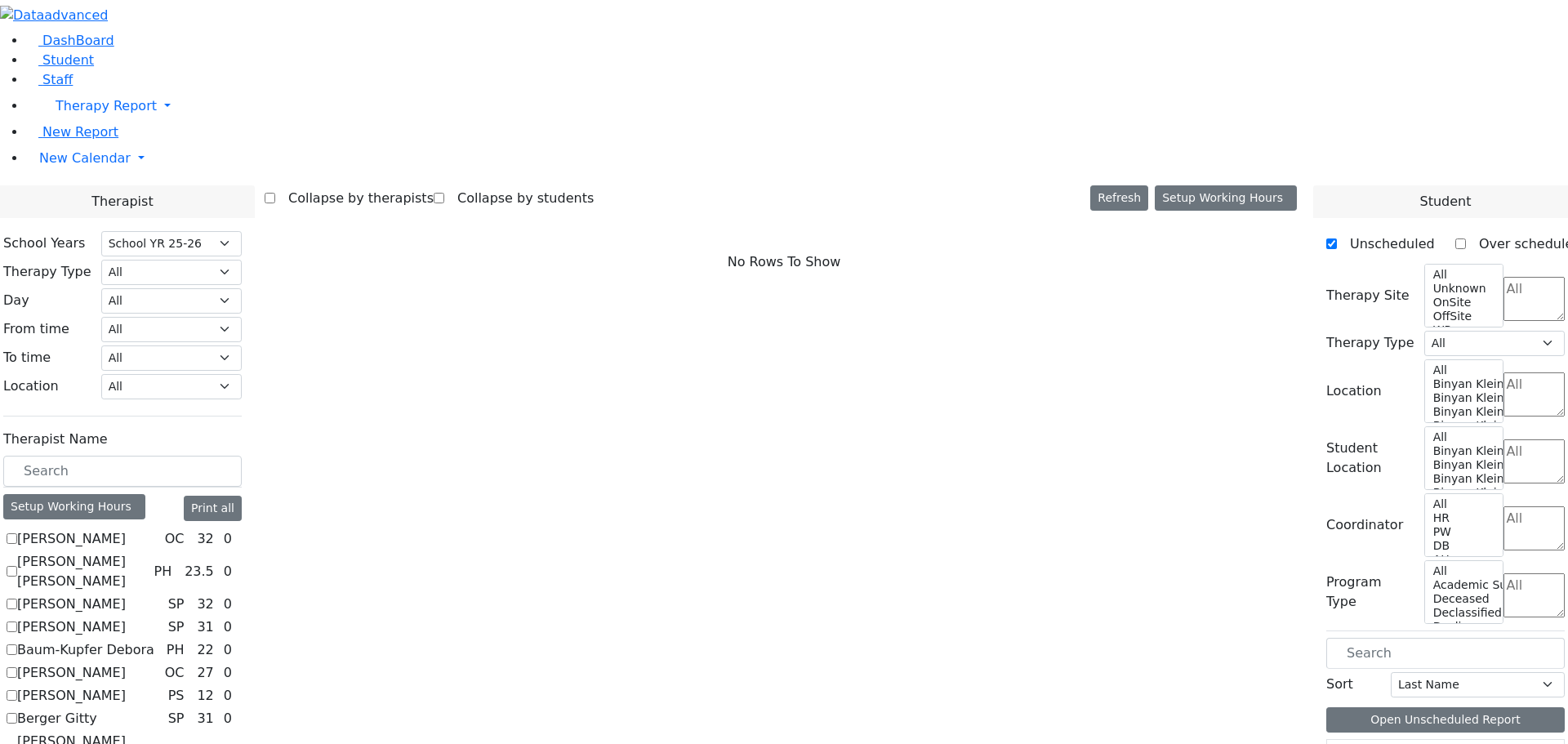
scroll to position [1136, 0]
checkbox input "true"
select select "5"
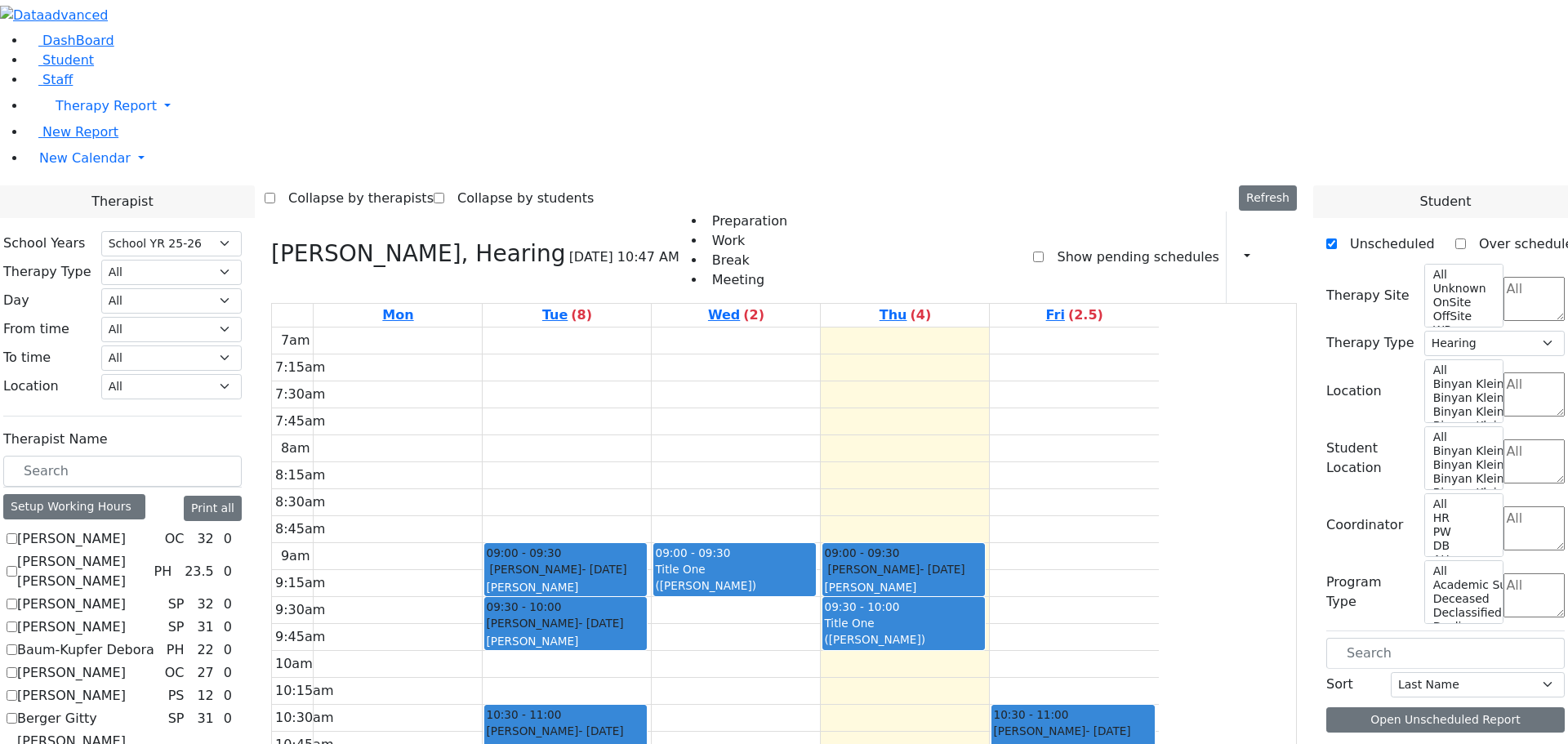
scroll to position [72, 0]
drag, startPoint x: 1371, startPoint y: 504, endPoint x: 680, endPoint y: 282, distance: 725.8
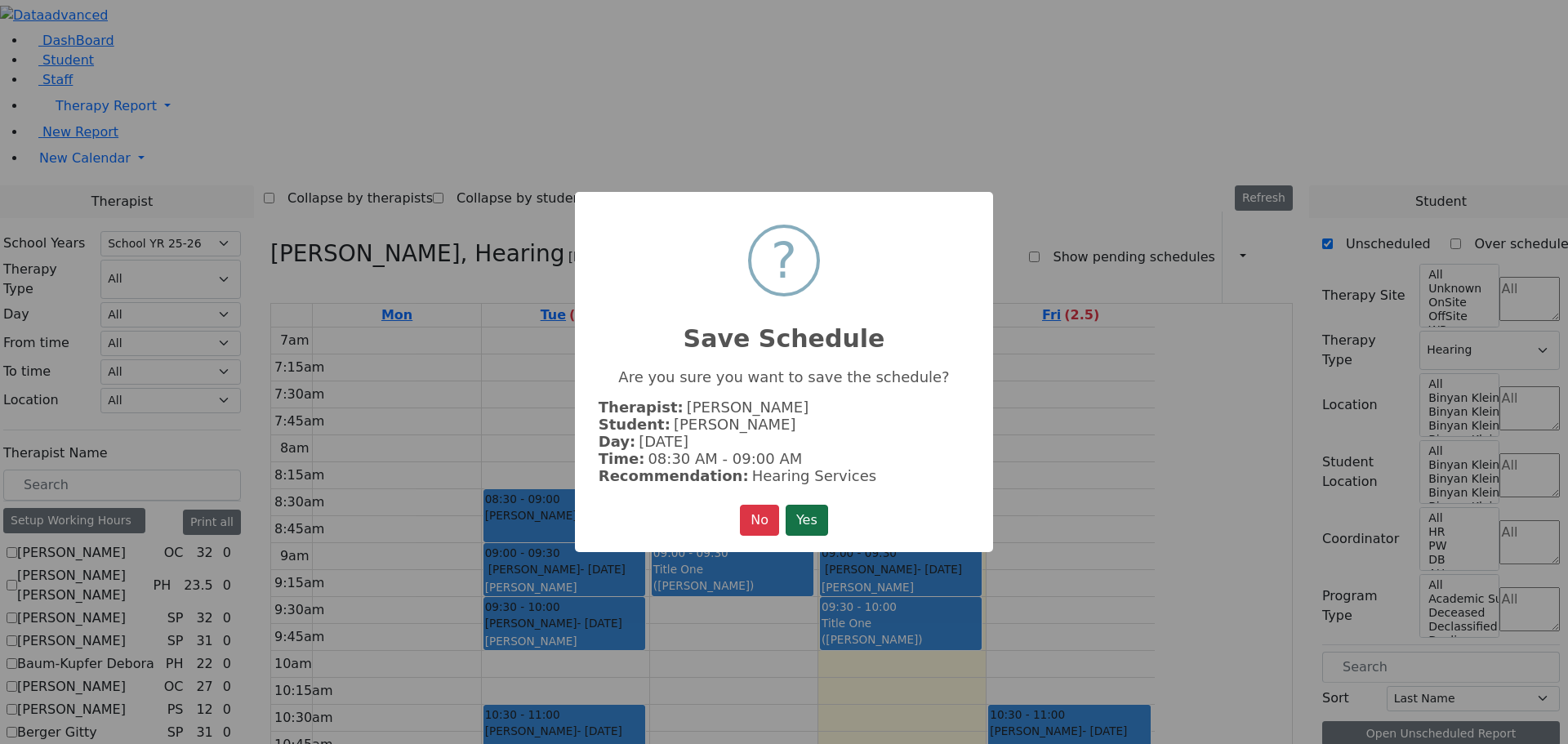
click at [800, 519] on button "Yes" at bounding box center [806, 519] width 43 height 31
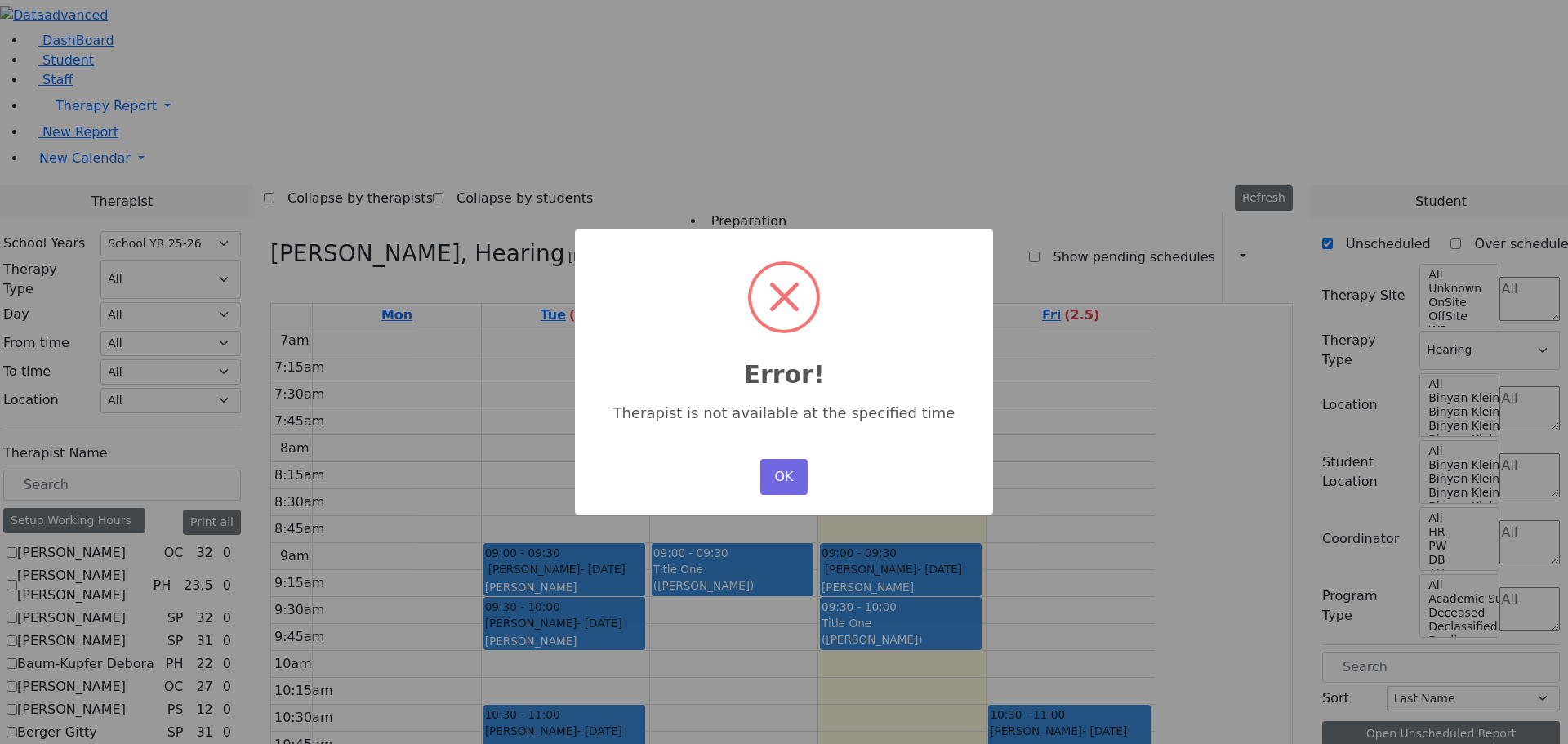
click at [759, 471] on div "OK No Cancel" at bounding box center [784, 477] width 55 height 45
click at [783, 473] on button "OK" at bounding box center [784, 477] width 48 height 36
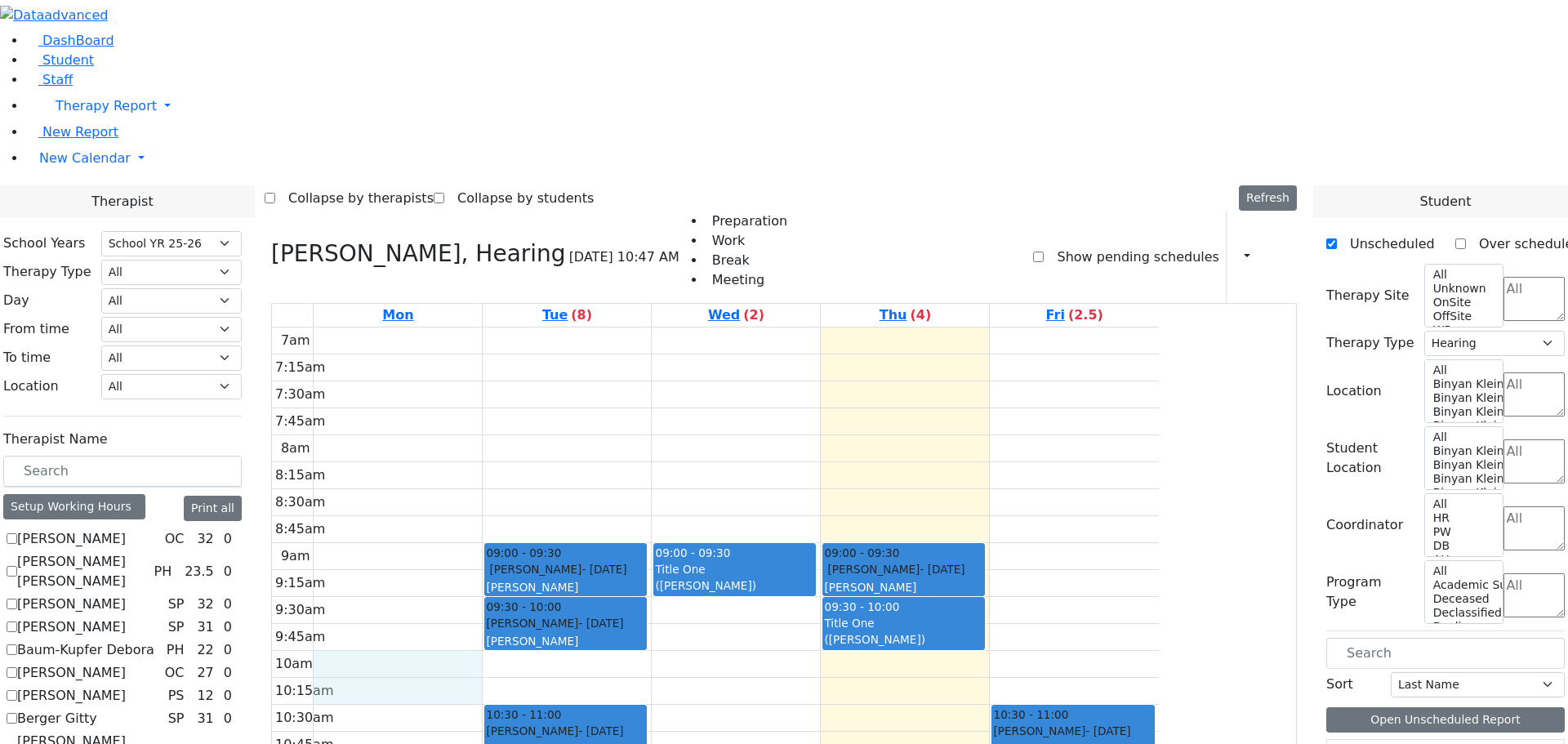
drag, startPoint x: 551, startPoint y: 443, endPoint x: 572, endPoint y: 464, distance: 29.7
drag, startPoint x: 1383, startPoint y: 505, endPoint x: 539, endPoint y: 452, distance: 845.7
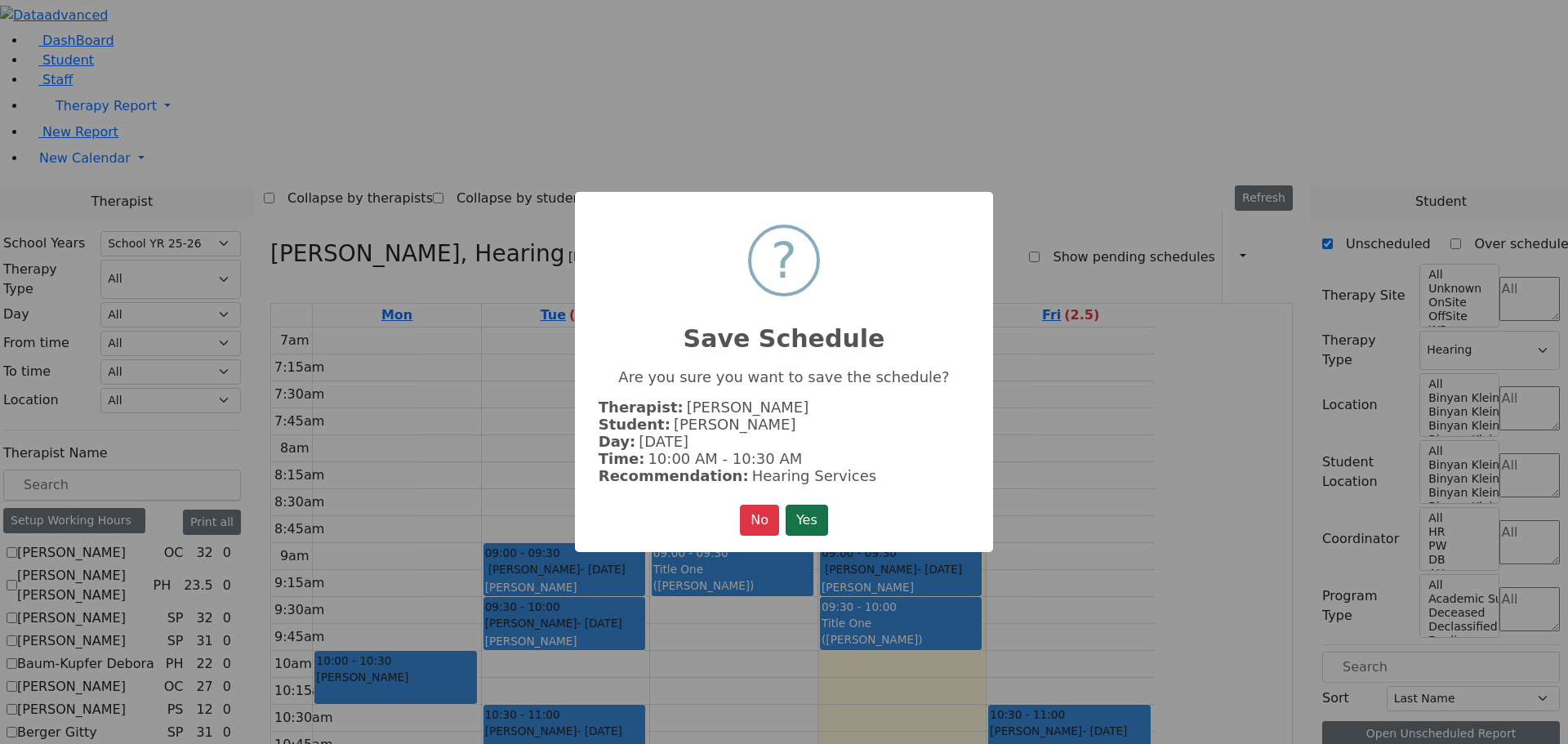
click at [812, 507] on button "Yes" at bounding box center [806, 519] width 43 height 31
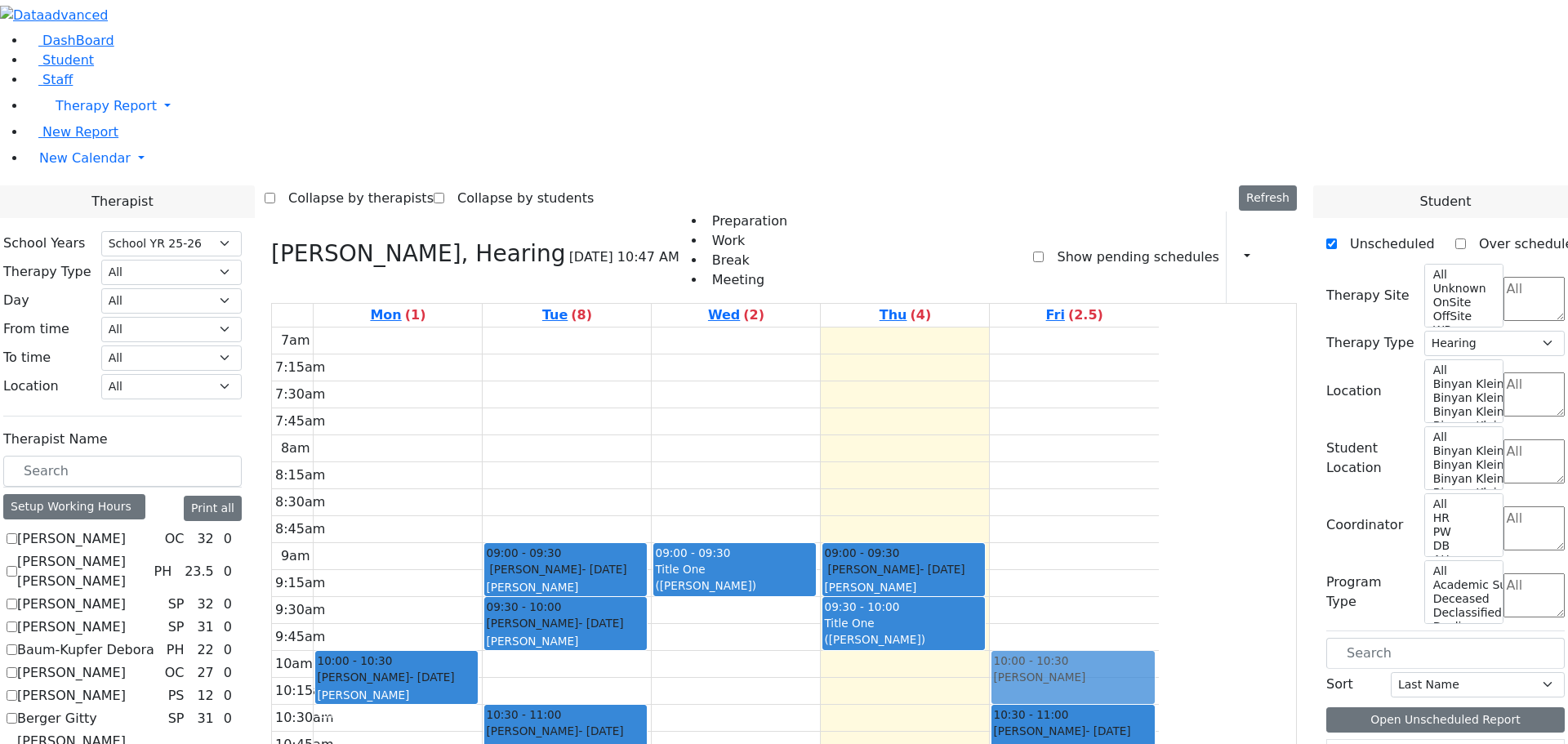
drag, startPoint x: 1359, startPoint y: 503, endPoint x: 1224, endPoint y: 428, distance: 154.4
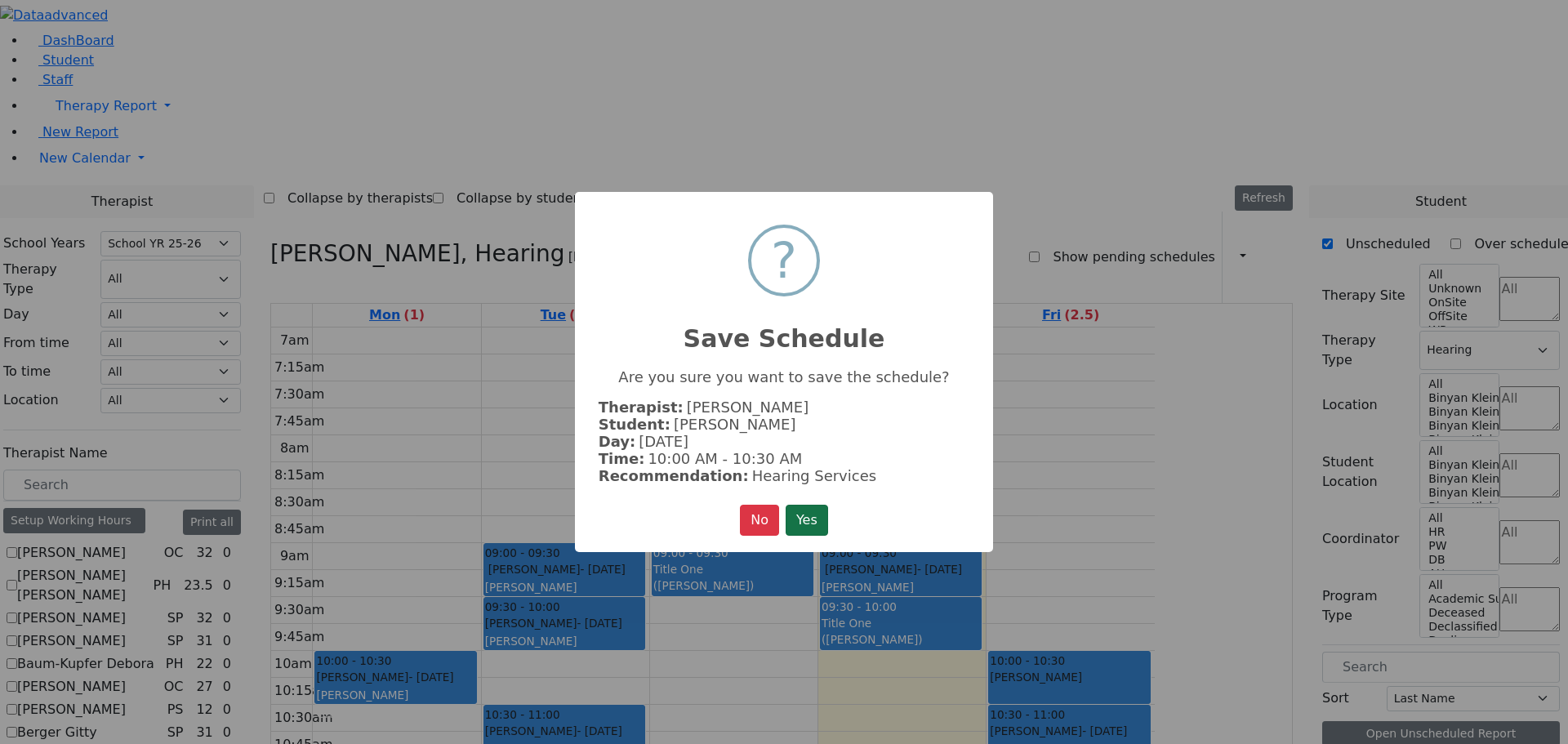
click at [811, 512] on button "Yes" at bounding box center [806, 519] width 43 height 31
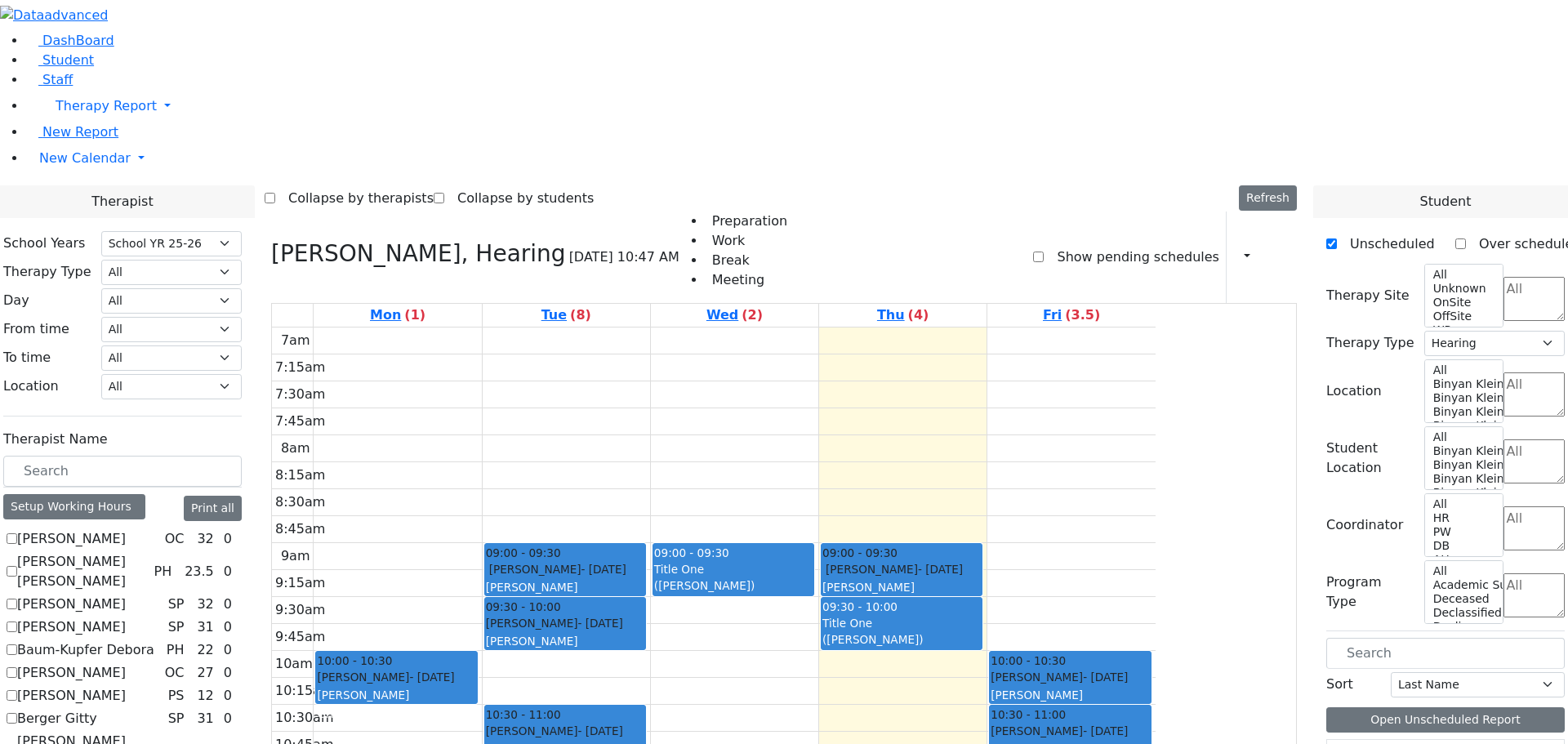
scroll to position [0, 0]
drag, startPoint x: 1376, startPoint y: 508, endPoint x: 551, endPoint y: 563, distance: 826.8
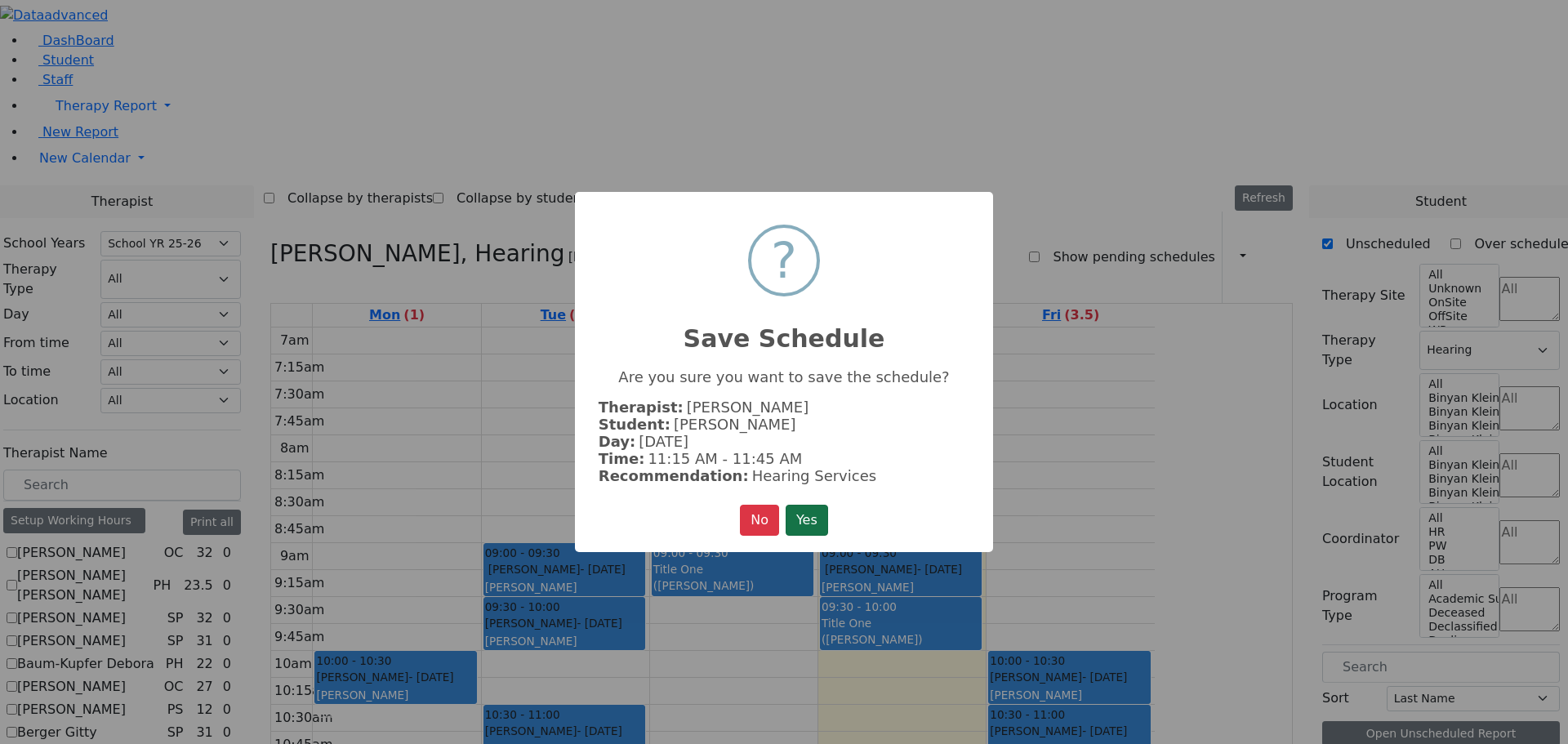
click at [806, 509] on button "Yes" at bounding box center [806, 519] width 43 height 31
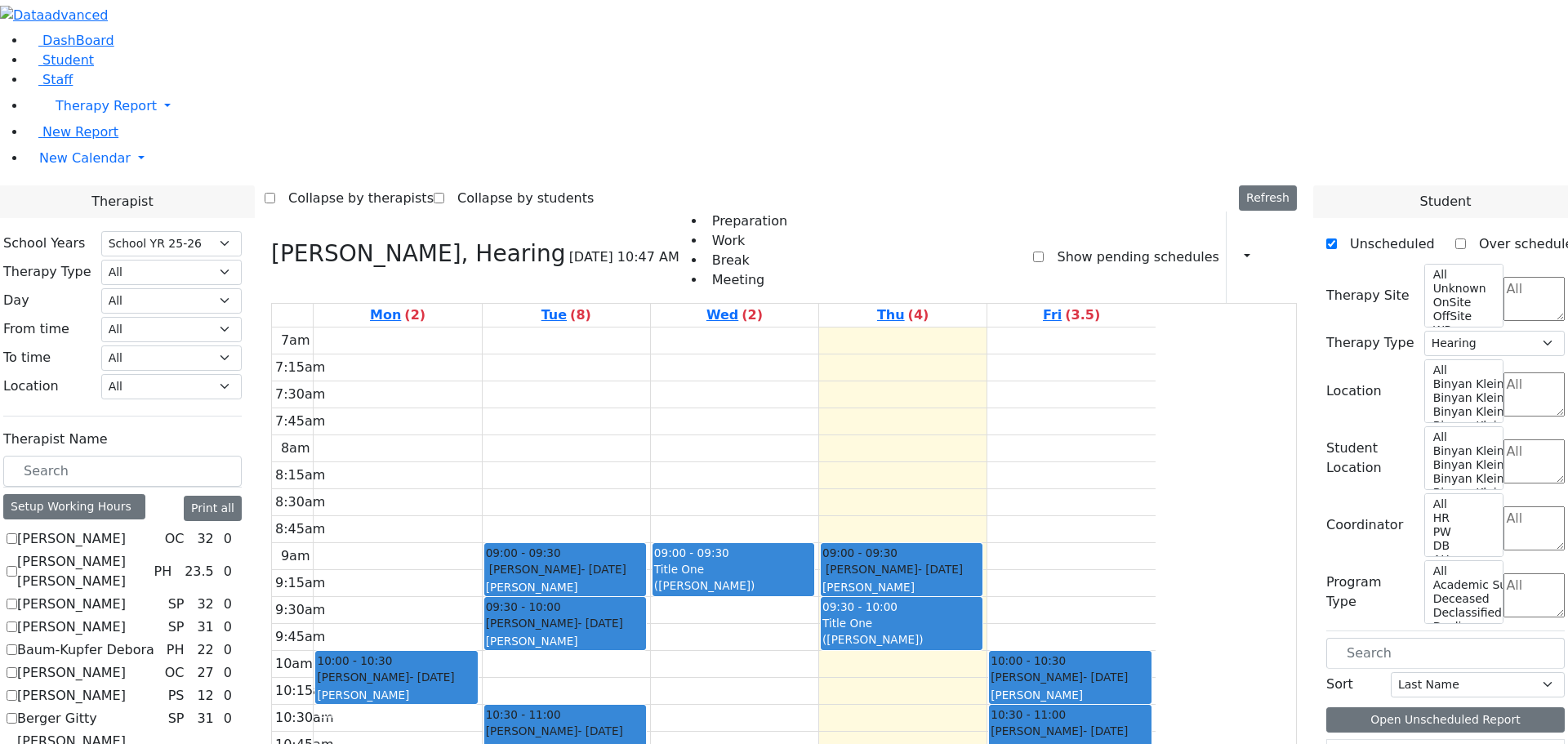
checkbox input "false"
select select
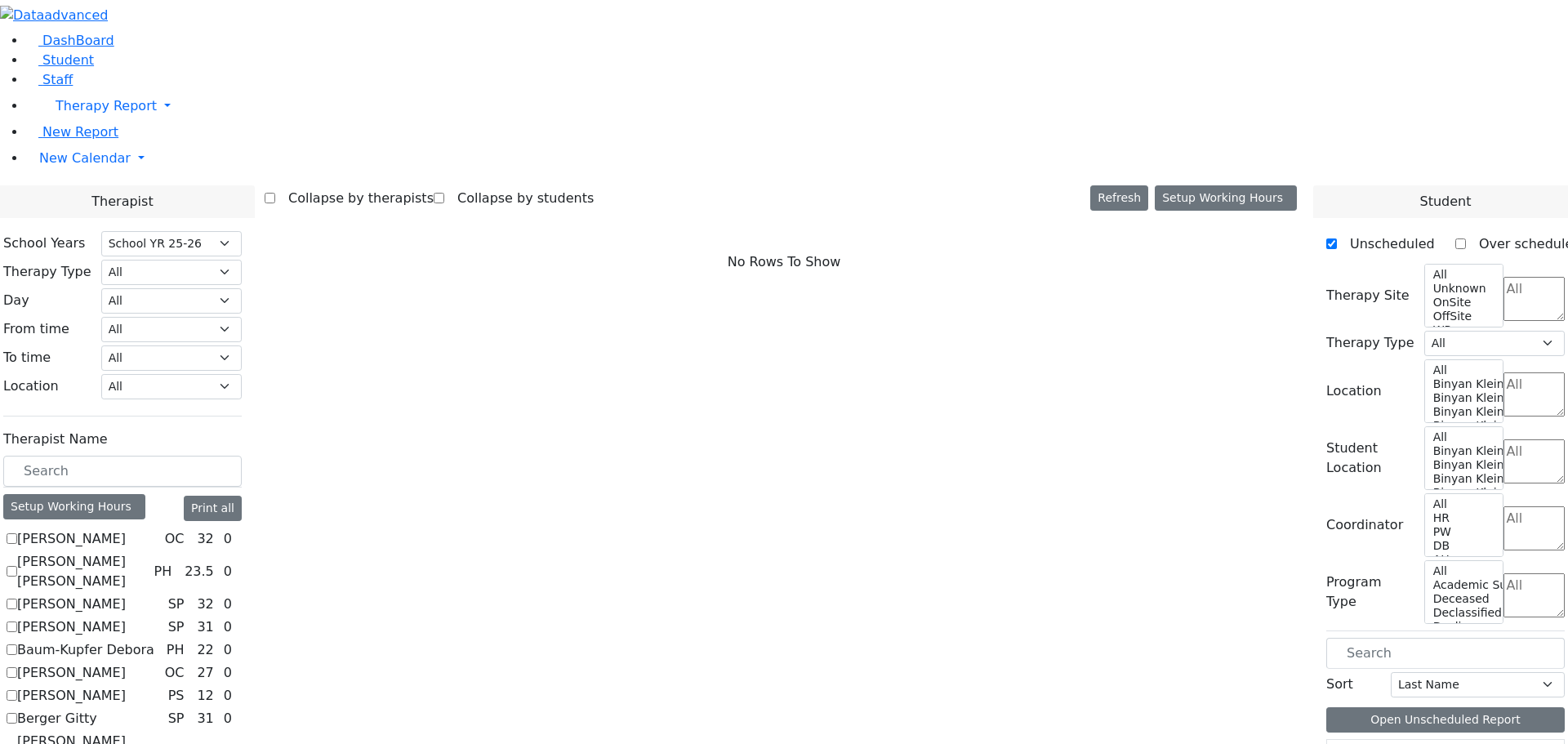
checkbox input "true"
select select "3"
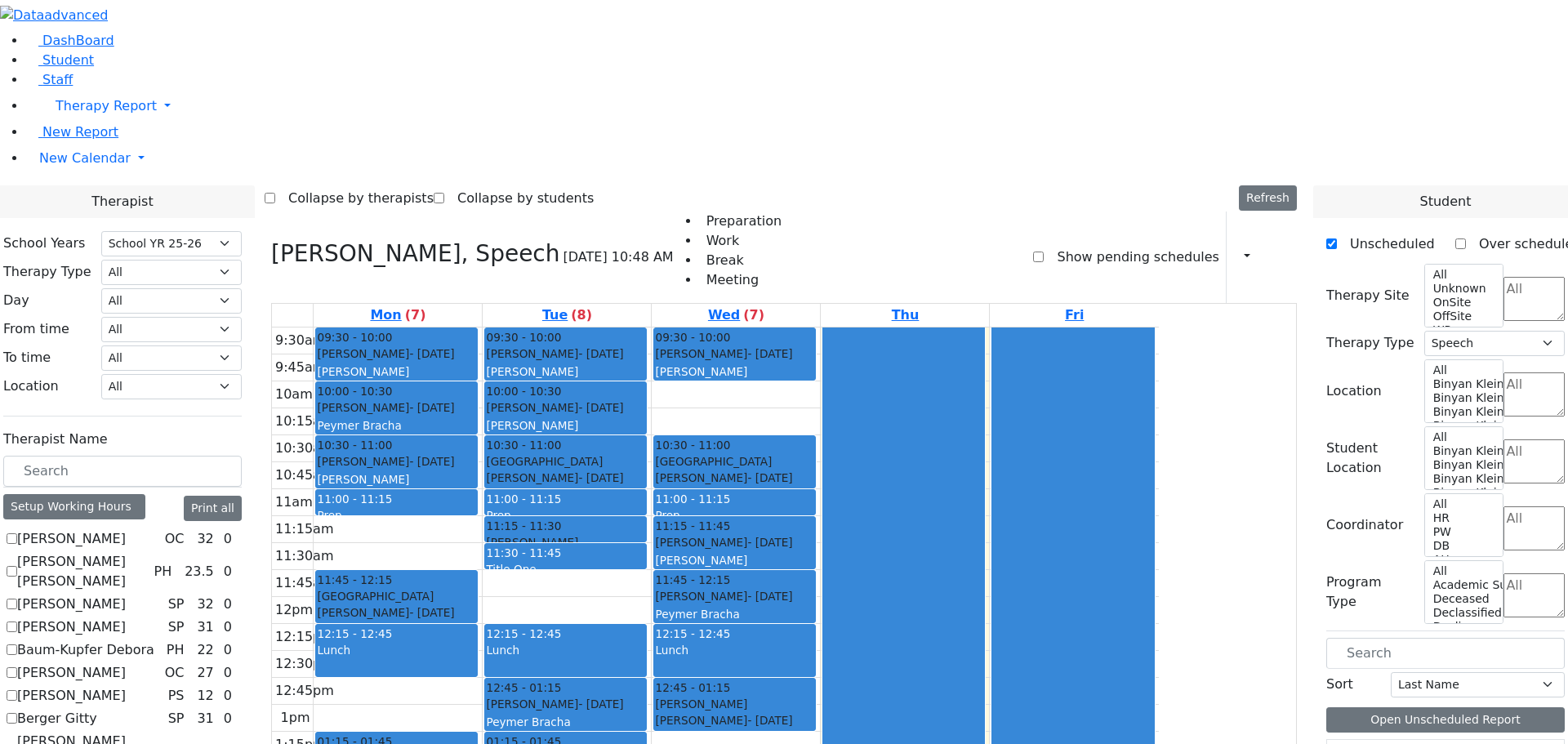
checkbox input "false"
select select
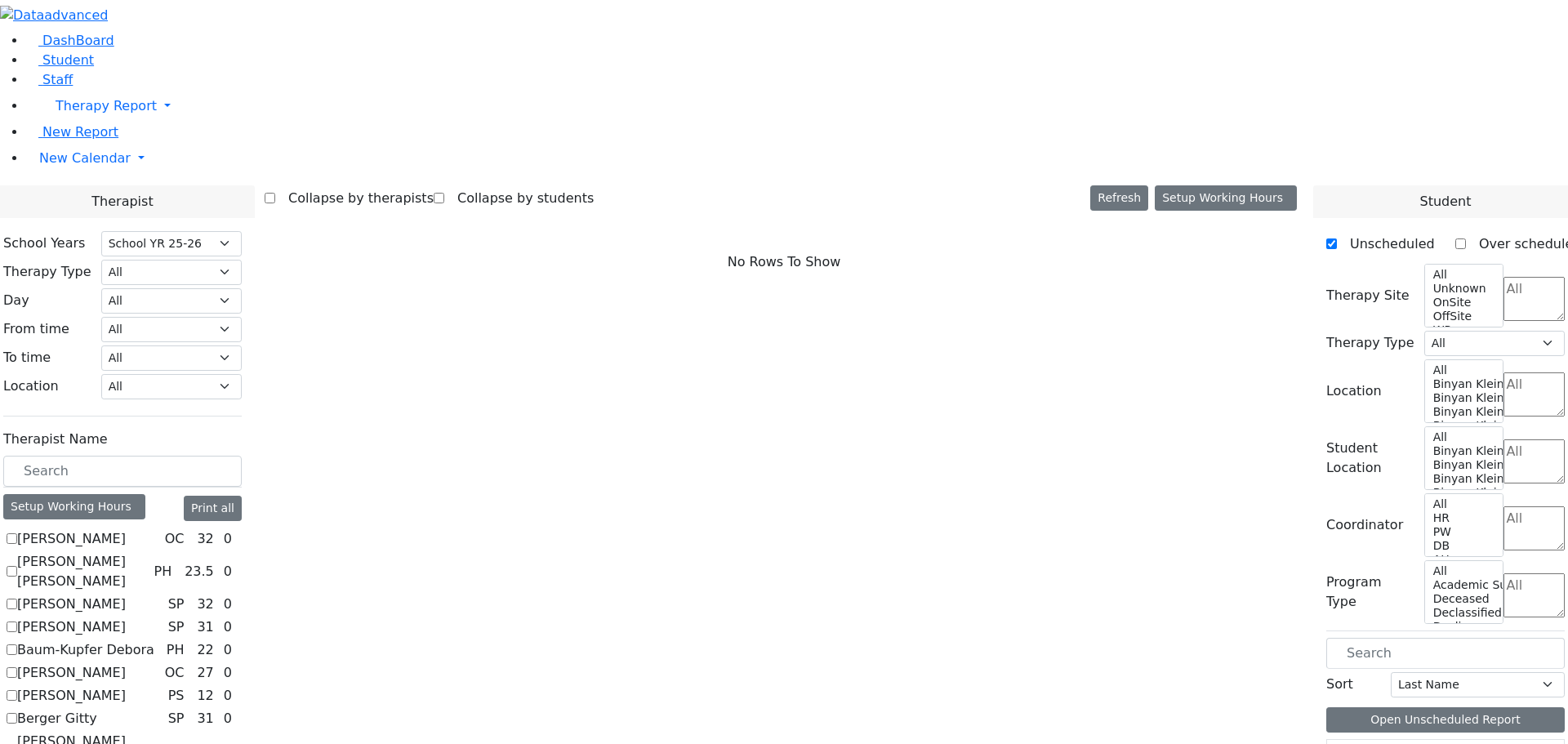
checkbox input "true"
select select "1"
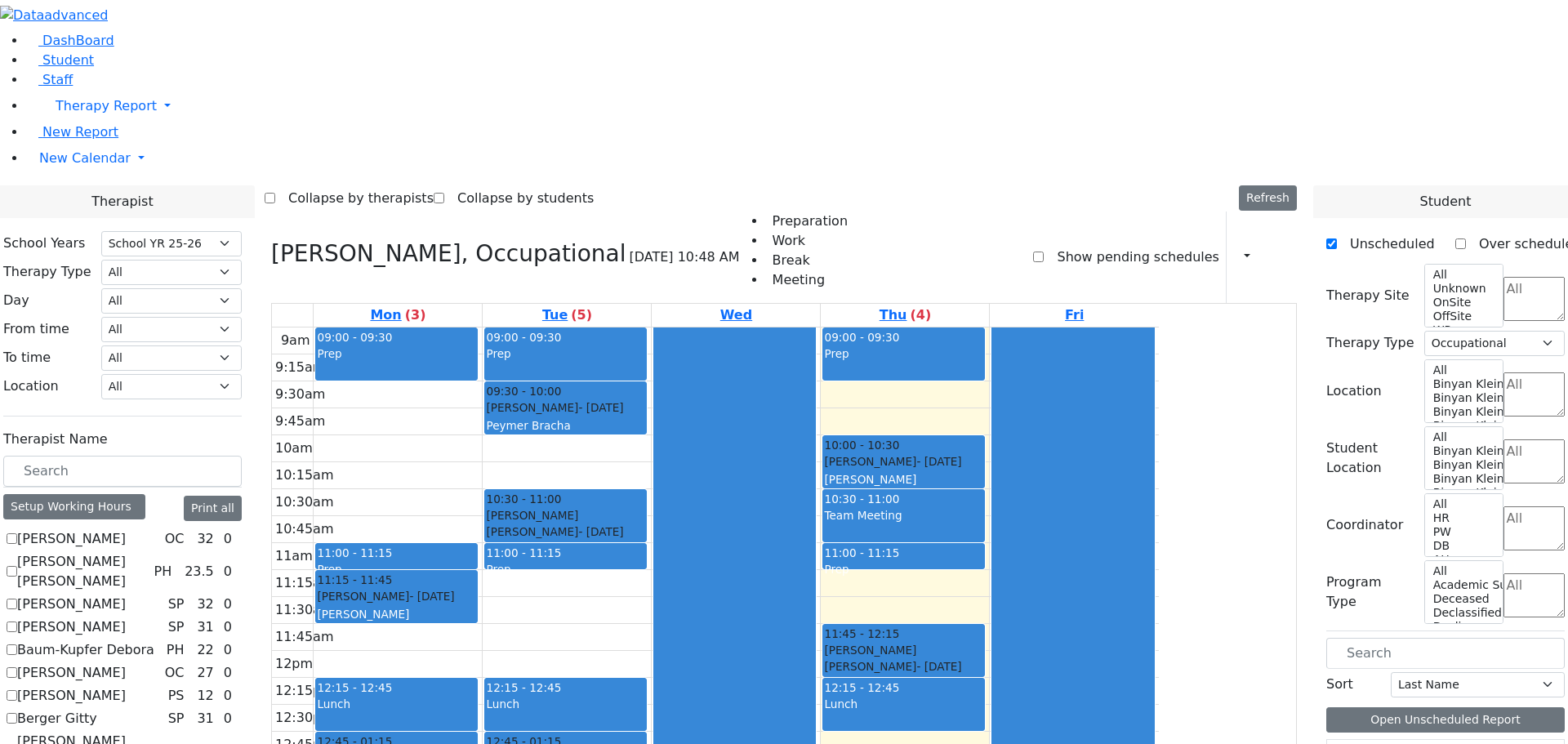
checkbox input "false"
select select
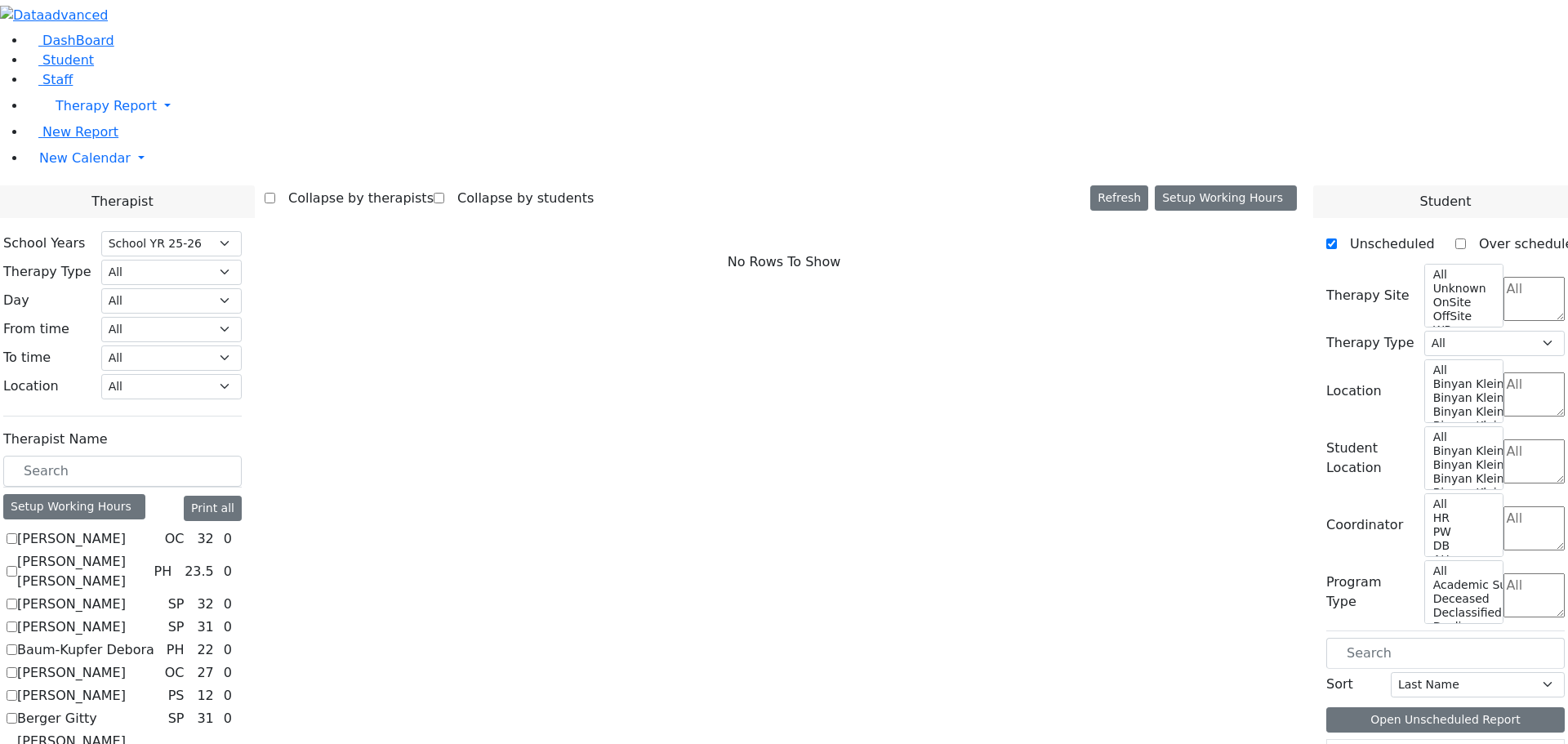
scroll to position [1462, 0]
checkbox input "true"
select select "1"
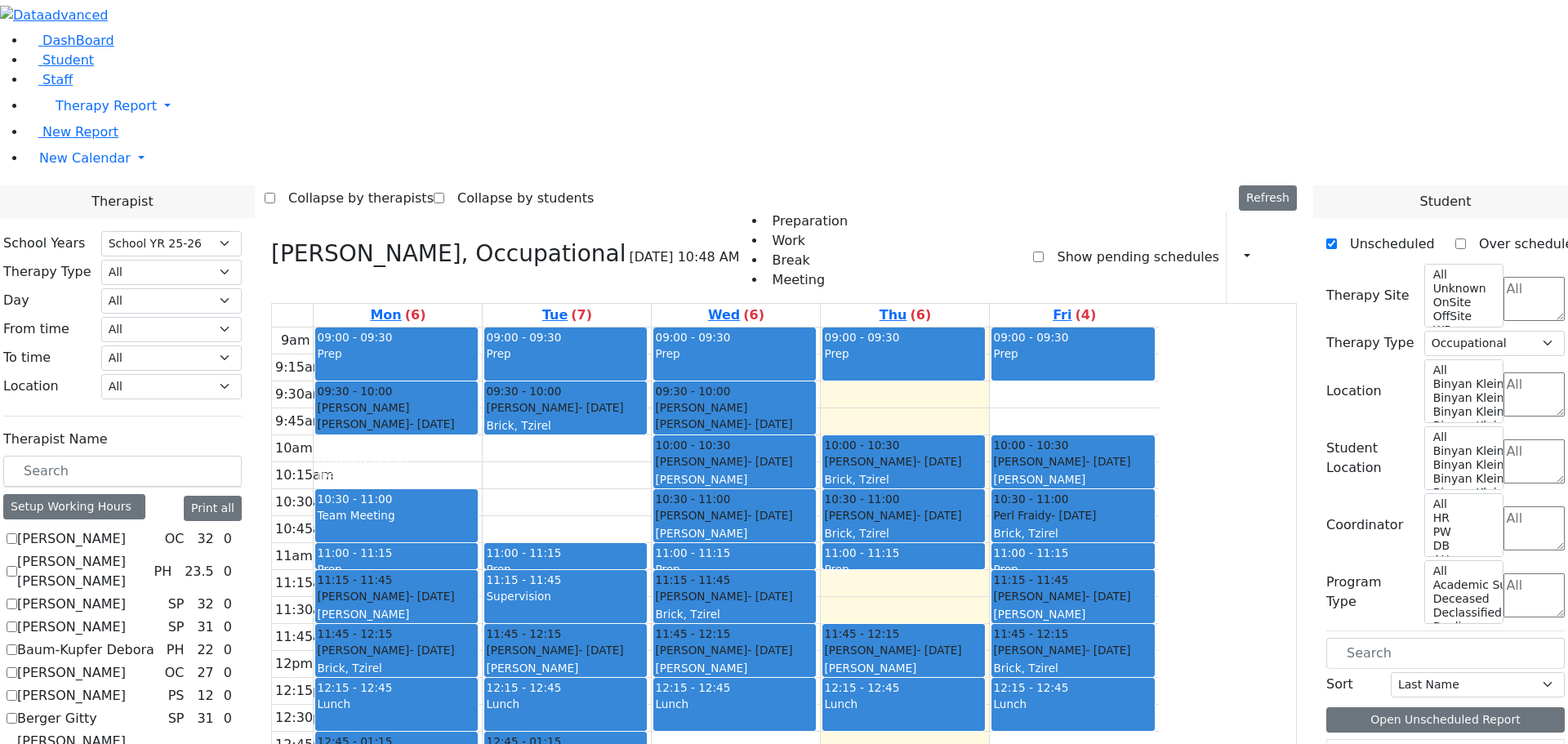
checkbox input "false"
select select
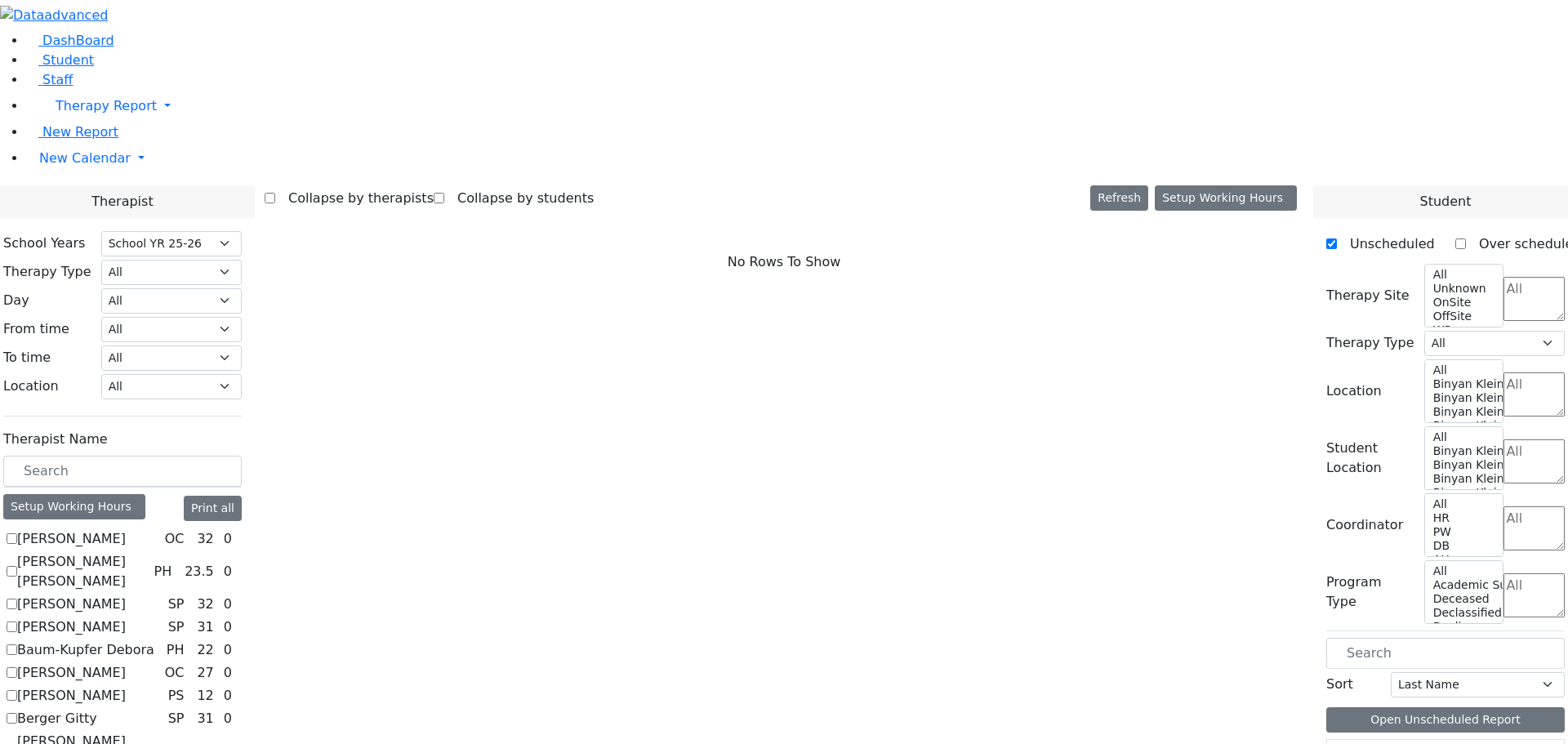
scroll to position [1218, 0]
checkbox input "true"
select select "3"
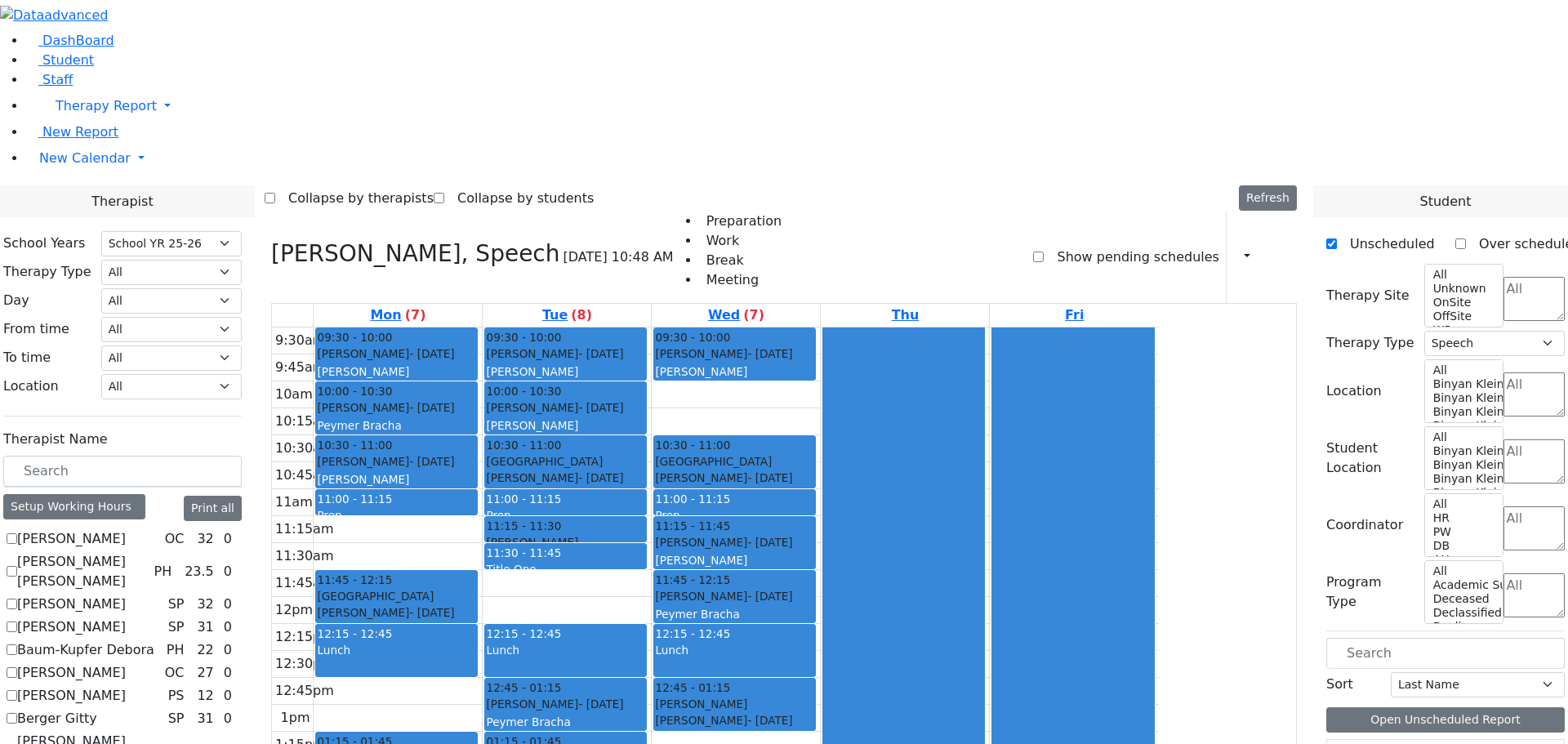
checkbox input "false"
select select
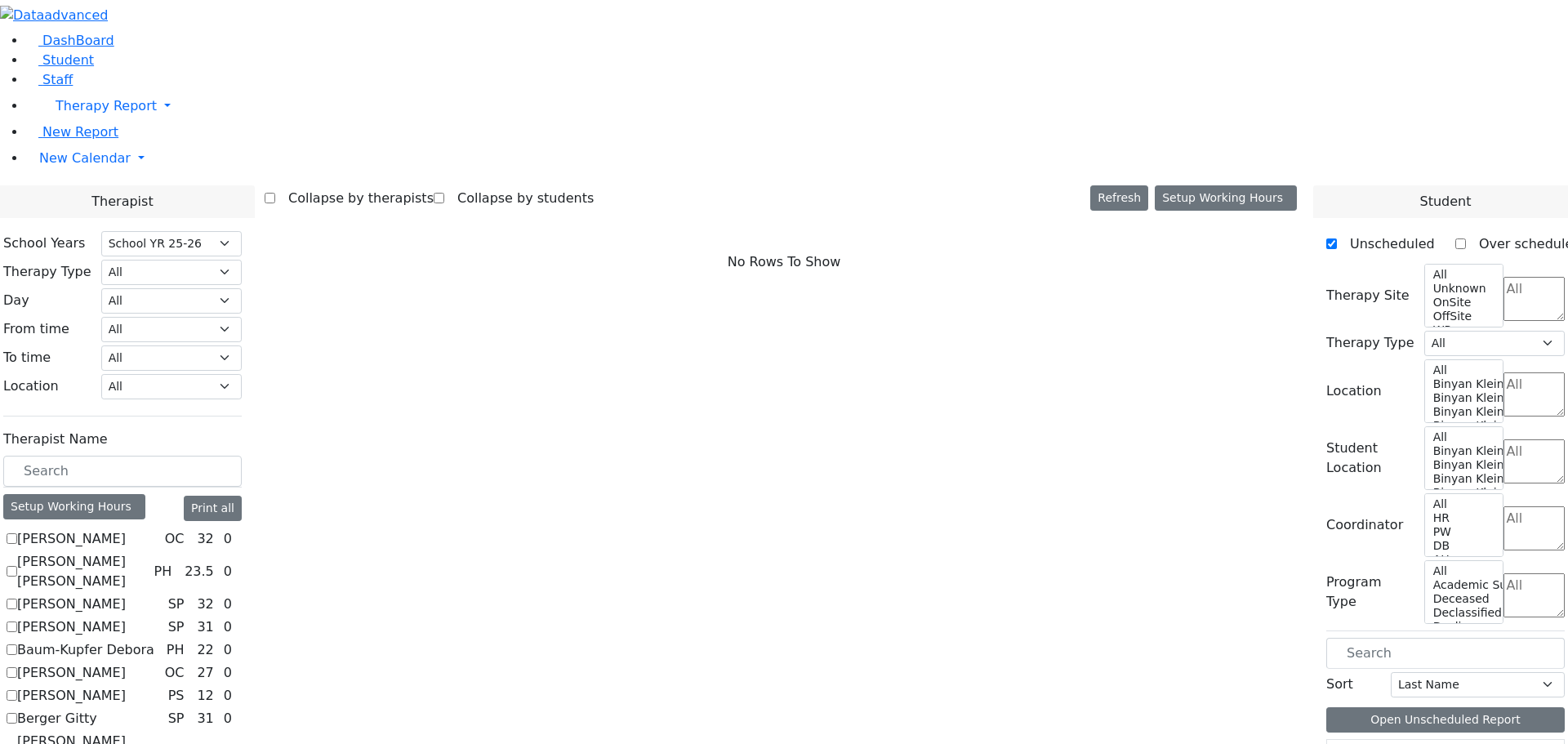
checkbox input "true"
select select "3"
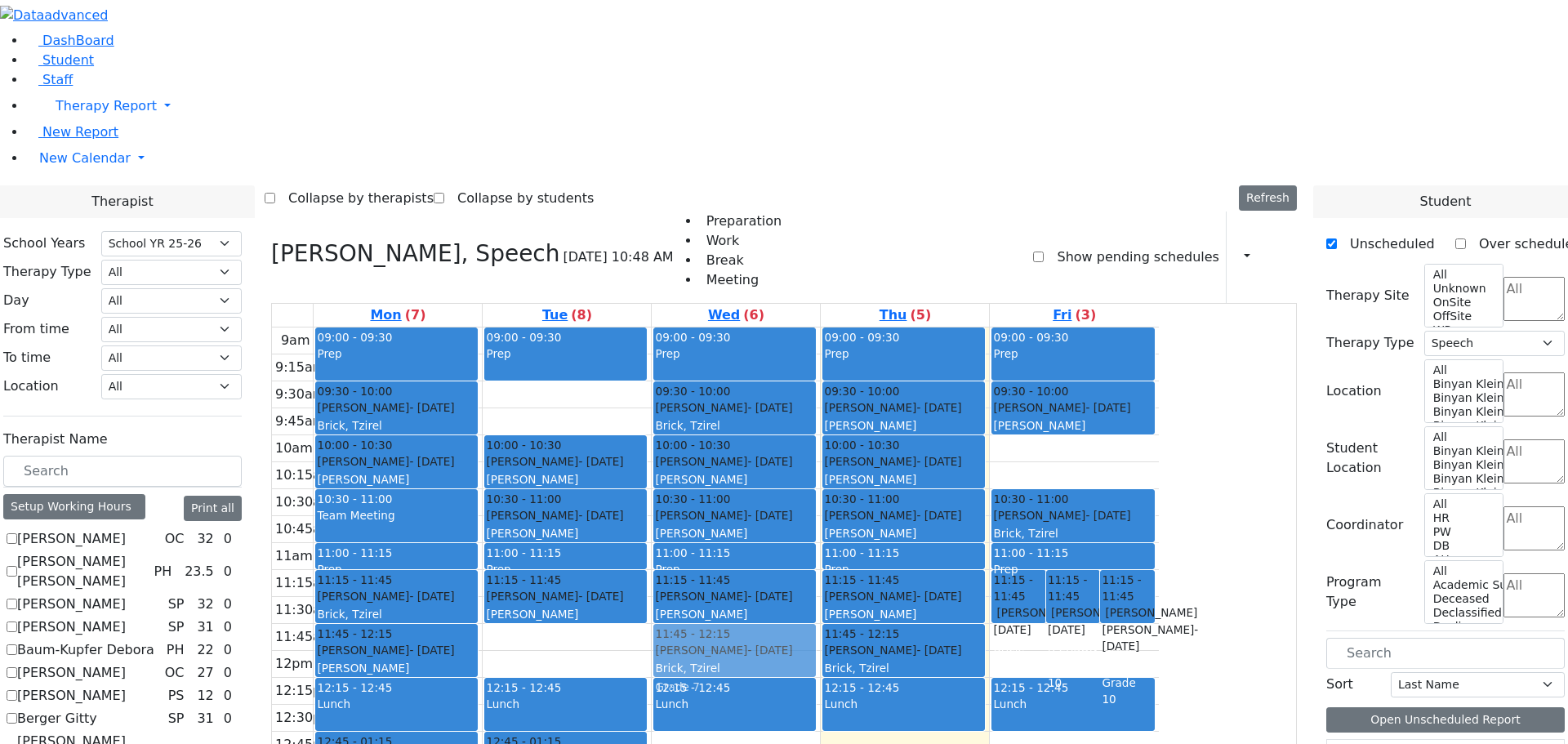
drag, startPoint x: 720, startPoint y: 428, endPoint x: 836, endPoint y: 416, distance: 116.6
click at [840, 427] on tr "09:00 - 09:30 Prep 09:30 - 10:00 [PERSON_NAME] - [DATE] [PERSON_NAME][GEOGRAPHI…" at bounding box center [714, 651] width 887 height 647
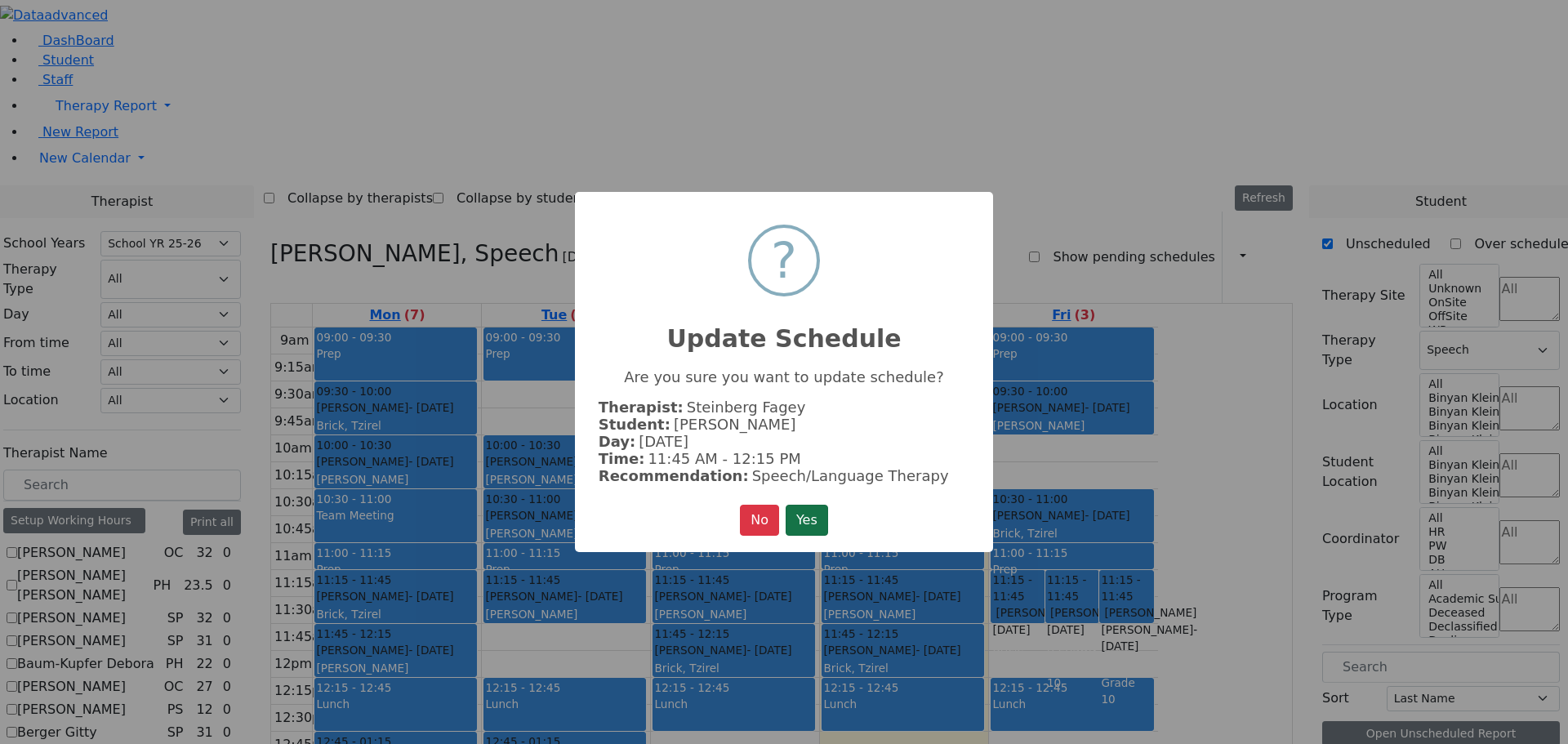
click at [799, 518] on button "Yes" at bounding box center [806, 519] width 43 height 31
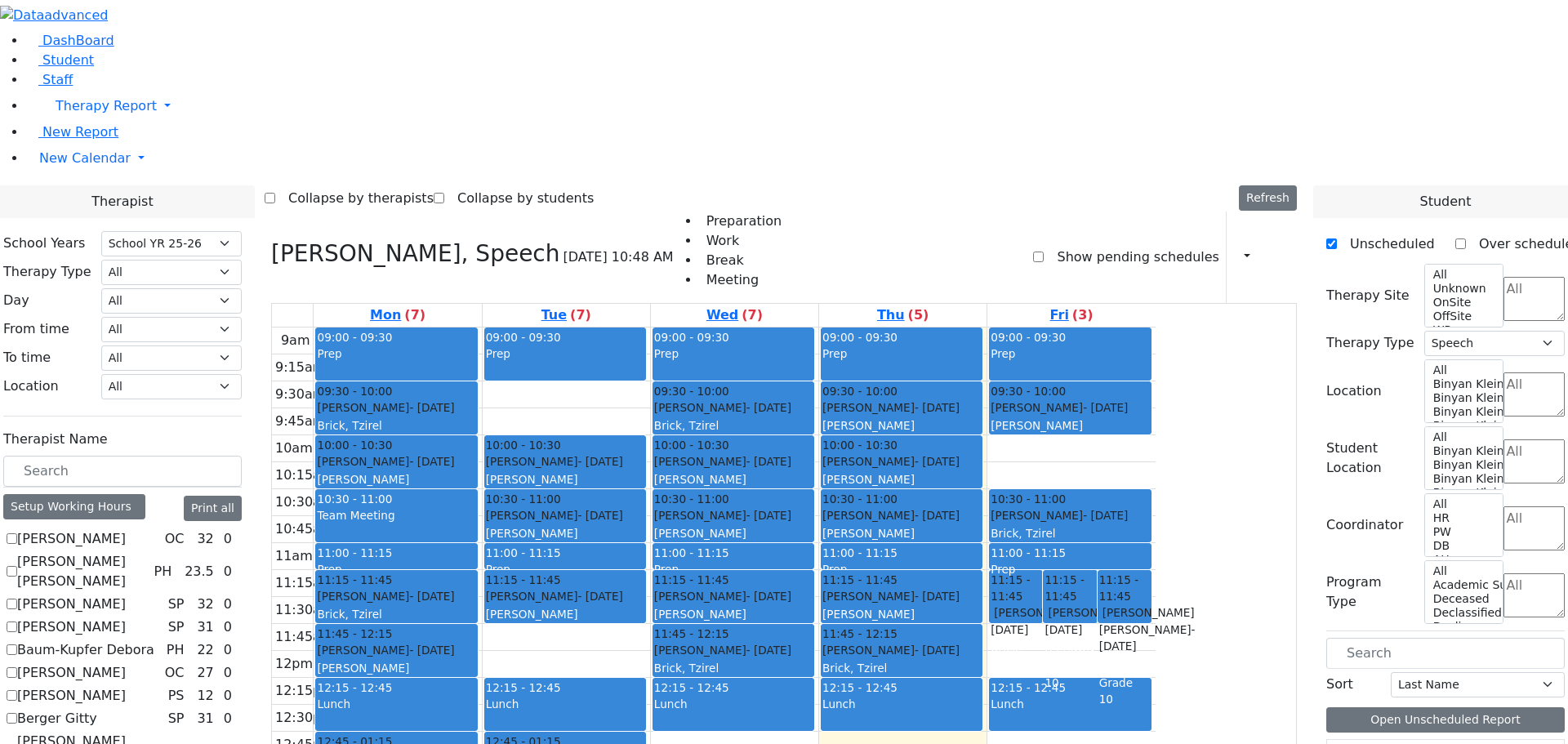
scroll to position [0, 0]
checkbox input "true"
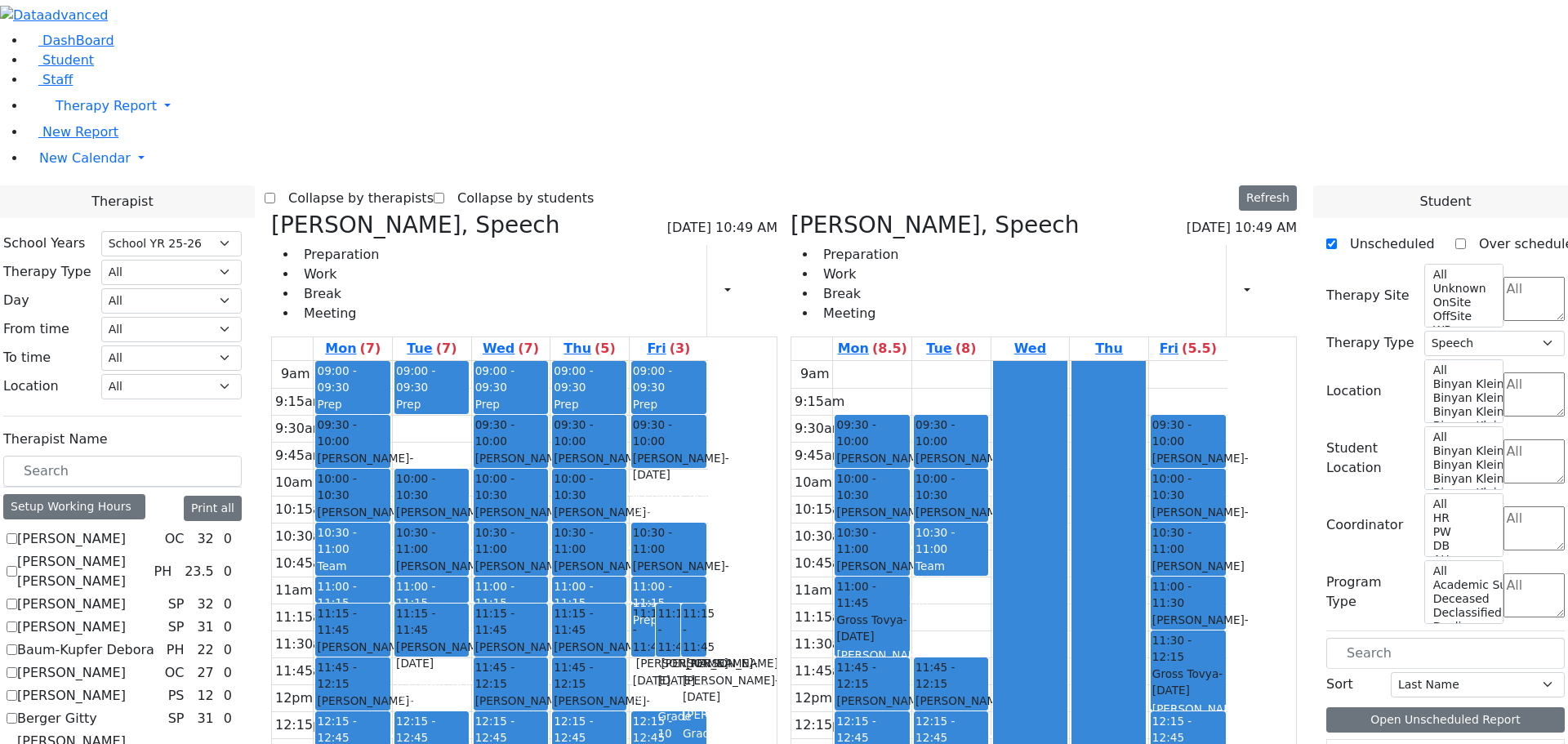
scroll to position [1242, 0]
